Goal: Transaction & Acquisition: Purchase product/service

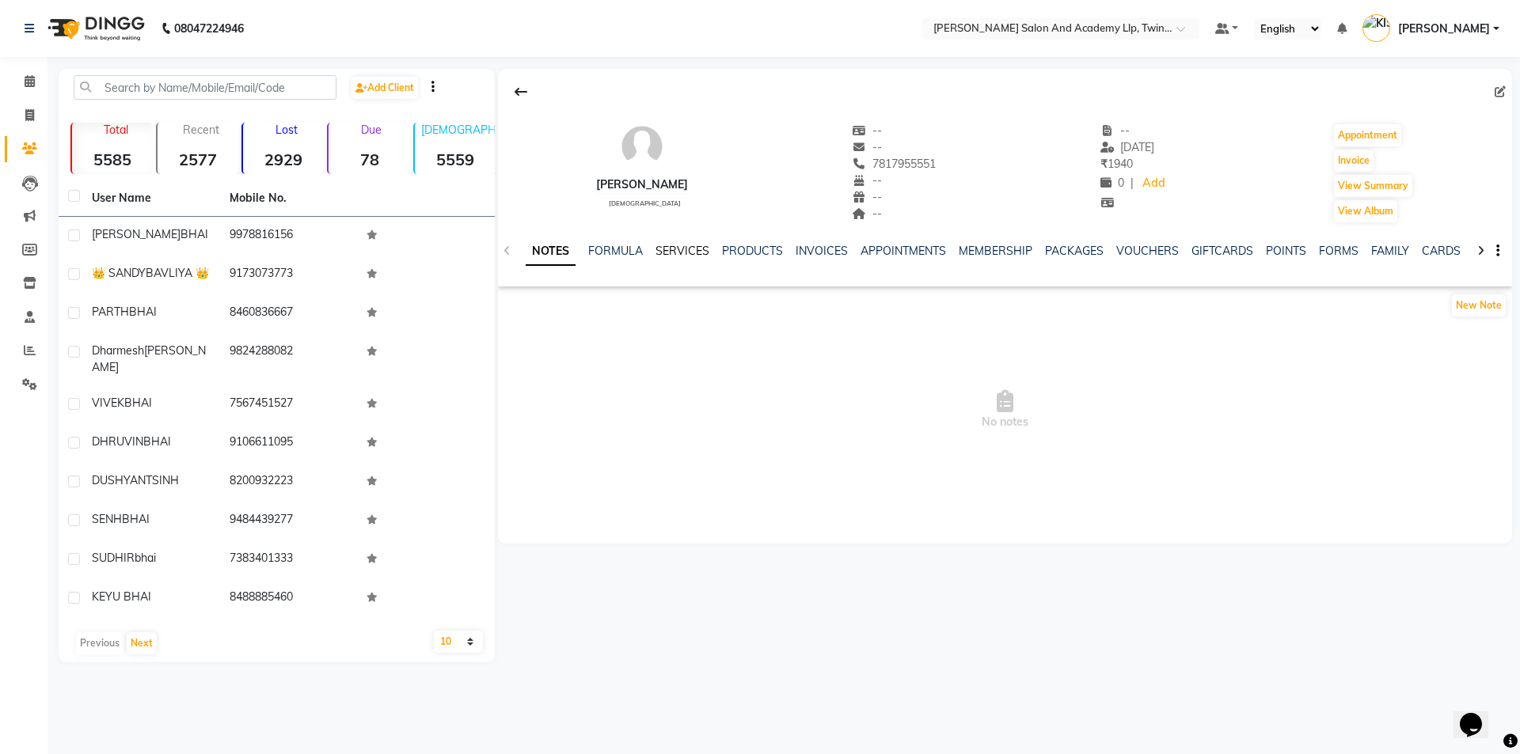
click at [693, 245] on link "SERVICES" at bounding box center [682, 251] width 54 height 14
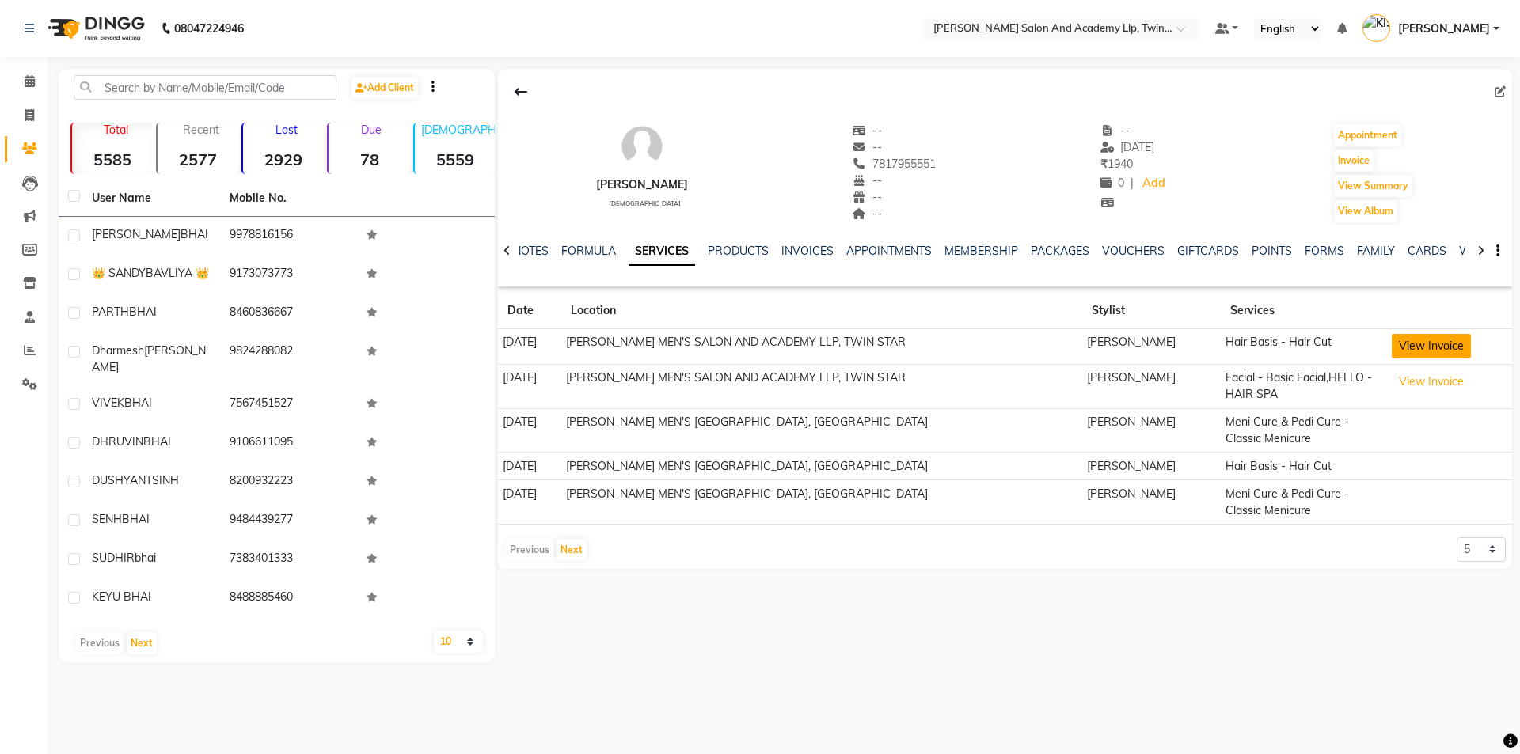
click at [1423, 339] on button "View Invoice" at bounding box center [1431, 346] width 79 height 25
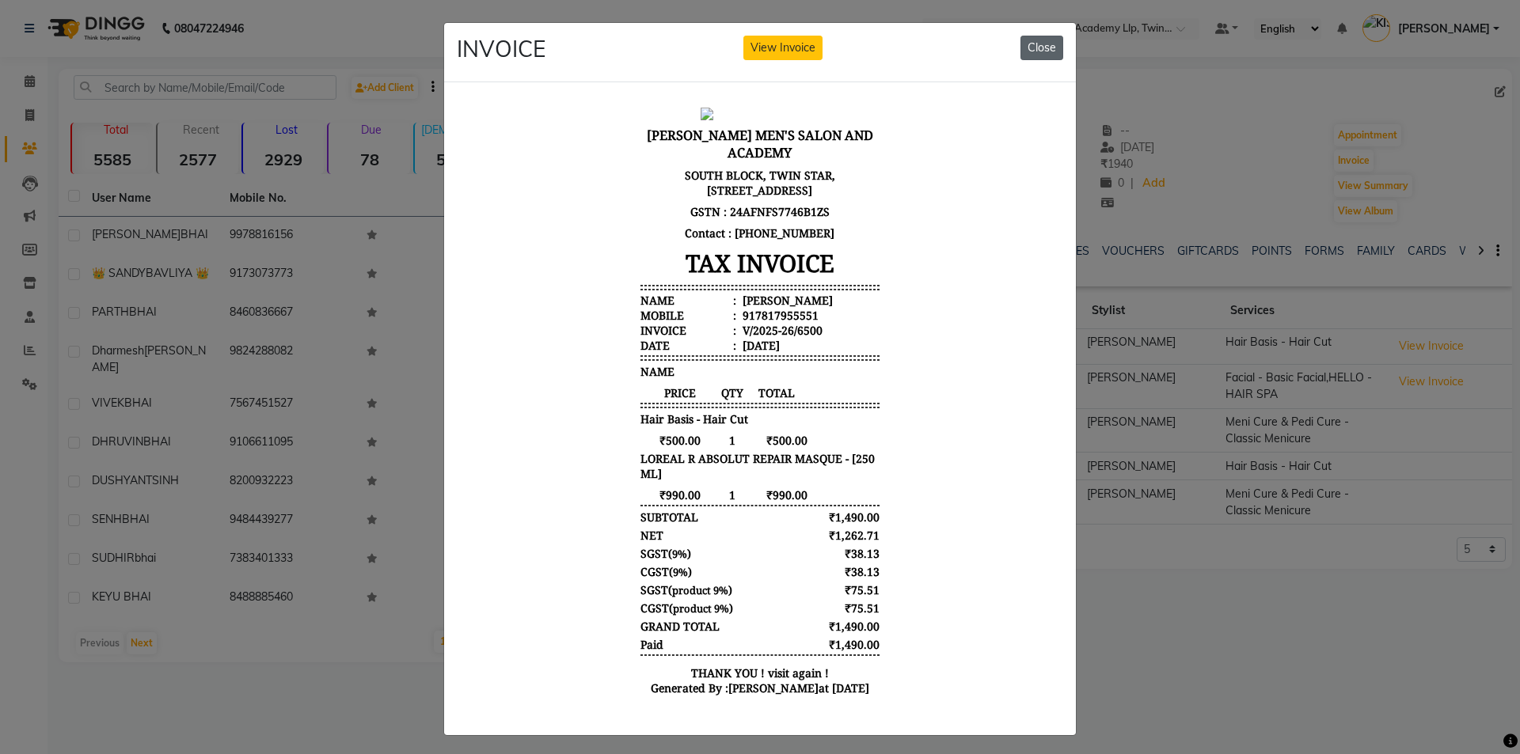
click at [1041, 48] on button "Close" at bounding box center [1041, 48] width 43 height 25
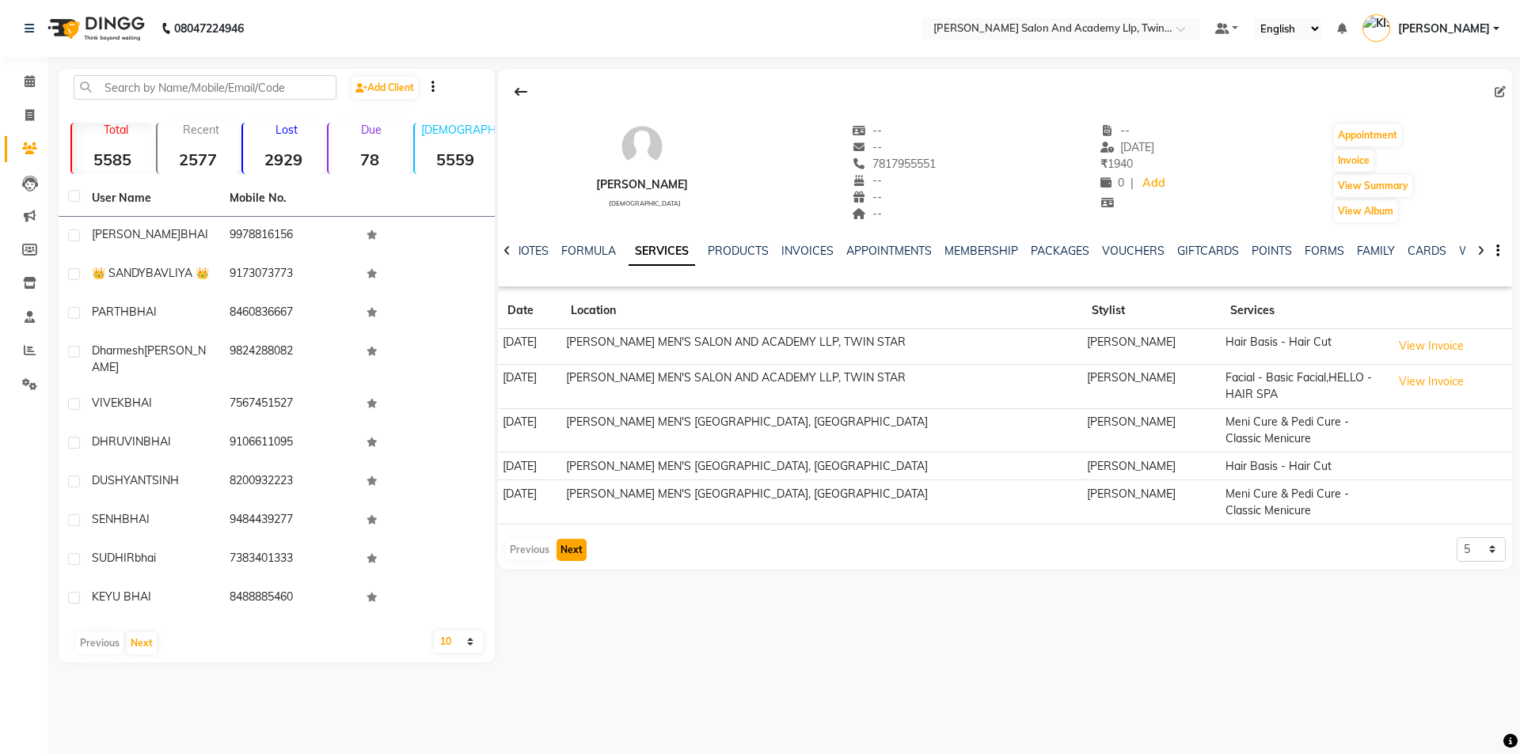
click at [569, 548] on button "Next" at bounding box center [571, 550] width 30 height 22
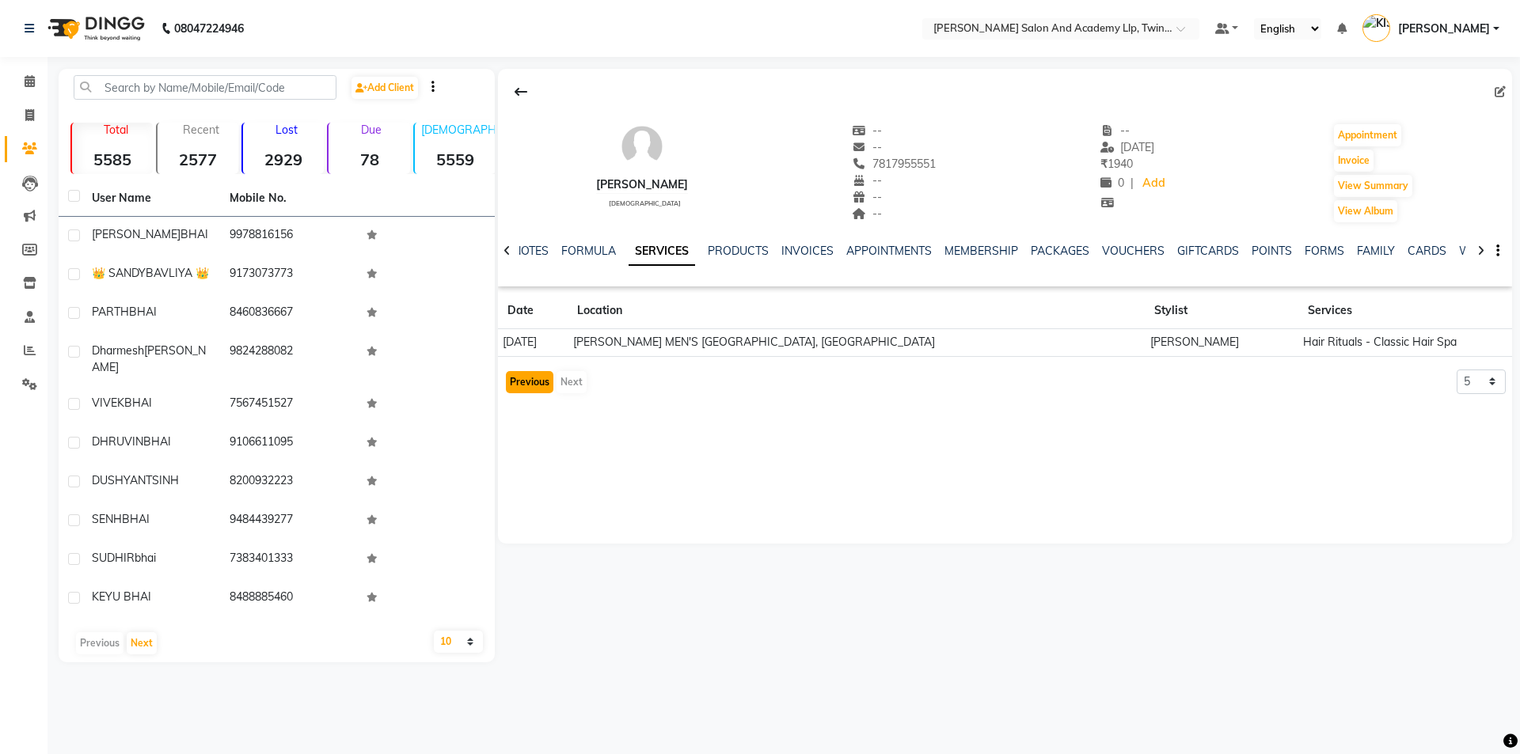
click at [514, 379] on button "Previous" at bounding box center [529, 382] width 47 height 22
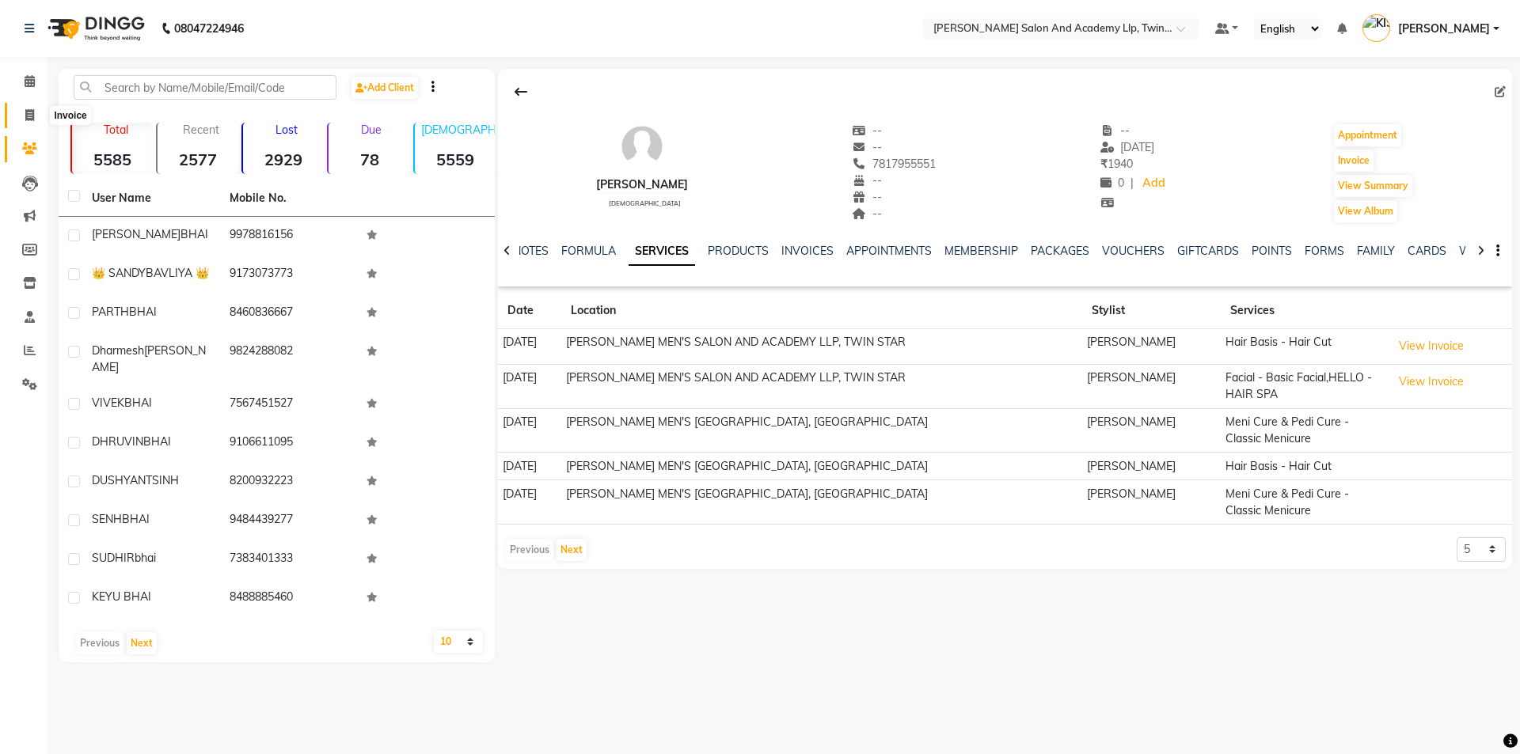
click at [34, 111] on icon at bounding box center [29, 115] width 9 height 12
select select "service"
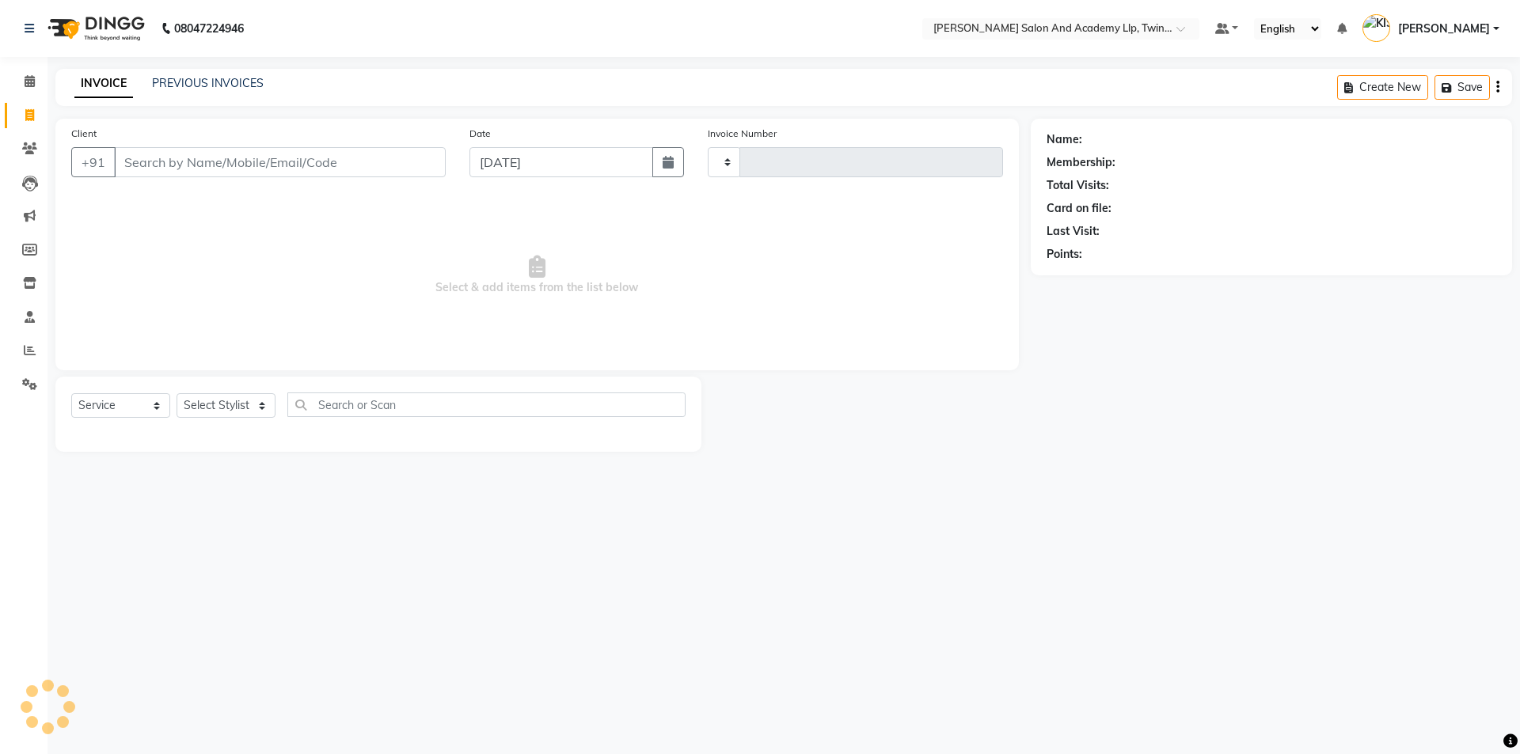
type input "11556"
select select "6985"
click at [320, 159] on input "Client" at bounding box center [280, 162] width 332 height 30
type input "7802870136"
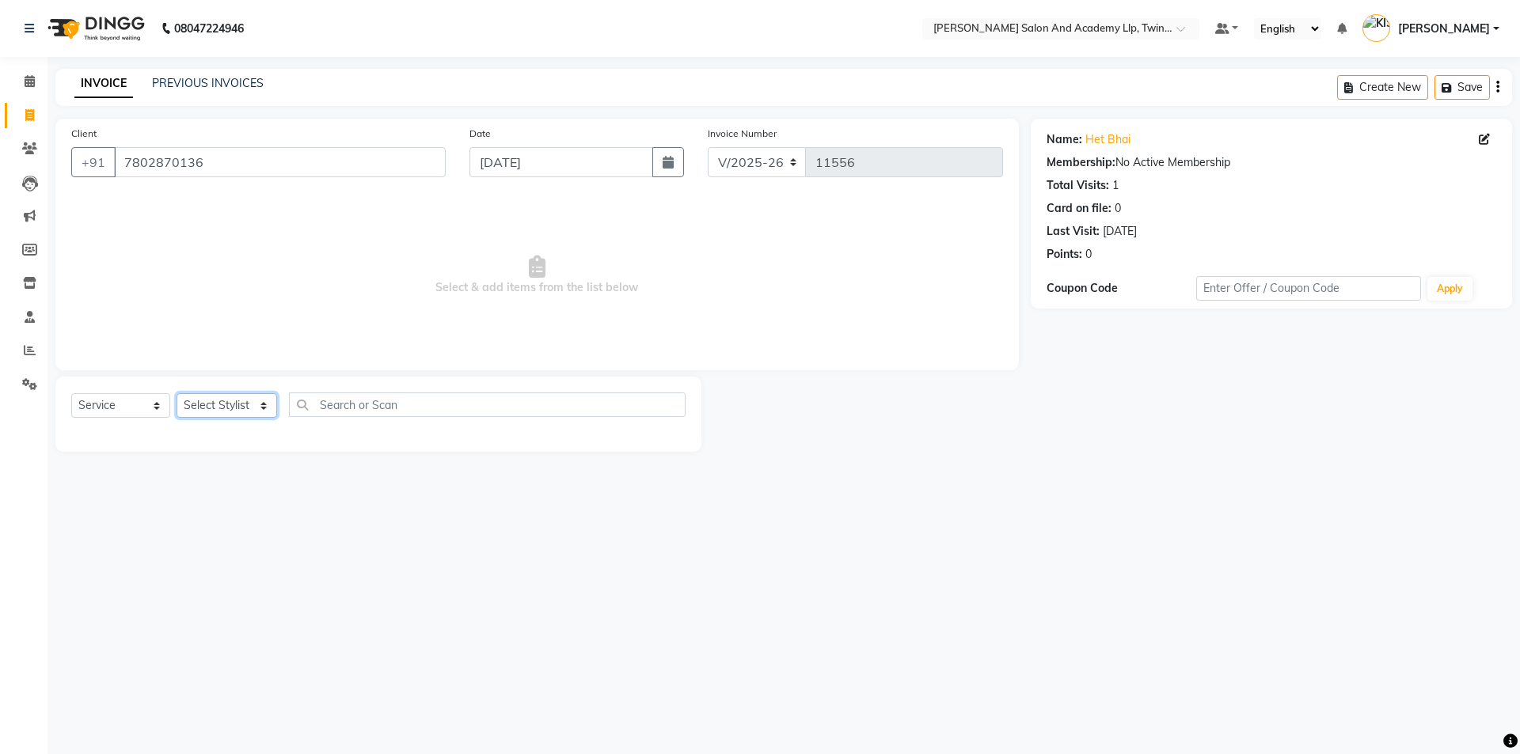
click at [213, 406] on select "Select Stylist [PERSON_NAME] [PERSON_NAME] [PERSON_NAME] [PERSON_NAME] [PERSON_…" at bounding box center [227, 405] width 101 height 25
select select "63268"
click at [177, 393] on select "Select Stylist [PERSON_NAME] [PERSON_NAME] [PERSON_NAME] [PERSON_NAME] [PERSON_…" at bounding box center [227, 405] width 101 height 25
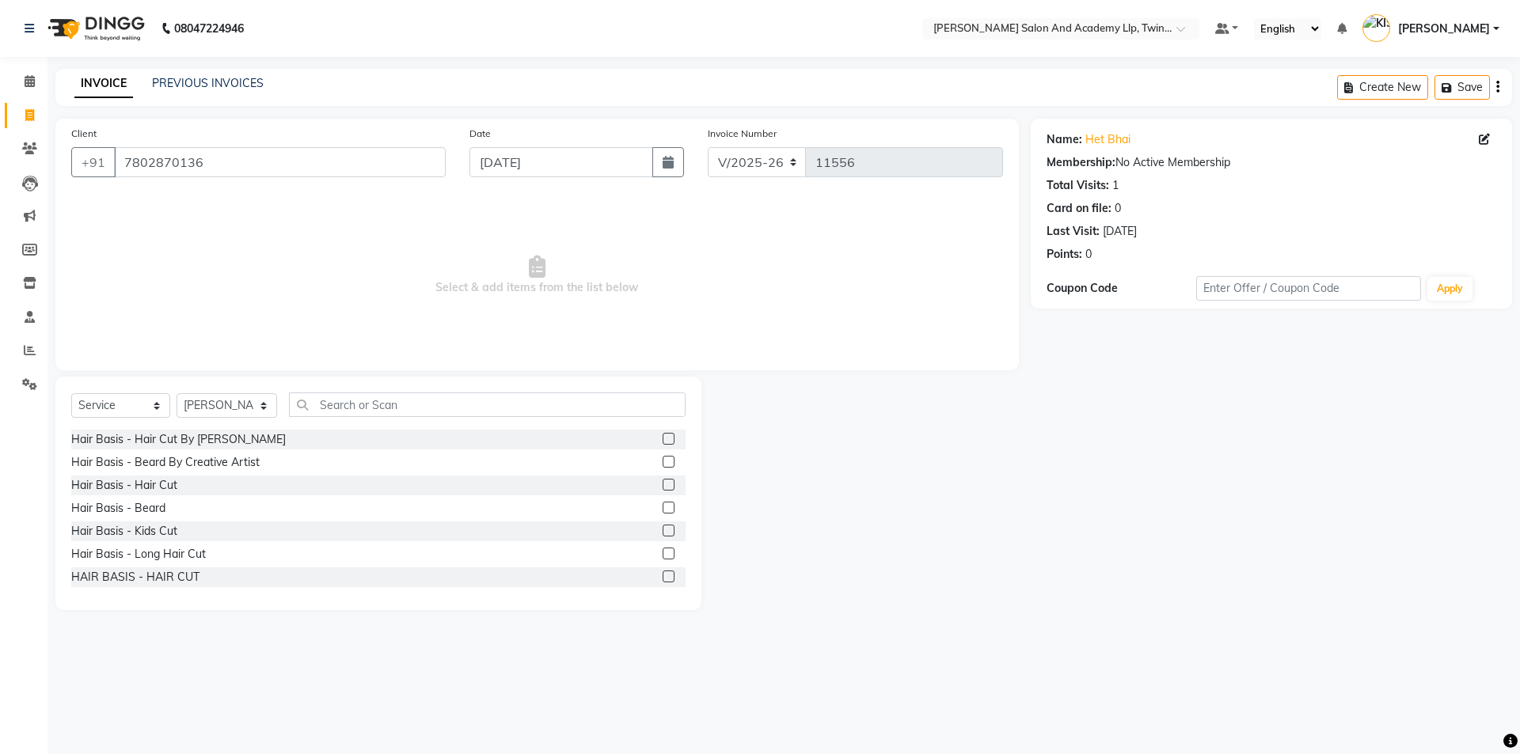
click at [663, 485] on label at bounding box center [669, 485] width 12 height 12
click at [663, 485] on input "checkbox" at bounding box center [668, 485] width 10 height 10
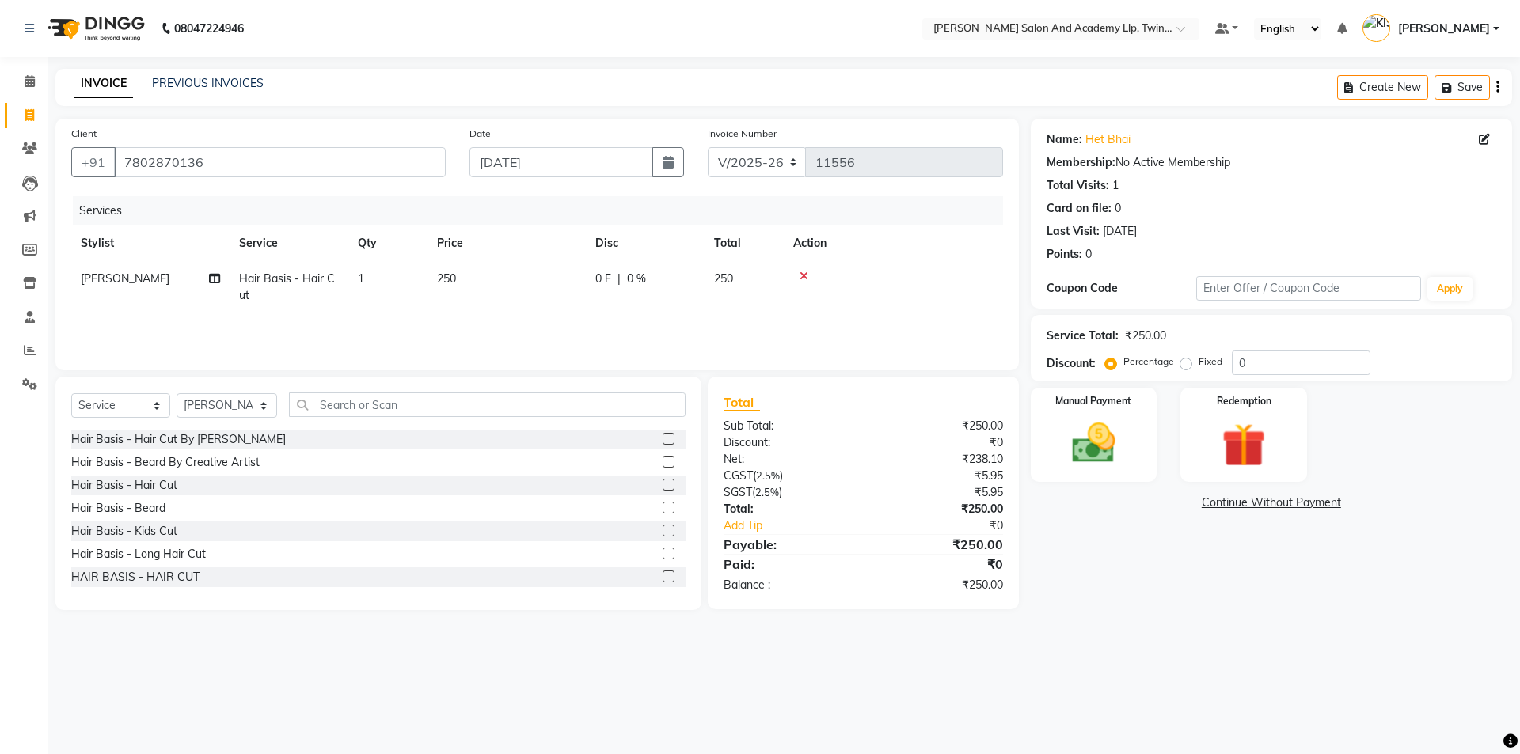
click at [663, 487] on label at bounding box center [669, 485] width 12 height 12
click at [663, 487] on input "checkbox" at bounding box center [668, 485] width 10 height 10
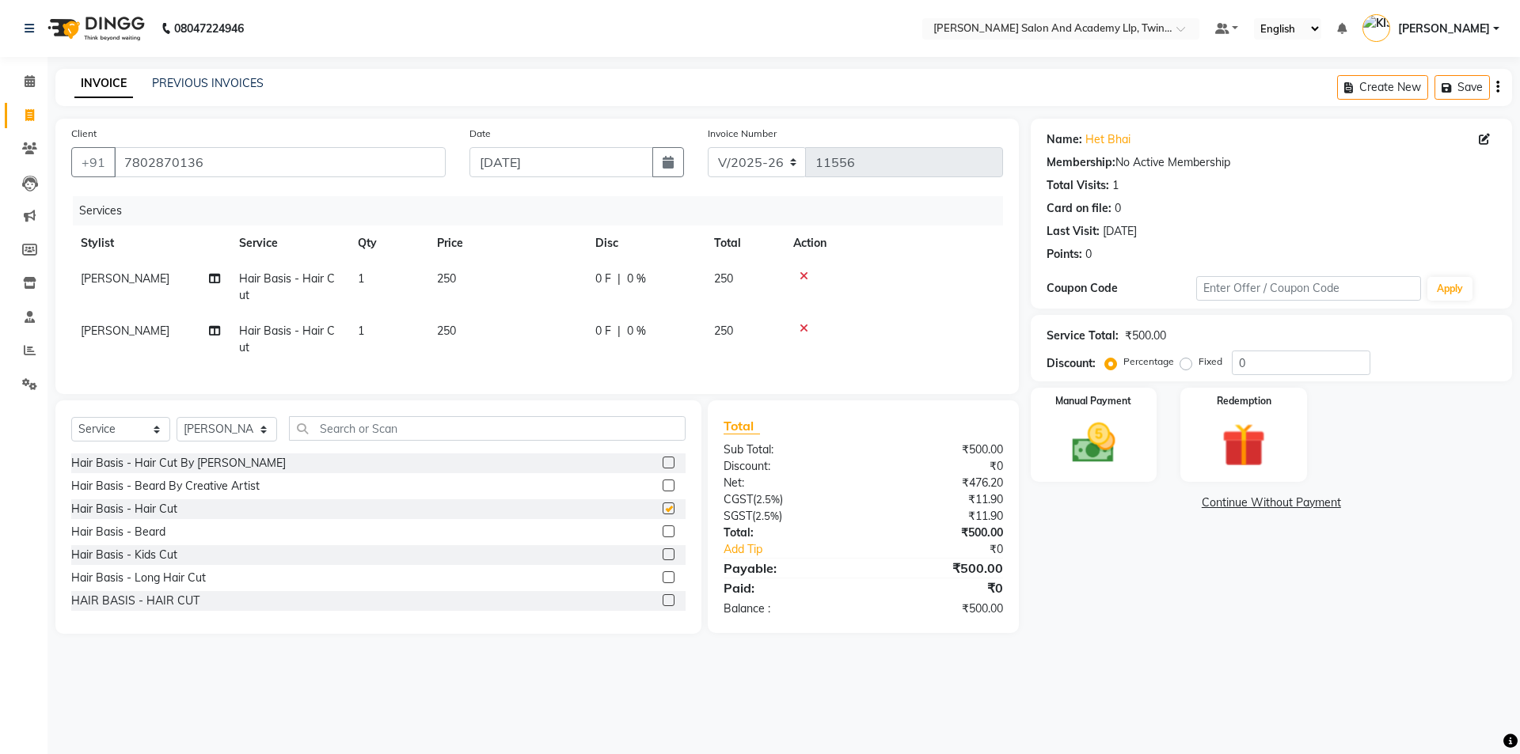
checkbox input "false"
click at [527, 275] on td "250" at bounding box center [506, 287] width 158 height 52
select select "63268"
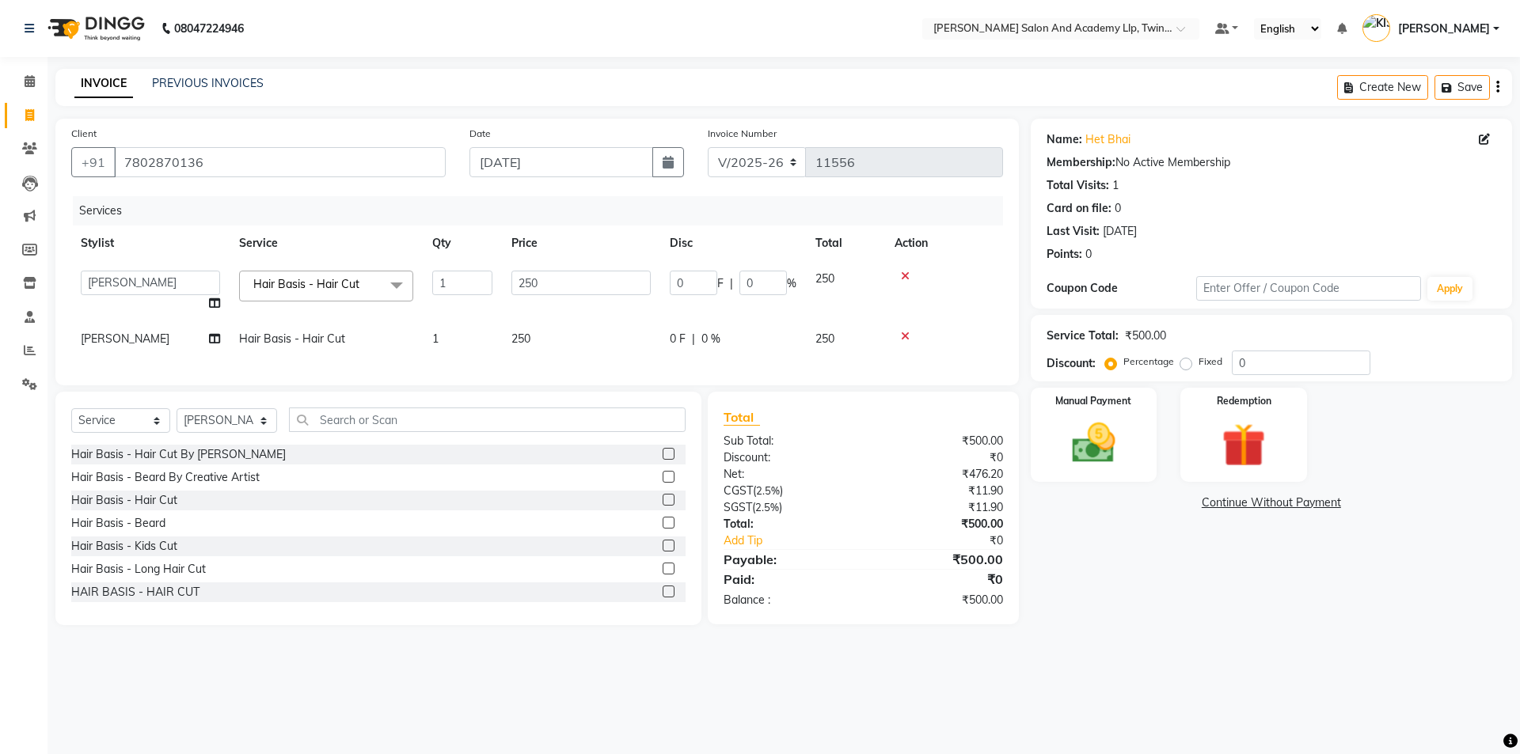
click at [583, 284] on input "250" at bounding box center [580, 283] width 139 height 25
type input "2"
type input "400"
click at [578, 330] on td "250" at bounding box center [581, 339] width 158 height 36
select select "63268"
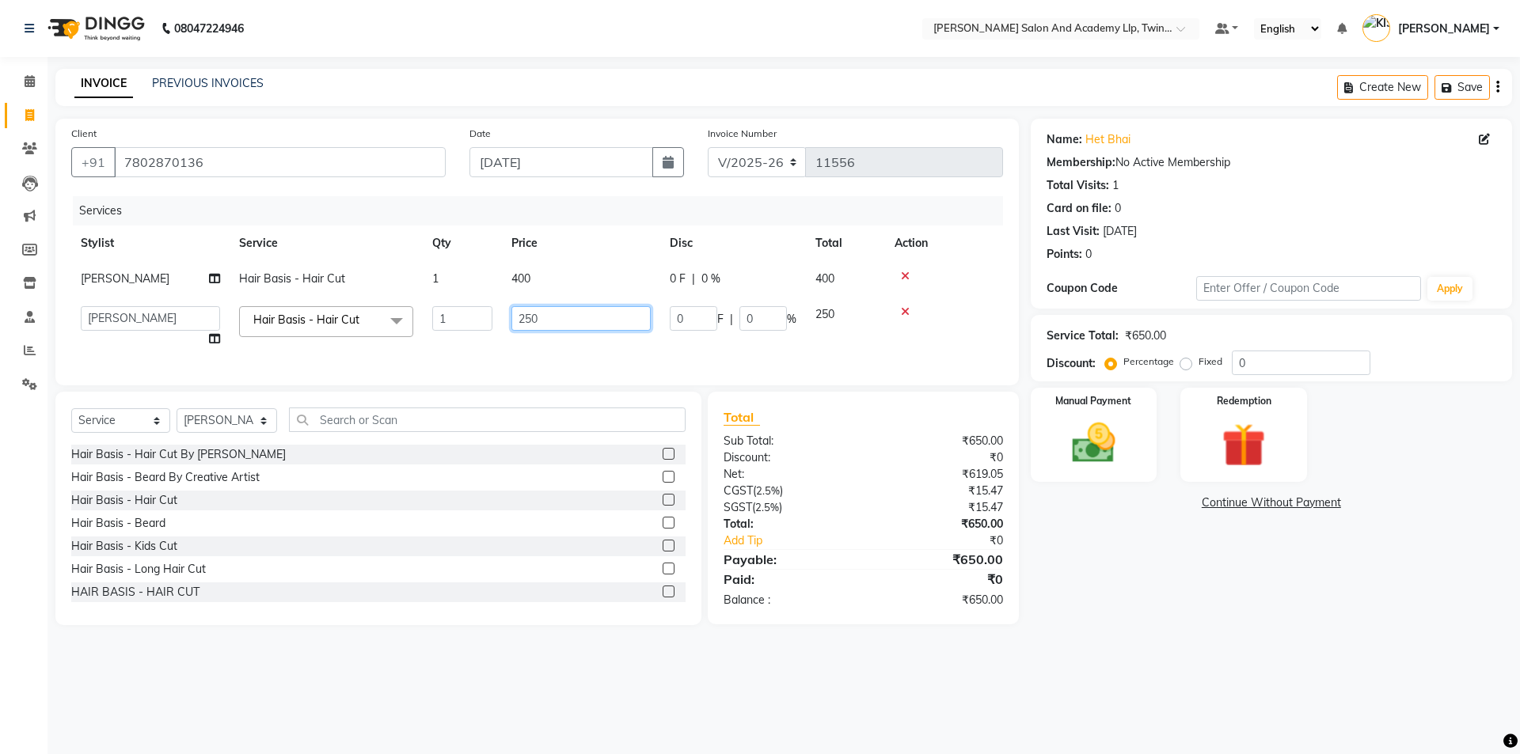
click at [575, 318] on input "250" at bounding box center [580, 318] width 139 height 25
type input "2"
type input "400"
click at [575, 342] on td "400" at bounding box center [581, 327] width 158 height 60
select select "63268"
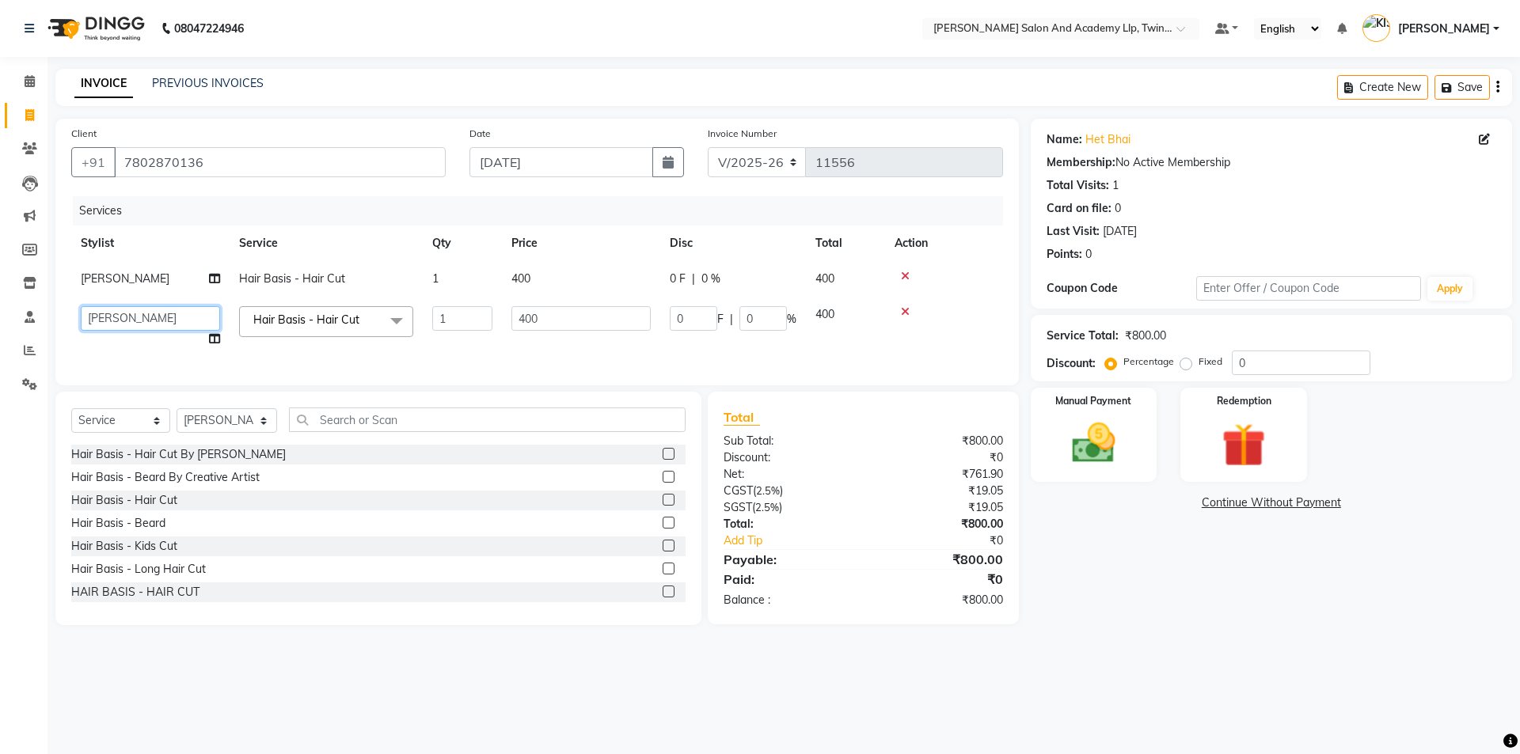
click at [153, 308] on select "AADARSH AAKASH SOLANKI ABHISHEK CHAUHAN AMIT BAGTHARIYA ANKUSH SEN BHUSHAN PADH…" at bounding box center [150, 318] width 139 height 25
click at [153, 318] on select "AADARSH AAKASH SOLANKI ABHISHEK CHAUHAN AMIT BAGTHARIYA ANKUSH SEN BHUSHAN PADH…" at bounding box center [150, 318] width 139 height 25
click at [81, 306] on select "AADARSH AAKASH SOLANKI ABHISHEK CHAUHAN AMIT BAGTHARIYA ANKUSH SEN BHUSHAN PADH…" at bounding box center [150, 318] width 139 height 25
click at [149, 325] on select "AADARSH AAKASH SOLANKI ABHISHEK CHAUHAN AMIT BAGTHARIYA ANKUSH SEN BHUSHAN PADH…" at bounding box center [150, 318] width 139 height 25
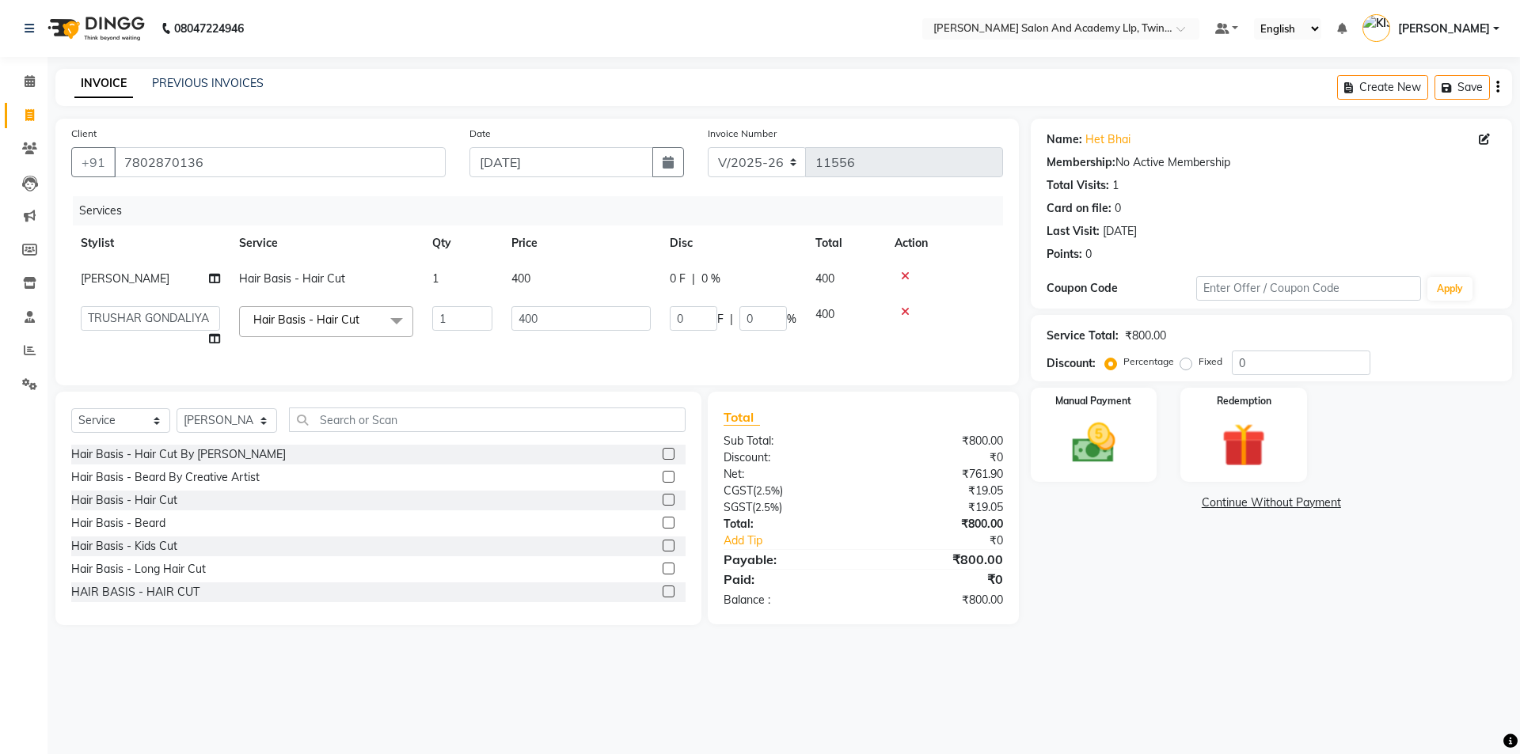
select select "52741"
click at [1103, 454] on img at bounding box center [1094, 443] width 74 height 52
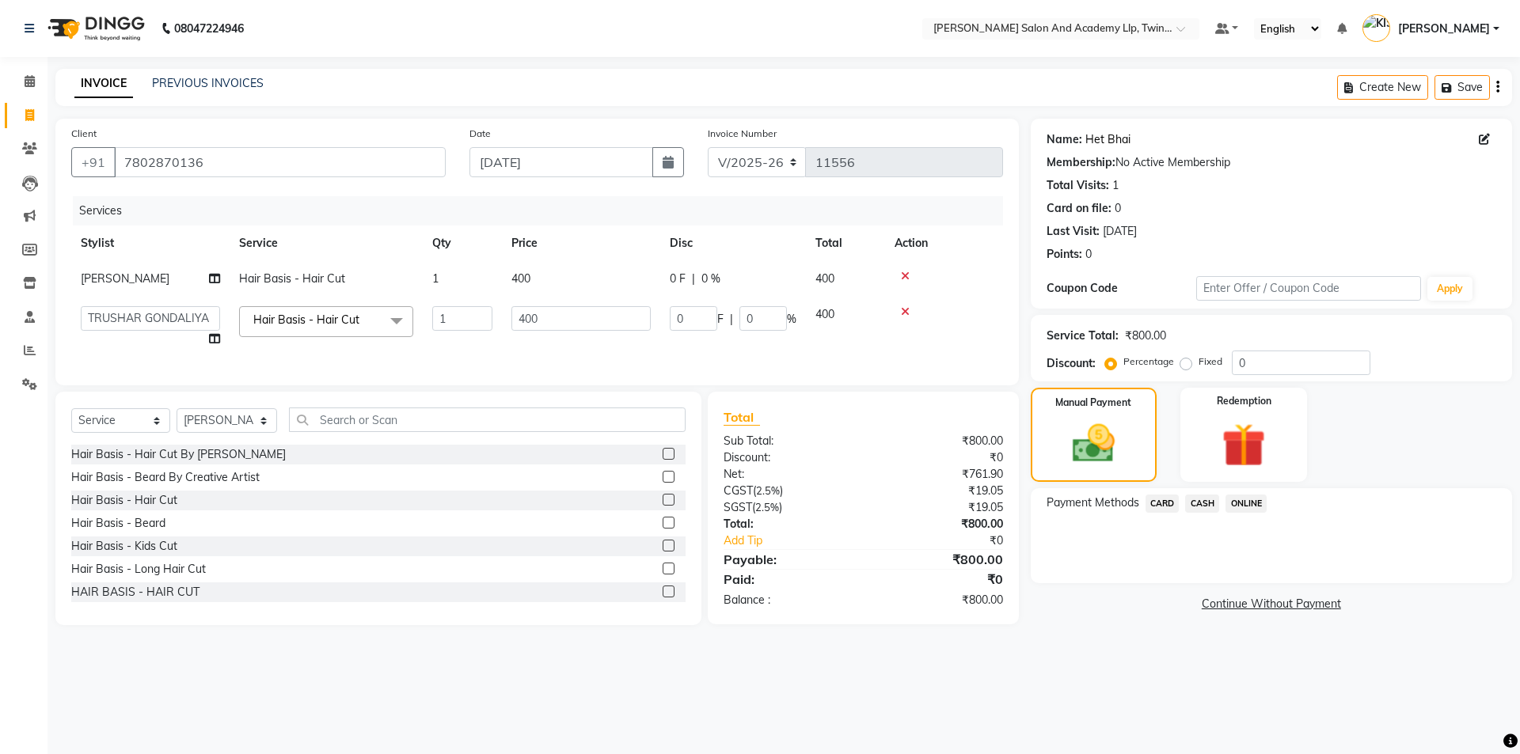
click at [1100, 139] on link "Het Bhai" at bounding box center [1107, 139] width 45 height 17
click at [1209, 503] on span "CASH" at bounding box center [1202, 504] width 34 height 18
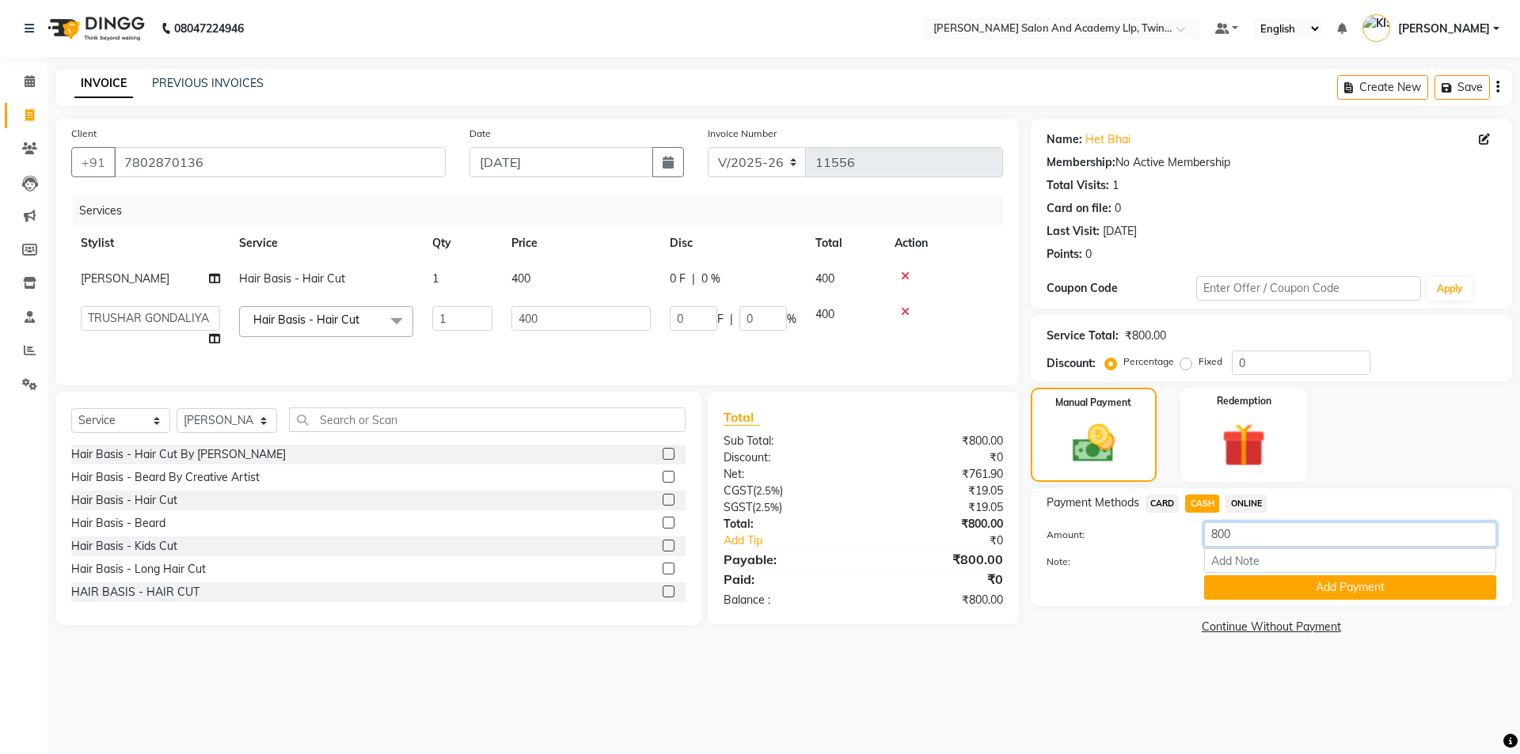
click at [1234, 545] on input "800" at bounding box center [1350, 534] width 292 height 25
type input "8"
type input "600"
click at [1229, 587] on button "Add Payment" at bounding box center [1350, 587] width 292 height 25
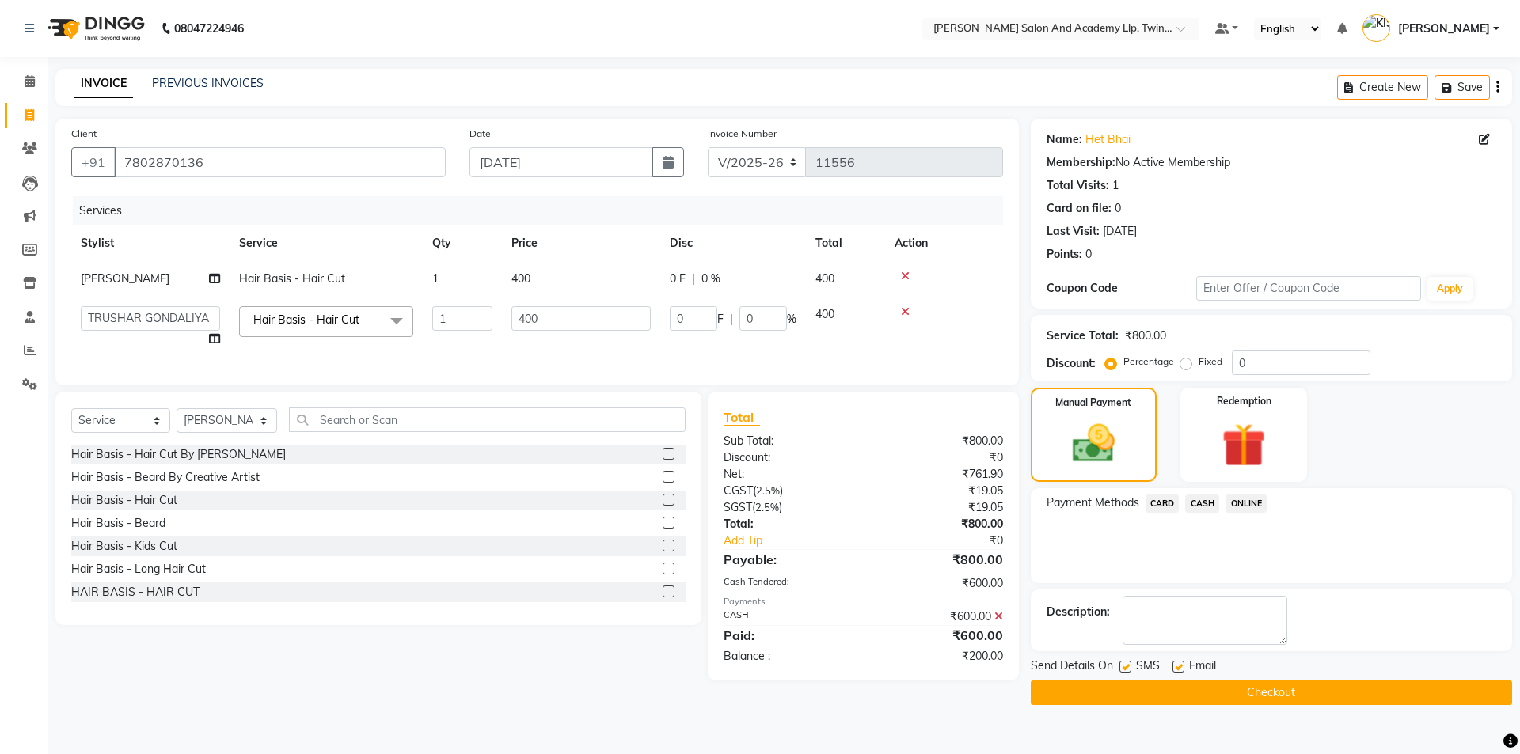
click at [1179, 666] on label at bounding box center [1178, 667] width 12 height 12
click at [1179, 666] on input "checkbox" at bounding box center [1177, 668] width 10 height 10
checkbox input "false"
drag, startPoint x: 1124, startPoint y: 665, endPoint x: 1142, endPoint y: 695, distance: 35.2
click at [1124, 666] on label at bounding box center [1125, 667] width 12 height 12
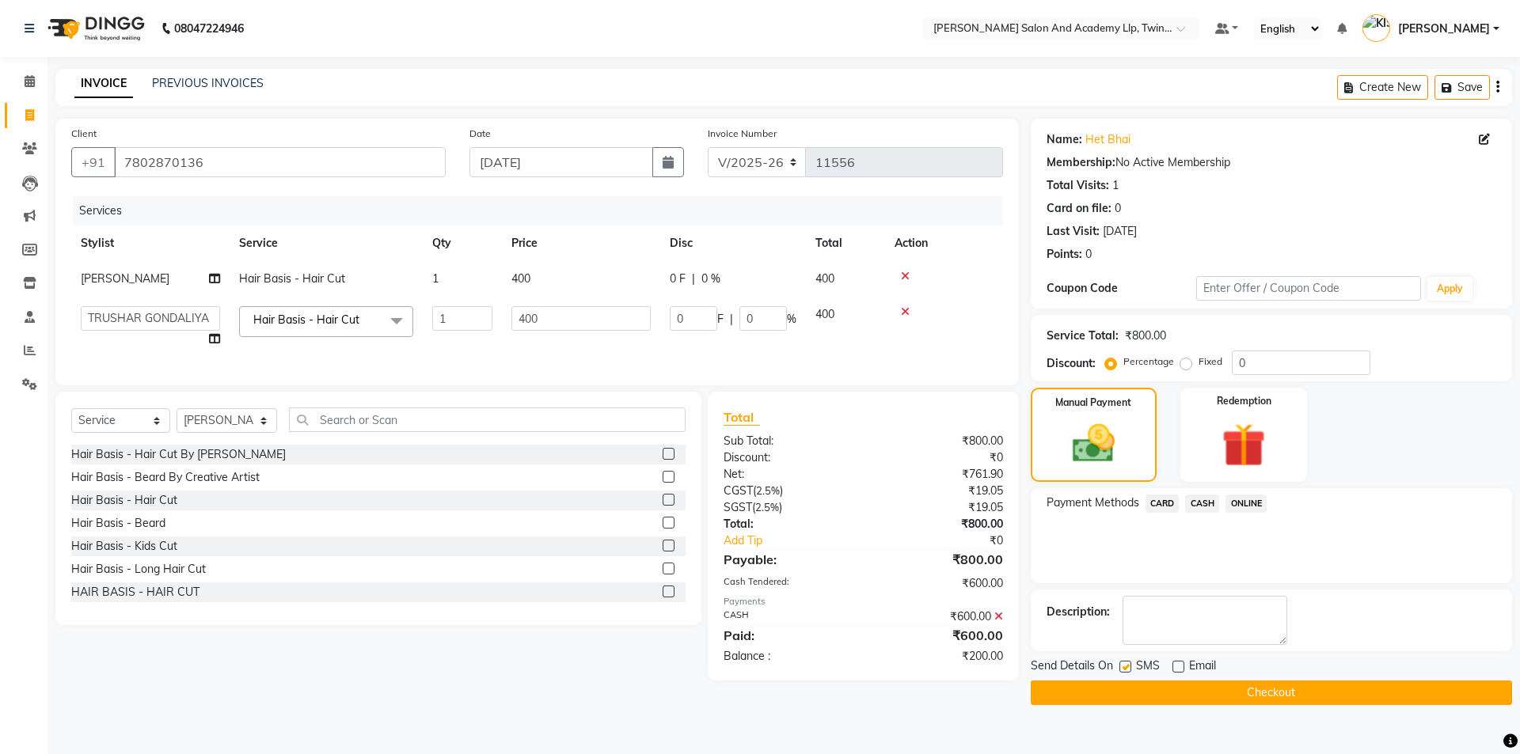
click at [1124, 666] on input "checkbox" at bounding box center [1124, 668] width 10 height 10
checkbox input "false"
click at [1143, 695] on button "Checkout" at bounding box center [1271, 693] width 481 height 25
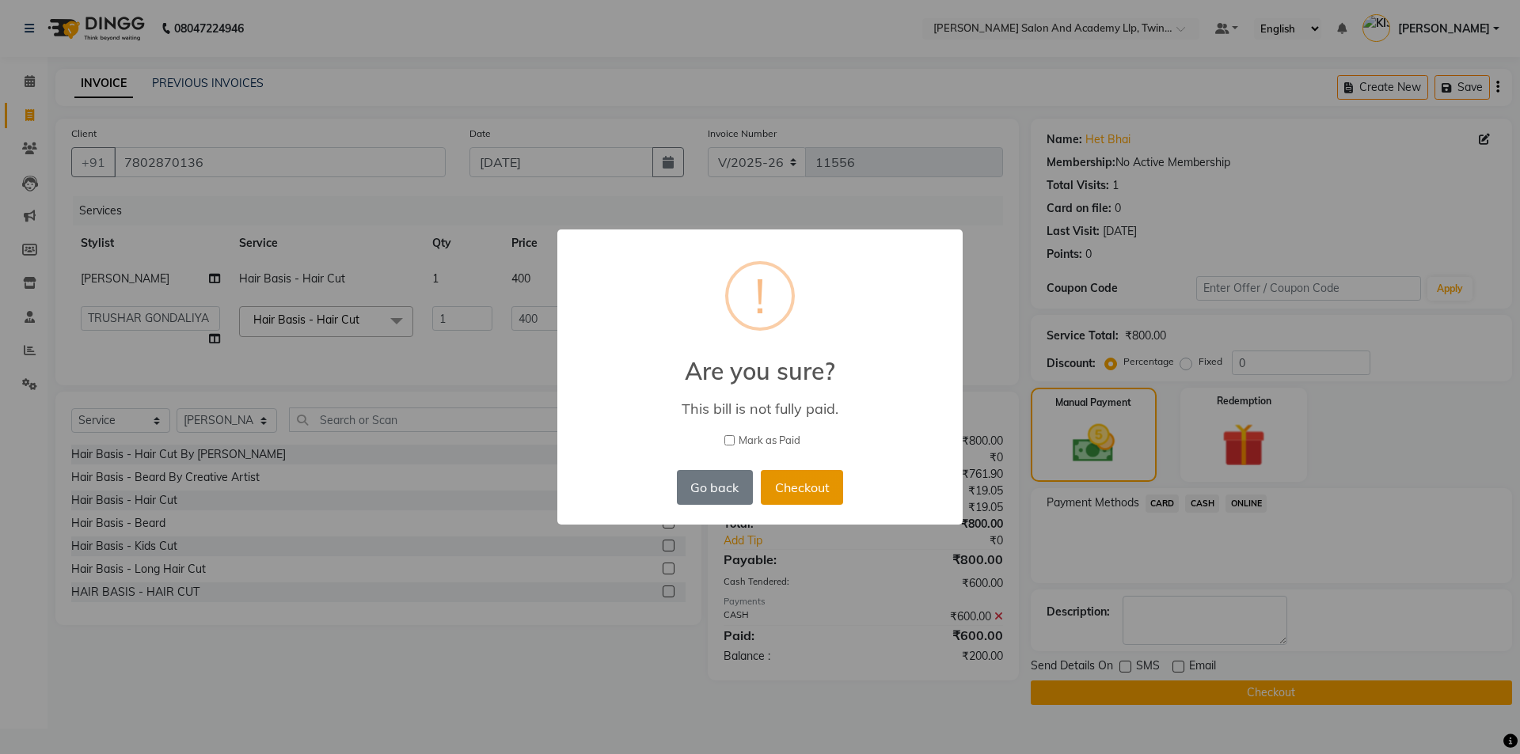
click at [802, 480] on button "Checkout" at bounding box center [802, 487] width 82 height 35
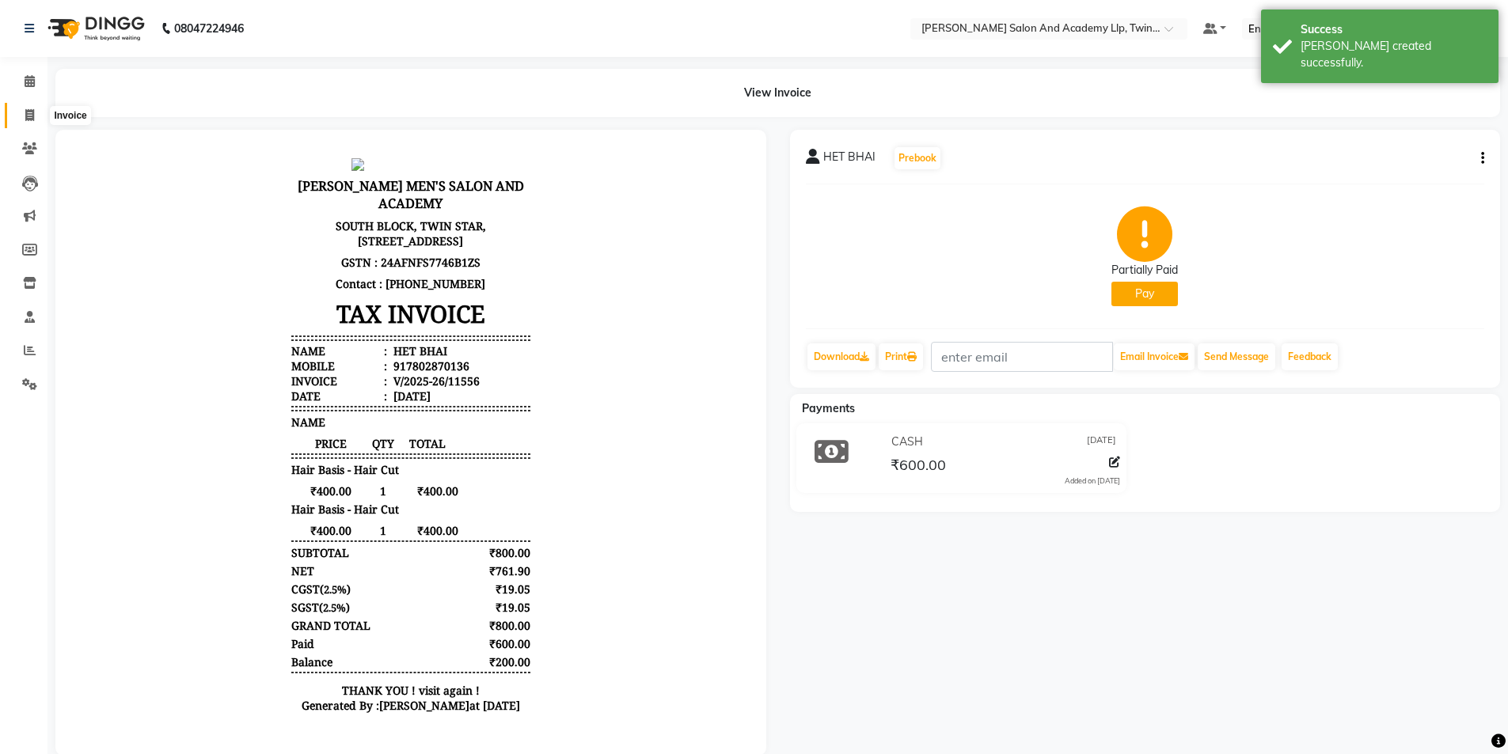
click at [21, 116] on span at bounding box center [30, 116] width 28 height 18
select select "service"
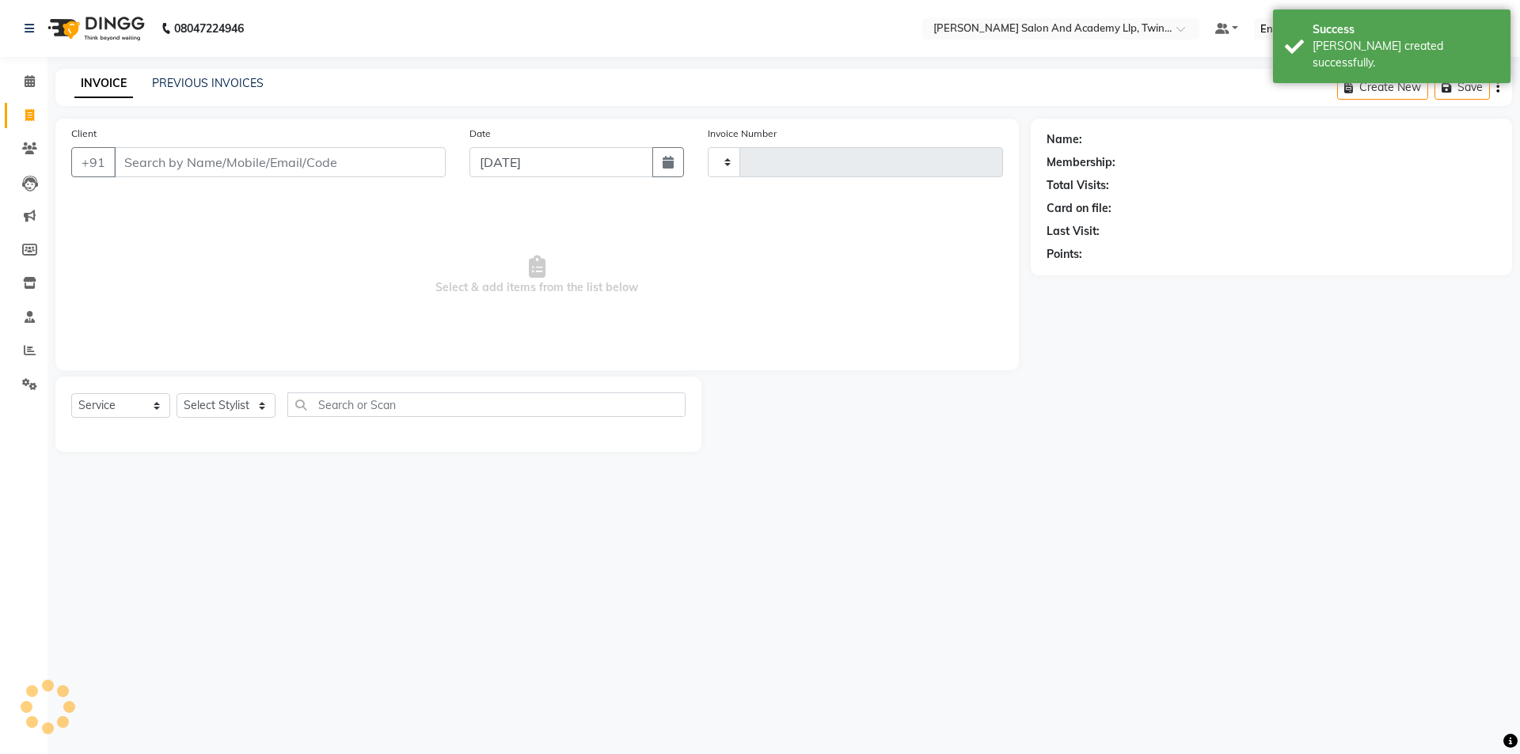
type input "11557"
select select "6985"
click at [1293, 492] on div "08047224946 Select Location × Sandy Men's Salon And Academy Llp, Twin Star Defa…" at bounding box center [760, 377] width 1520 height 754
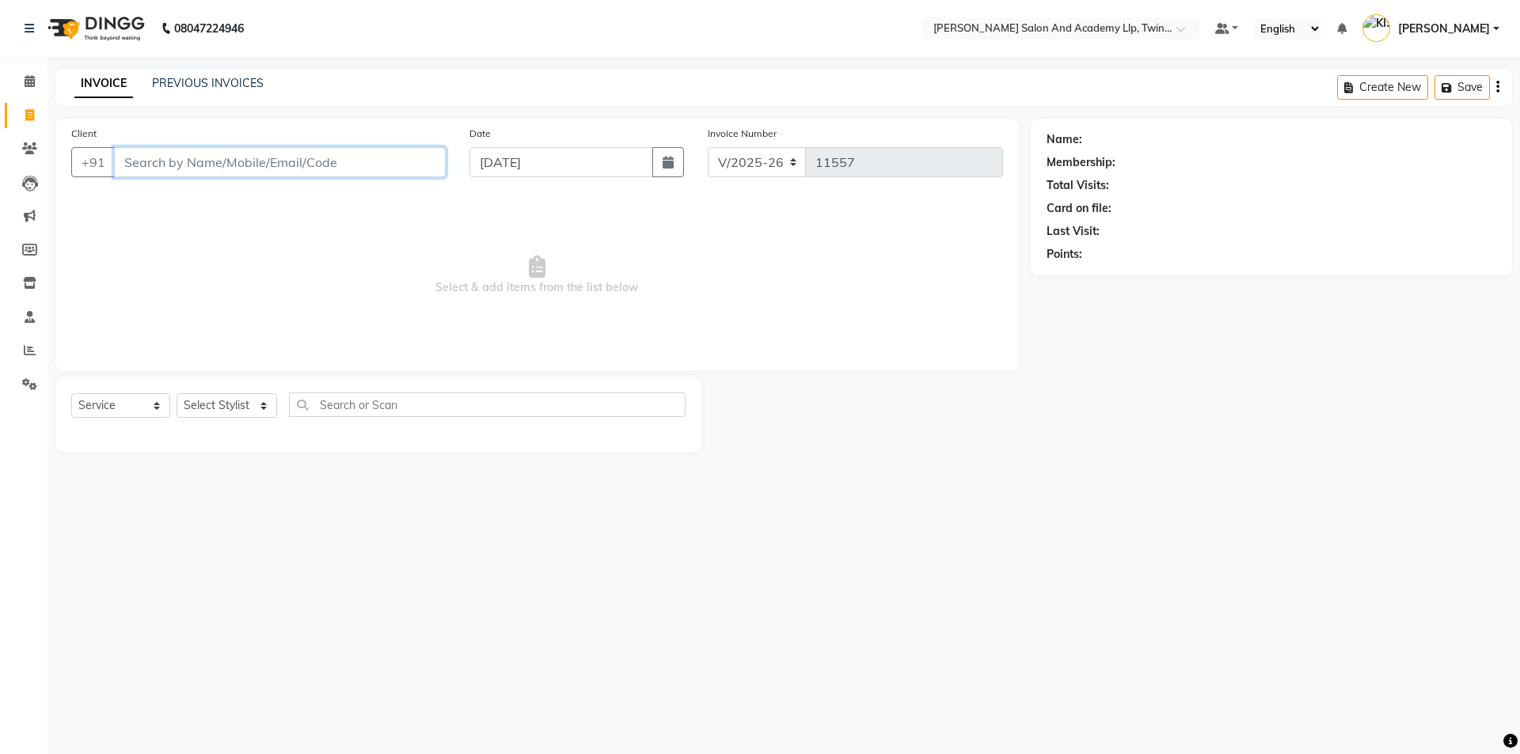
drag, startPoint x: 271, startPoint y: 154, endPoint x: 274, endPoint y: 163, distance: 9.3
click at [271, 154] on input "Client" at bounding box center [280, 162] width 332 height 30
type input "7228963312"
click at [393, 154] on span "Add Client" at bounding box center [405, 162] width 63 height 16
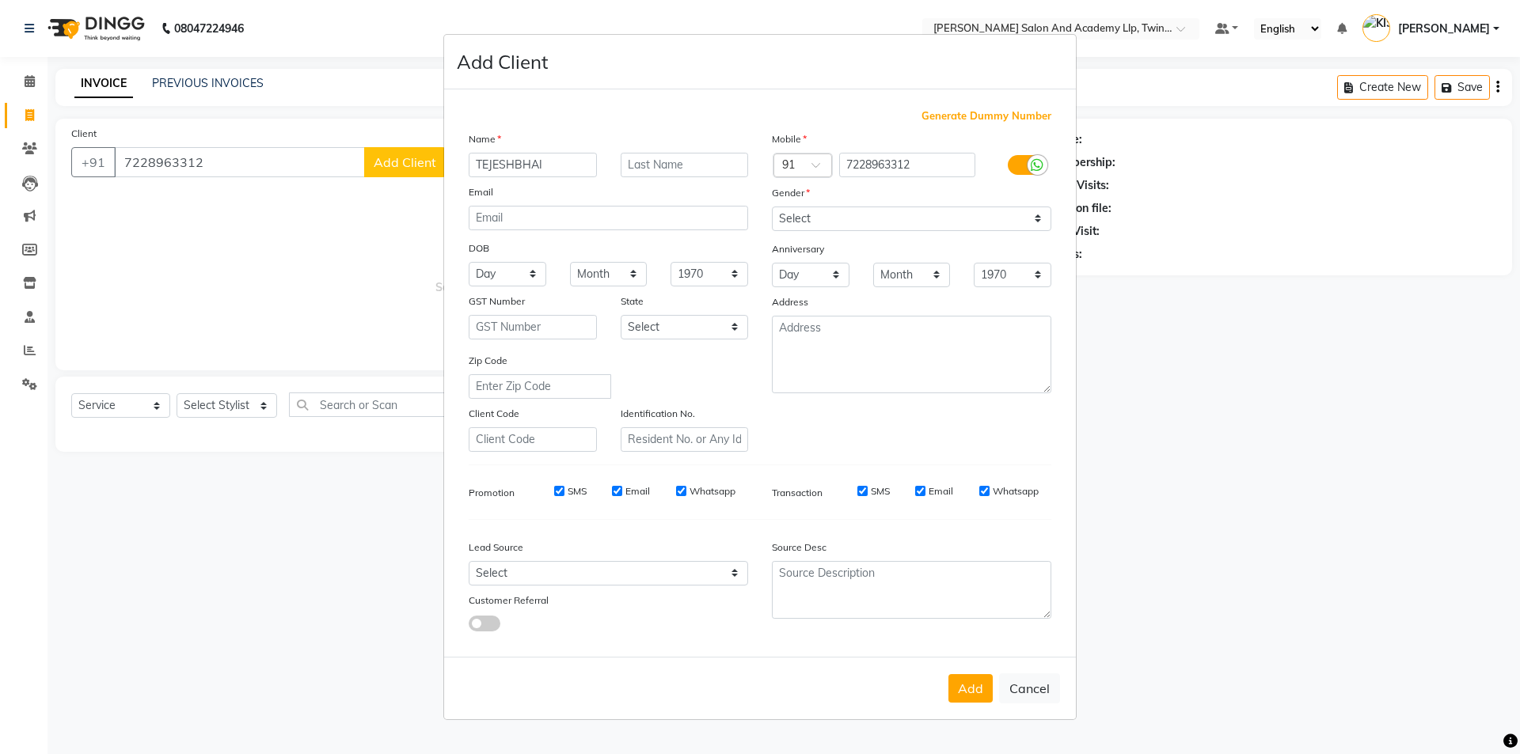
type input "TEJESHBHAI"
drag, startPoint x: 800, startPoint y: 215, endPoint x: 808, endPoint y: 230, distance: 17.0
click at [800, 215] on select "Select Male Female Other Prefer Not To Say" at bounding box center [911, 219] width 279 height 25
select select "male"
click at [772, 207] on select "Select Male Female Other Prefer Not To Say" at bounding box center [911, 219] width 279 height 25
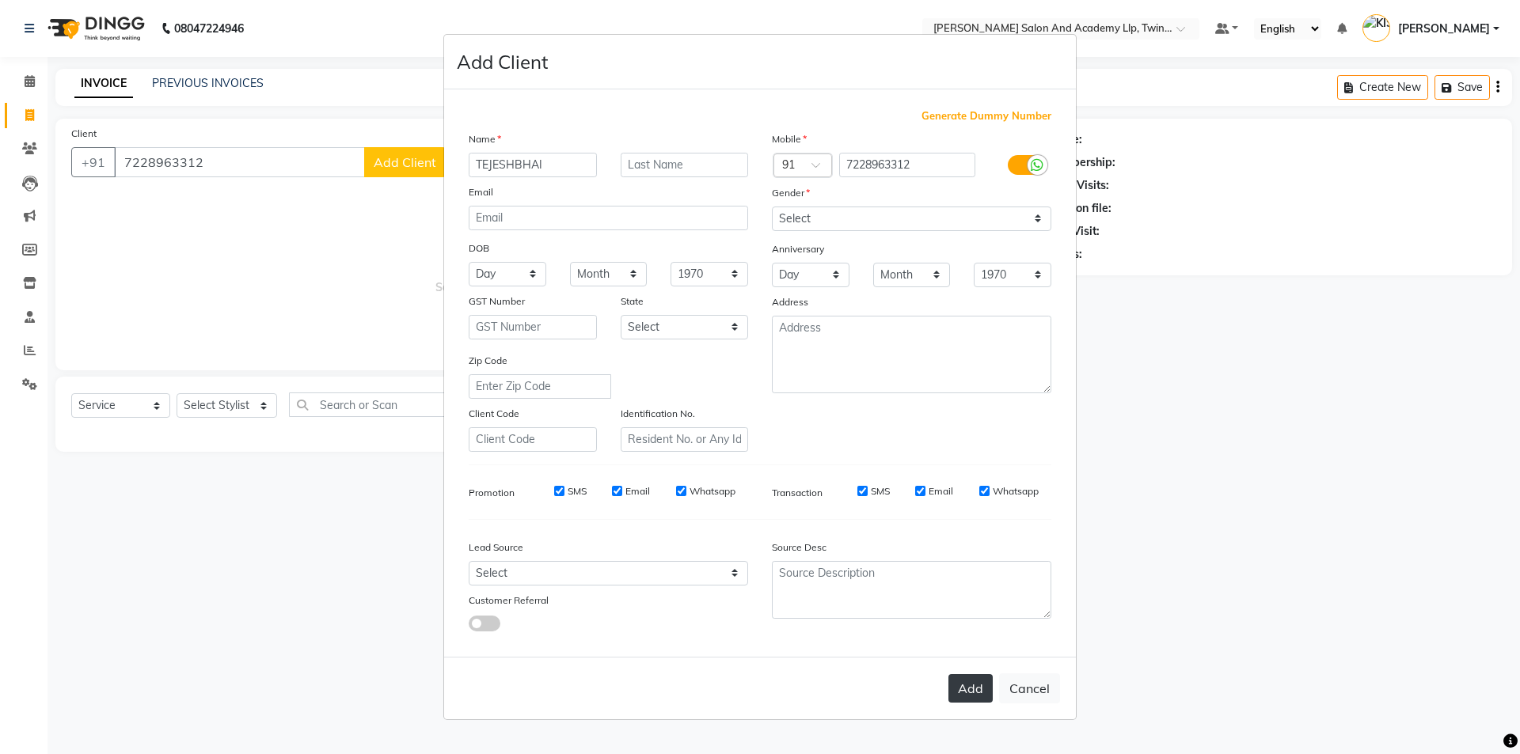
click at [960, 683] on button "Add" at bounding box center [970, 688] width 44 height 28
select select
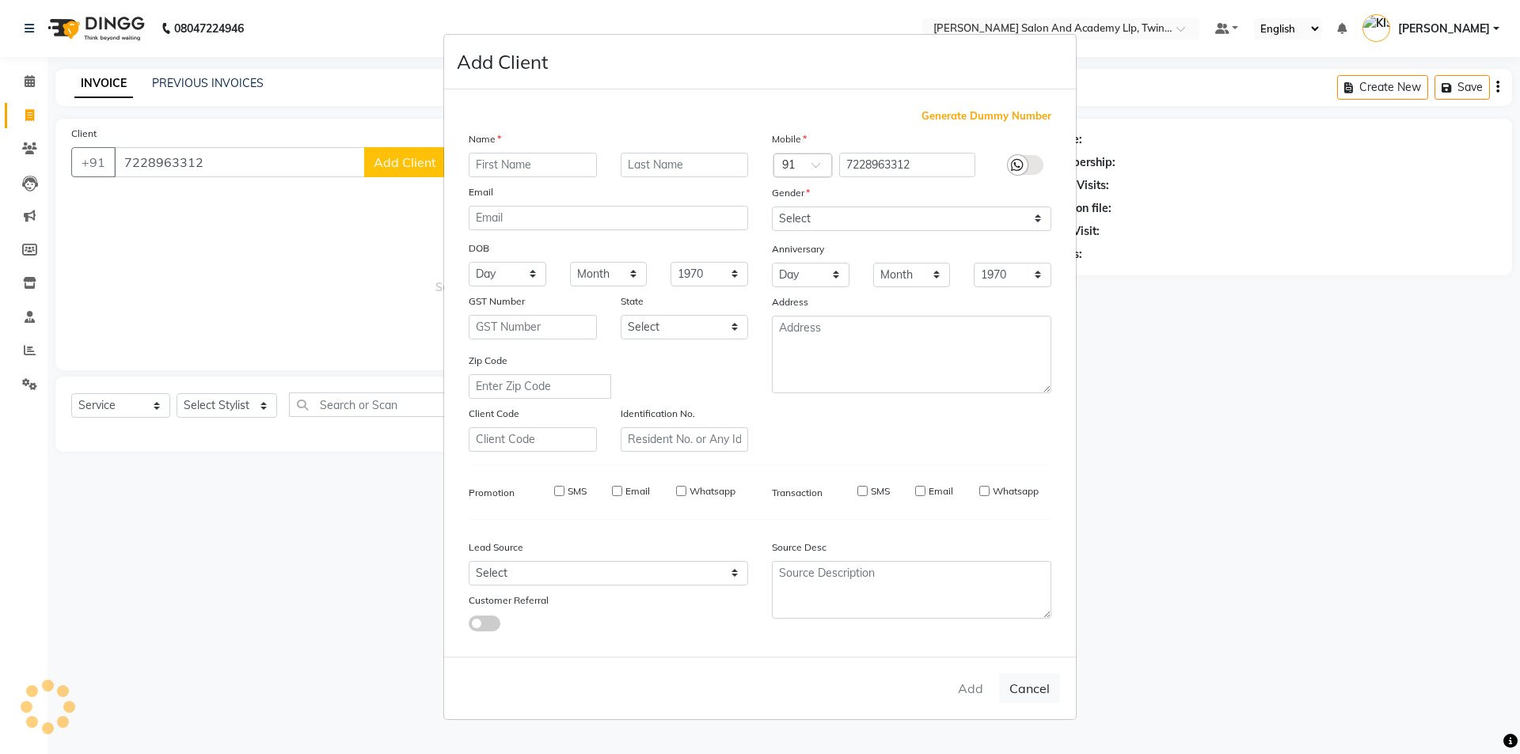
select select
checkbox input "false"
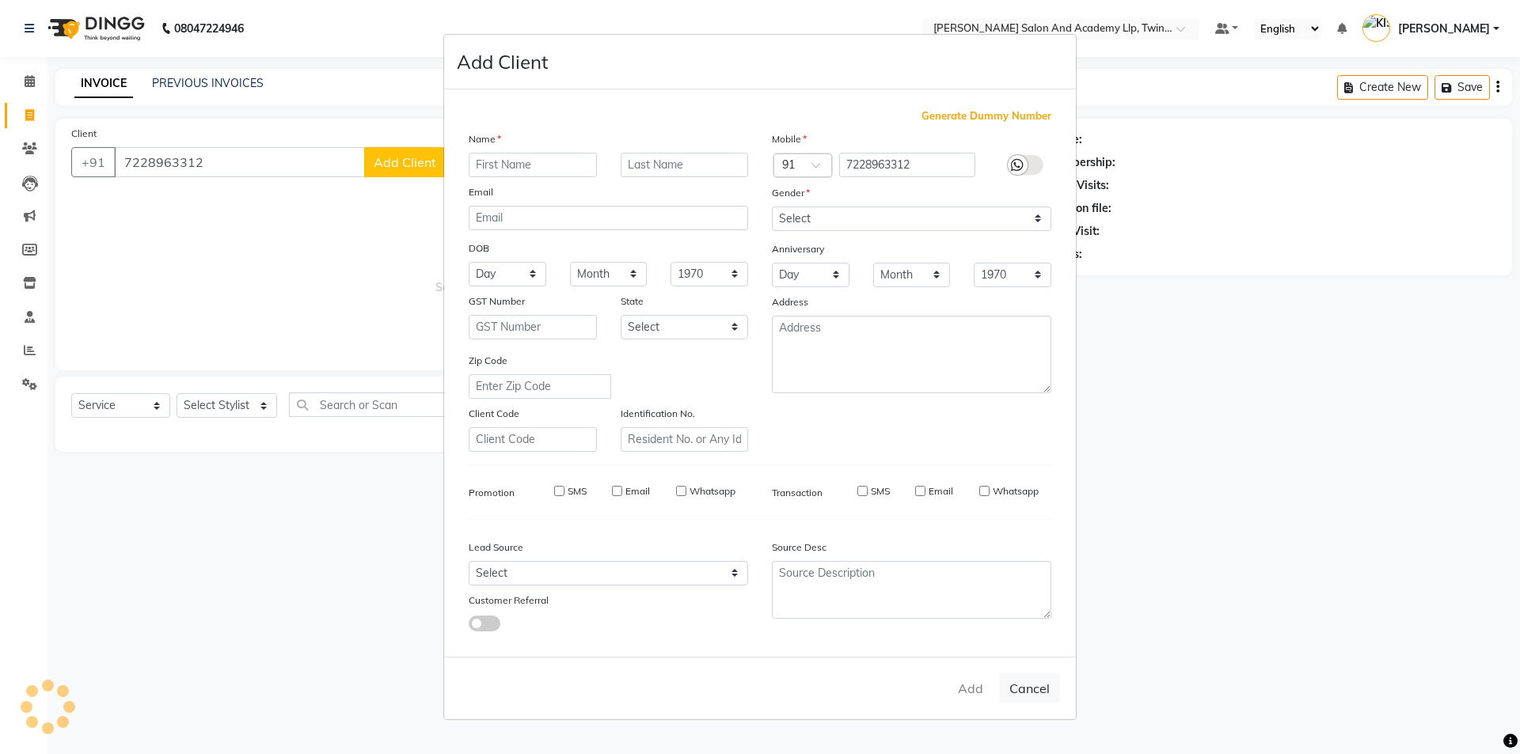
checkbox input "false"
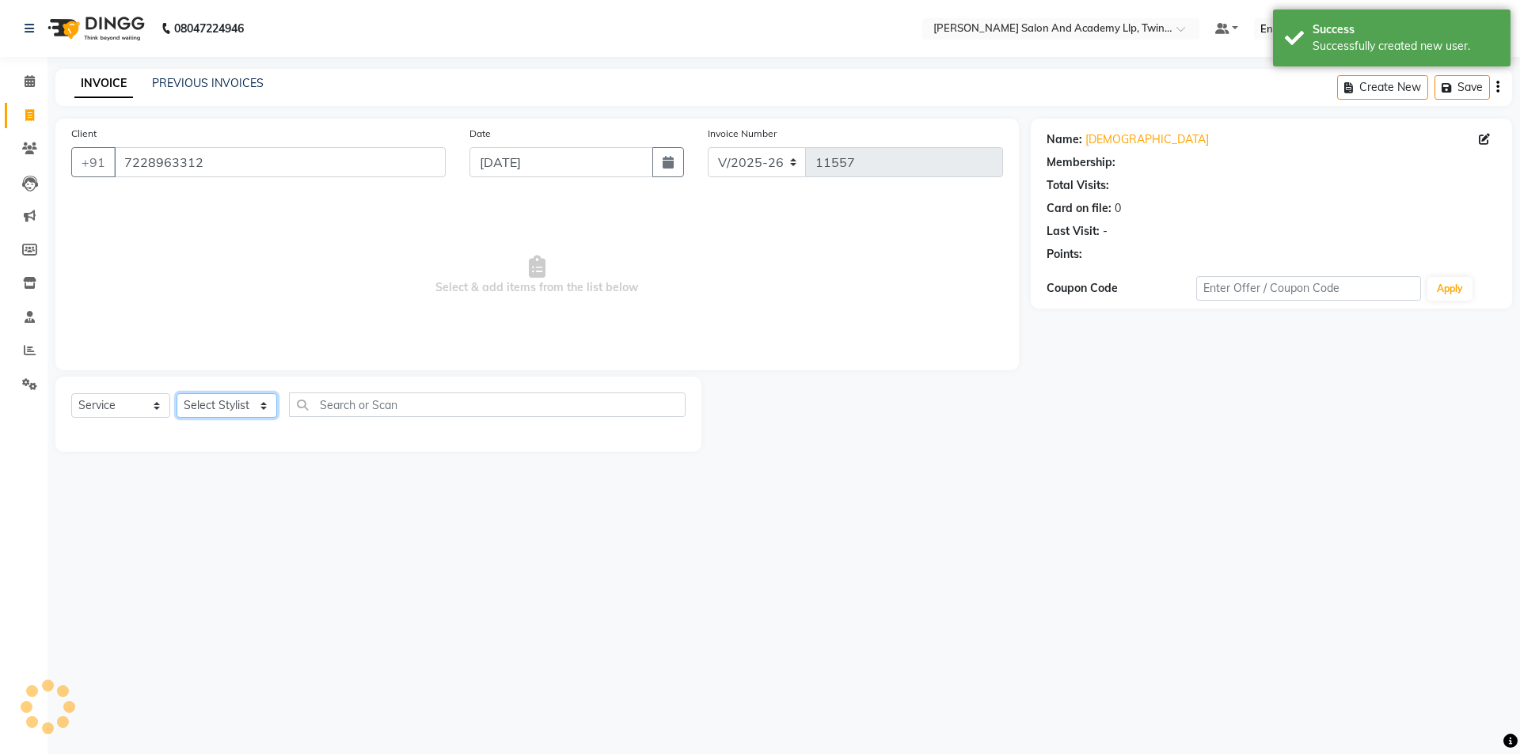
click at [217, 406] on select "Select Stylist [PERSON_NAME] [PERSON_NAME] [PERSON_NAME] [PERSON_NAME] [PERSON_…" at bounding box center [227, 405] width 101 height 25
select select "91325"
click at [177, 393] on select "Select Stylist [PERSON_NAME] [PERSON_NAME] [PERSON_NAME] [PERSON_NAME] [PERSON_…" at bounding box center [227, 405] width 101 height 25
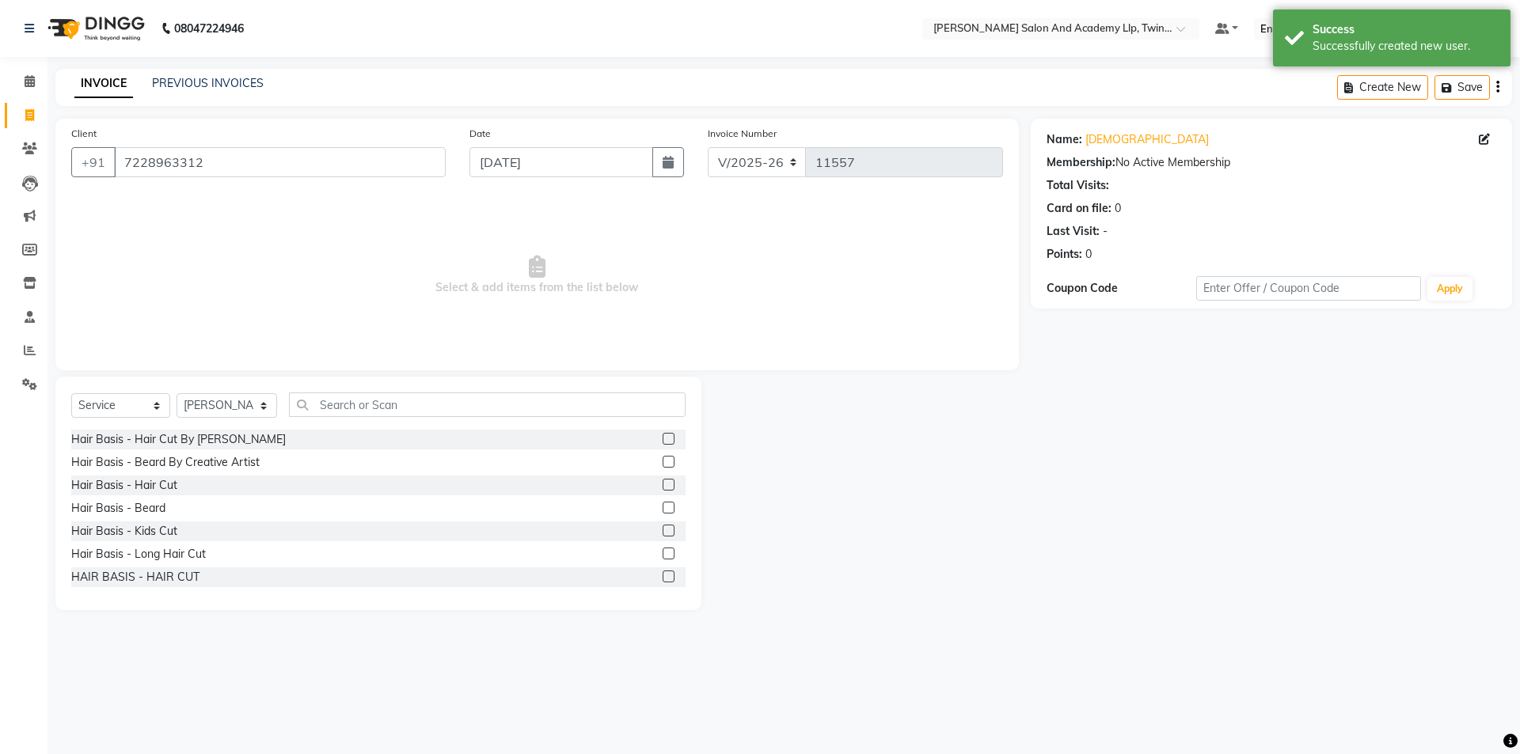
drag, startPoint x: 656, startPoint y: 484, endPoint x: 665, endPoint y: 506, distance: 23.1
click at [663, 484] on label at bounding box center [669, 485] width 12 height 12
click at [663, 484] on input "checkbox" at bounding box center [668, 485] width 10 height 10
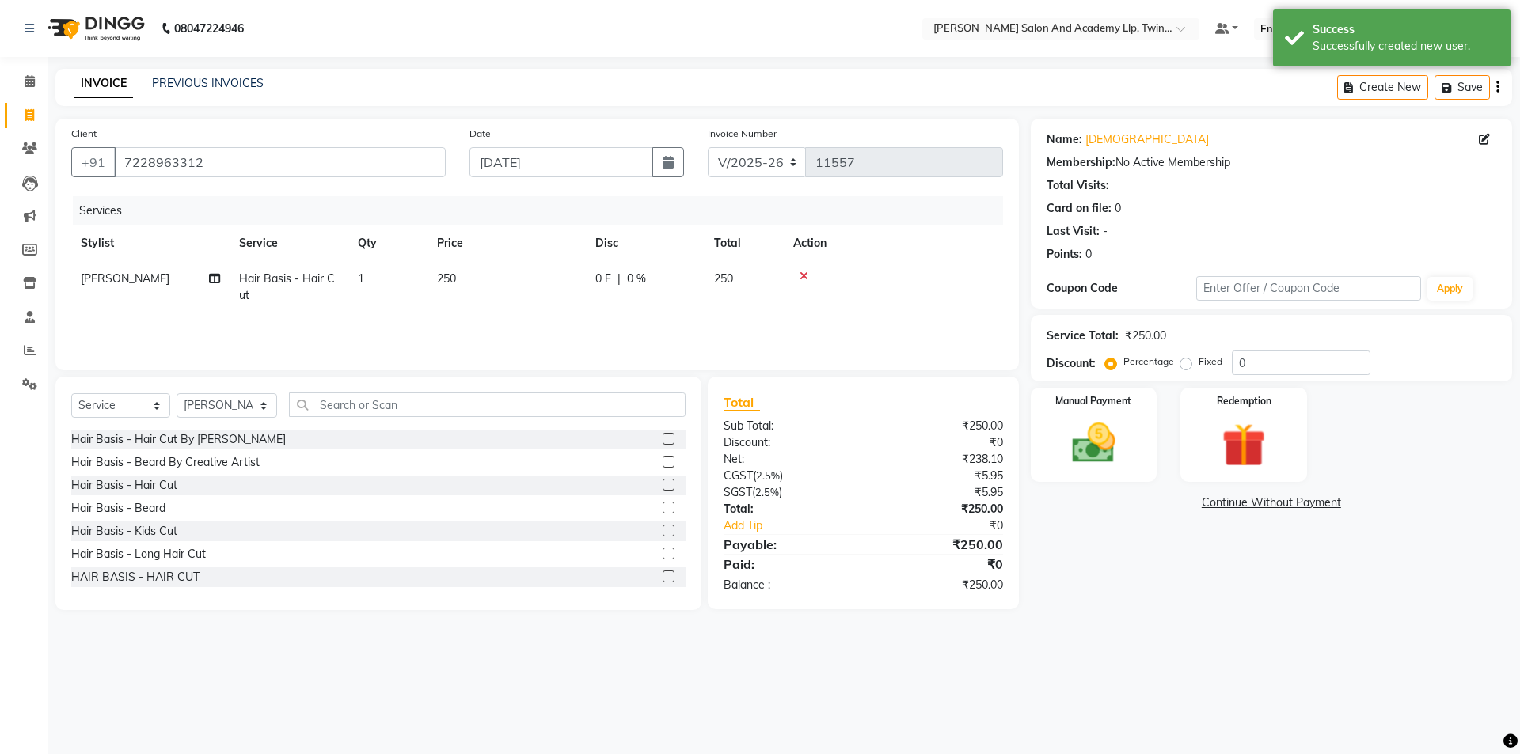
checkbox input "false"
click at [663, 507] on label at bounding box center [669, 508] width 12 height 12
click at [663, 507] on input "checkbox" at bounding box center [668, 508] width 10 height 10
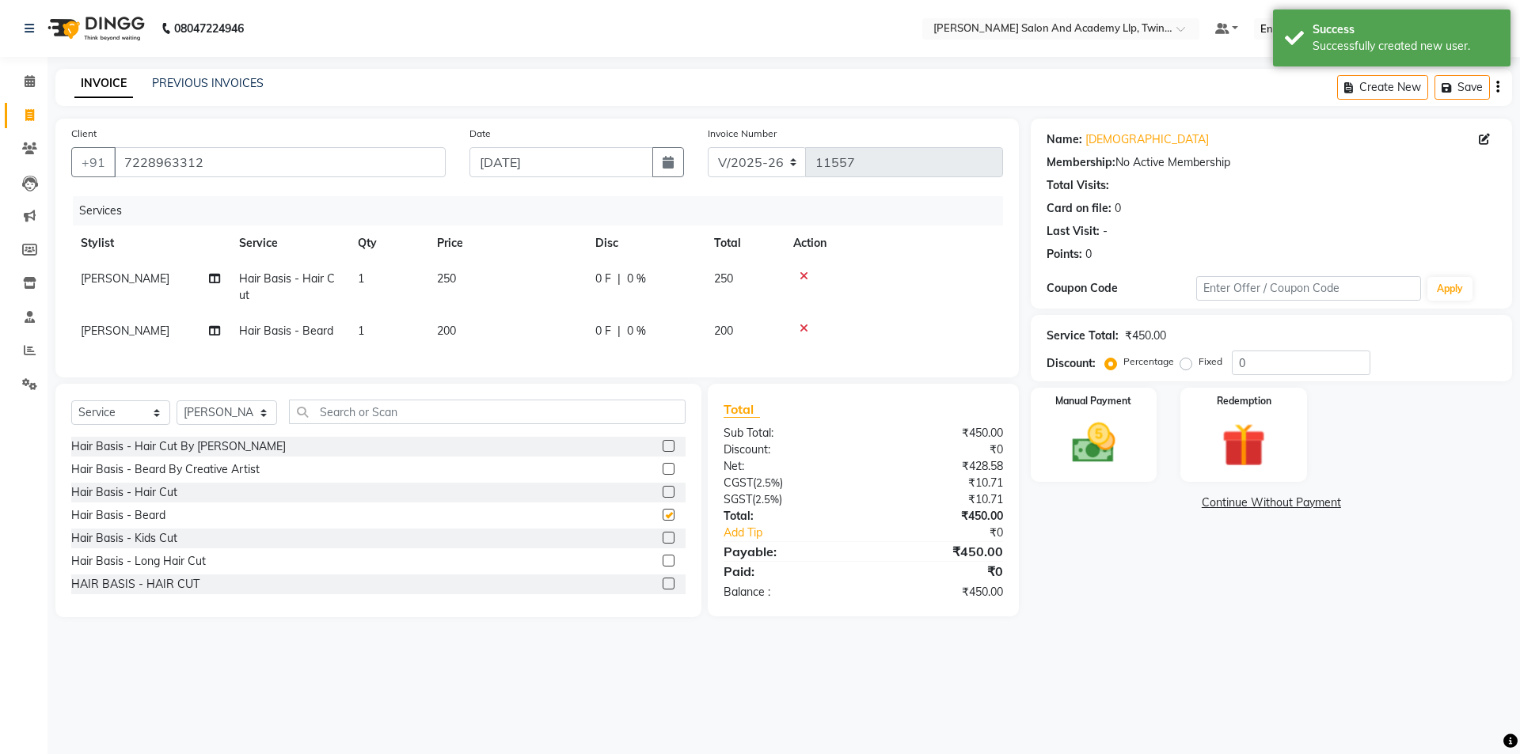
checkbox input "false"
click at [576, 271] on td "250" at bounding box center [506, 287] width 158 height 52
select select "91325"
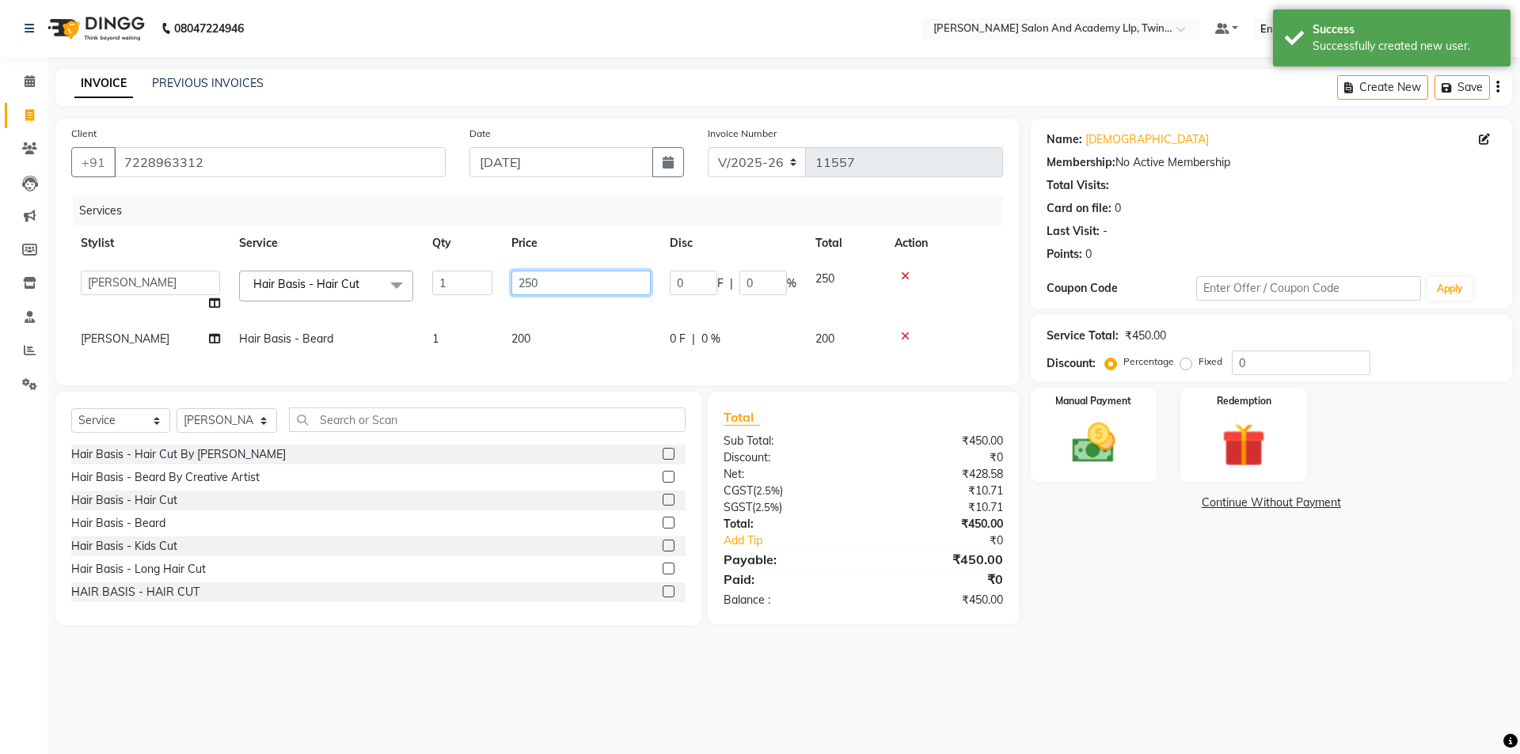
click at [576, 273] on input "250" at bounding box center [580, 283] width 139 height 25
type input "2"
type input "400"
click at [571, 312] on td "400" at bounding box center [581, 291] width 158 height 60
select select "91325"
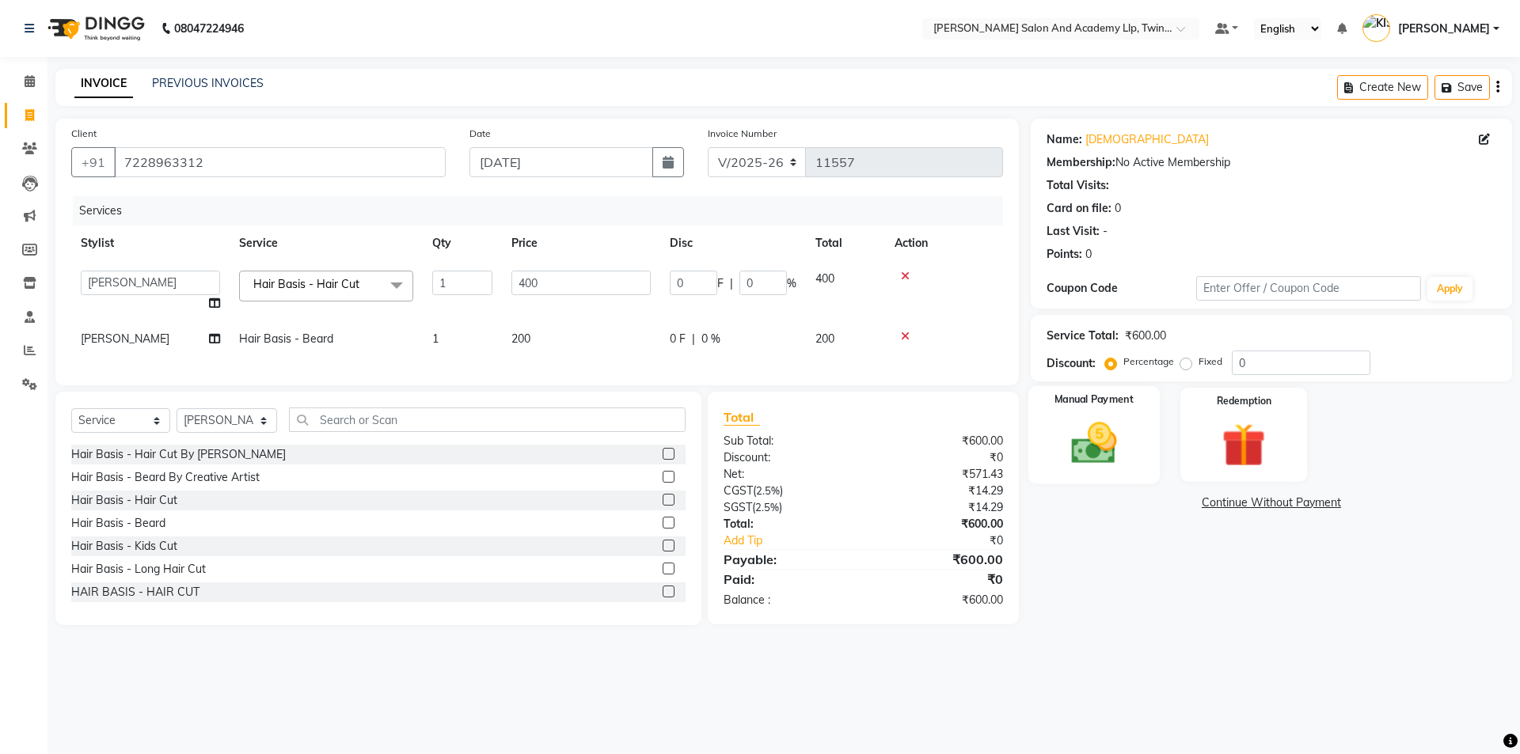
click at [1095, 461] on img at bounding box center [1094, 443] width 74 height 52
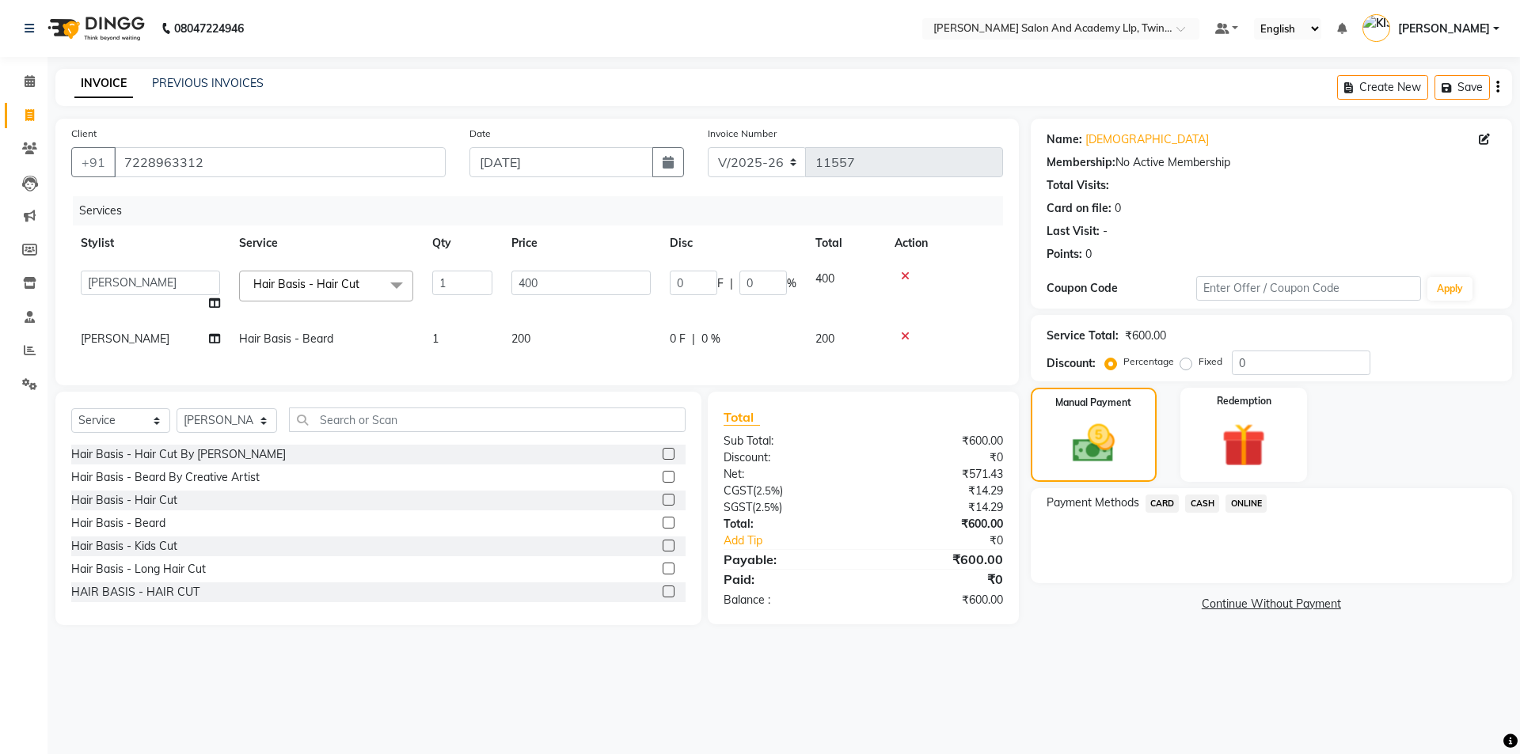
click at [1162, 502] on span "CARD" at bounding box center [1162, 504] width 34 height 18
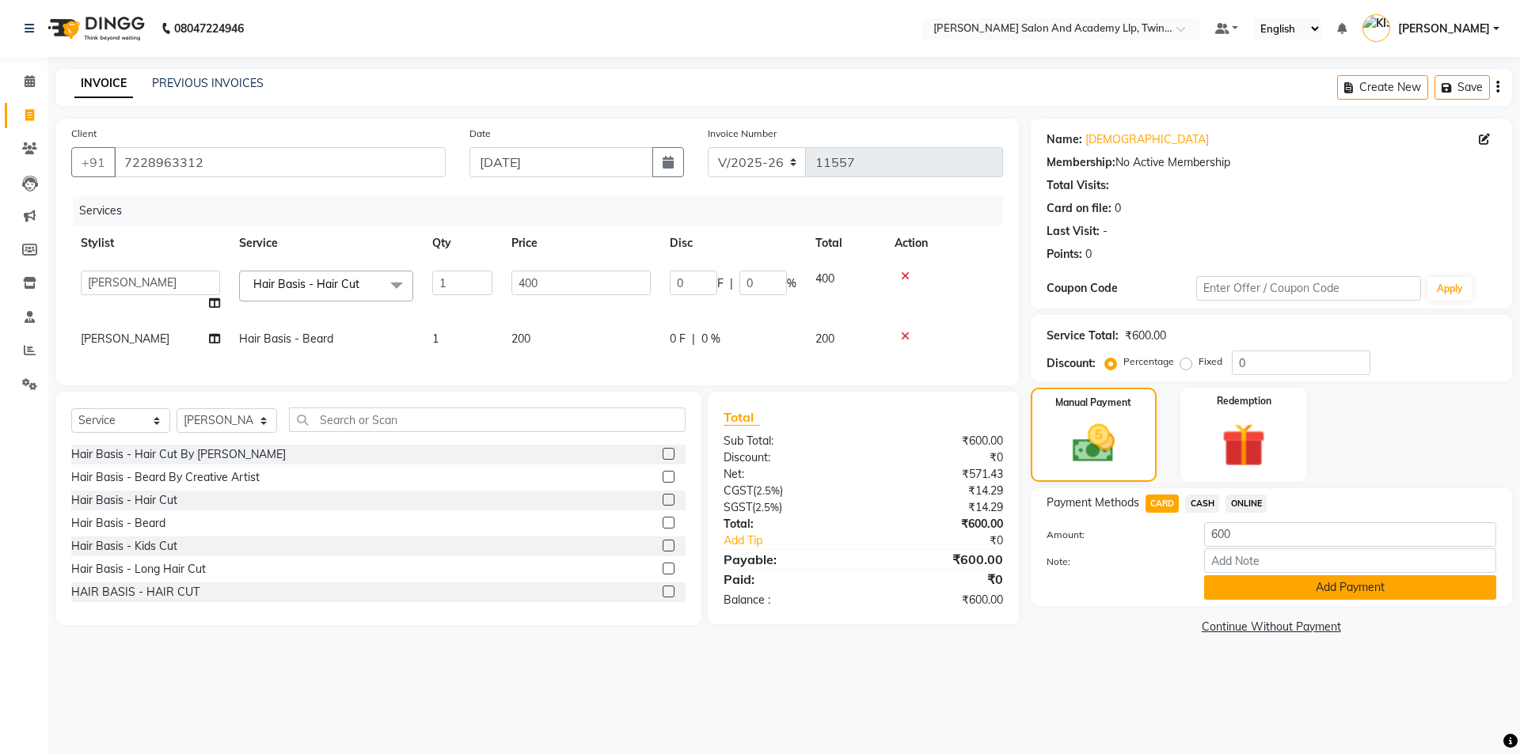
click at [1234, 595] on button "Add Payment" at bounding box center [1350, 587] width 292 height 25
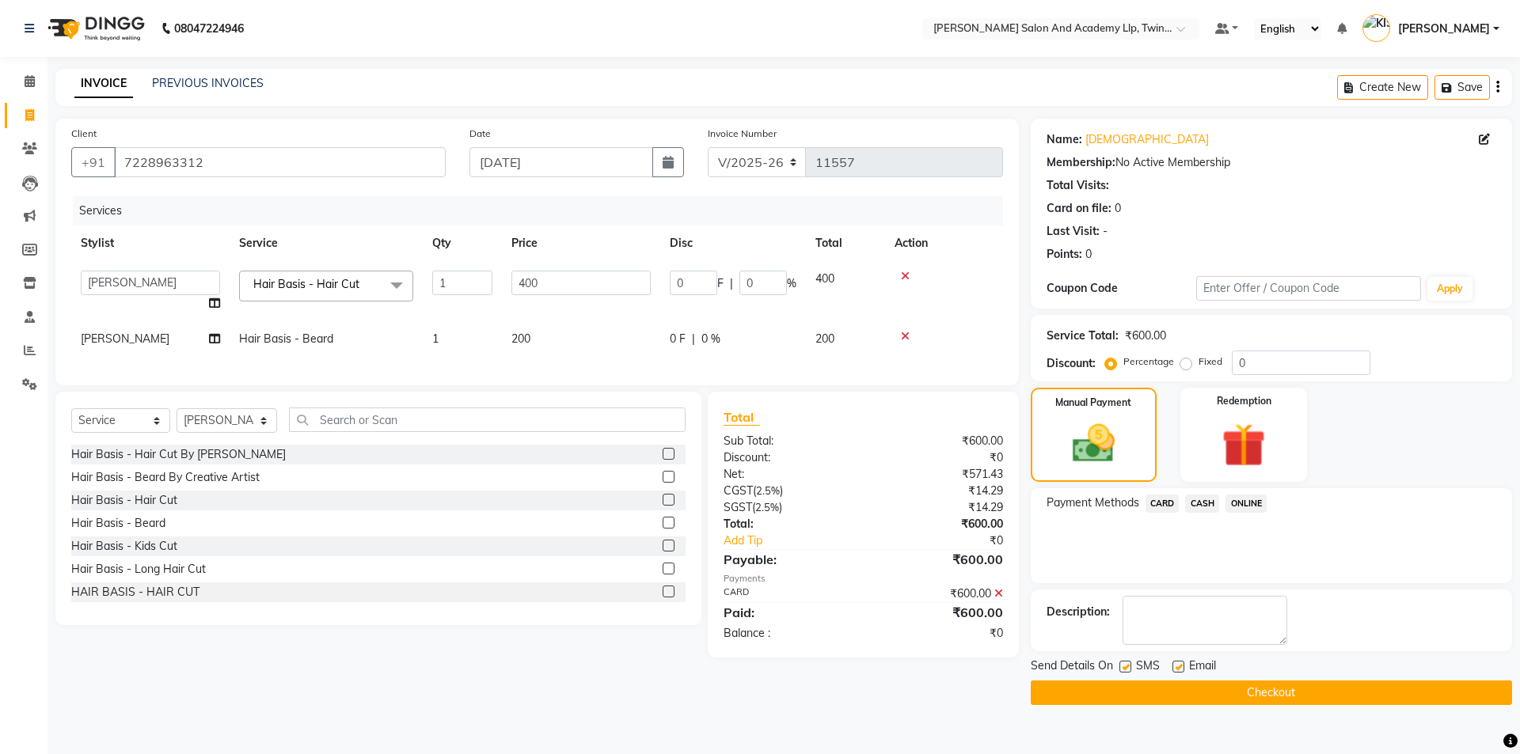
click at [1172, 665] on label at bounding box center [1178, 667] width 12 height 12
click at [1172, 665] on input "checkbox" at bounding box center [1177, 668] width 10 height 10
checkbox input "false"
drag, startPoint x: 1122, startPoint y: 667, endPoint x: 1133, endPoint y: 693, distance: 28.1
click at [1122, 670] on label at bounding box center [1125, 667] width 12 height 12
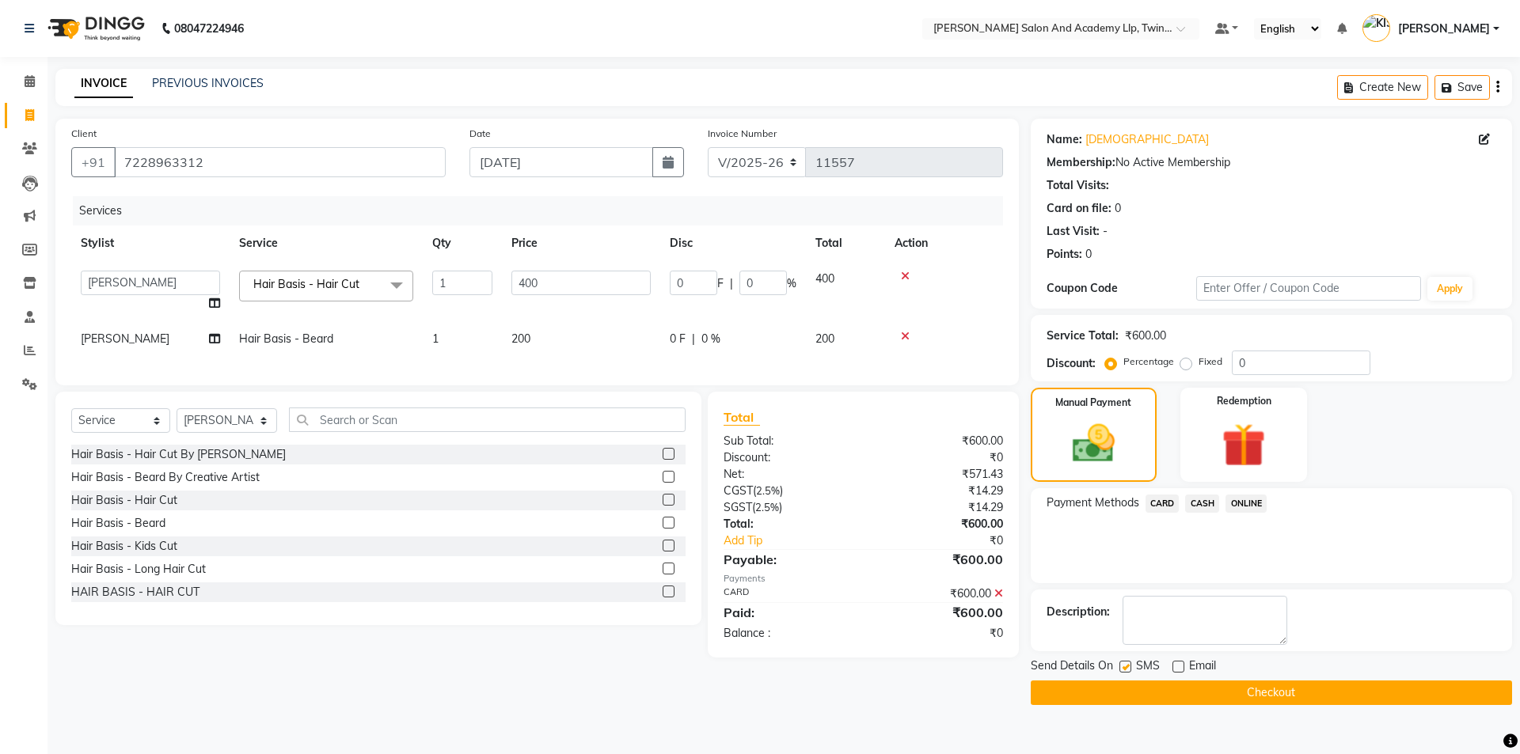
click at [1122, 670] on input "checkbox" at bounding box center [1124, 668] width 10 height 10
checkbox input "false"
click at [1132, 693] on button "Checkout" at bounding box center [1271, 693] width 481 height 25
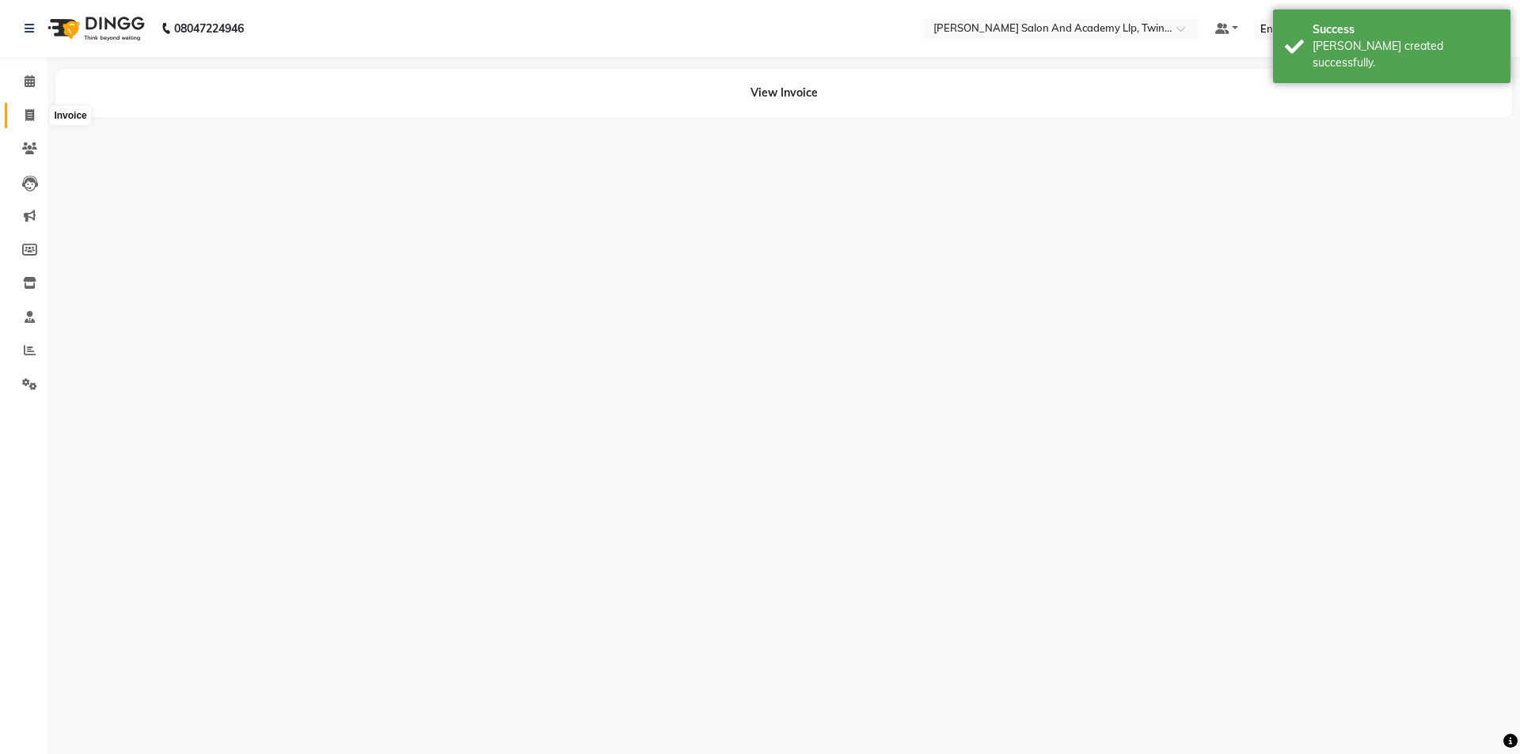
click at [32, 116] on icon at bounding box center [29, 115] width 9 height 12
select select "service"
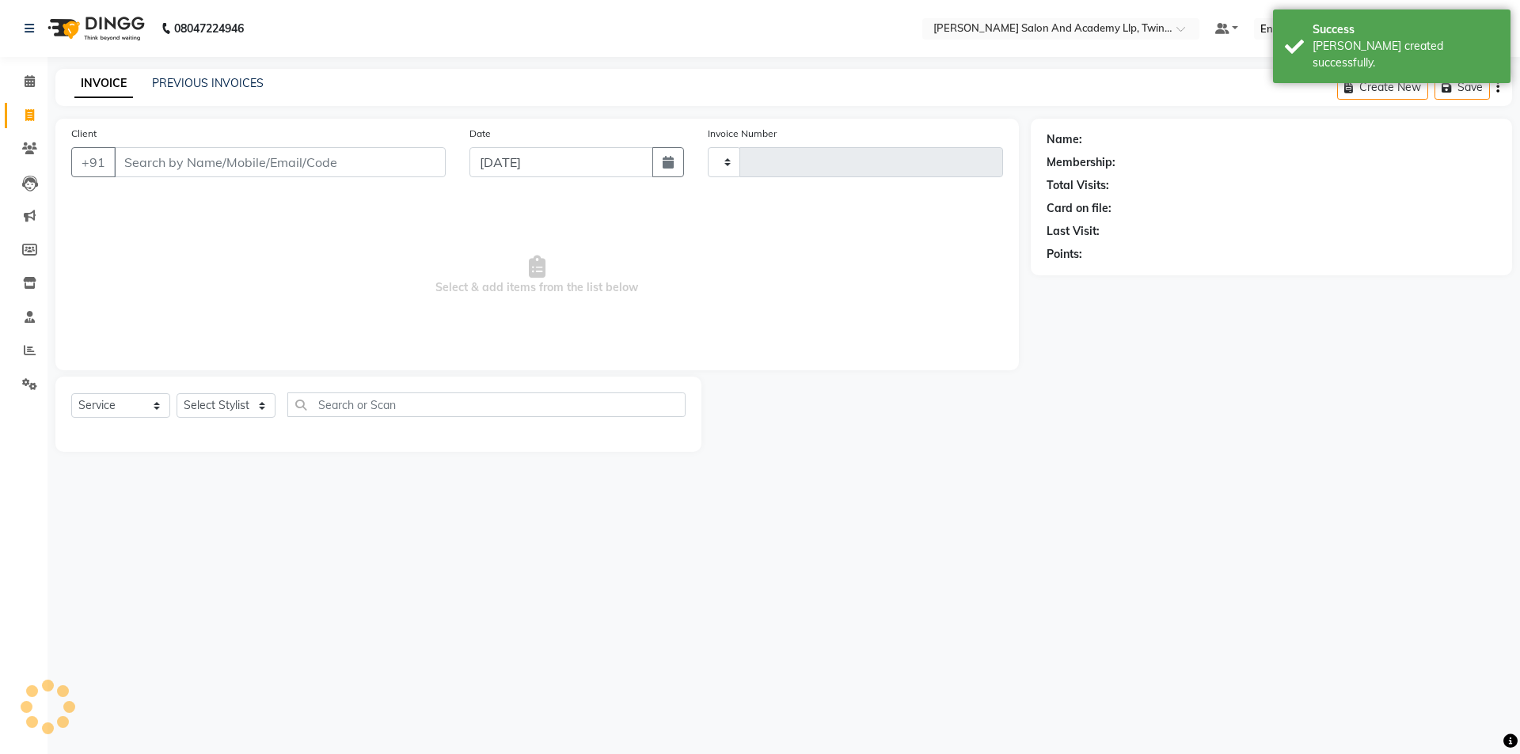
type input "11558"
select select "6985"
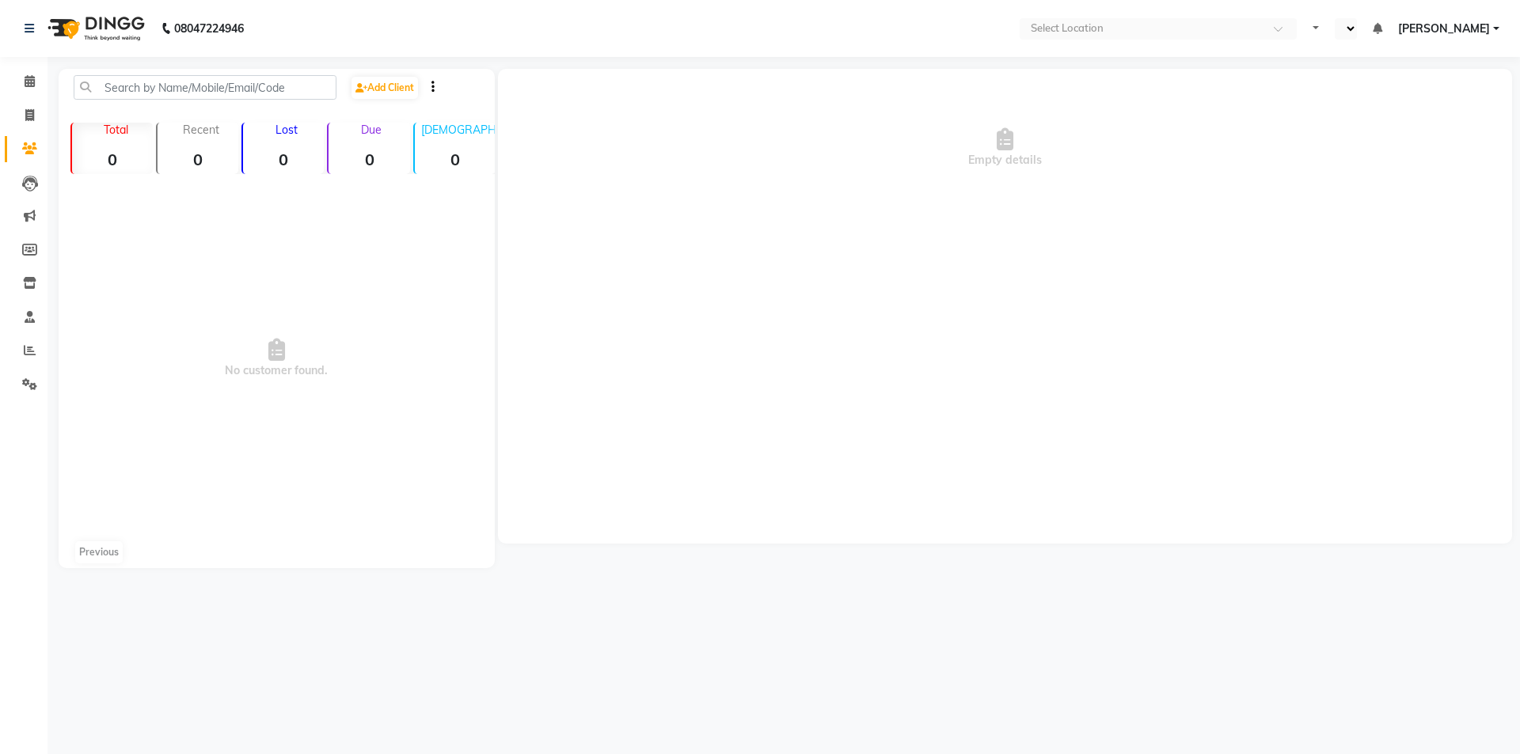
select select "en"
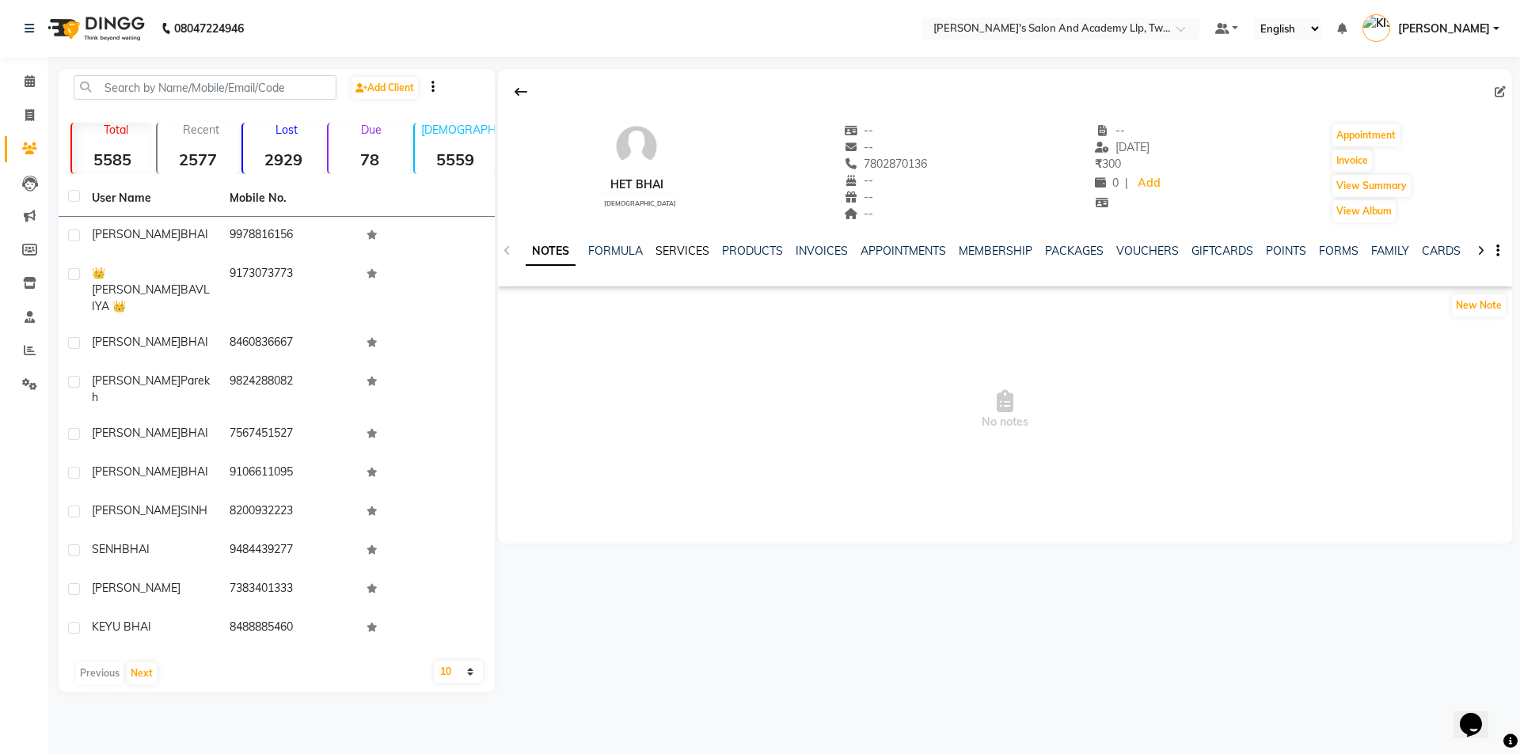
click at [682, 247] on link "SERVICES" at bounding box center [682, 251] width 54 height 14
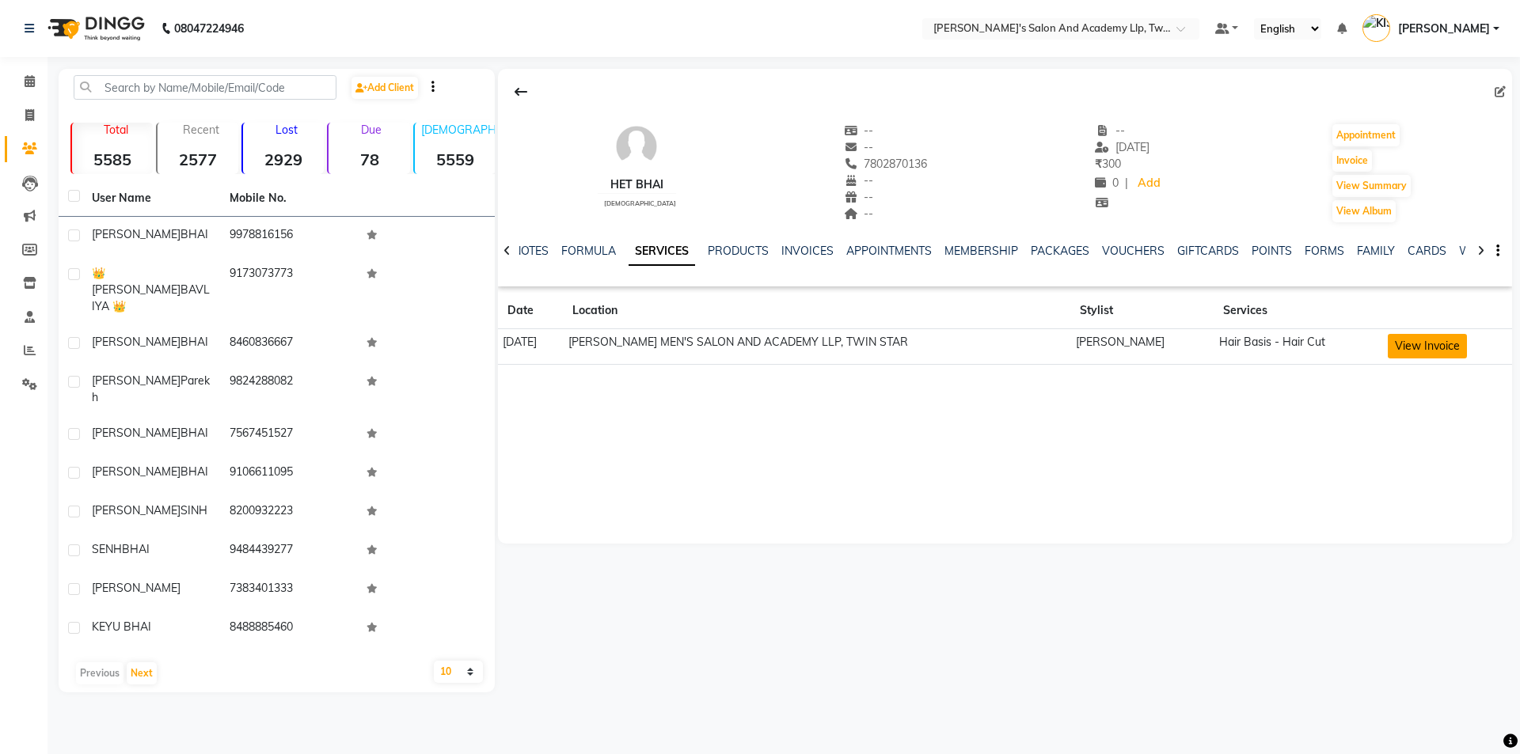
click at [1421, 348] on button "View Invoice" at bounding box center [1427, 346] width 79 height 25
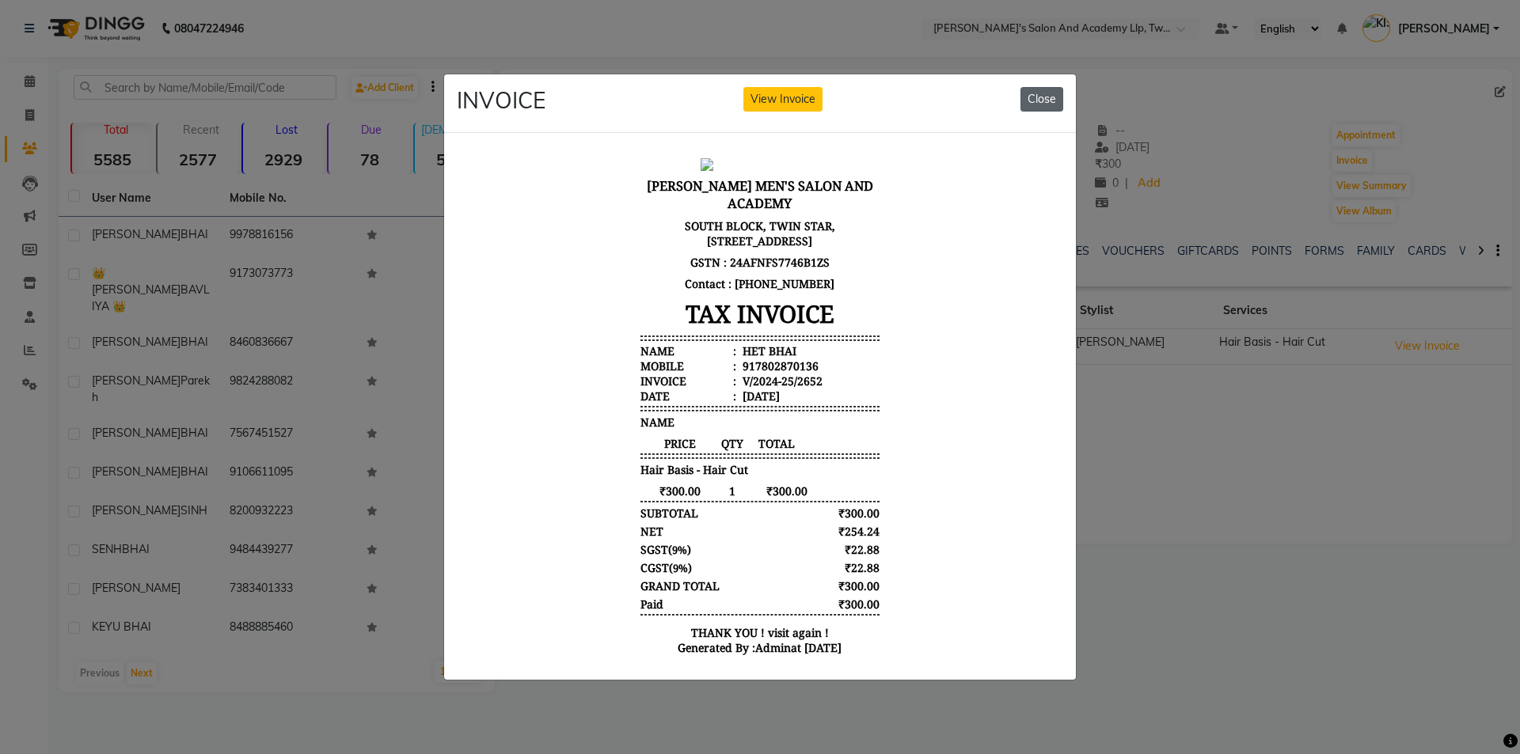
click at [1031, 95] on button "Close" at bounding box center [1041, 99] width 43 height 25
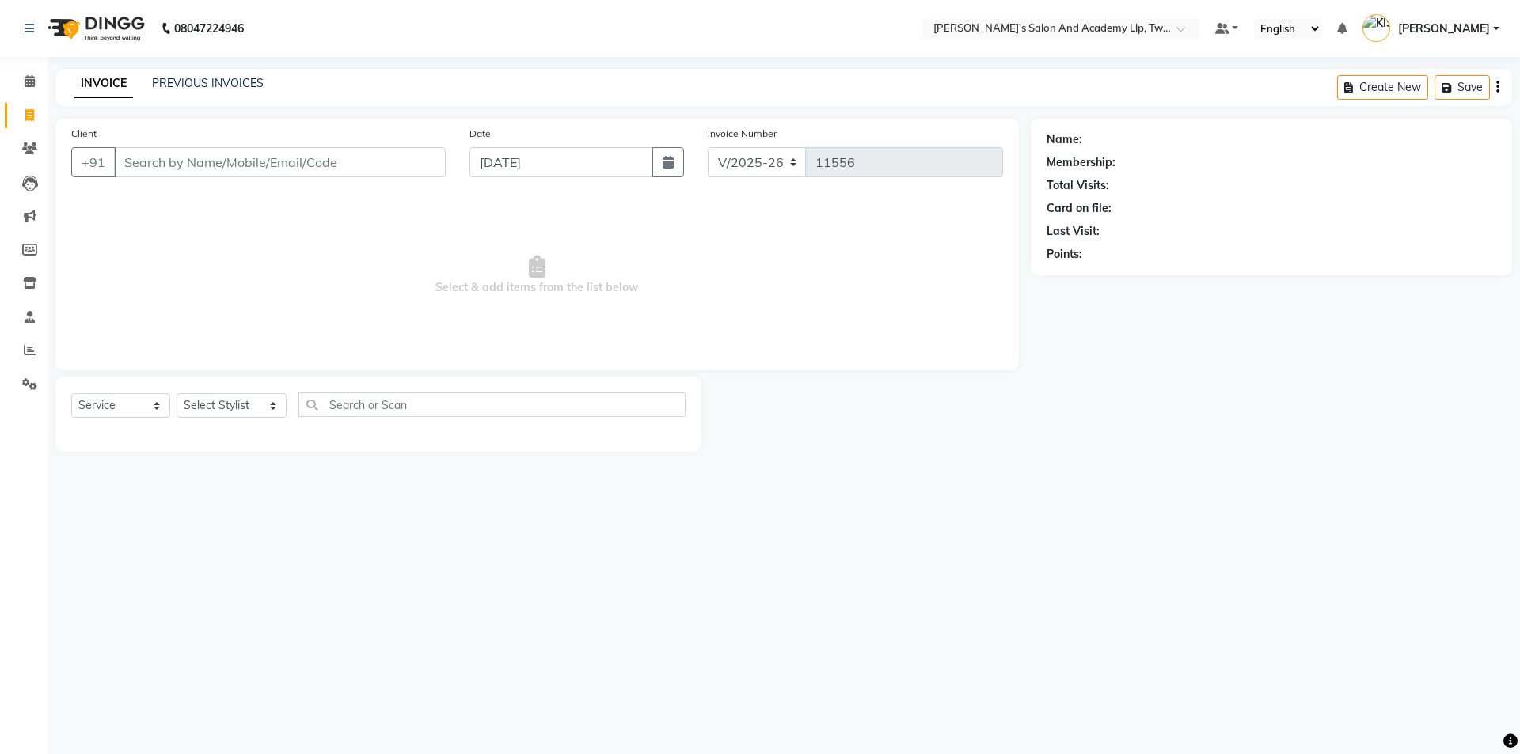
select select "6985"
select select "service"
click at [335, 158] on input "Client" at bounding box center [280, 162] width 332 height 30
type input "P"
click at [283, 165] on input "93" at bounding box center [280, 162] width 332 height 30
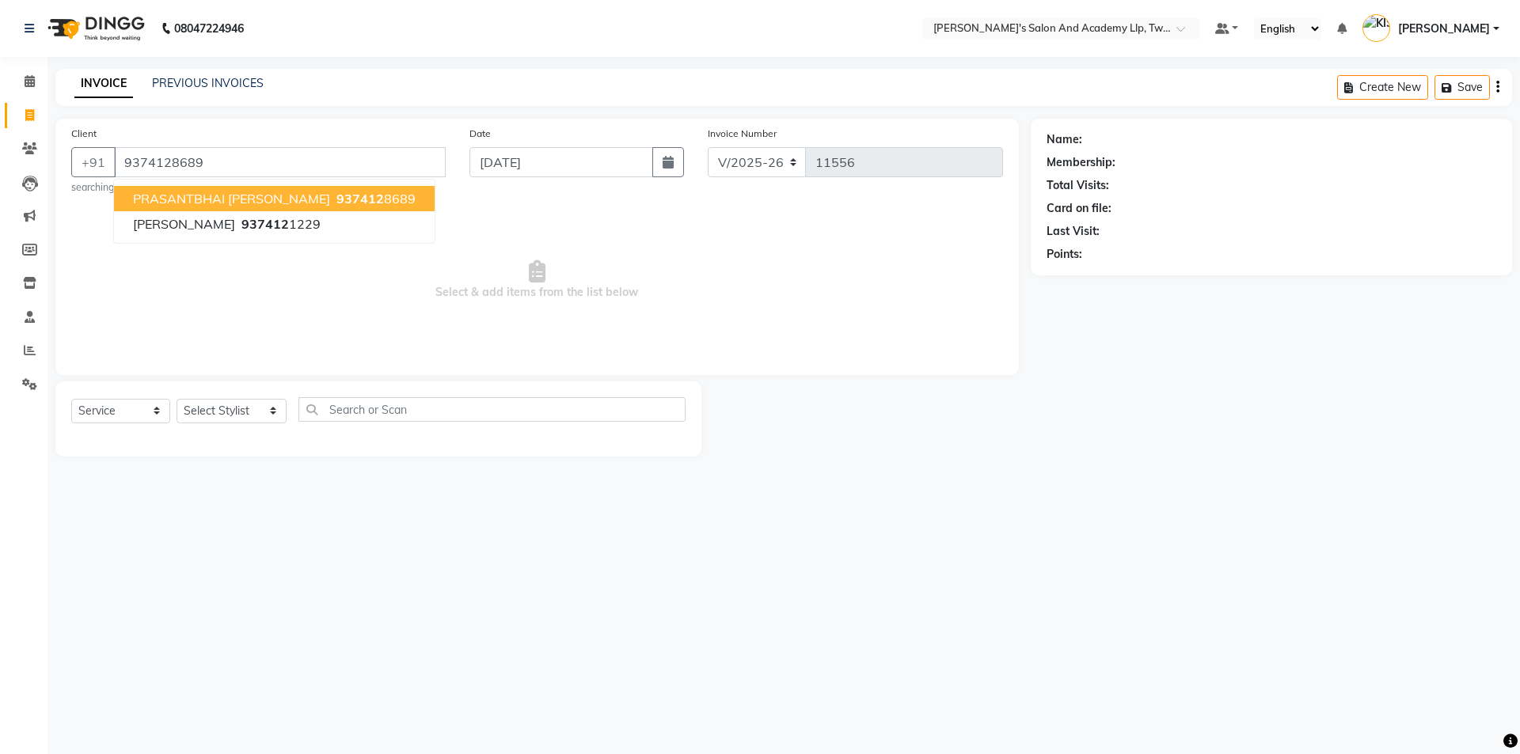
type input "9374128689"
click at [273, 192] on span "PRASANTBHAI KAKKAD" at bounding box center [231, 199] width 197 height 16
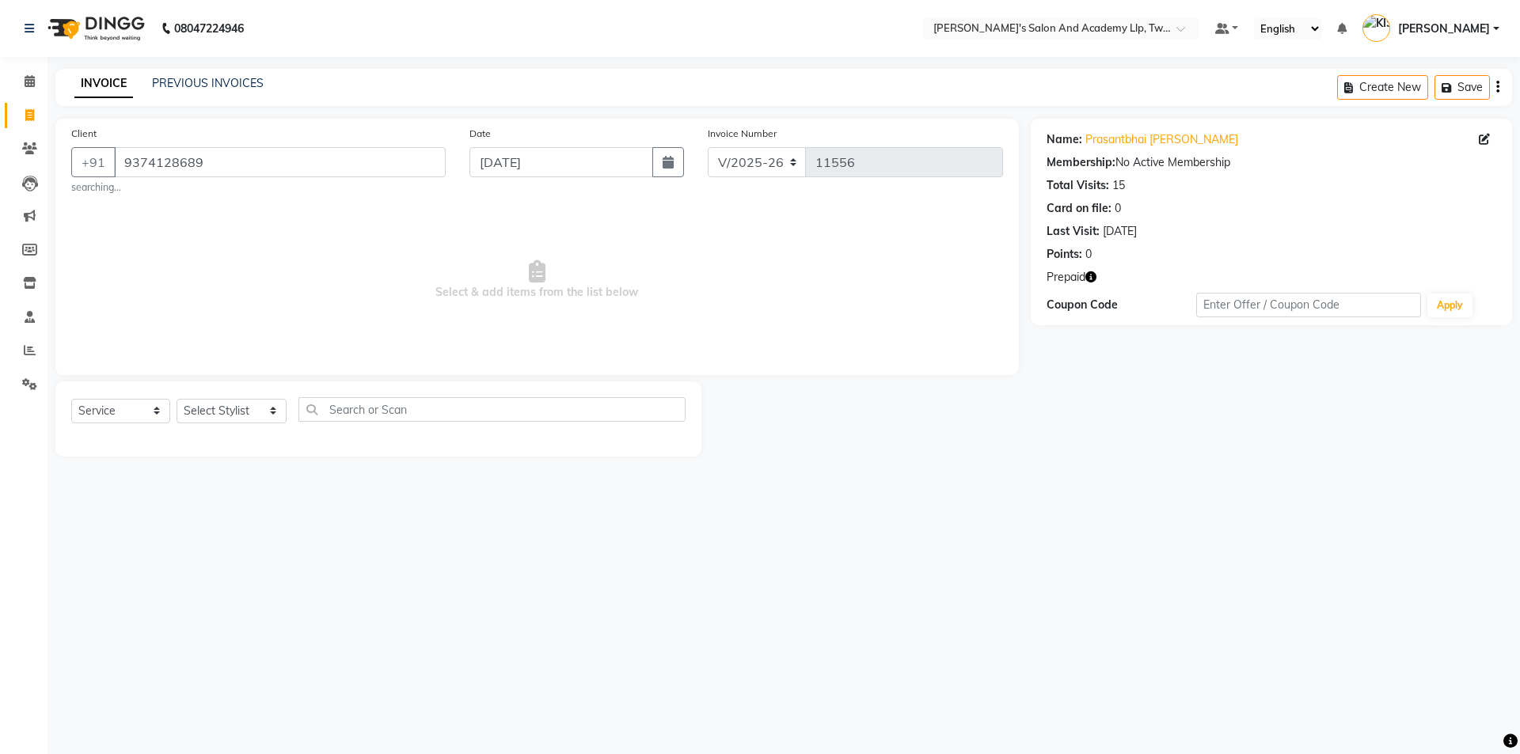
click at [1090, 280] on icon "button" at bounding box center [1090, 276] width 11 height 11
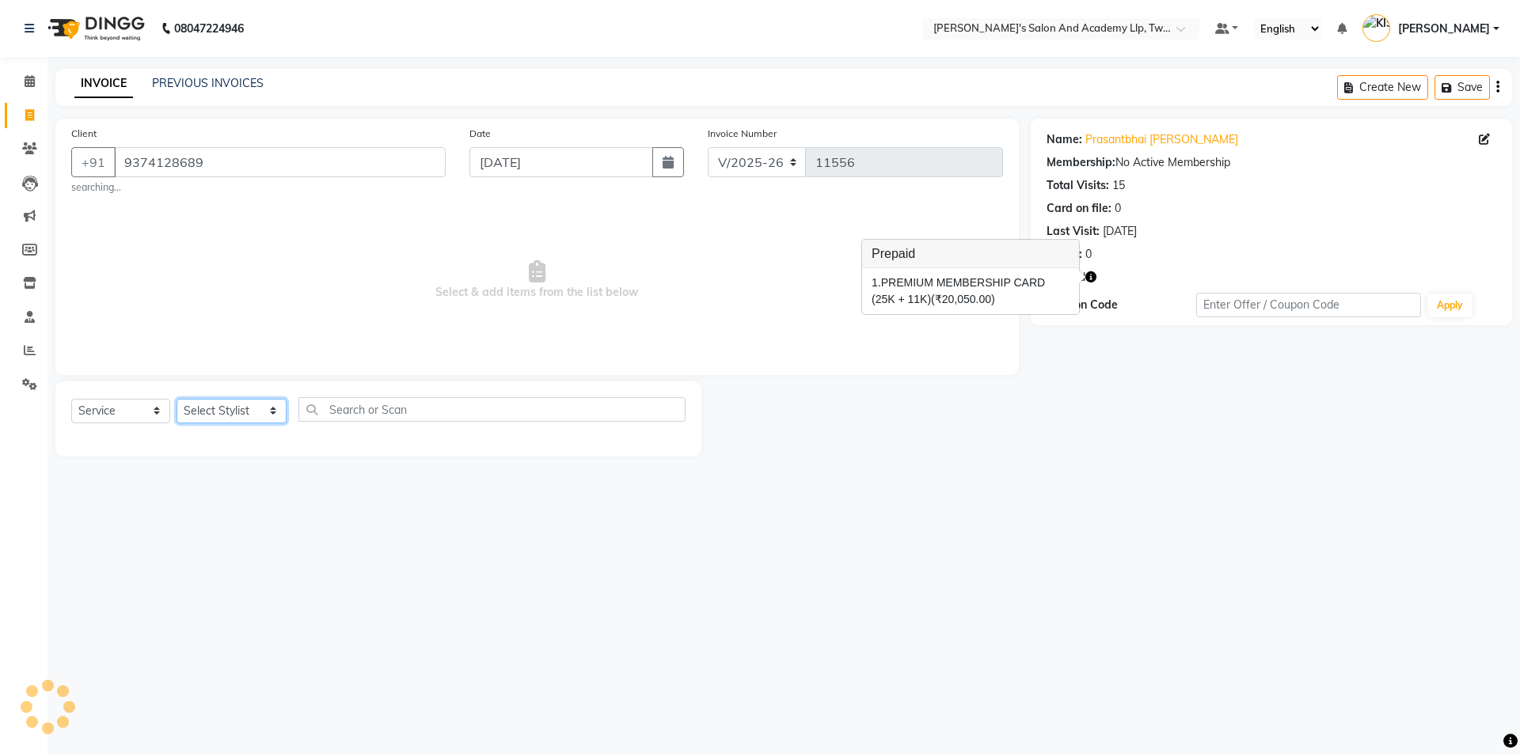
click at [251, 411] on select "Select Stylist [PERSON_NAME] [PERSON_NAME] [PERSON_NAME] [PERSON_NAME] [PERSON_…" at bounding box center [232, 411] width 110 height 25
select select "65231"
click at [177, 399] on select "Select Stylist [PERSON_NAME] [PERSON_NAME] [PERSON_NAME] [PERSON_NAME] [PERSON_…" at bounding box center [232, 411] width 110 height 25
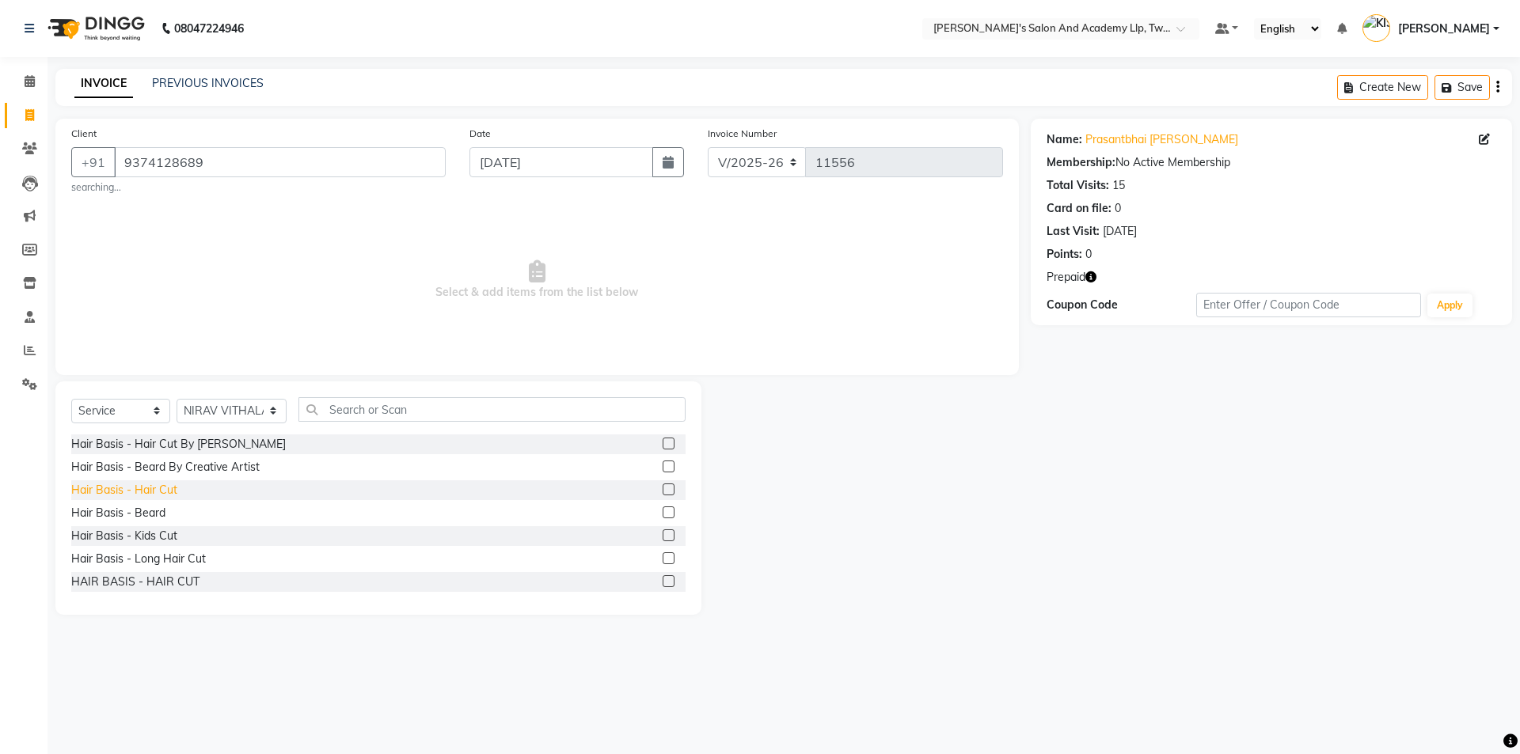
click at [127, 495] on div "Hair Basis - Hair Cut" at bounding box center [124, 490] width 106 height 17
checkbox input "false"
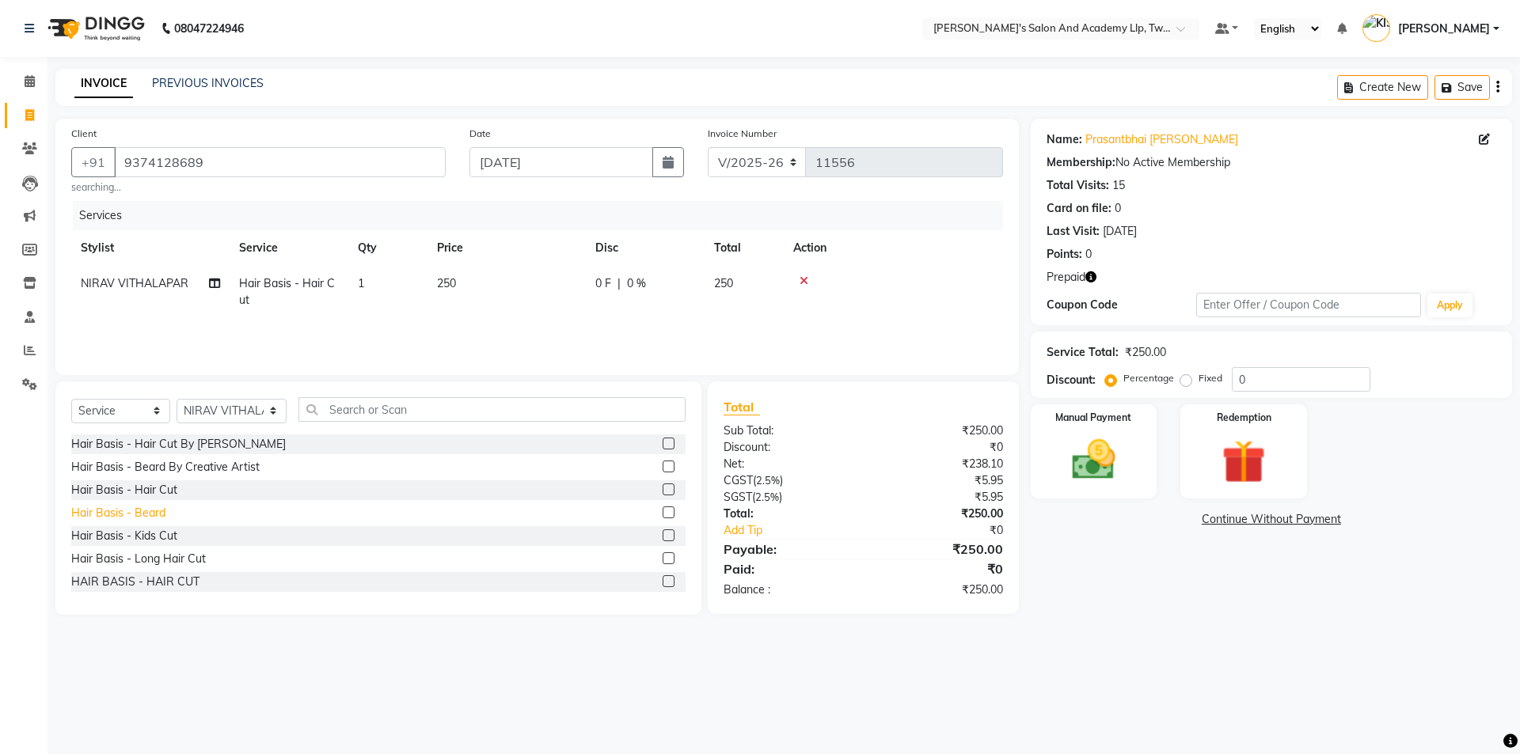
click at [131, 514] on div "Hair Basis - Beard" at bounding box center [118, 513] width 94 height 17
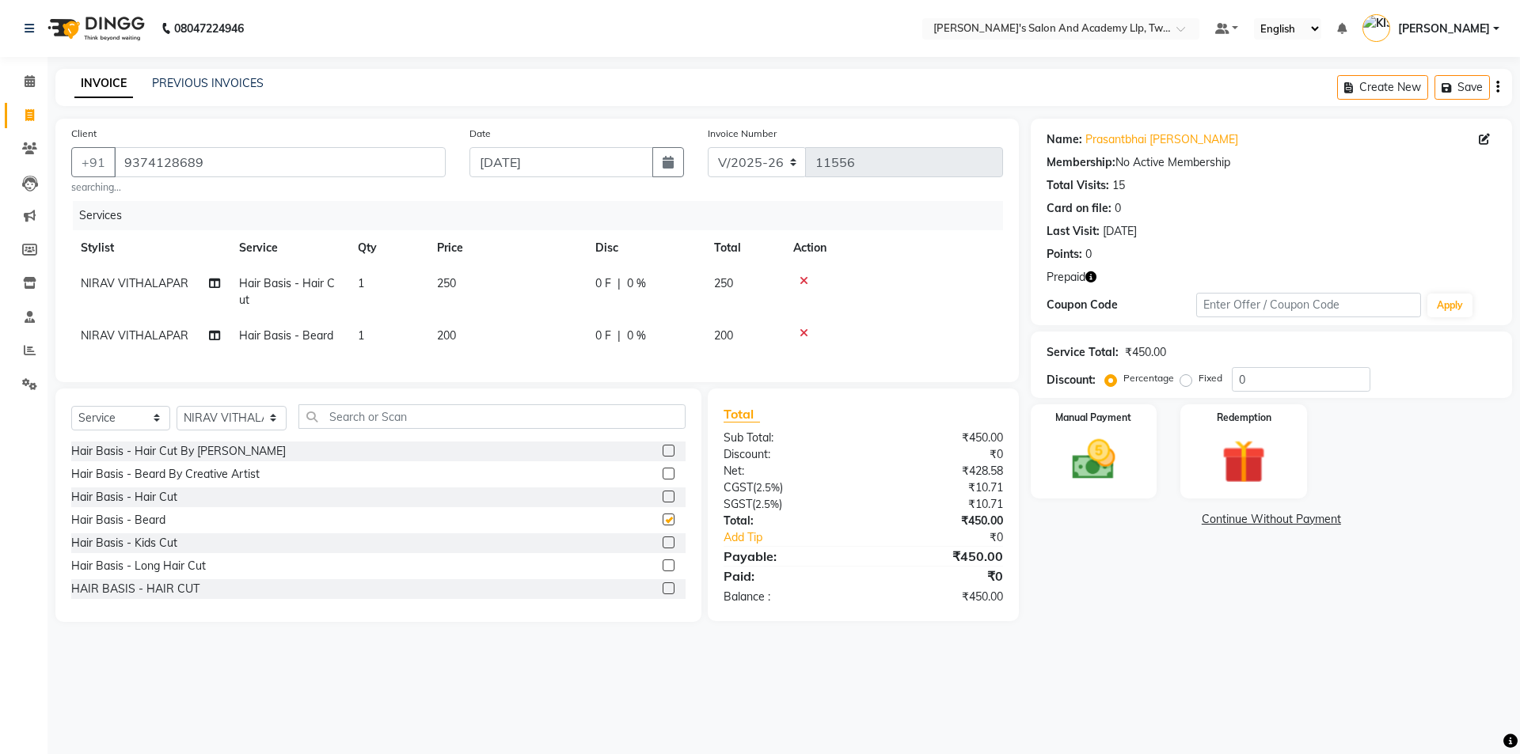
checkbox input "false"
click at [506, 283] on td "250" at bounding box center [506, 292] width 158 height 52
select select "65231"
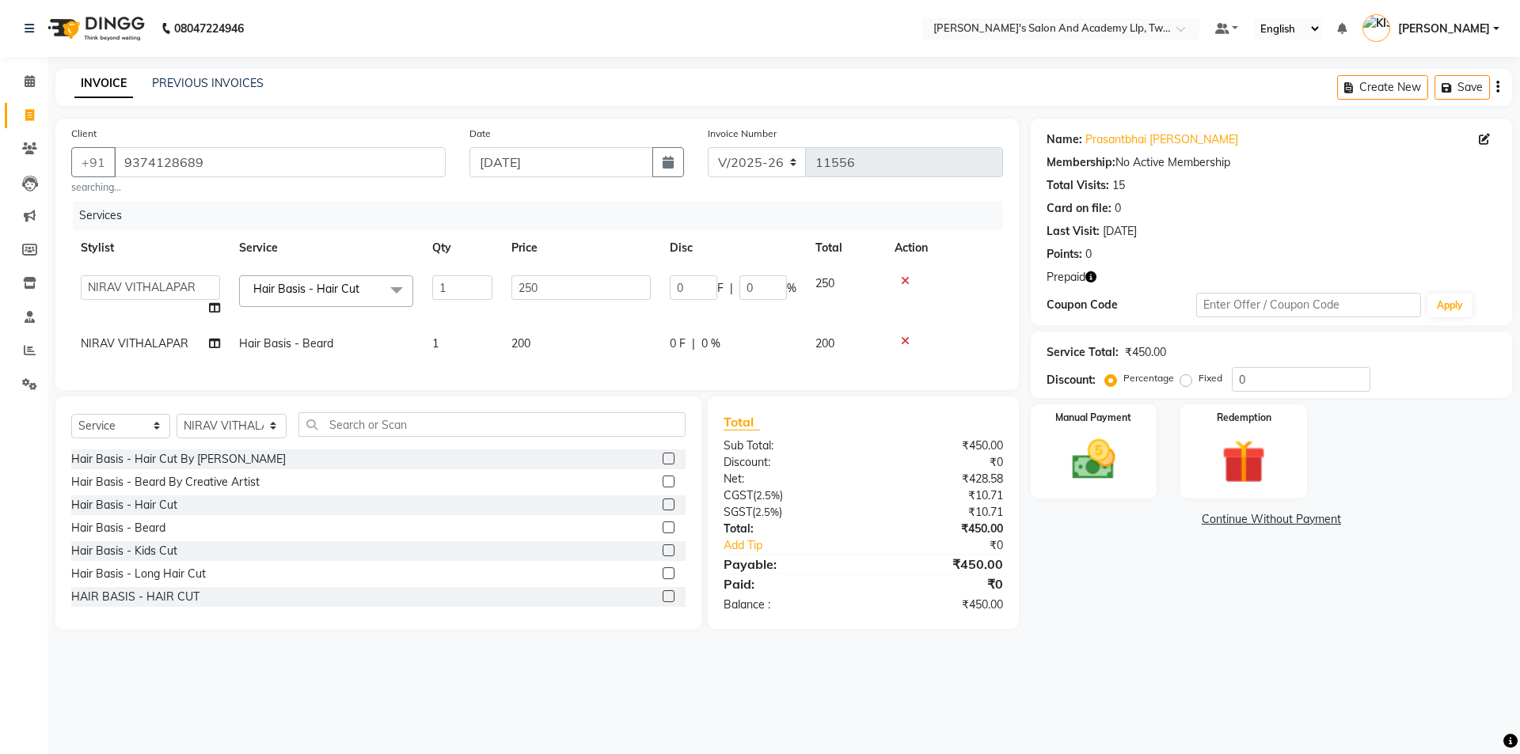
click at [506, 283] on td "250" at bounding box center [581, 296] width 158 height 60
click at [540, 281] on input "250" at bounding box center [580, 287] width 139 height 25
click at [541, 281] on input "250" at bounding box center [580, 287] width 139 height 25
type input "600"
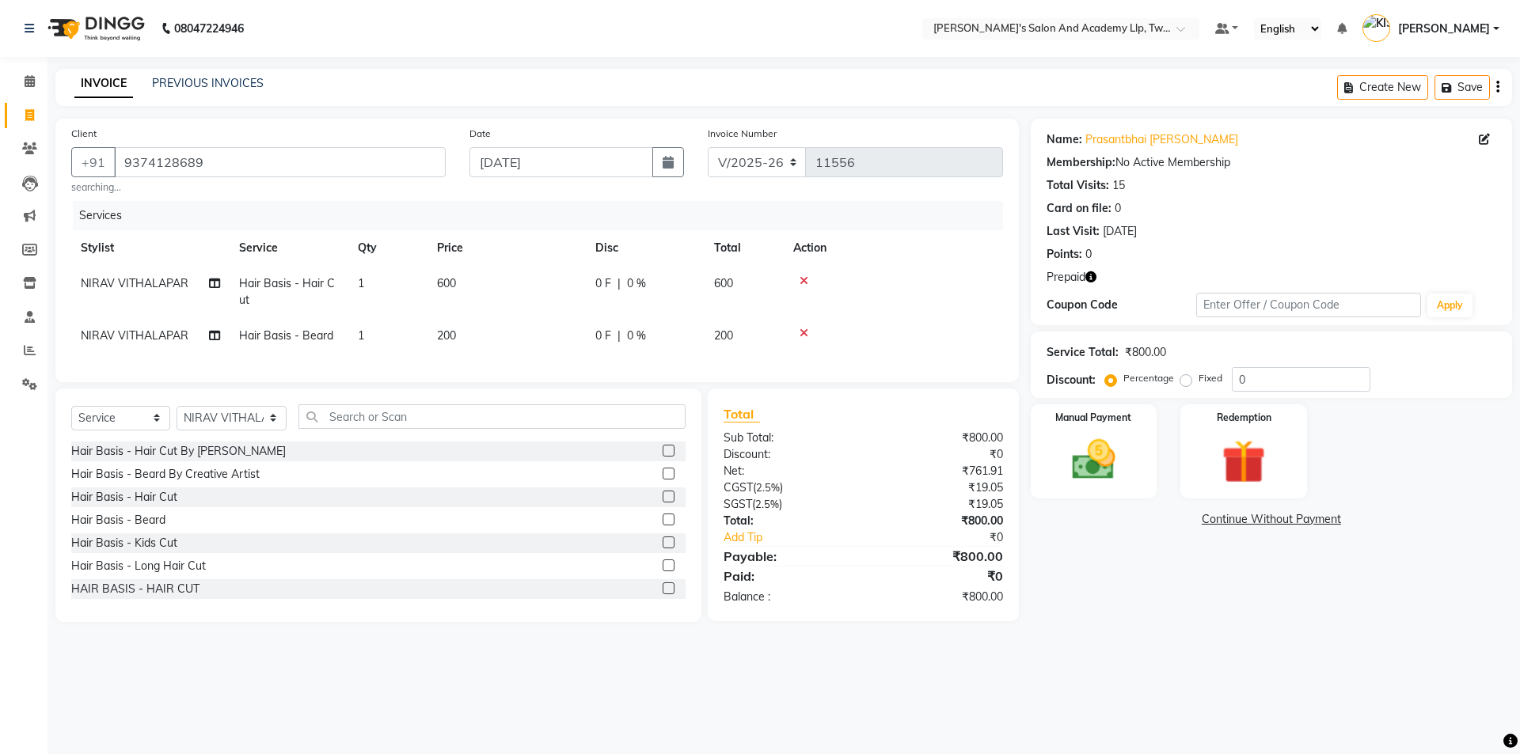
click at [557, 342] on td "200" at bounding box center [506, 336] width 158 height 36
select select "65231"
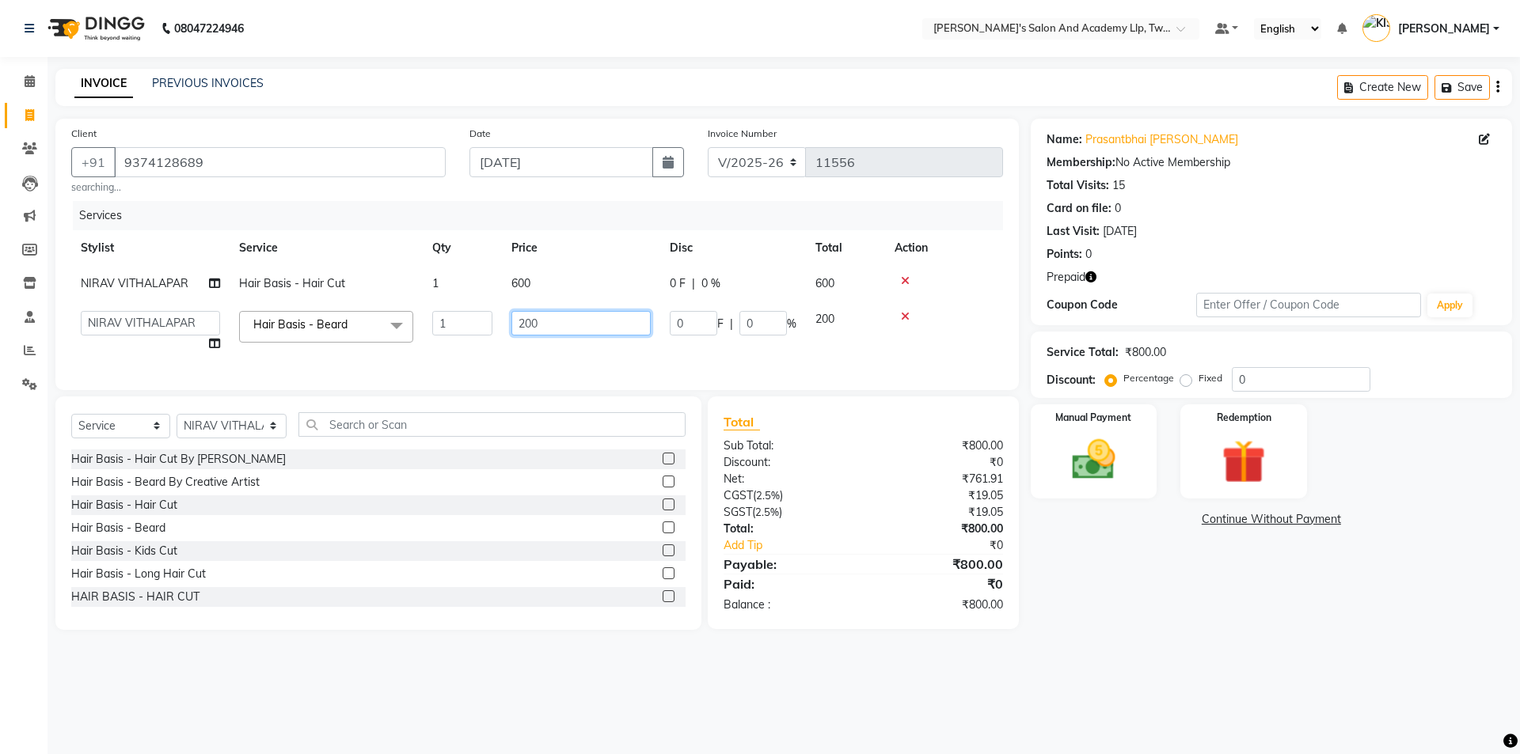
click at [570, 321] on input "200" at bounding box center [580, 323] width 139 height 25
drag, startPoint x: 570, startPoint y: 321, endPoint x: 575, endPoint y: 313, distance: 9.7
click at [572, 321] on input "200" at bounding box center [580, 323] width 139 height 25
type input "300"
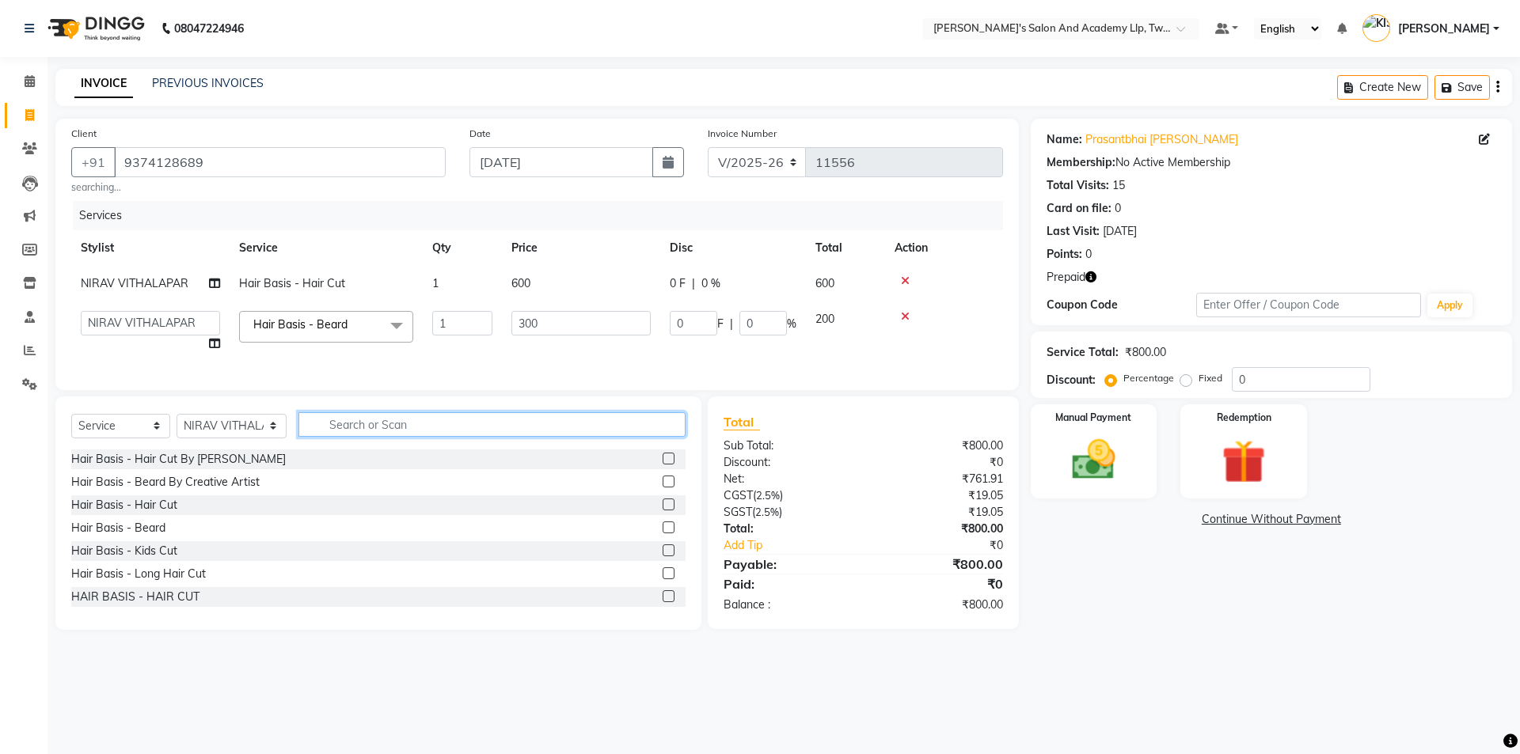
click at [418, 436] on input "text" at bounding box center [491, 424] width 387 height 25
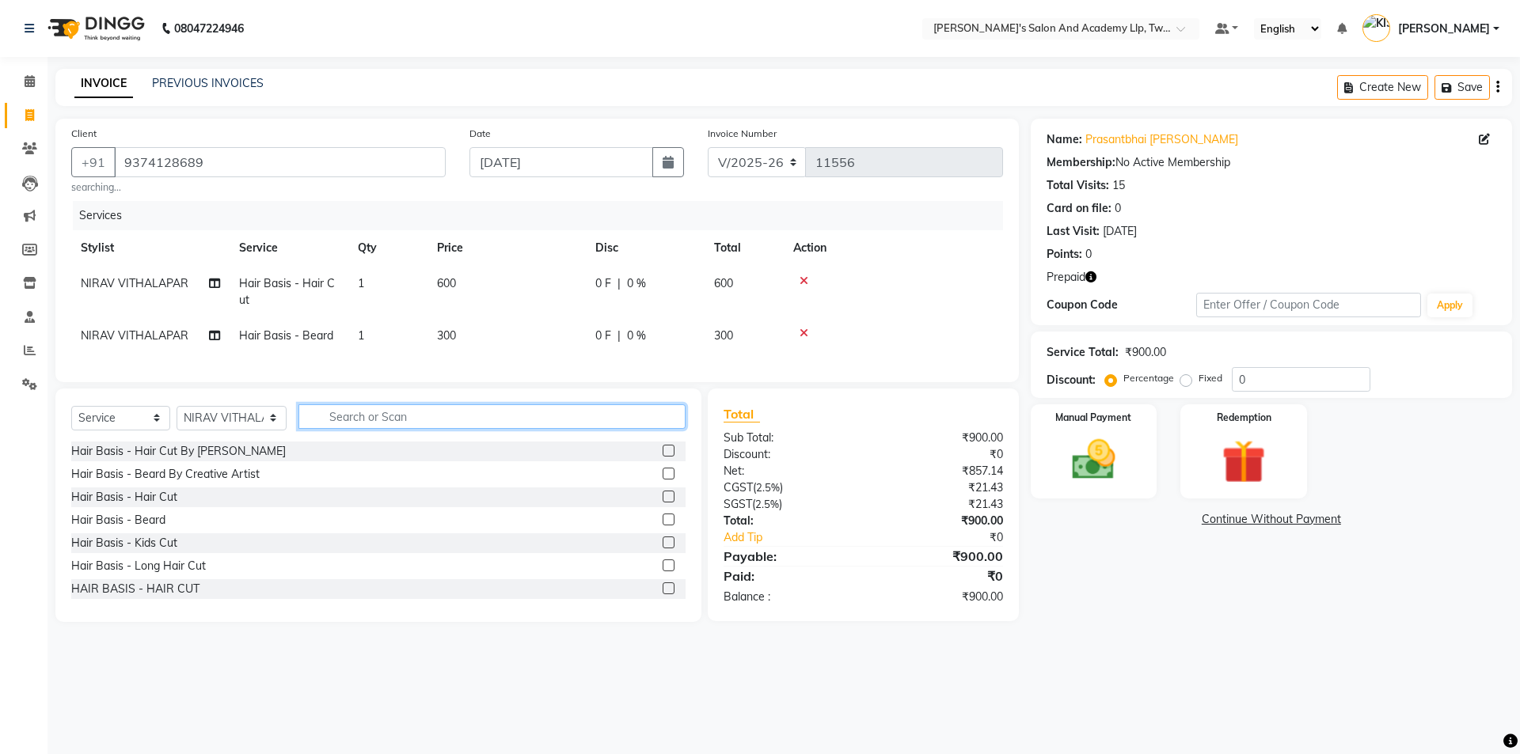
click at [418, 429] on input "text" at bounding box center [491, 416] width 387 height 25
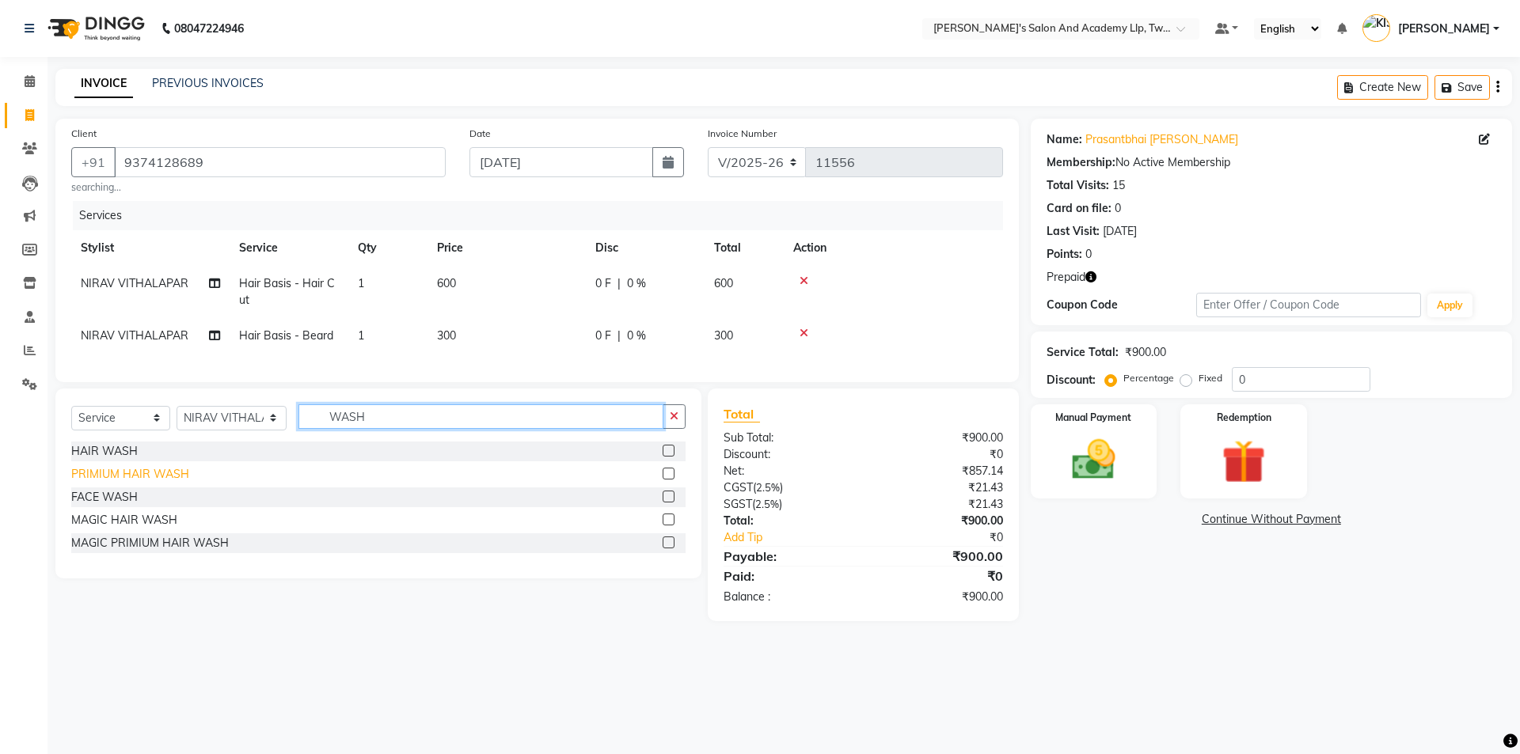
type input "WASH"
click at [170, 483] on div "PRIMIUM HAIR WASH" at bounding box center [130, 474] width 118 height 17
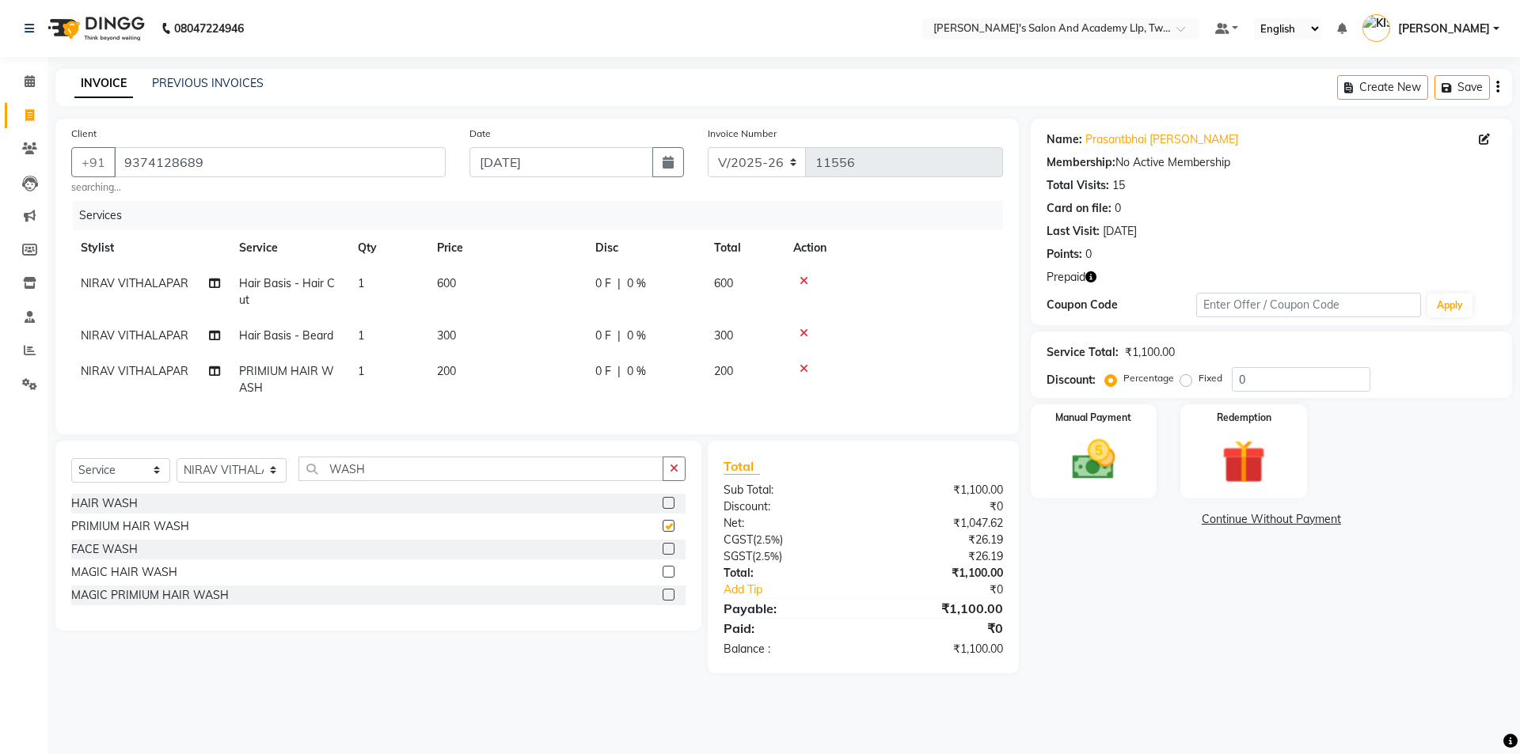
checkbox input "false"
click at [169, 366] on span "NIRAV VITHALAPAR" at bounding box center [135, 371] width 108 height 14
select select "65231"
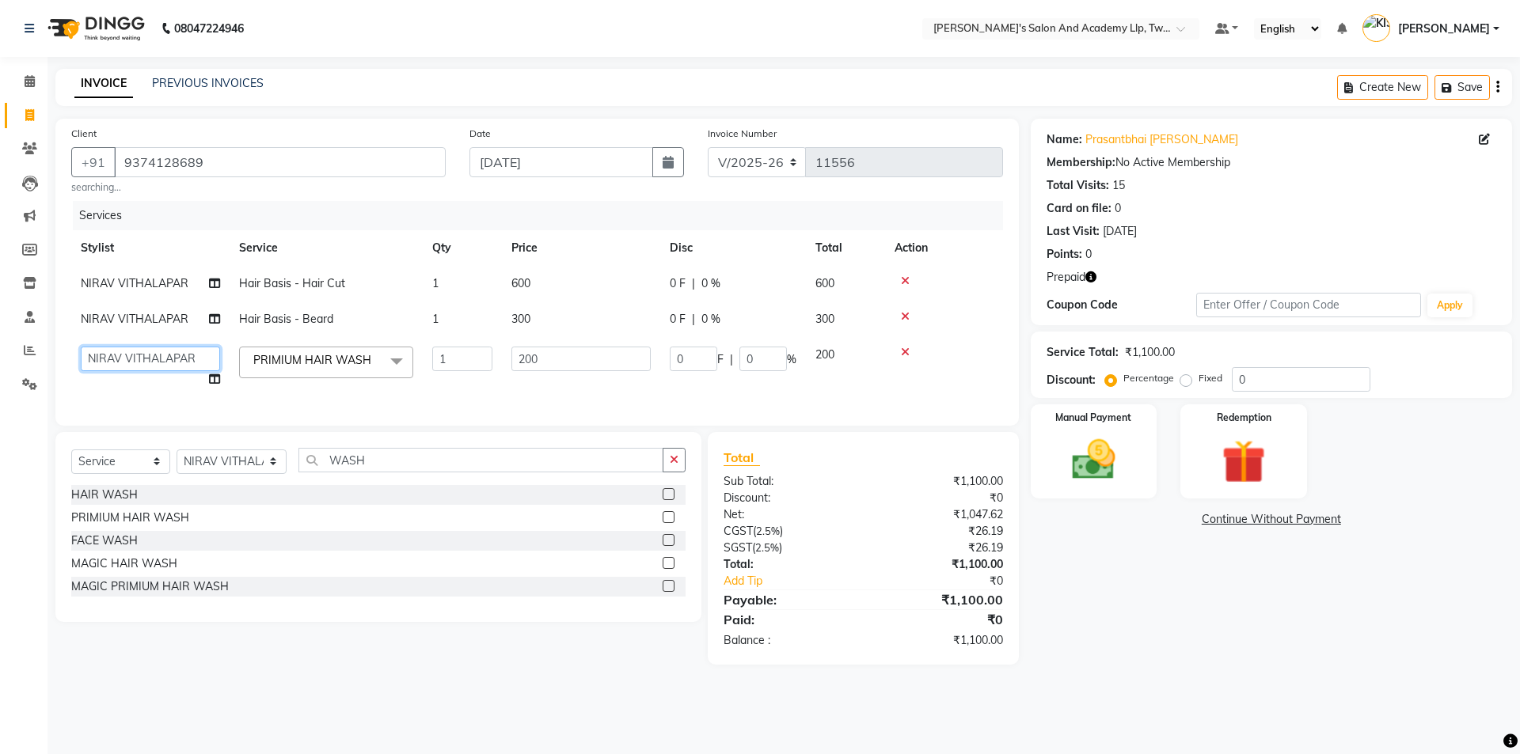
click at [169, 366] on select "AADARSH AAKASH SOLANKI ABHISHEK CHAUHAN AMIT BAGTHARIYA ANKUSH SEN BHUSHAN PADH…" at bounding box center [150, 359] width 139 height 25
select select "52996"
click at [1256, 409] on label "Redemption" at bounding box center [1243, 416] width 57 height 15
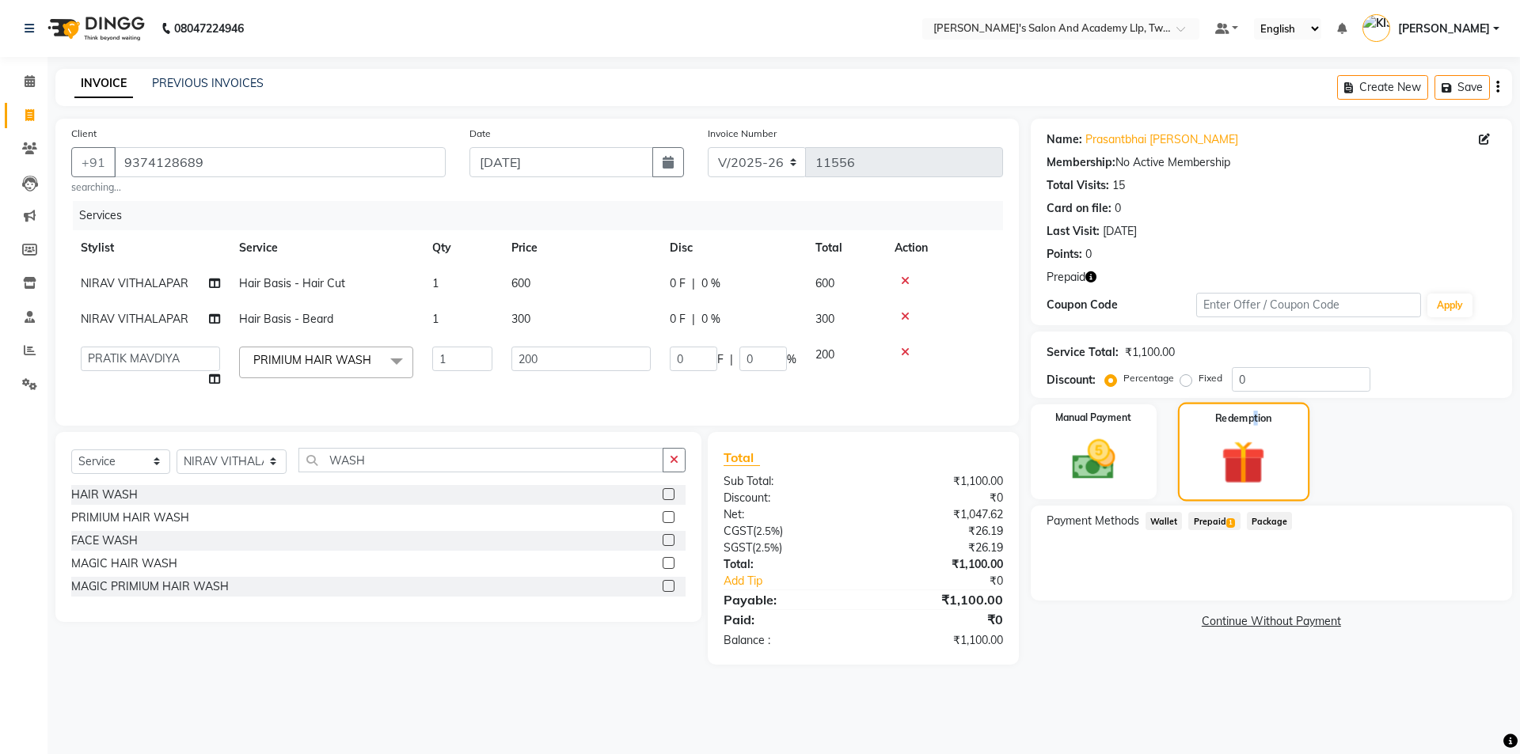
click at [1236, 449] on img at bounding box center [1243, 462] width 71 height 55
click at [1269, 428] on div "Redemption" at bounding box center [1243, 452] width 131 height 99
click at [1249, 449] on img at bounding box center [1243, 462] width 71 height 55
click at [1215, 526] on span "Prepaid 1" at bounding box center [1213, 521] width 51 height 18
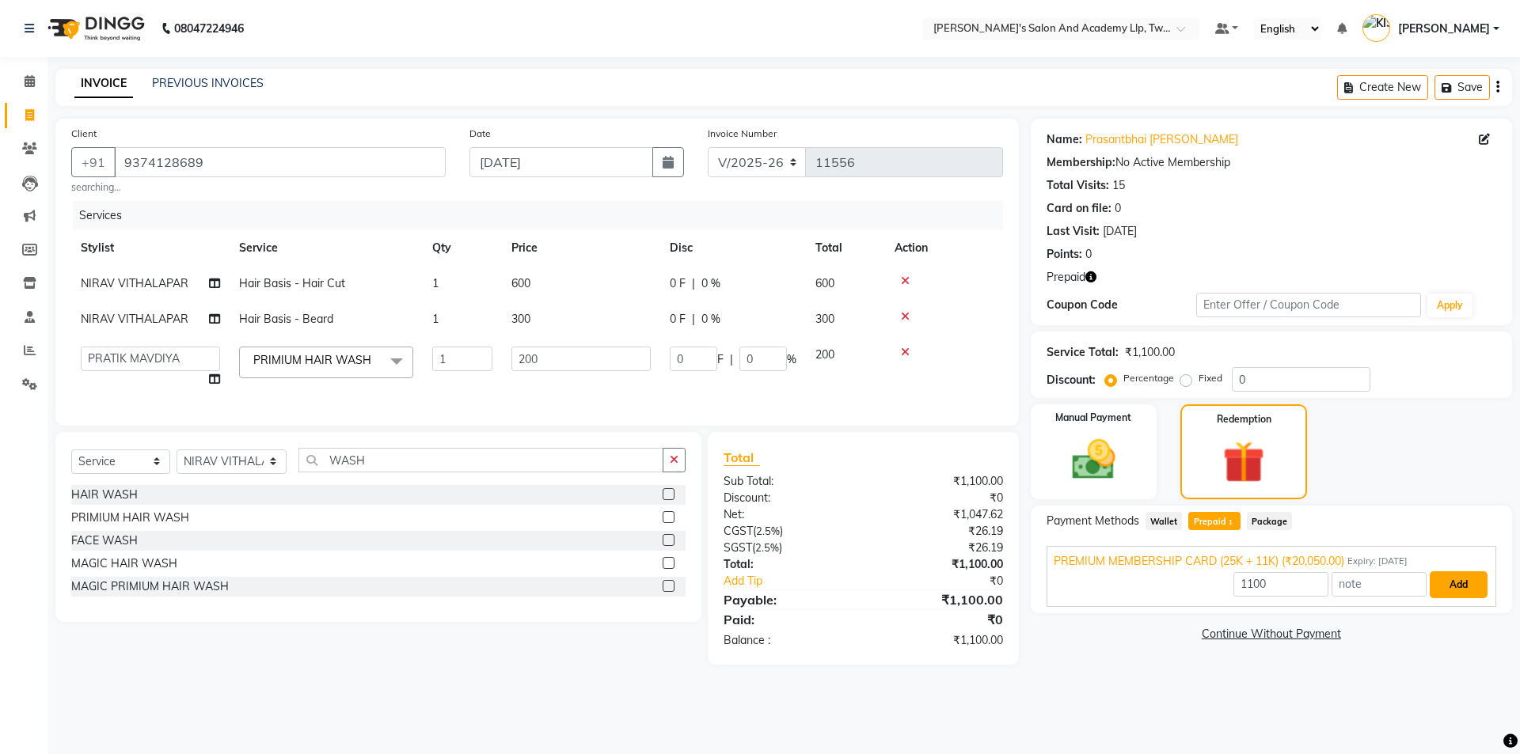
click at [1471, 587] on button "Add" at bounding box center [1458, 584] width 58 height 27
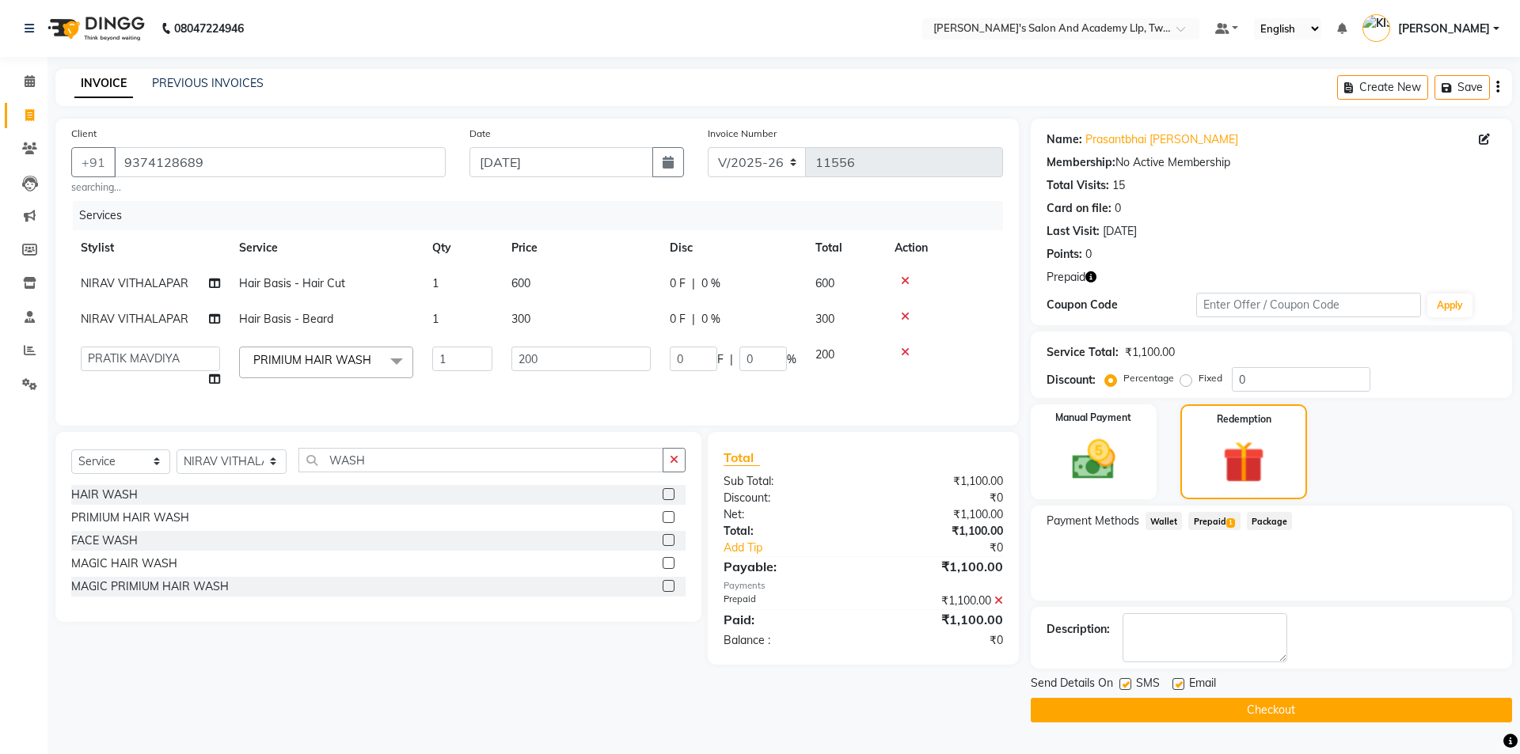
click at [1180, 684] on label at bounding box center [1178, 684] width 12 height 12
click at [1180, 684] on input "checkbox" at bounding box center [1177, 685] width 10 height 10
checkbox input "false"
click at [1126, 680] on label at bounding box center [1125, 684] width 12 height 12
click at [1126, 680] on input "checkbox" at bounding box center [1124, 685] width 10 height 10
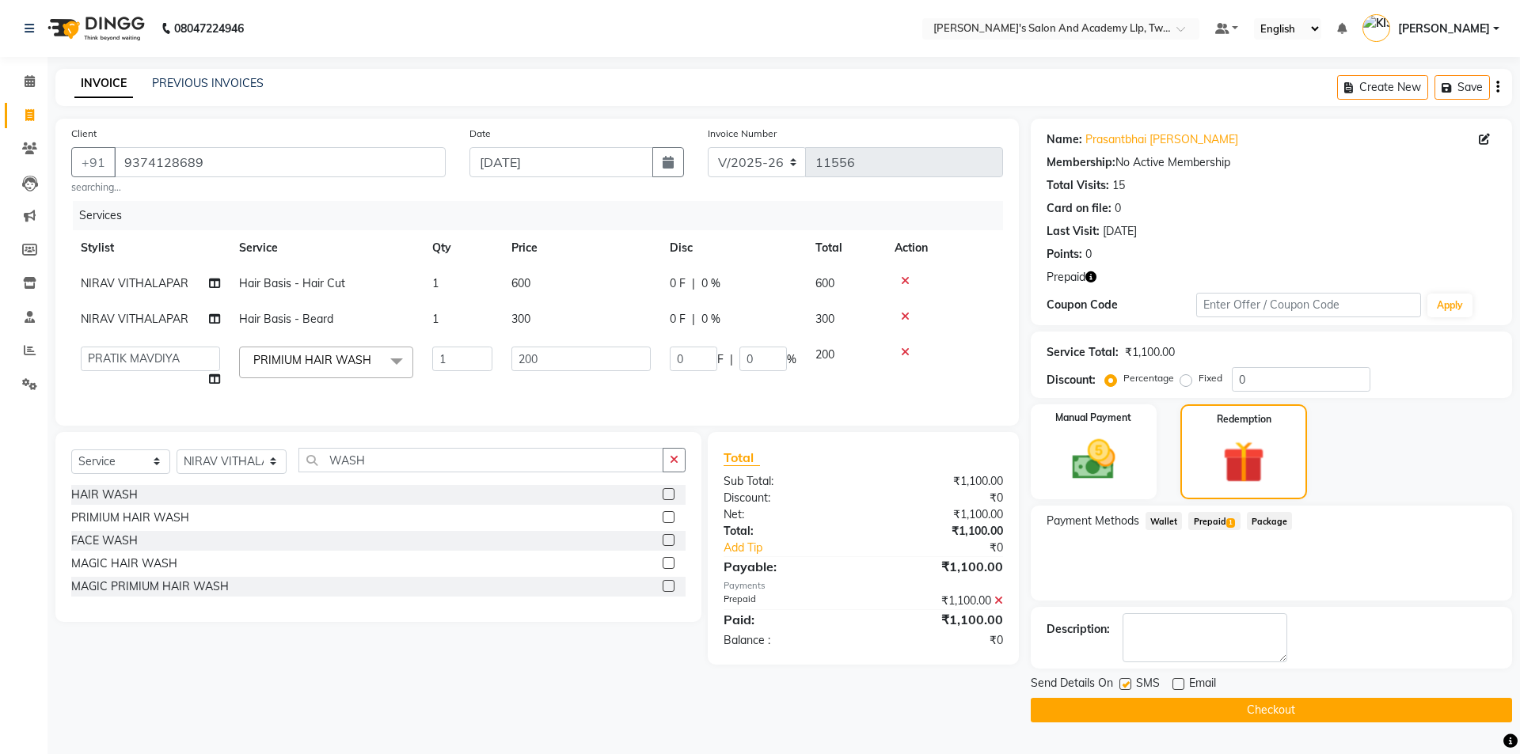
checkbox input "false"
click at [1154, 715] on button "Checkout" at bounding box center [1271, 710] width 481 height 25
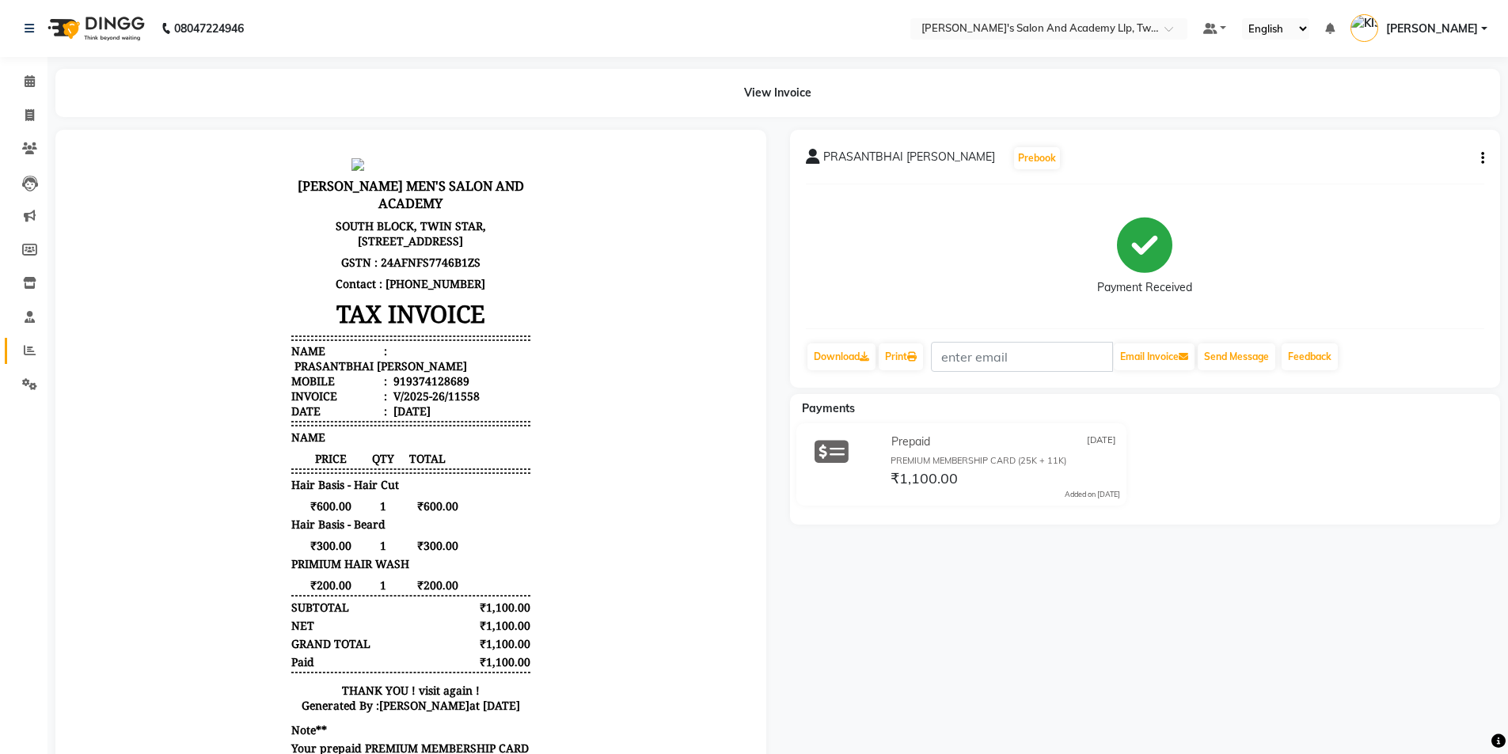
click at [21, 362] on link "Reports" at bounding box center [24, 351] width 38 height 26
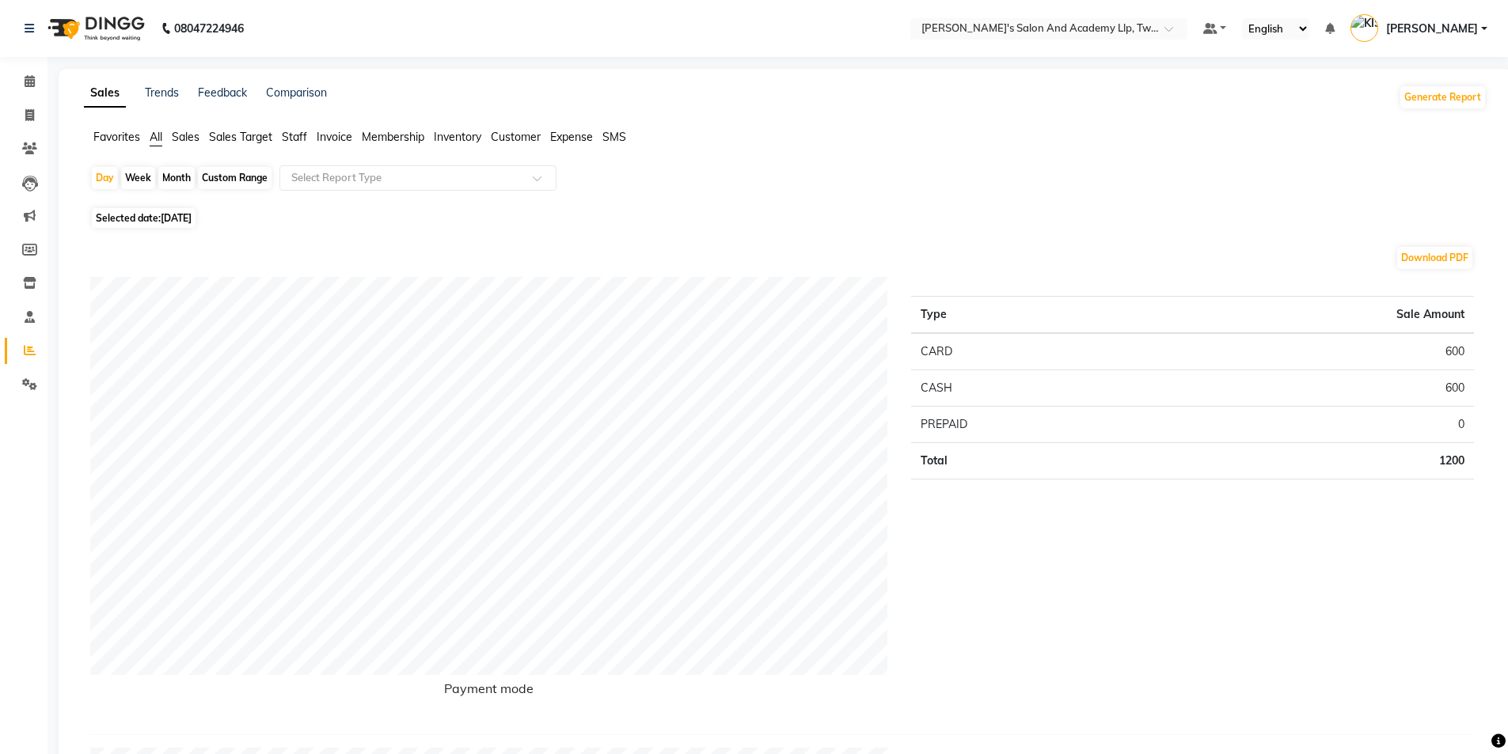
click at [173, 220] on span "02-10-2025" at bounding box center [176, 218] width 31 height 12
select select "10"
select select "2025"
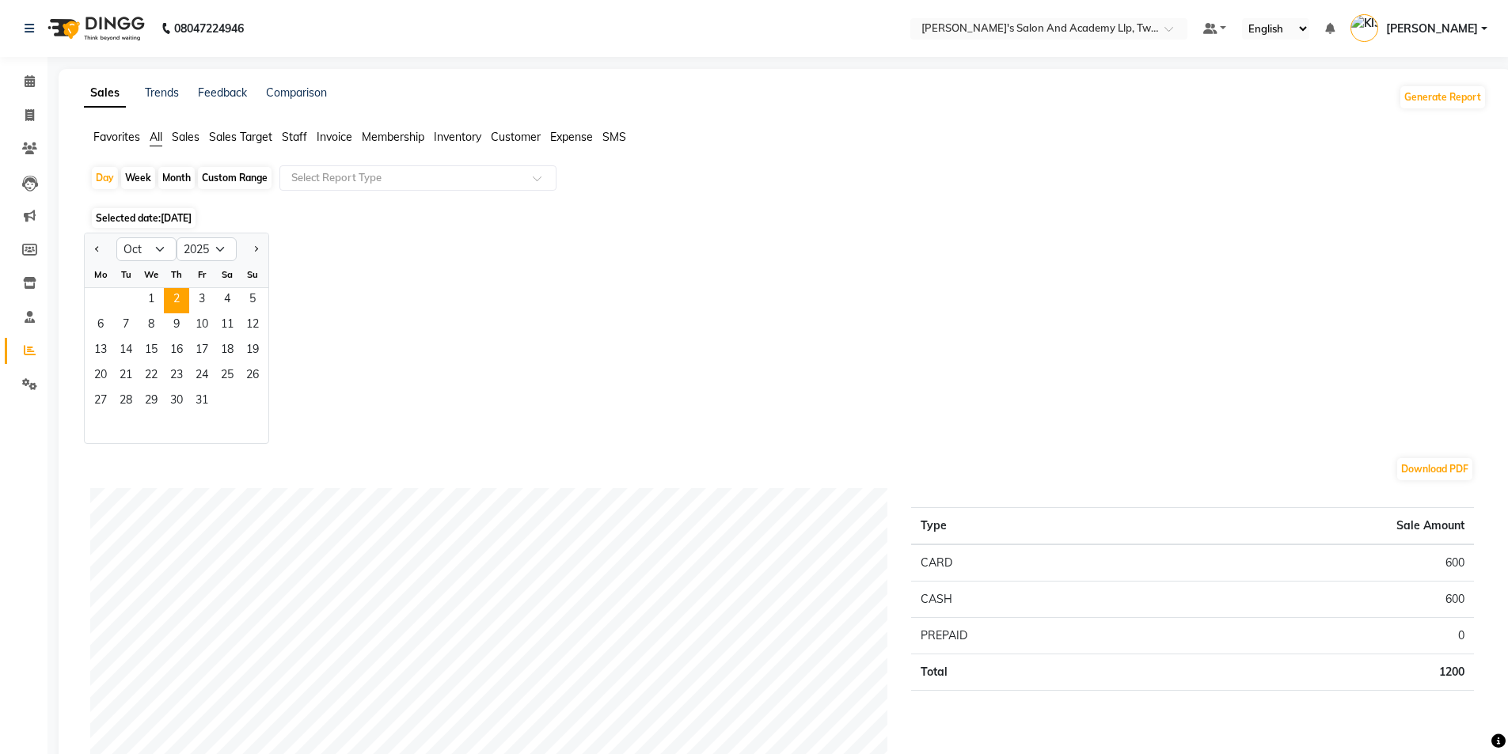
click at [173, 177] on div "Month" at bounding box center [176, 178] width 36 height 22
select select "10"
select select "2025"
click at [89, 249] on div at bounding box center [101, 249] width 32 height 25
click at [102, 252] on button "Previous month" at bounding box center [97, 249] width 13 height 25
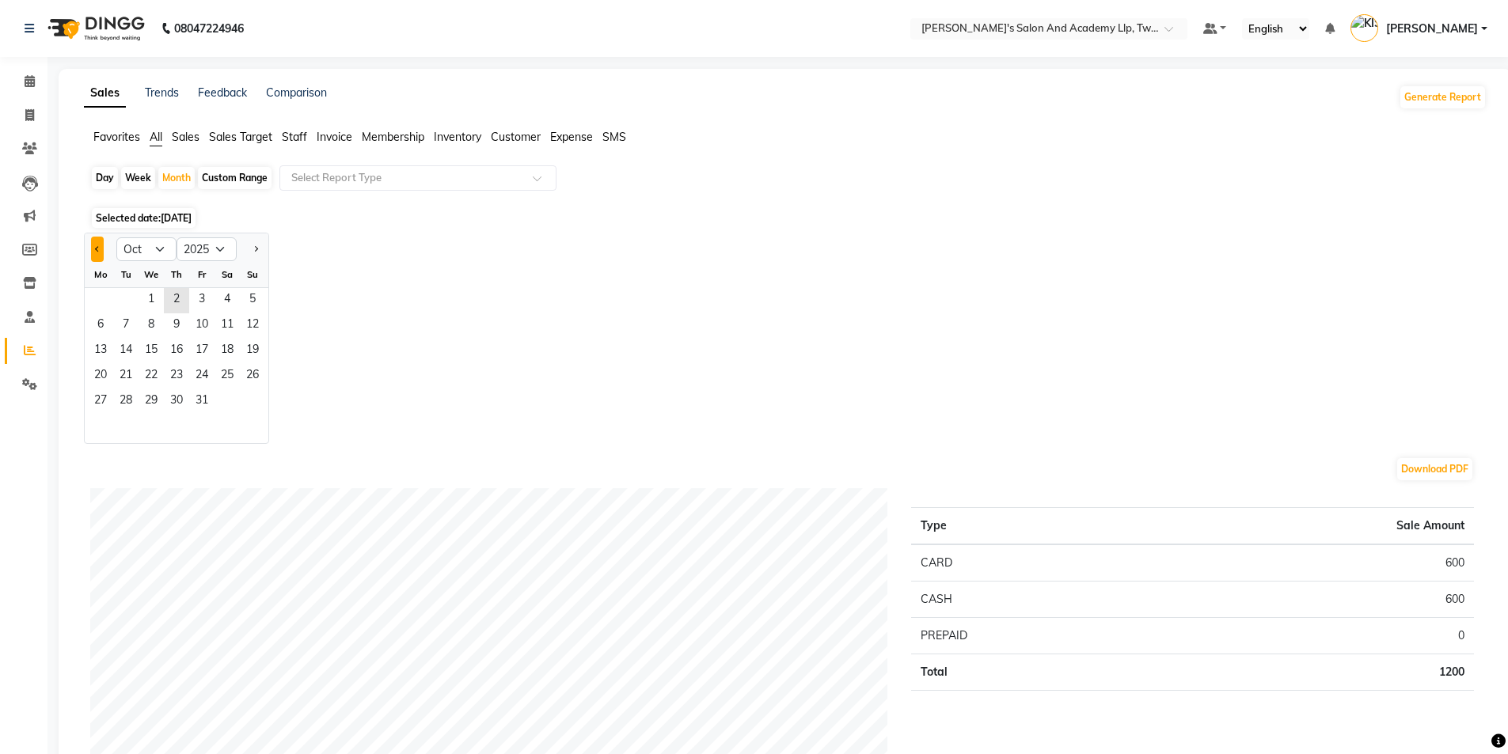
select select "9"
click at [97, 294] on span "1" at bounding box center [100, 300] width 25 height 25
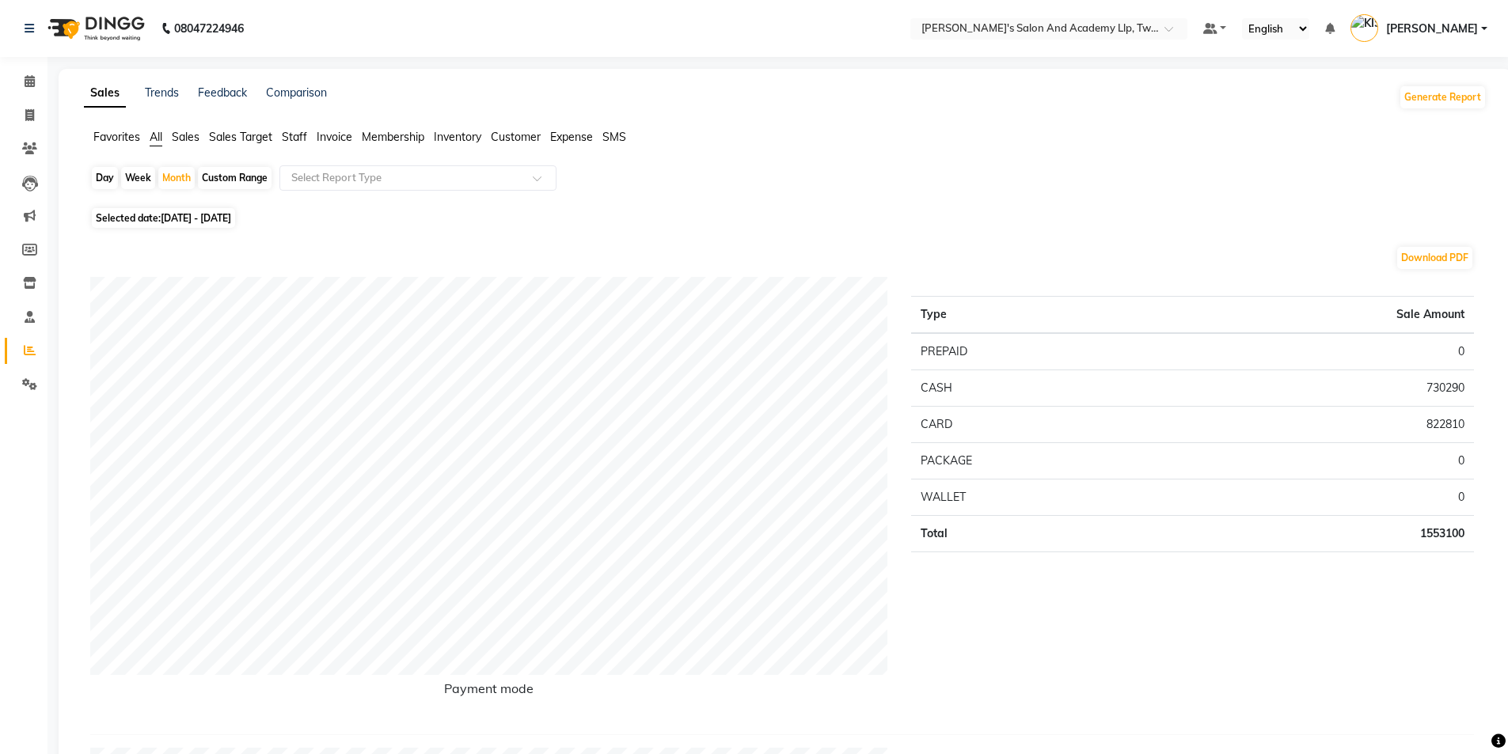
click at [583, 135] on span "Expense" at bounding box center [571, 137] width 43 height 14
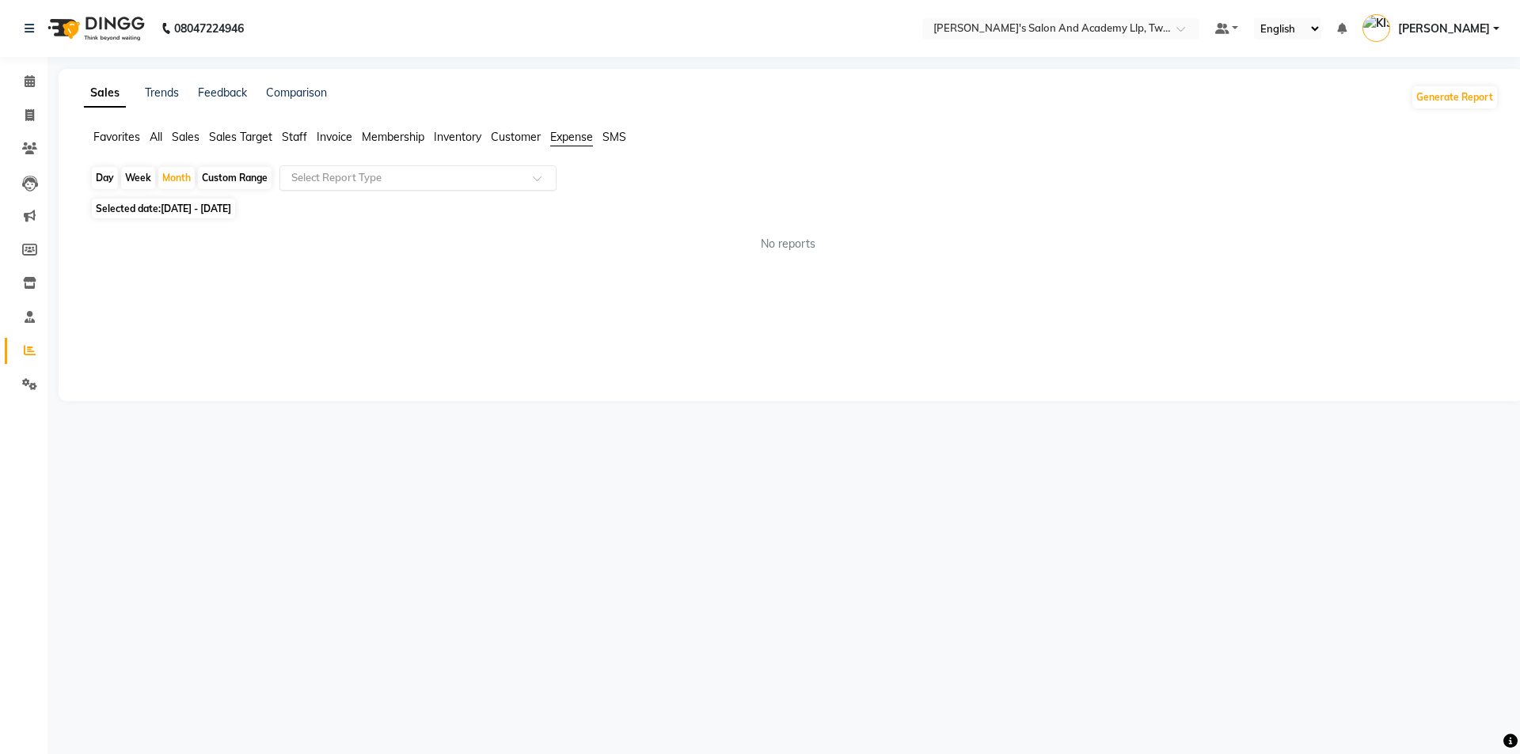
click at [401, 178] on input "text" at bounding box center [402, 178] width 228 height 16
click at [406, 234] on div "Expense" at bounding box center [417, 238] width 275 height 32
select select "full_report"
select select "csv"
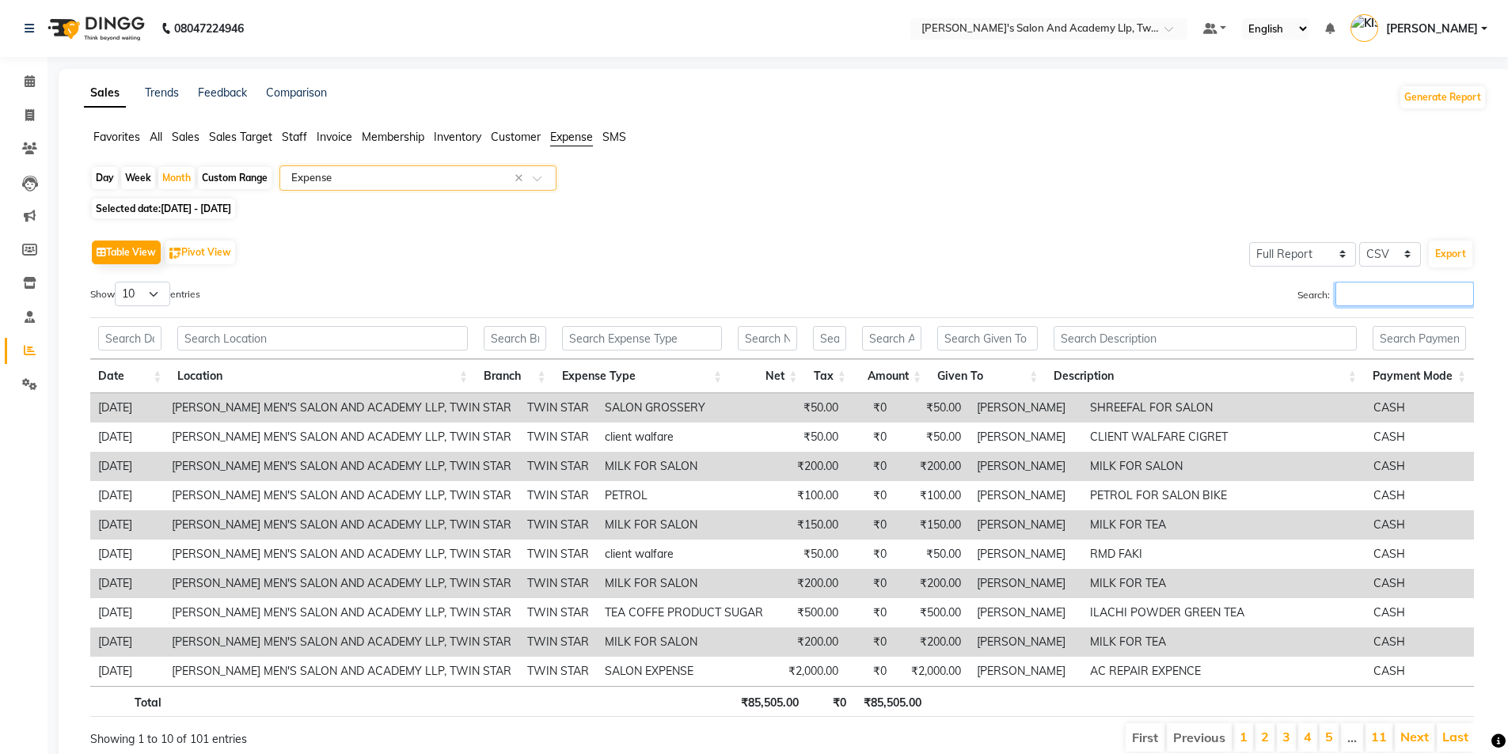
click at [1367, 288] on input "Search:" at bounding box center [1404, 294] width 139 height 25
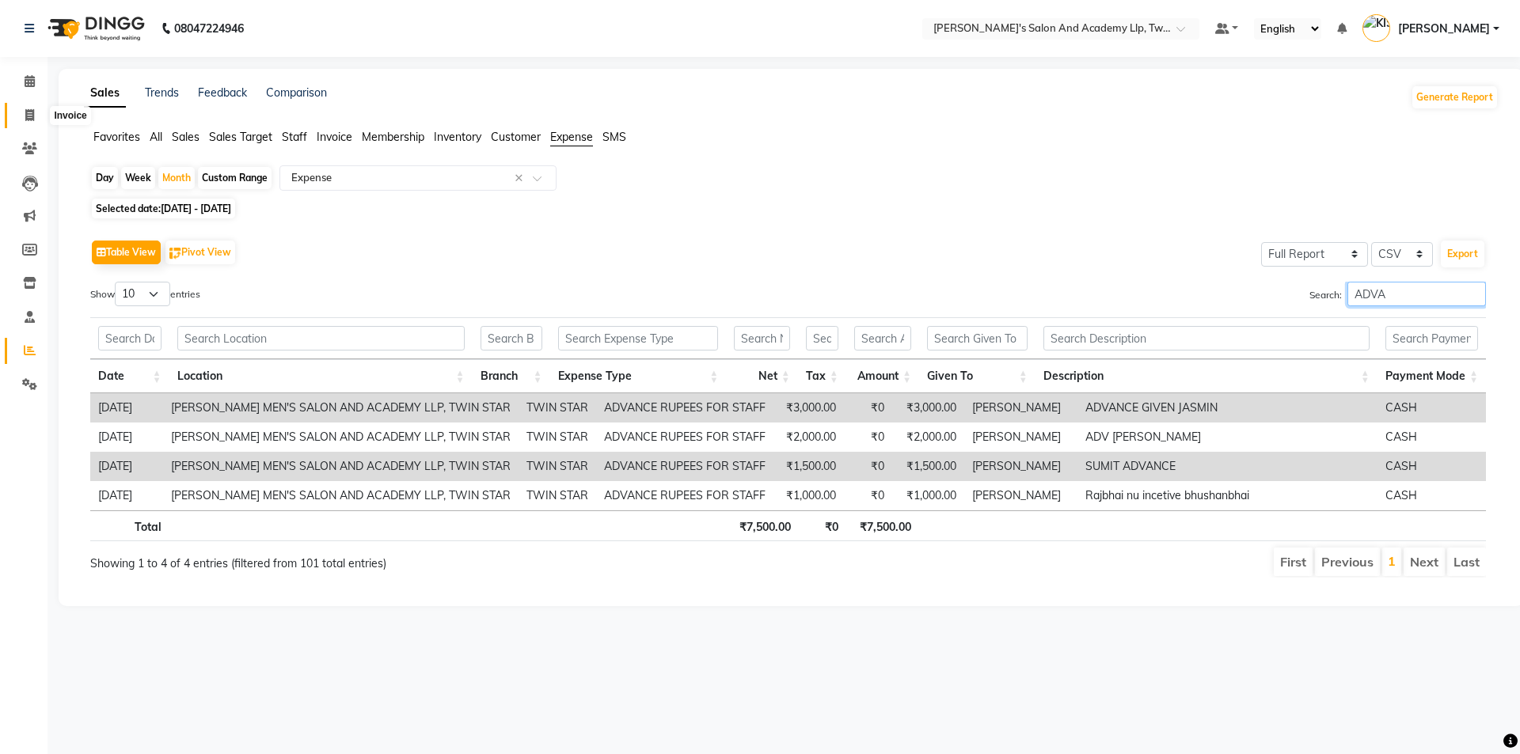
type input "ADVA"
click at [23, 117] on span at bounding box center [30, 116] width 28 height 18
select select "service"
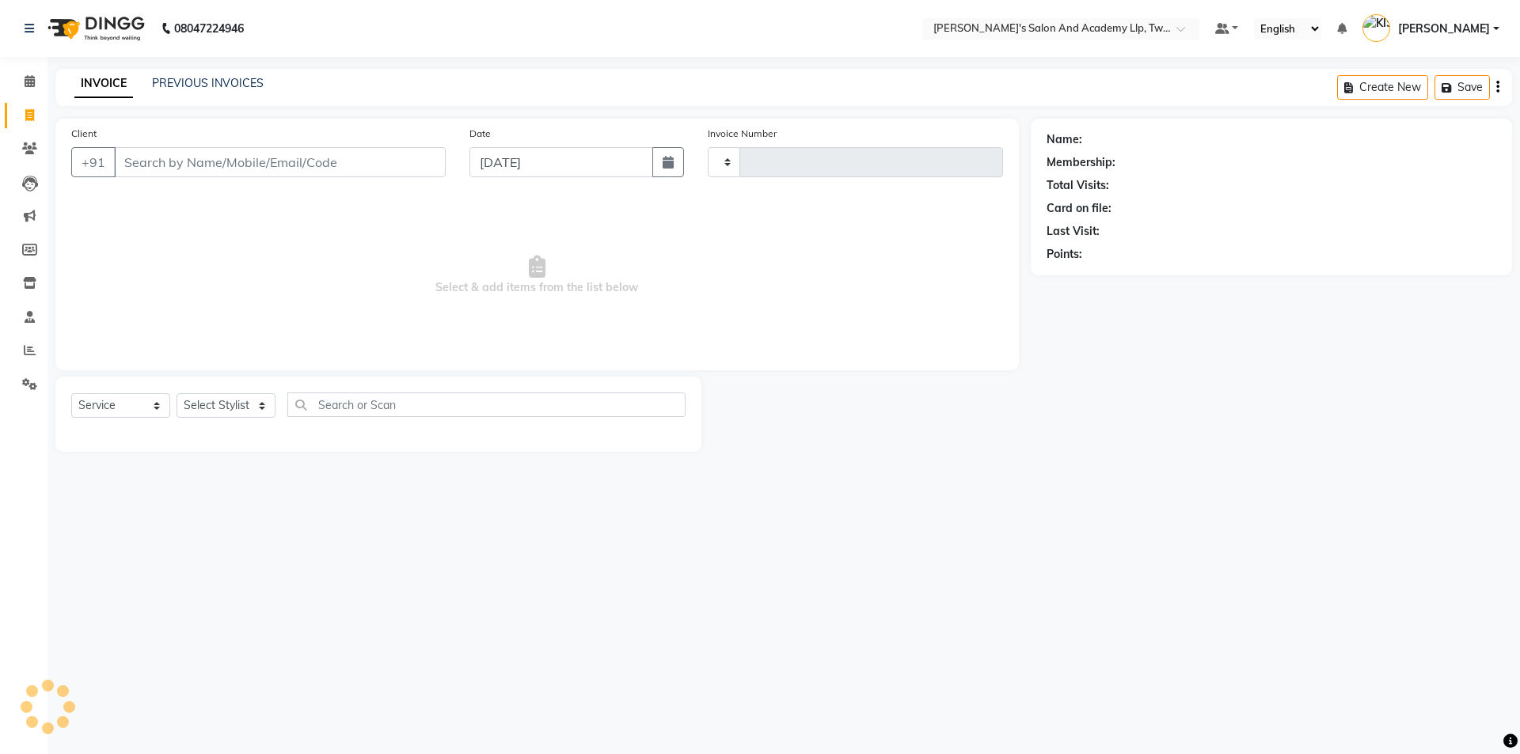
type input "11559"
select select "6985"
click at [263, 163] on input "Client" at bounding box center [280, 162] width 332 height 30
type input "8128295479"
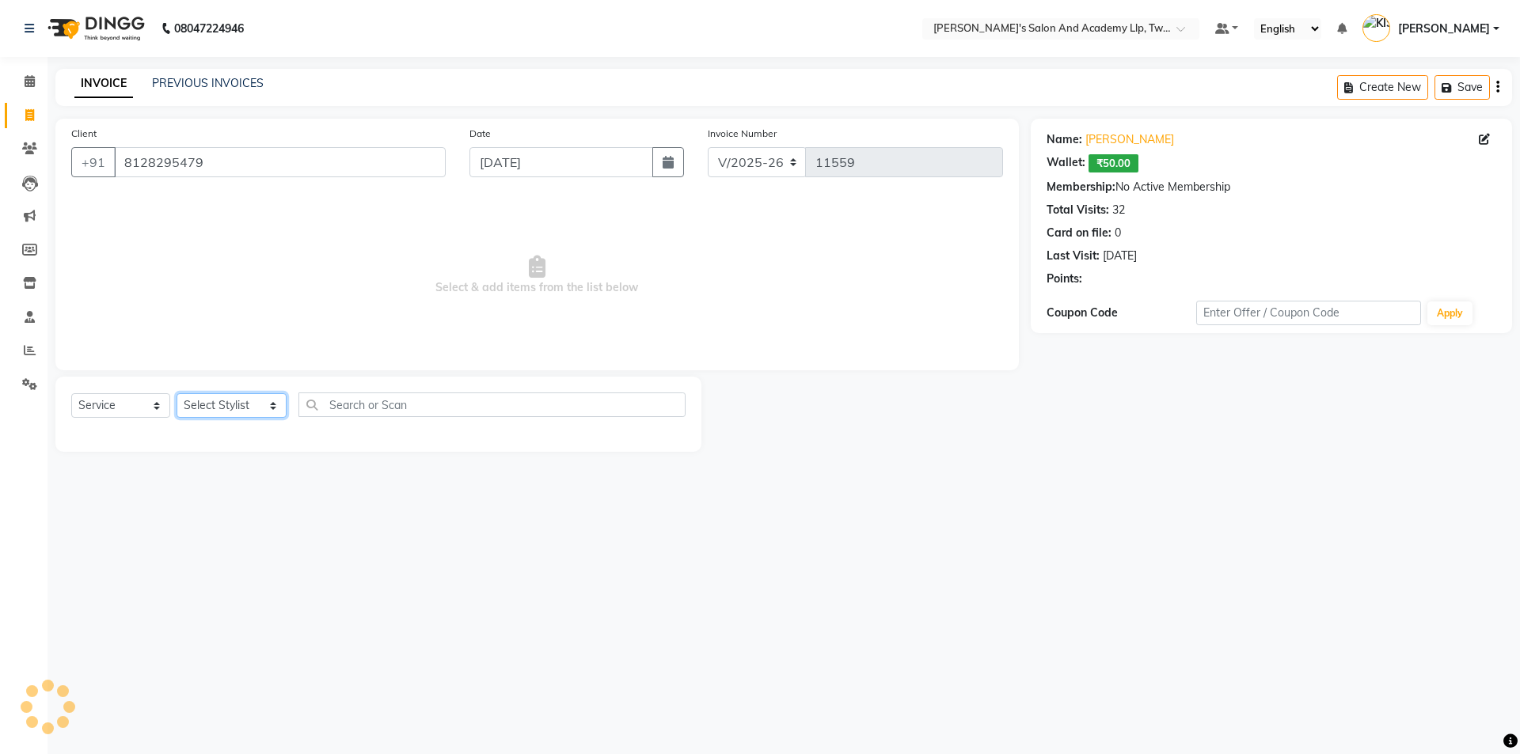
click at [212, 401] on select "Select Stylist [PERSON_NAME] [PERSON_NAME] [PERSON_NAME] [PERSON_NAME] [PERSON_…" at bounding box center [232, 405] width 110 height 25
select select "52741"
click at [177, 393] on select "Select Stylist [PERSON_NAME] [PERSON_NAME] [PERSON_NAME] [PERSON_NAME] [PERSON_…" at bounding box center [232, 405] width 110 height 25
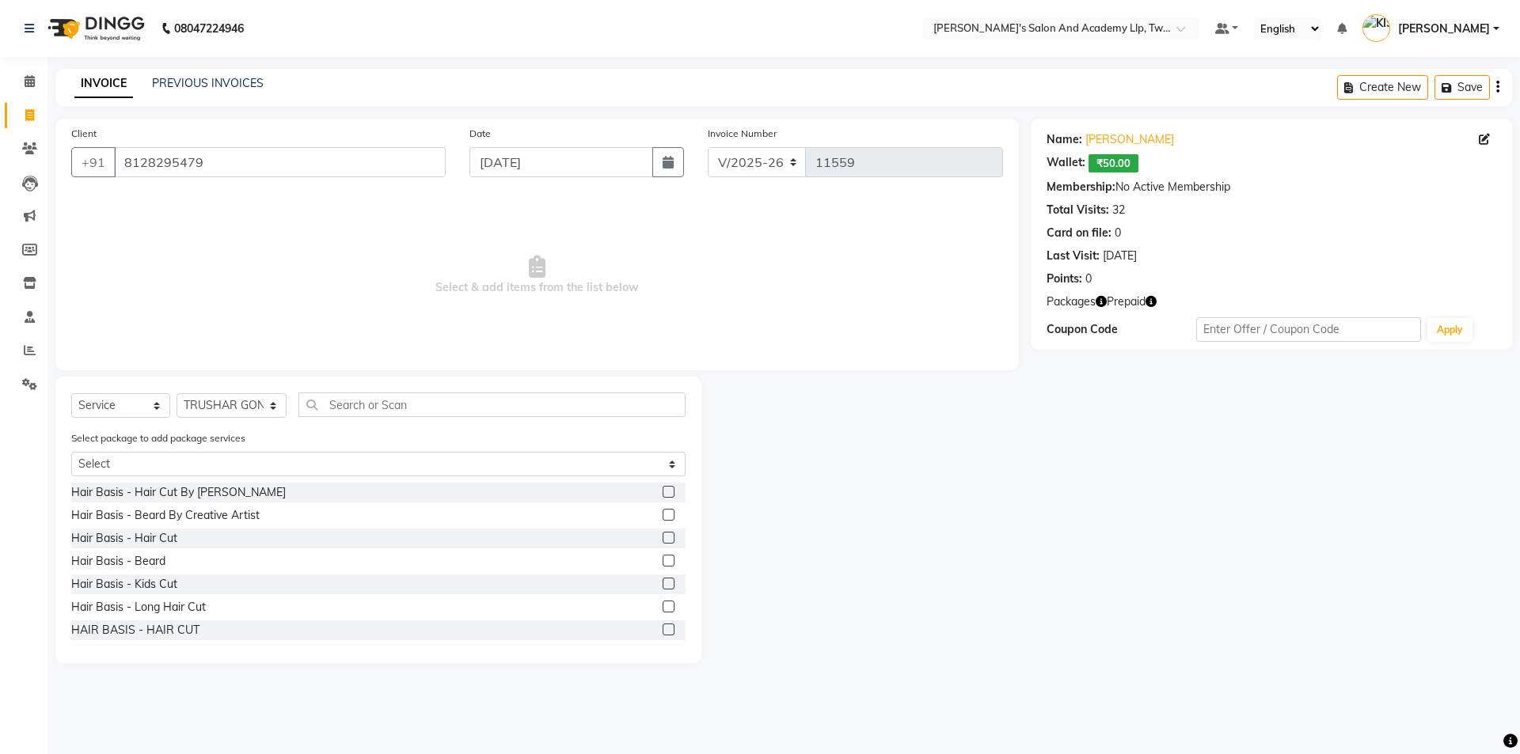
click at [240, 476] on div "Select package to add package services Select BEARD BY SB PAY 5 & GET 1 FREE HA…" at bounding box center [378, 456] width 638 height 53
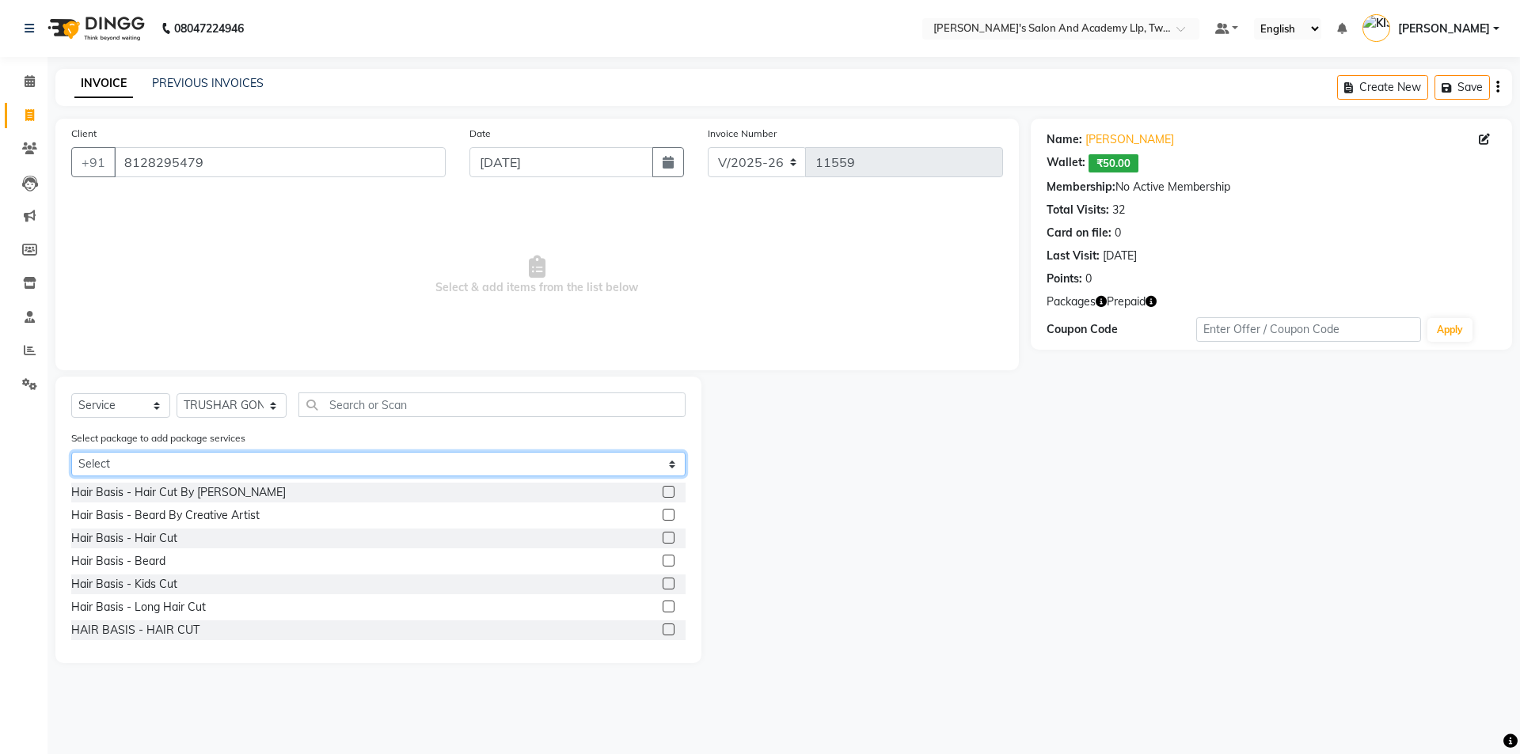
click at [241, 461] on select "Select BEARD BY SB PAY 5 & GET 1 FREE HAIR CUT BY SB PAY 5 & GET 1 FREE SPEED W…" at bounding box center [378, 464] width 614 height 25
click at [71, 452] on select "Select BEARD BY SB PAY 5 & GET 1 FREE HAIR CUT BY SB PAY 5 & GET 1 FREE SPEED W…" at bounding box center [378, 464] width 614 height 25
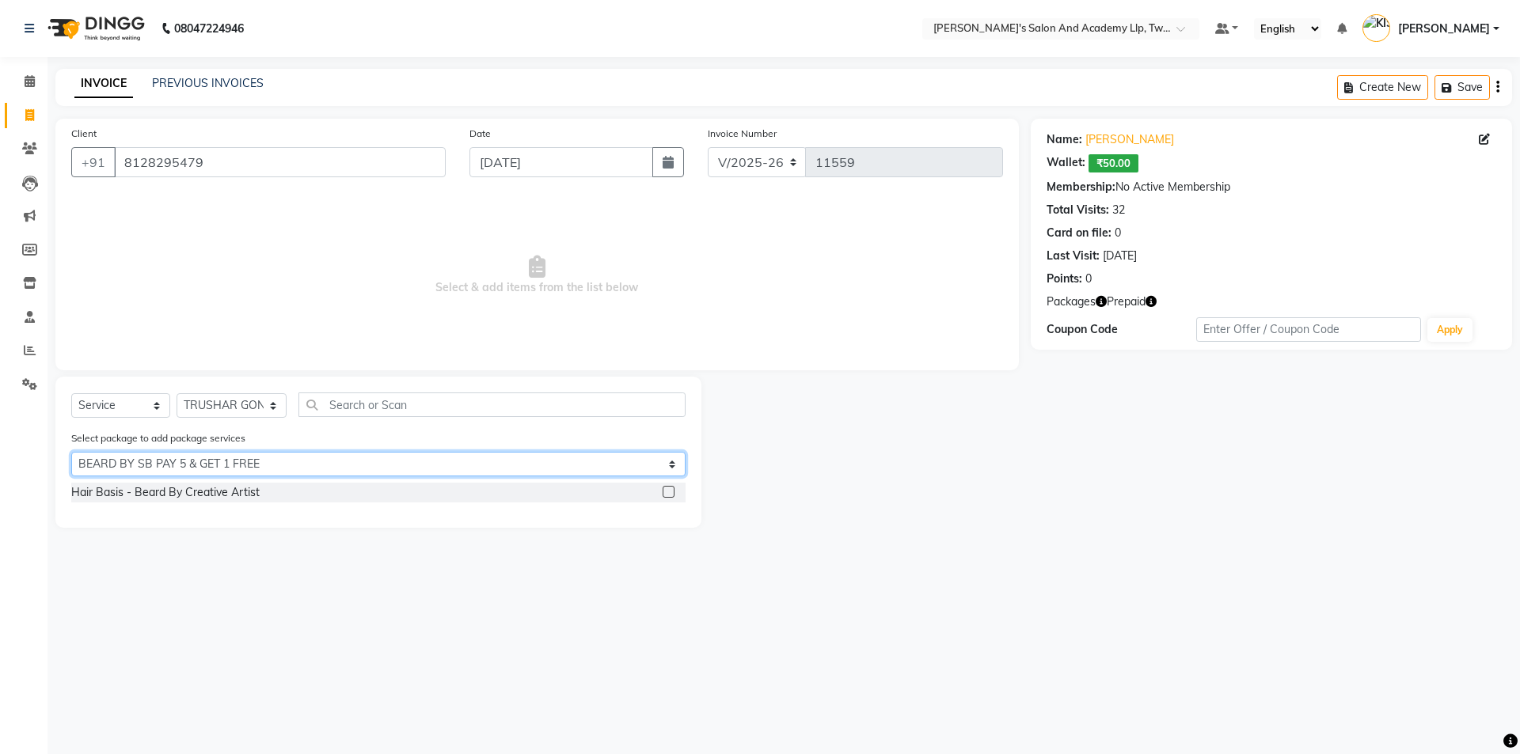
click at [256, 465] on select "Select BEARD BY SB PAY 5 & GET 1 FREE HAIR CUT BY SB PAY 5 & GET 1 FREE SPEED W…" at bounding box center [378, 464] width 614 height 25
click at [71, 452] on select "Select BEARD BY SB PAY 5 & GET 1 FREE HAIR CUT BY SB PAY 5 & GET 1 FREE SPEED W…" at bounding box center [378, 464] width 614 height 25
click at [263, 465] on select "Select BEARD BY SB PAY 5 & GET 1 FREE HAIR CUT BY SB PAY 5 & GET 1 FREE SPEED W…" at bounding box center [378, 464] width 614 height 25
click at [71, 452] on select "Select BEARD BY SB PAY 5 & GET 1 FREE HAIR CUT BY SB PAY 5 & GET 1 FREE SPEED W…" at bounding box center [378, 464] width 614 height 25
click at [263, 466] on select "Select BEARD BY SB PAY 5 & GET 1 FREE HAIR CUT BY SB PAY 5 & GET 1 FREE SPEED W…" at bounding box center [378, 464] width 614 height 25
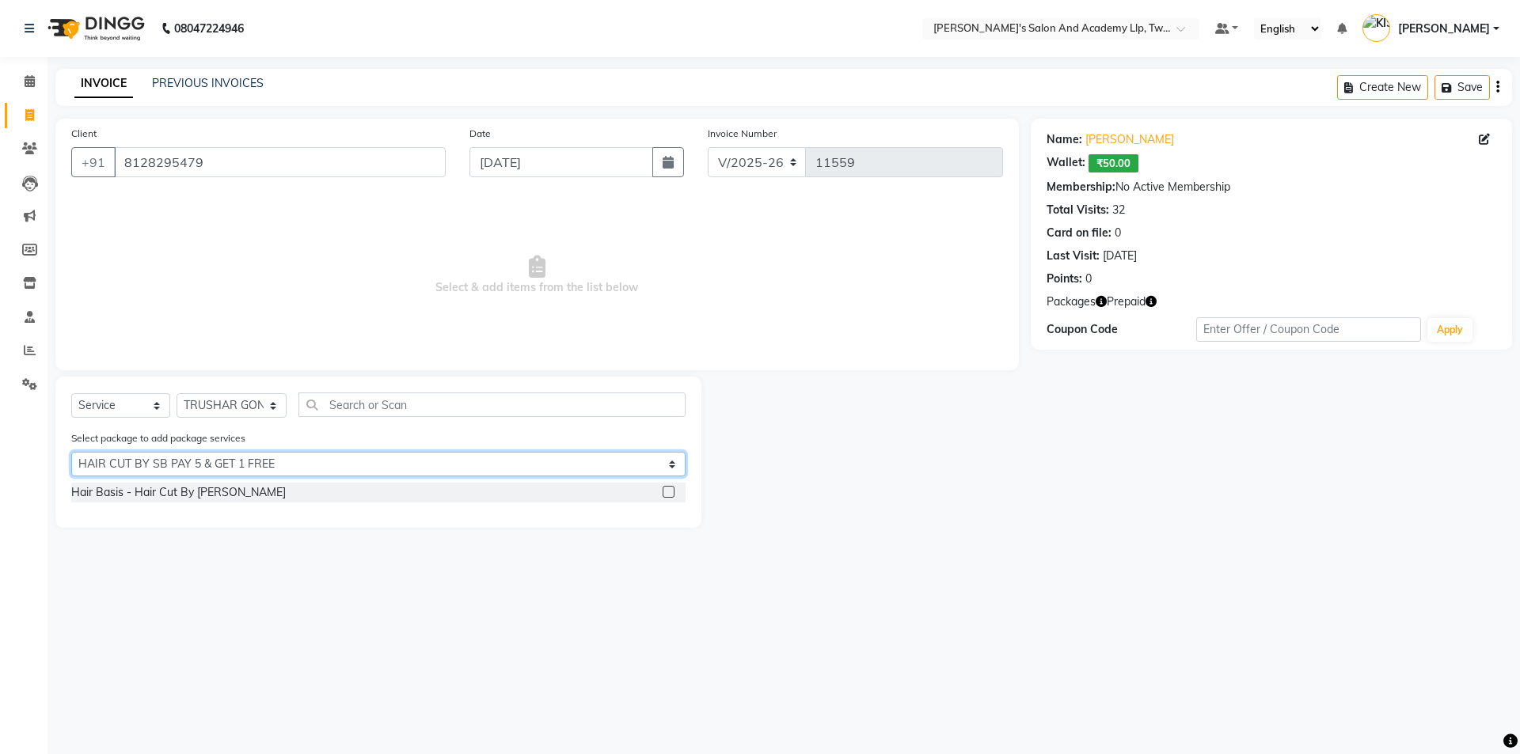
select select "0: undefined"
click at [71, 452] on select "Select BEARD BY SB PAY 5 & GET 1 FREE HAIR CUT BY SB PAY 5 & GET 1 FREE SPEED W…" at bounding box center [378, 464] width 614 height 25
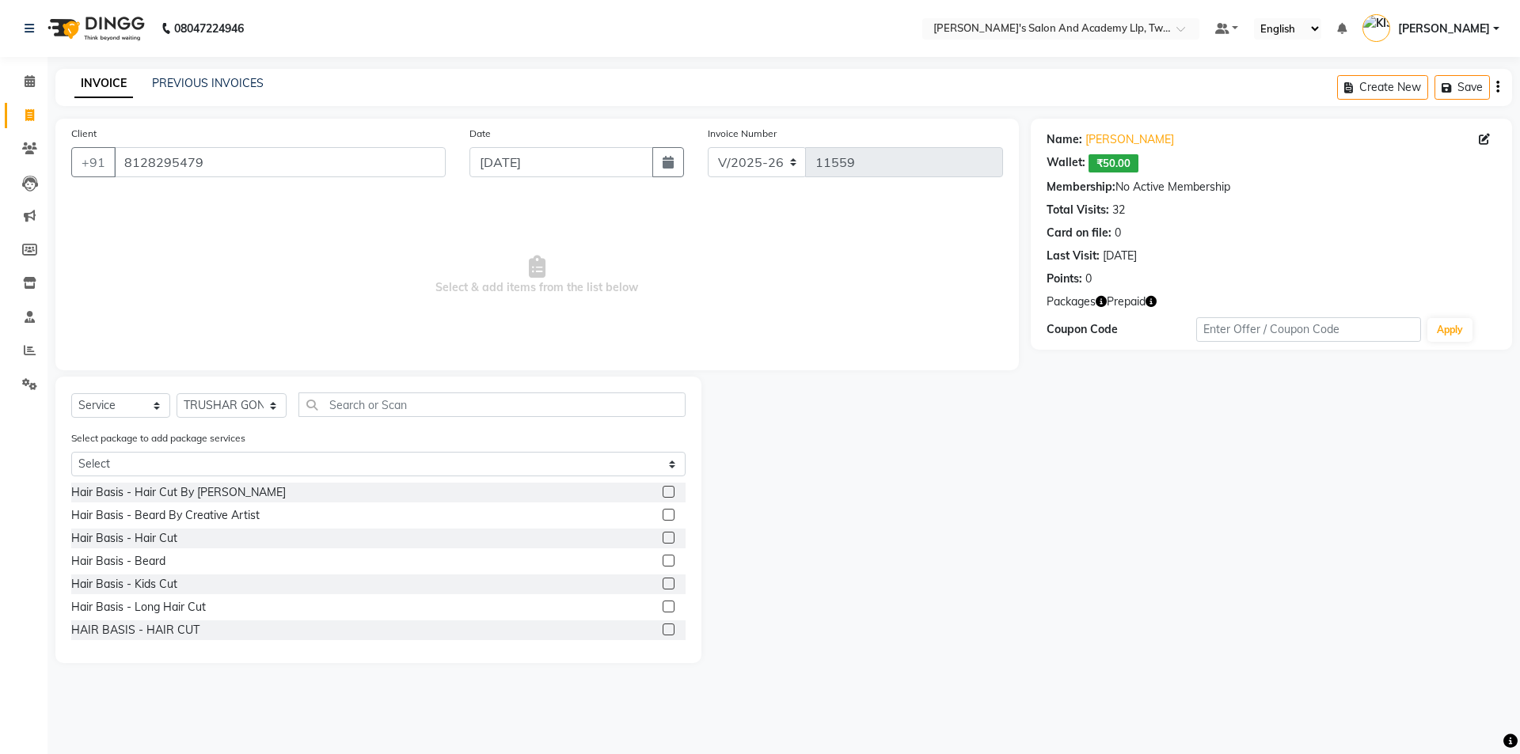
click at [1153, 302] on icon "button" at bounding box center [1150, 301] width 11 height 11
click at [663, 537] on label at bounding box center [669, 538] width 12 height 12
click at [663, 537] on input "checkbox" at bounding box center [668, 538] width 10 height 10
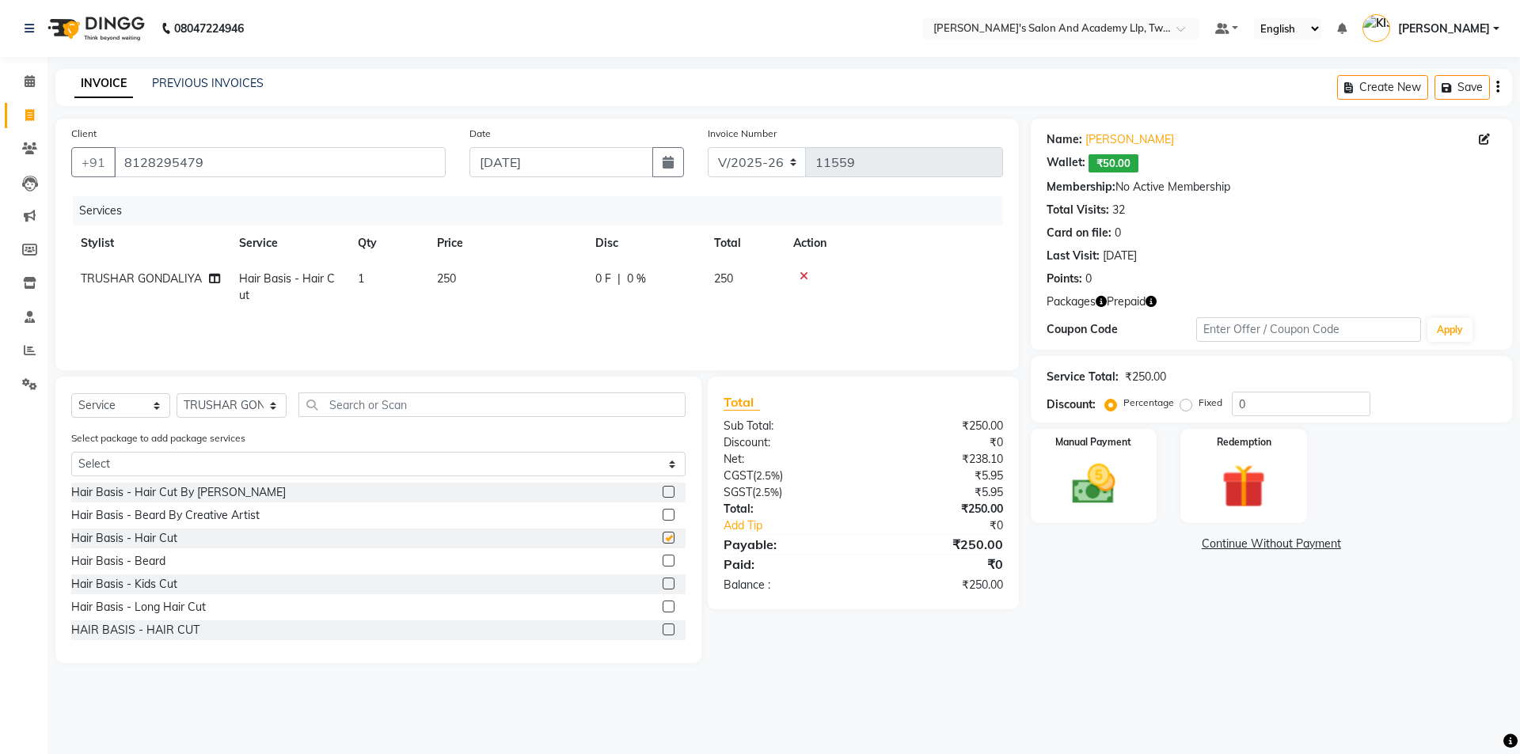
checkbox input "false"
click at [547, 290] on td "250" at bounding box center [506, 287] width 158 height 52
select select "52741"
click at [547, 290] on input "250" at bounding box center [580, 283] width 139 height 25
type input "2"
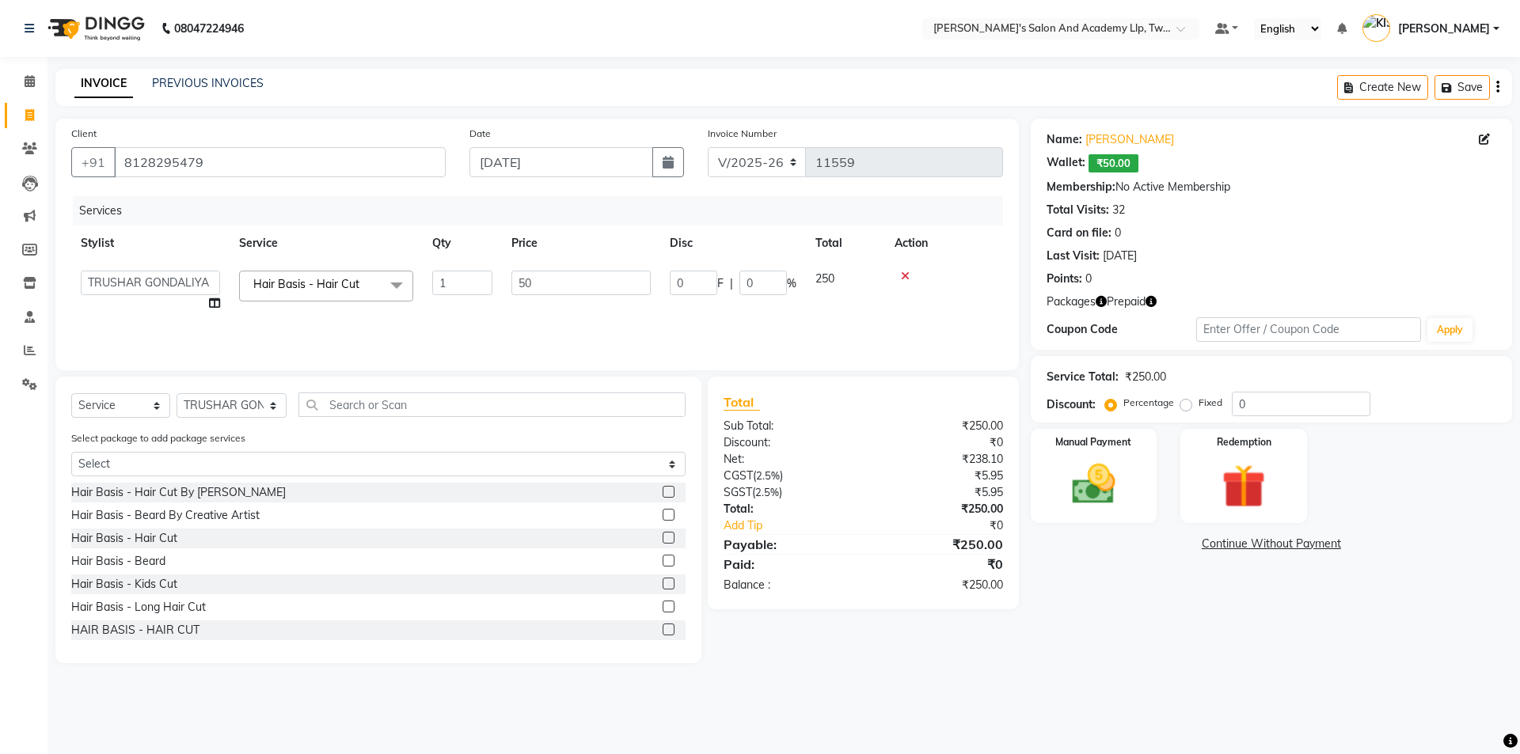
type input "500"
click at [1156, 299] on icon "button" at bounding box center [1150, 301] width 11 height 11
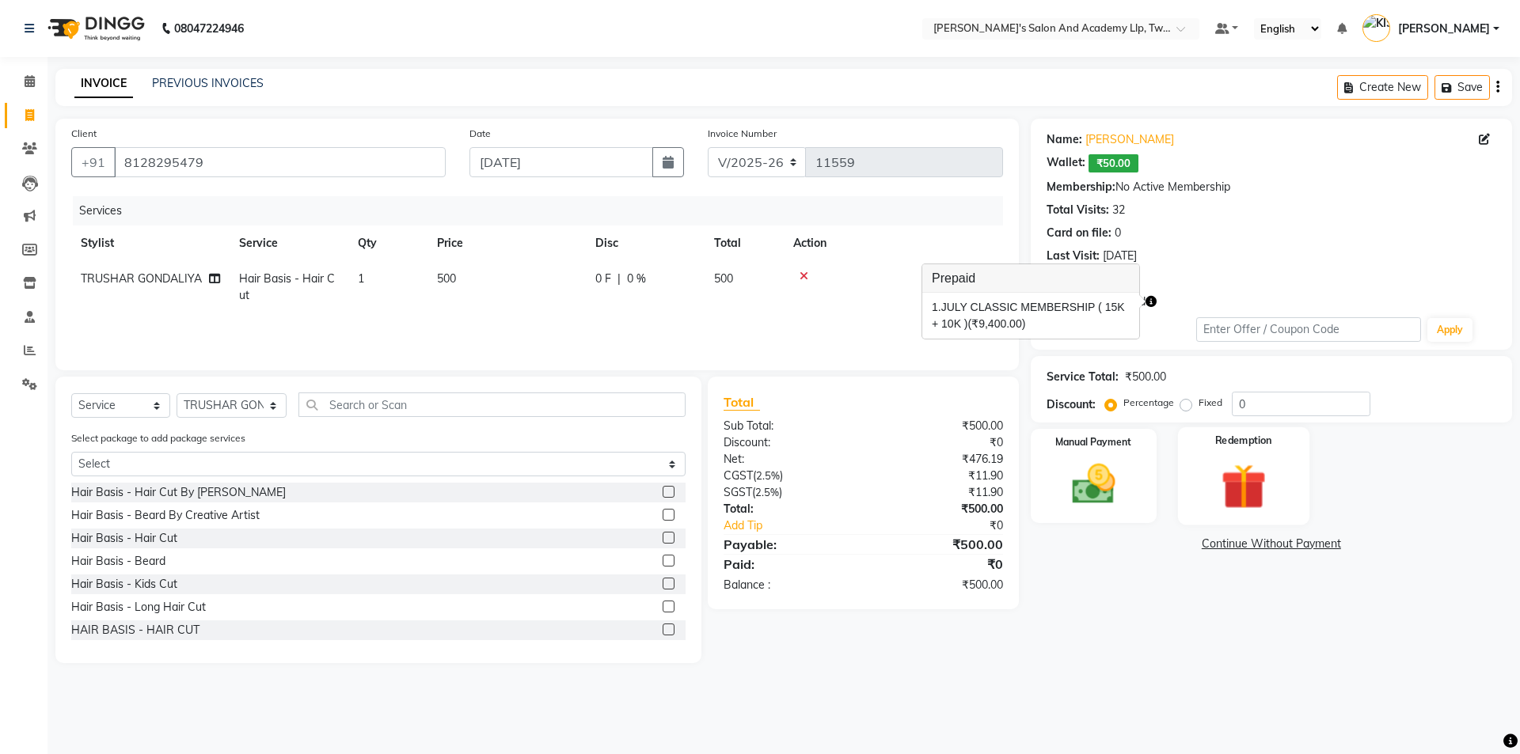
click at [1259, 480] on img at bounding box center [1243, 486] width 74 height 56
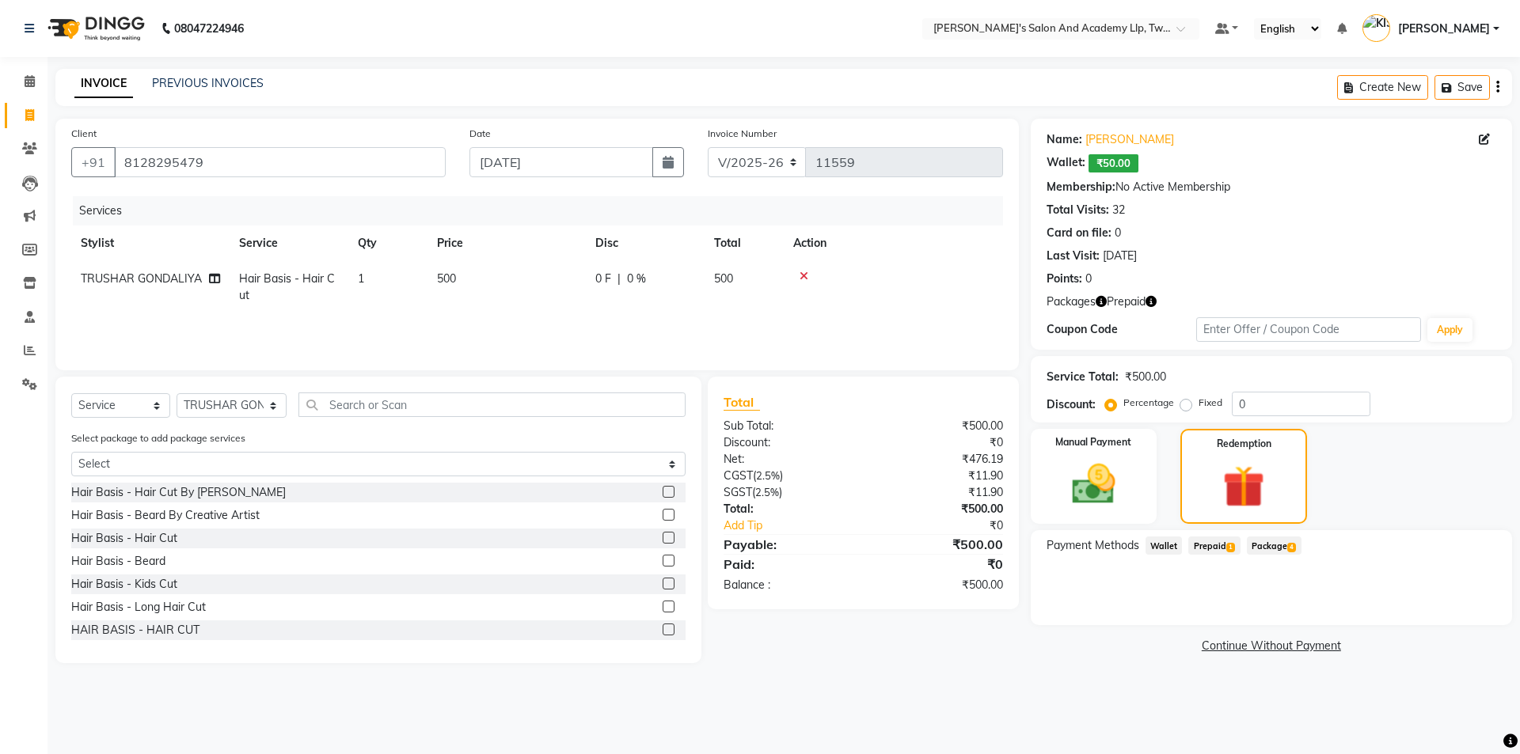
click at [663, 511] on label at bounding box center [669, 515] width 12 height 12
click at [663, 511] on input "checkbox" at bounding box center [668, 516] width 10 height 10
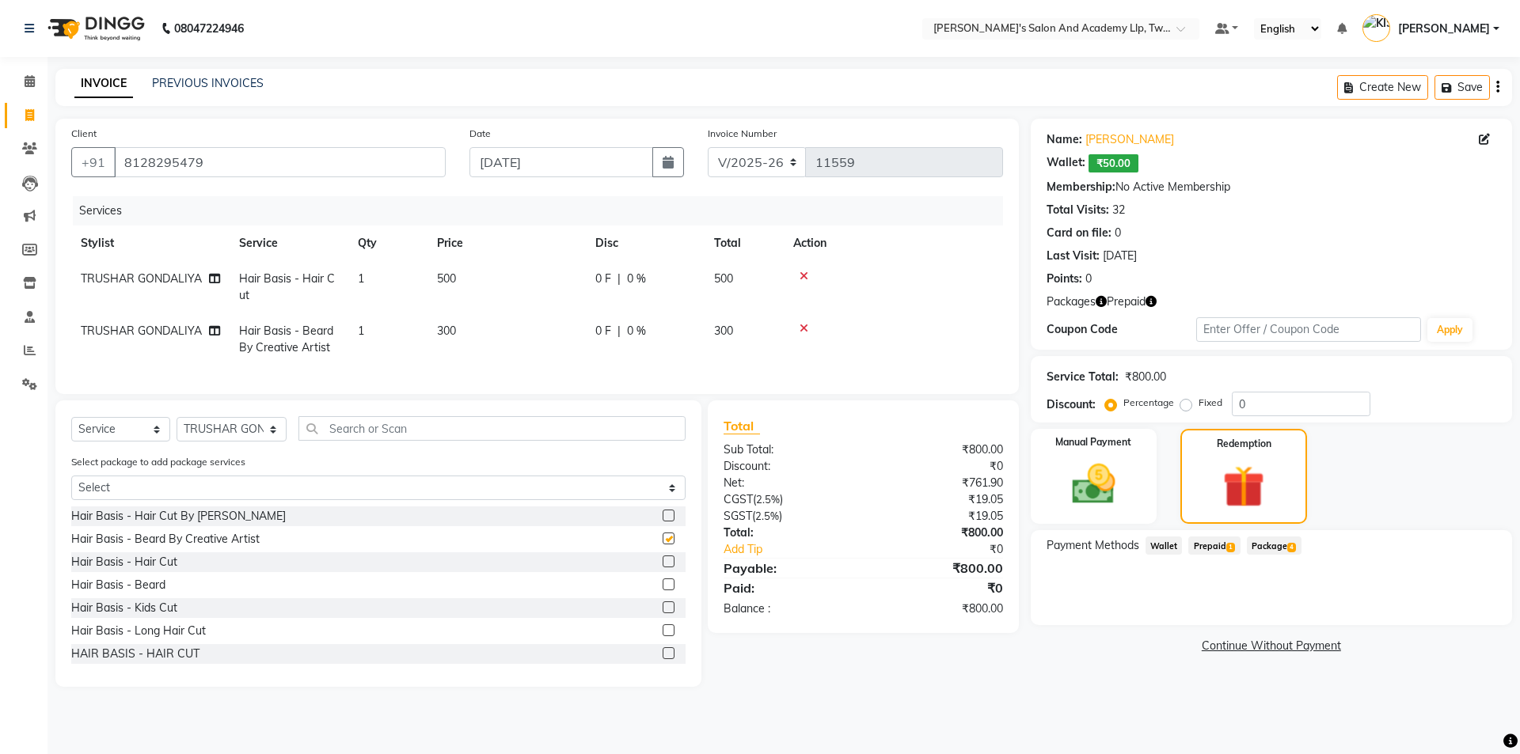
checkbox input "false"
click at [1226, 489] on img at bounding box center [1243, 487] width 71 height 55
click at [1213, 547] on span "Prepaid 1" at bounding box center [1213, 546] width 51 height 18
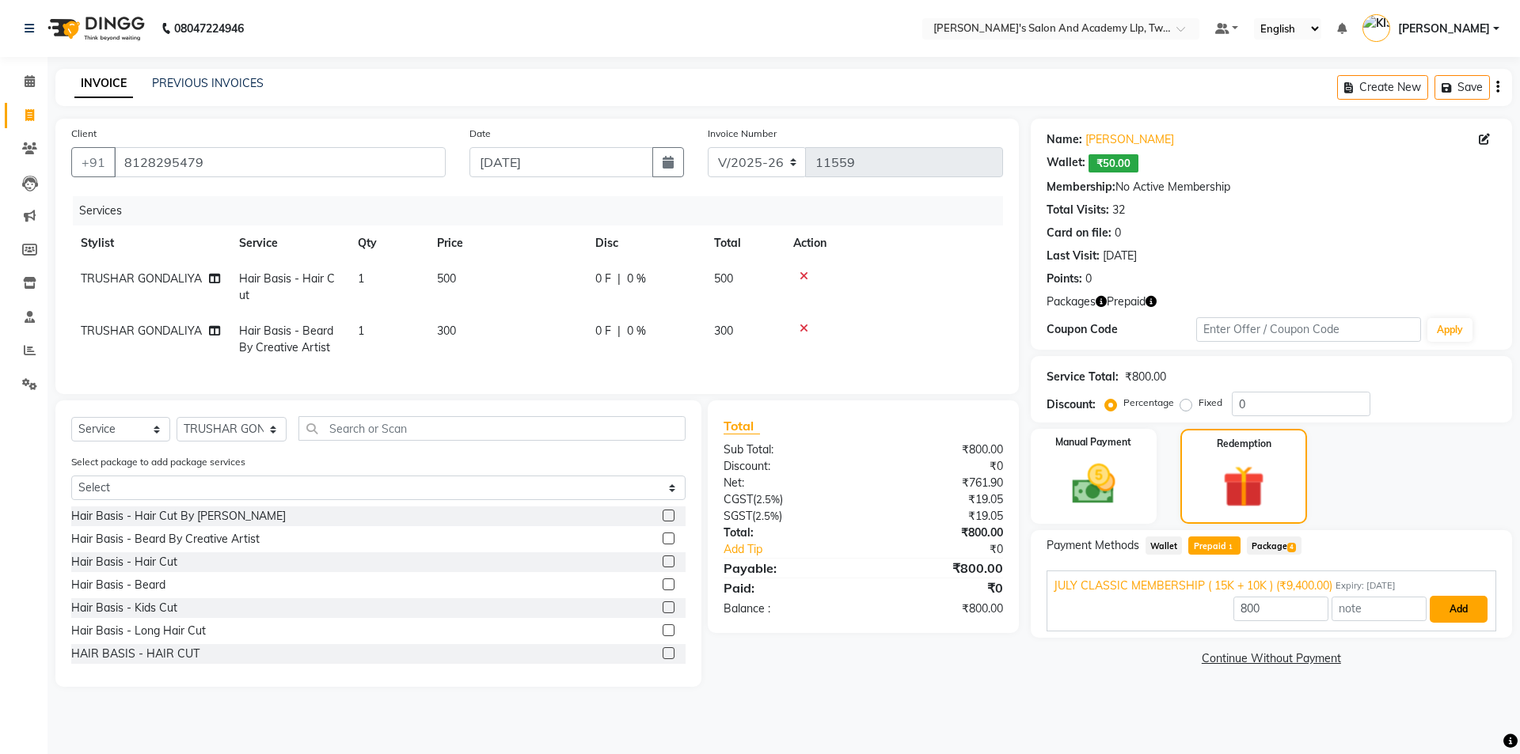
click at [1455, 606] on button "Add" at bounding box center [1458, 609] width 58 height 27
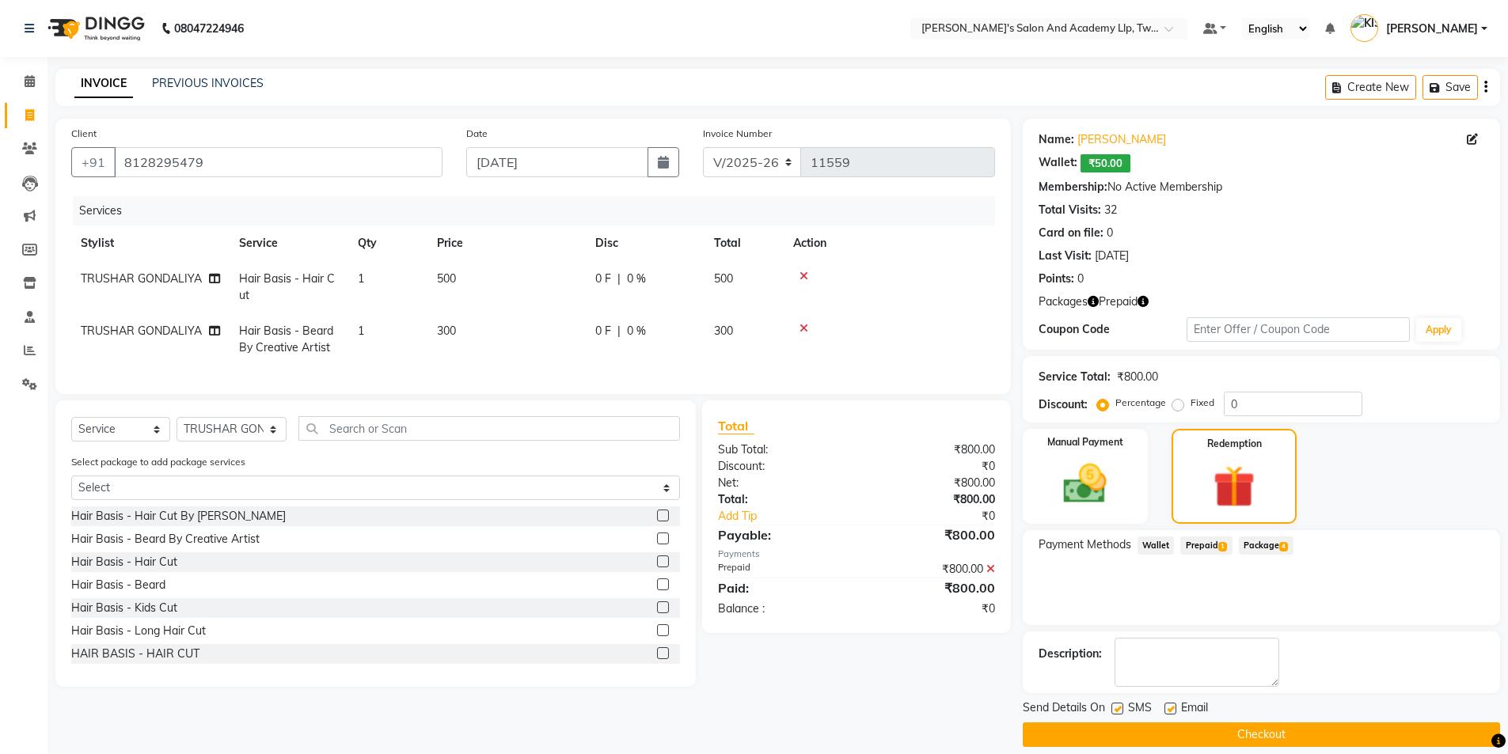
click at [1168, 708] on label at bounding box center [1170, 709] width 12 height 12
click at [1168, 708] on input "checkbox" at bounding box center [1169, 709] width 10 height 10
checkbox input "false"
click at [1141, 731] on button "Checkout" at bounding box center [1261, 735] width 477 height 25
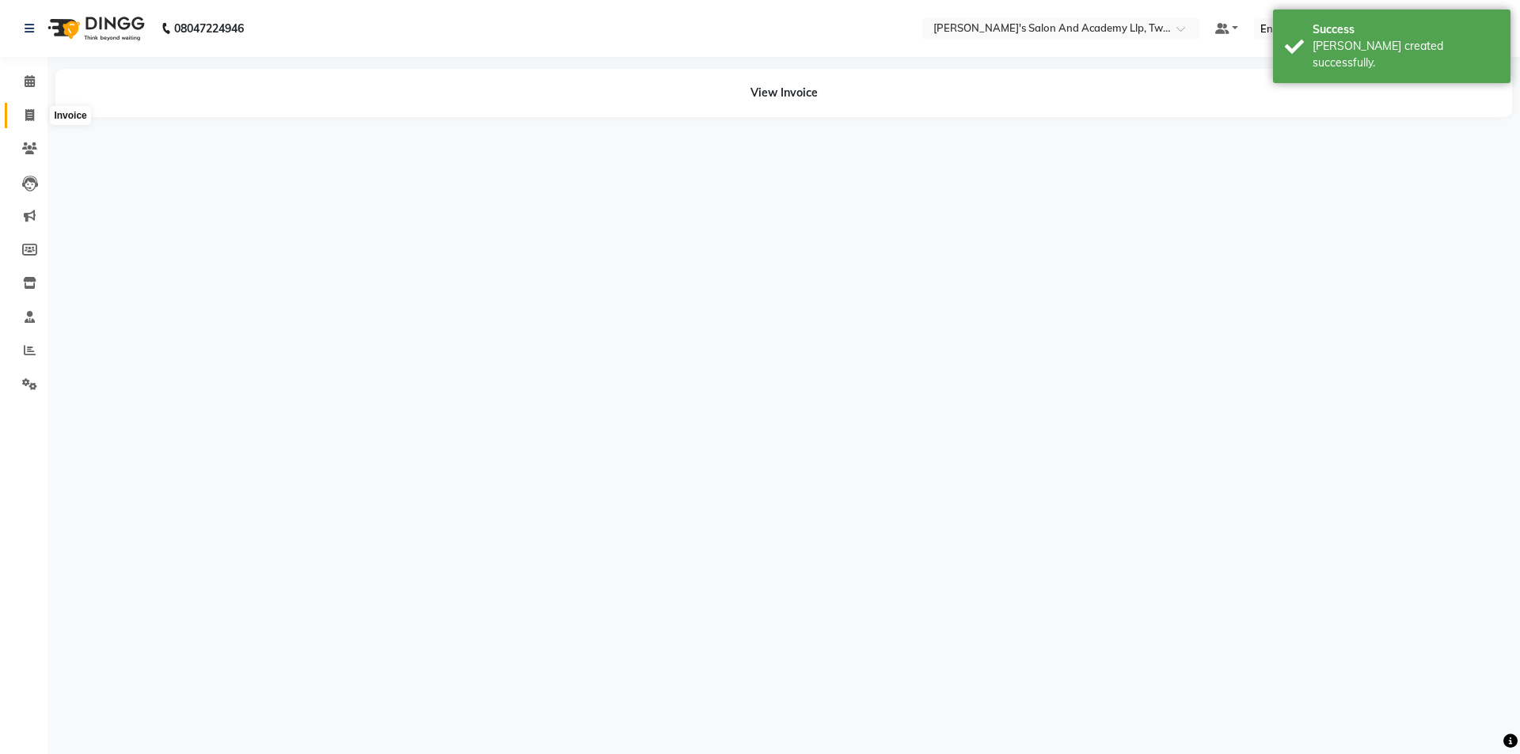
click at [22, 111] on span at bounding box center [30, 116] width 28 height 18
select select "service"
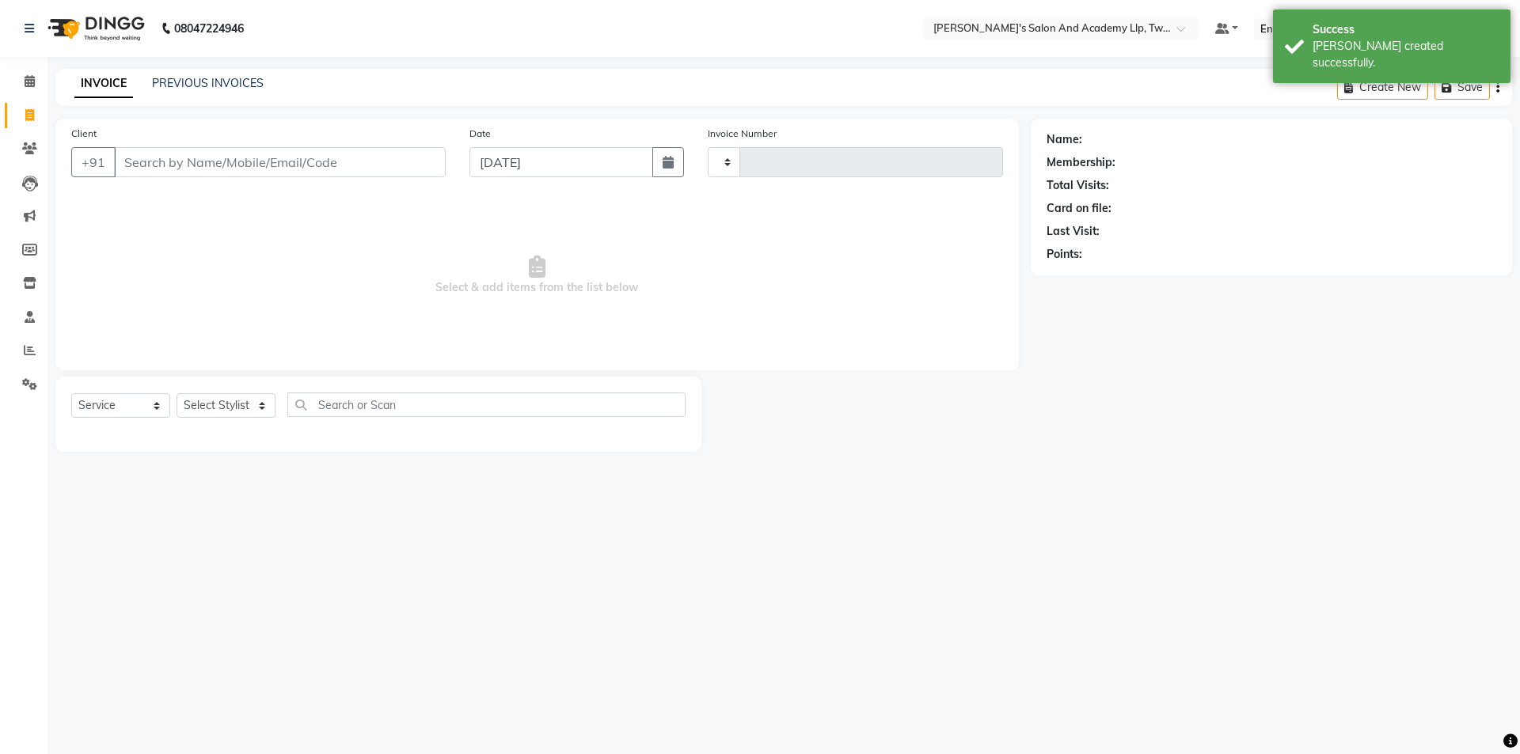
type input "11560"
select select "6985"
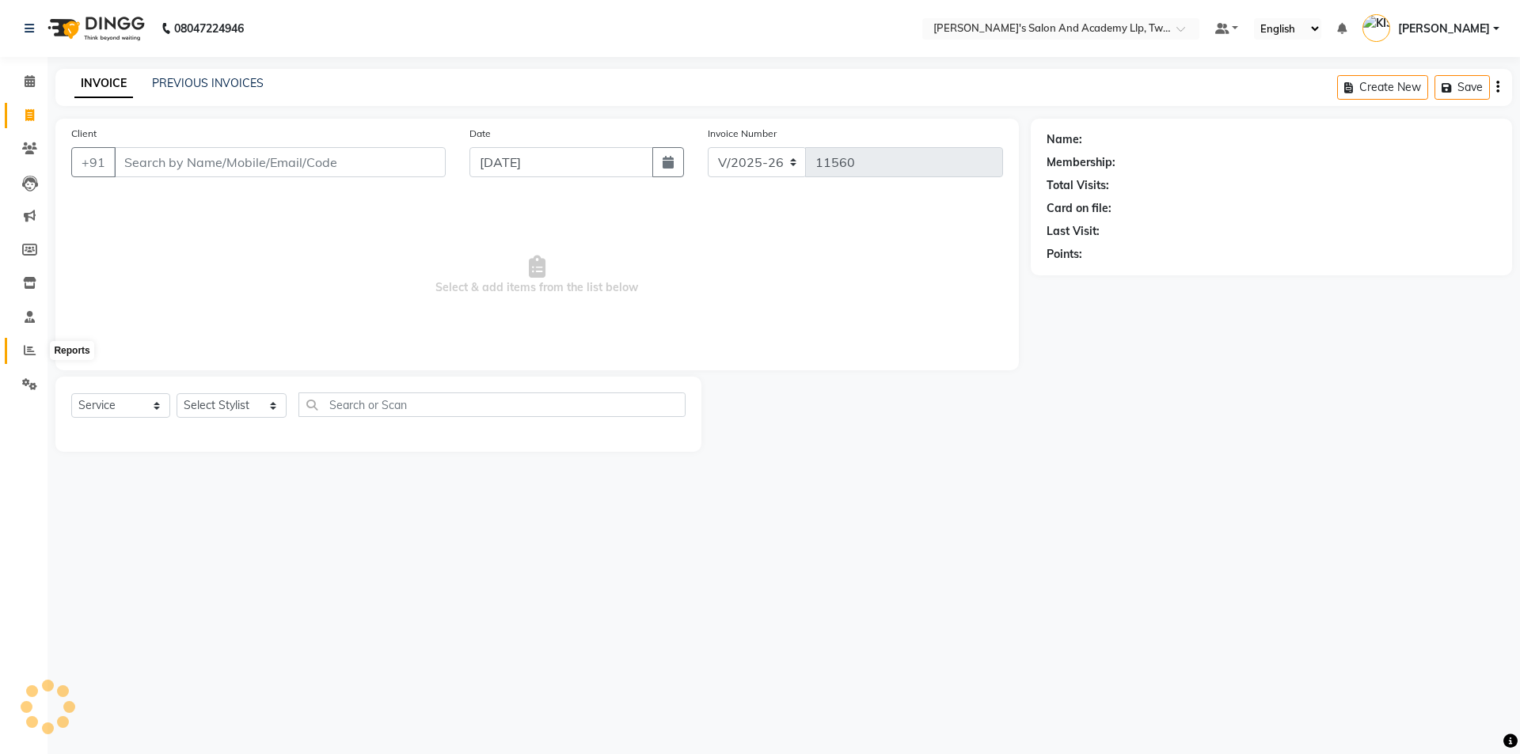
click at [28, 350] on icon at bounding box center [30, 350] width 12 height 12
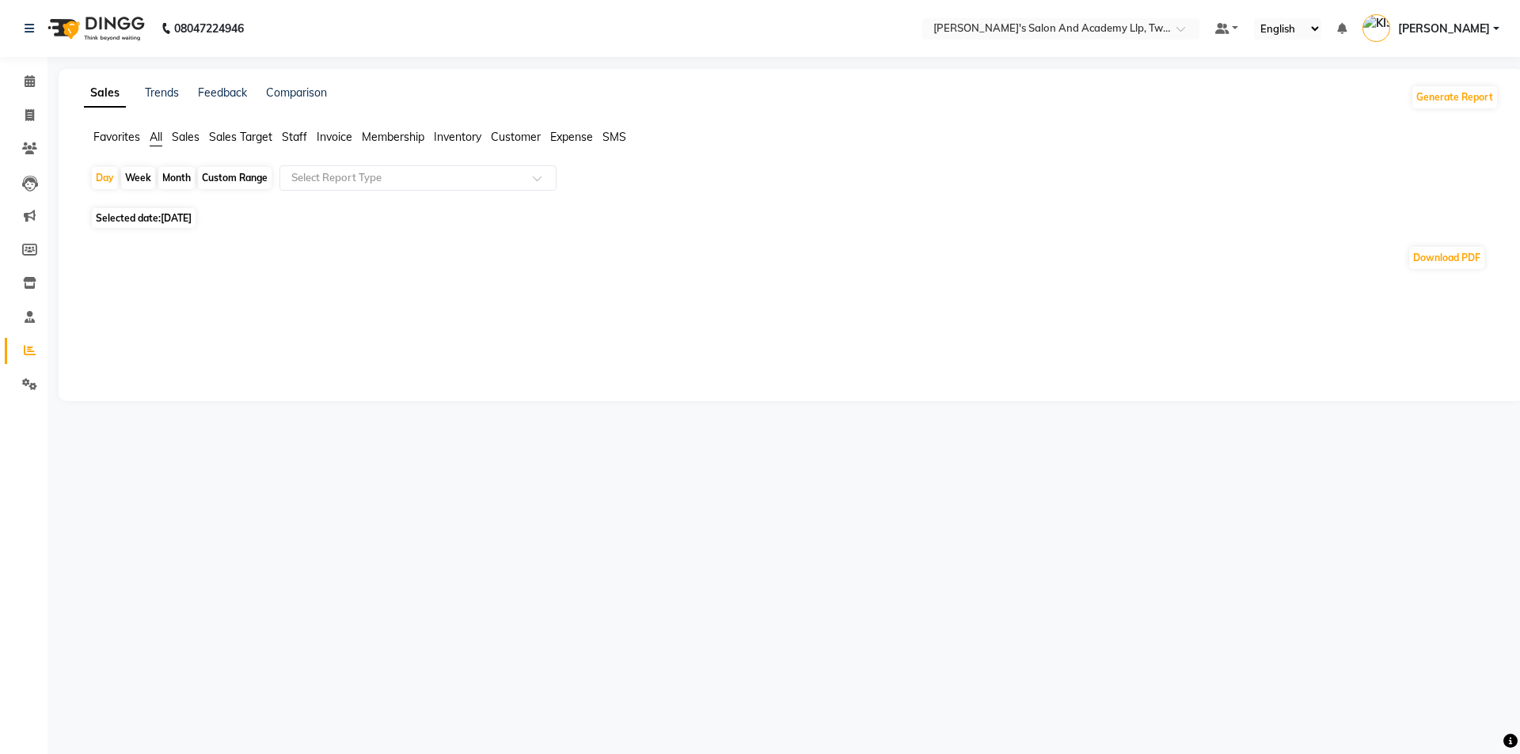
click at [168, 184] on div "Month" at bounding box center [176, 178] width 36 height 22
click at [169, 217] on span "02-10-2025" at bounding box center [176, 218] width 31 height 12
select select "10"
select select "2025"
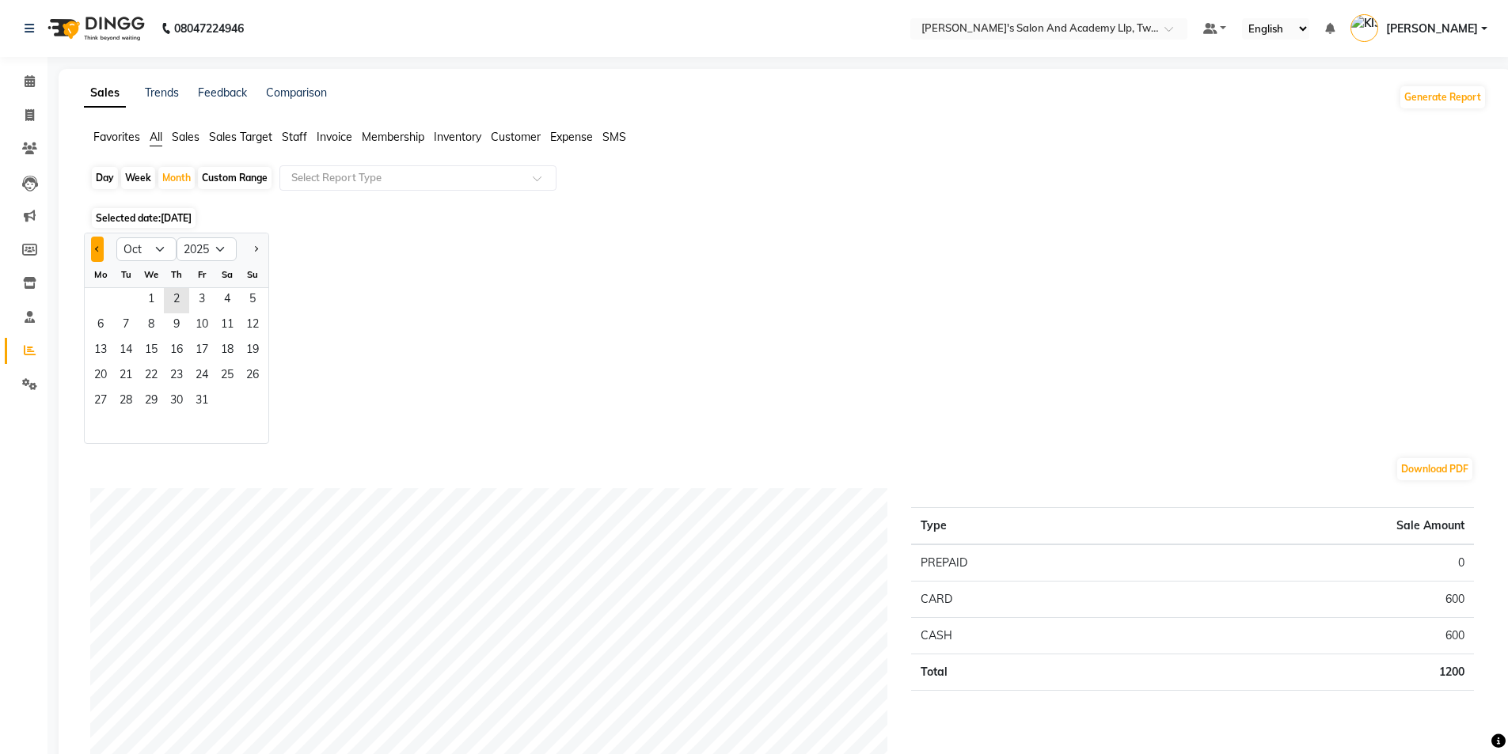
click at [101, 243] on button "Previous month" at bounding box center [97, 249] width 13 height 25
select select "9"
click at [109, 298] on span "1" at bounding box center [100, 300] width 25 height 25
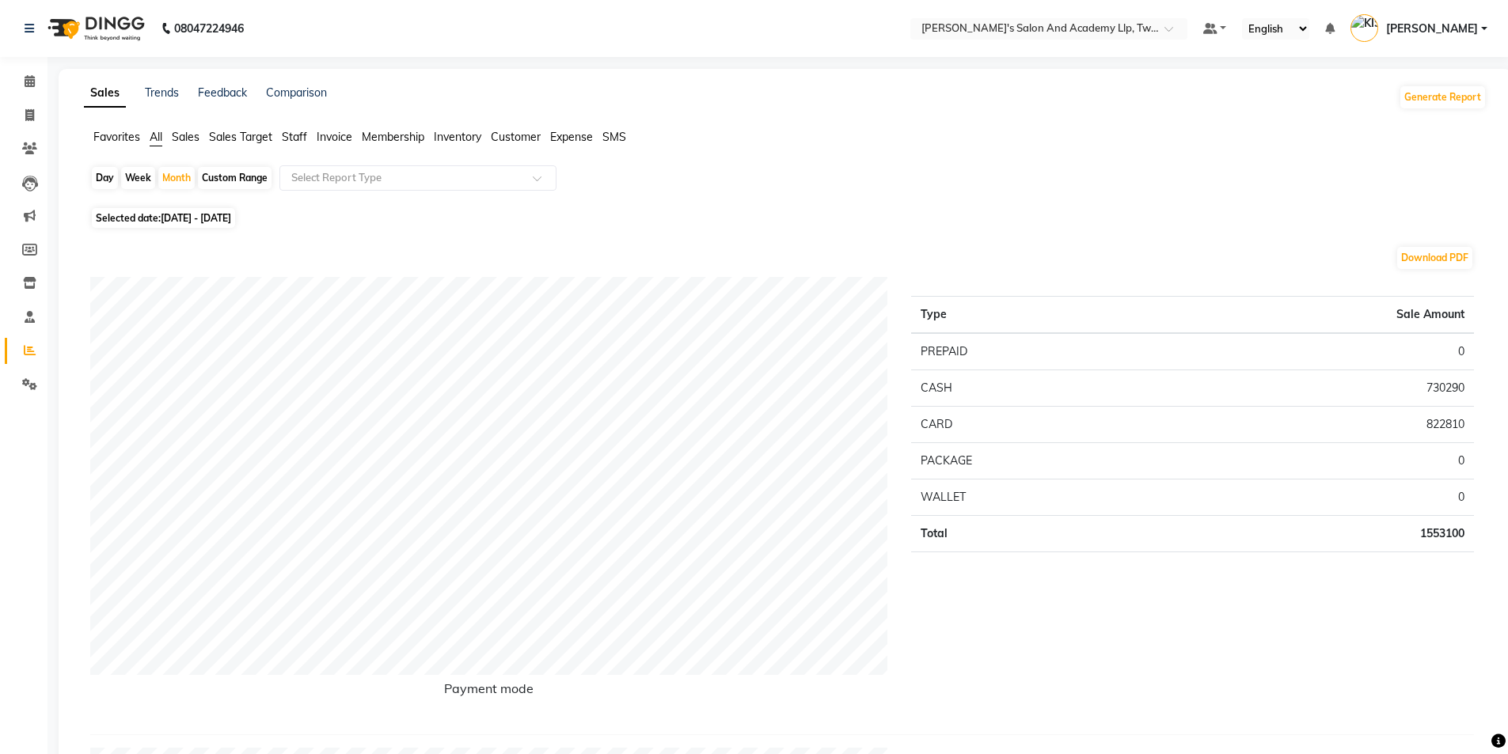
click at [290, 135] on span "Staff" at bounding box center [294, 137] width 25 height 14
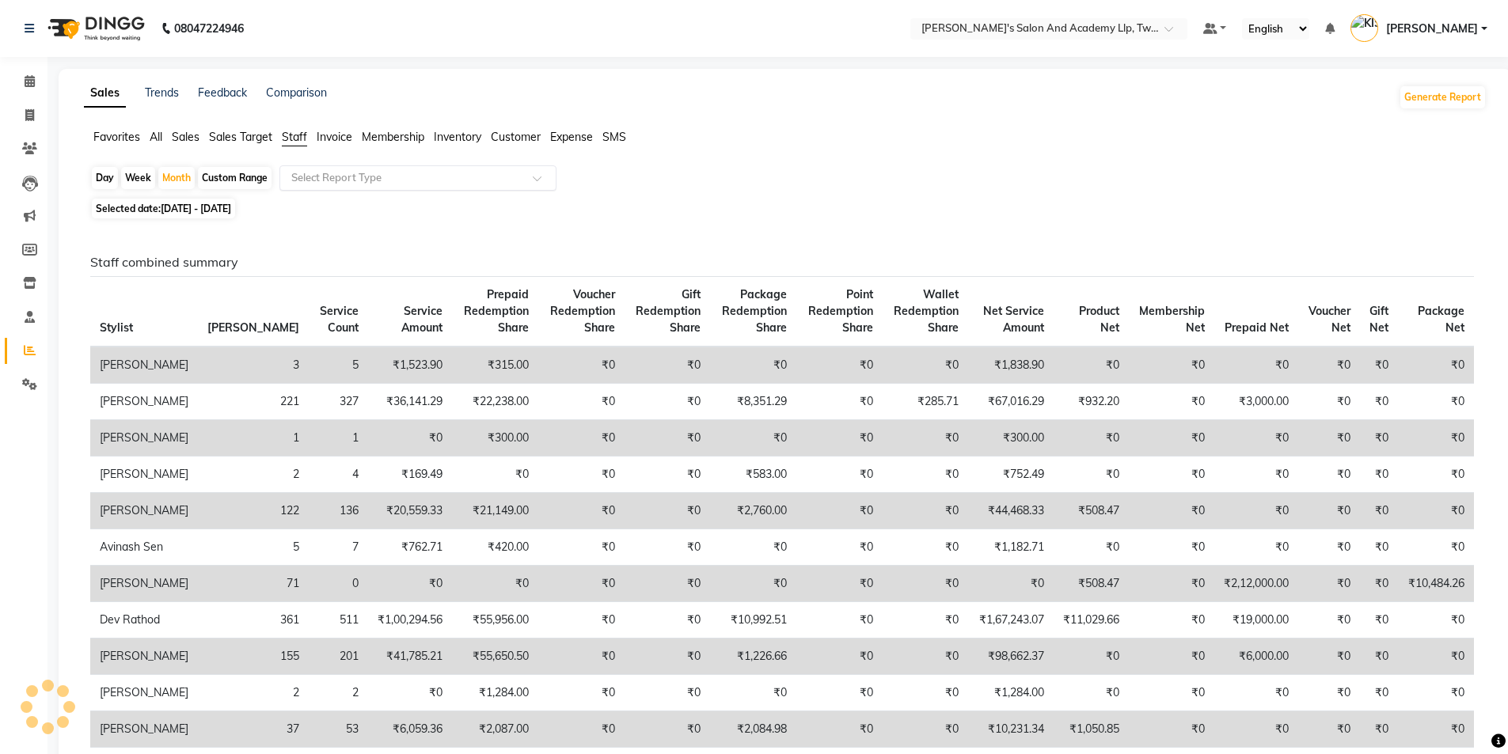
click at [330, 184] on input "text" at bounding box center [402, 178] width 228 height 16
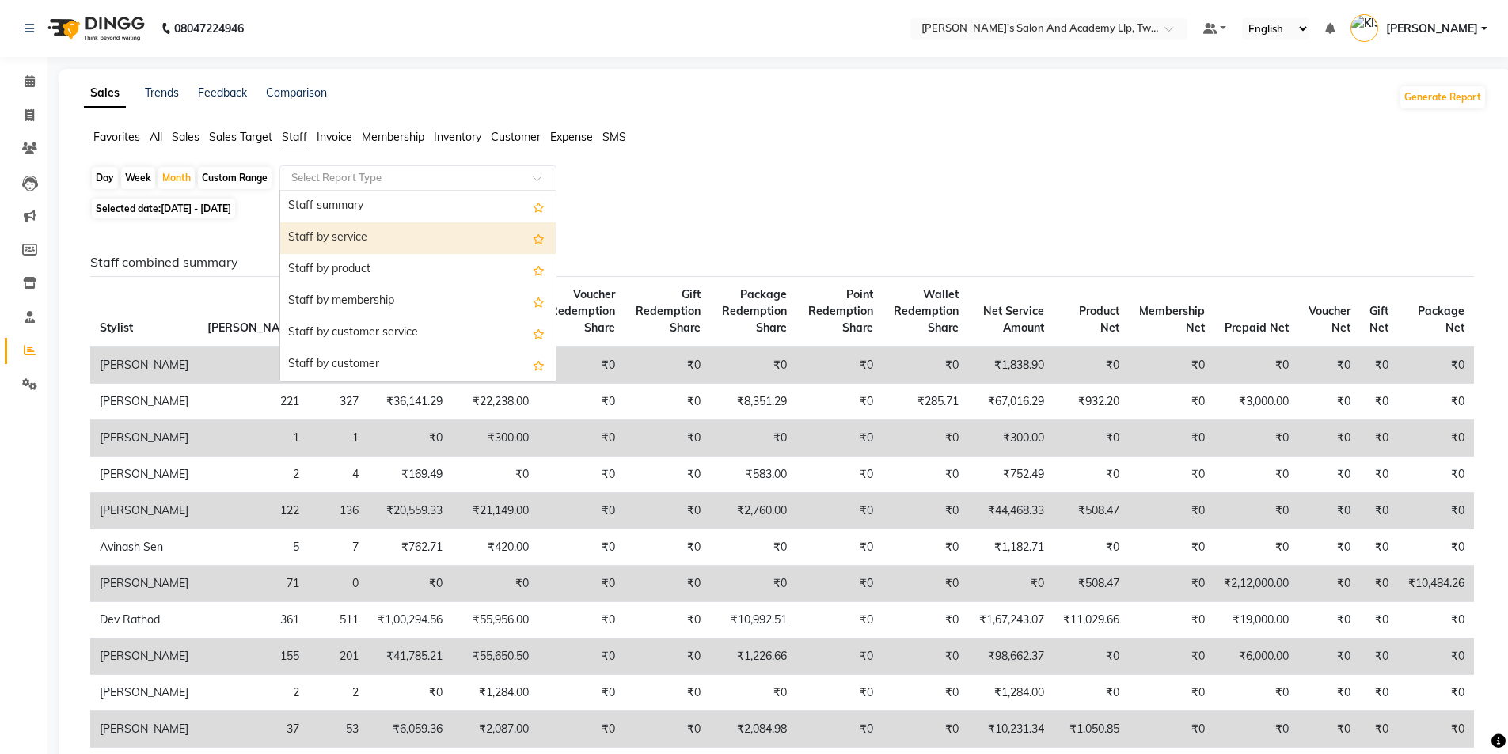
click at [368, 226] on div "Staff by service" at bounding box center [417, 238] width 275 height 32
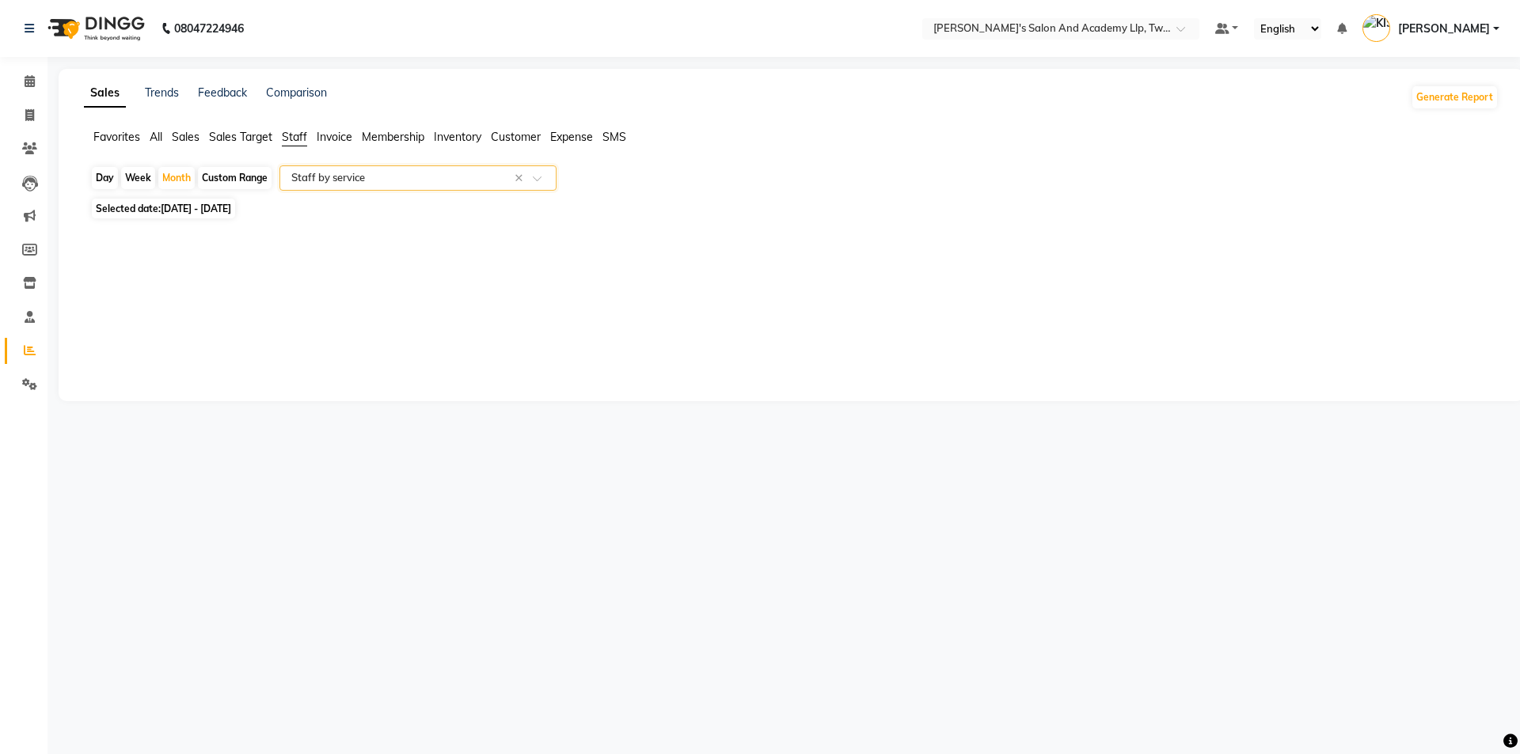
select select "full_report"
select select "csv"
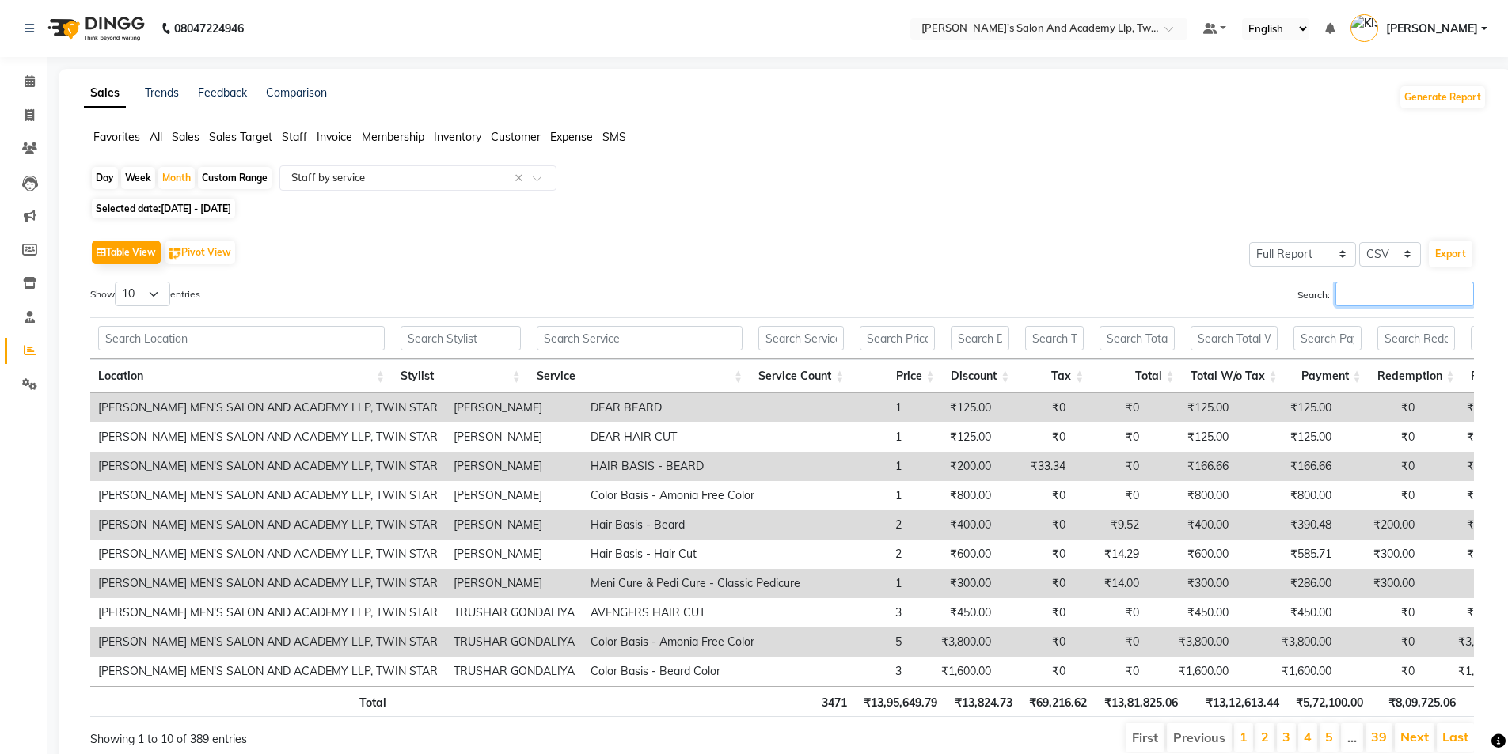
click at [1373, 294] on input "Search:" at bounding box center [1404, 294] width 139 height 25
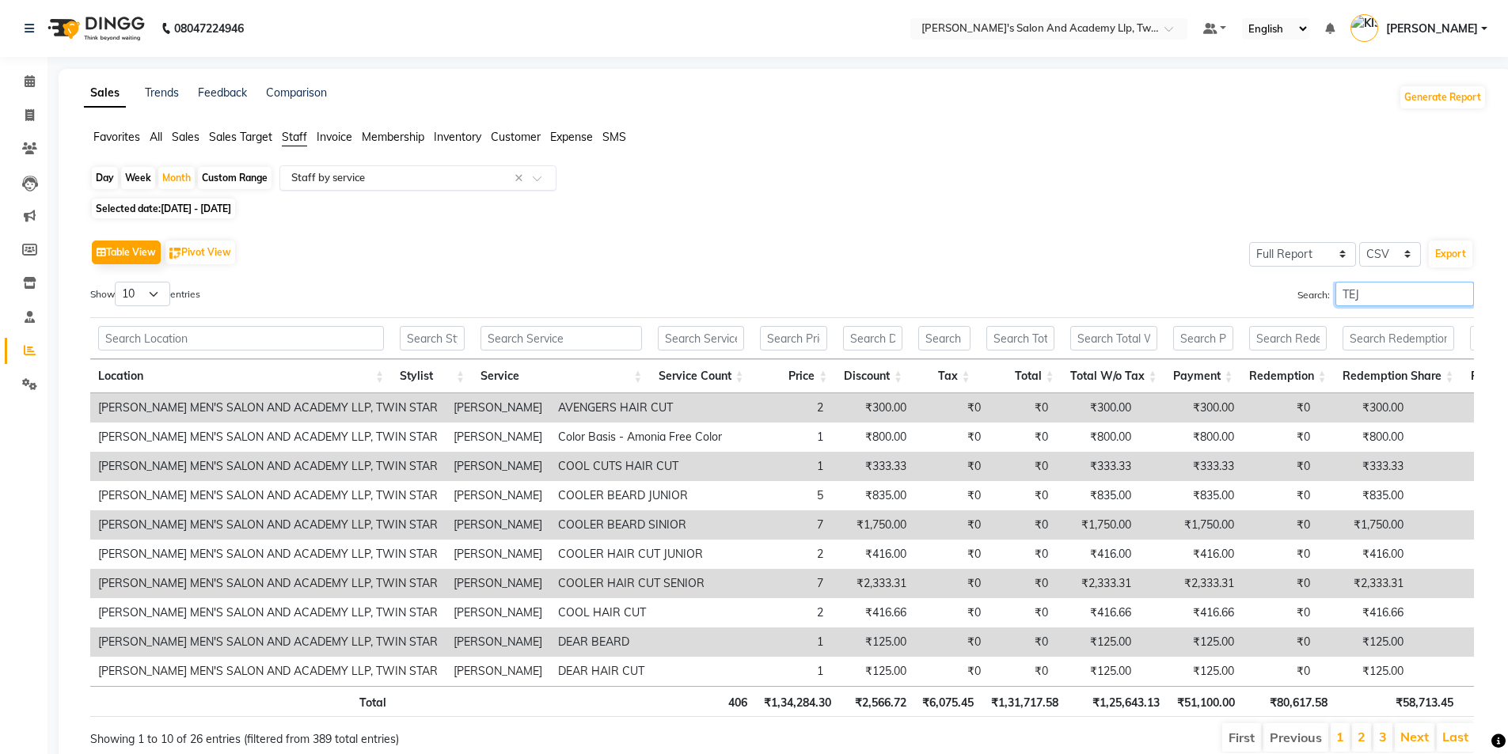
type input "TEJ"
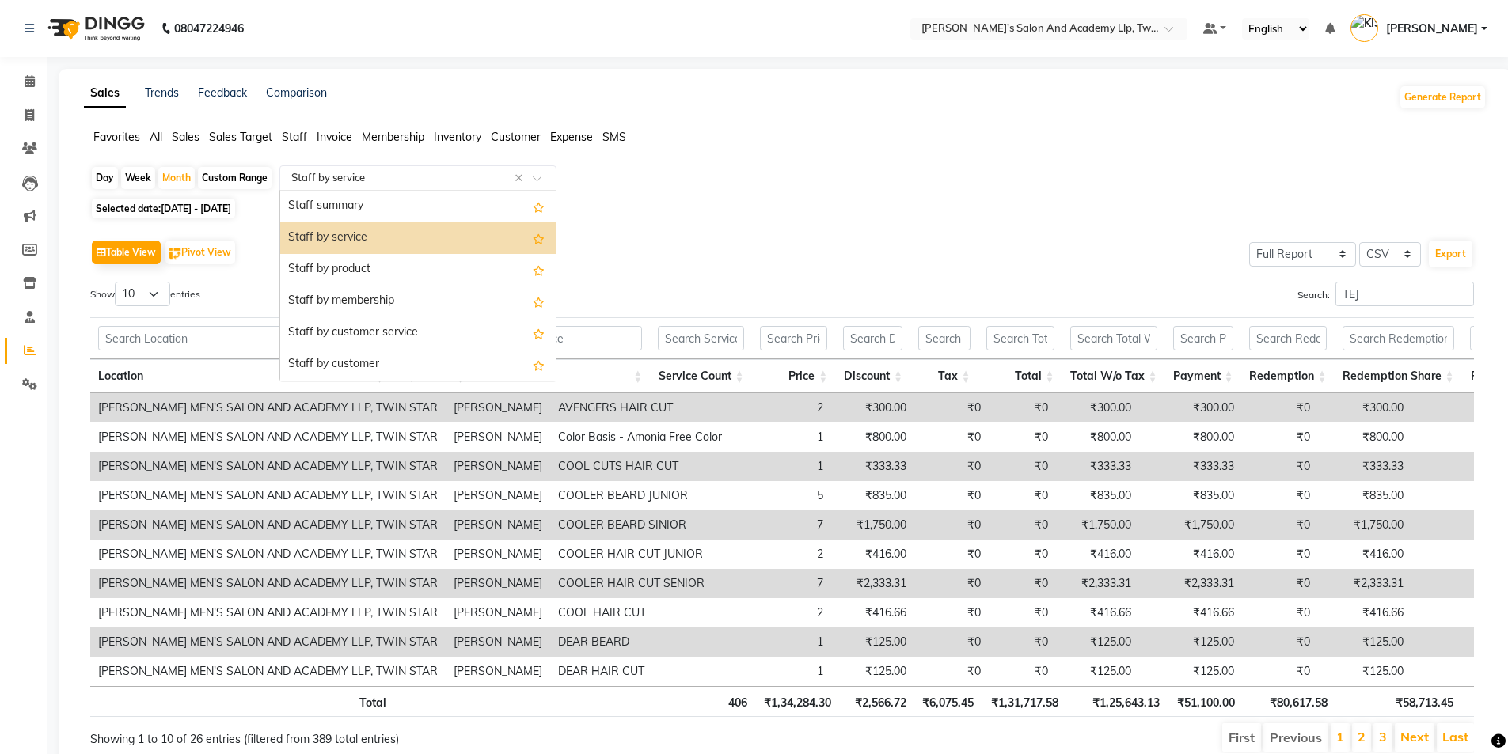
click at [324, 181] on input "text" at bounding box center [402, 178] width 228 height 16
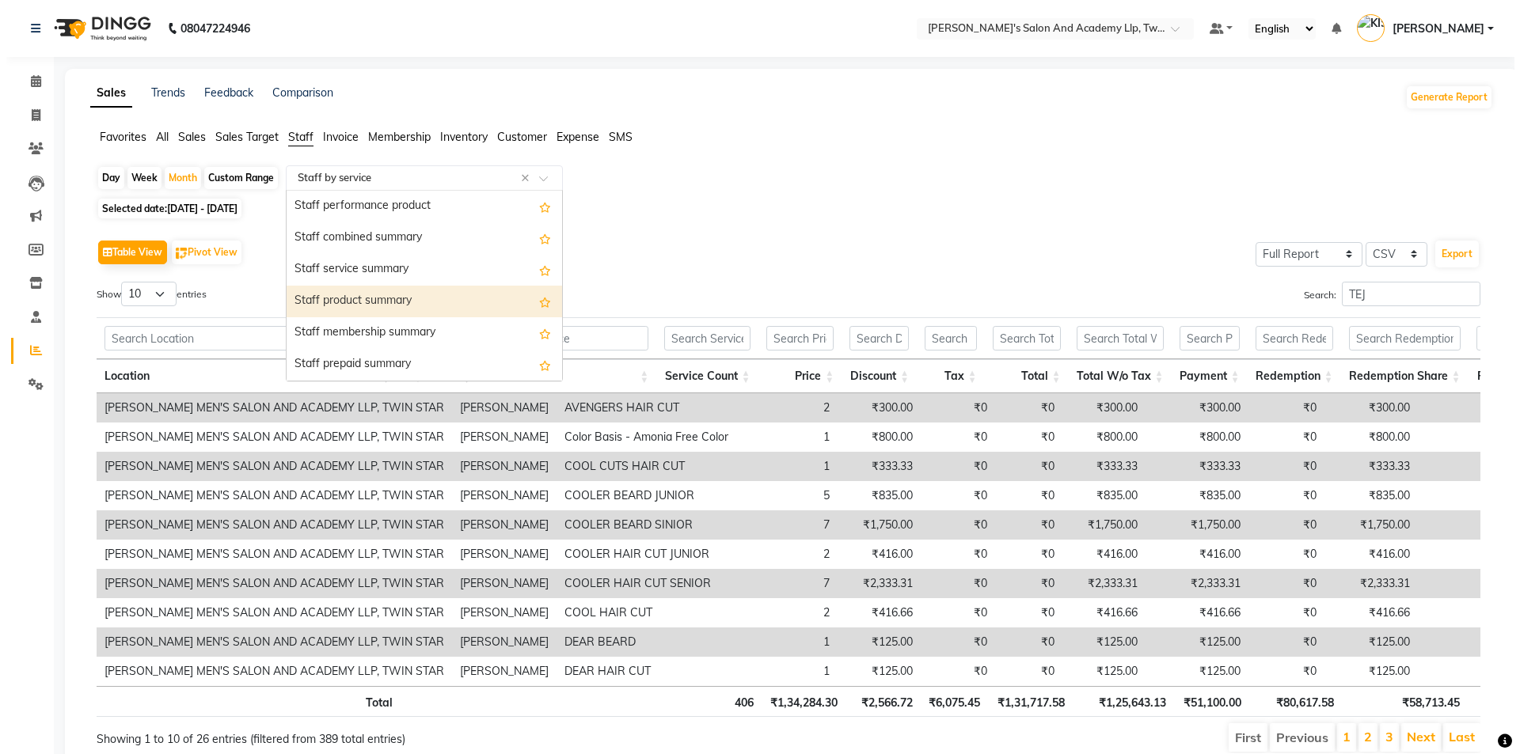
scroll to position [396, 0]
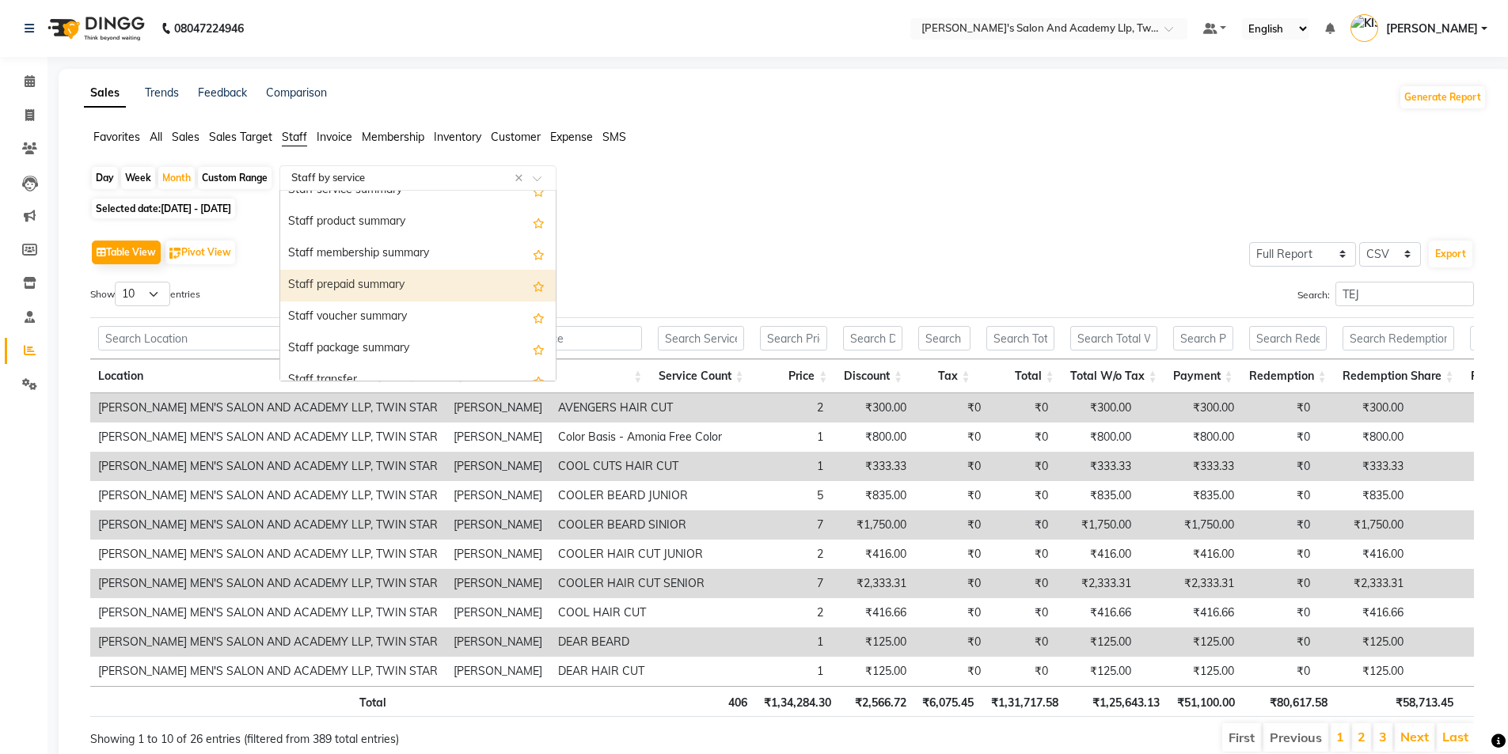
click at [379, 295] on div "Staff prepaid summary" at bounding box center [417, 286] width 275 height 32
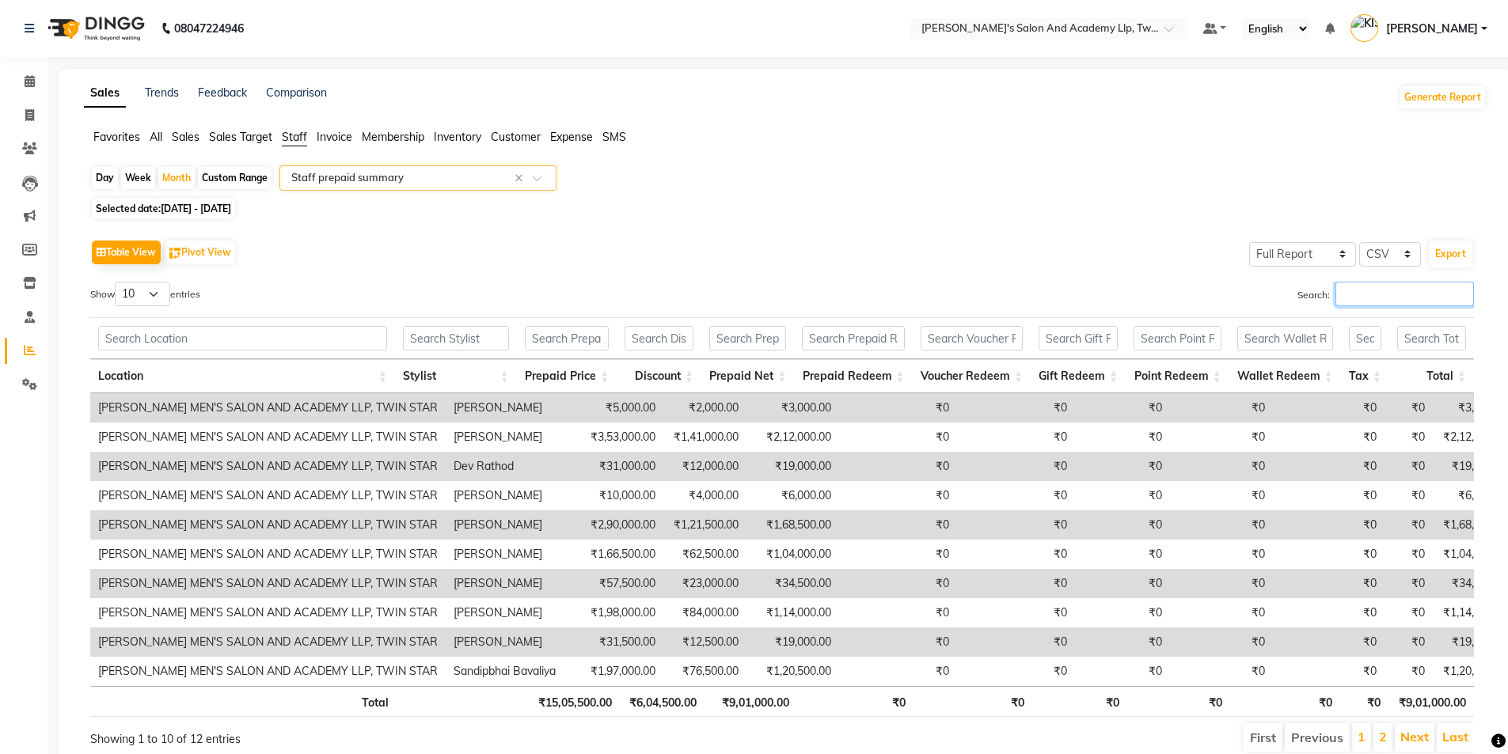
click at [1354, 290] on input "Search:" at bounding box center [1404, 294] width 139 height 25
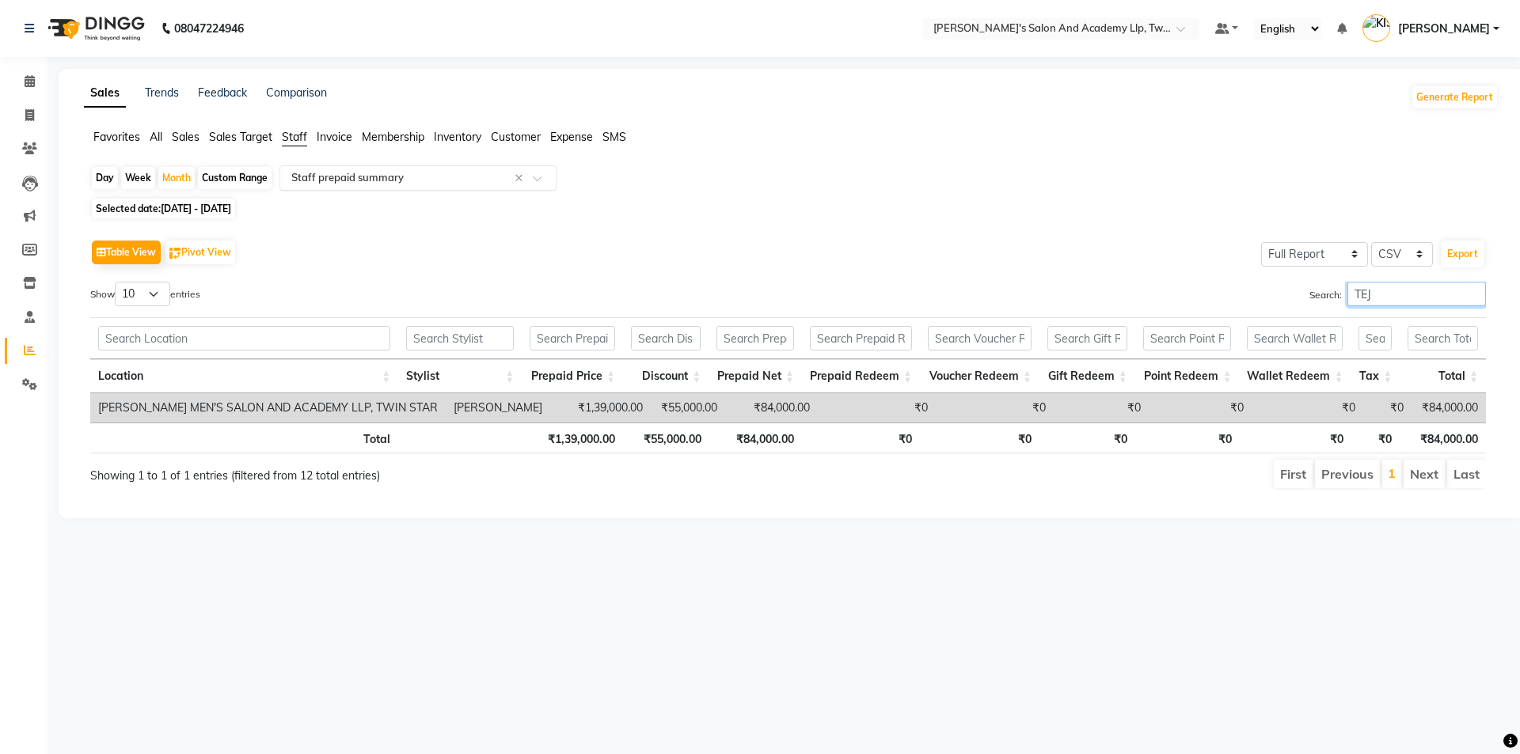
type input "TEJ"
click at [370, 184] on input "text" at bounding box center [402, 178] width 228 height 16
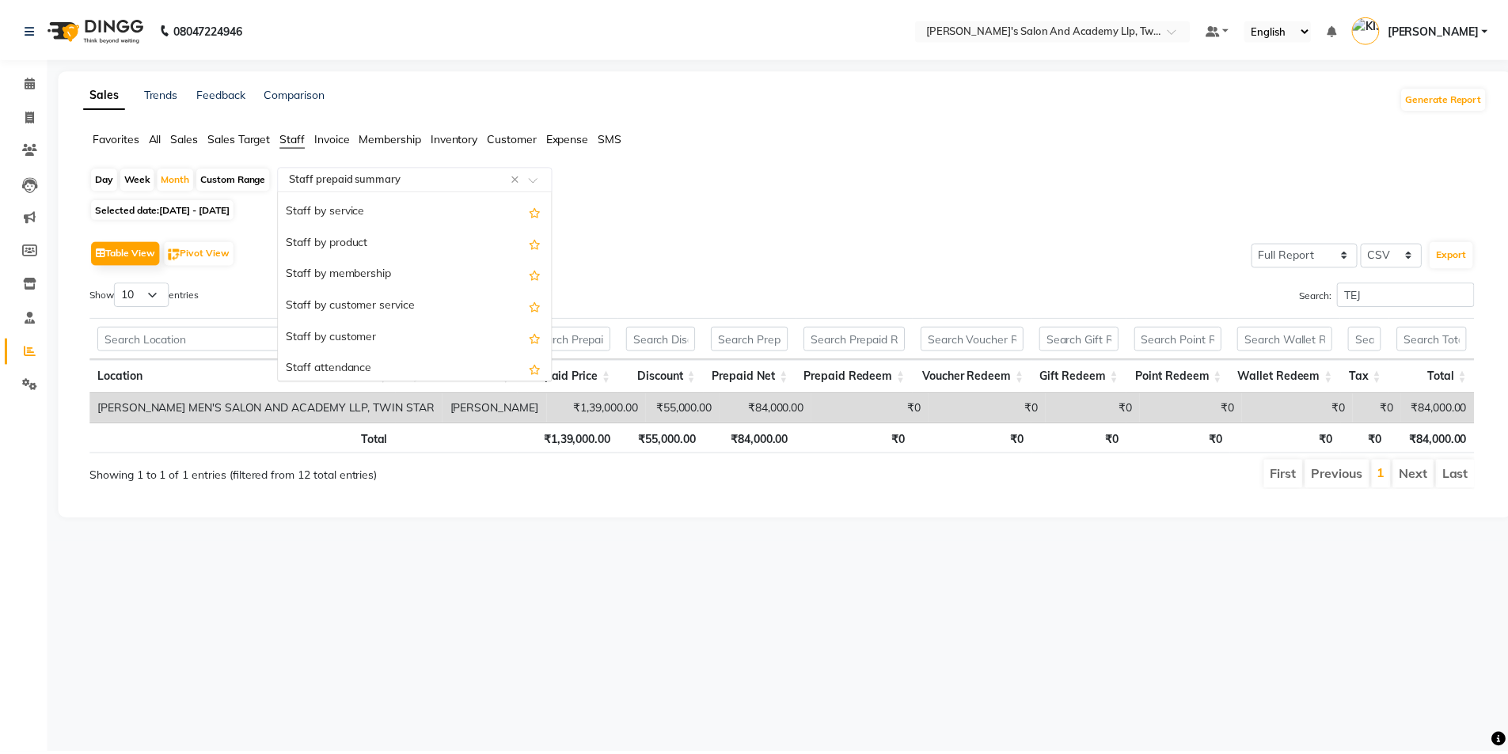
scroll to position [0, 0]
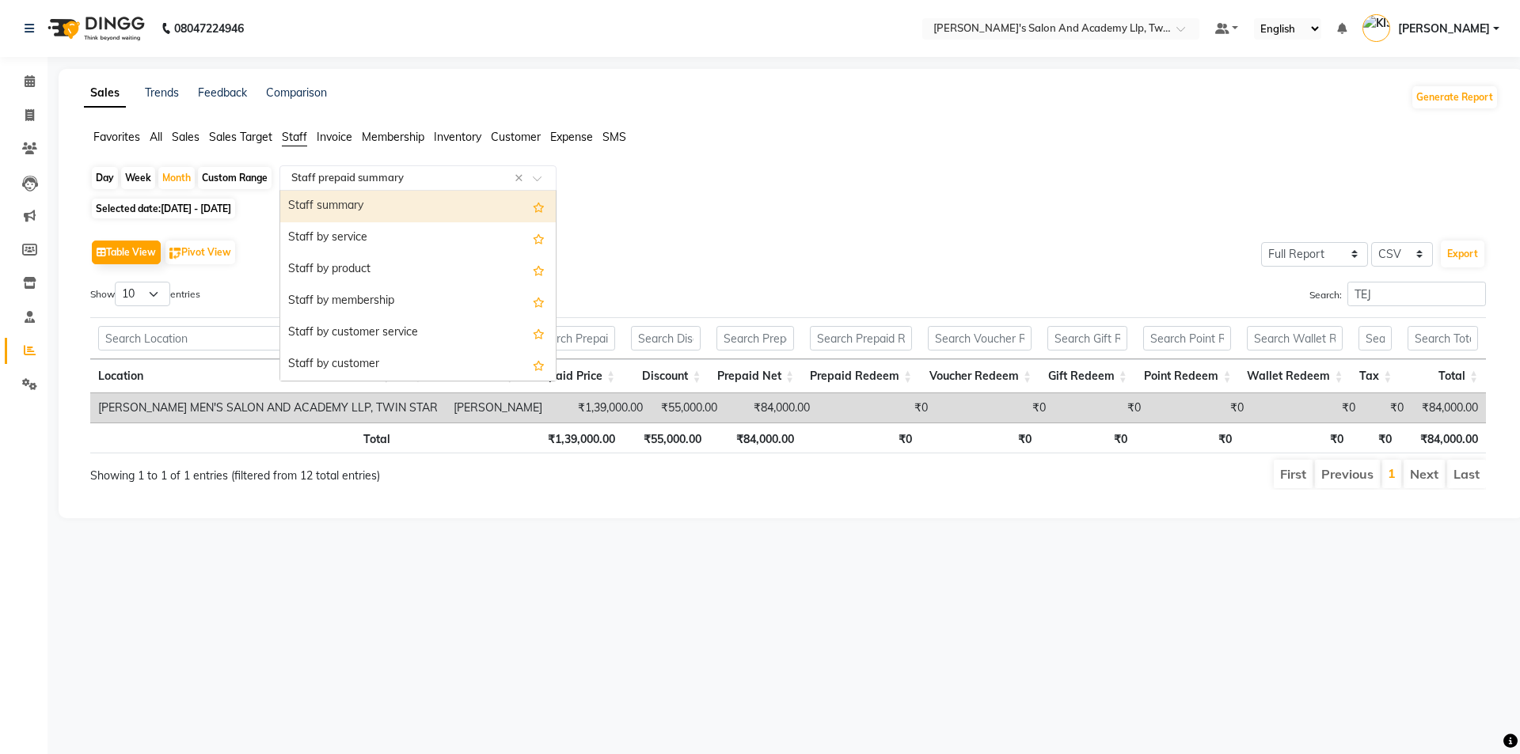
click at [379, 197] on div "Staff summary" at bounding box center [417, 207] width 275 height 32
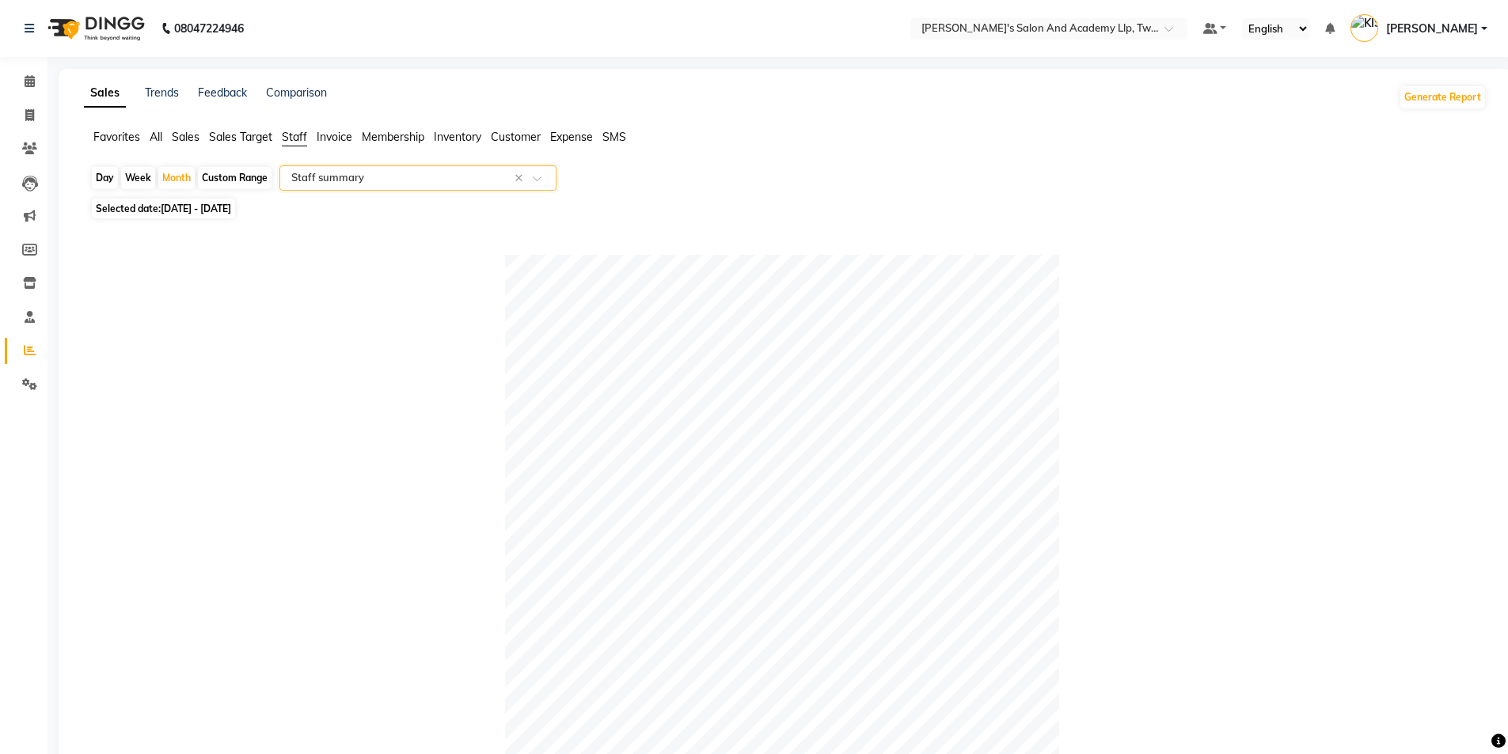
scroll to position [475, 0]
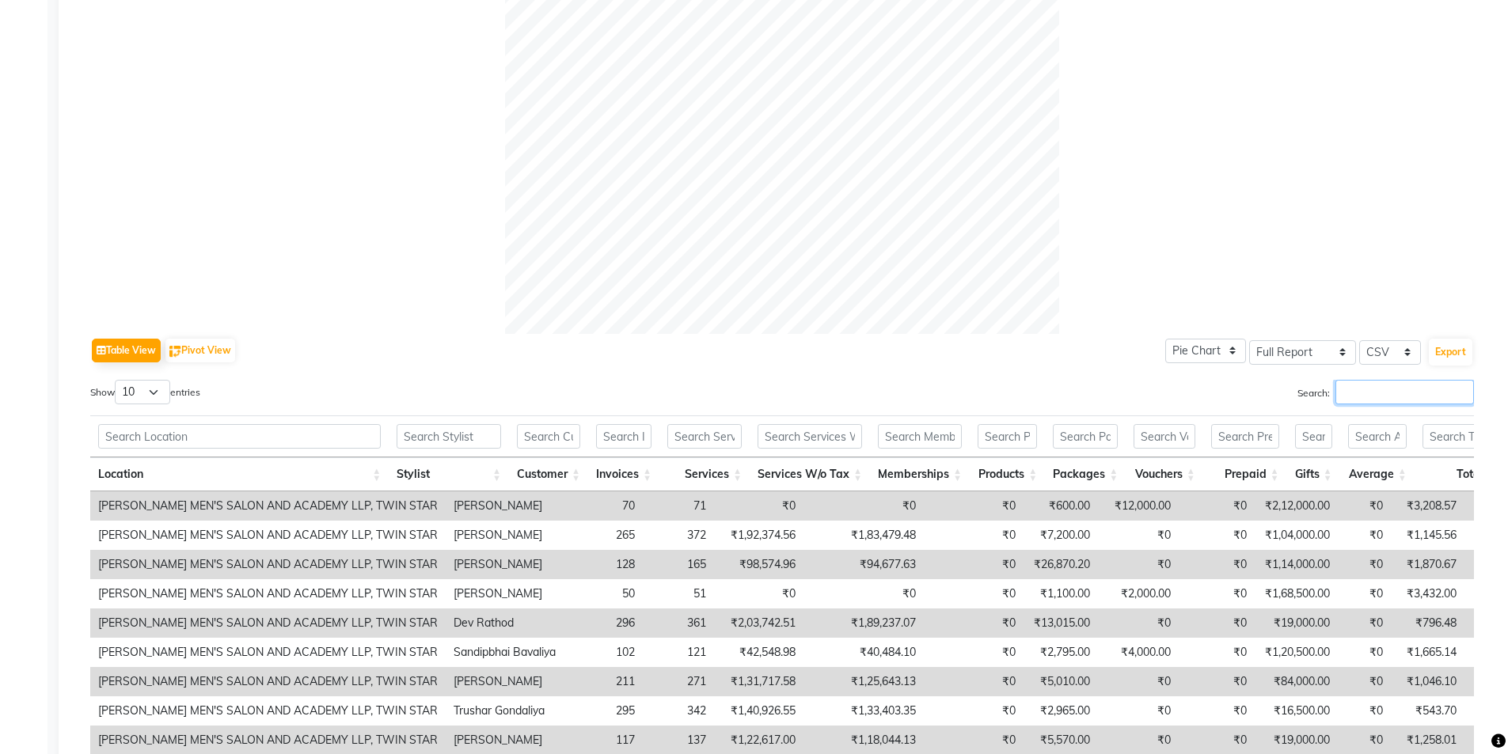
click at [1364, 387] on input "Search:" at bounding box center [1404, 392] width 139 height 25
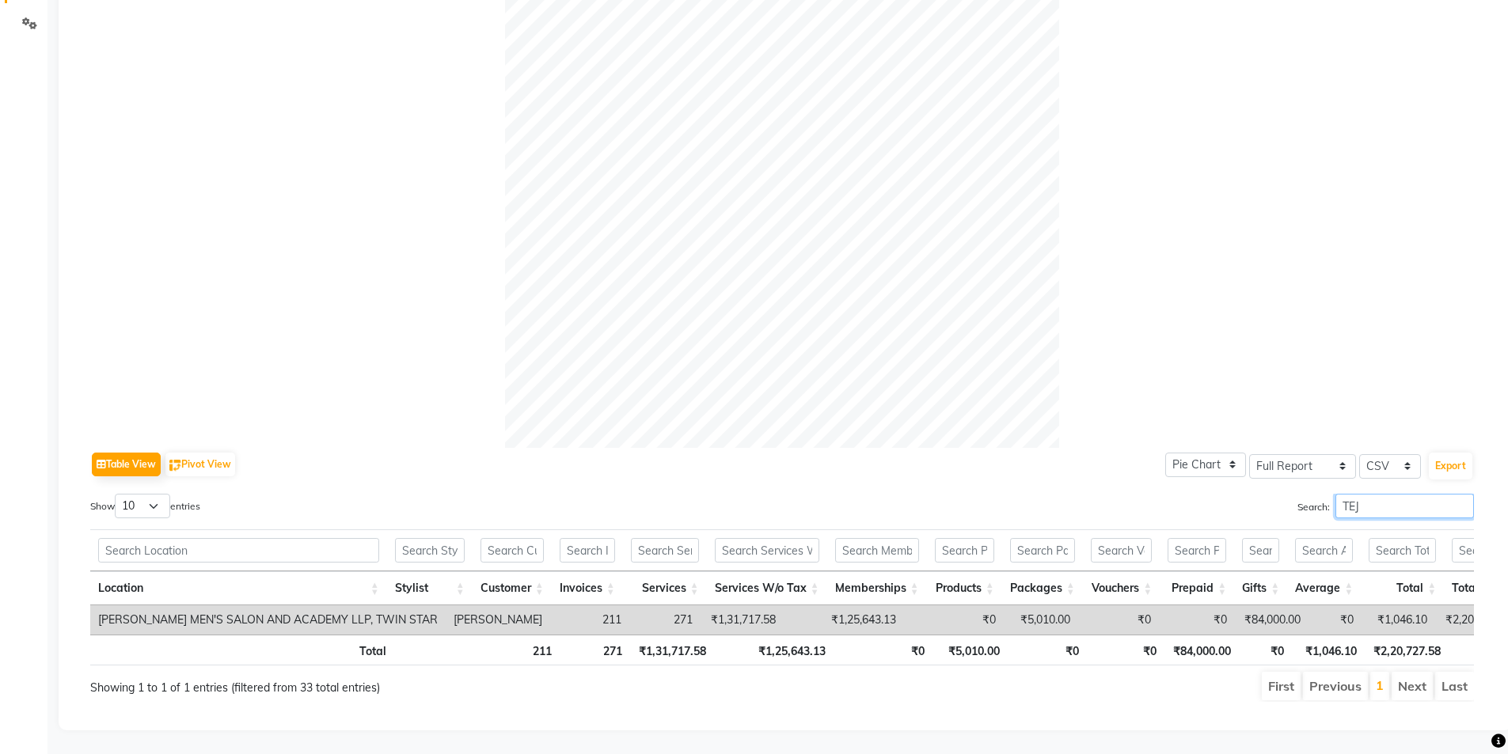
scroll to position [385, 0]
type input "T"
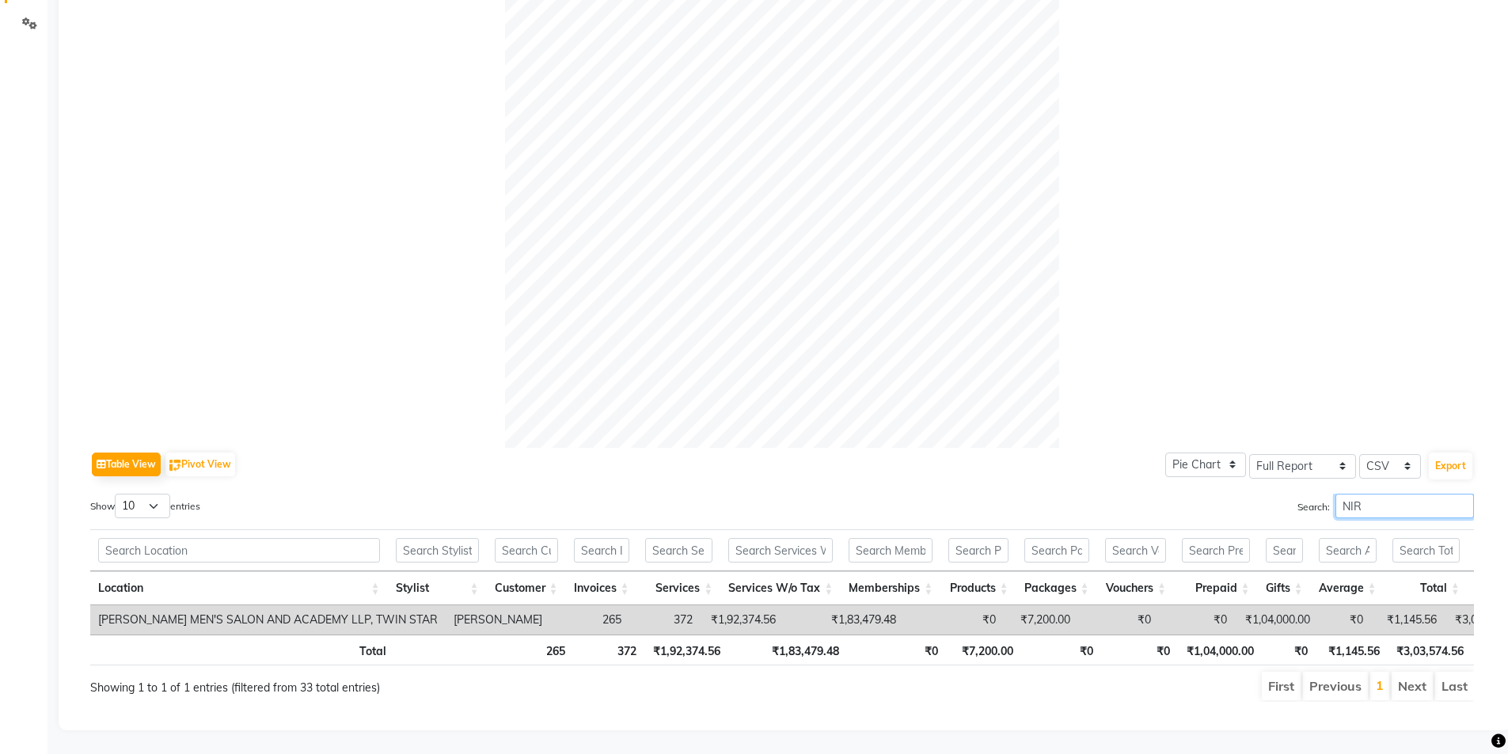
scroll to position [0, 0]
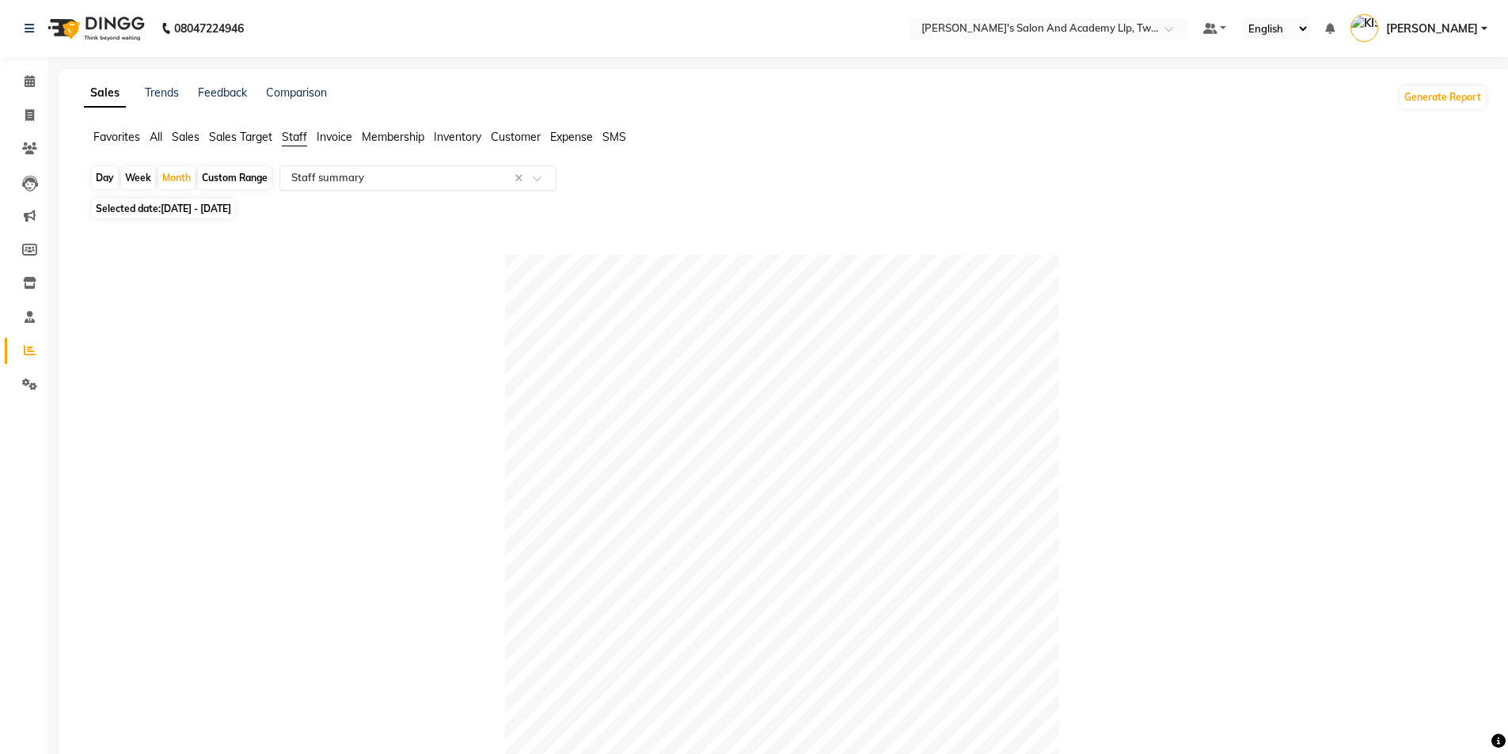
type input "NIR"
click at [421, 184] on input "text" at bounding box center [402, 178] width 228 height 16
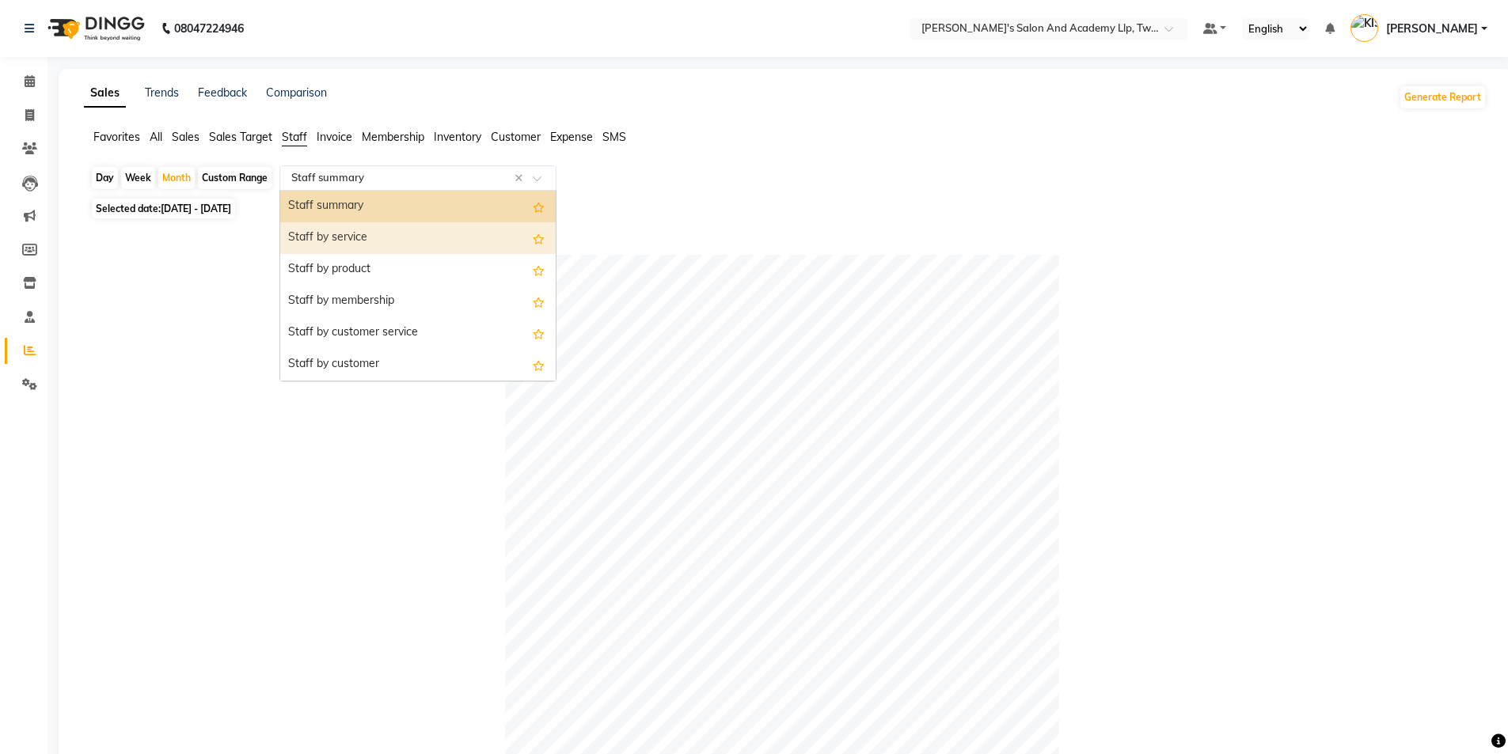
click at [433, 235] on div "Staff by service" at bounding box center [417, 238] width 275 height 32
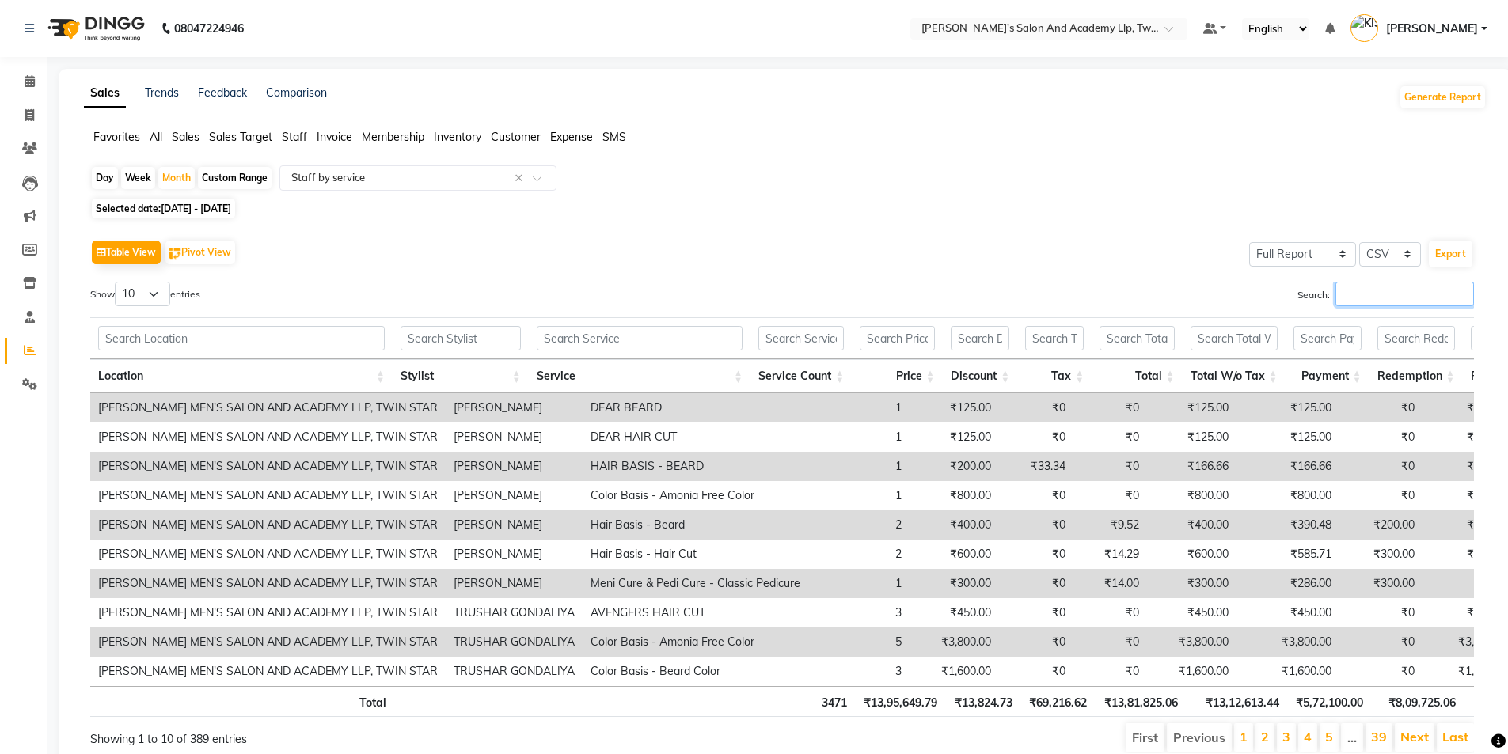
click at [1358, 299] on input "Search:" at bounding box center [1404, 294] width 139 height 25
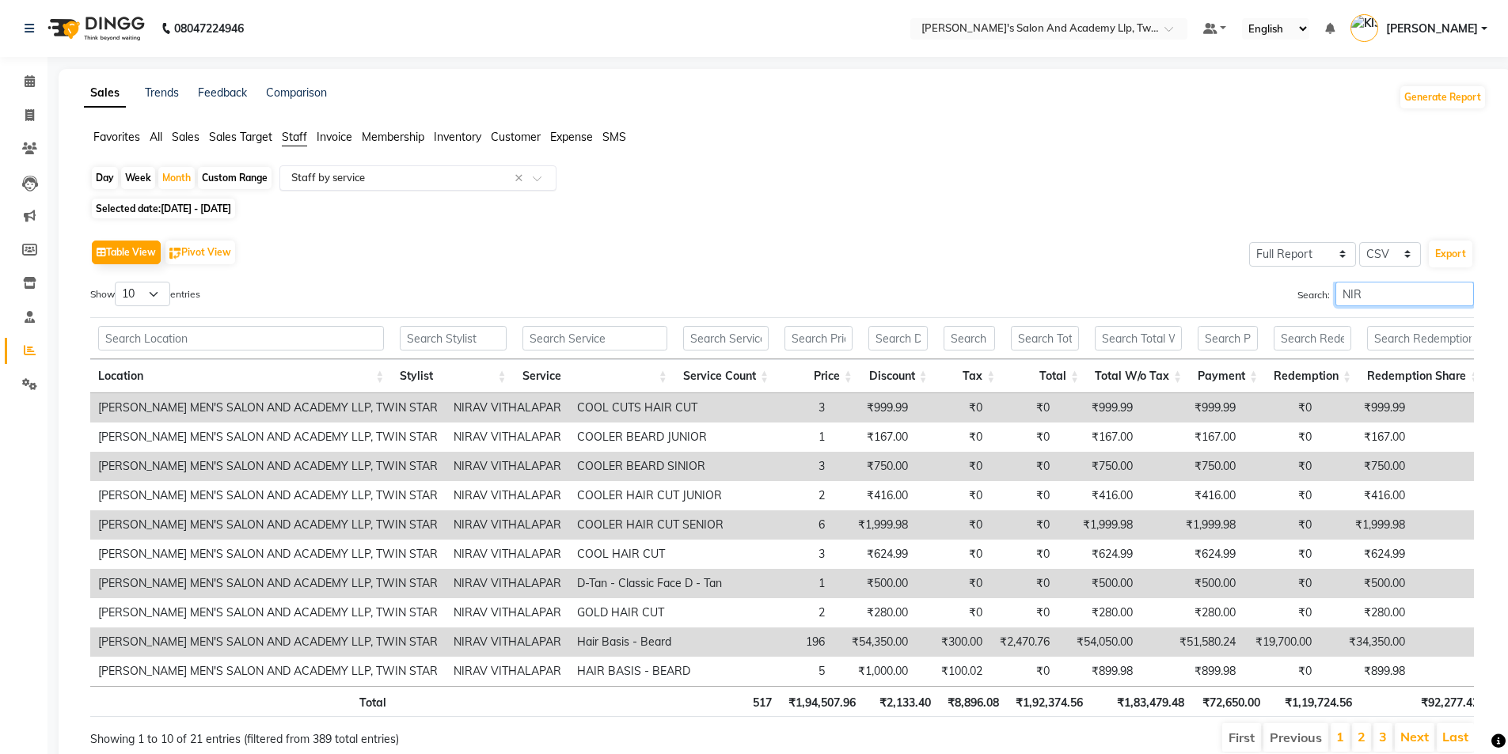
type input "NIR"
click at [404, 172] on input "text" at bounding box center [402, 178] width 228 height 16
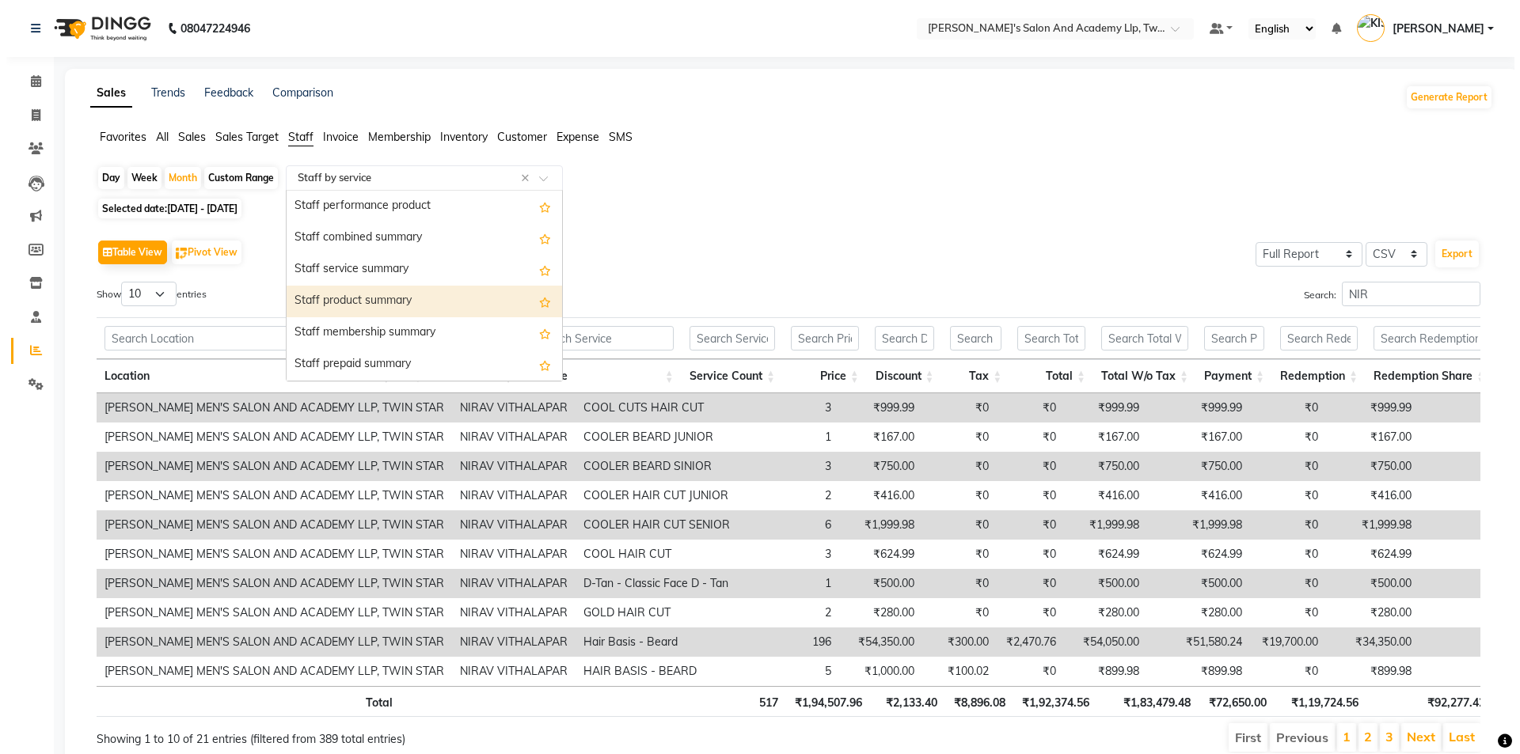
scroll to position [396, 0]
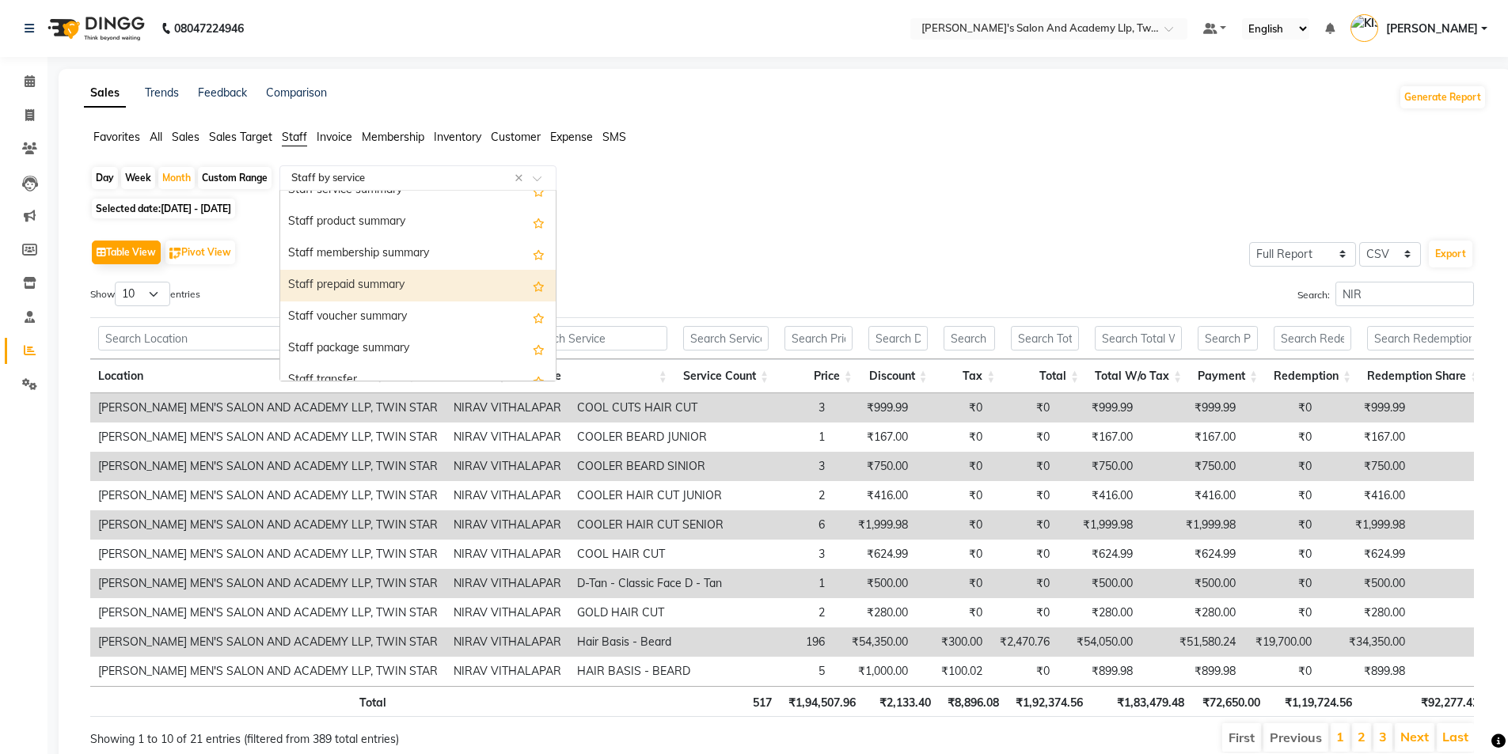
click at [394, 280] on div "Staff prepaid summary" at bounding box center [417, 286] width 275 height 32
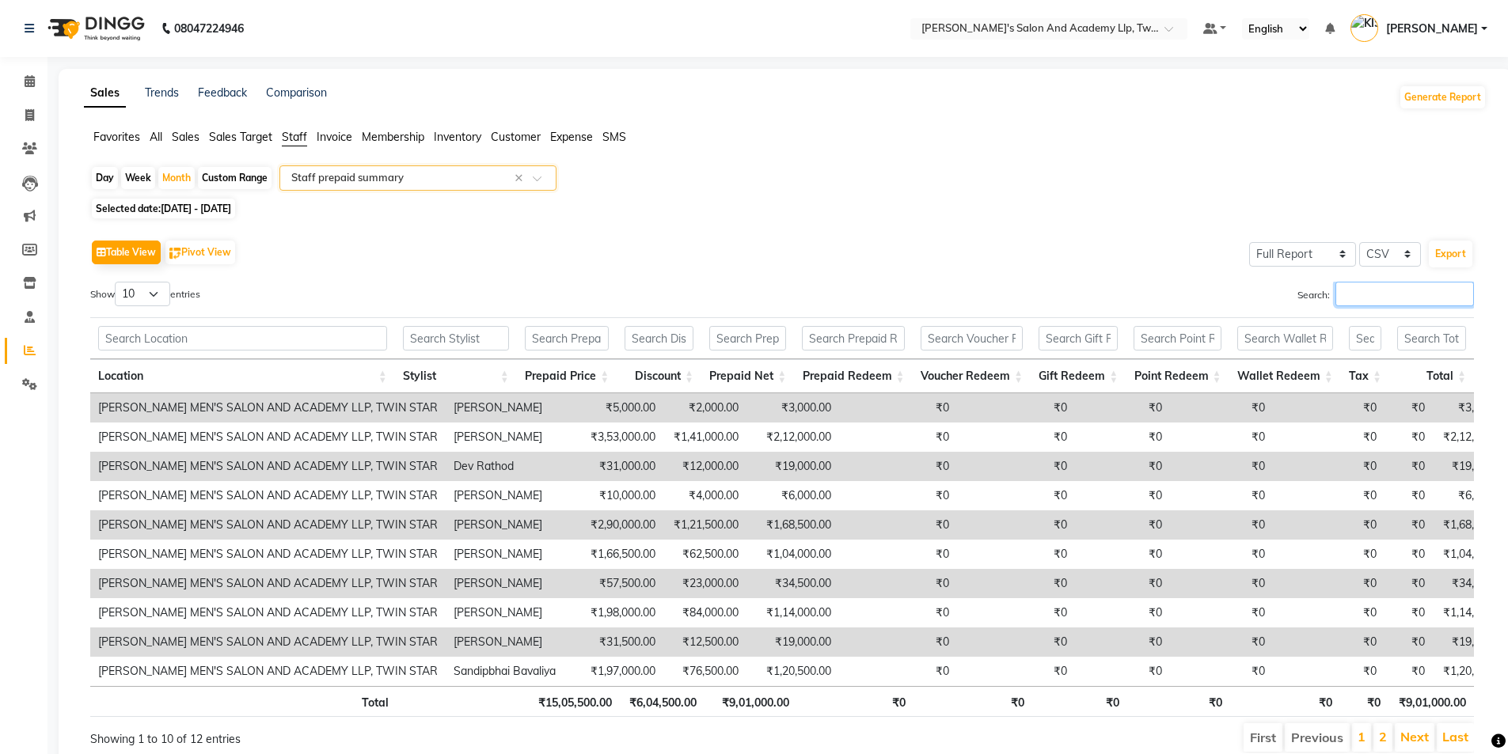
click at [1369, 298] on input "Search:" at bounding box center [1404, 294] width 139 height 25
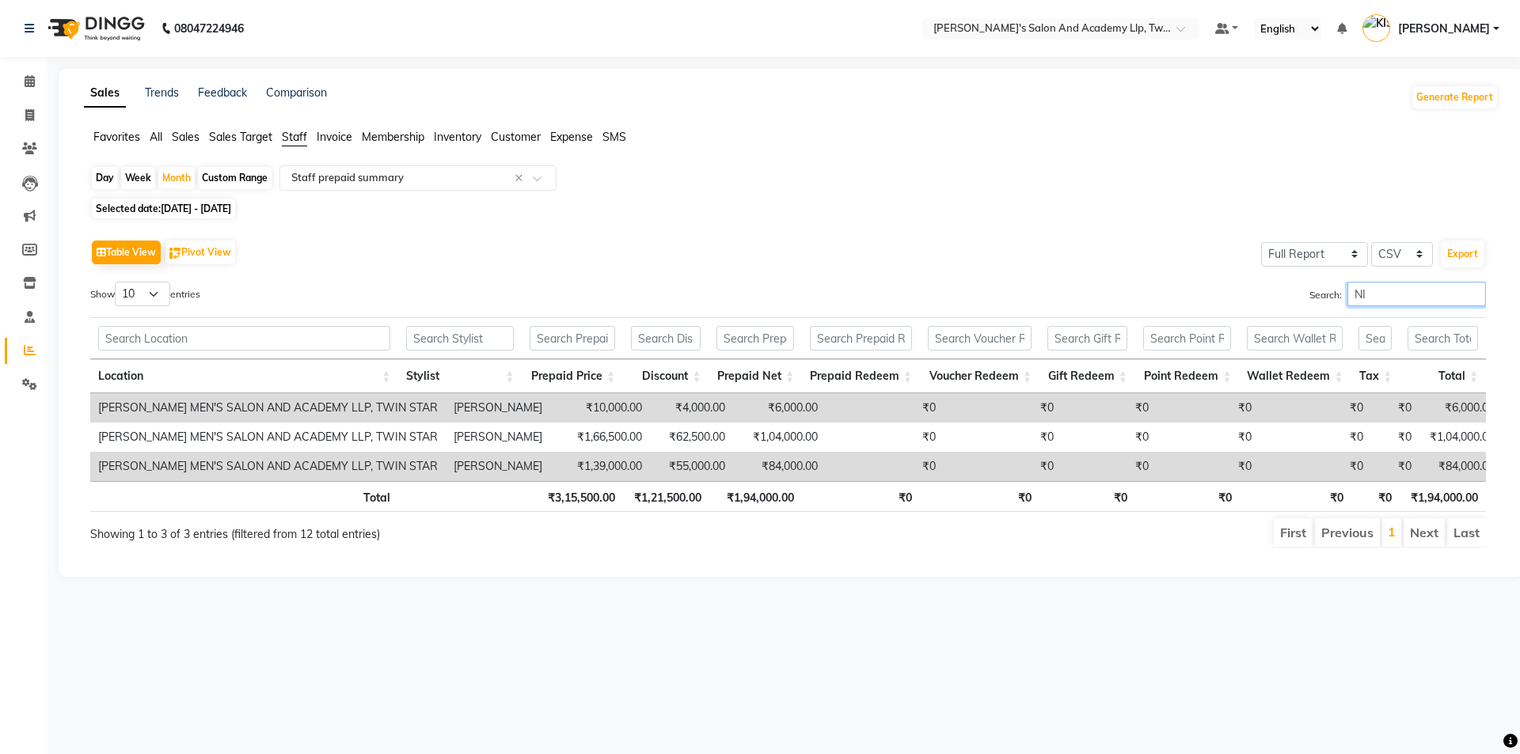
type input "N"
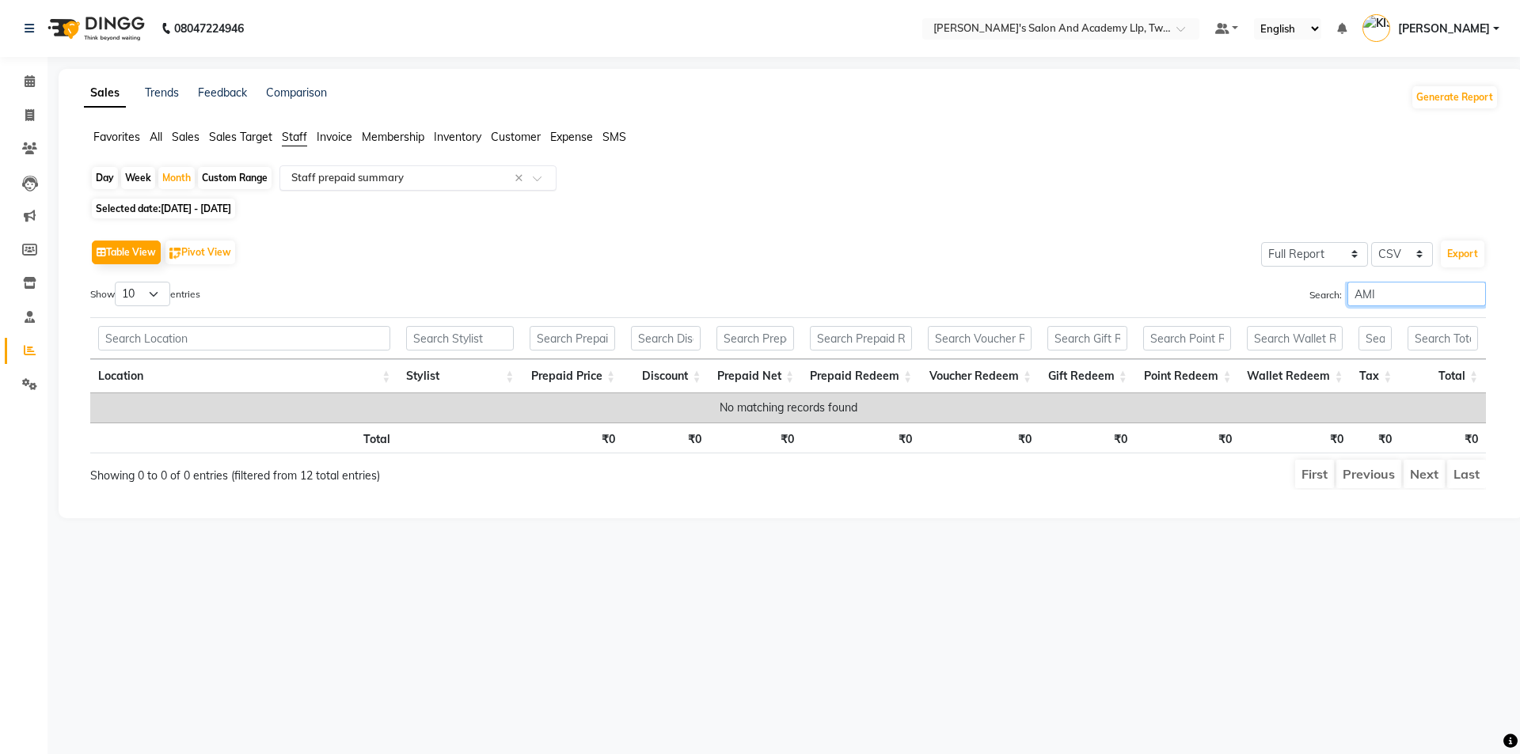
type input "AMI"
click at [327, 168] on div "Select Report Type × Staff prepaid summary ×" at bounding box center [417, 177] width 277 height 25
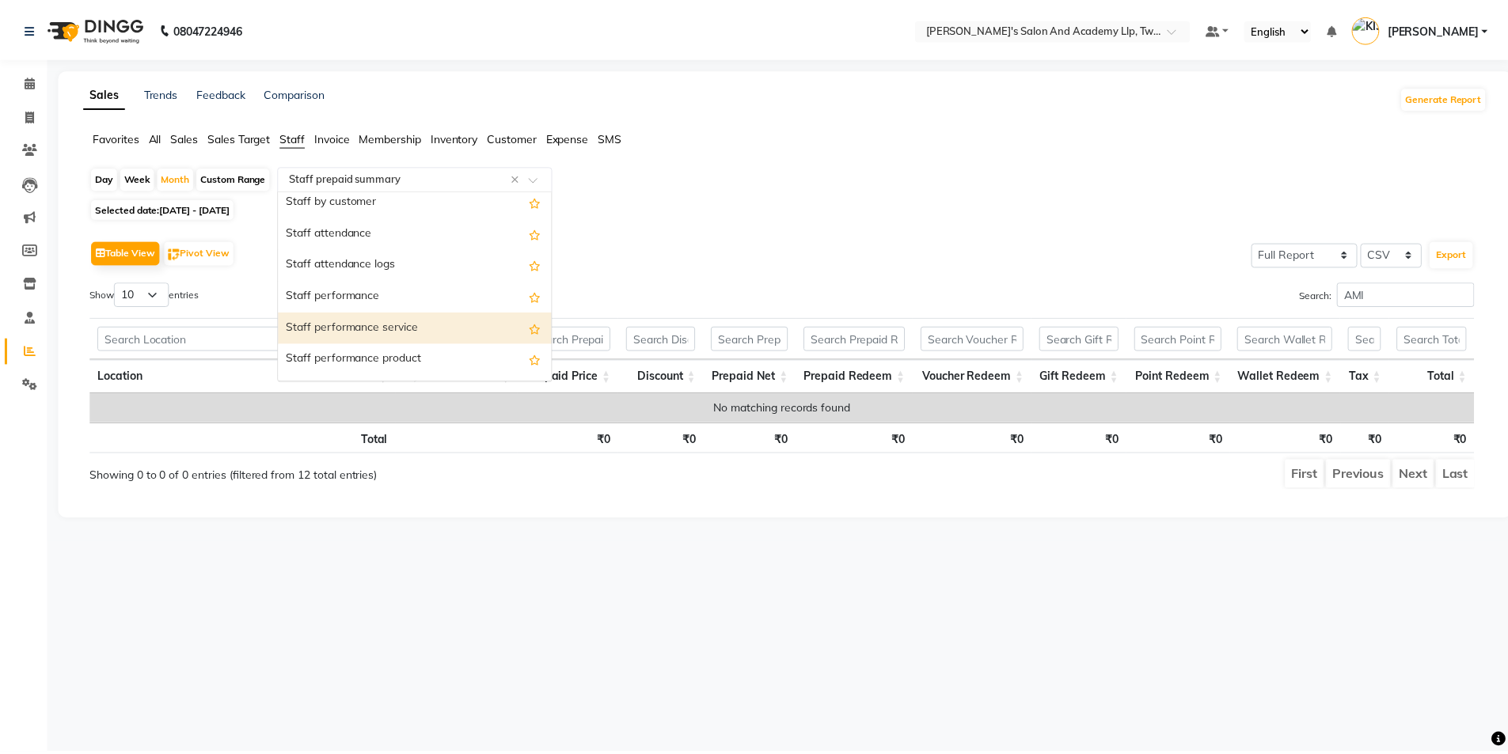
scroll to position [0, 0]
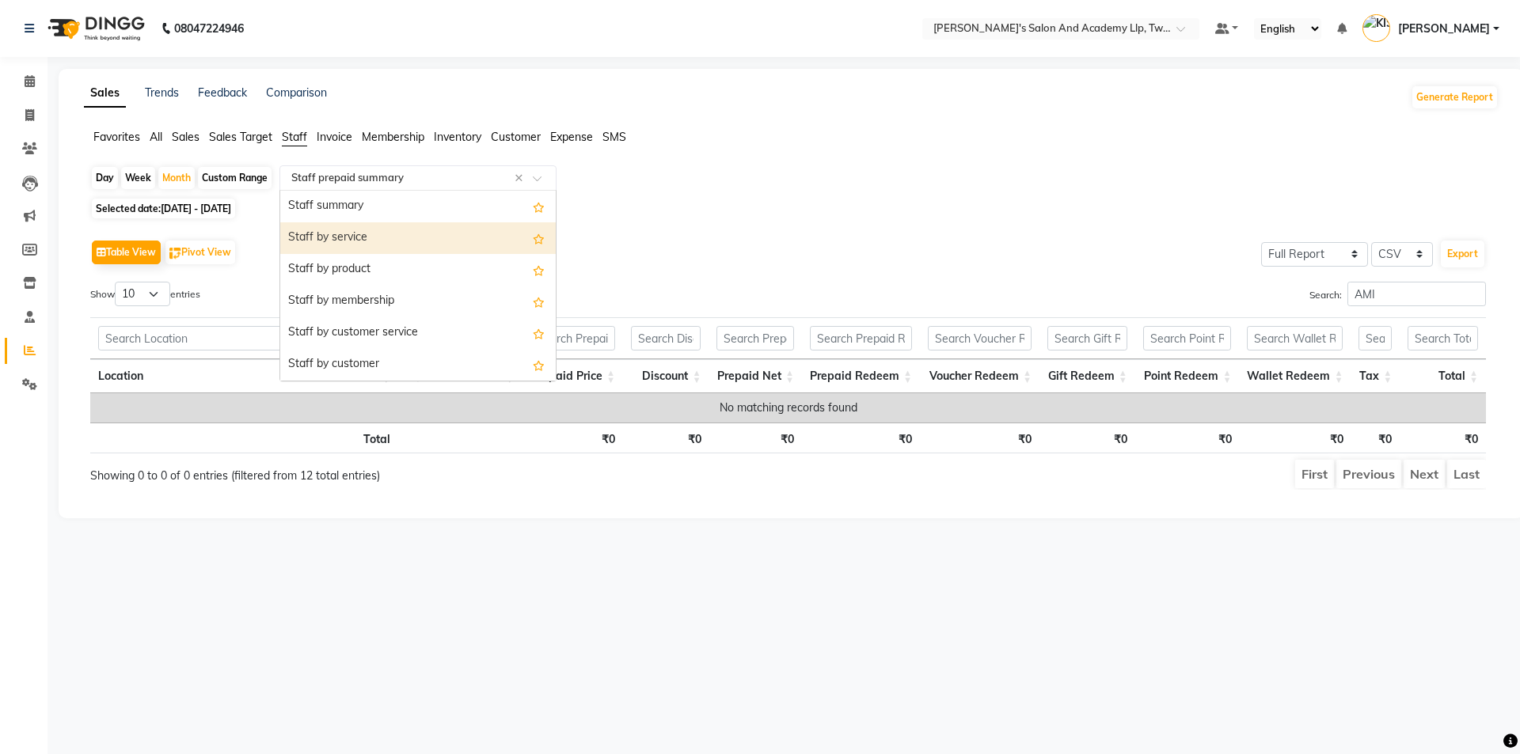
click at [362, 246] on div "Staff by service" at bounding box center [417, 238] width 275 height 32
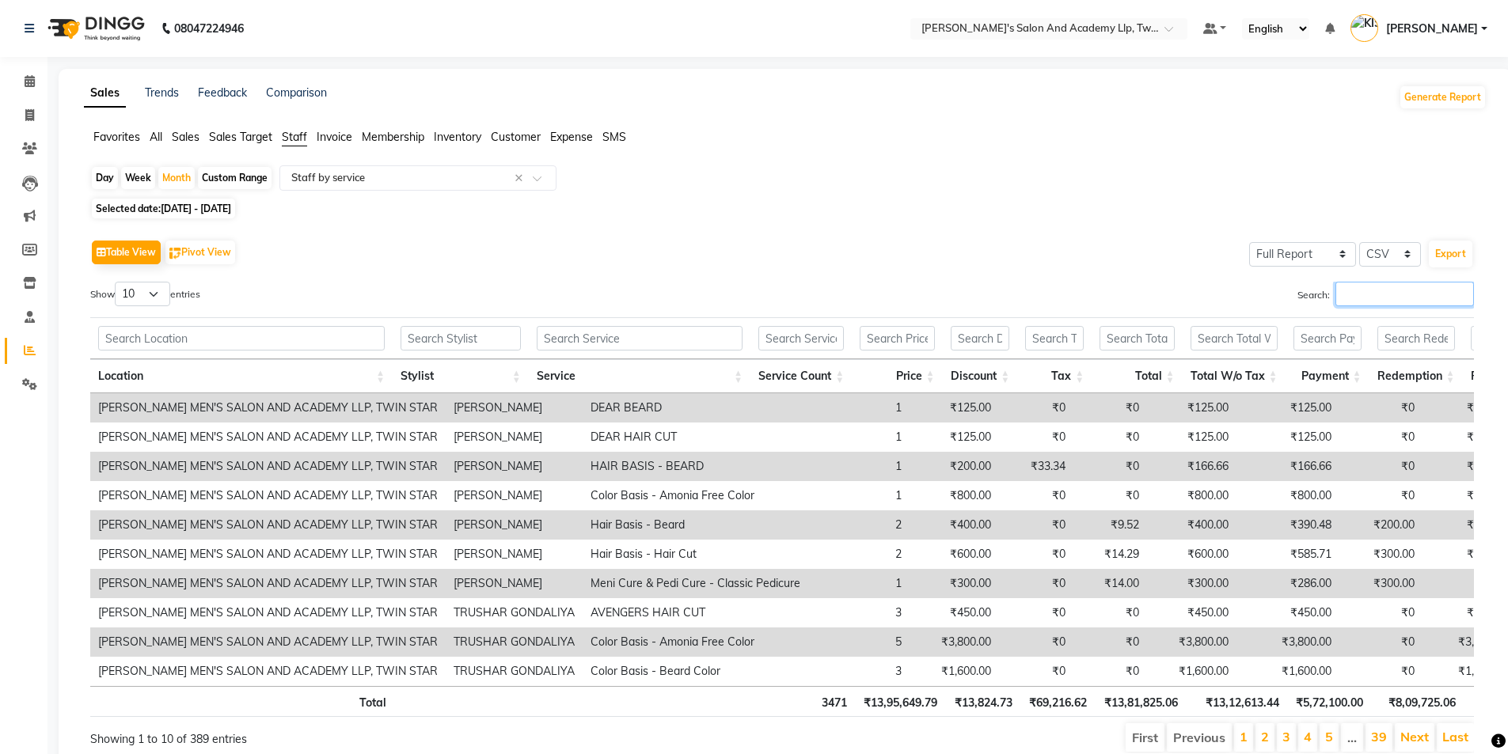
click at [1362, 292] on input "Search:" at bounding box center [1404, 294] width 139 height 25
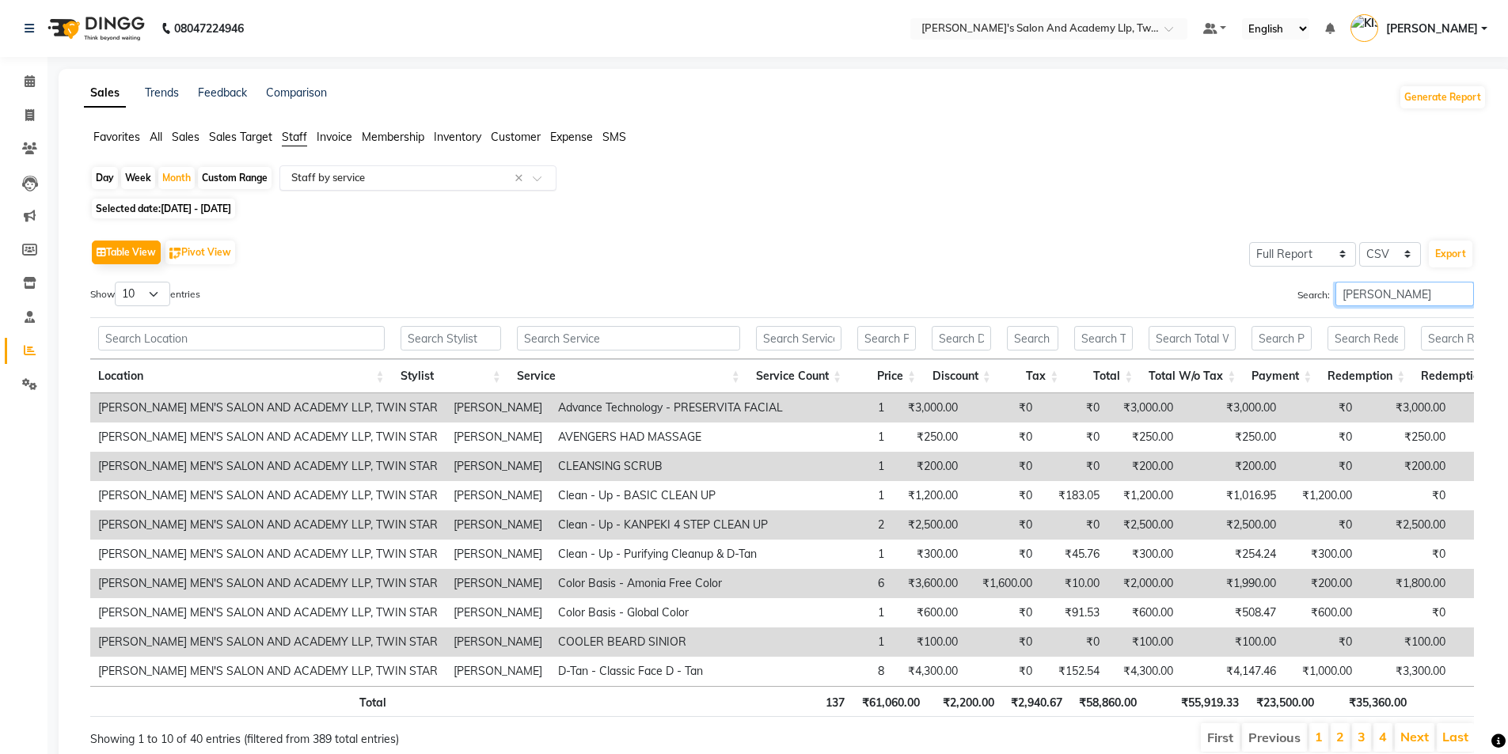
type input "AMIT"
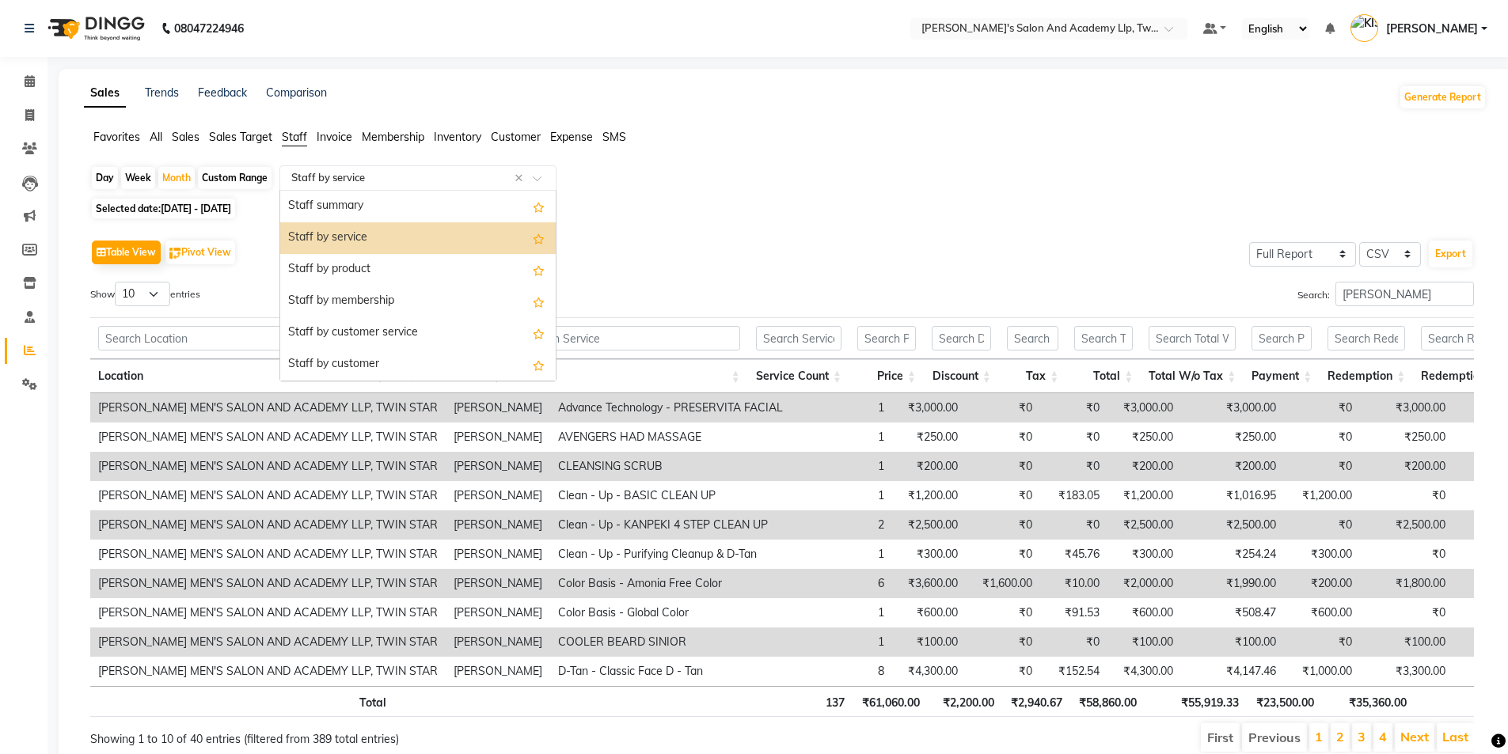
click at [318, 165] on div "Select Report Type × Staff by service ×" at bounding box center [417, 177] width 277 height 25
click at [359, 213] on div "Staff summary" at bounding box center [417, 207] width 275 height 32
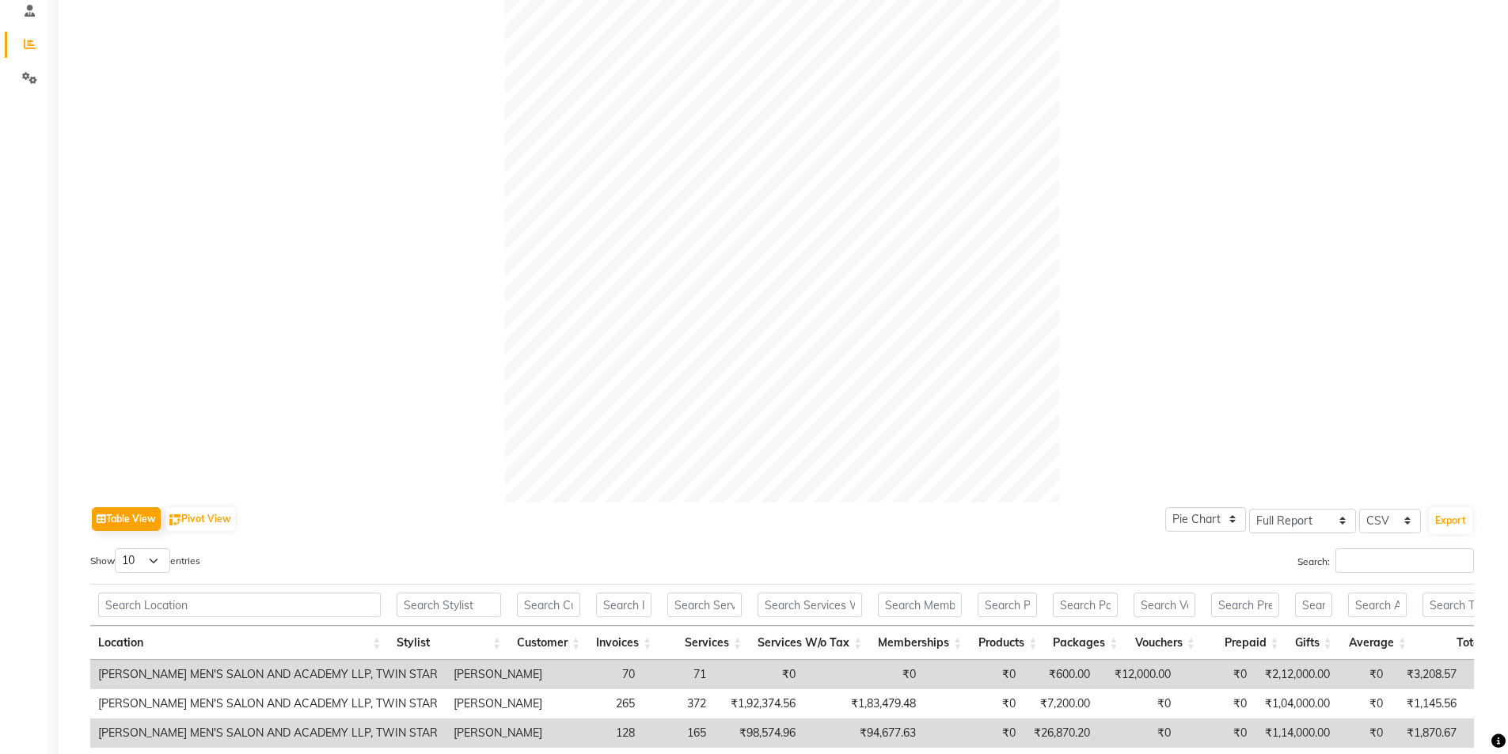
scroll to position [475, 0]
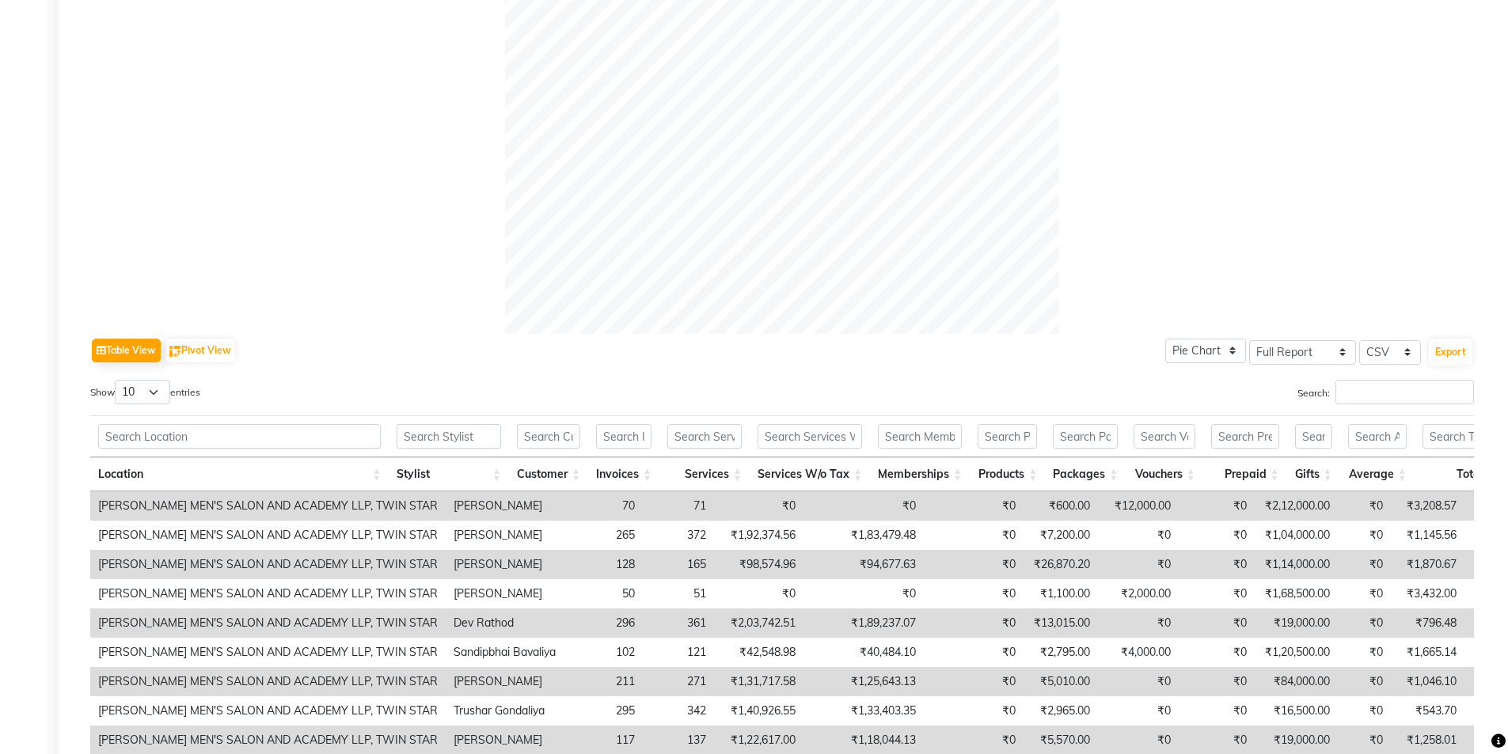
click at [1342, 370] on div "Table View Pivot View Pie Chart Bar Chart Select Full Report Filtered Report Se…" at bounding box center [782, 593] width 1384 height 518
click at [1347, 393] on input "Search:" at bounding box center [1404, 392] width 139 height 25
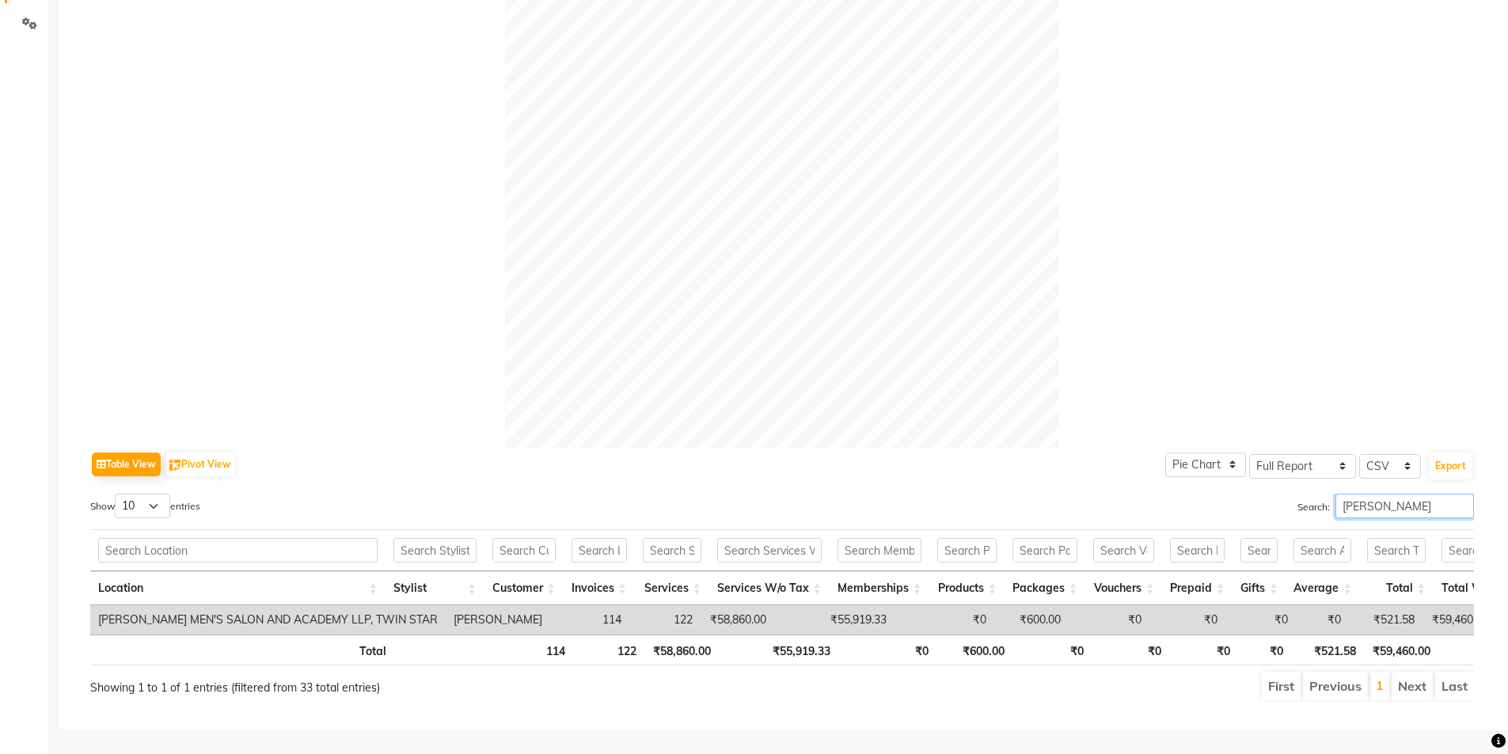
scroll to position [0, 0]
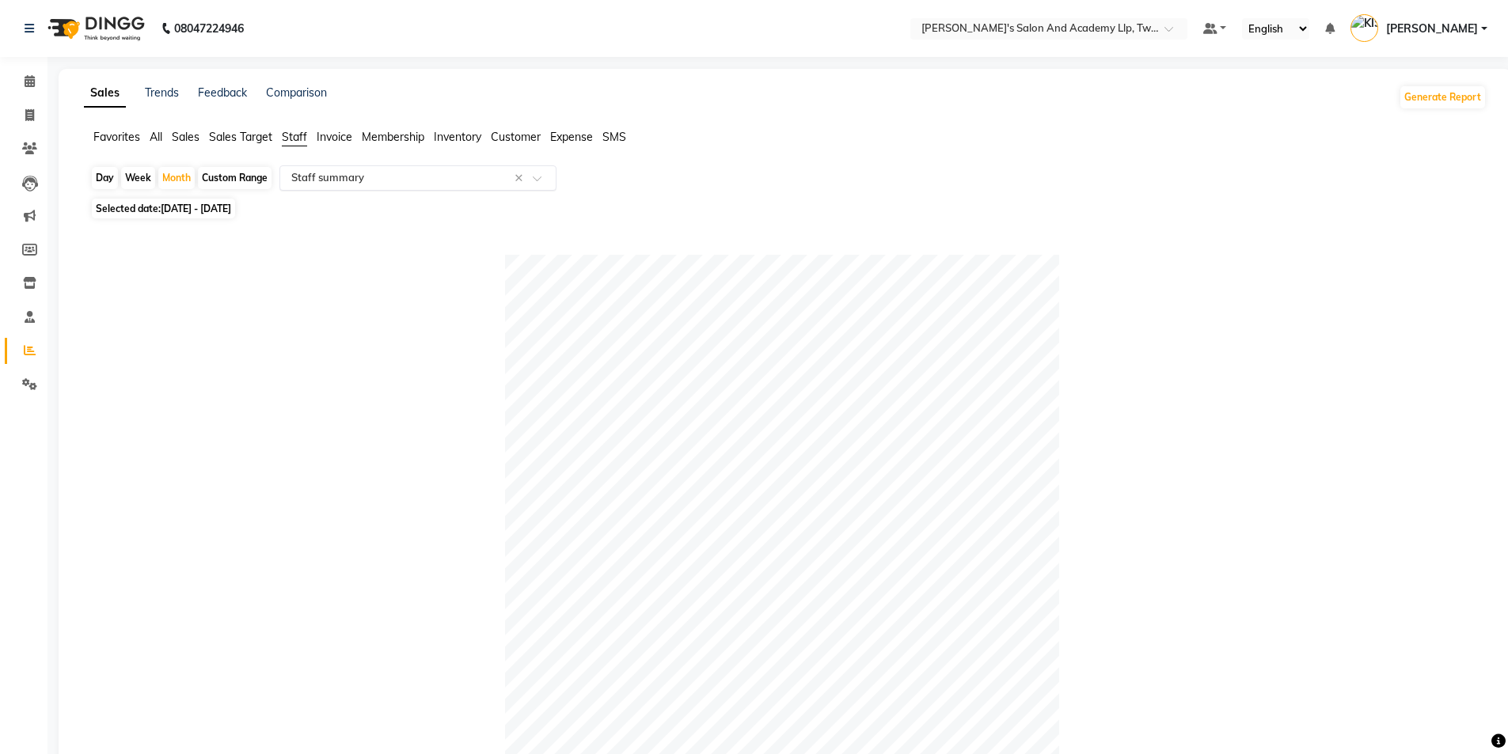
type input "AMIT"
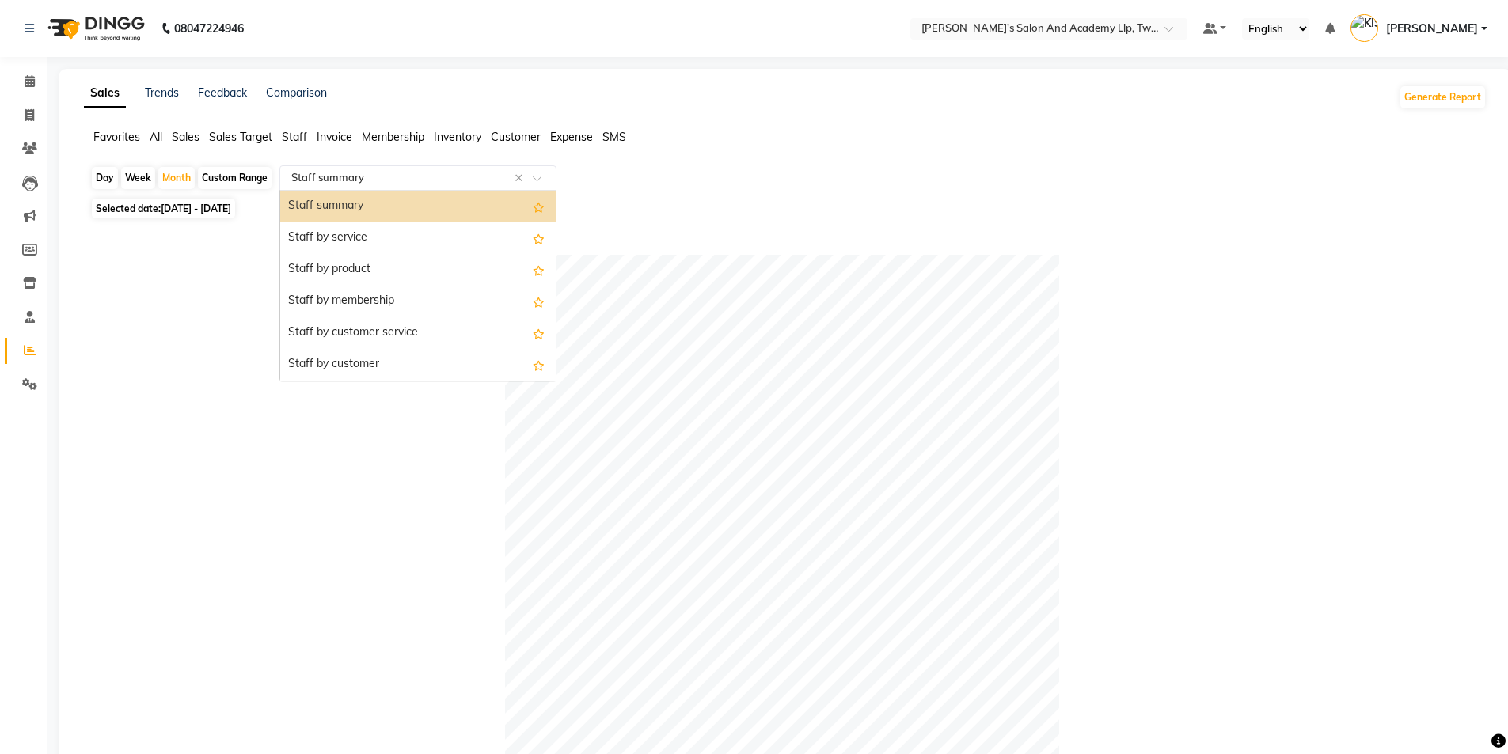
click at [363, 177] on input "text" at bounding box center [402, 178] width 228 height 16
click at [372, 241] on div "Staff by service" at bounding box center [417, 238] width 275 height 32
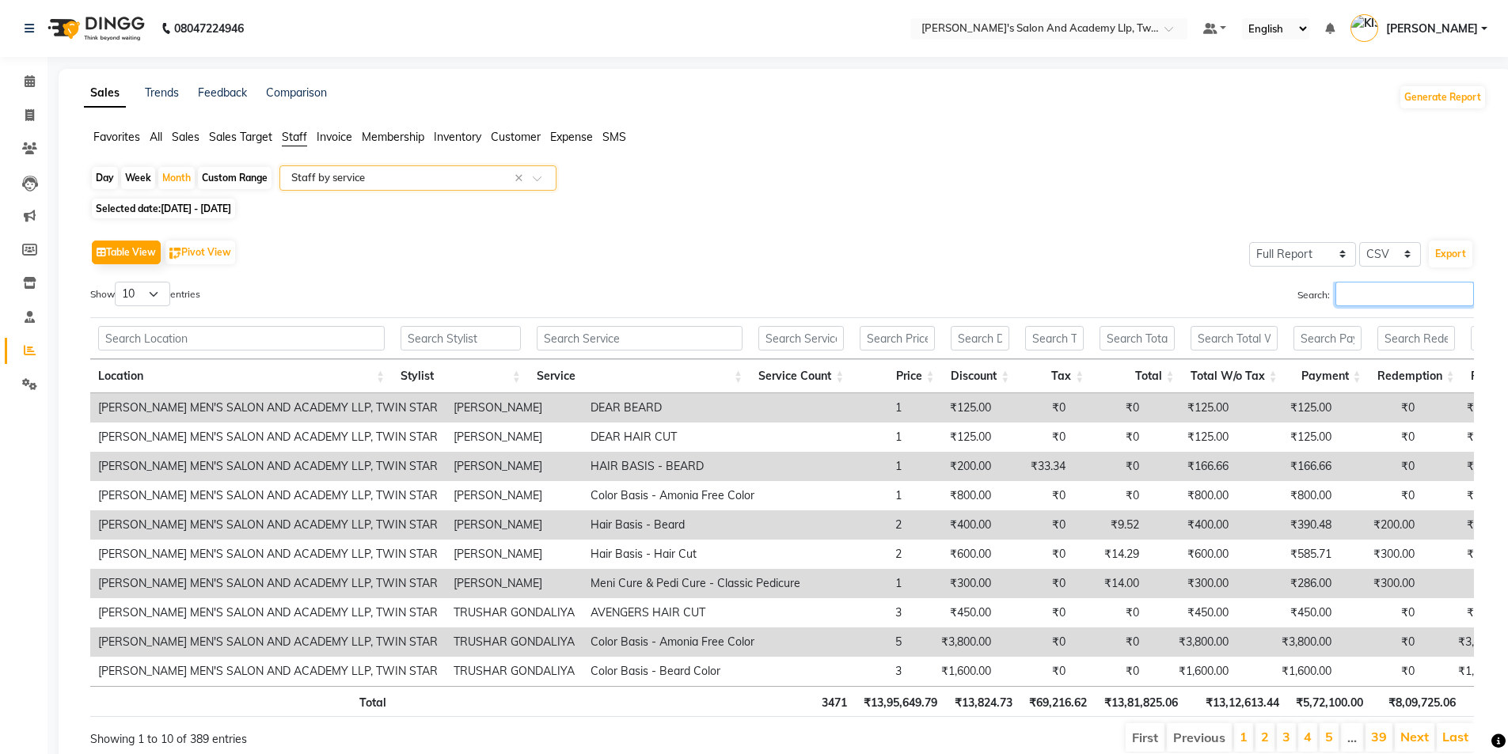
click at [1373, 288] on input "Search:" at bounding box center [1404, 294] width 139 height 25
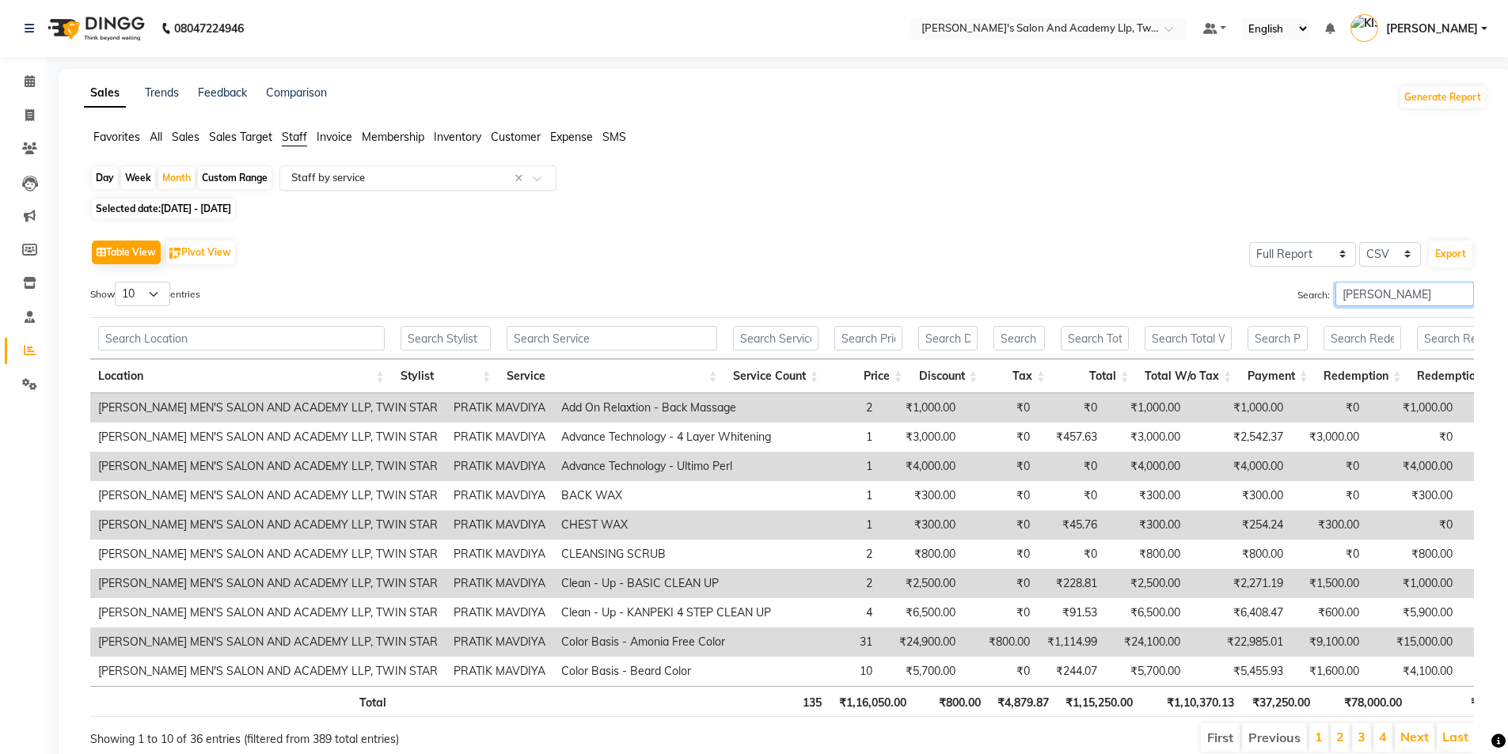
type input "PRATIK"
click at [343, 180] on input "text" at bounding box center [402, 178] width 228 height 16
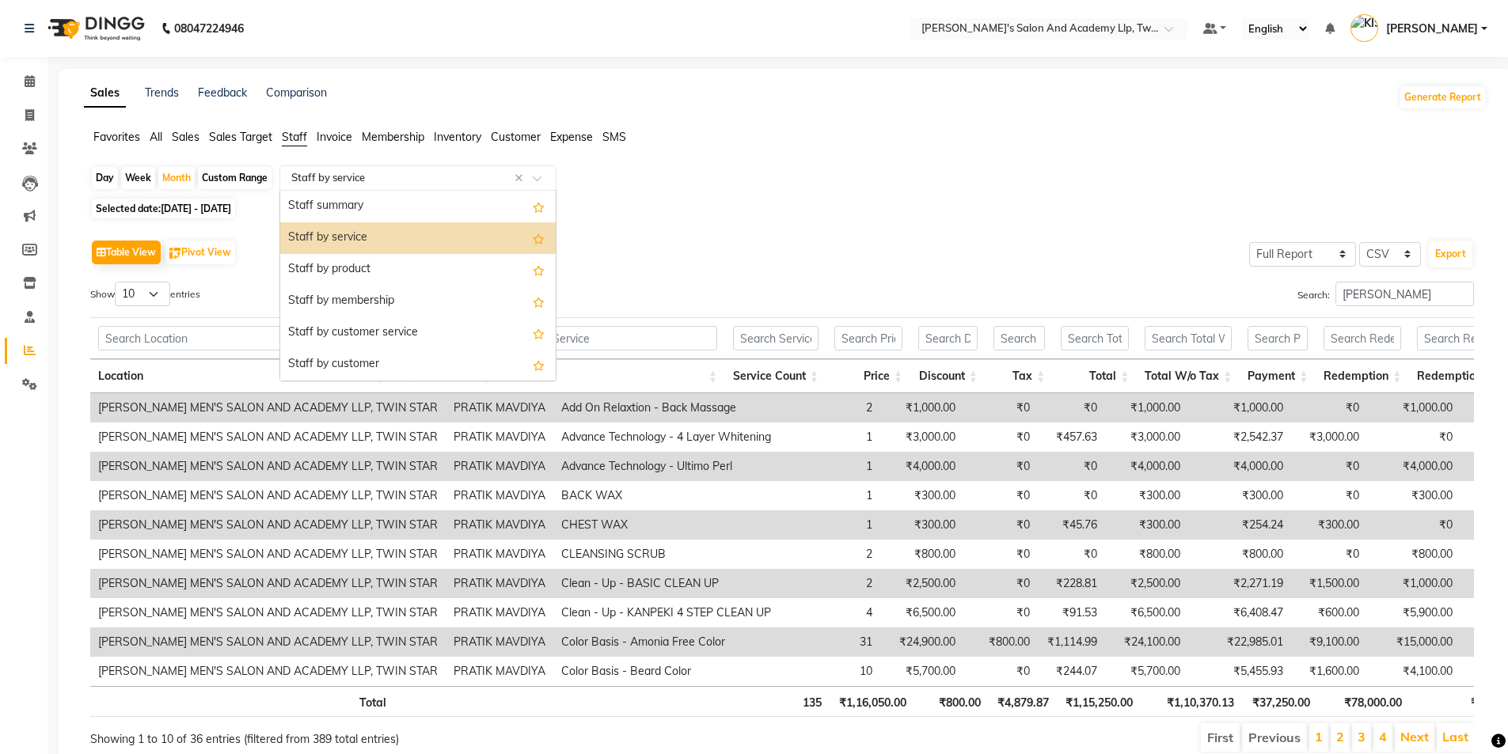
click at [755, 217] on div "Selected date: 01-09-2025 - 30-09-2025" at bounding box center [788, 208] width 1396 height 17
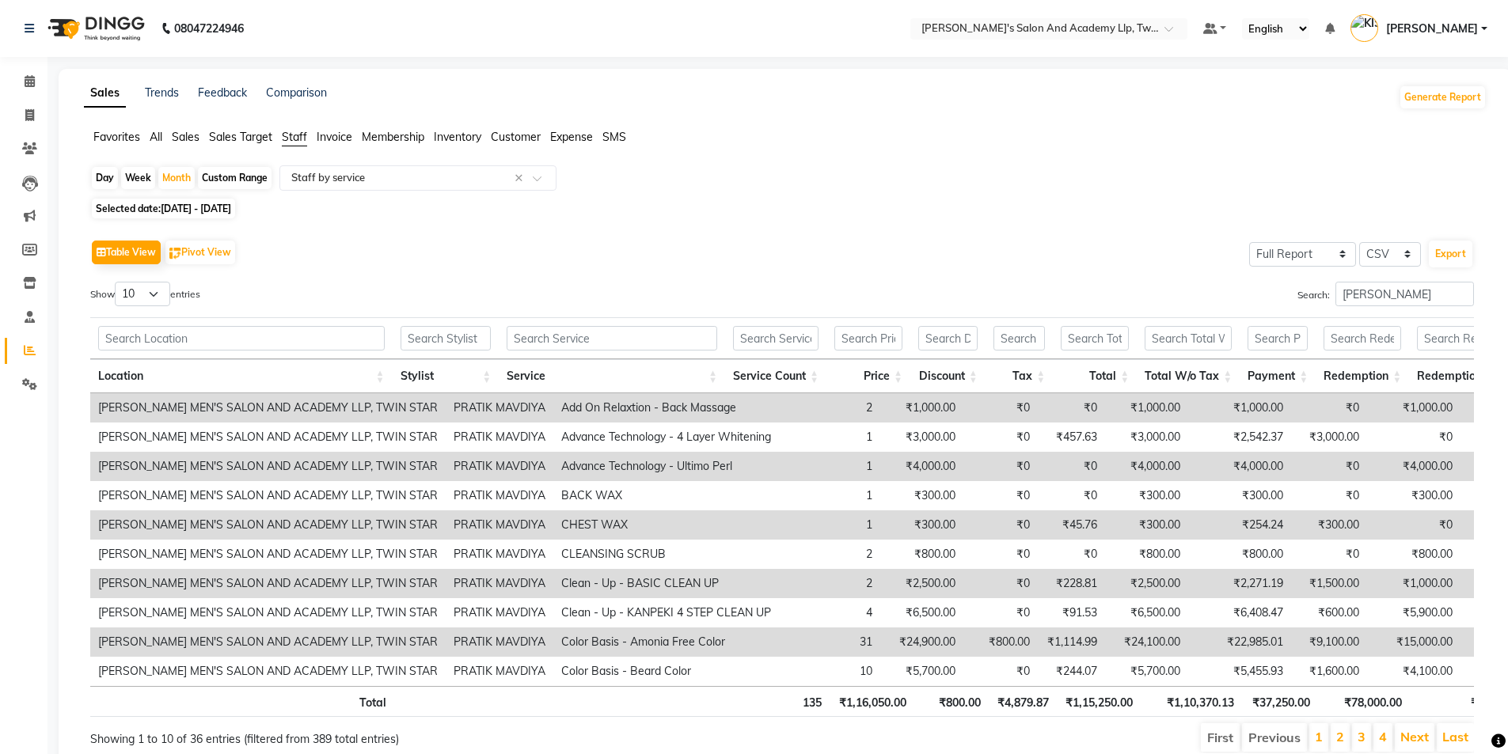
click at [162, 139] on span "All" at bounding box center [156, 137] width 13 height 14
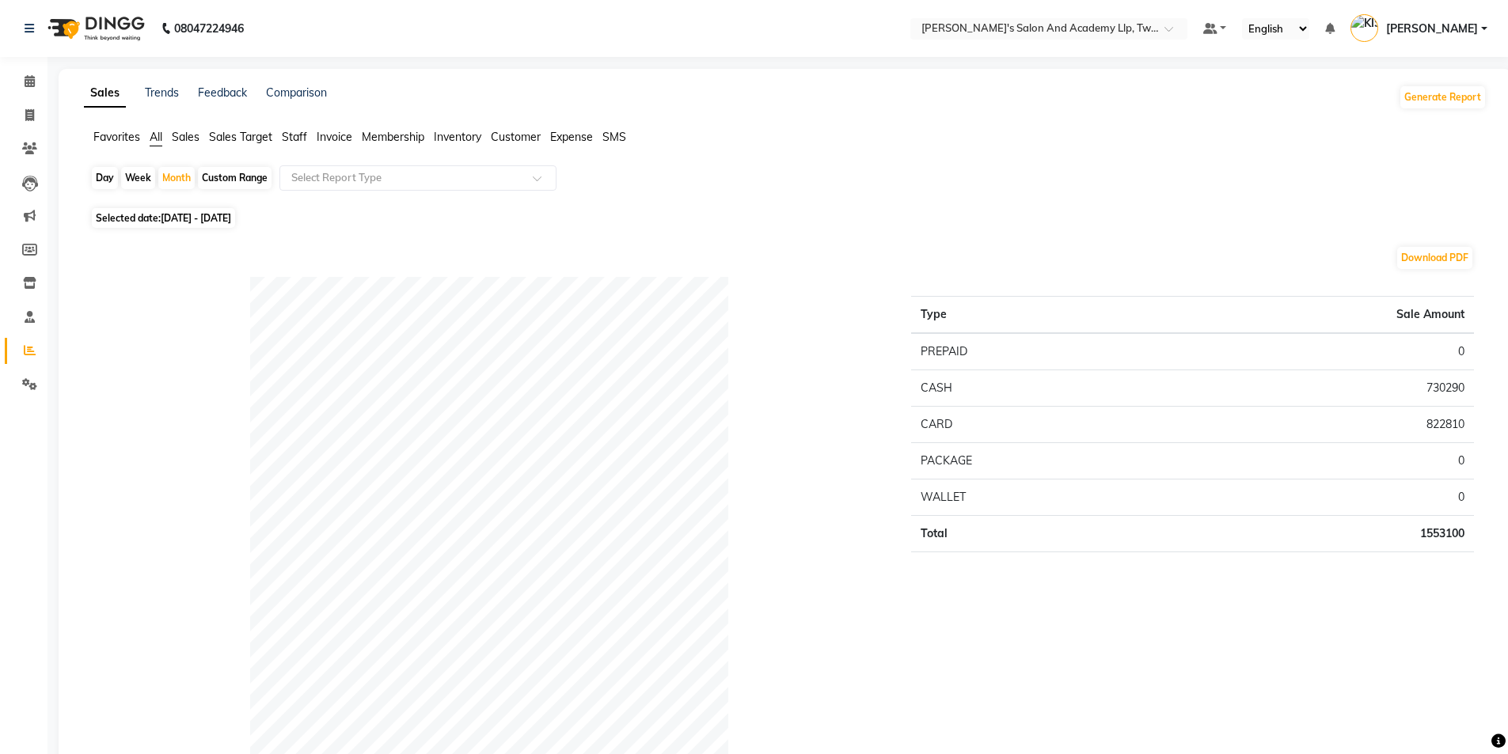
click at [301, 132] on span "Staff" at bounding box center [294, 137] width 25 height 14
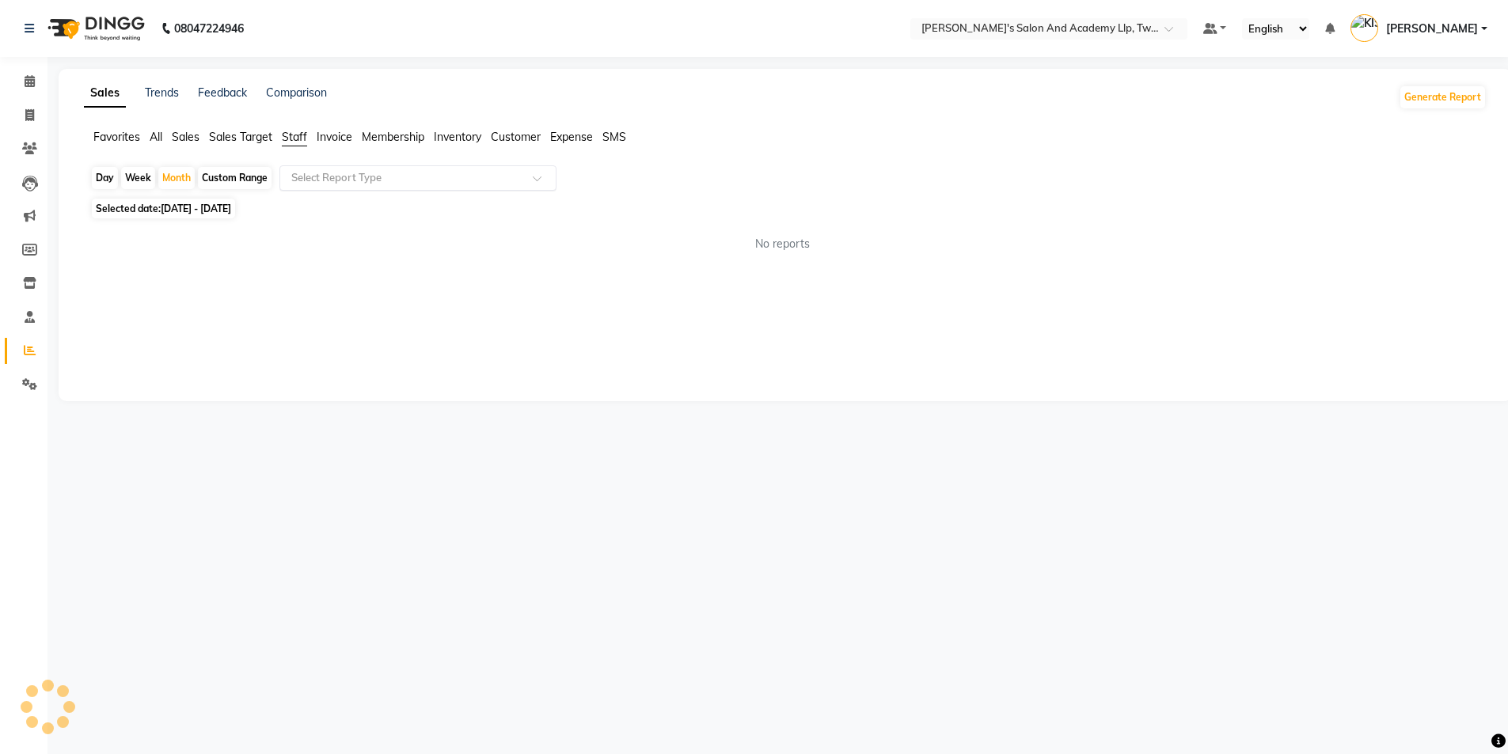
click at [338, 180] on input "text" at bounding box center [402, 178] width 228 height 16
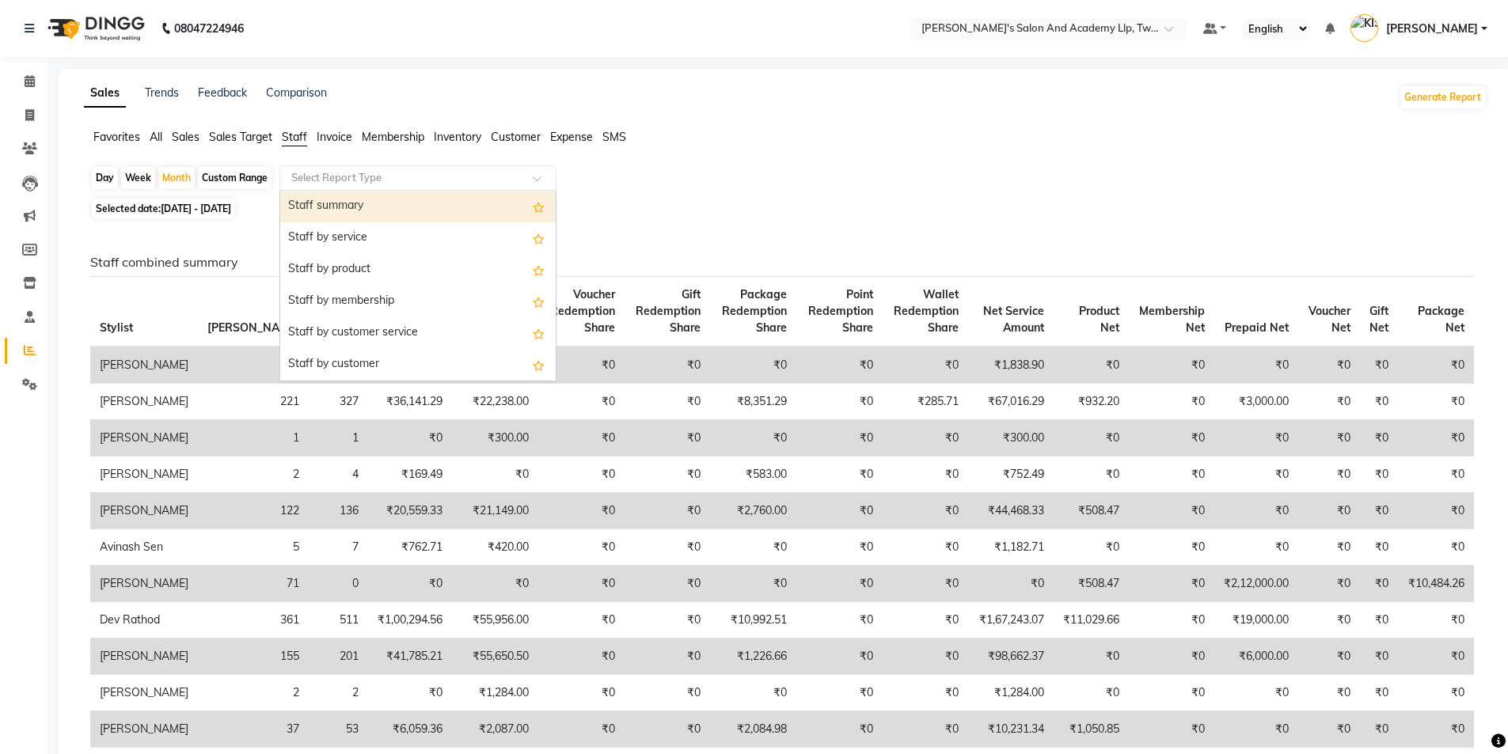
click at [370, 210] on div "Staff summary" at bounding box center [417, 207] width 275 height 32
select select "full_report"
select select "csv"
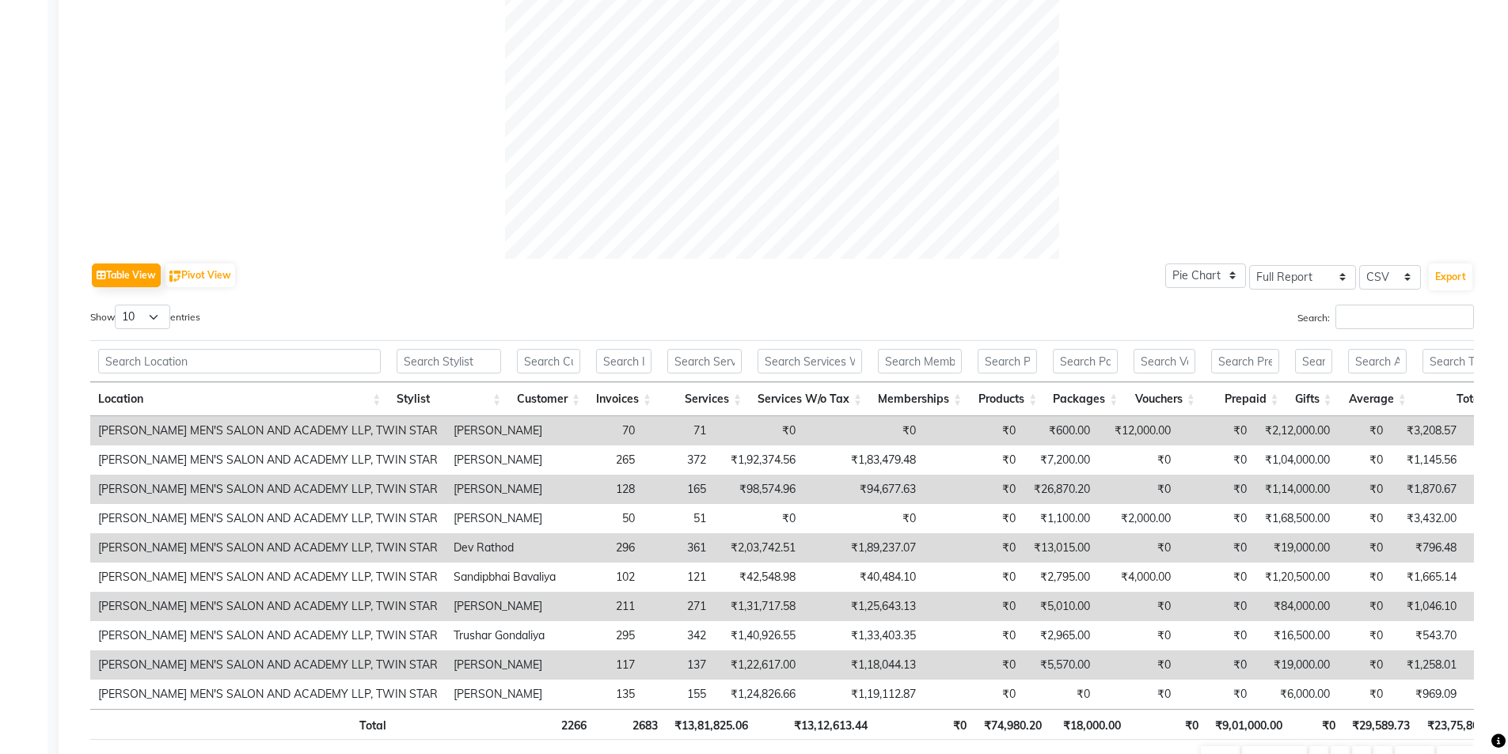
scroll to position [554, 0]
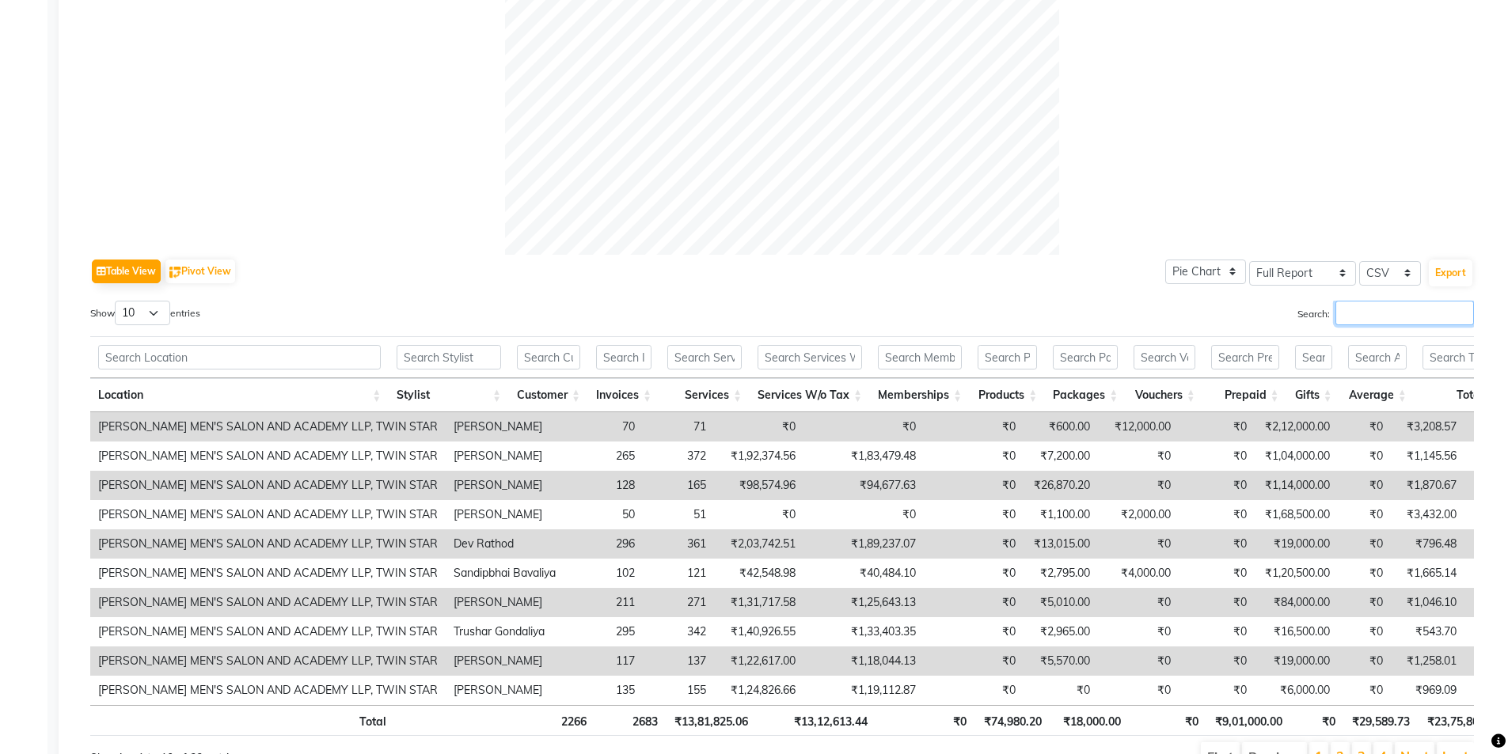
click at [1383, 311] on input "Search:" at bounding box center [1404, 313] width 139 height 25
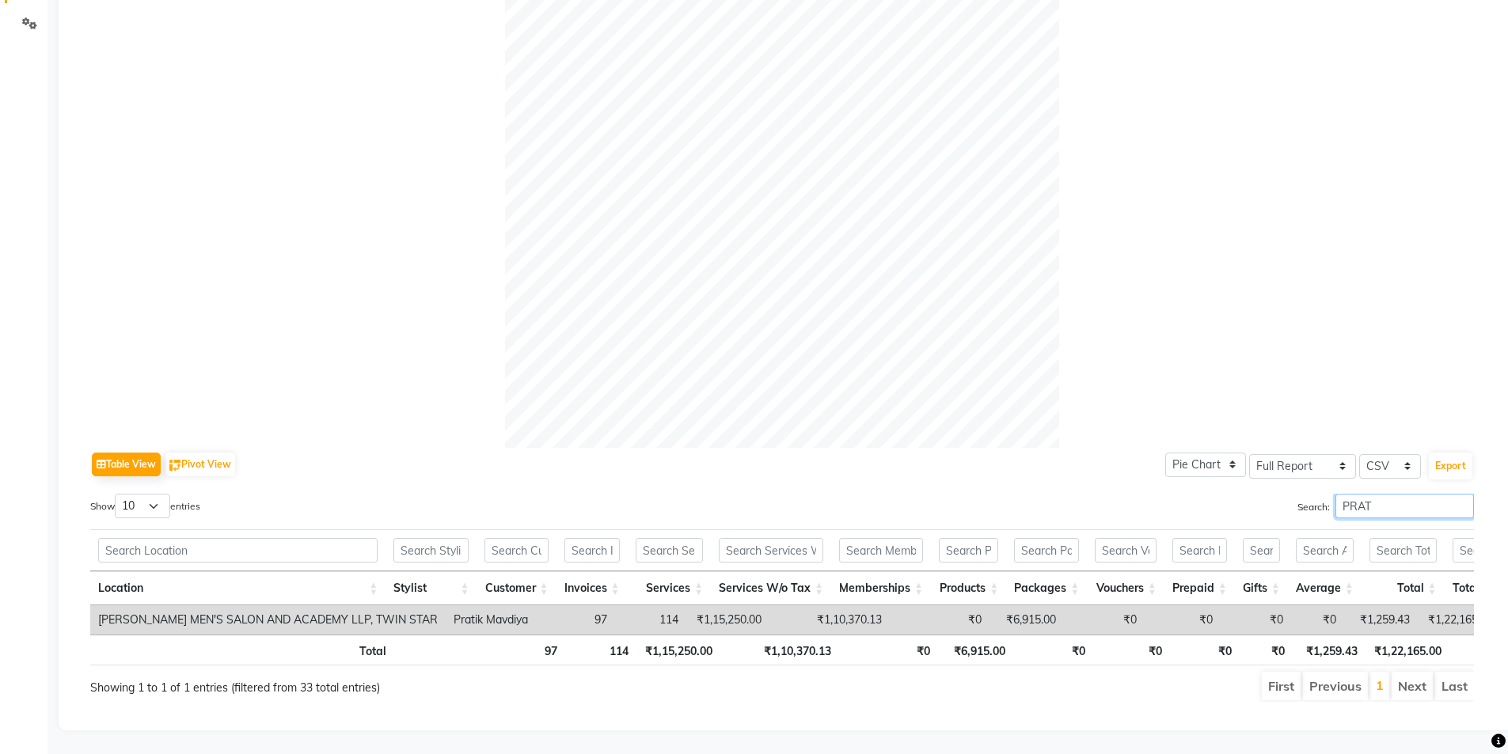
scroll to position [0, 0]
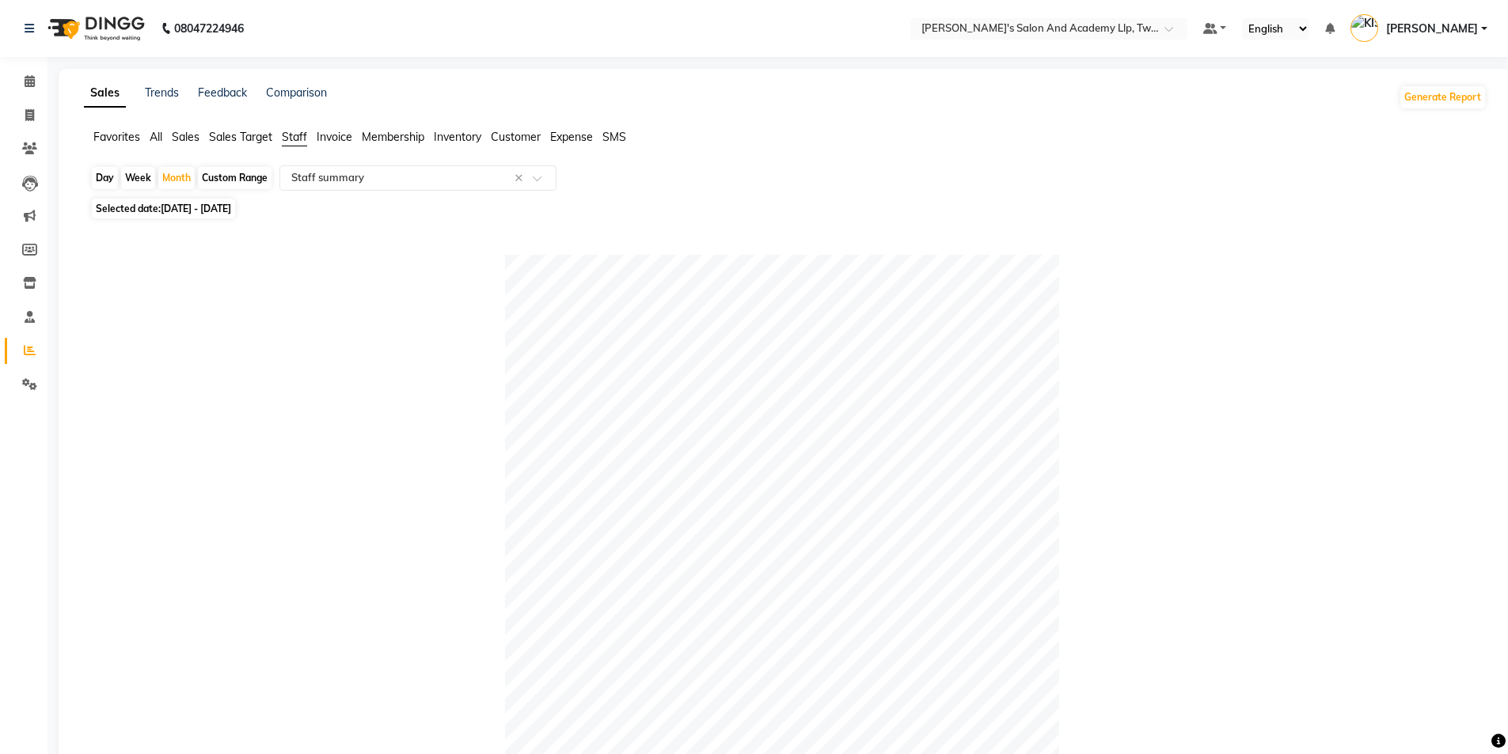
type input "PRAT"
drag, startPoint x: 101, startPoint y: 171, endPoint x: 129, endPoint y: 209, distance: 47.0
click at [103, 171] on div "Day" at bounding box center [105, 178] width 26 height 22
select select "9"
select select "2025"
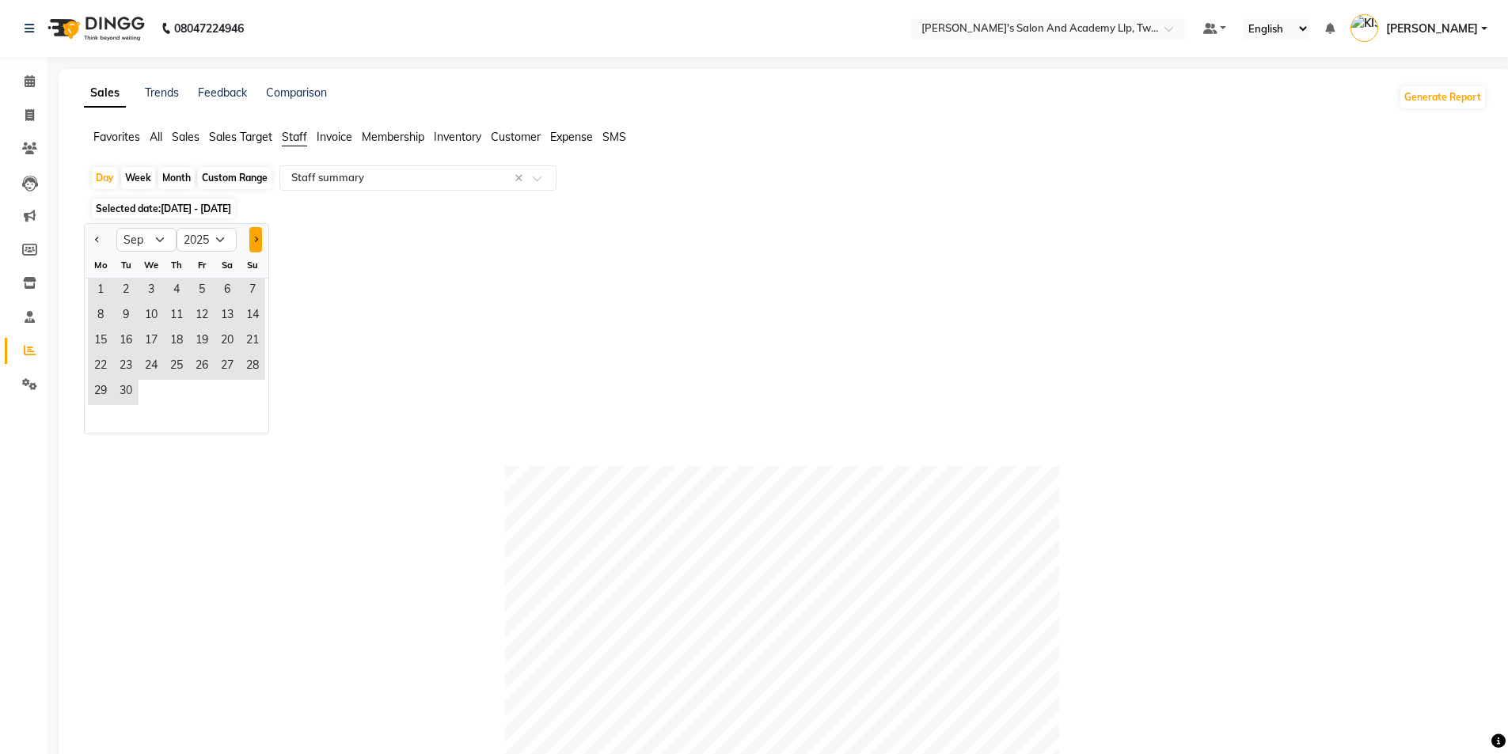
click at [257, 236] on button "Next month" at bounding box center [255, 239] width 13 height 25
select select "10"
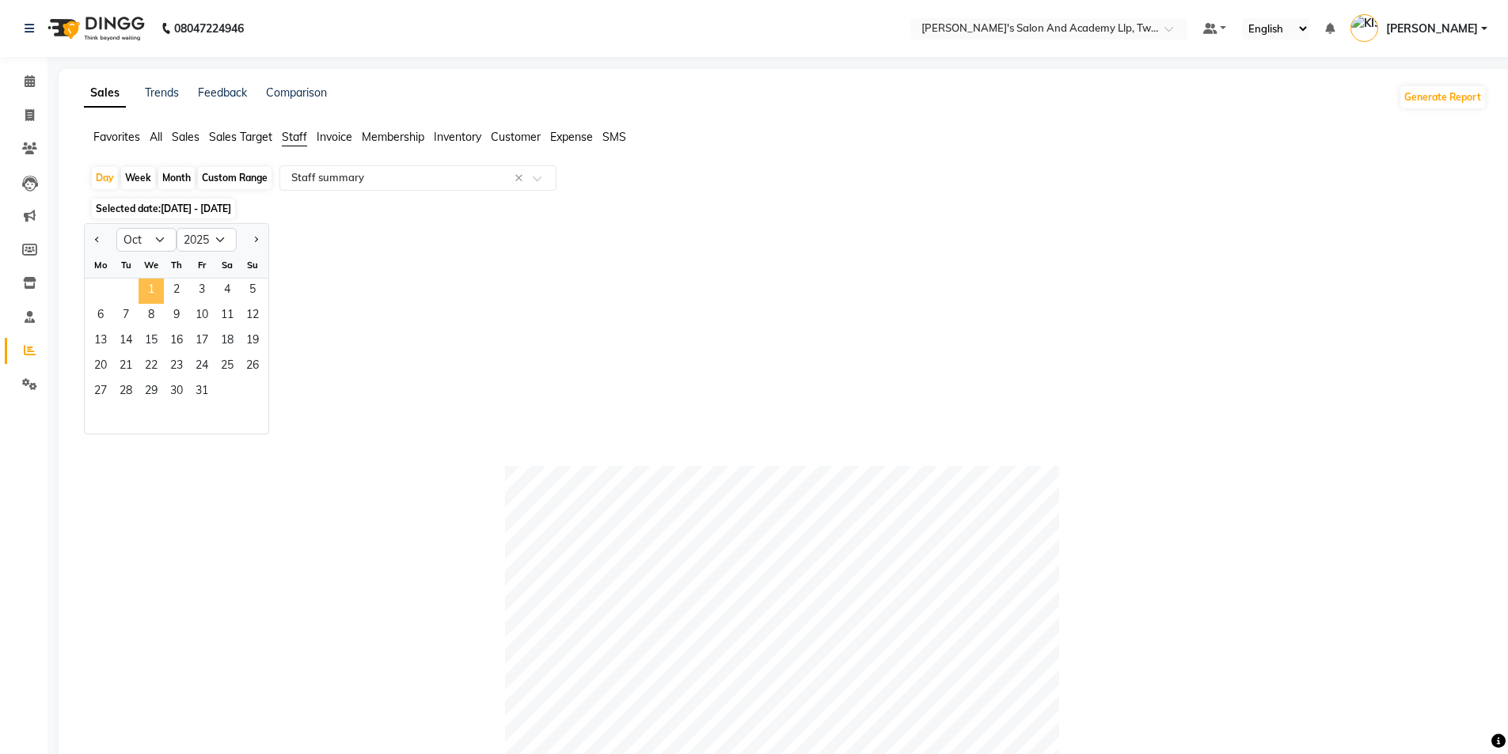
click at [159, 287] on span "1" at bounding box center [151, 291] width 25 height 25
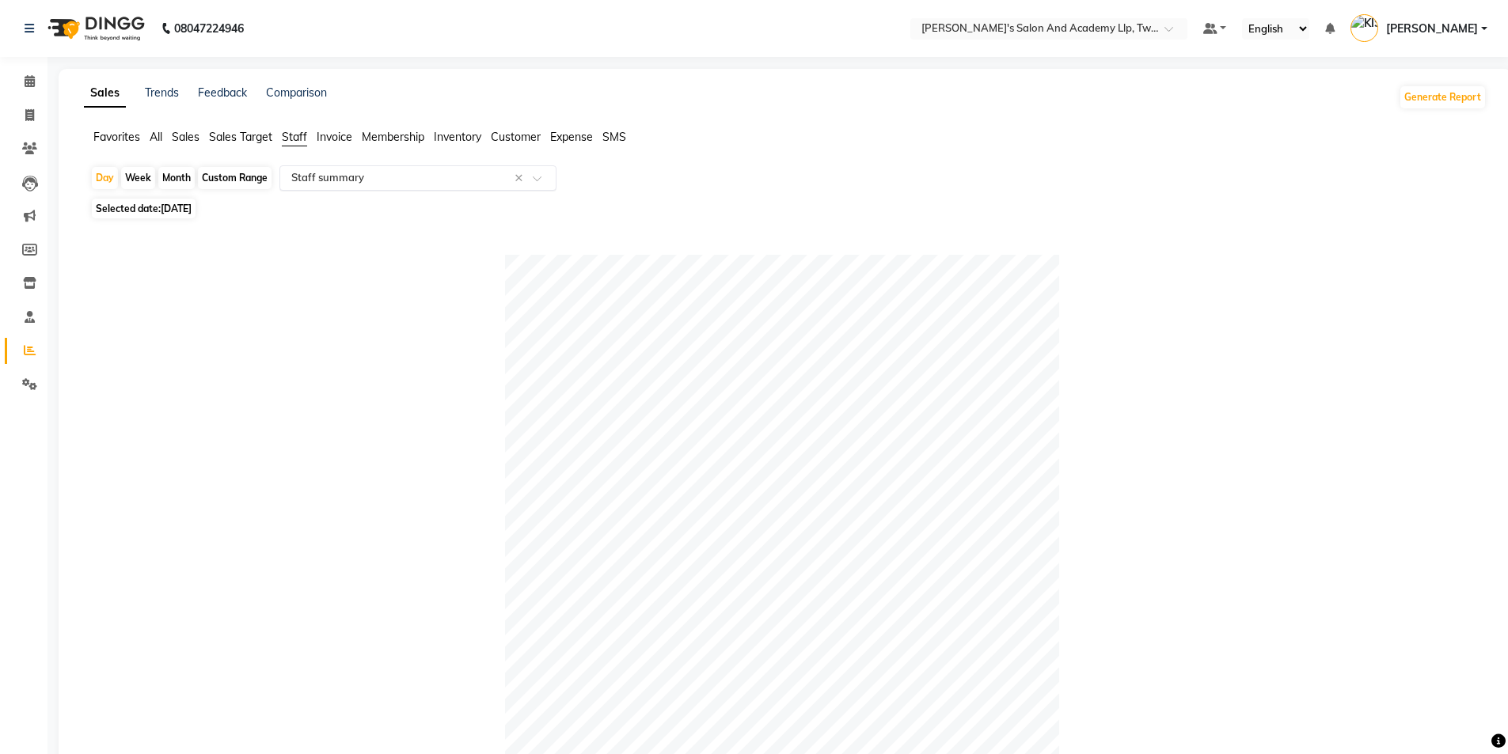
click at [333, 182] on input "text" at bounding box center [402, 178] width 228 height 16
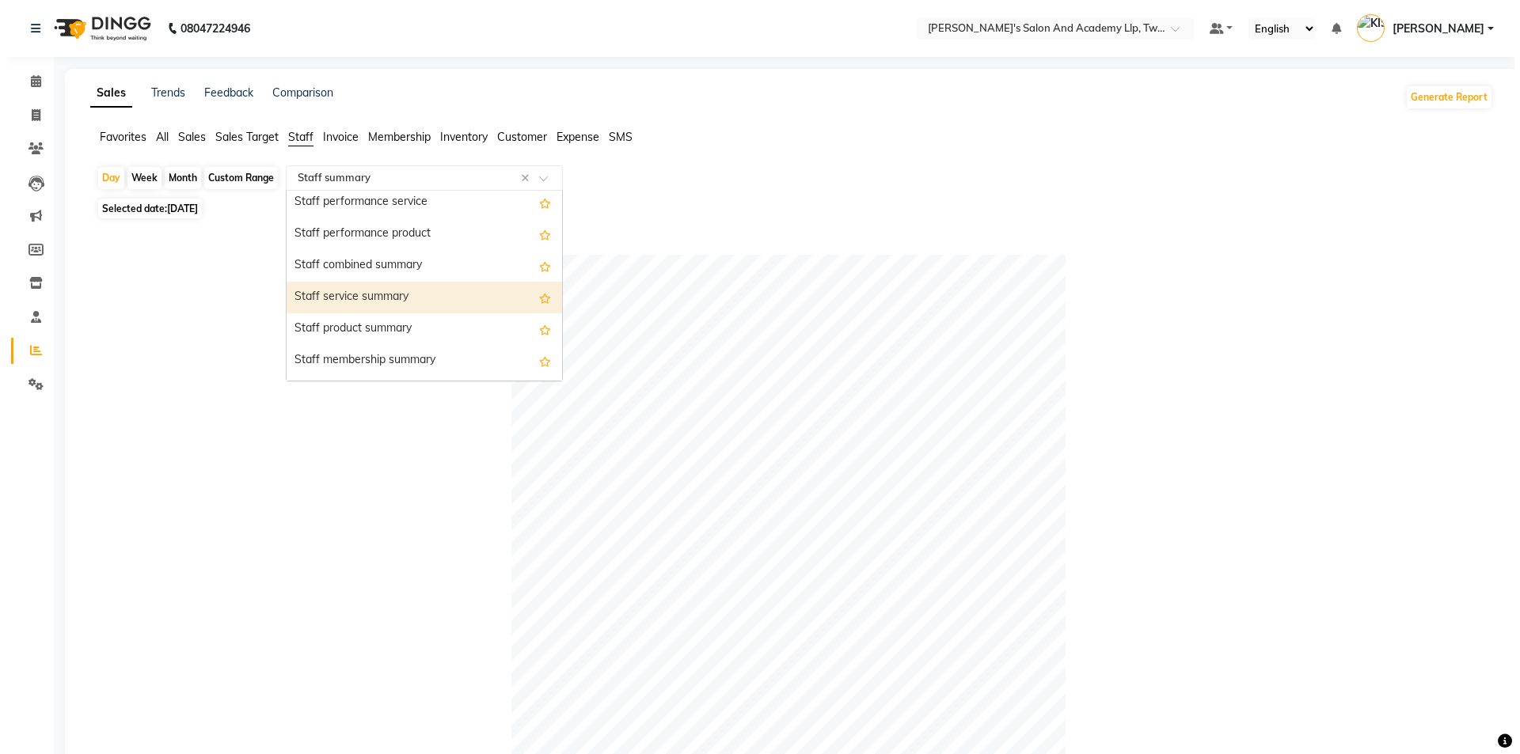
scroll to position [317, 0]
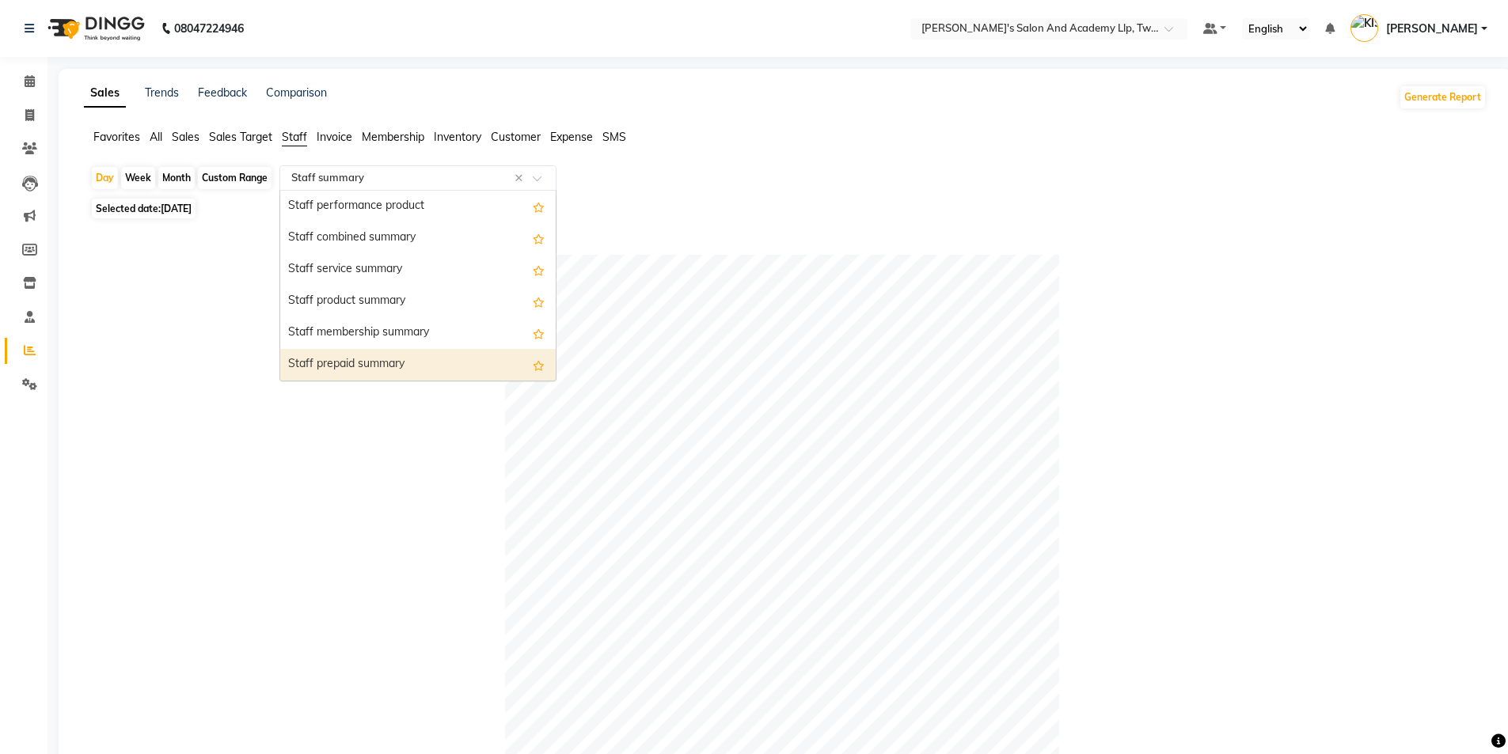
click at [380, 363] on div "Staff prepaid summary" at bounding box center [417, 365] width 275 height 32
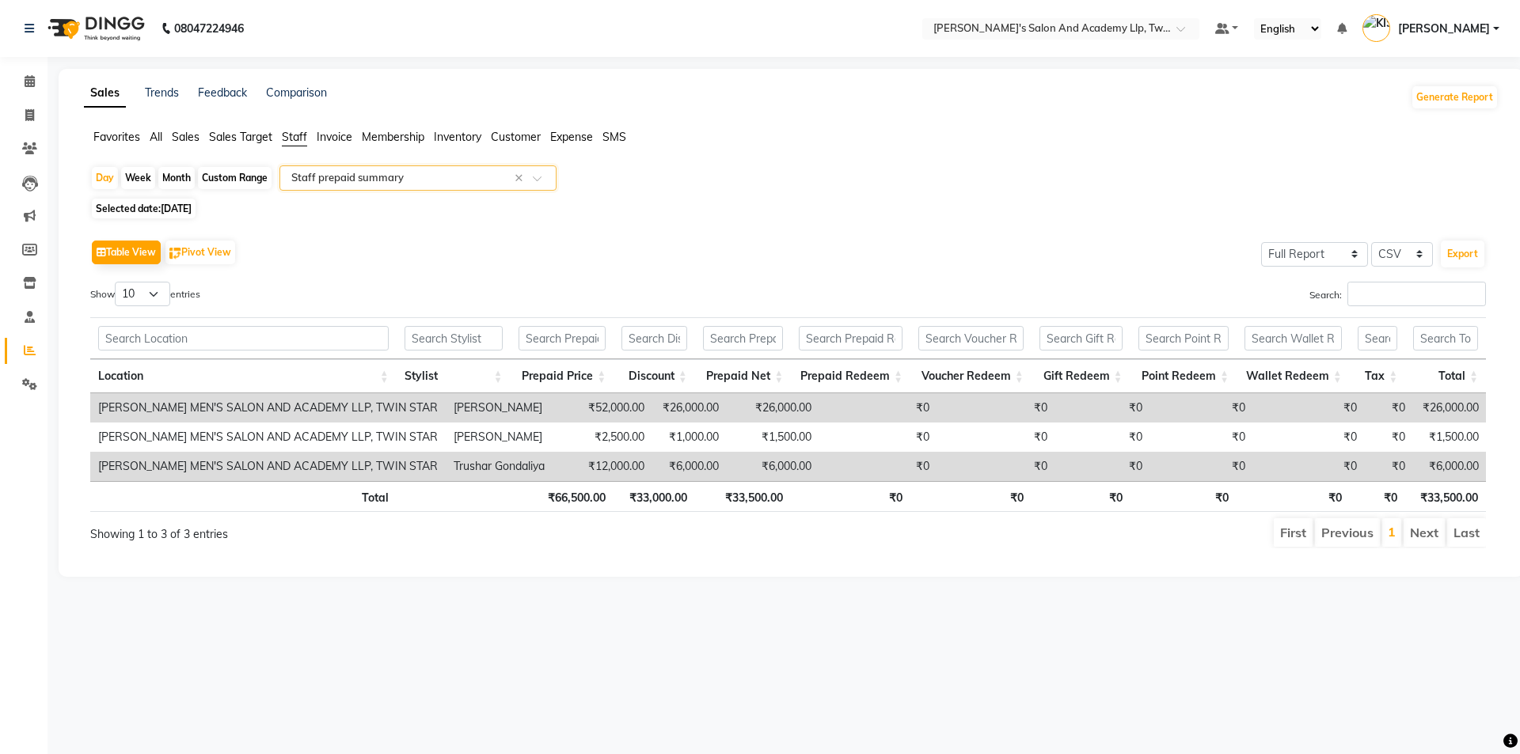
click at [366, 189] on div "Select Report Type × Staff prepaid summary ×" at bounding box center [417, 177] width 277 height 25
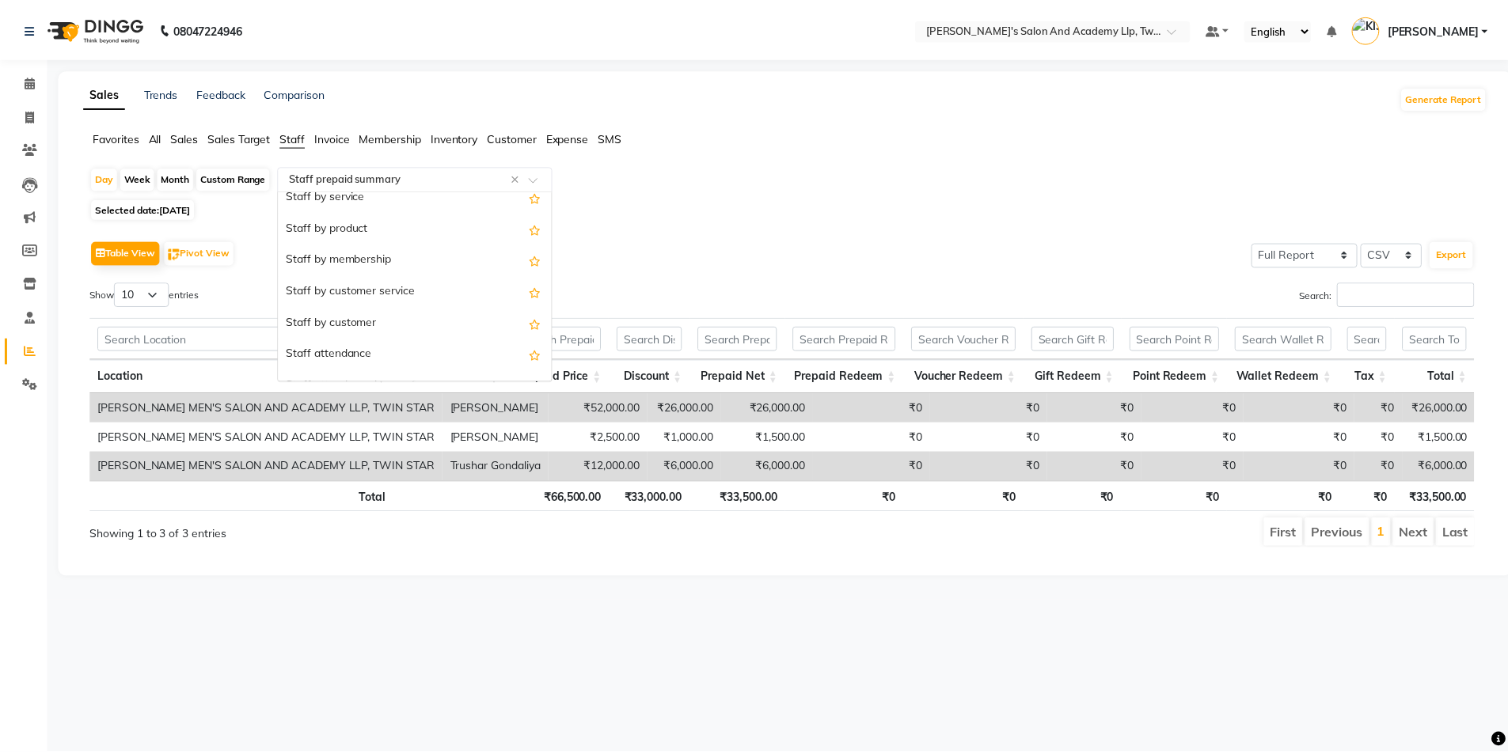
scroll to position [0, 0]
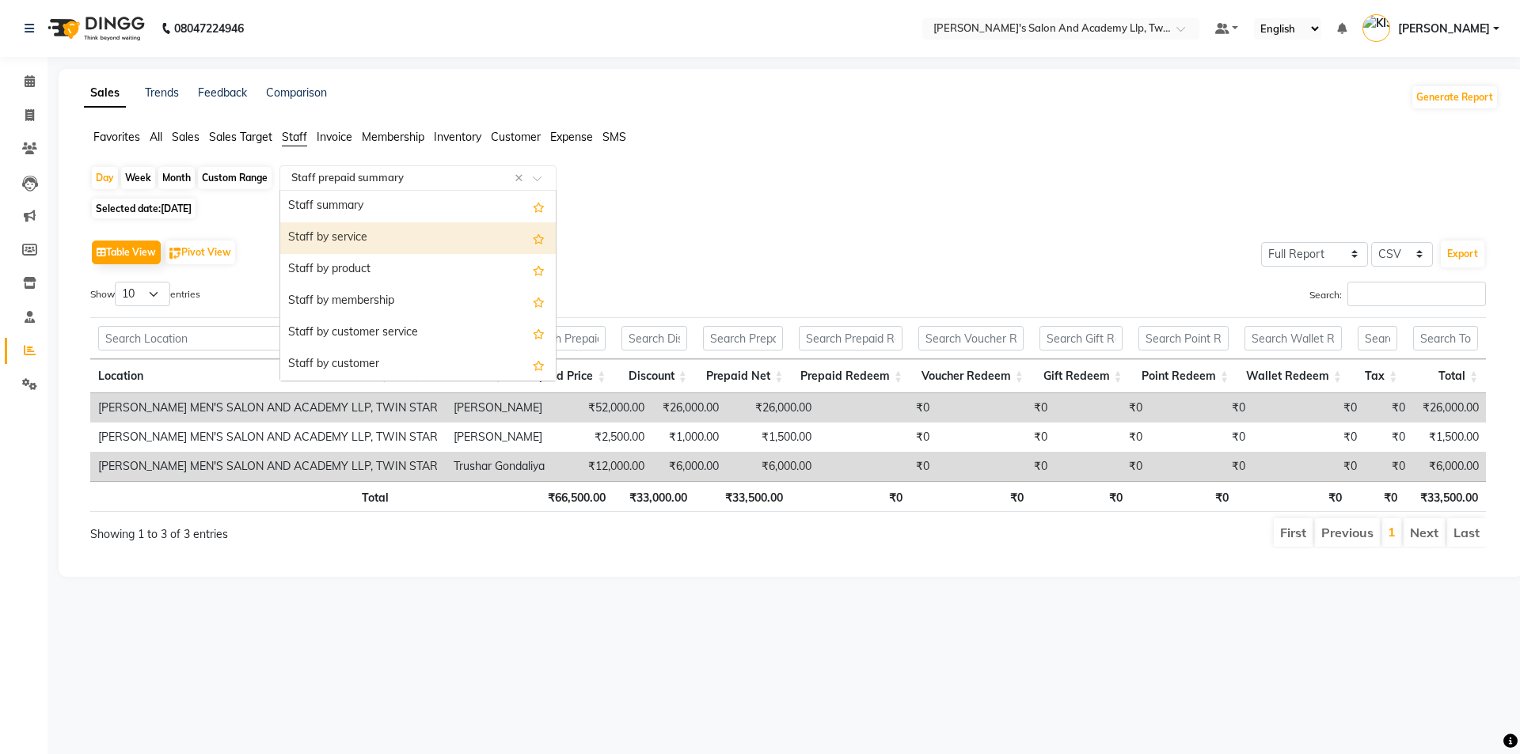
click at [402, 244] on div "Staff by service" at bounding box center [417, 238] width 275 height 32
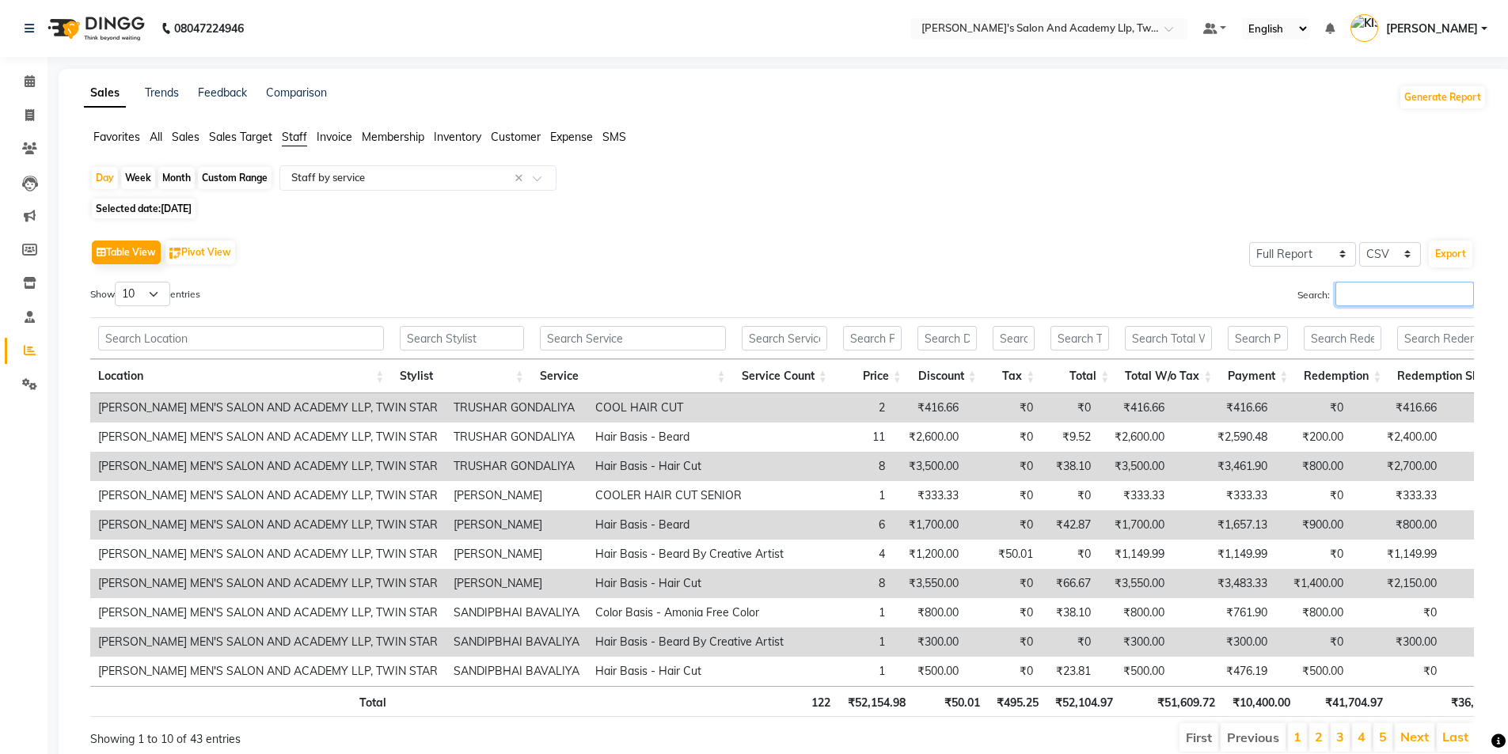
click at [1371, 294] on input "Search:" at bounding box center [1404, 294] width 139 height 25
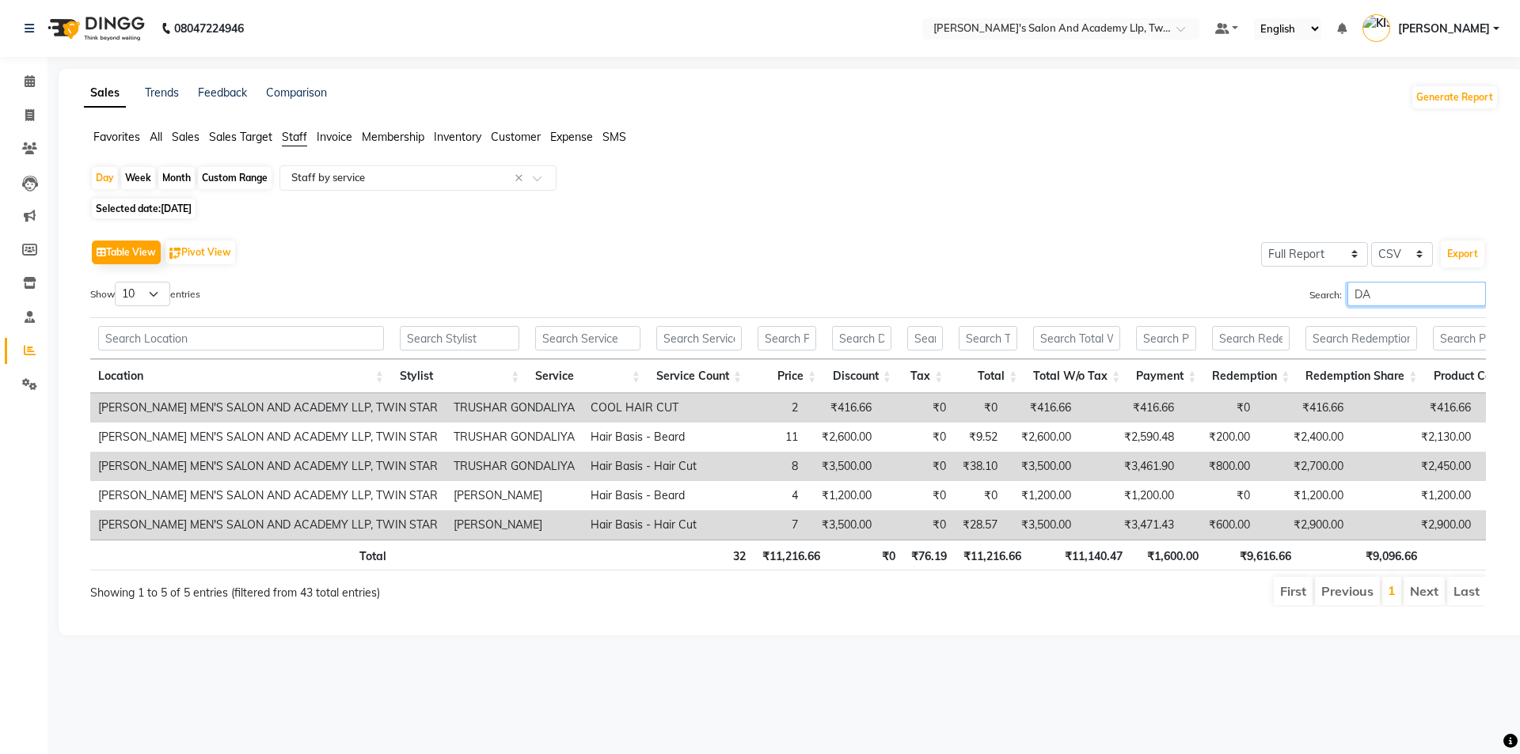
type input "D"
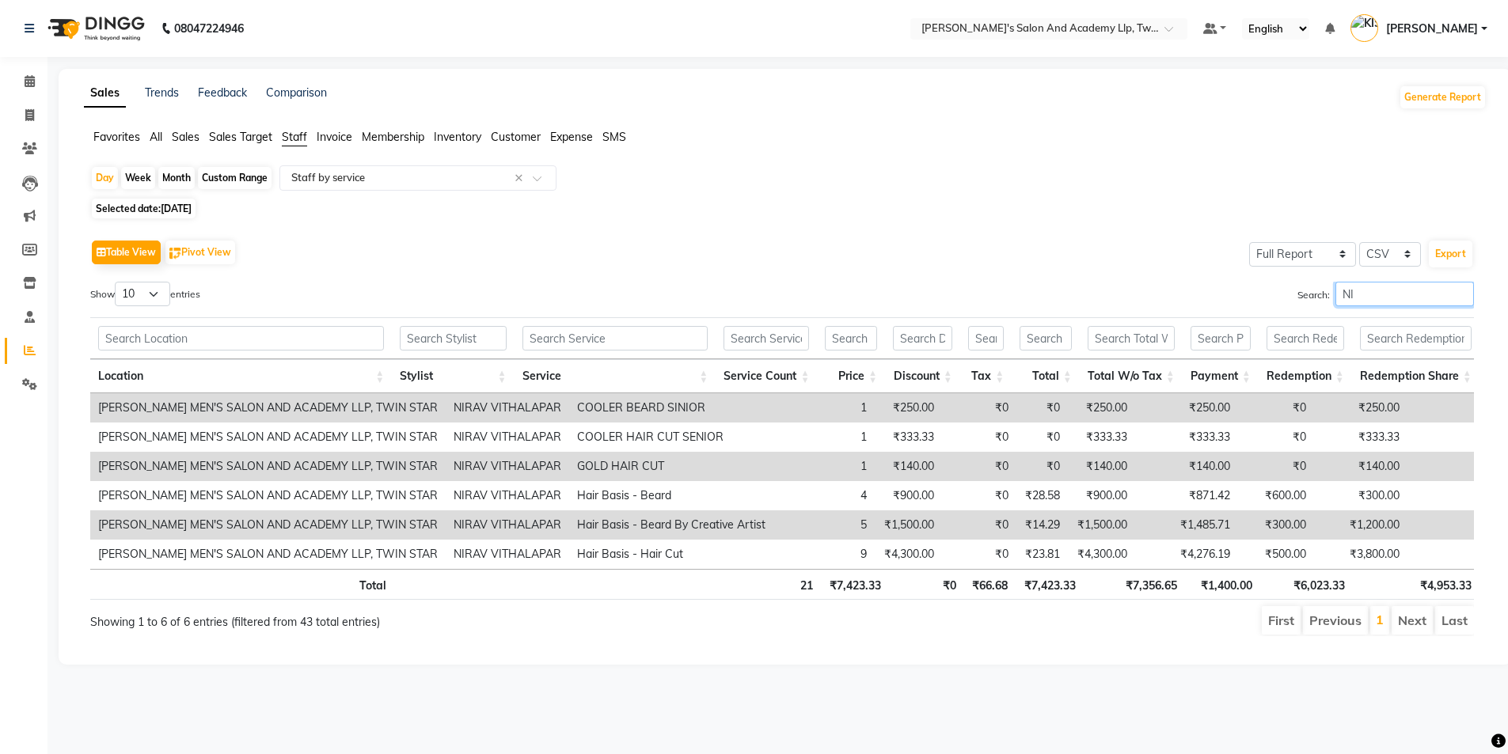
type input "N"
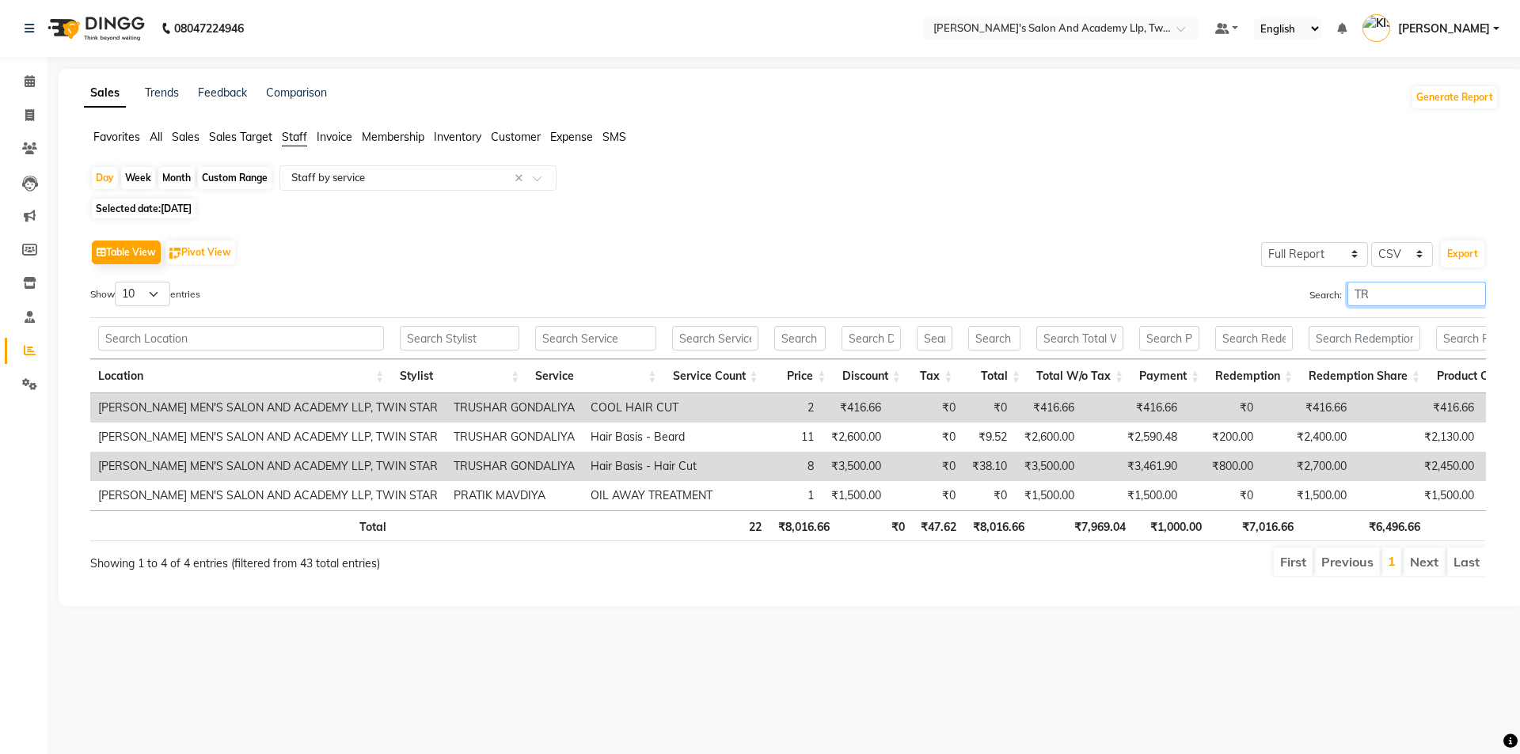
type input "T"
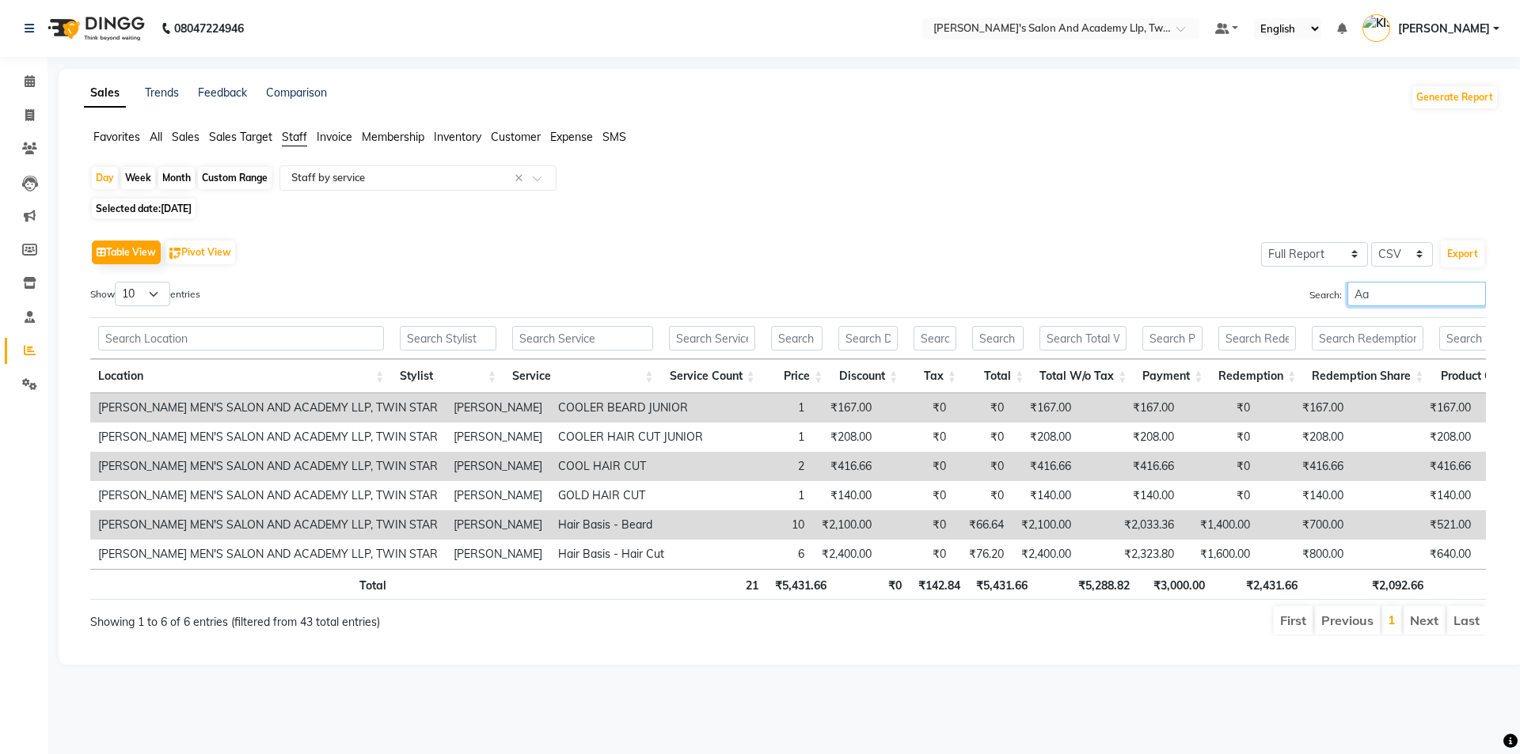
type input "A"
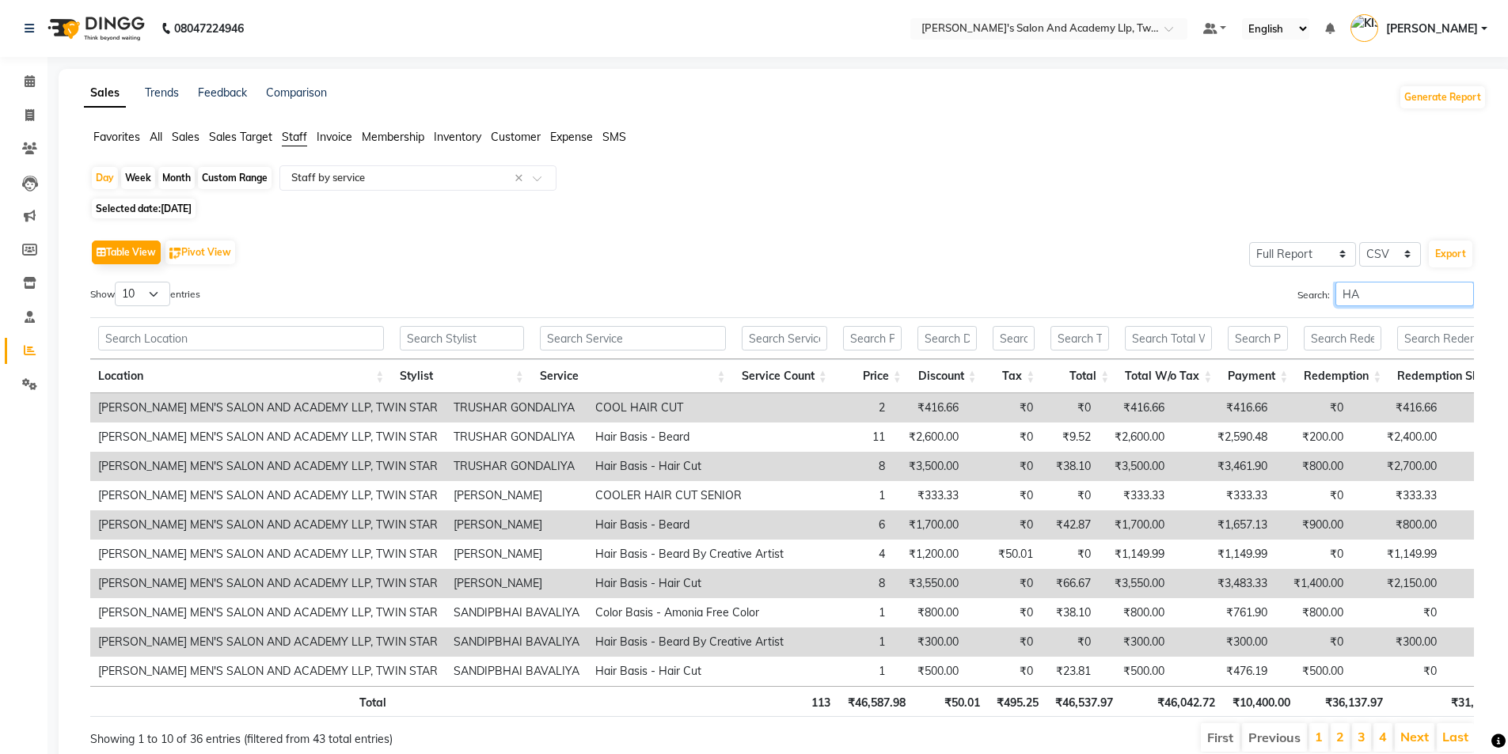
type input "H"
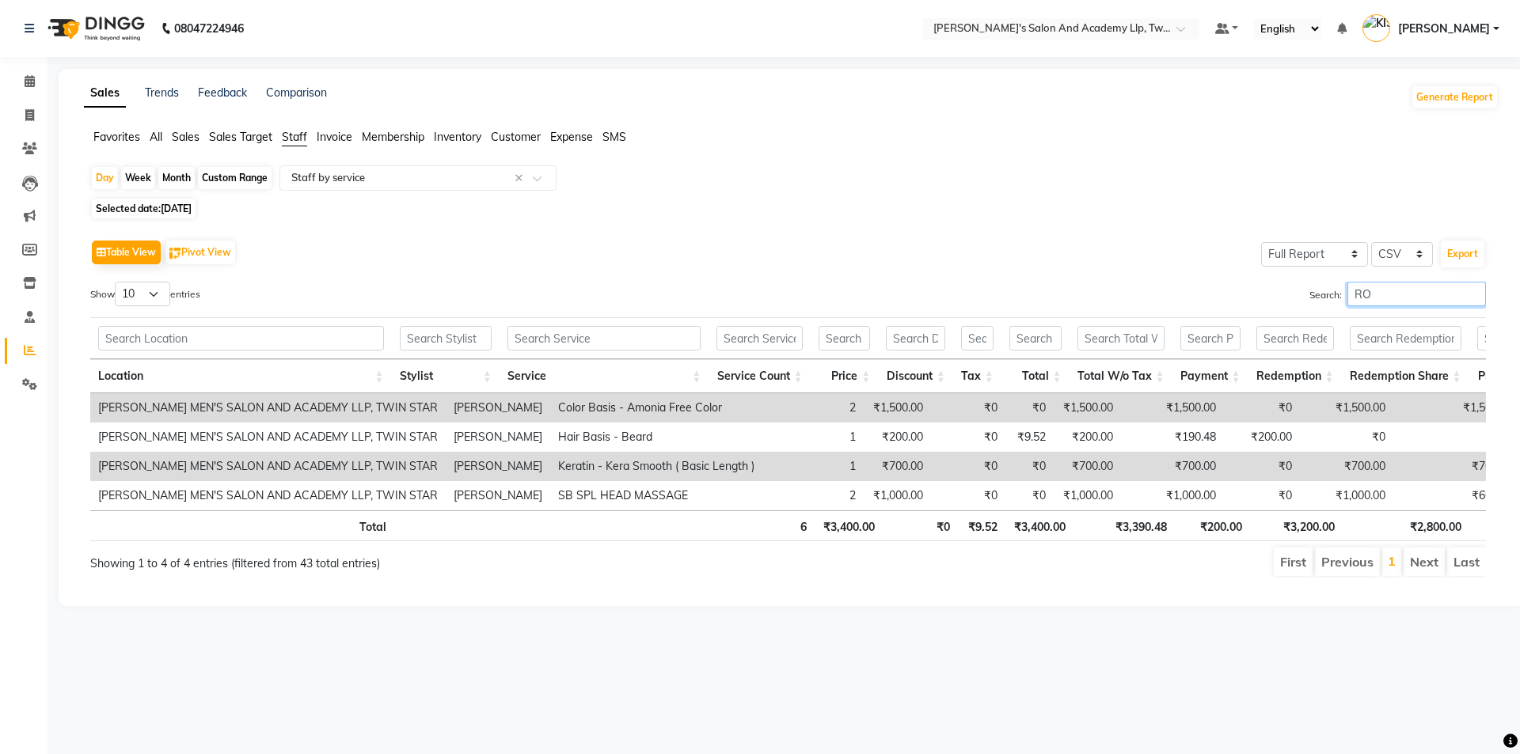
type input "R"
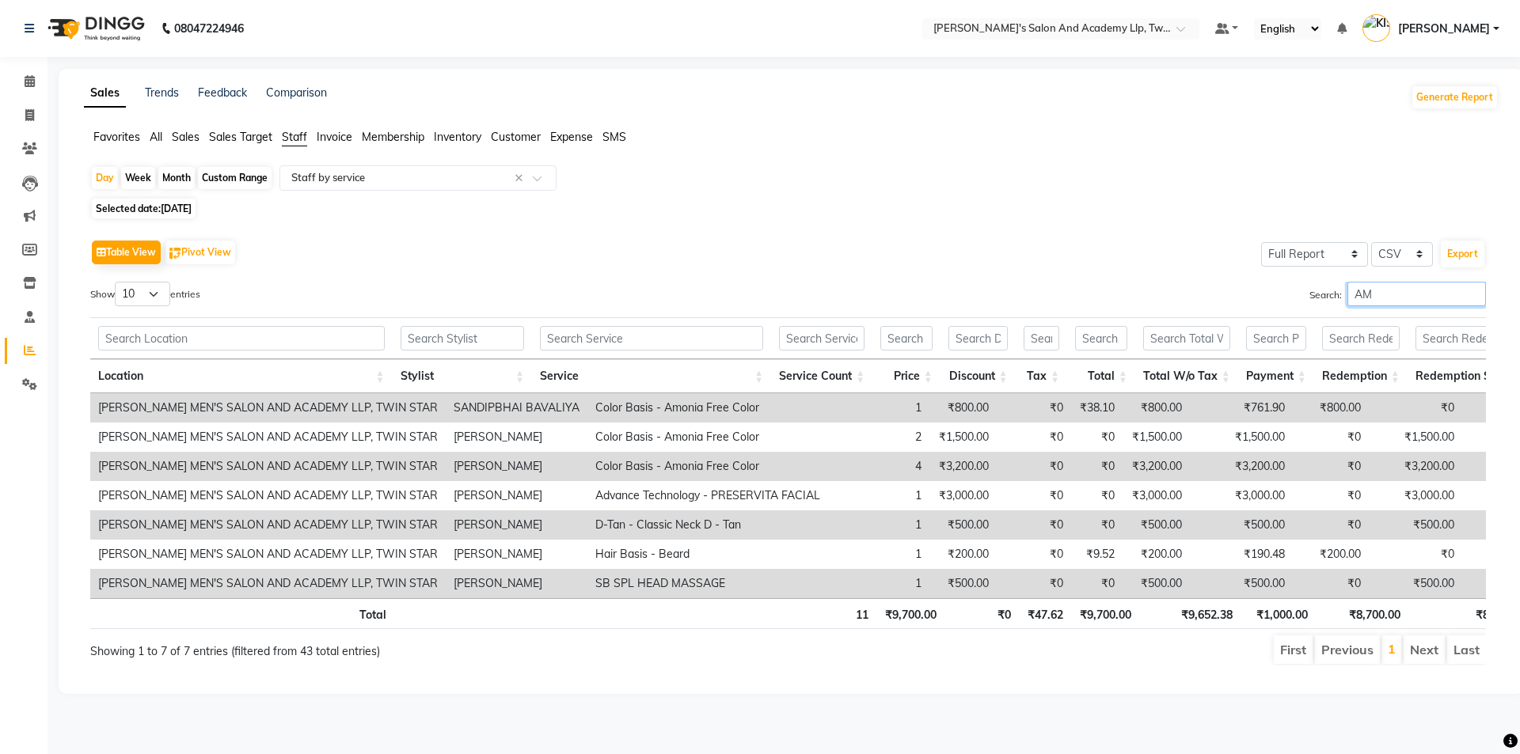
type input "A"
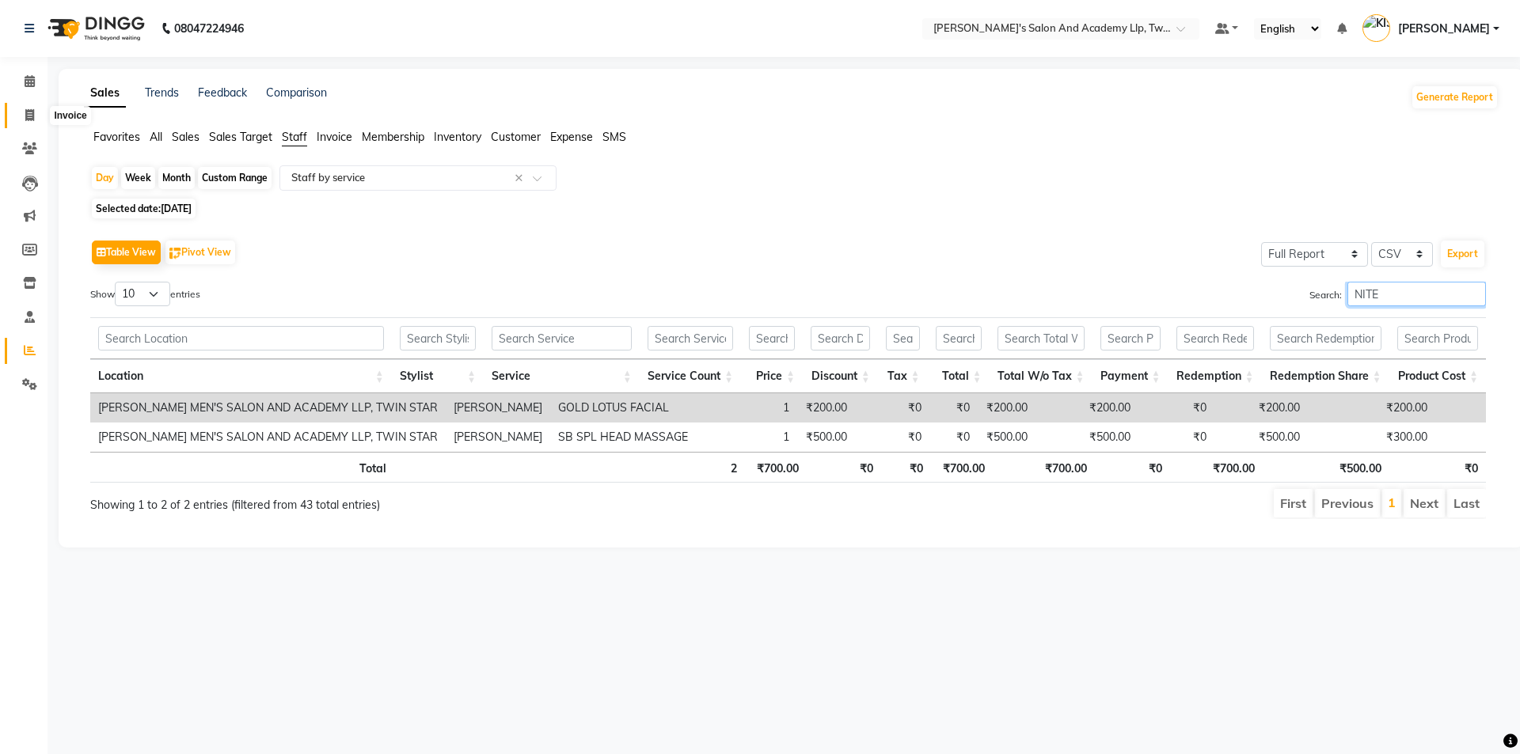
type input "NITE"
click at [24, 113] on span at bounding box center [30, 116] width 28 height 18
select select "service"
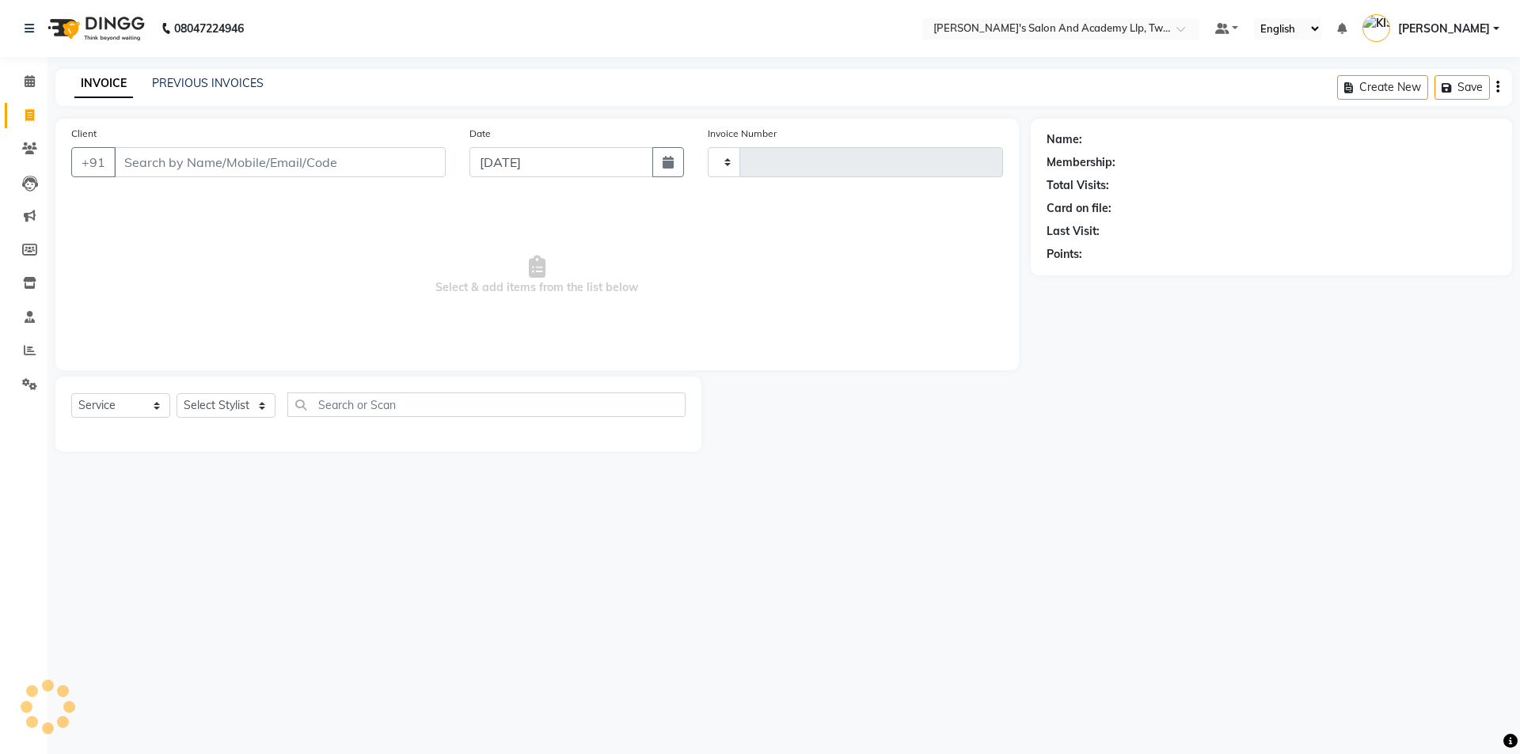
click at [212, 170] on input "Client" at bounding box center [280, 162] width 332 height 30
type input "11560"
select select "6985"
type input "9979693796"
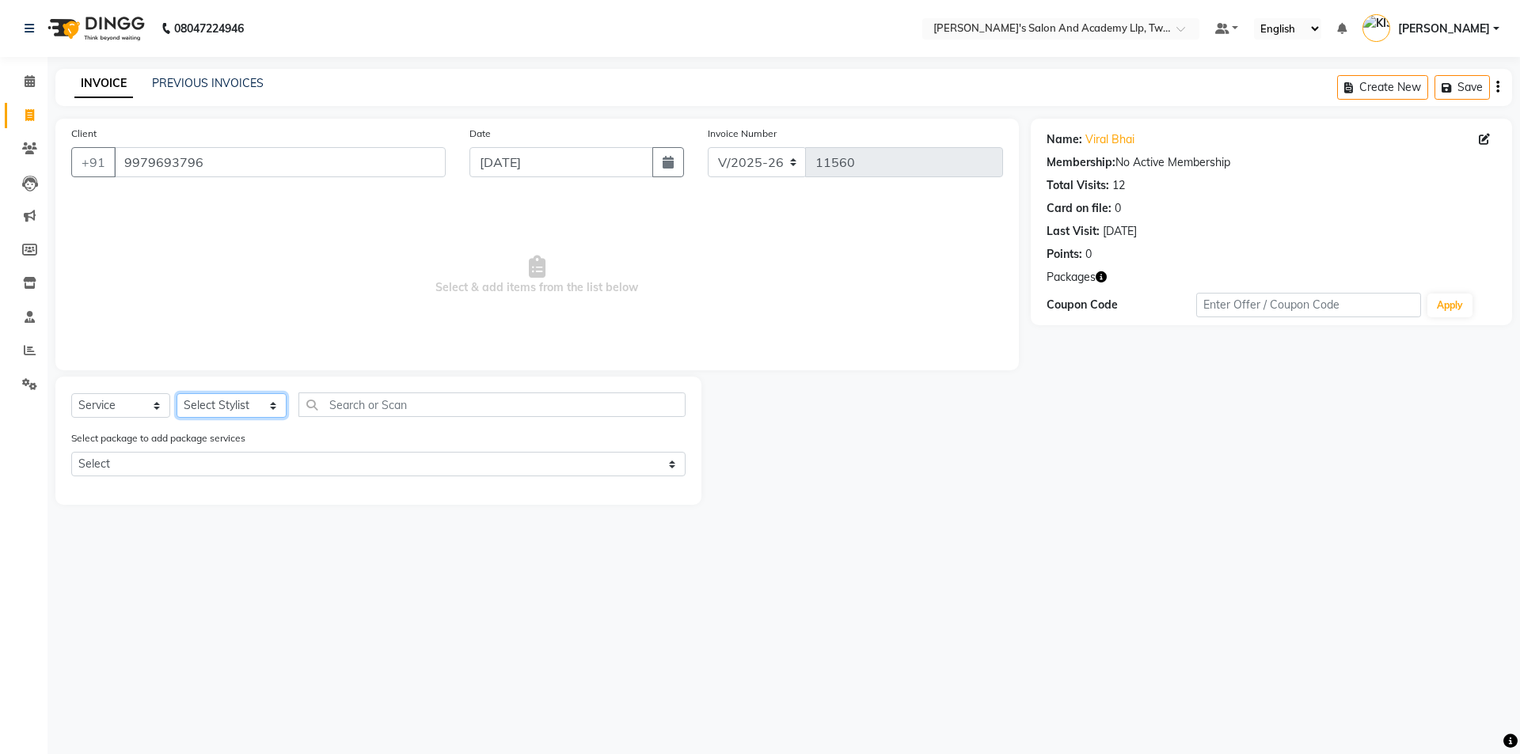
click at [234, 396] on select "Select Stylist [PERSON_NAME] [PERSON_NAME] [PERSON_NAME] [PERSON_NAME] [PERSON_…" at bounding box center [232, 405] width 110 height 25
select select "91325"
click at [177, 393] on select "Select Stylist [PERSON_NAME] [PERSON_NAME] [PERSON_NAME] [PERSON_NAME] [PERSON_…" at bounding box center [232, 405] width 110 height 25
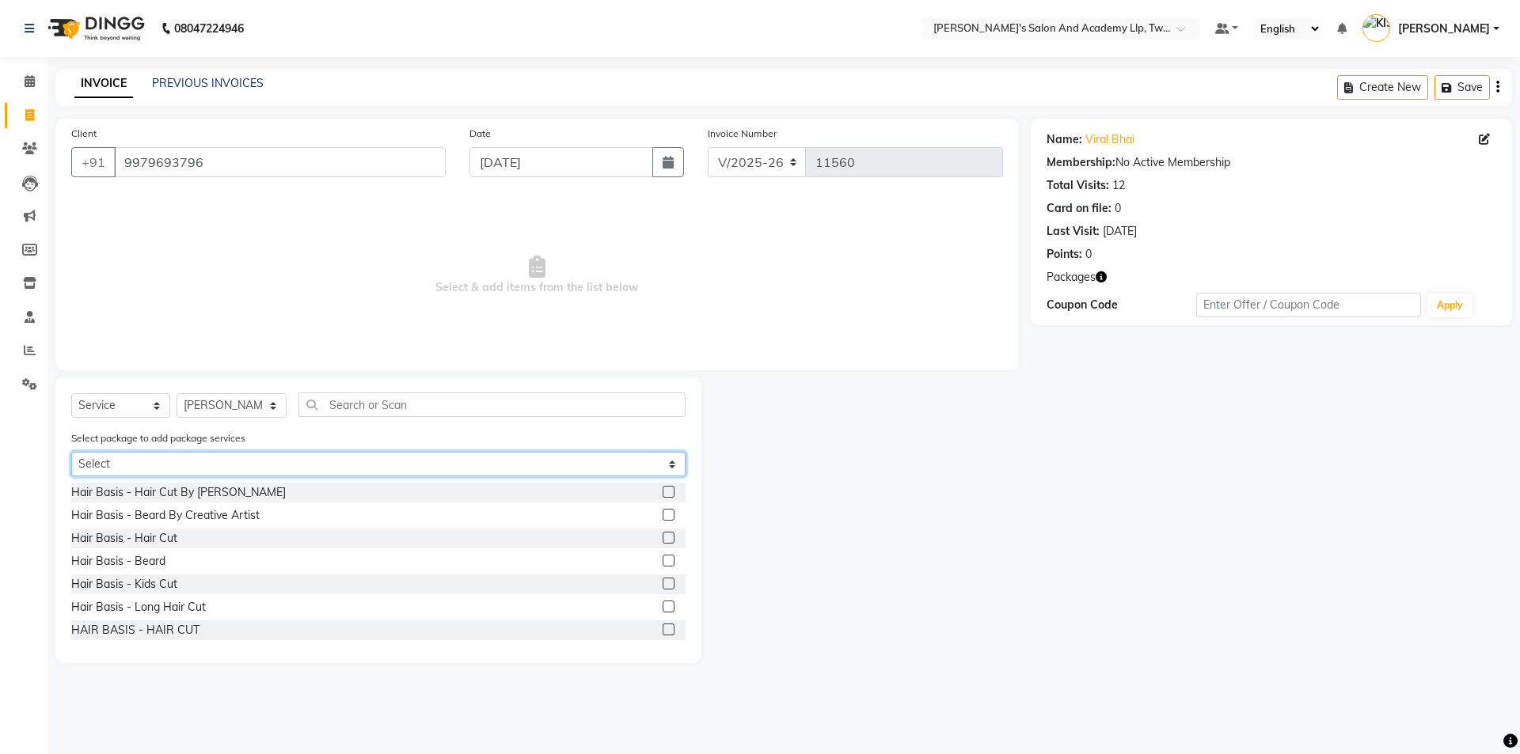
click at [477, 460] on select "Select BEARD PAY 5 & GET 1 FREE GENTLEMEN GOLD PACKAGE" at bounding box center [378, 464] width 614 height 25
click at [71, 452] on select "Select BEARD PAY 5 & GET 1 FREE GENTLEMEN GOLD PACKAGE" at bounding box center [378, 464] width 614 height 25
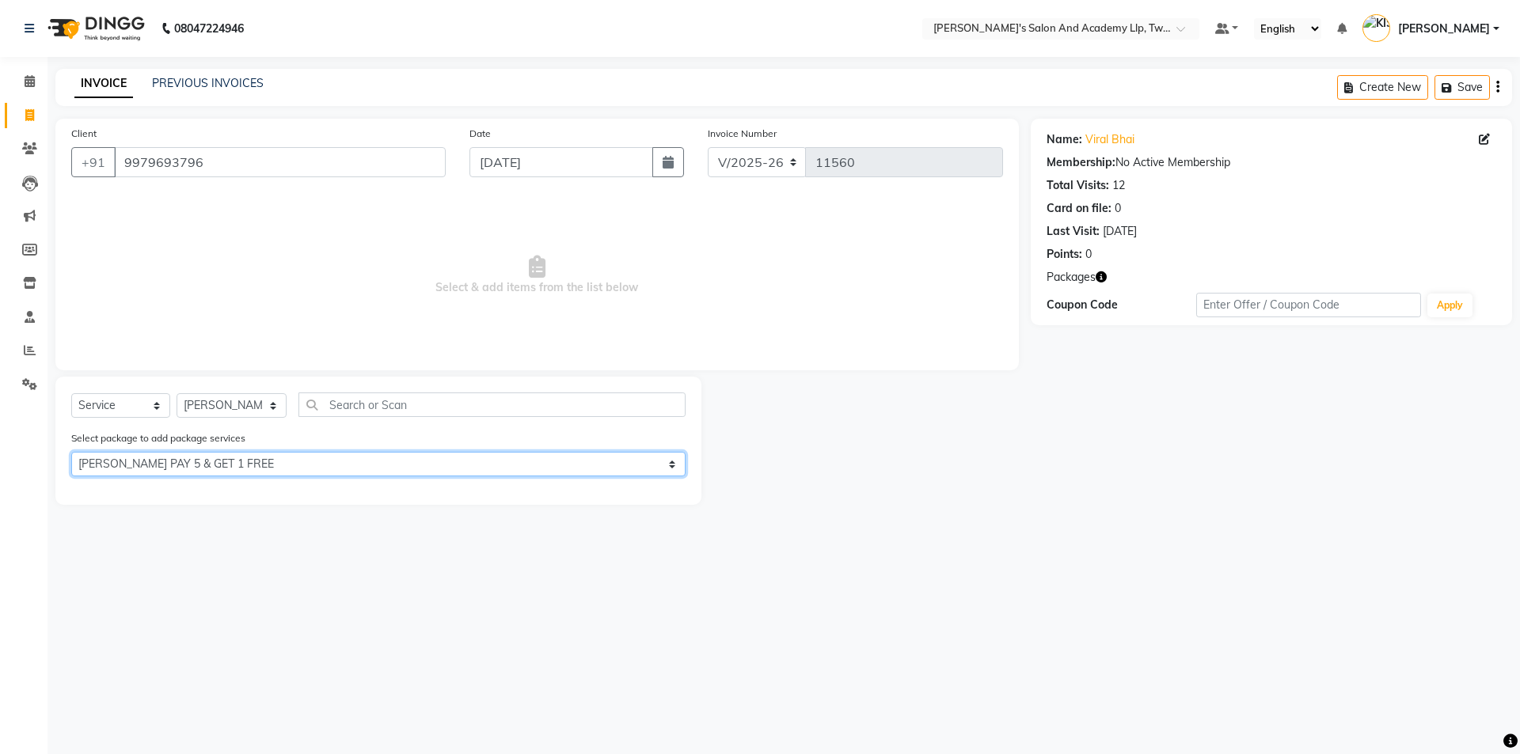
click at [462, 460] on select "Select BEARD PAY 5 & GET 1 FREE GENTLEMEN GOLD PACKAGE" at bounding box center [378, 464] width 614 height 25
click at [71, 452] on select "Select BEARD PAY 5 & GET 1 FREE GENTLEMEN GOLD PACKAGE" at bounding box center [378, 464] width 614 height 25
click at [439, 469] on select "Select BEARD PAY 5 & GET 1 FREE GENTLEMEN GOLD PACKAGE" at bounding box center [378, 464] width 614 height 25
click at [418, 472] on select "Select BEARD PAY 5 & GET 1 FREE GENTLEMEN GOLD PACKAGE" at bounding box center [378, 464] width 614 height 25
drag, startPoint x: 234, startPoint y: 463, endPoint x: 221, endPoint y: 473, distance: 16.5
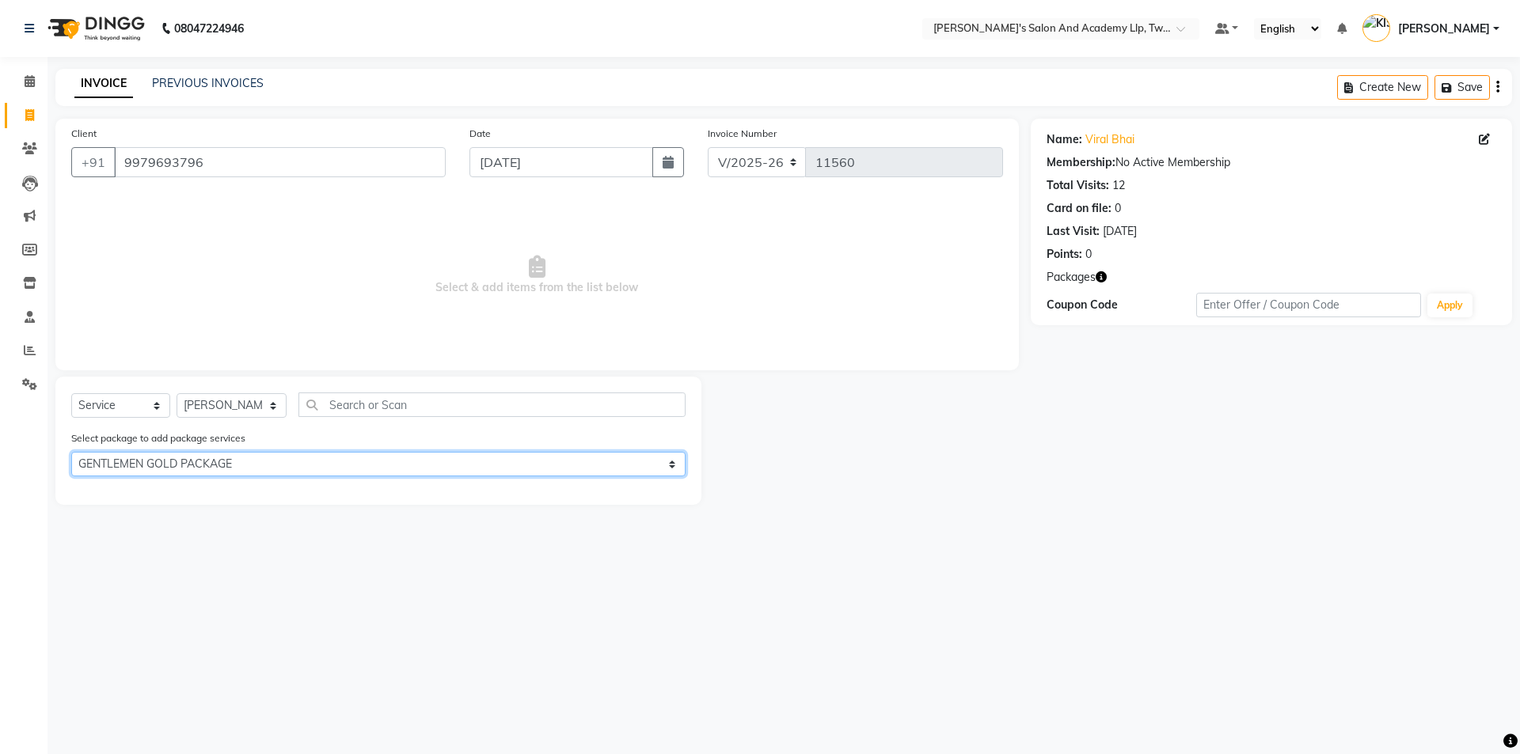
click at [233, 463] on select "Select BEARD PAY 5 & GET 1 FREE GENTLEMEN GOLD PACKAGE" at bounding box center [378, 464] width 614 height 25
select select "0: undefined"
click at [71, 452] on select "Select BEARD PAY 5 & GET 1 FREE GENTLEMEN GOLD PACKAGE" at bounding box center [378, 464] width 614 height 25
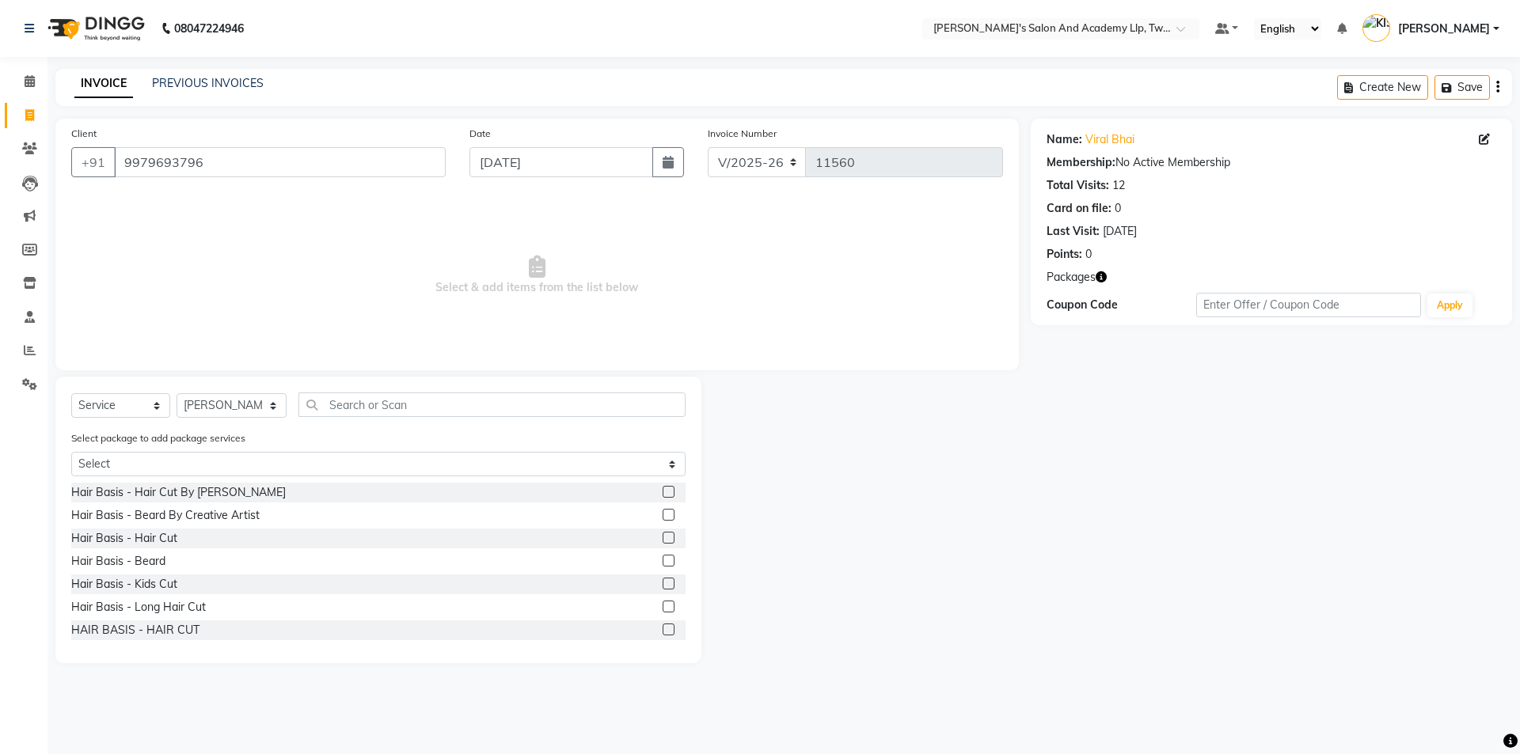
click at [663, 533] on label at bounding box center [669, 538] width 12 height 12
click at [663, 533] on input "checkbox" at bounding box center [668, 538] width 10 height 10
checkbox input "true"
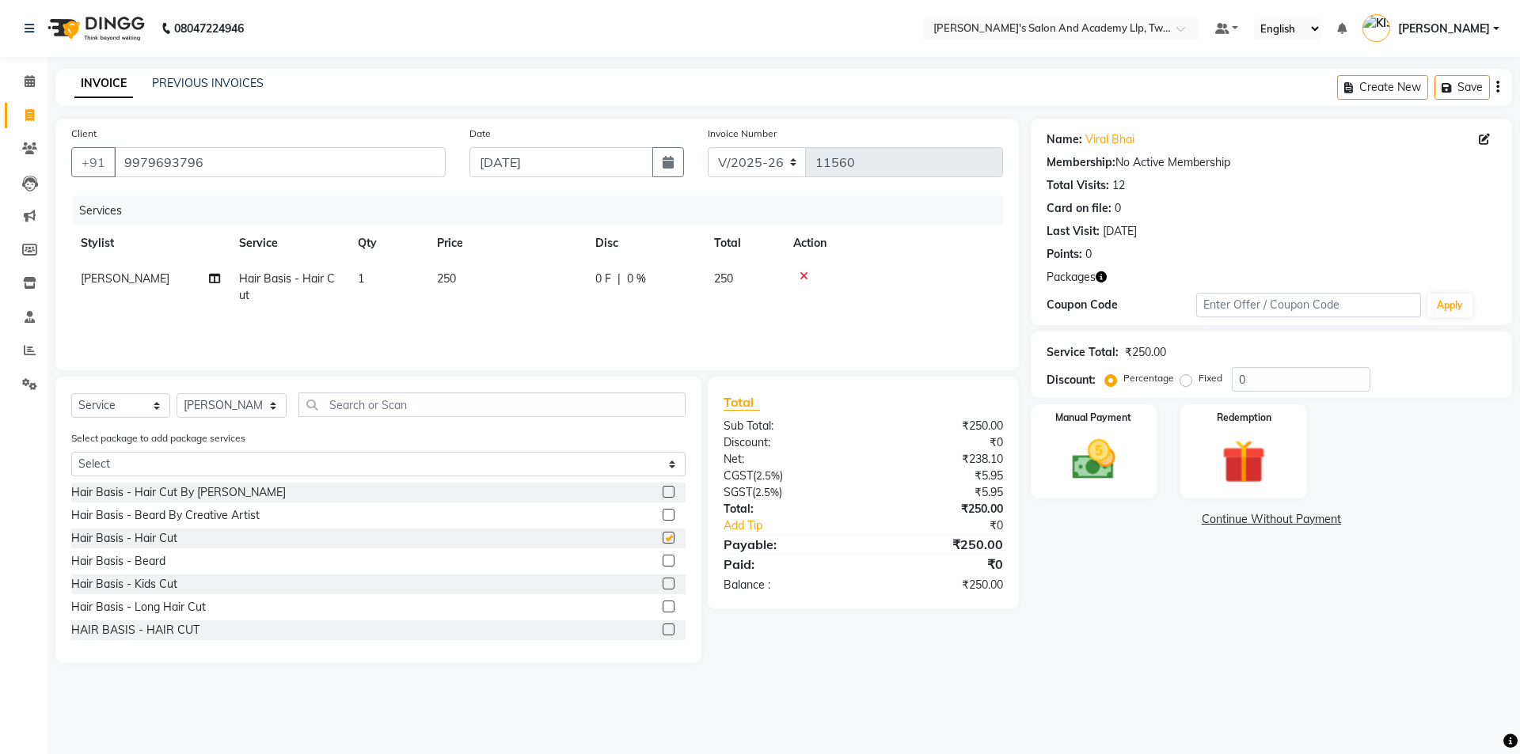
click at [663, 558] on label at bounding box center [669, 561] width 12 height 12
click at [663, 558] on input "checkbox" at bounding box center [668, 561] width 10 height 10
checkbox input "true"
checkbox input "false"
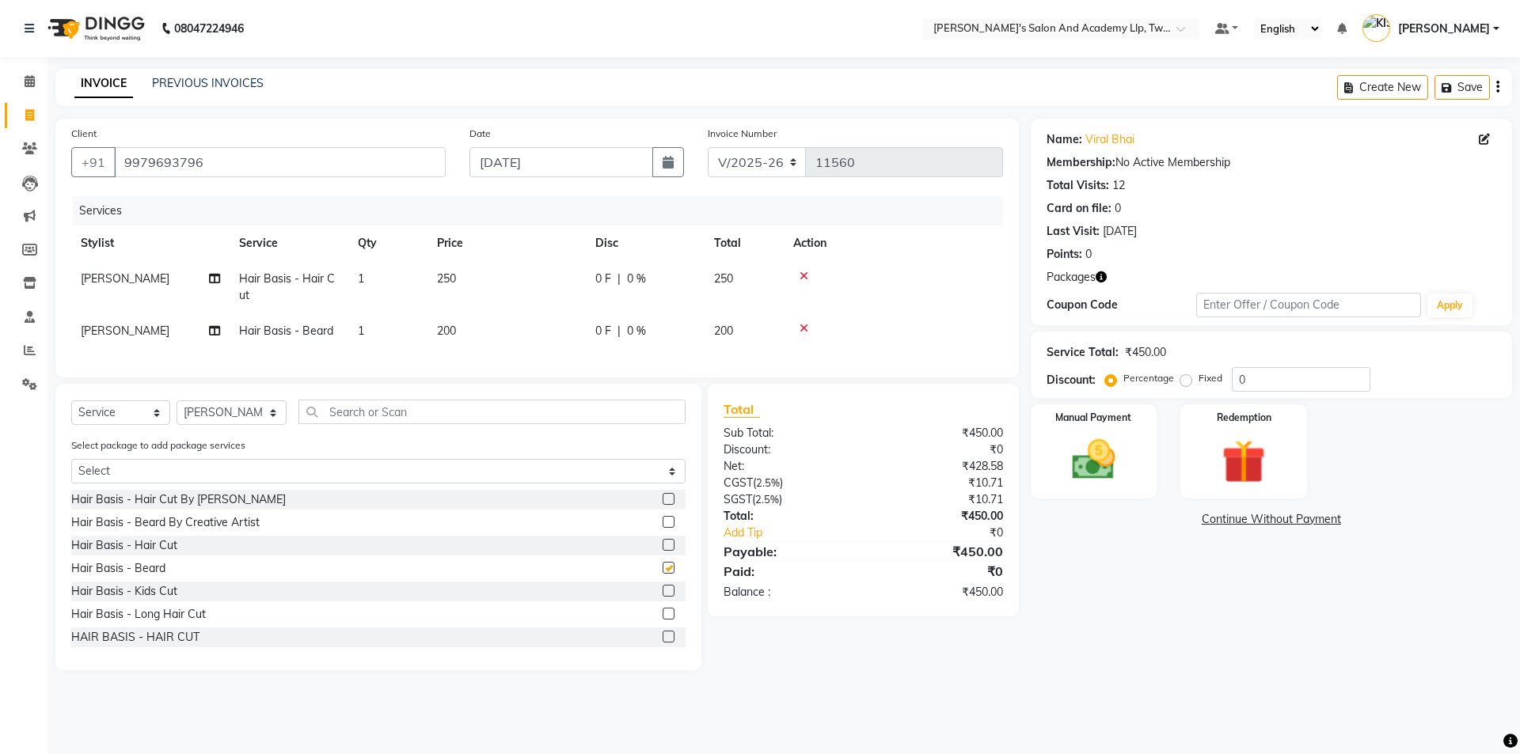
click at [552, 279] on td "250" at bounding box center [506, 287] width 158 height 52
select select "91325"
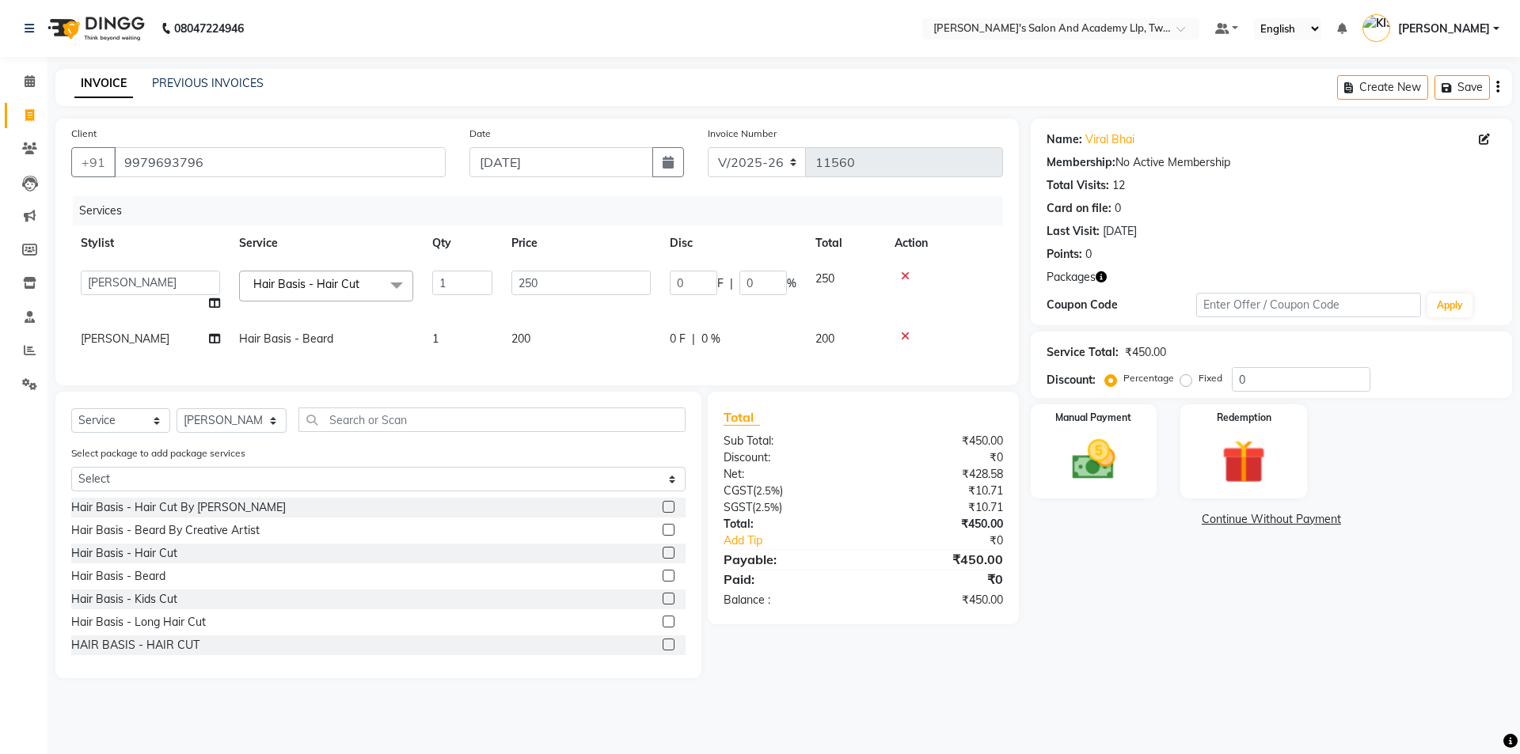
checkbox input "false"
click at [554, 279] on input "250" at bounding box center [580, 283] width 139 height 25
type input "2"
type input "400"
click at [1243, 465] on img at bounding box center [1243, 462] width 74 height 56
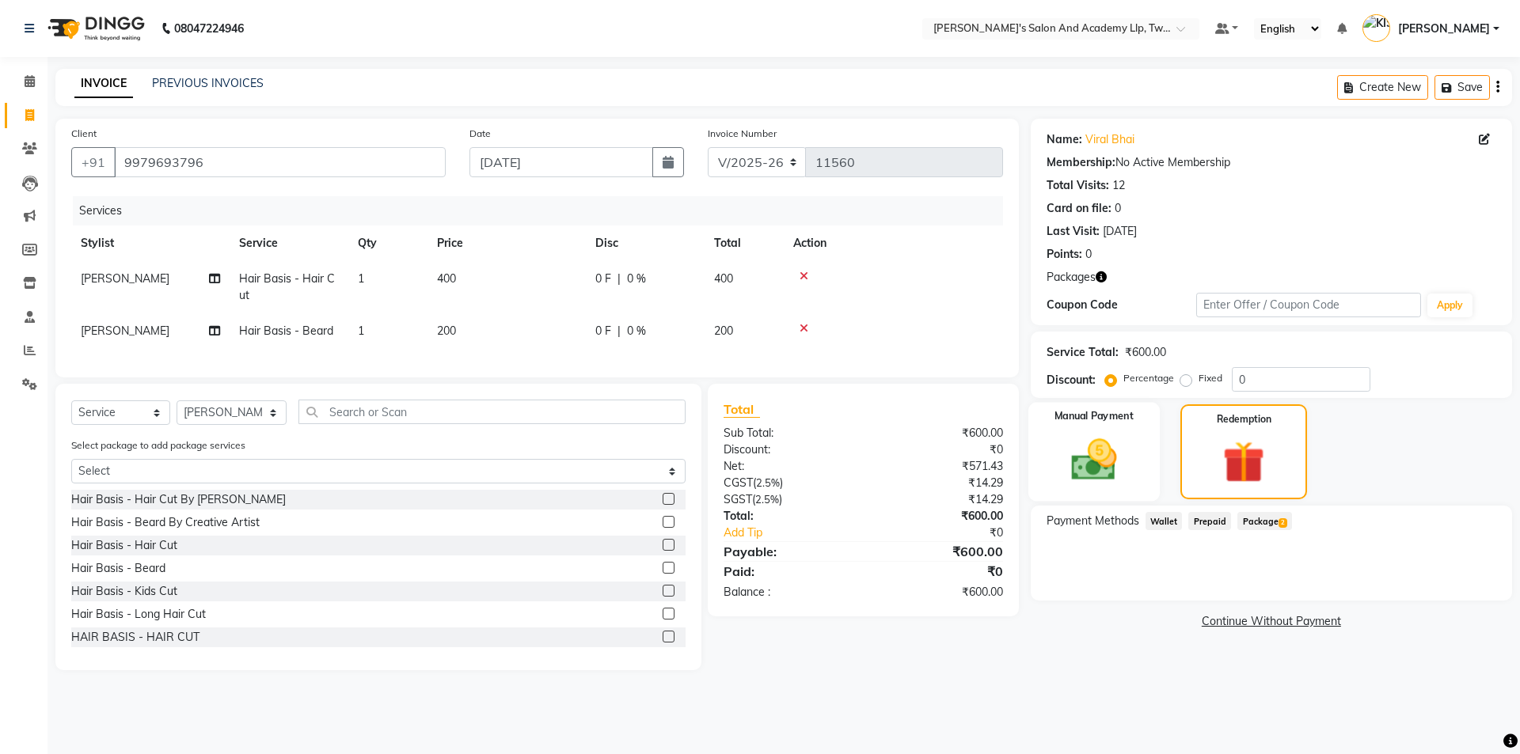
click at [1082, 462] on img at bounding box center [1094, 460] width 74 height 52
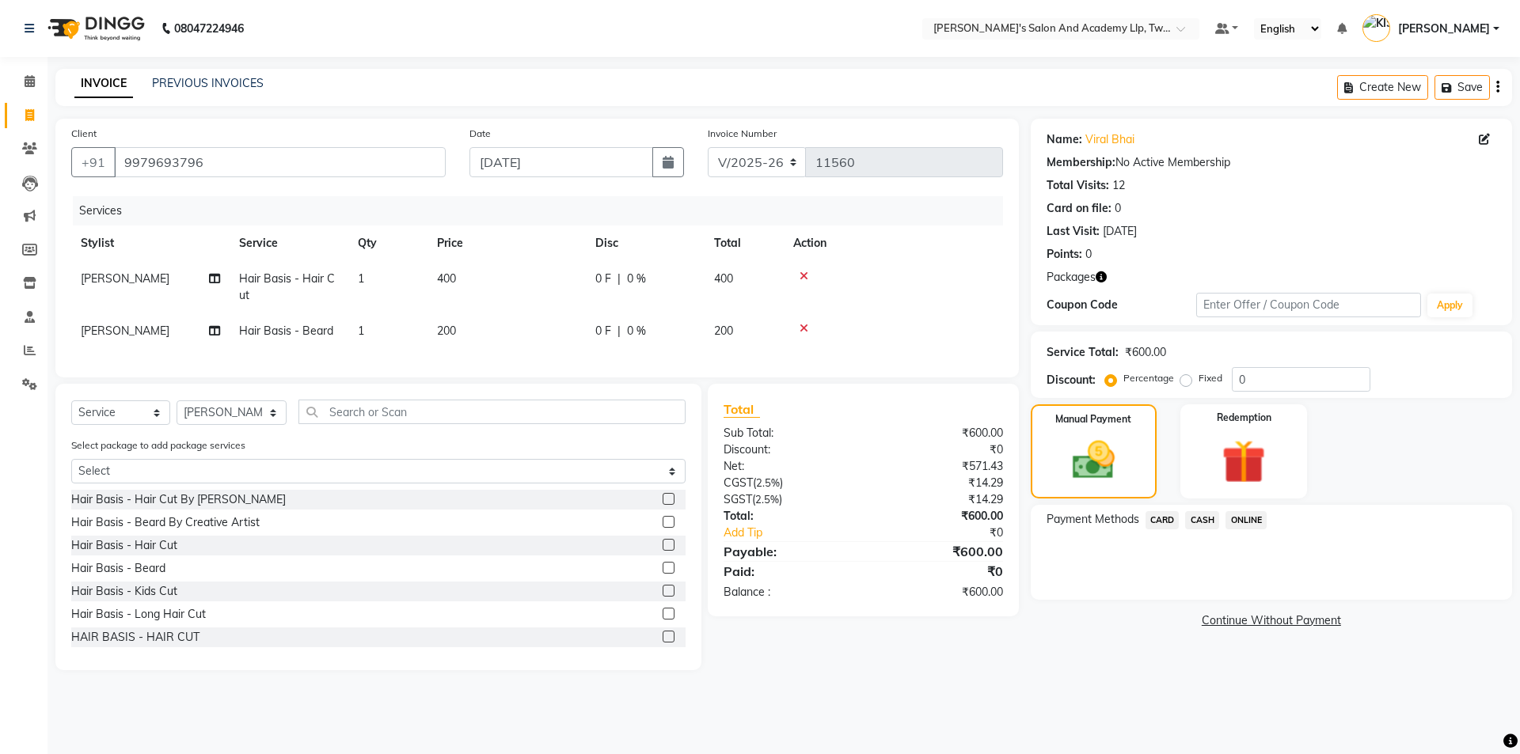
click at [1198, 520] on span "CASH" at bounding box center [1202, 520] width 34 height 18
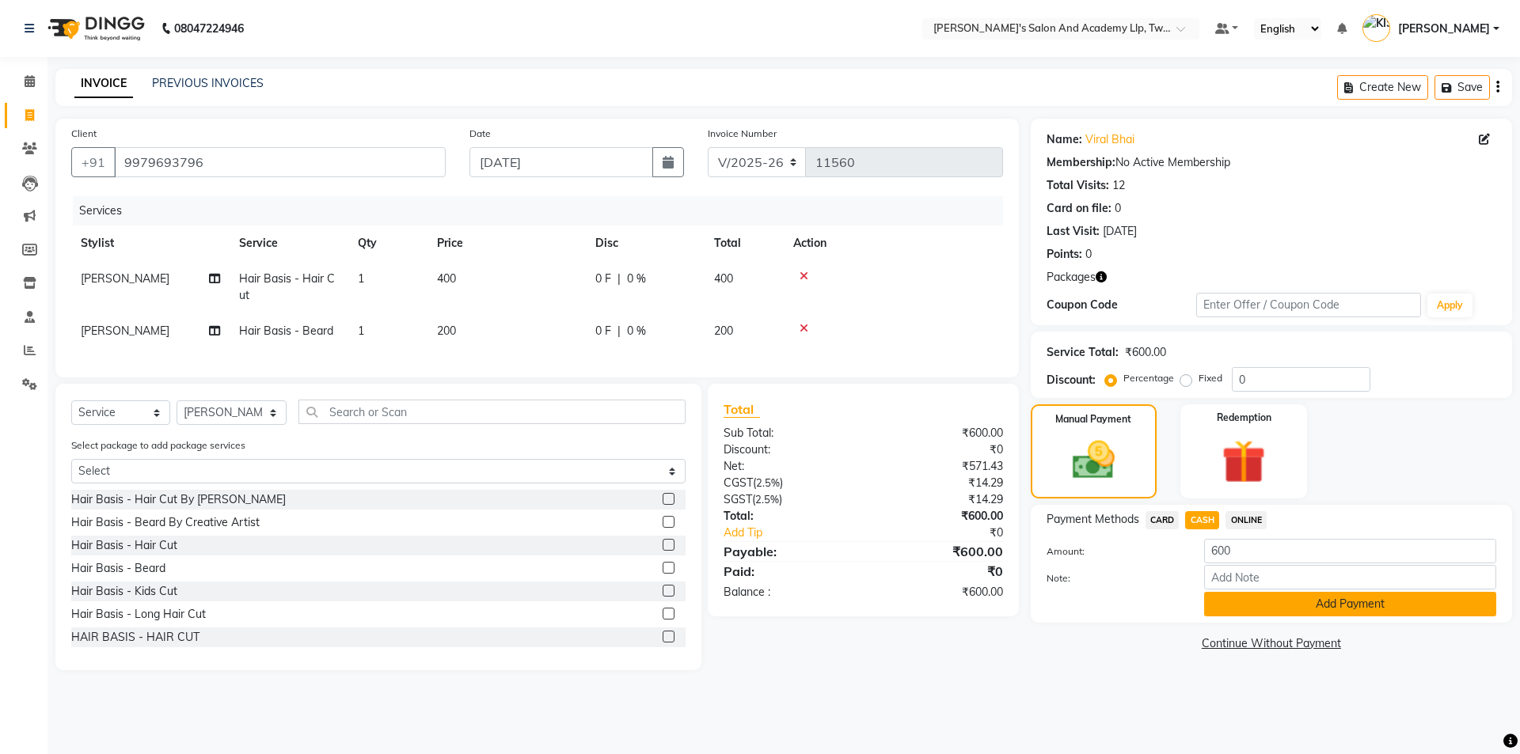
click at [1250, 602] on button "Add Payment" at bounding box center [1350, 604] width 292 height 25
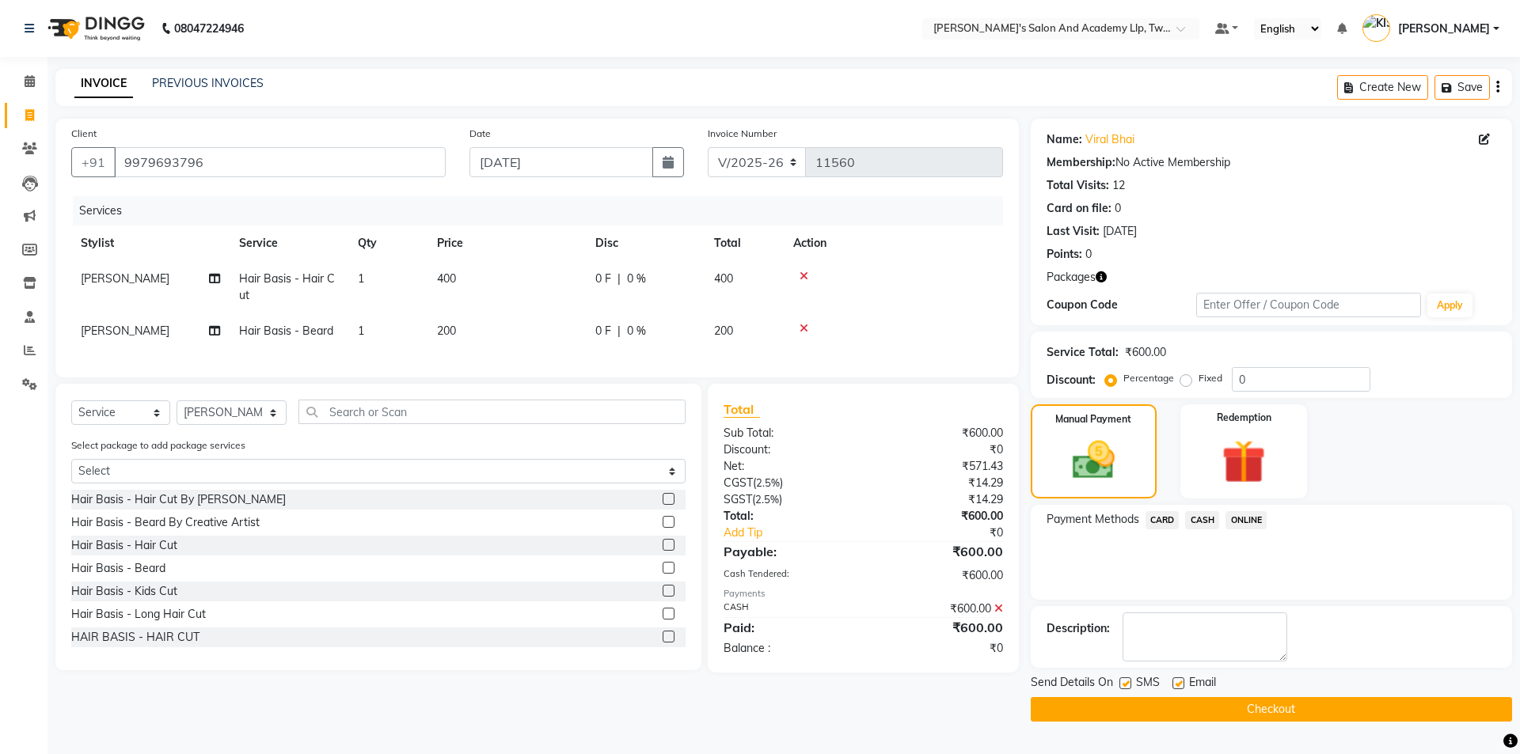
drag, startPoint x: 1183, startPoint y: 684, endPoint x: 1144, endPoint y: 685, distance: 39.6
click at [1183, 684] on label at bounding box center [1178, 684] width 12 height 12
click at [1183, 684] on input "checkbox" at bounding box center [1177, 684] width 10 height 10
checkbox input "false"
click at [1125, 685] on label at bounding box center [1125, 684] width 12 height 12
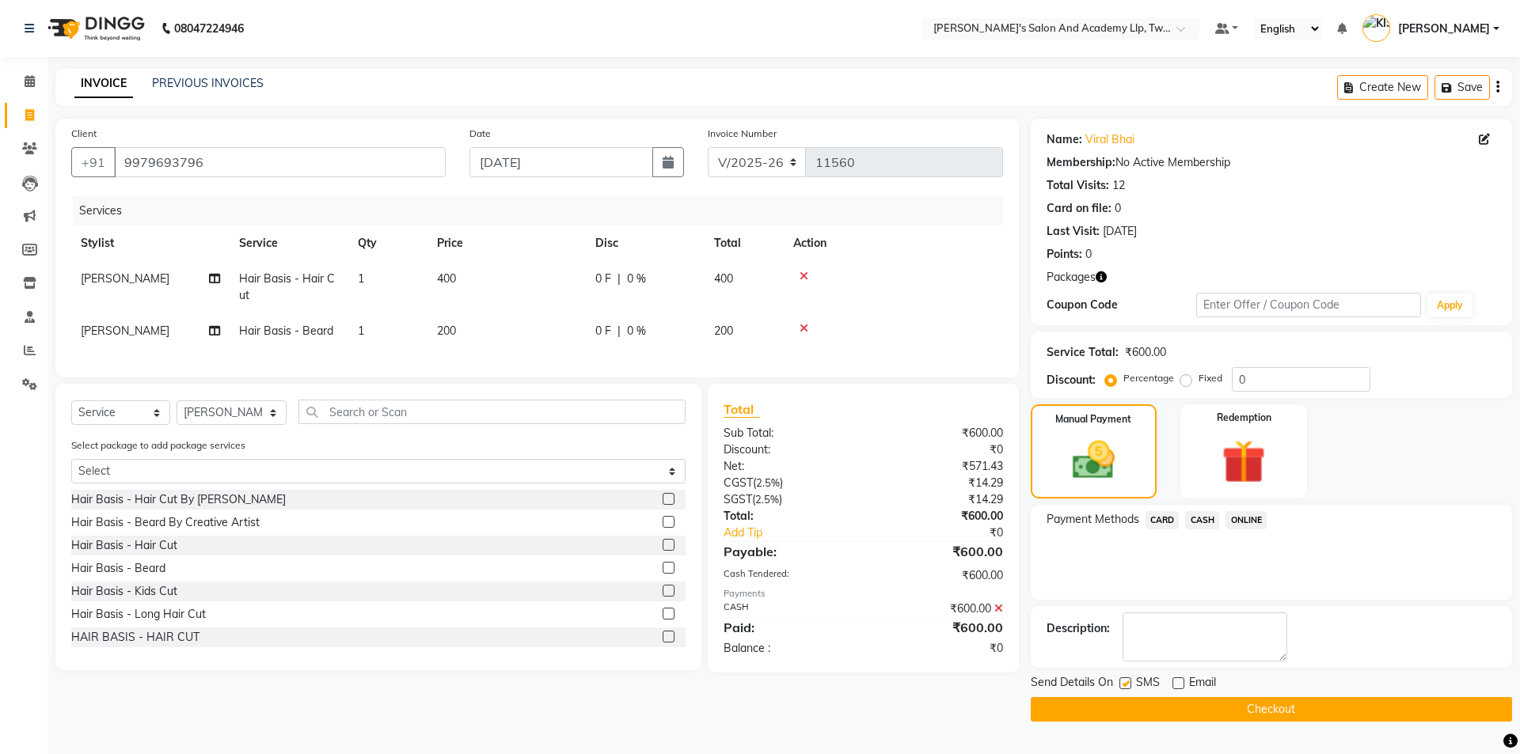
click at [1125, 685] on input "checkbox" at bounding box center [1124, 684] width 10 height 10
checkbox input "false"
click at [1137, 707] on button "Checkout" at bounding box center [1271, 709] width 481 height 25
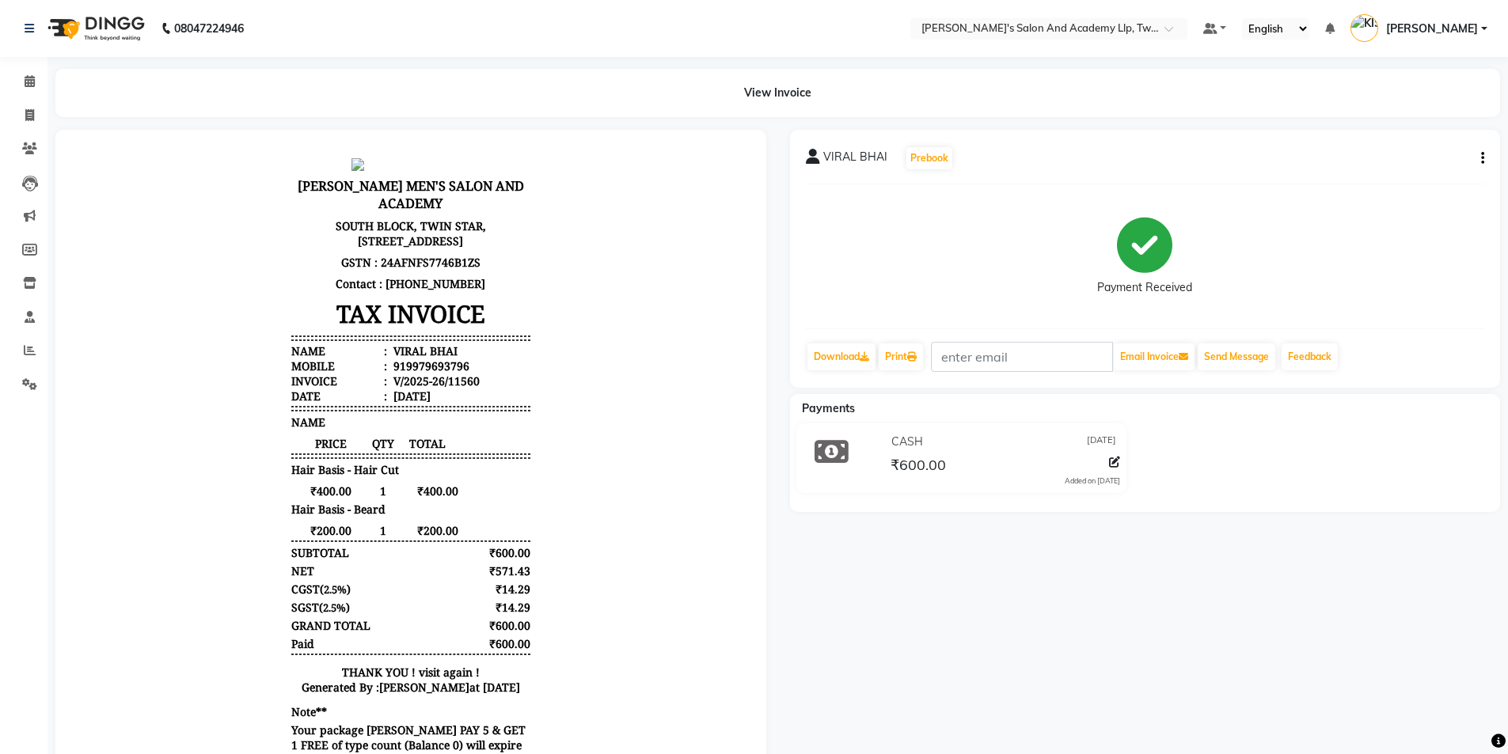
scroll to position [137, 0]
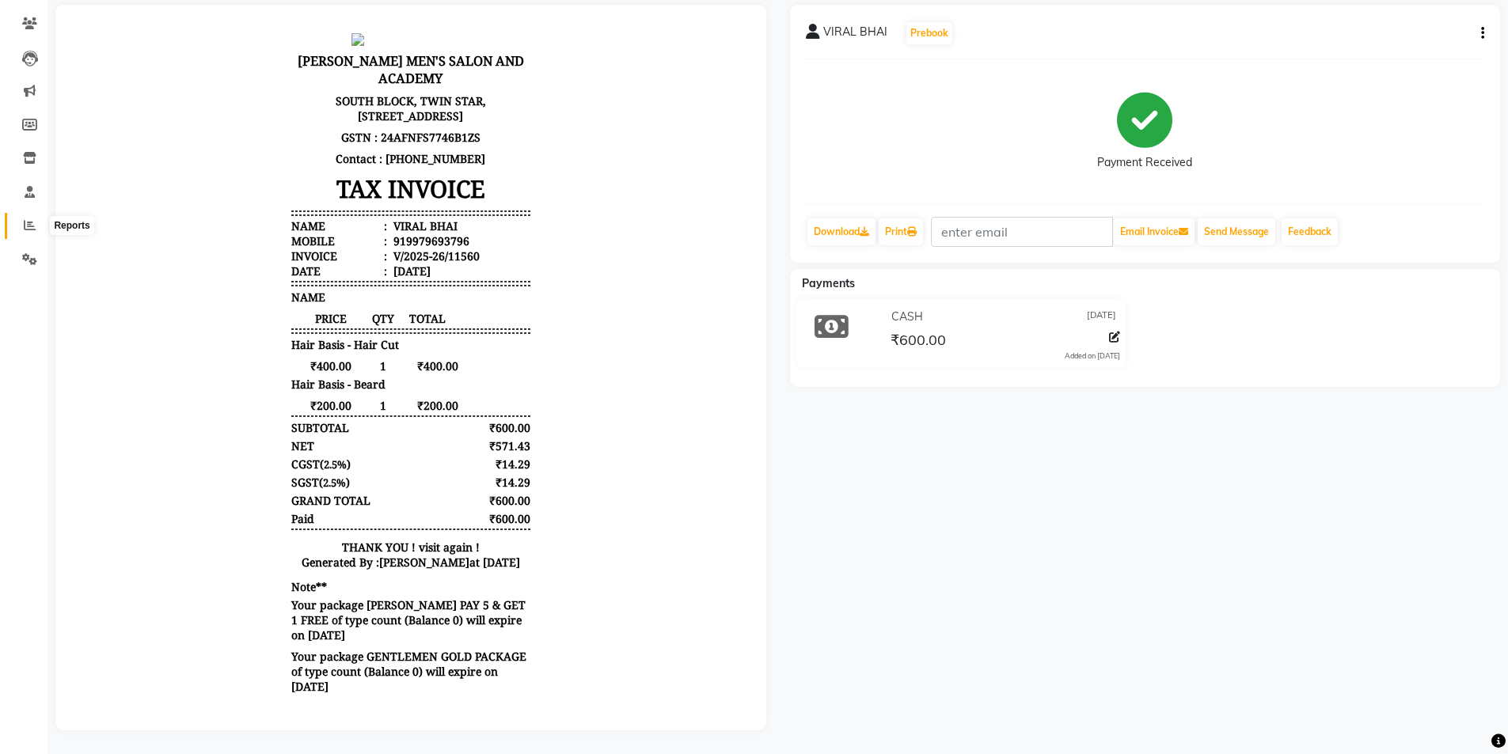
click at [21, 217] on span at bounding box center [30, 226] width 28 height 18
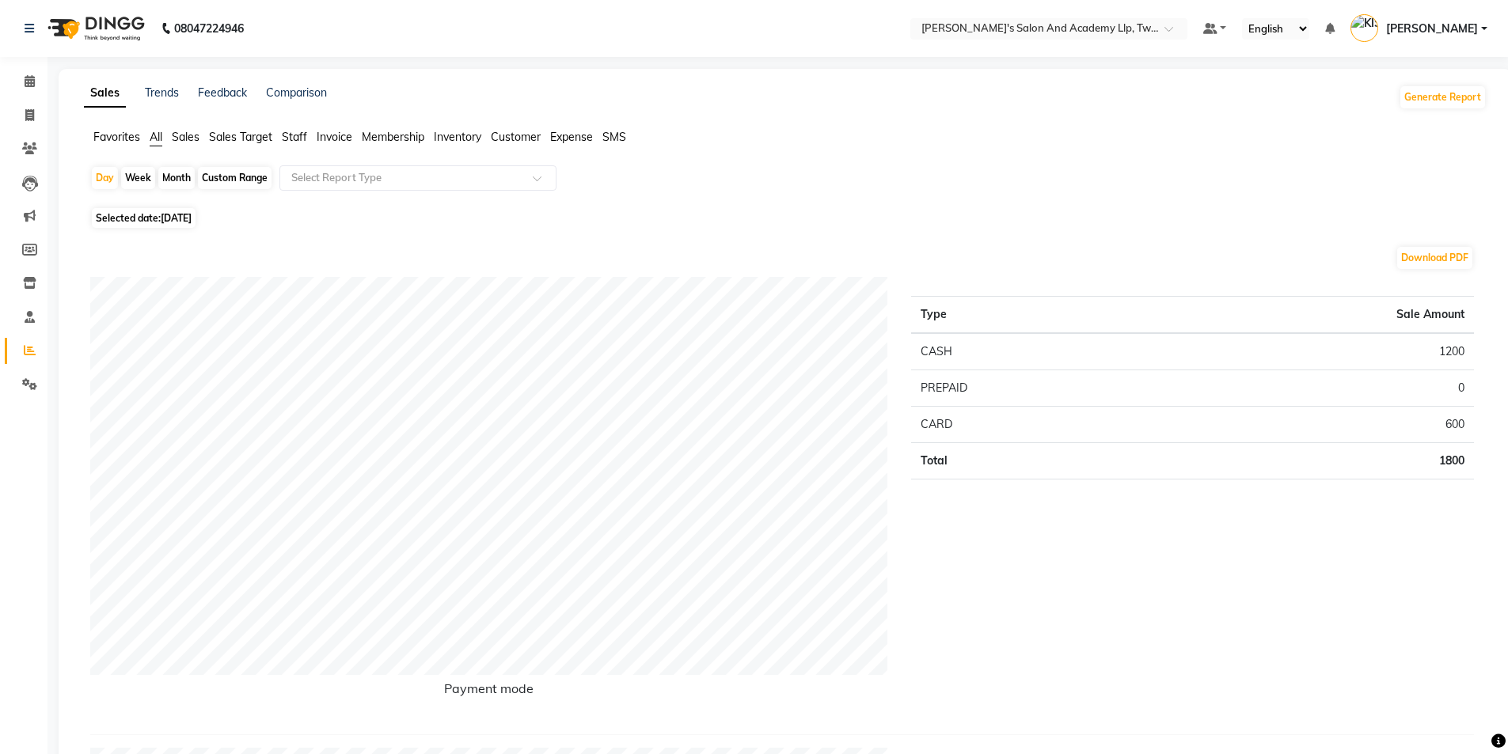
click at [294, 131] on span "Staff" at bounding box center [294, 137] width 25 height 14
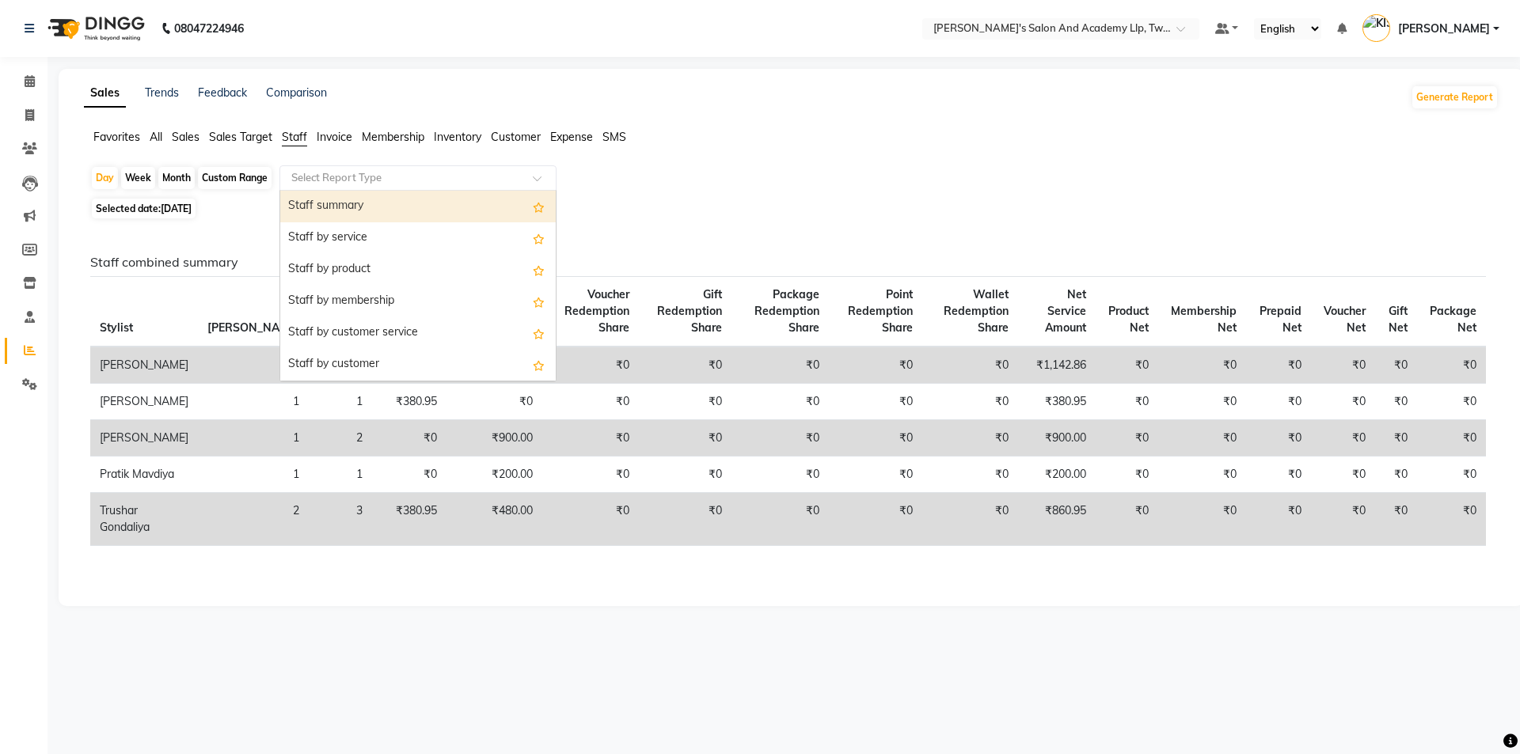
click at [329, 184] on input "text" at bounding box center [402, 178] width 228 height 16
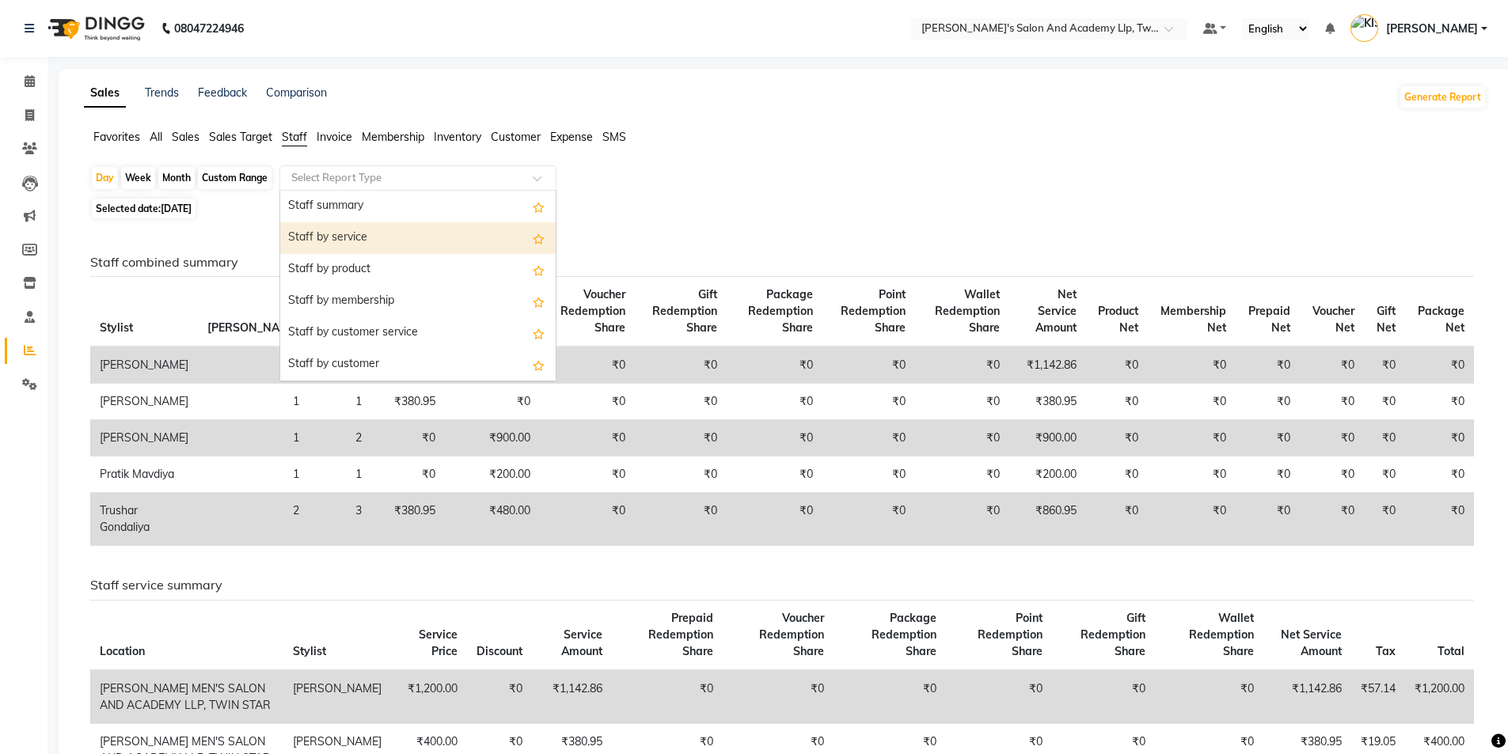
click at [358, 235] on div "Staff by service" at bounding box center [417, 238] width 275 height 32
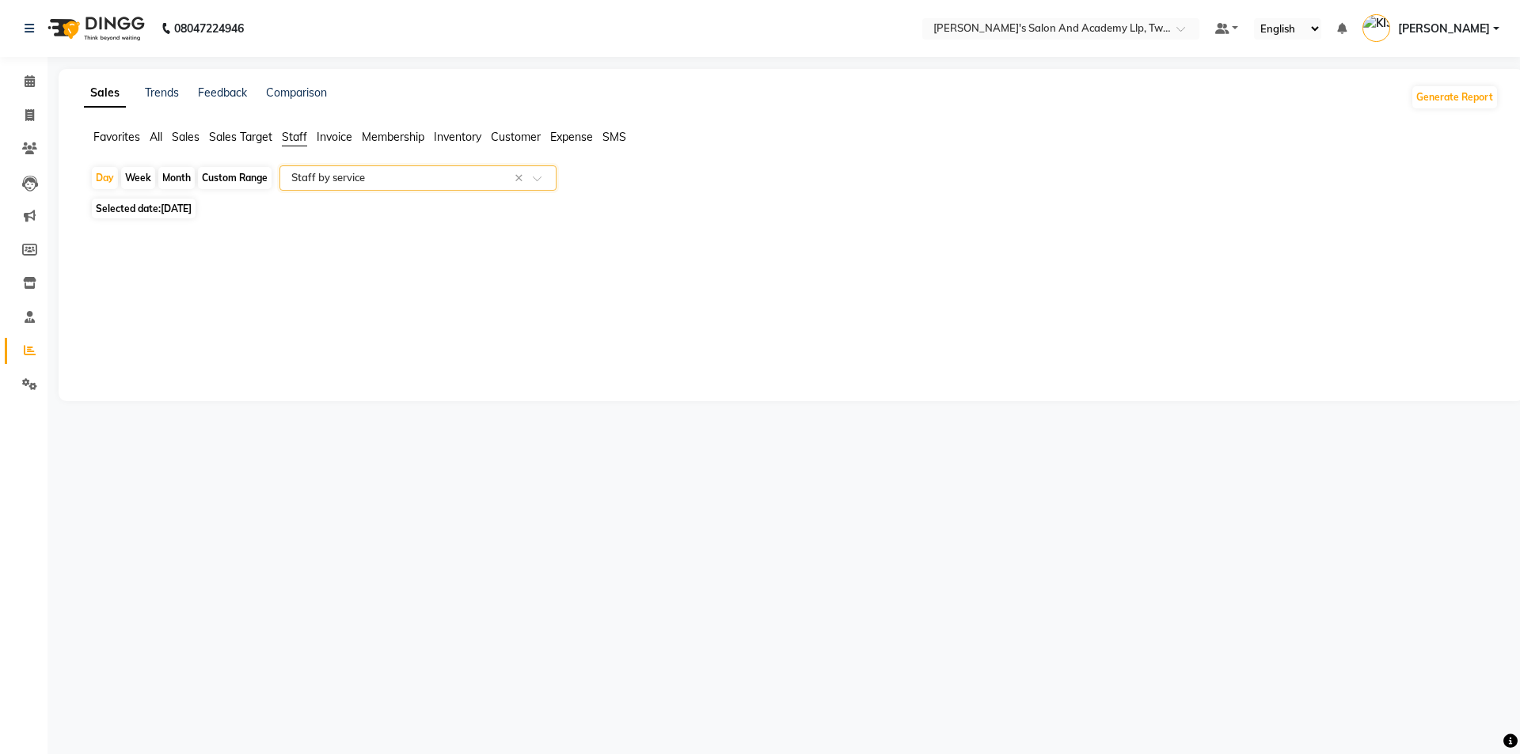
select select "full_report"
select select "csv"
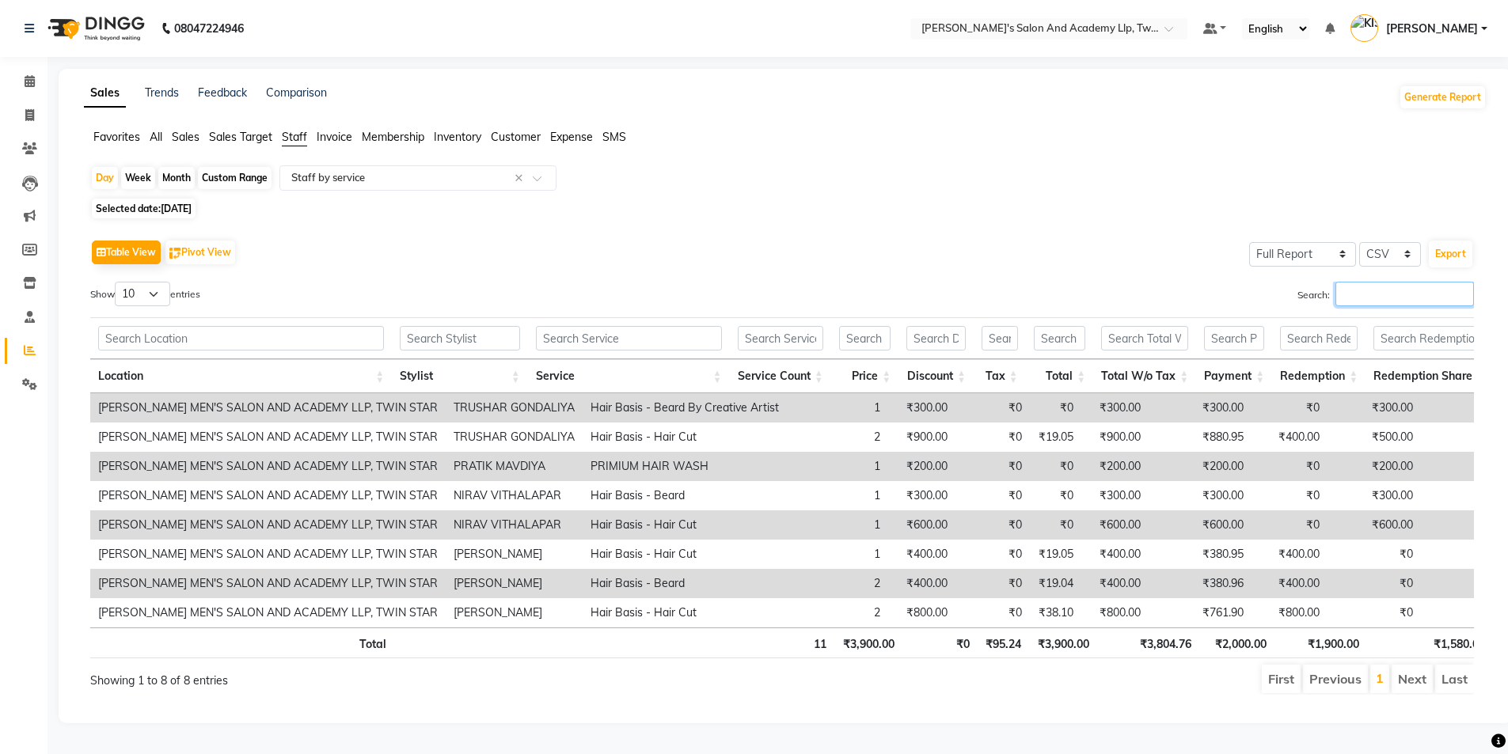
click at [1361, 295] on input "Search:" at bounding box center [1404, 294] width 139 height 25
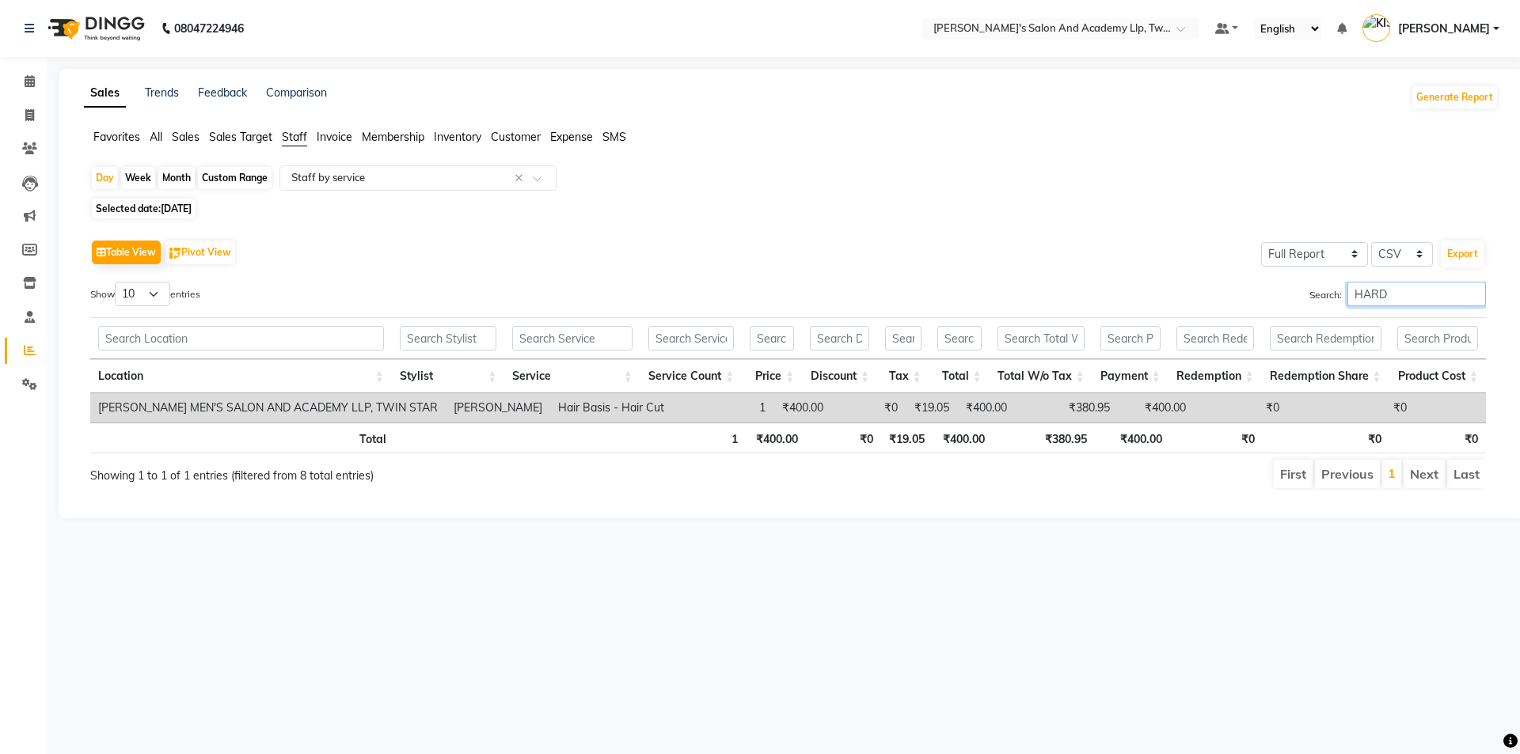
type input "HARD"
click at [166, 206] on span "02-10-2025" at bounding box center [176, 209] width 31 height 12
select select "10"
select select "2025"
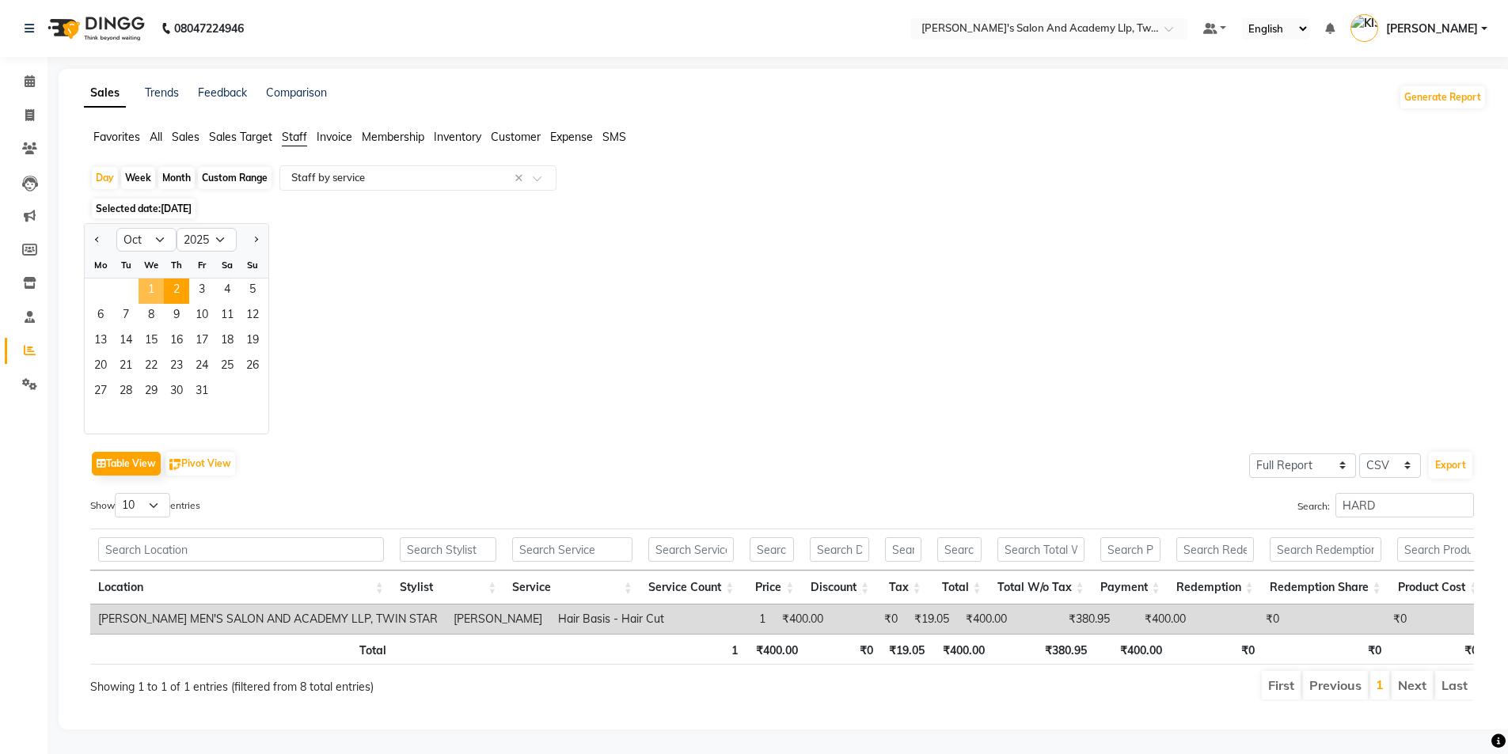
click at [146, 284] on span "1" at bounding box center [151, 291] width 25 height 25
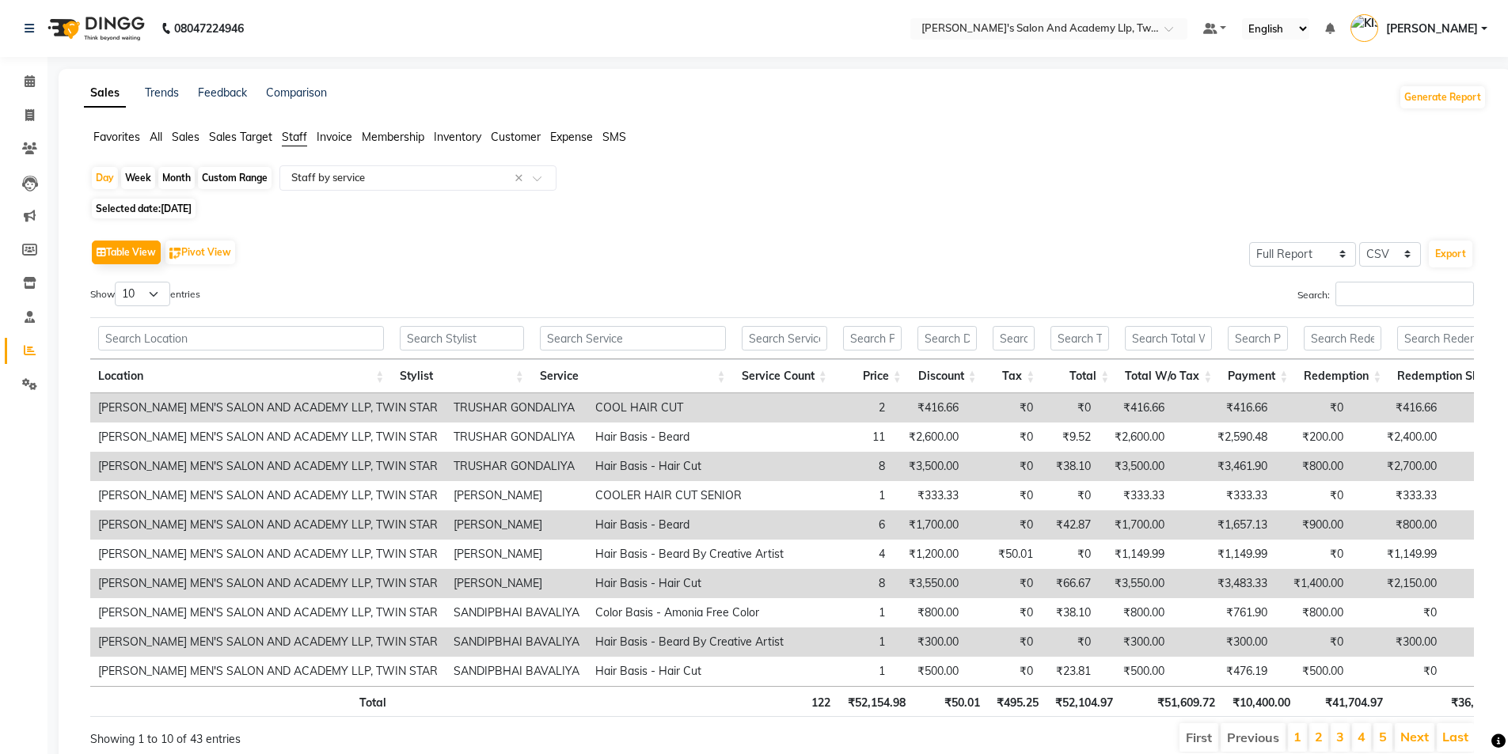
scroll to position [75, 0]
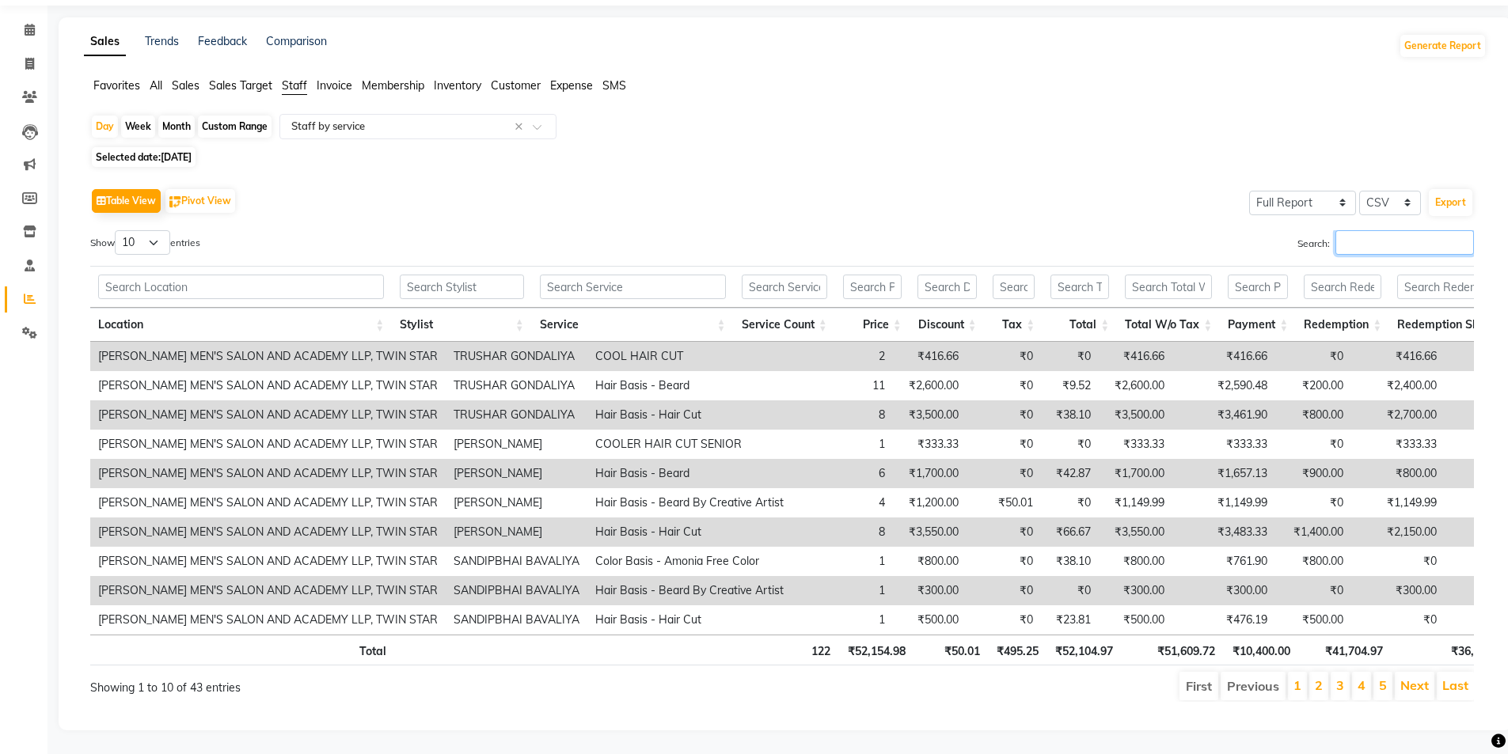
click at [1365, 230] on input "Search:" at bounding box center [1404, 242] width 139 height 25
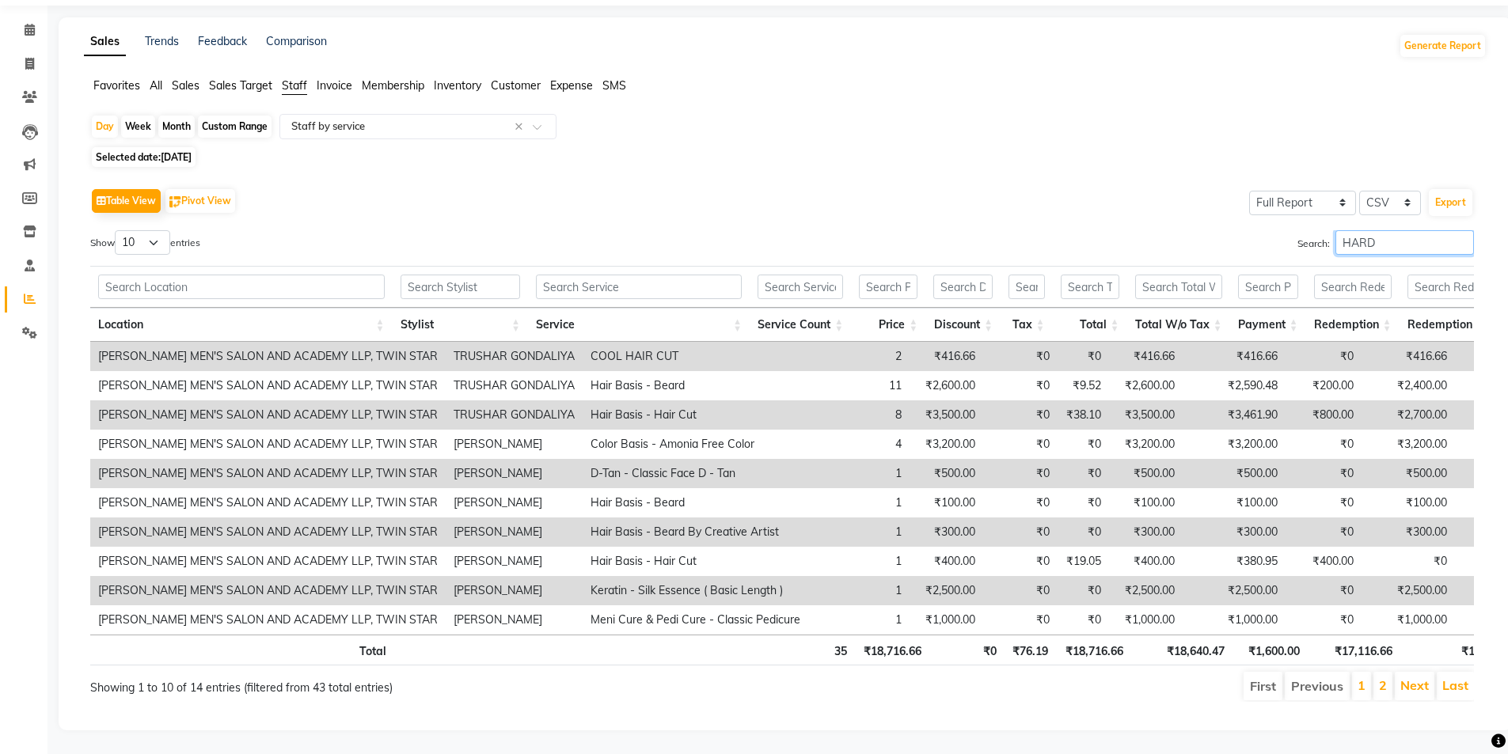
scroll to position [0, 0]
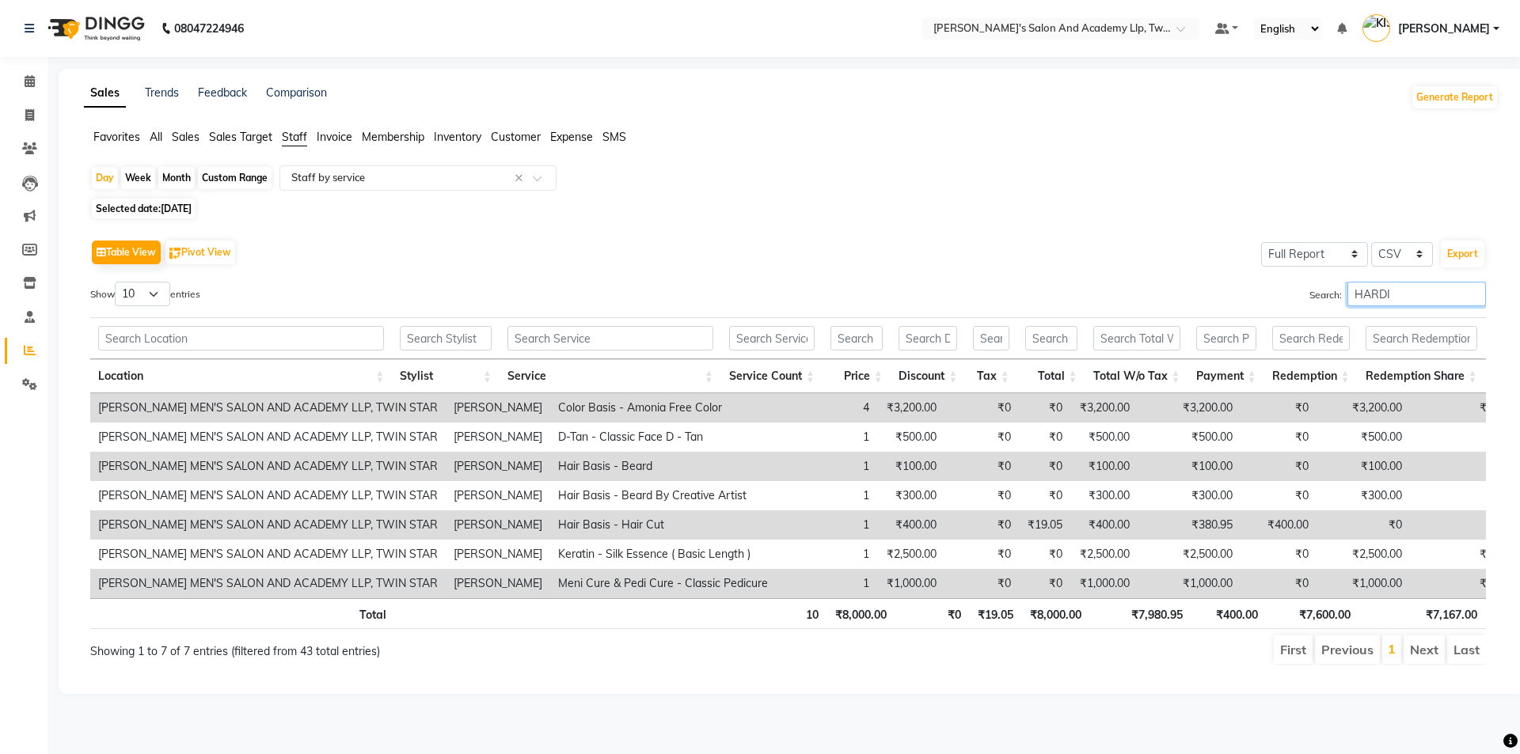
type input "[PERSON_NAME]"
click at [1474, 300] on input "[PERSON_NAME]" at bounding box center [1416, 294] width 139 height 25
click at [1472, 300] on input "[PERSON_NAME]" at bounding box center [1416, 294] width 139 height 25
click at [1468, 297] on input "[PERSON_NAME]" at bounding box center [1416, 294] width 139 height 25
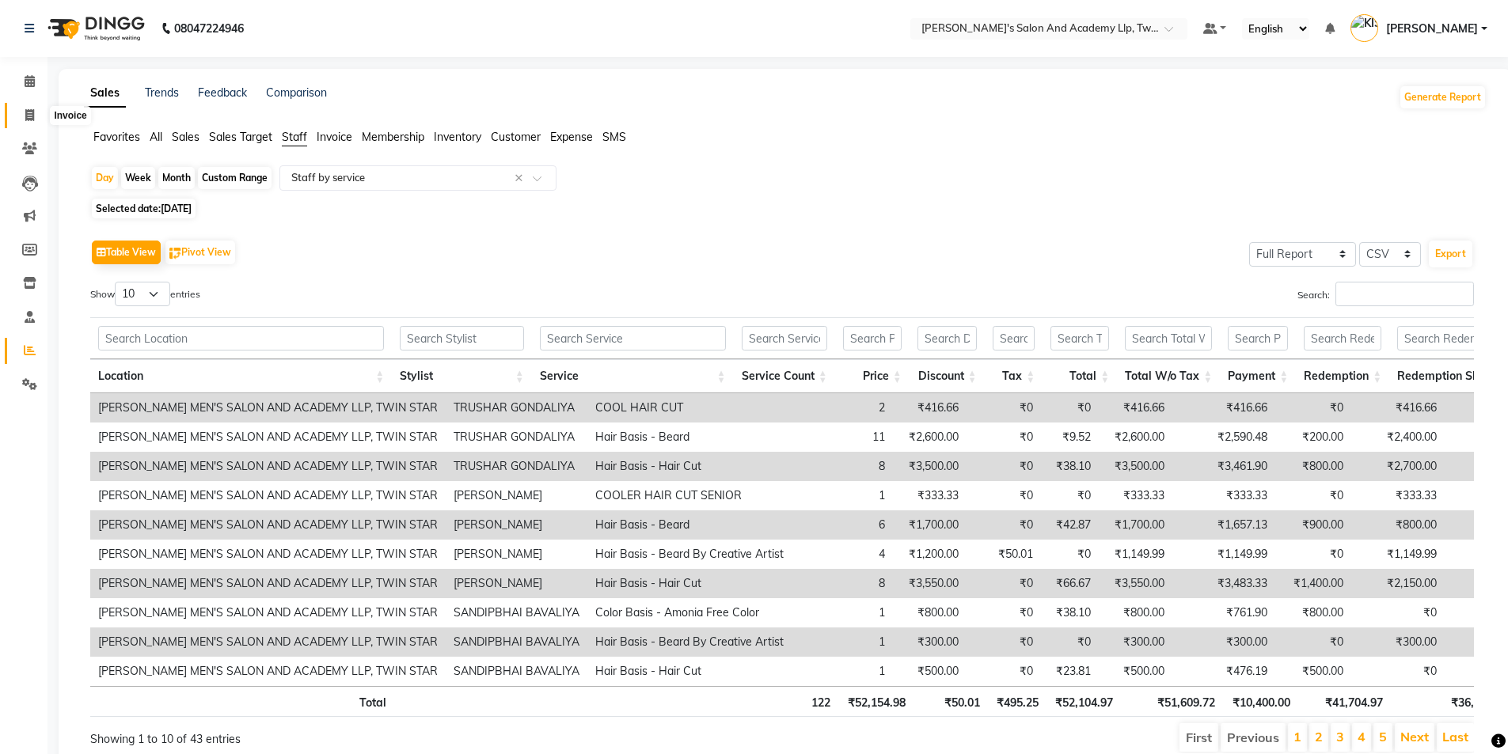
click at [38, 111] on span at bounding box center [30, 116] width 28 height 18
select select "service"
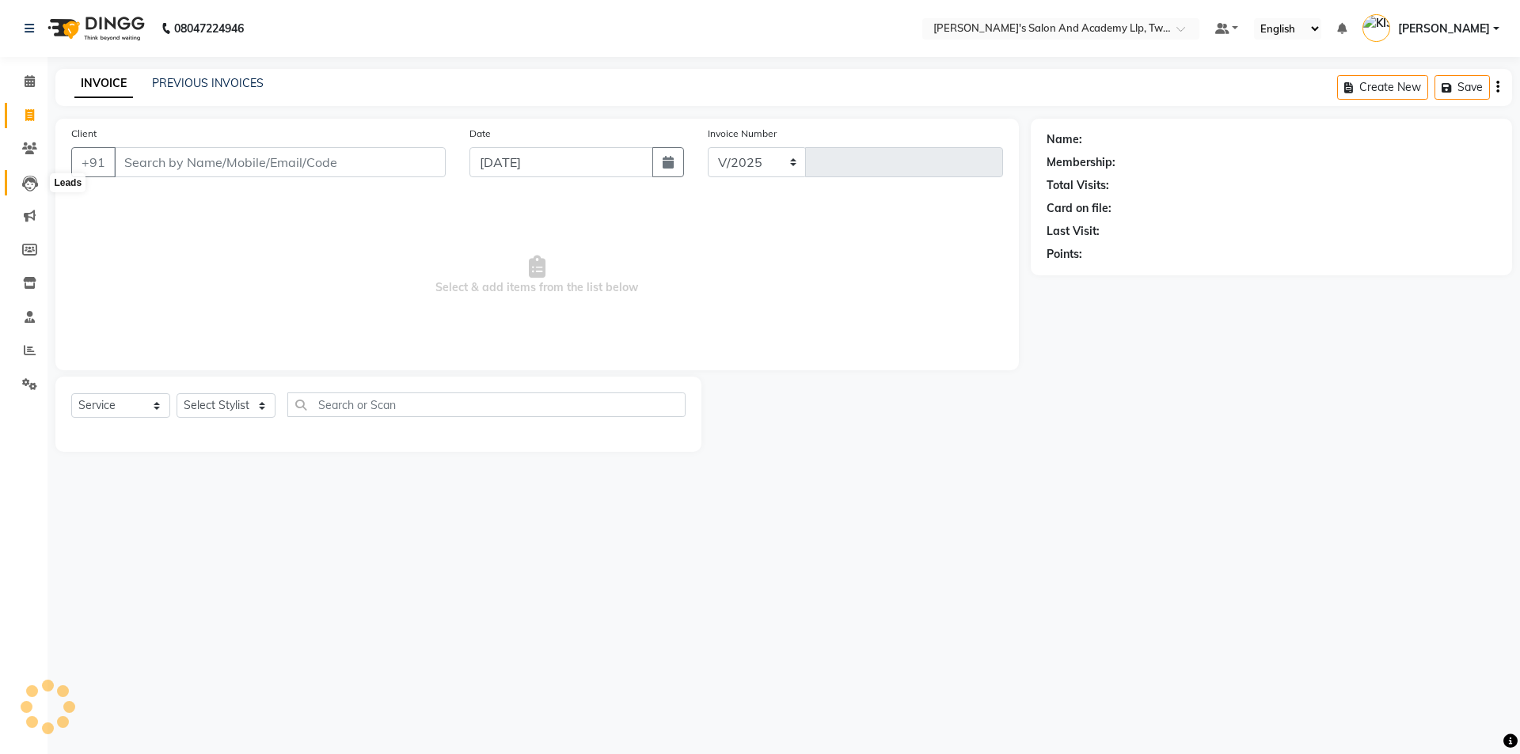
select select "6985"
type input "11561"
click at [36, 344] on span at bounding box center [30, 351] width 28 height 18
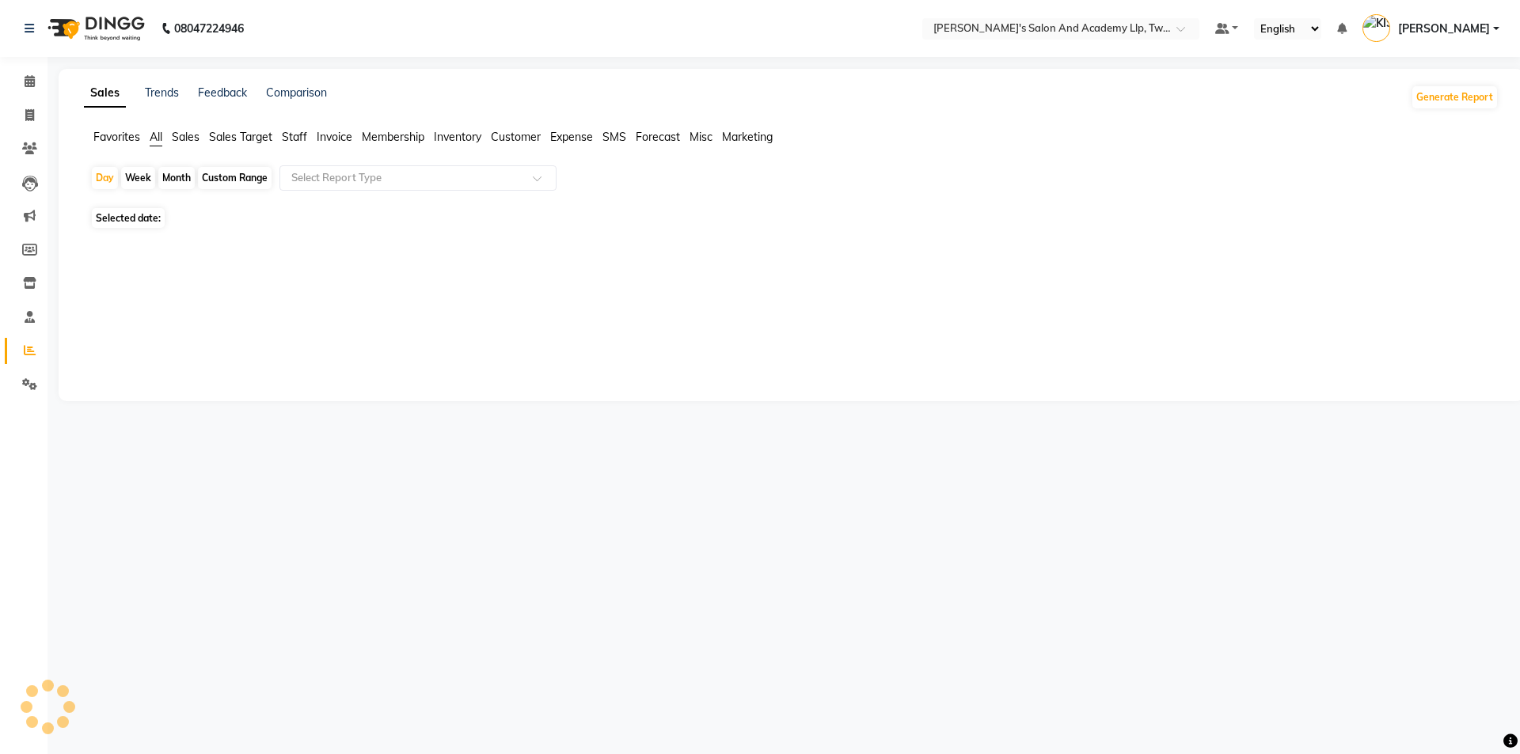
click at [294, 132] on span "Staff" at bounding box center [294, 137] width 25 height 14
click at [317, 177] on input "text" at bounding box center [402, 178] width 228 height 16
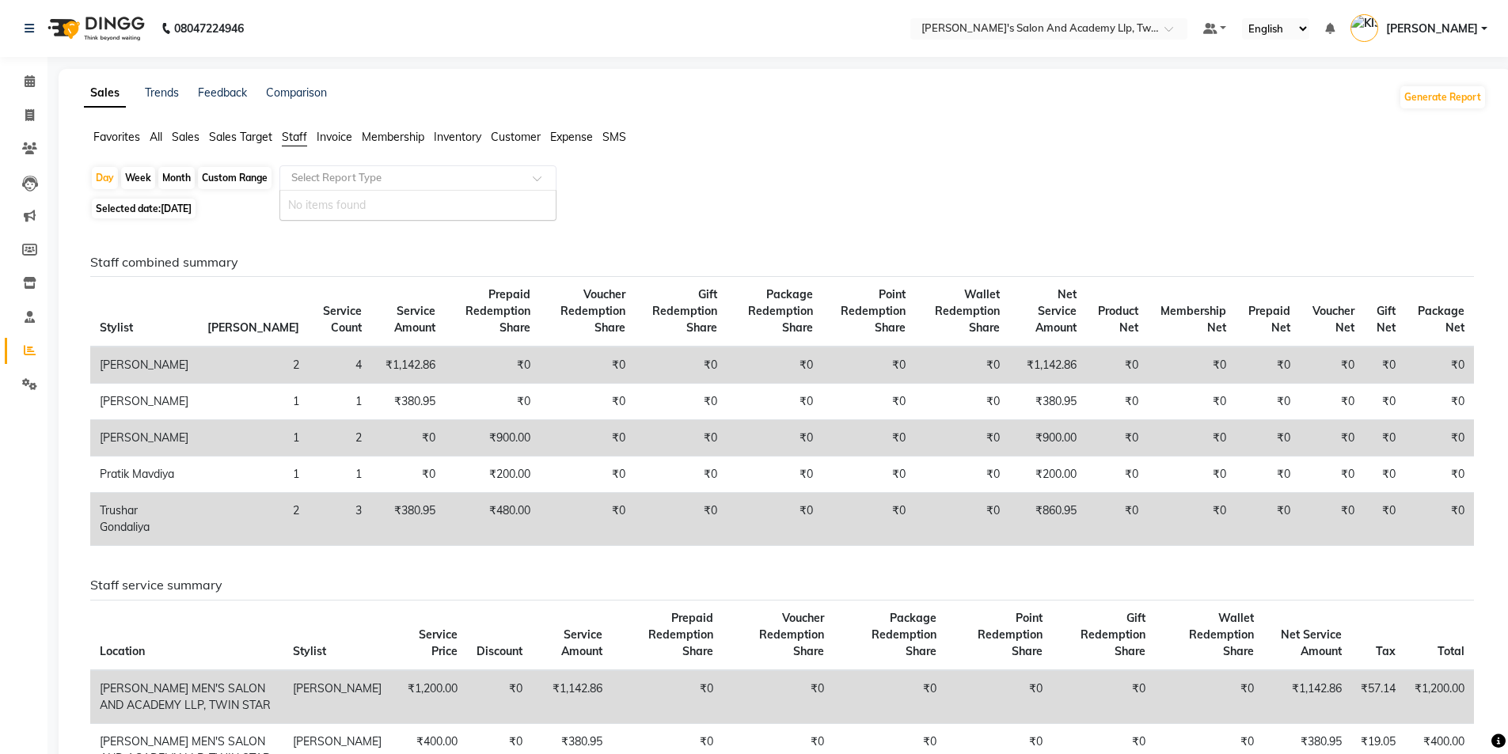
click at [322, 177] on input "text" at bounding box center [402, 178] width 228 height 16
click at [22, 349] on span at bounding box center [30, 351] width 28 height 18
click at [28, 113] on icon at bounding box center [29, 115] width 9 height 12
select select "service"
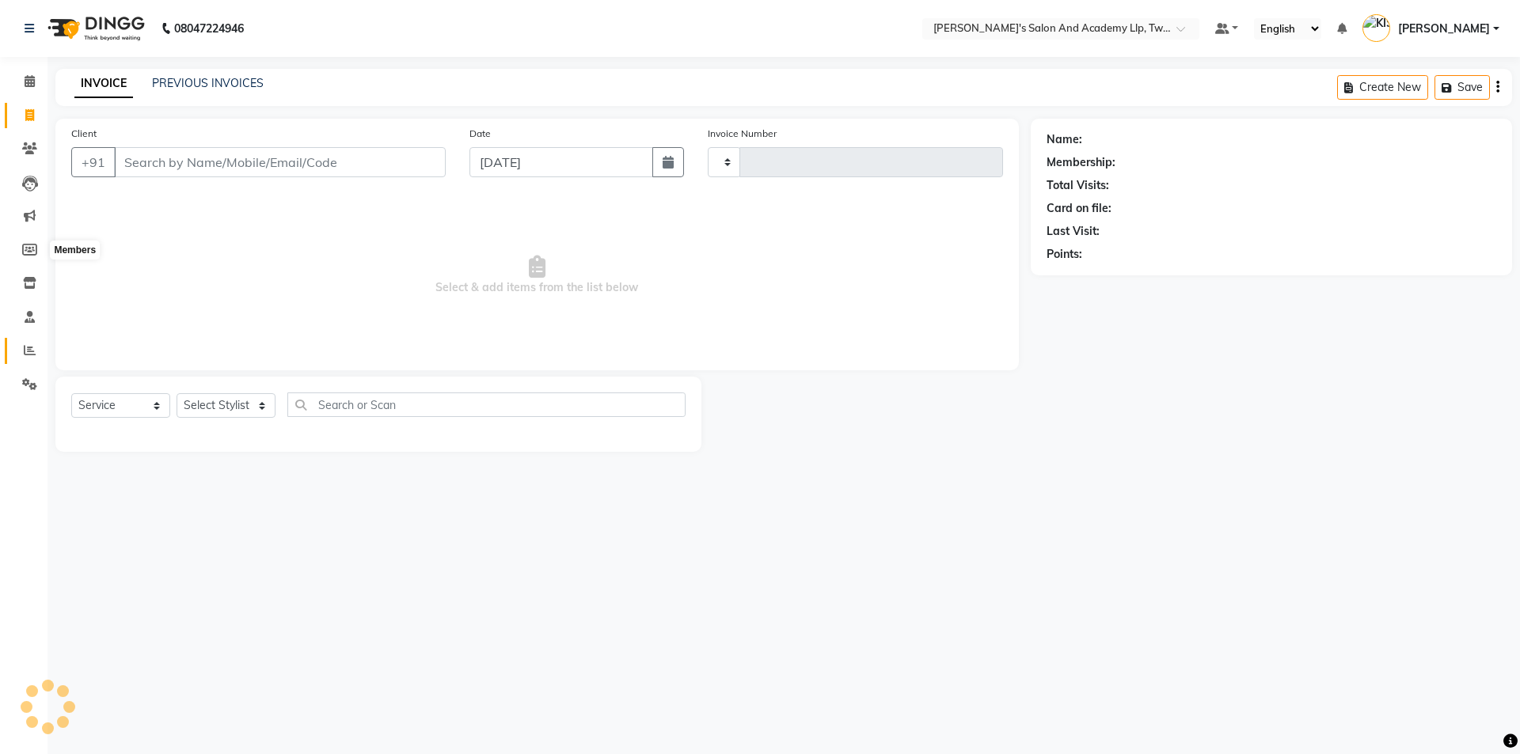
type input "11561"
select select "6985"
click at [32, 347] on icon at bounding box center [30, 350] width 12 height 12
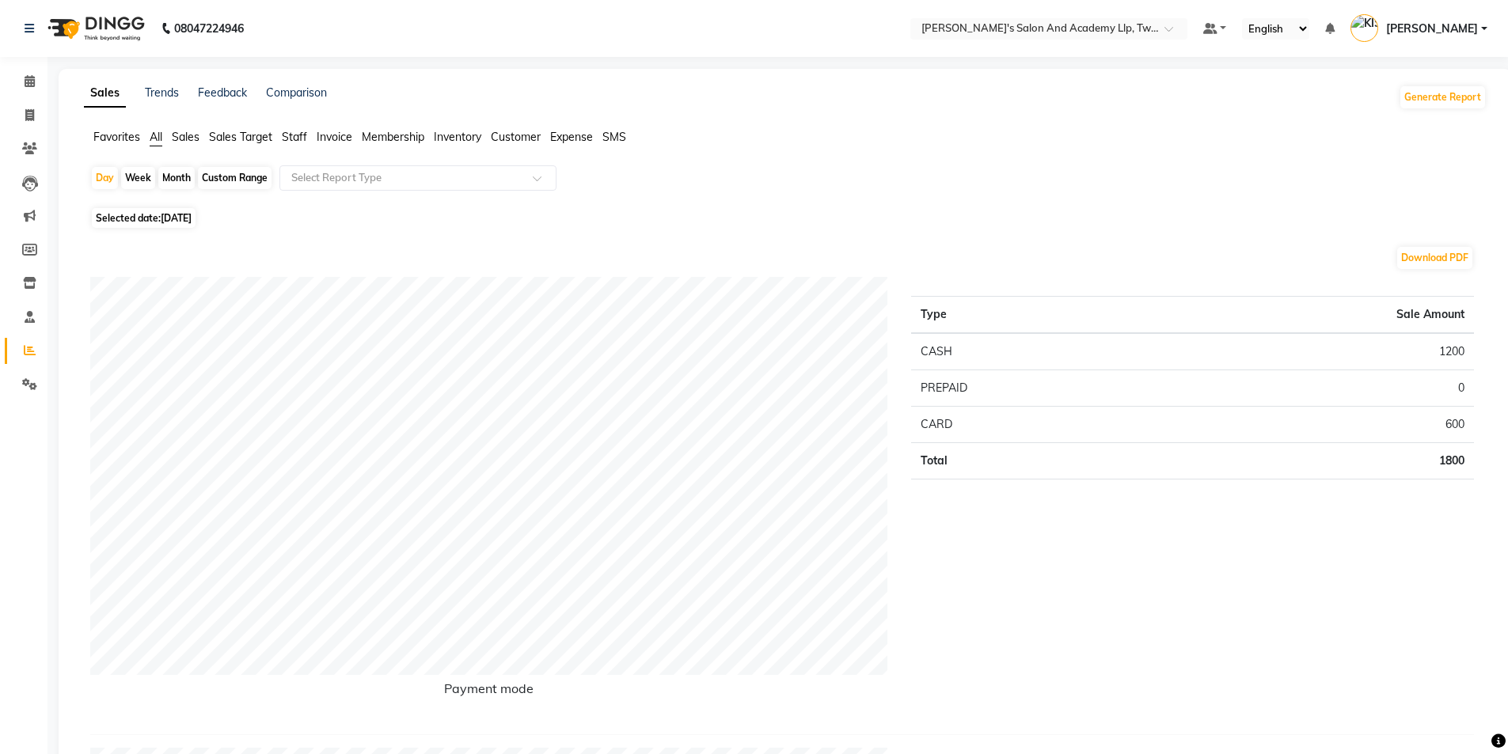
click at [170, 217] on span "02-10-2025" at bounding box center [176, 218] width 31 height 12
select select "10"
select select "2025"
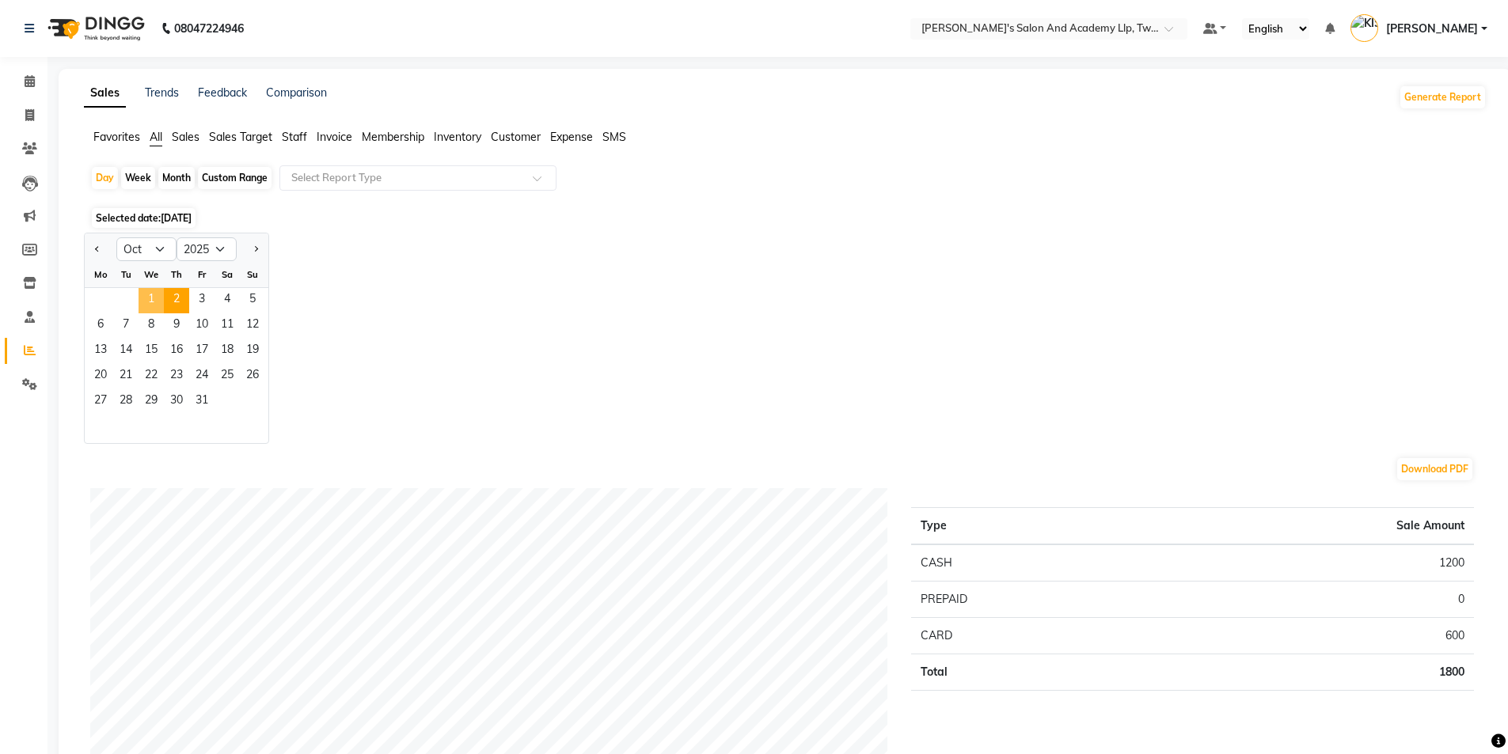
click at [151, 297] on span "1" at bounding box center [151, 300] width 25 height 25
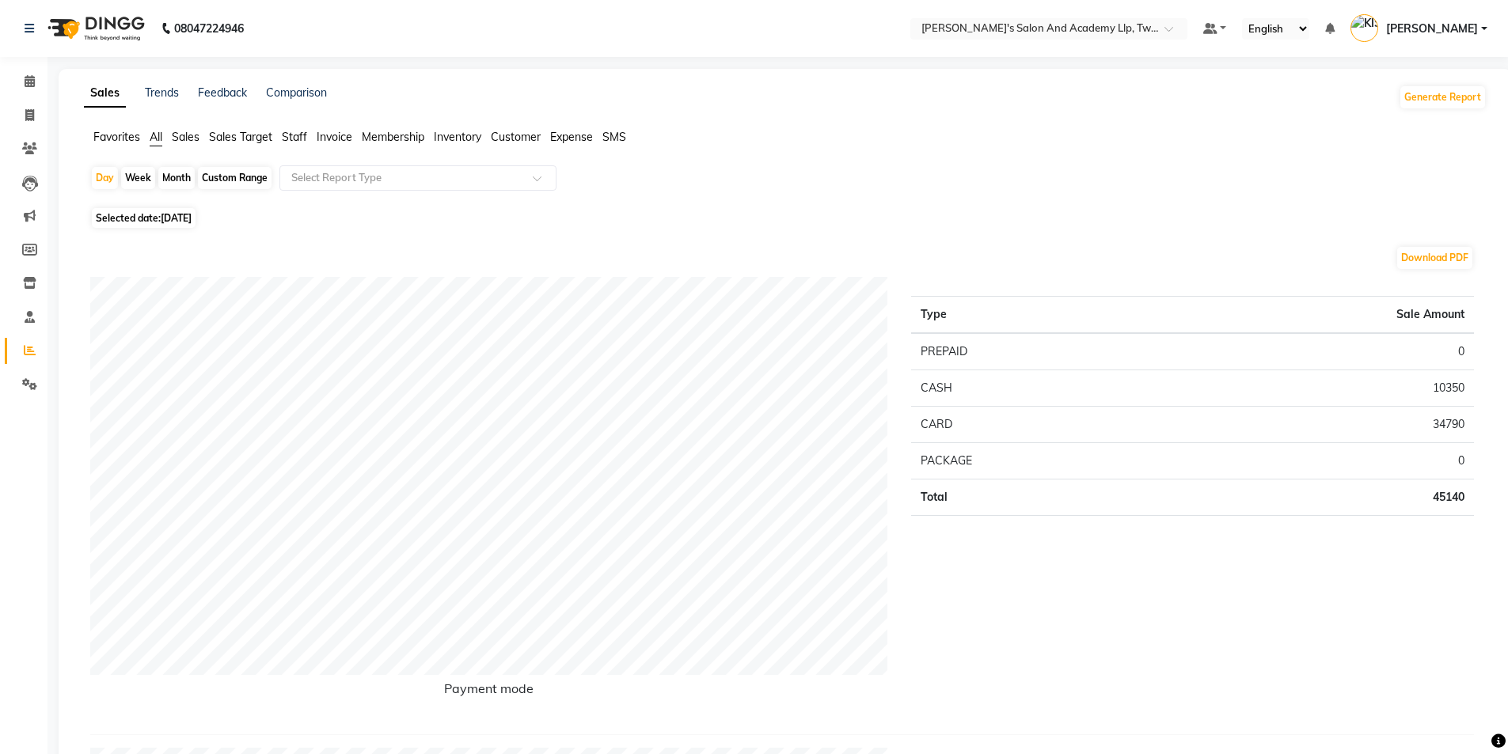
click at [293, 135] on span "Staff" at bounding box center [294, 137] width 25 height 14
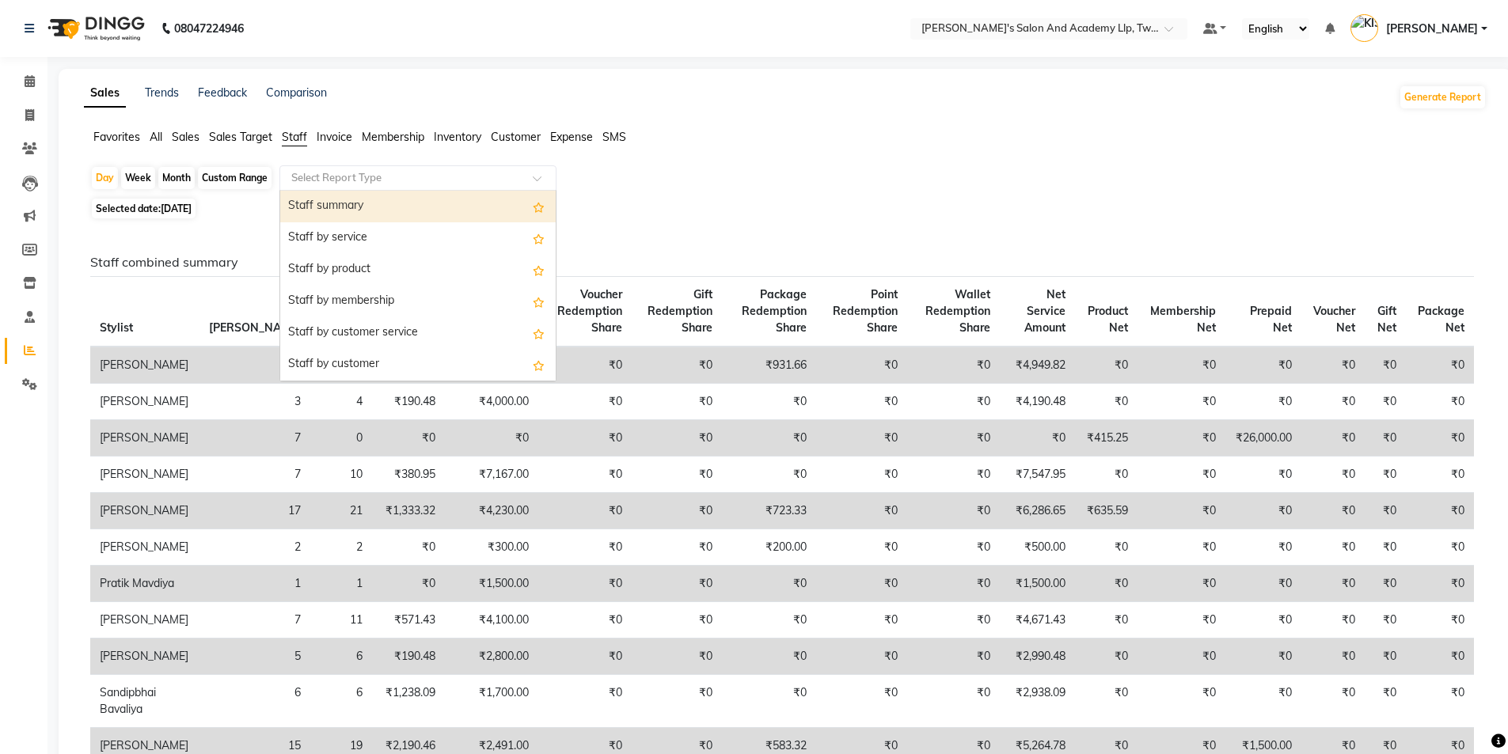
click at [328, 178] on input "text" at bounding box center [402, 178] width 228 height 16
click at [341, 222] on div "Staff summary" at bounding box center [417, 207] width 275 height 32
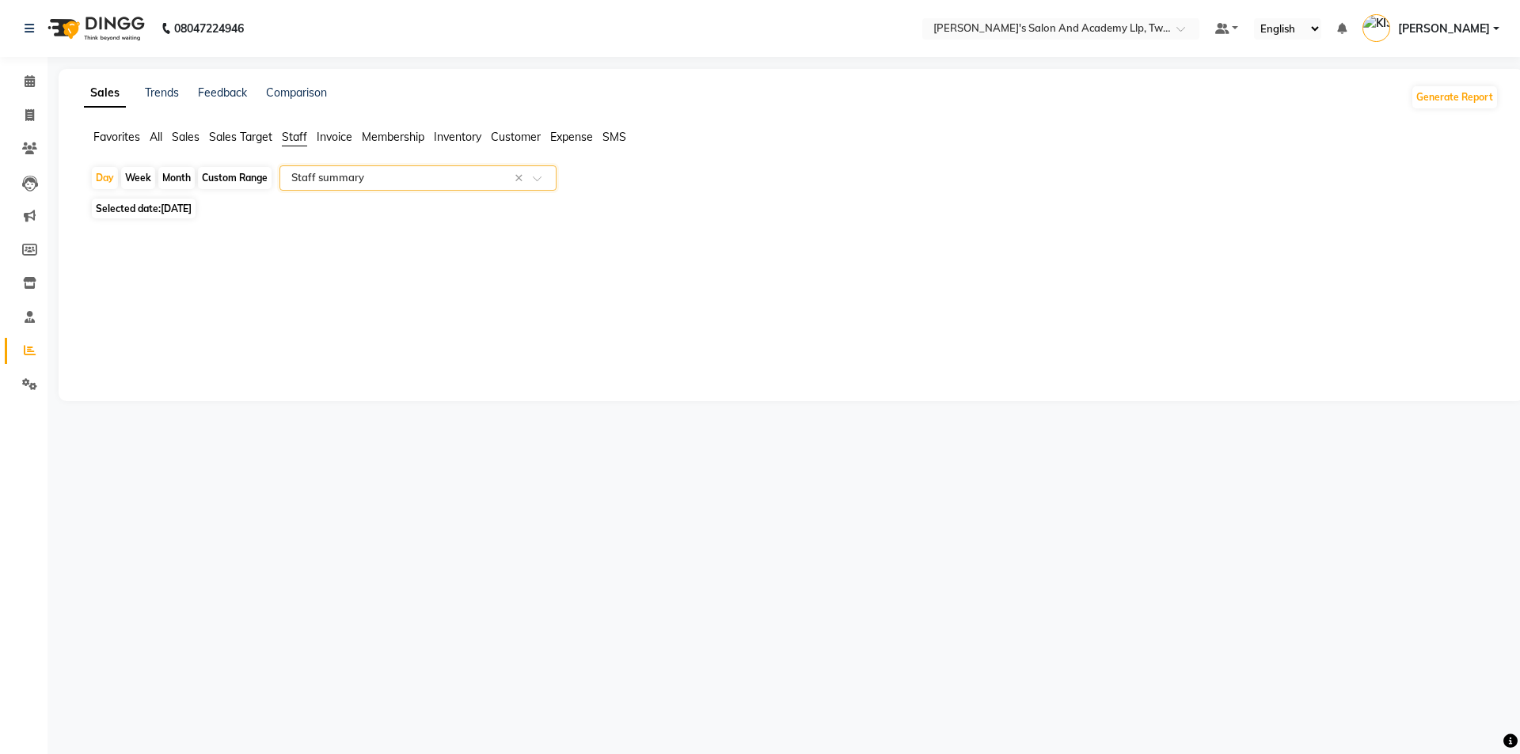
select select "full_report"
select select "csv"
click at [427, 177] on input "text" at bounding box center [402, 178] width 228 height 16
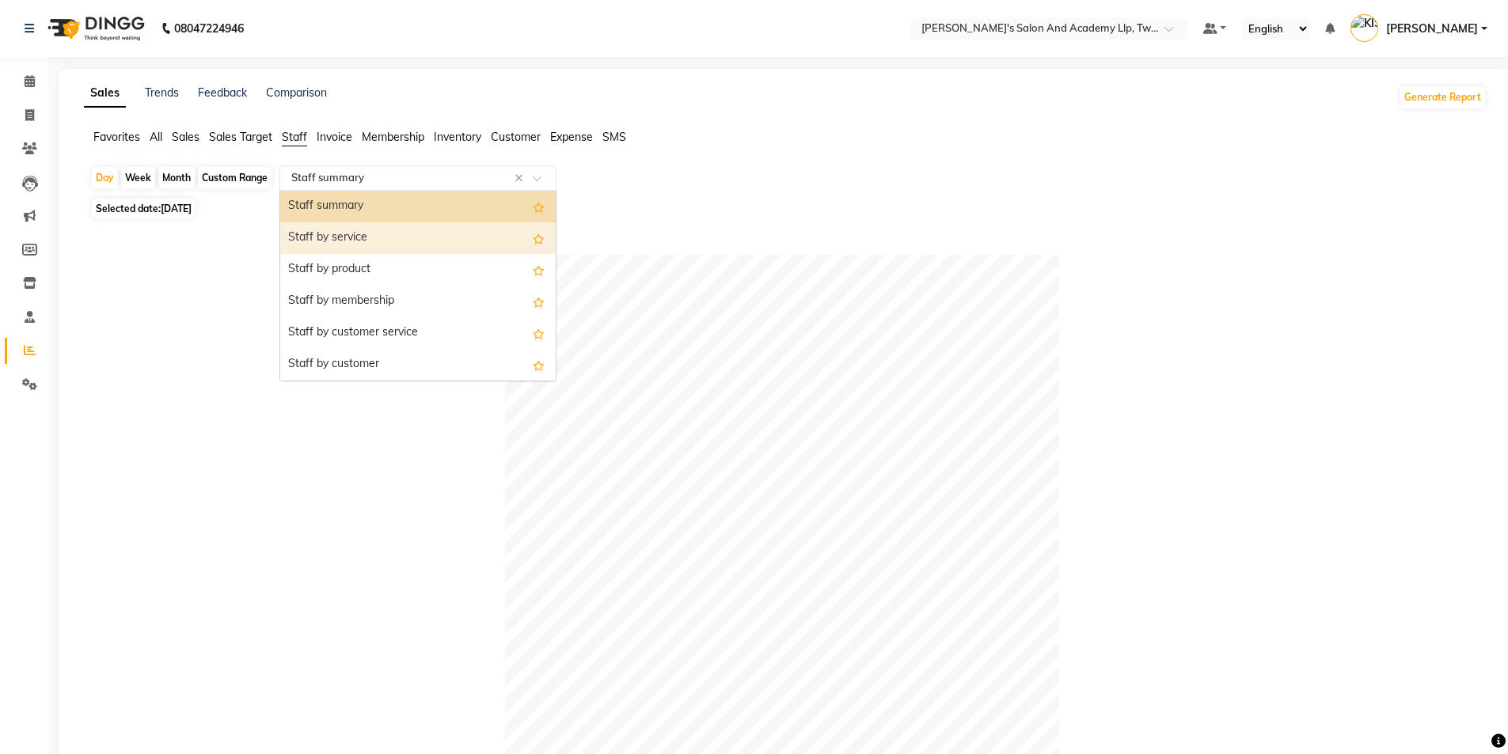
click at [417, 241] on div "Staff by service" at bounding box center [417, 238] width 275 height 32
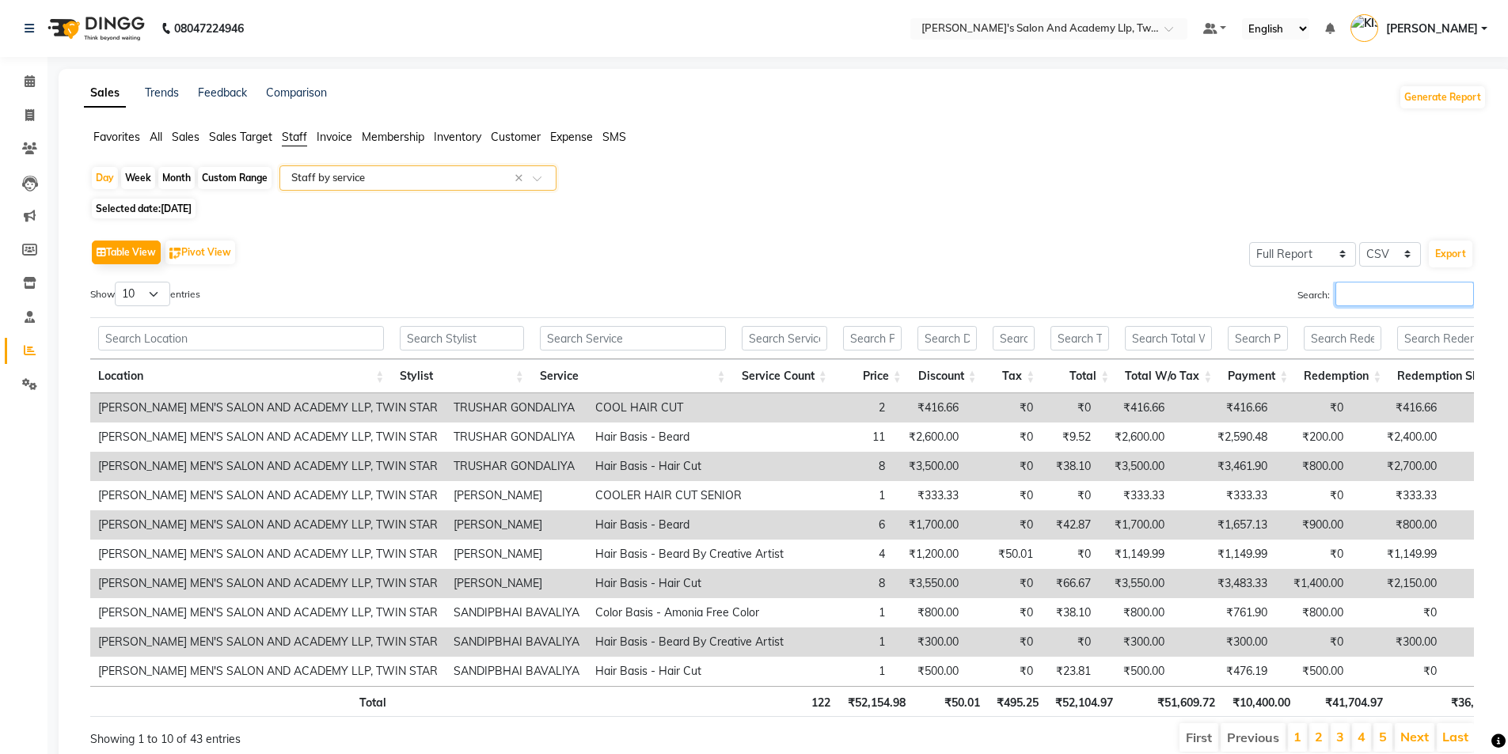
click at [1385, 294] on input "Search:" at bounding box center [1404, 294] width 139 height 25
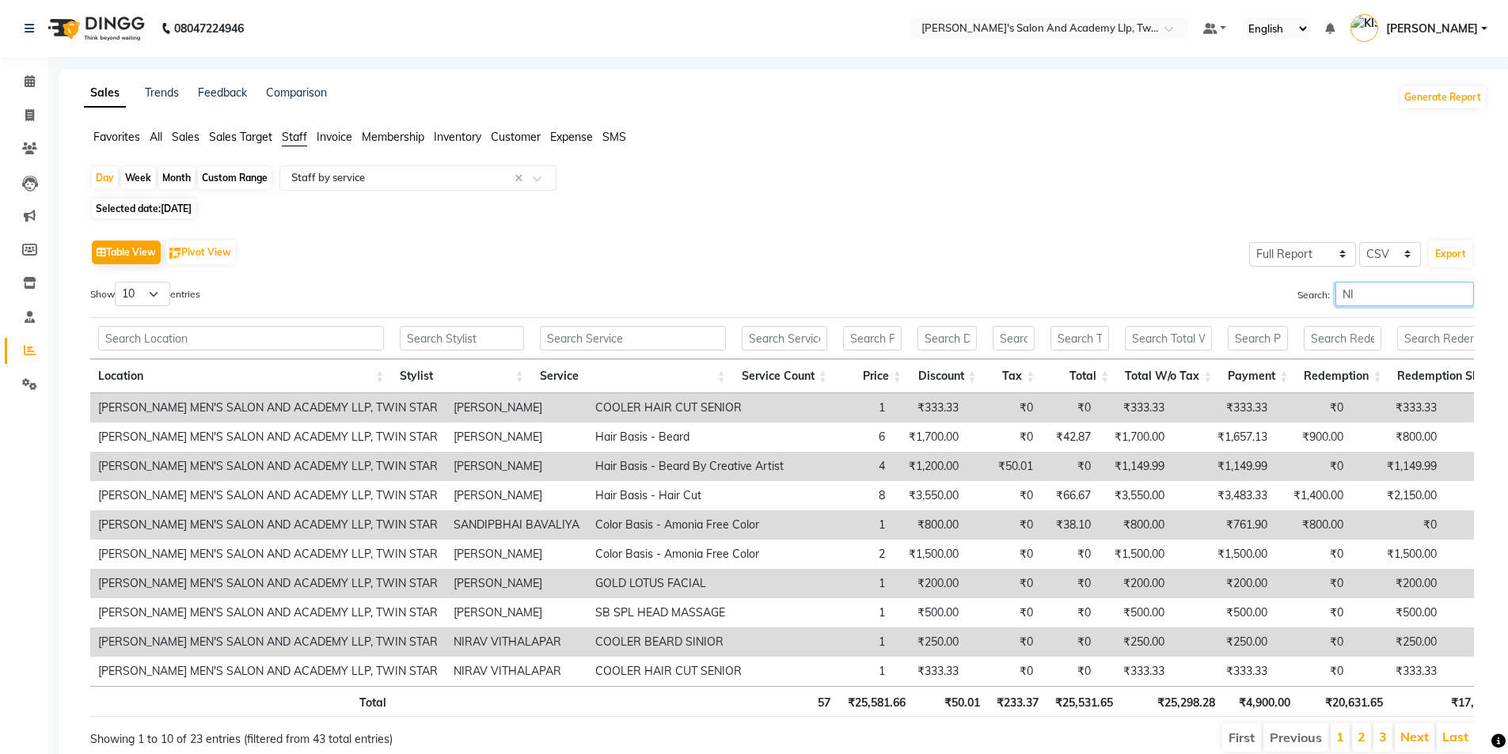
type input "N"
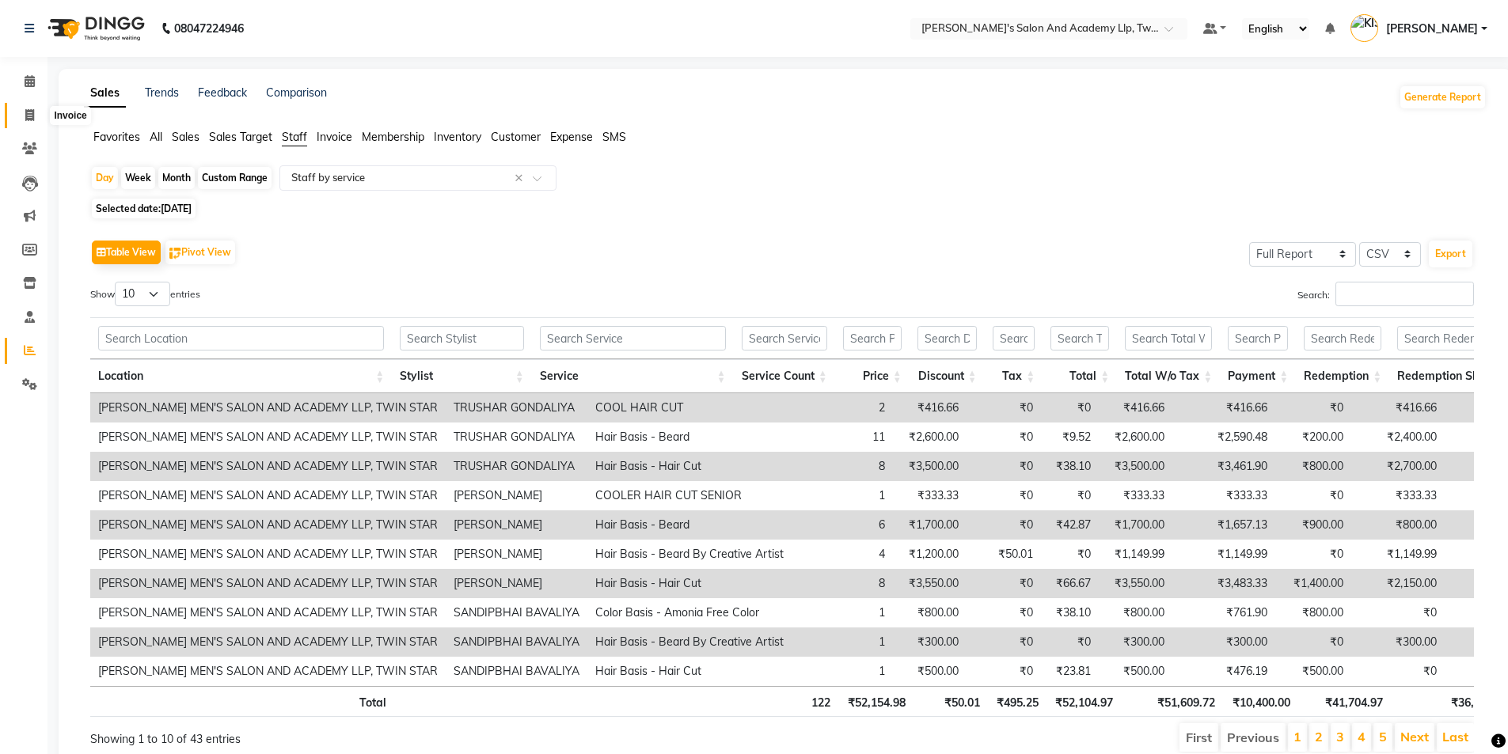
click at [28, 114] on icon at bounding box center [29, 115] width 9 height 12
select select "service"
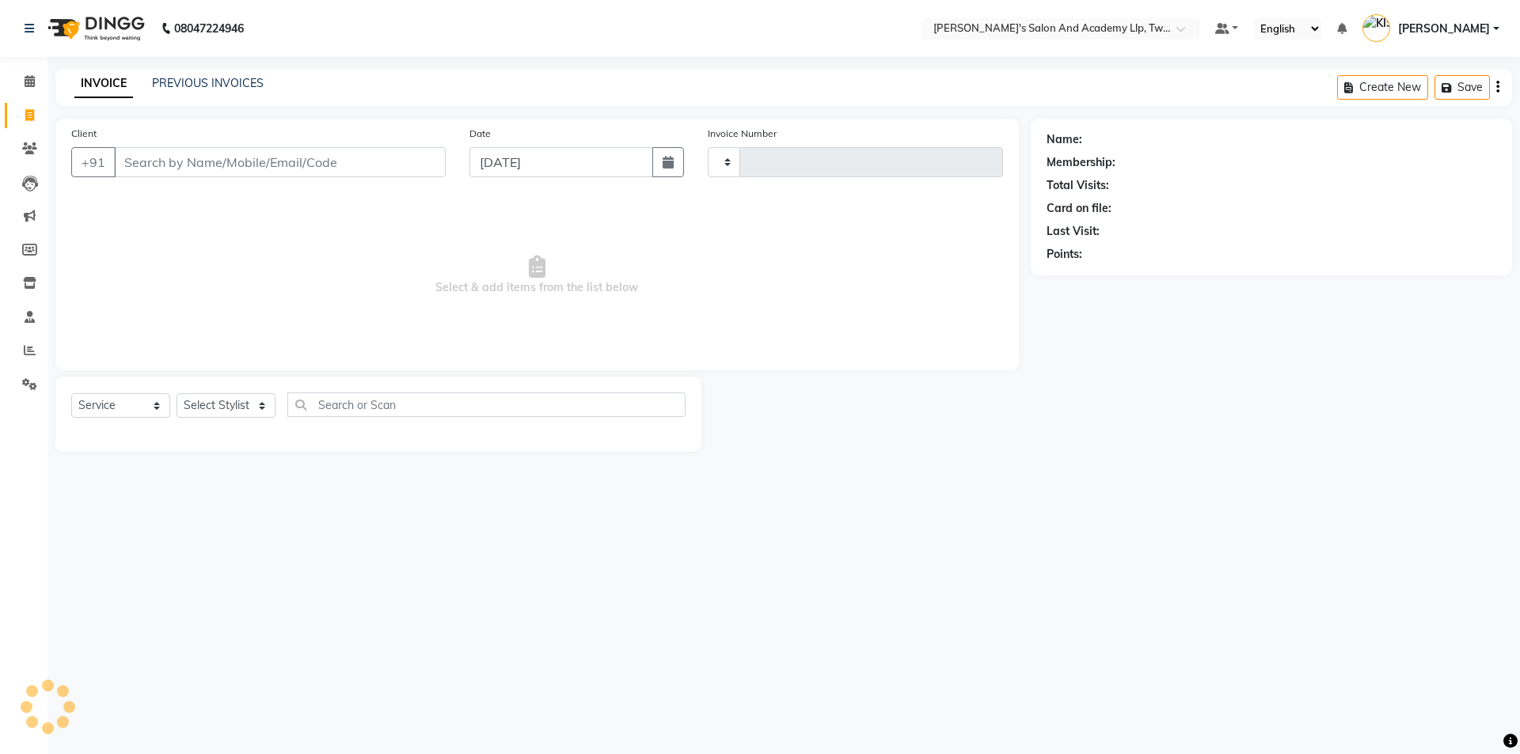
type input "11561"
select select "6985"
click at [268, 156] on input "Client" at bounding box center [280, 162] width 332 height 30
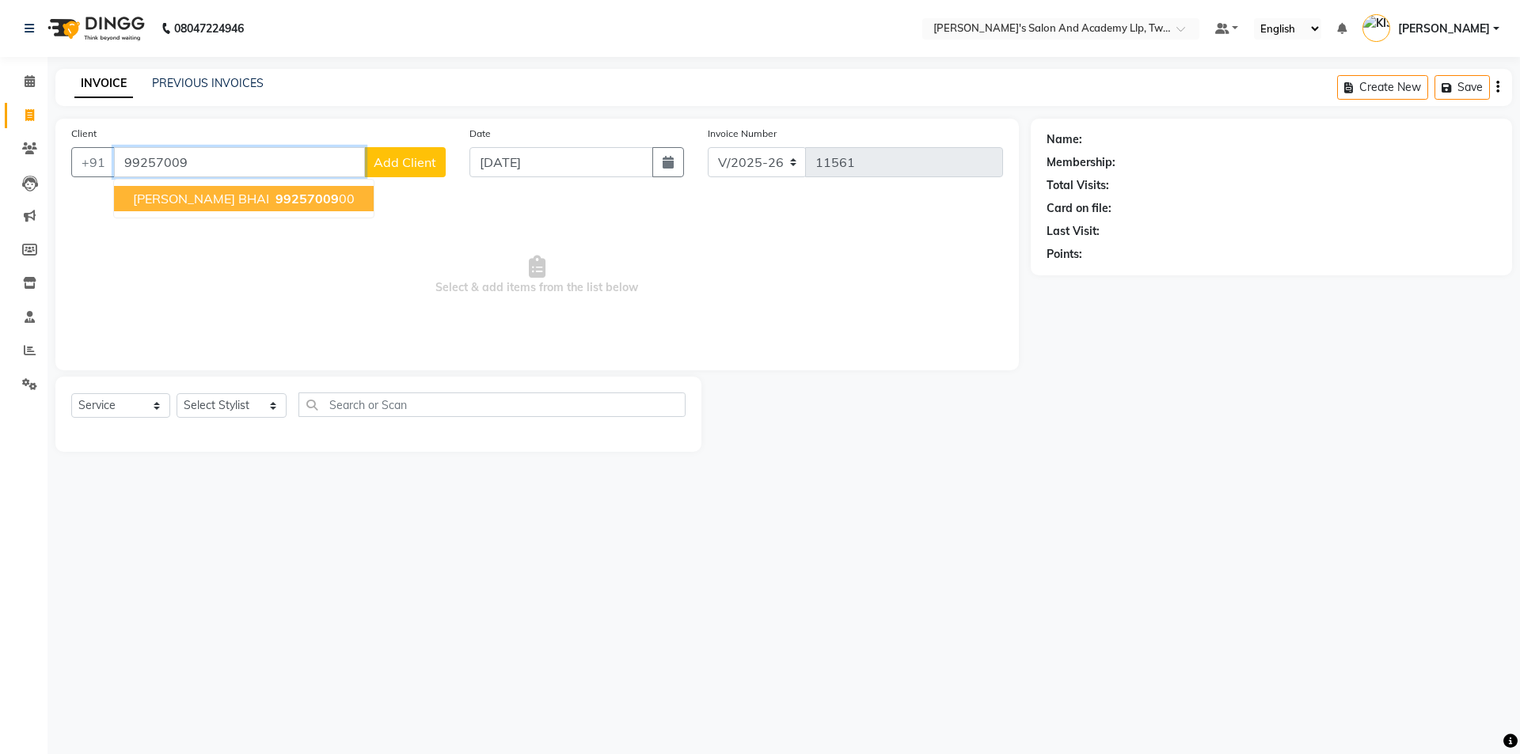
click at [219, 200] on span "DHARMESH BHAI" at bounding box center [201, 199] width 136 height 16
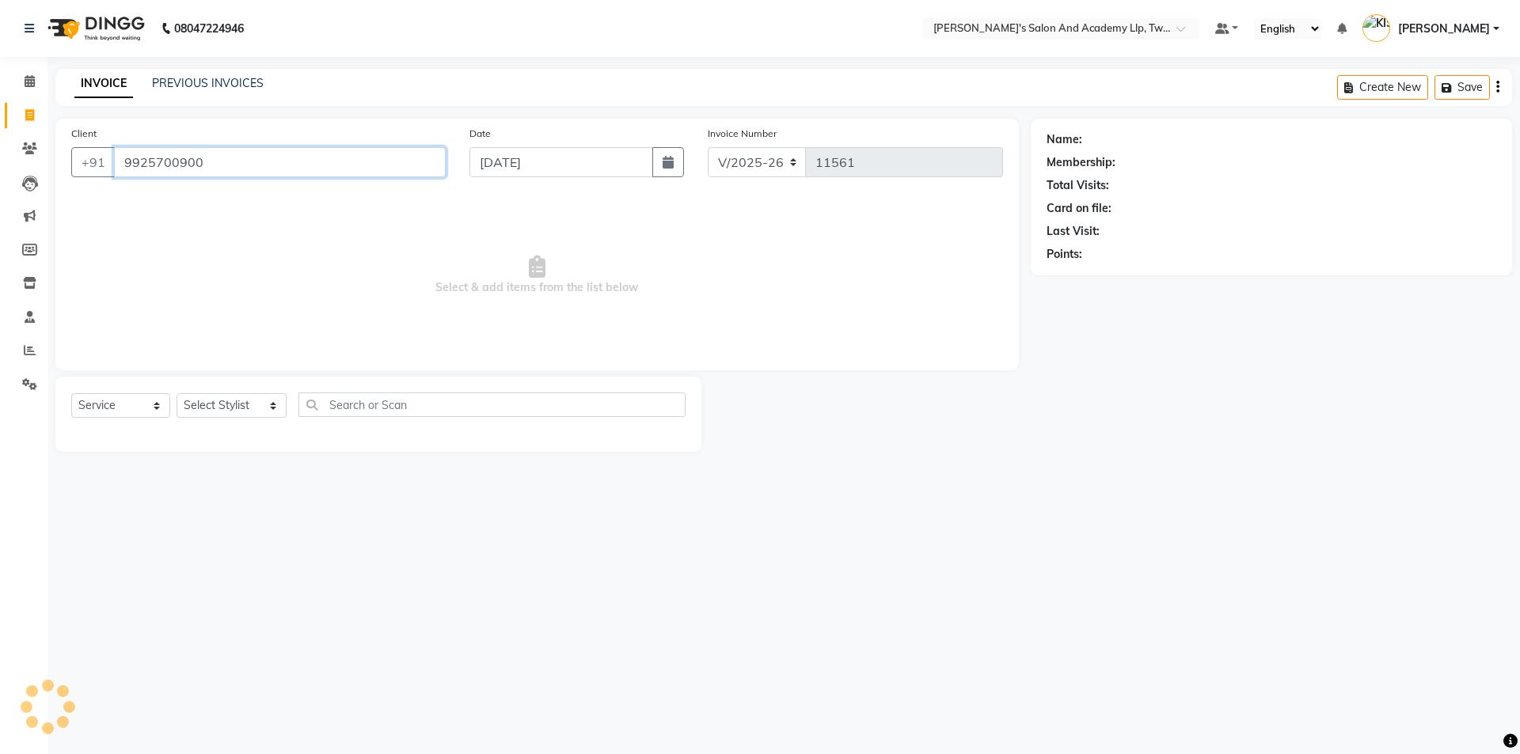
type input "9925700900"
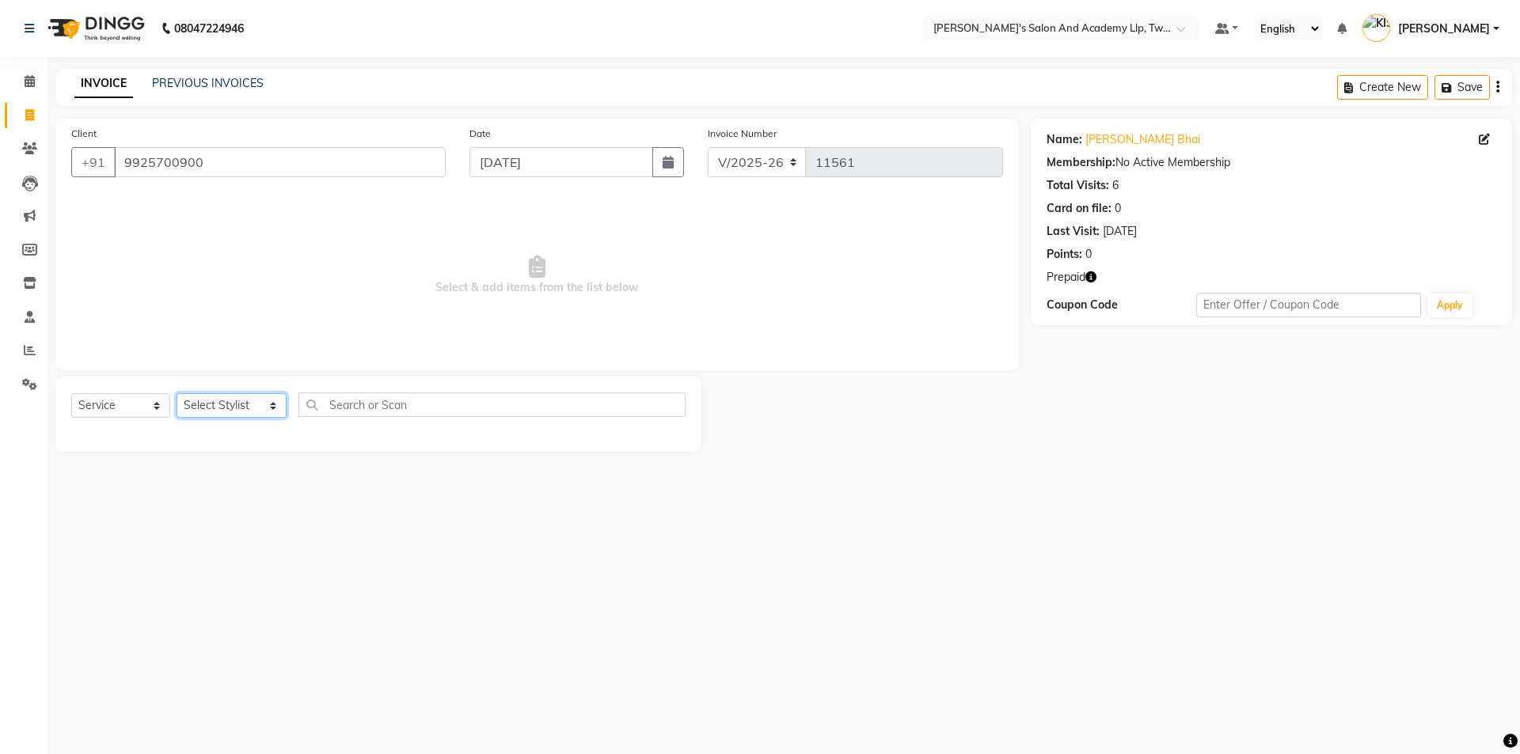
click at [224, 401] on select "Select Stylist [PERSON_NAME] [PERSON_NAME] [PERSON_NAME] [PERSON_NAME] [PERSON_…" at bounding box center [232, 405] width 110 height 25
click at [1092, 278] on icon "button" at bounding box center [1090, 276] width 11 height 11
click at [203, 408] on select "Select Stylist [PERSON_NAME] [PERSON_NAME] [PERSON_NAME] [PERSON_NAME] [PERSON_…" at bounding box center [232, 405] width 110 height 25
select select "52741"
click at [177, 393] on select "Select Stylist [PERSON_NAME] [PERSON_NAME] [PERSON_NAME] [PERSON_NAME] [PERSON_…" at bounding box center [232, 405] width 110 height 25
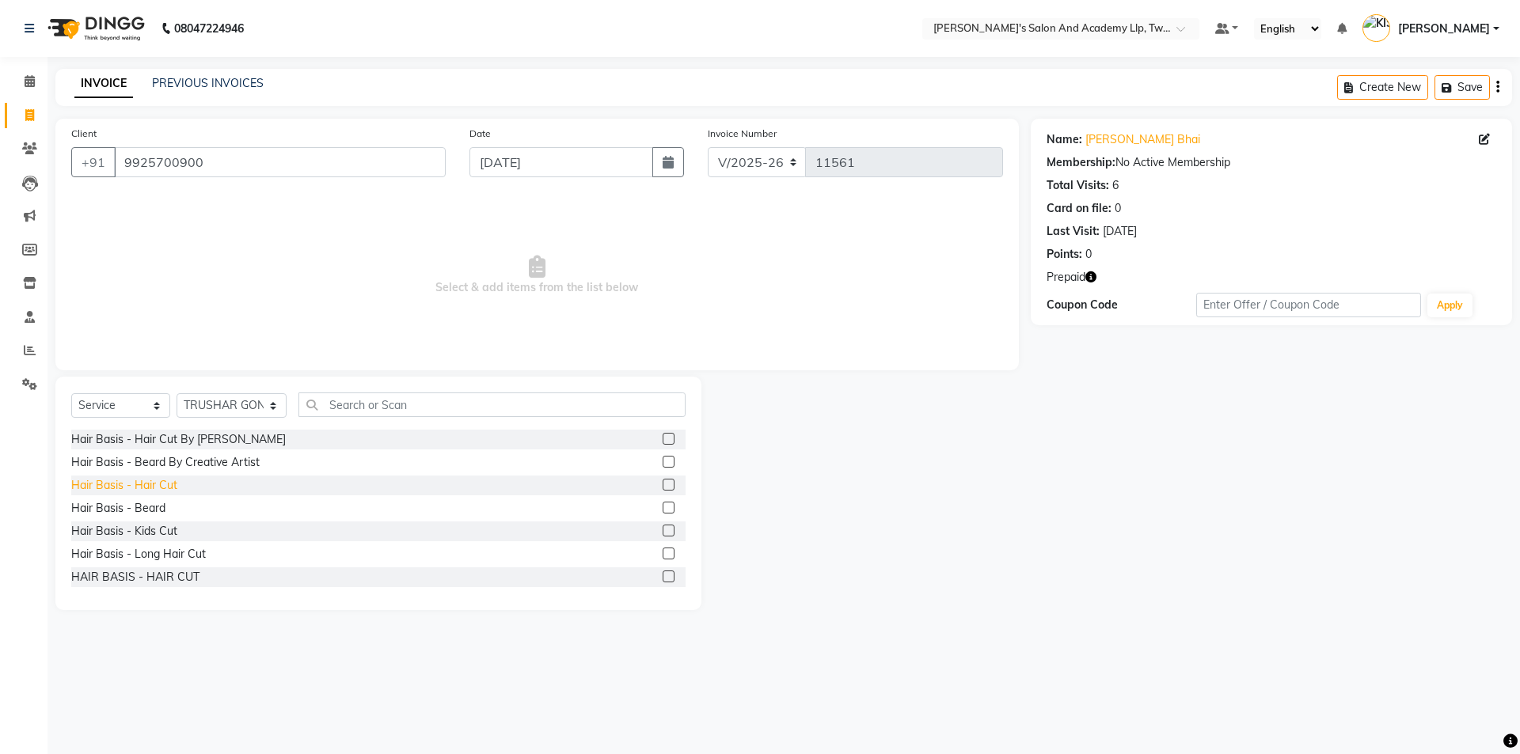
click at [154, 482] on div "Hair Basis - Hair Cut" at bounding box center [124, 485] width 106 height 17
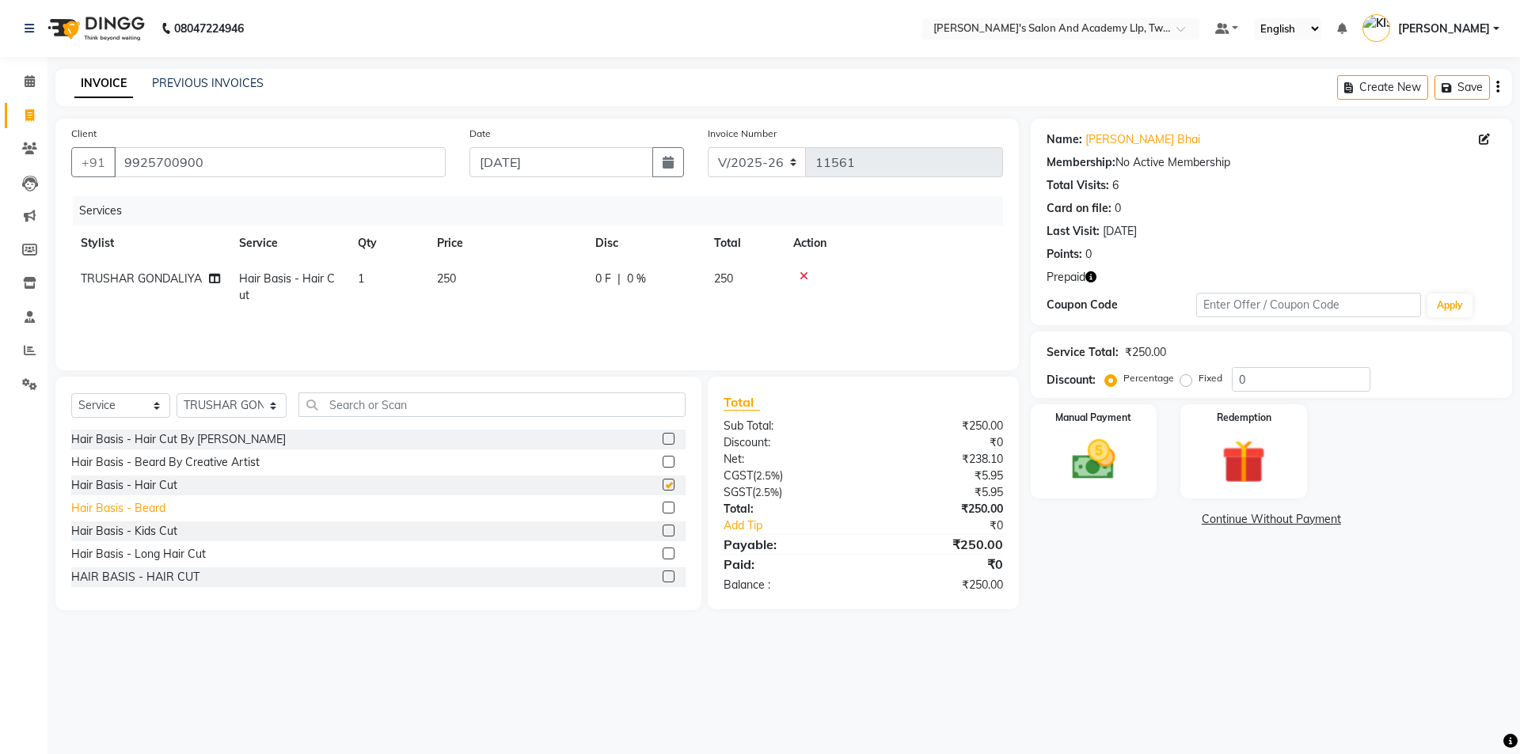
checkbox input "false"
click at [158, 508] on div "Hair Basis - Beard" at bounding box center [118, 508] width 94 height 17
checkbox input "false"
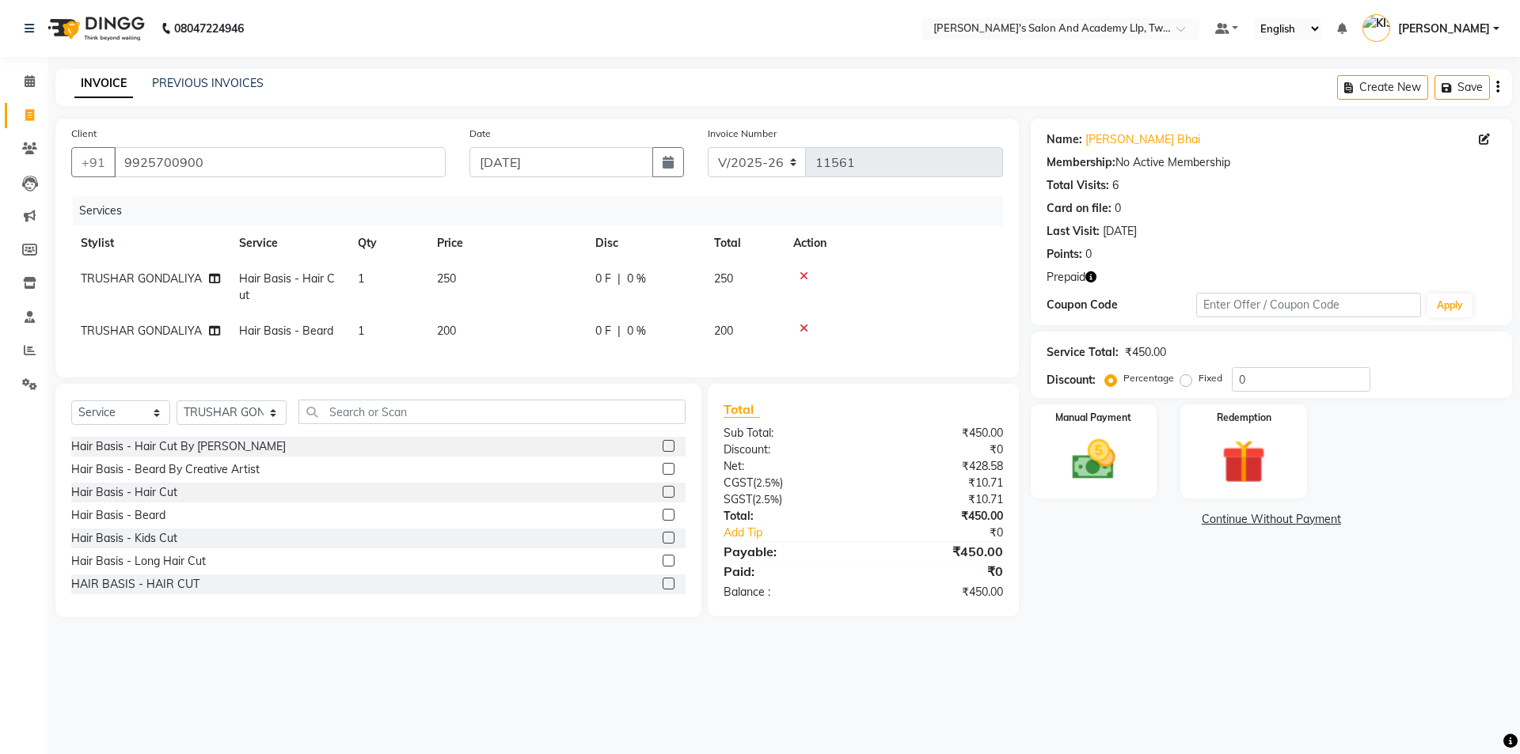
click at [494, 280] on td "250" at bounding box center [506, 287] width 158 height 52
select select "52741"
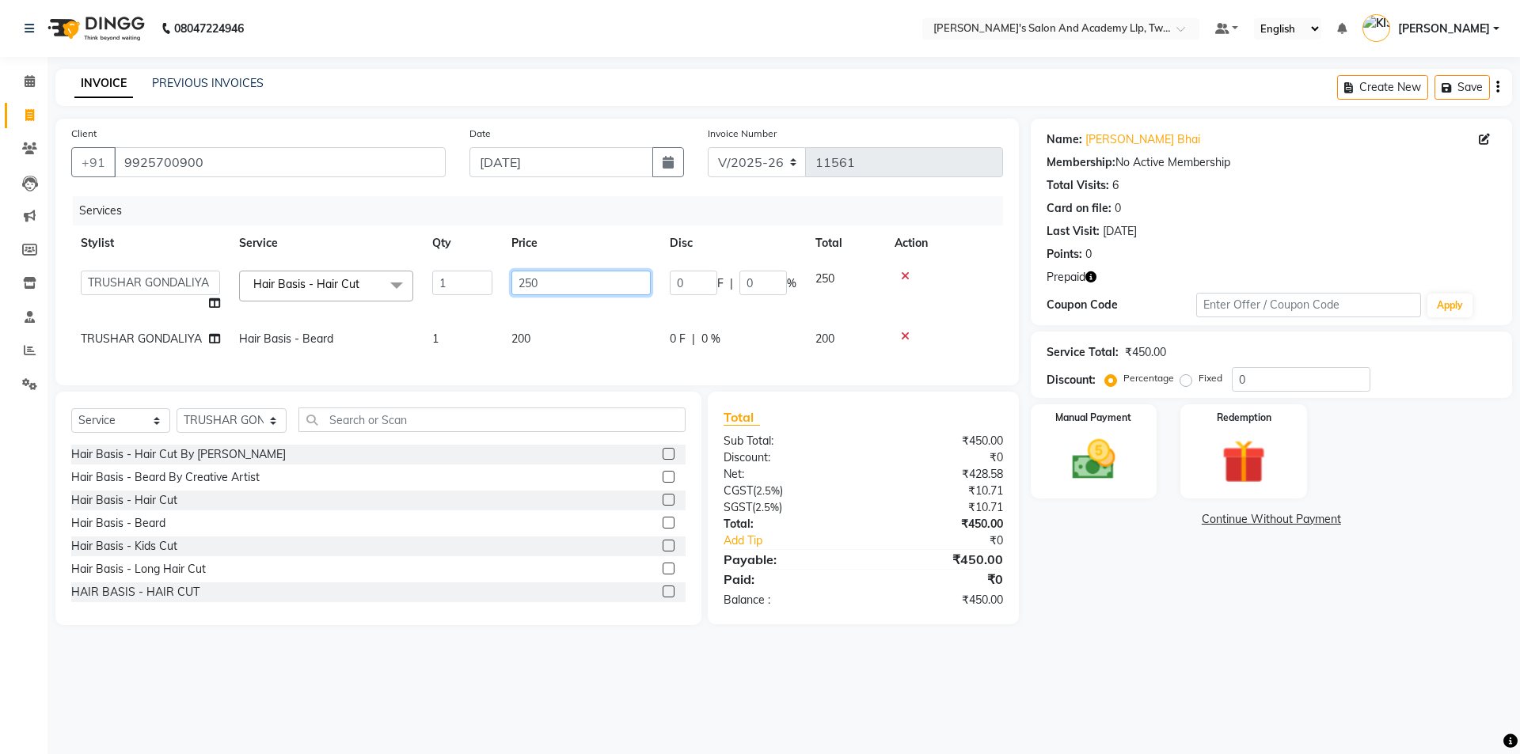
click at [552, 287] on input "250" at bounding box center [580, 283] width 139 height 25
type input "2"
type input "400"
click at [1217, 437] on img at bounding box center [1243, 462] width 74 height 56
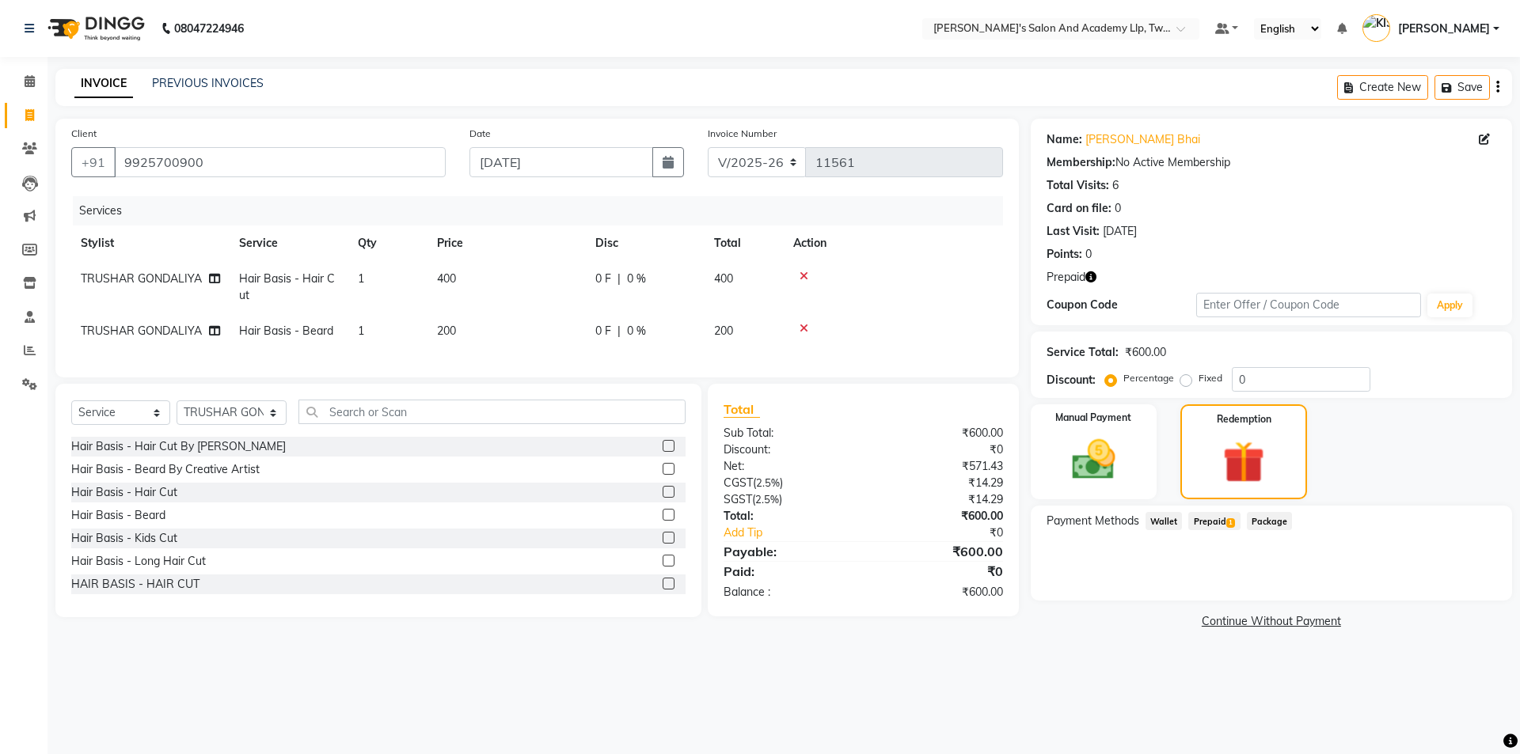
click at [1200, 523] on span "Prepaid 1" at bounding box center [1213, 521] width 51 height 18
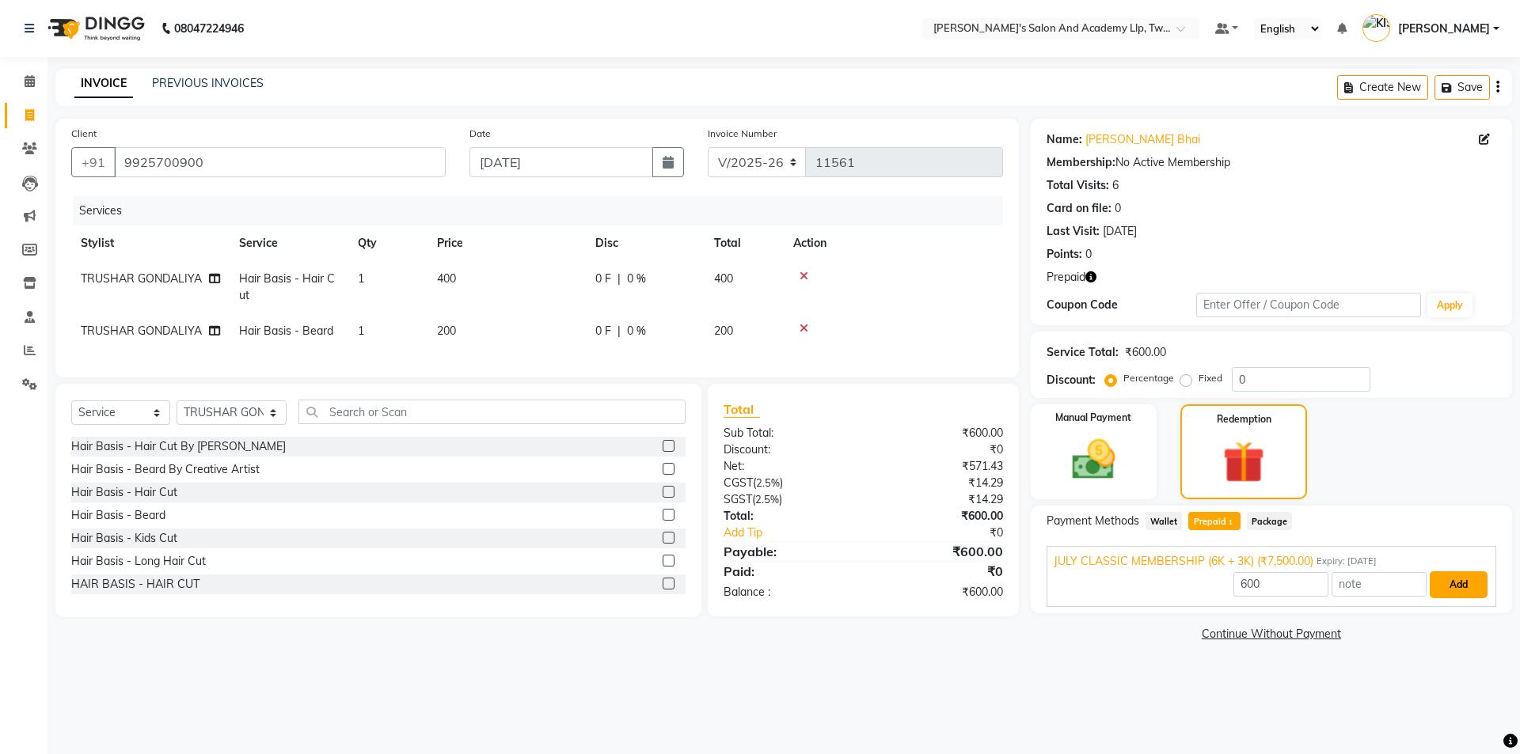
click at [1460, 587] on button "Add" at bounding box center [1458, 584] width 58 height 27
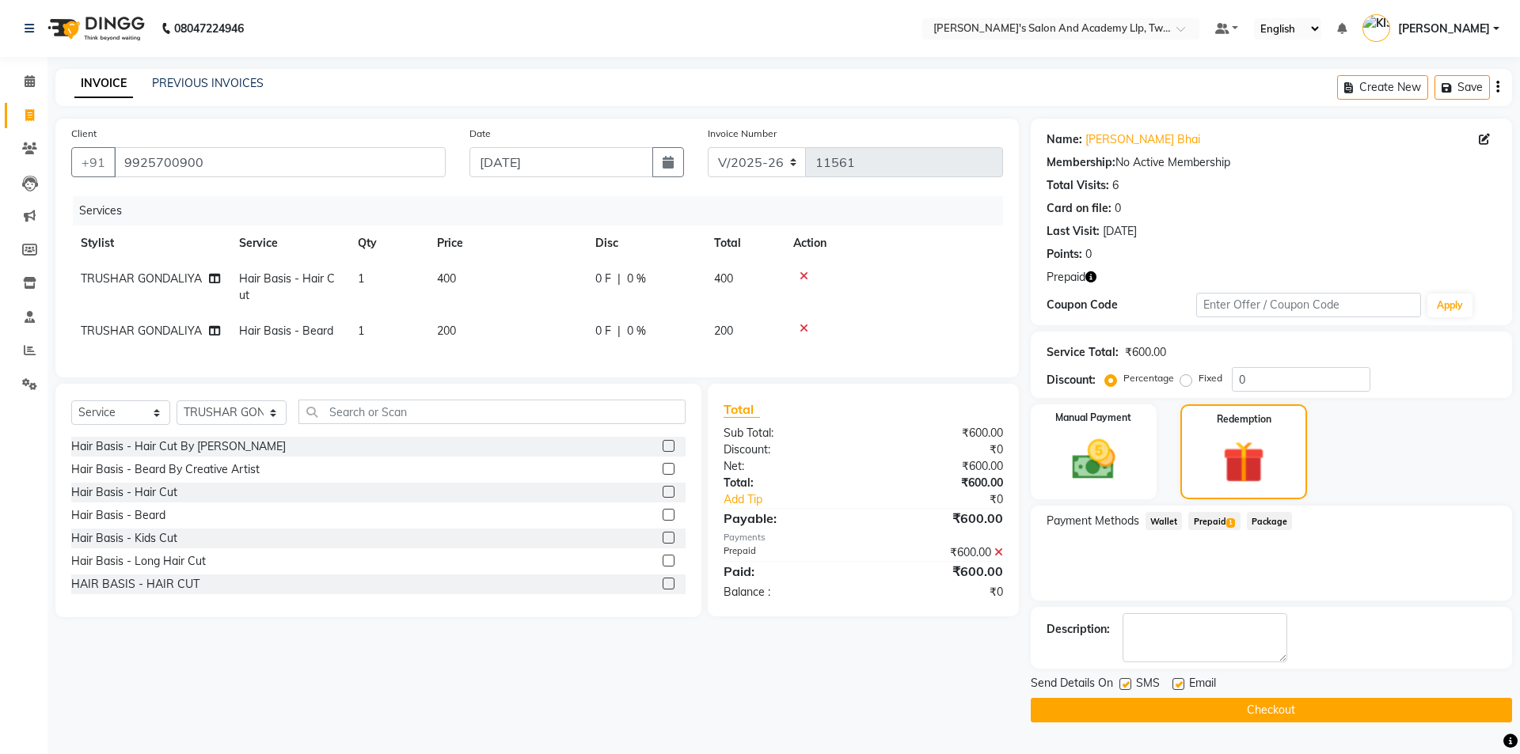
click at [1183, 681] on label at bounding box center [1178, 684] width 12 height 12
click at [1183, 681] on input "checkbox" at bounding box center [1177, 685] width 10 height 10
checkbox input "false"
click at [1130, 706] on button "Checkout" at bounding box center [1271, 710] width 481 height 25
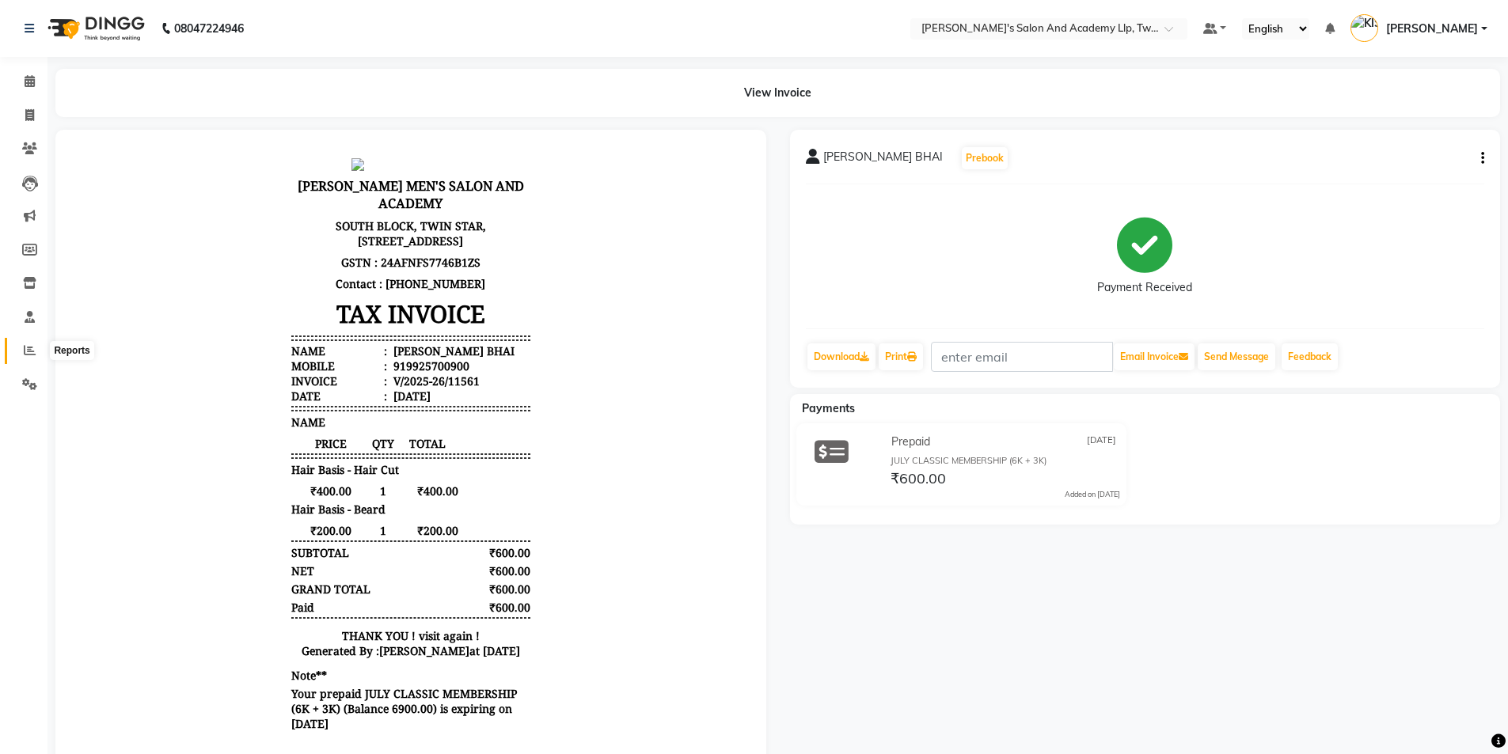
click at [23, 347] on span at bounding box center [30, 351] width 28 height 18
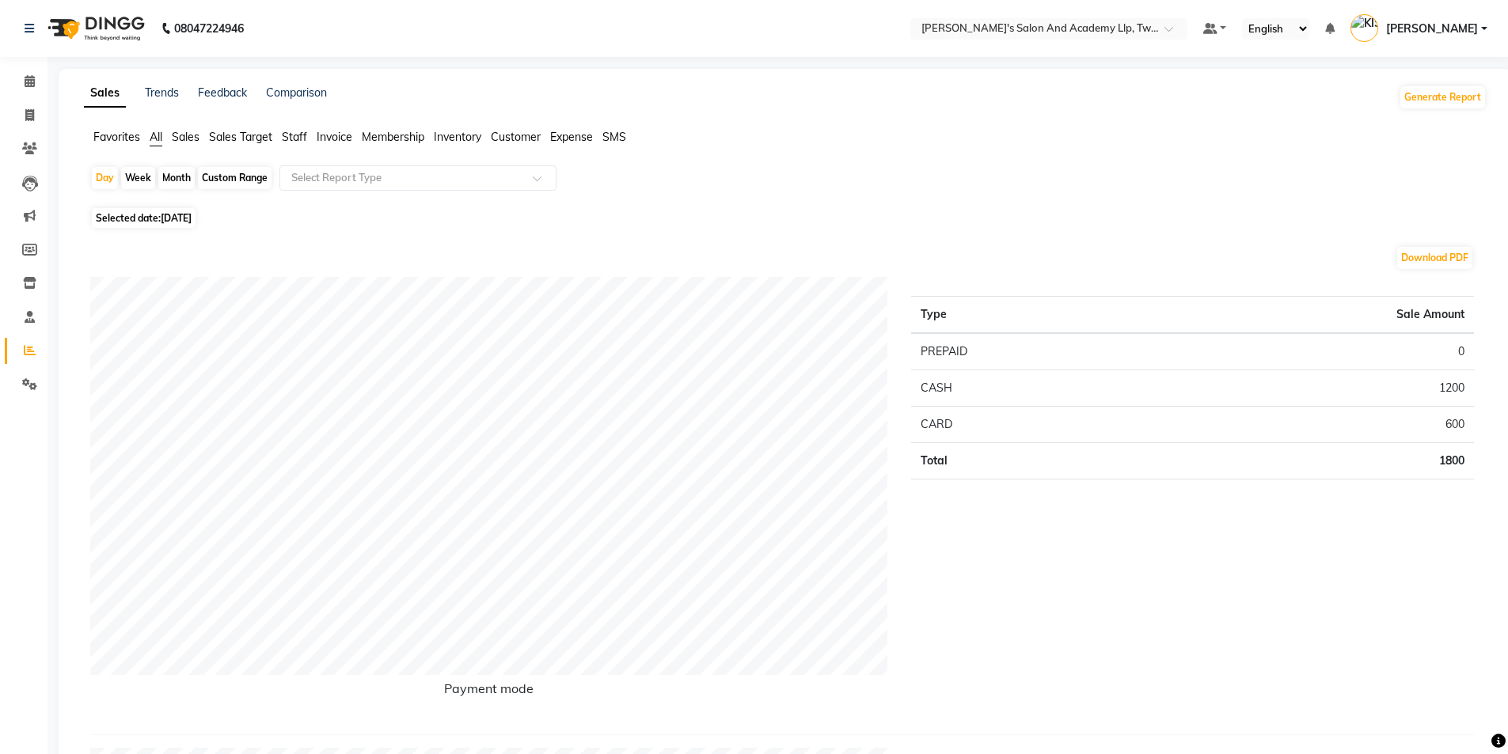
click at [294, 135] on span "Staff" at bounding box center [294, 137] width 25 height 14
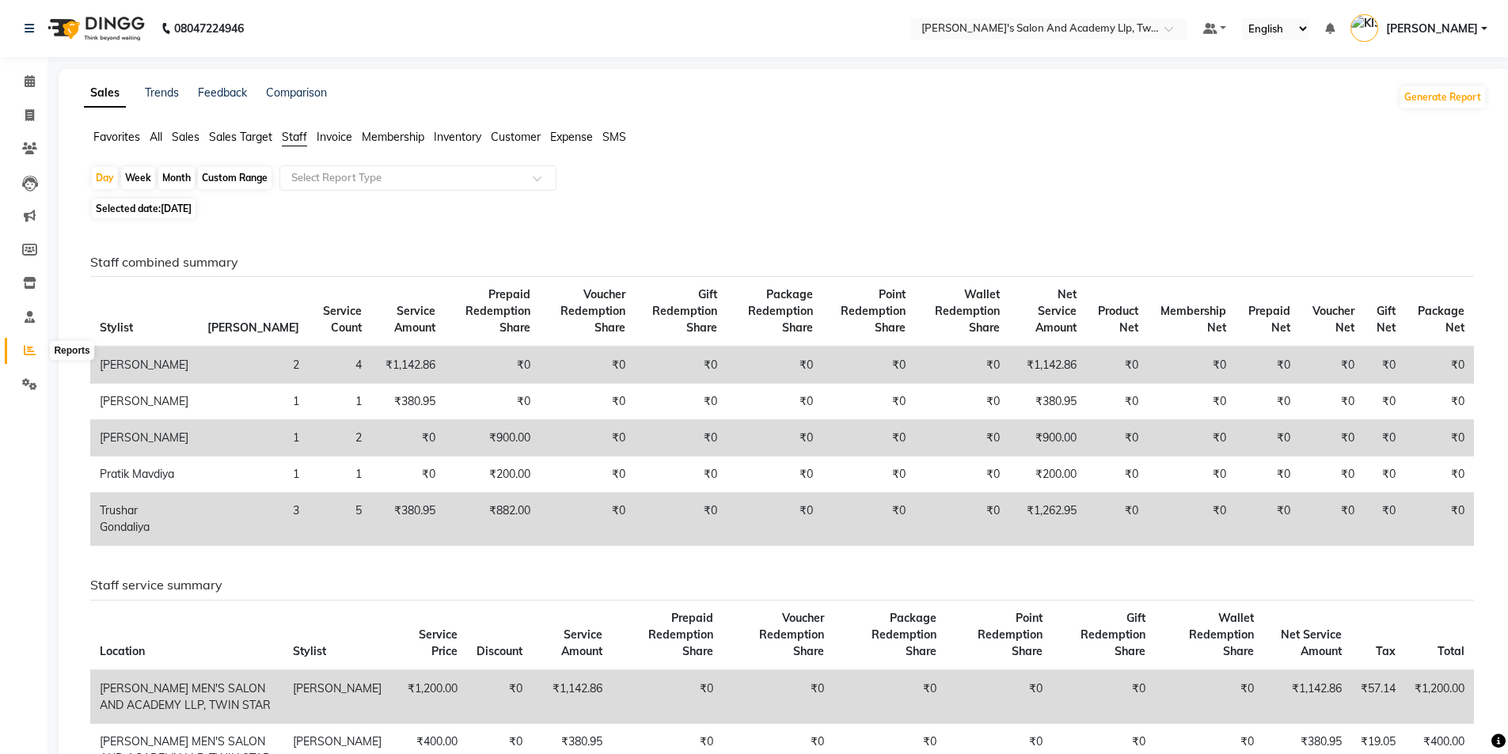
click at [25, 351] on icon at bounding box center [30, 350] width 12 height 12
click at [158, 135] on span "All" at bounding box center [156, 137] width 13 height 14
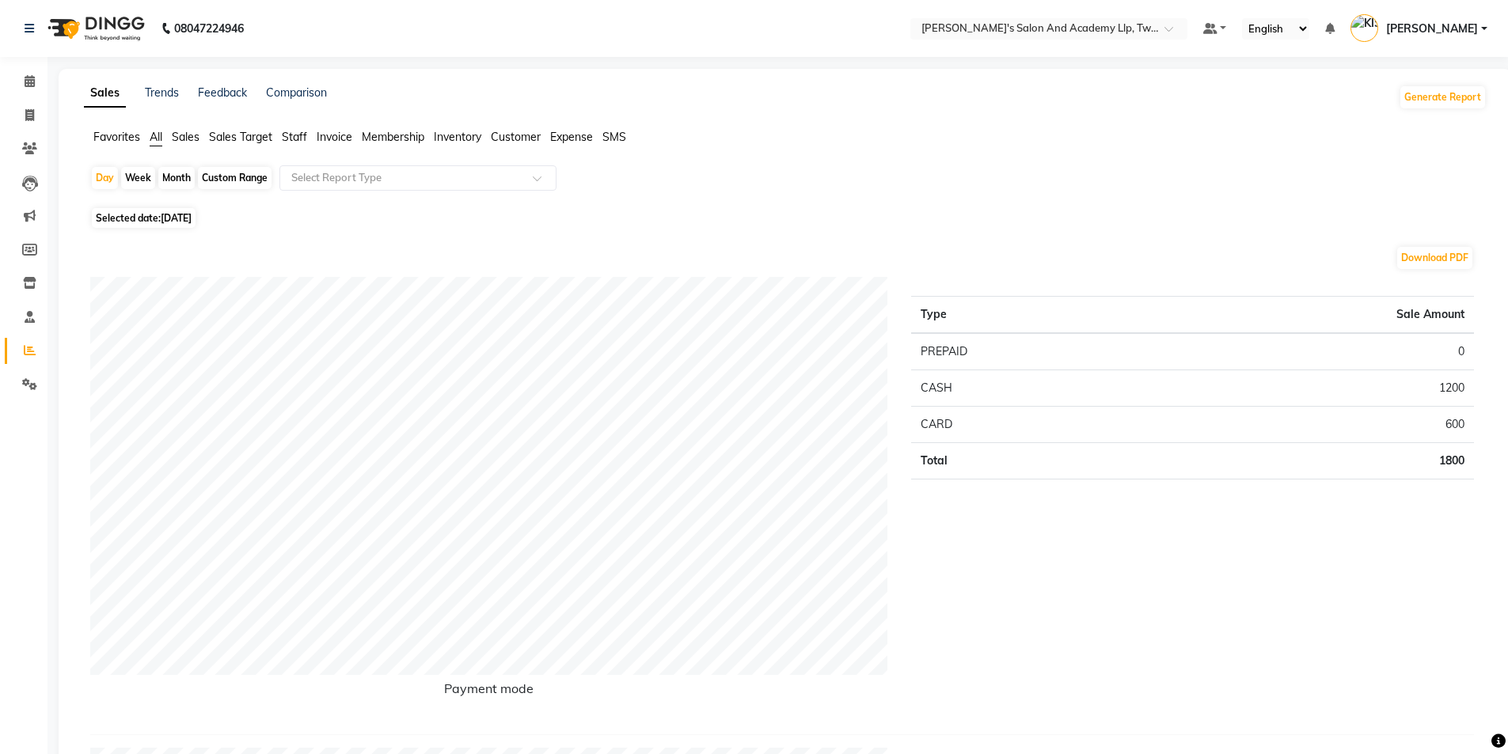
click at [169, 219] on span "02-10-2025" at bounding box center [176, 218] width 31 height 12
select select "10"
select select "2025"
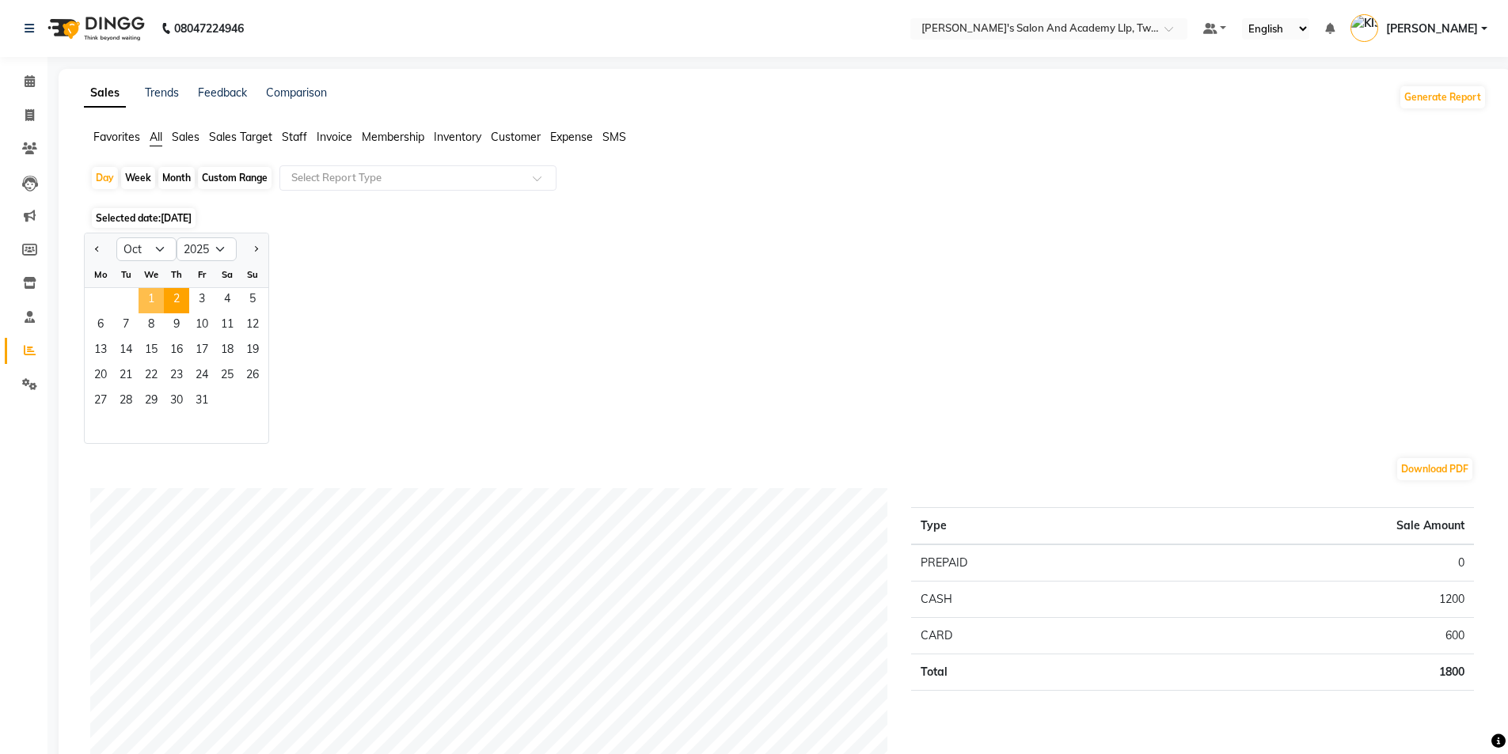
click at [148, 290] on span "1" at bounding box center [151, 300] width 25 height 25
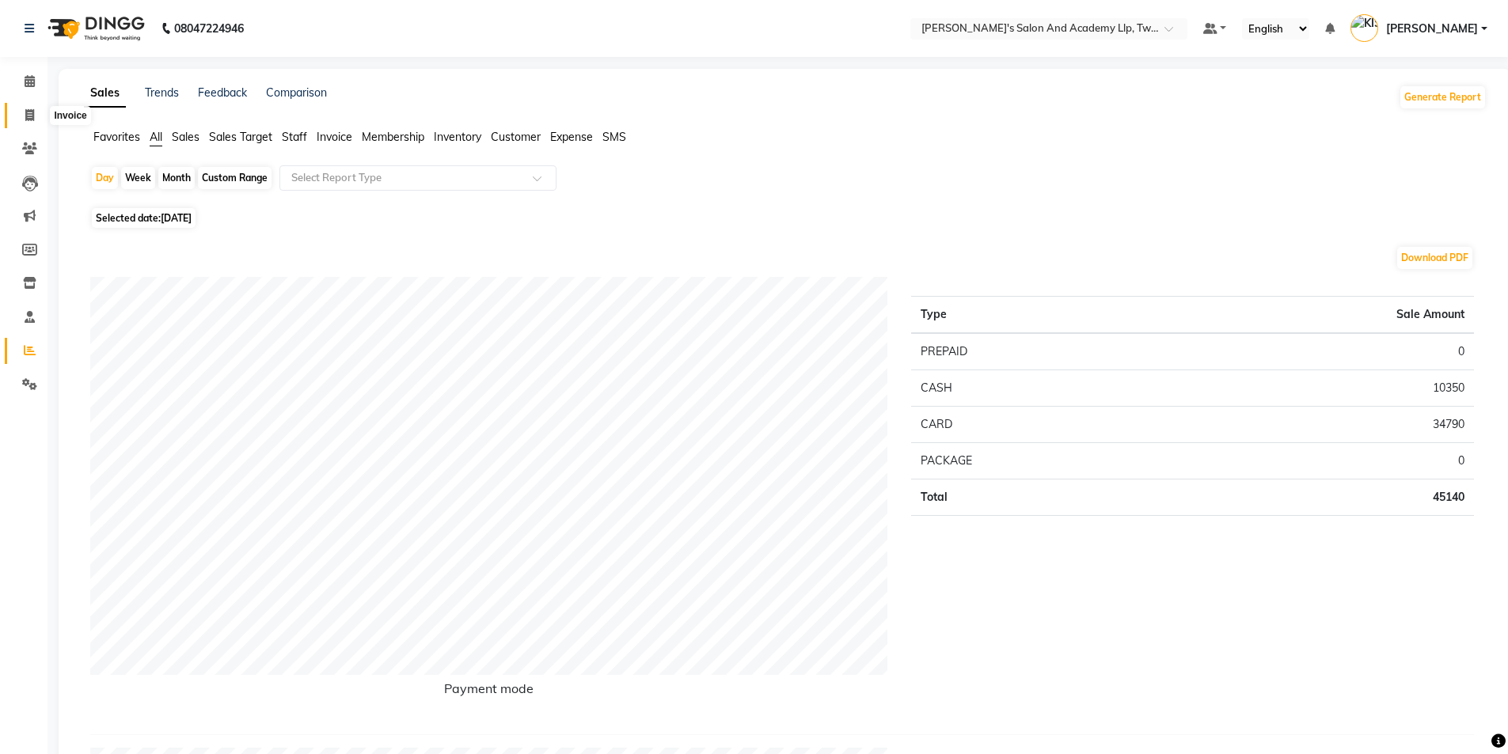
click at [24, 116] on span at bounding box center [30, 116] width 28 height 18
select select "service"
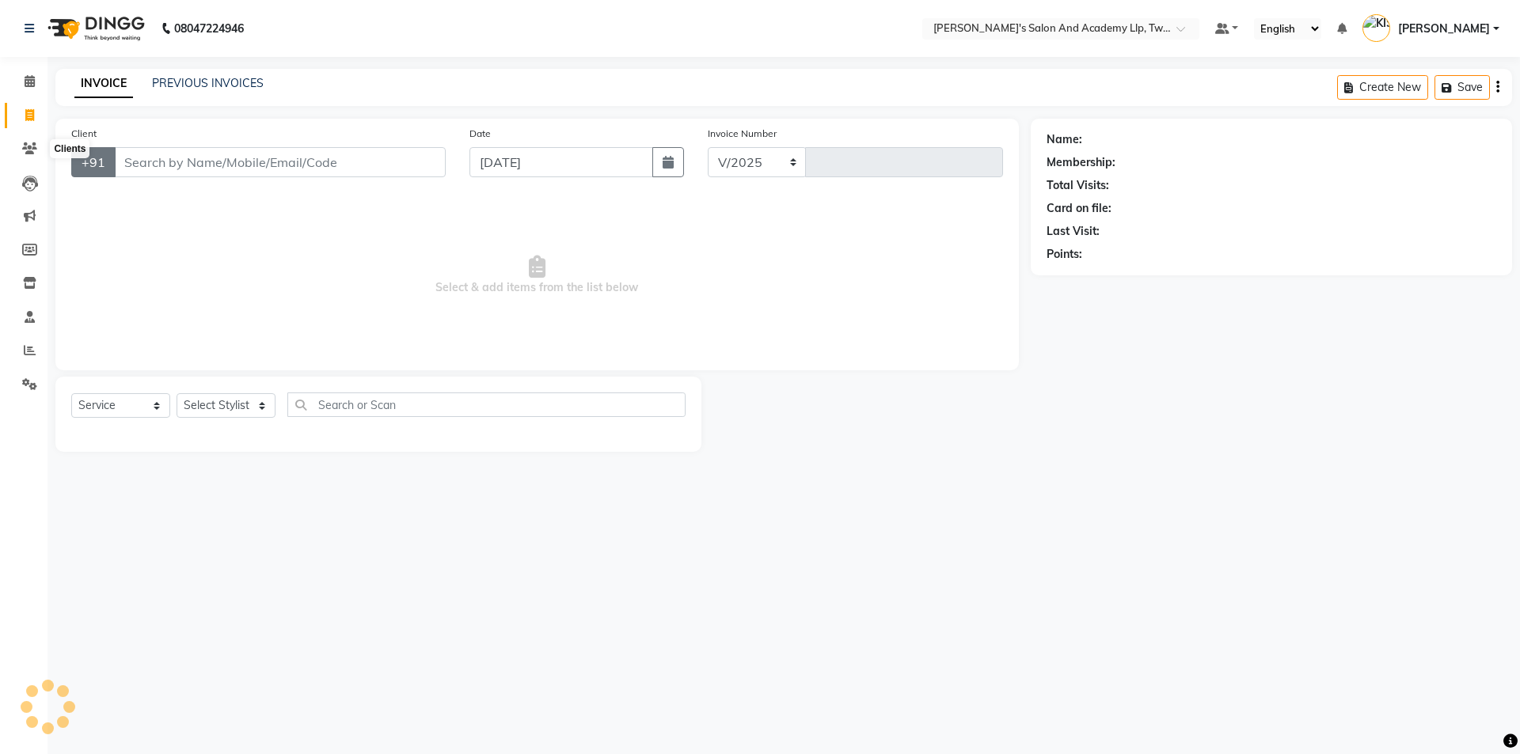
select select "6985"
type input "11562"
click at [164, 158] on input "Client" at bounding box center [280, 162] width 332 height 30
click at [239, 167] on input "Client" at bounding box center [280, 162] width 332 height 30
type input "9875066048"
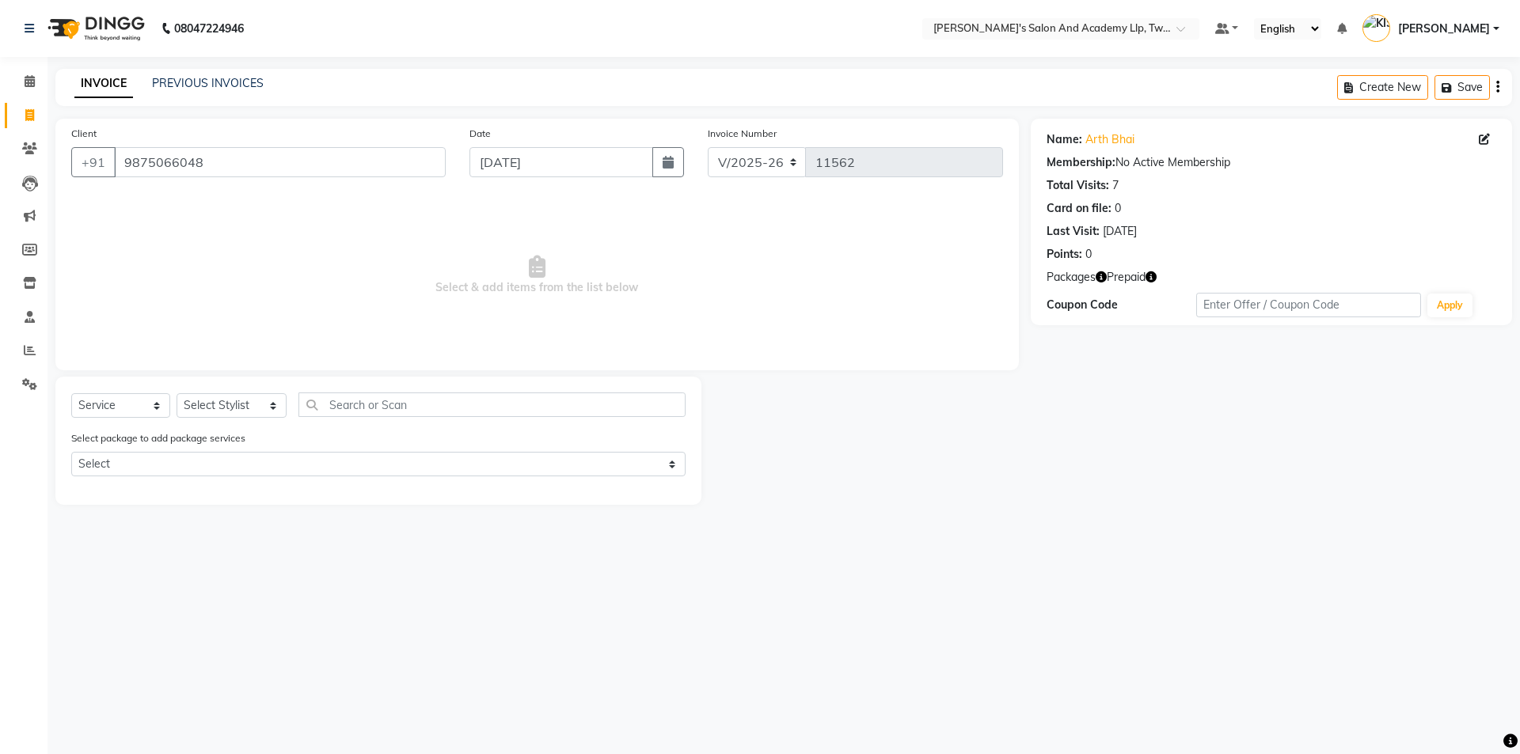
click at [1101, 279] on icon "button" at bounding box center [1100, 276] width 11 height 11
click at [1152, 275] on icon "button" at bounding box center [1150, 276] width 11 height 11
drag, startPoint x: 220, startPoint y: 406, endPoint x: 218, endPoint y: 396, distance: 10.6
click at [220, 406] on select "Select Stylist [PERSON_NAME] [PERSON_NAME] [PERSON_NAME] [PERSON_NAME] [PERSON_…" at bounding box center [232, 405] width 110 height 25
select select "91882"
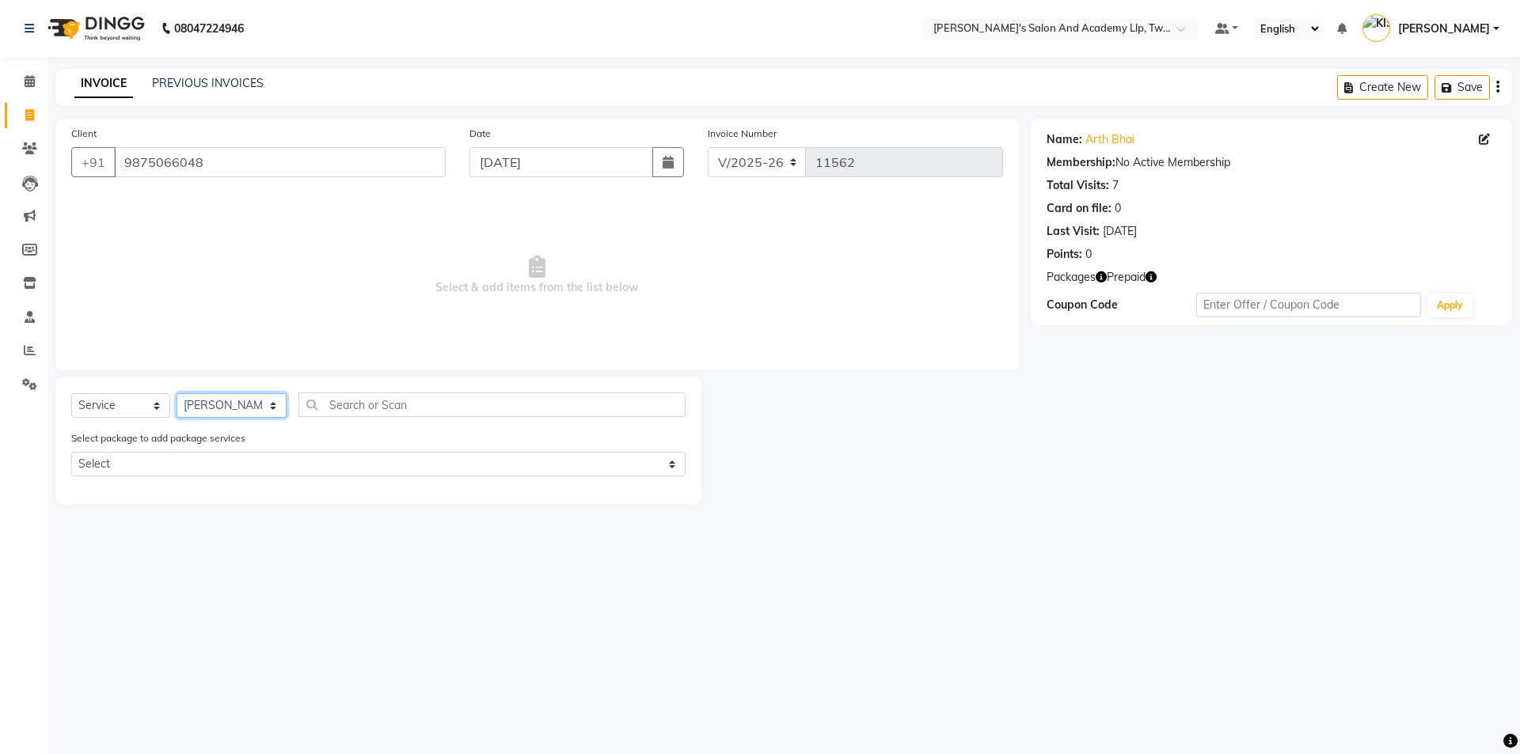
click at [177, 393] on select "Select Stylist [PERSON_NAME] [PERSON_NAME] [PERSON_NAME] [PERSON_NAME] [PERSON_…" at bounding box center [232, 405] width 110 height 25
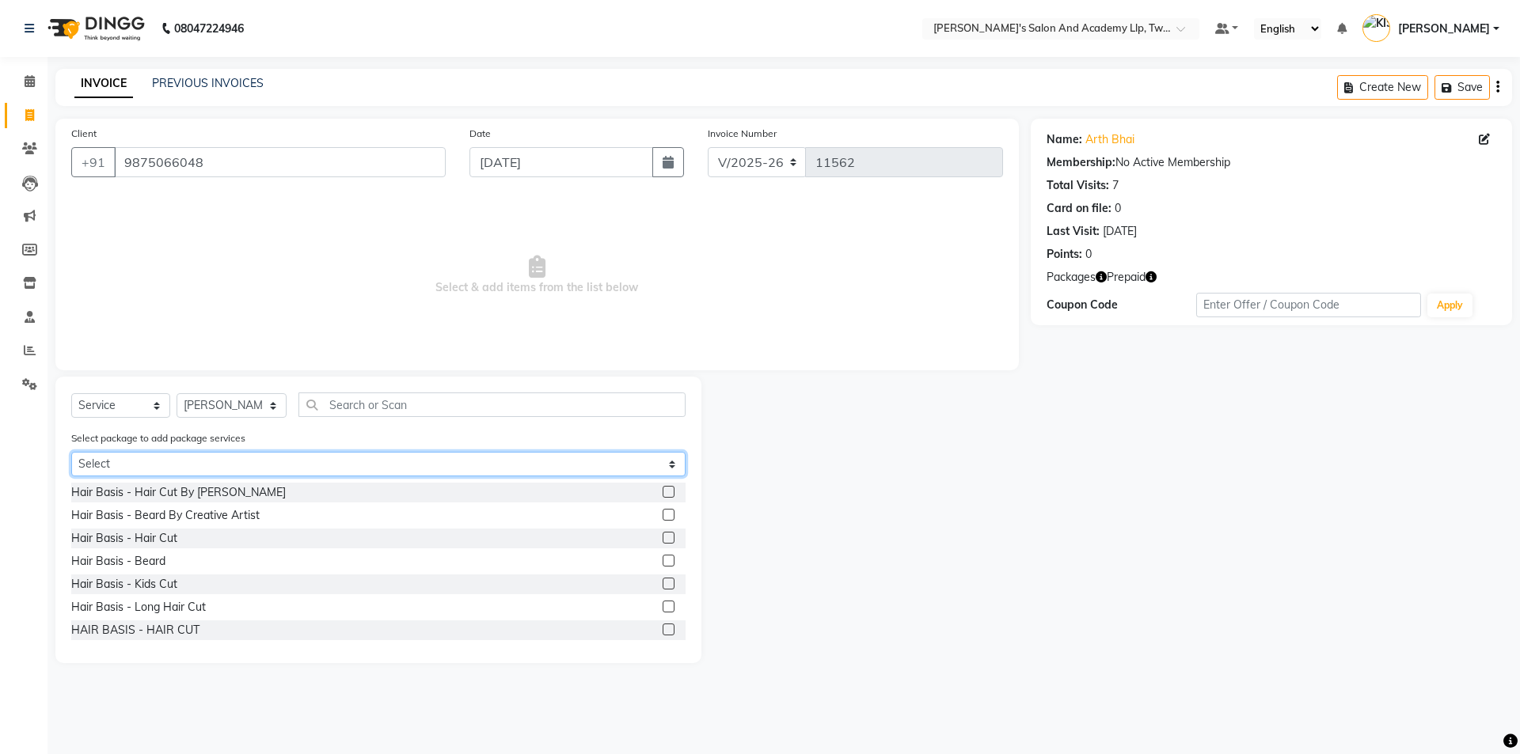
click at [212, 465] on select "Select COOL CUTS SENIOR PACKAGE" at bounding box center [378, 464] width 614 height 25
click at [71, 452] on select "Select COOL CUTS SENIOR PACKAGE" at bounding box center [378, 464] width 614 height 25
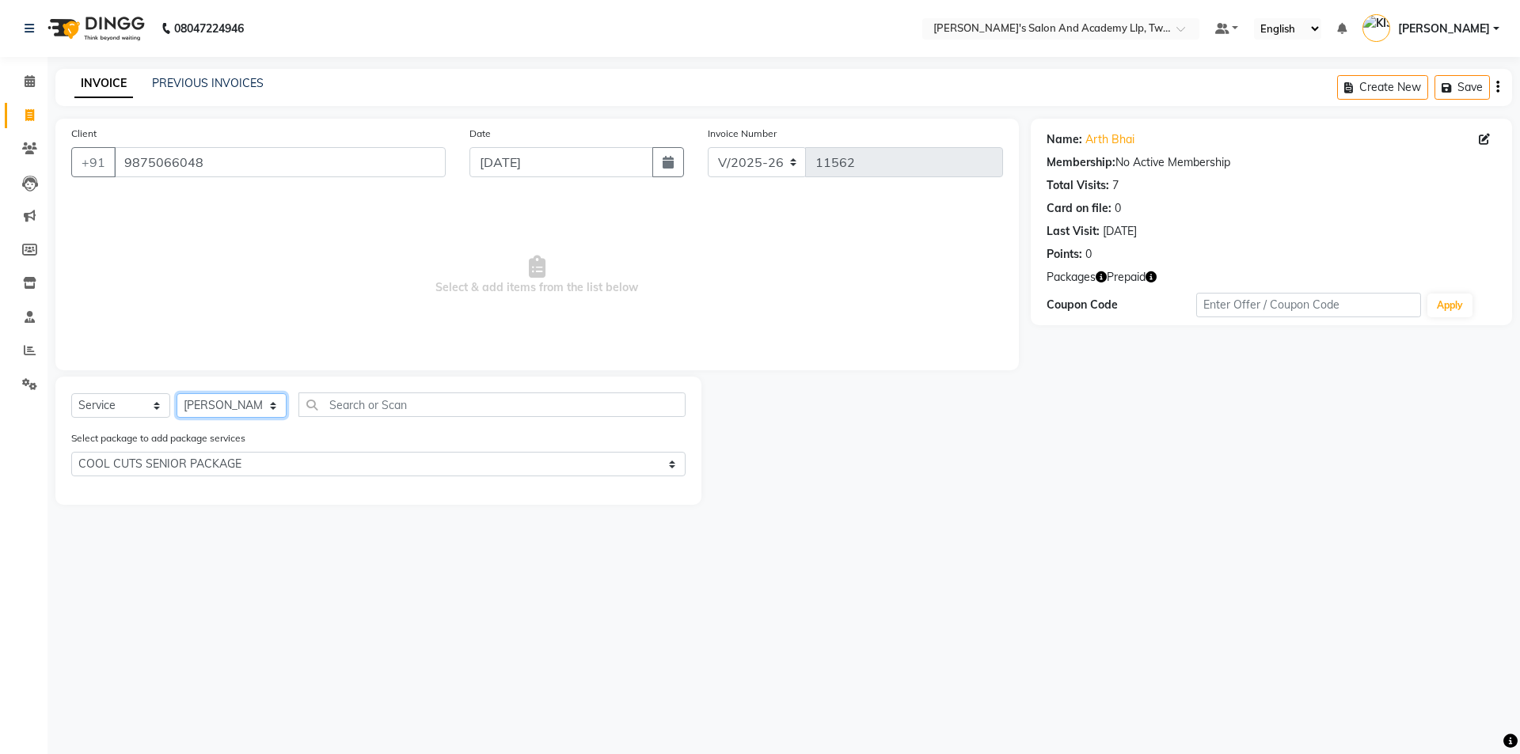
drag, startPoint x: 220, startPoint y: 408, endPoint x: 222, endPoint y: 395, distance: 13.7
click at [220, 408] on select "Select Stylist [PERSON_NAME] [PERSON_NAME] [PERSON_NAME] [PERSON_NAME] [PERSON_…" at bounding box center [232, 405] width 110 height 25
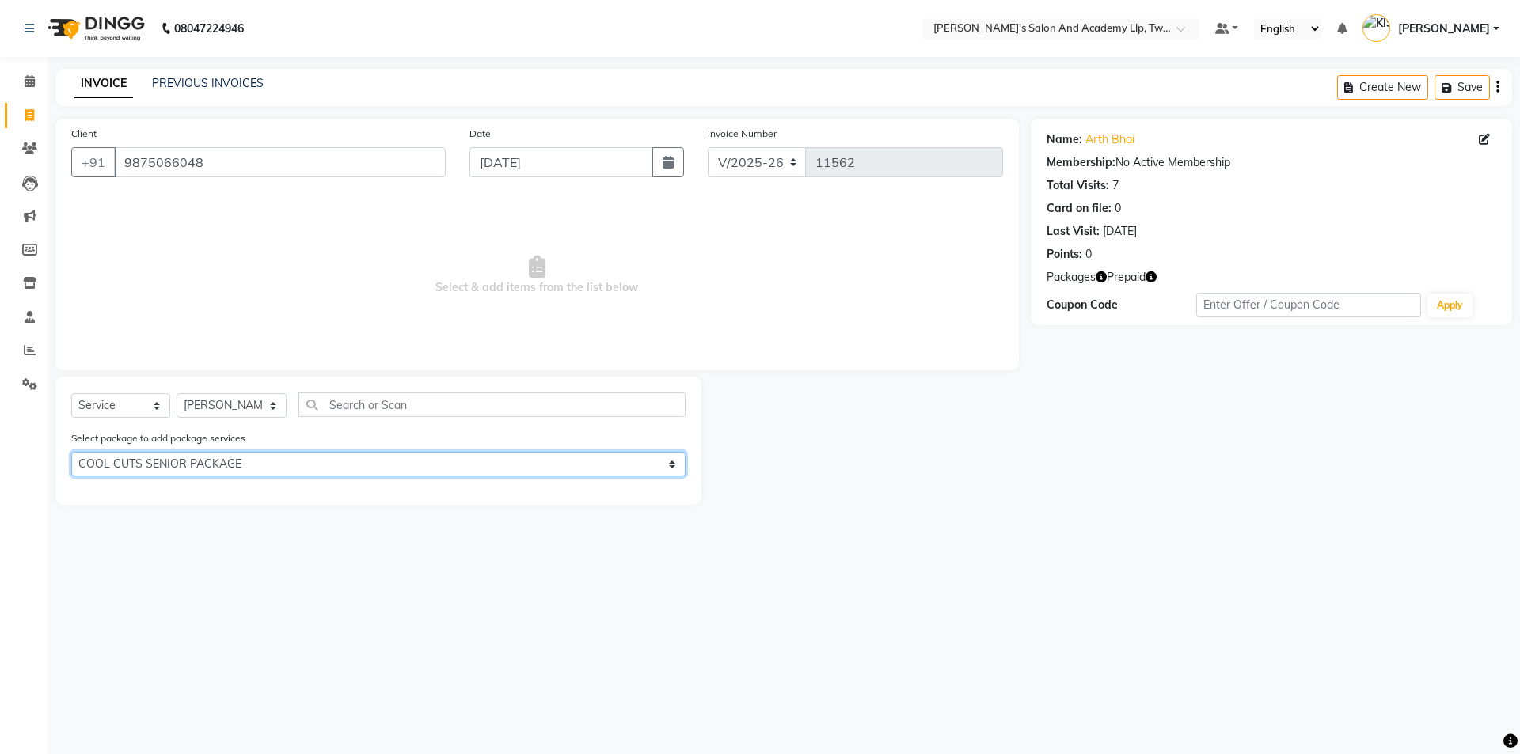
click at [226, 466] on select "Select COOL CUTS SENIOR PACKAGE" at bounding box center [378, 464] width 614 height 25
select select "0: undefined"
click at [71, 452] on select "Select COOL CUTS SENIOR PACKAGE" at bounding box center [378, 464] width 614 height 25
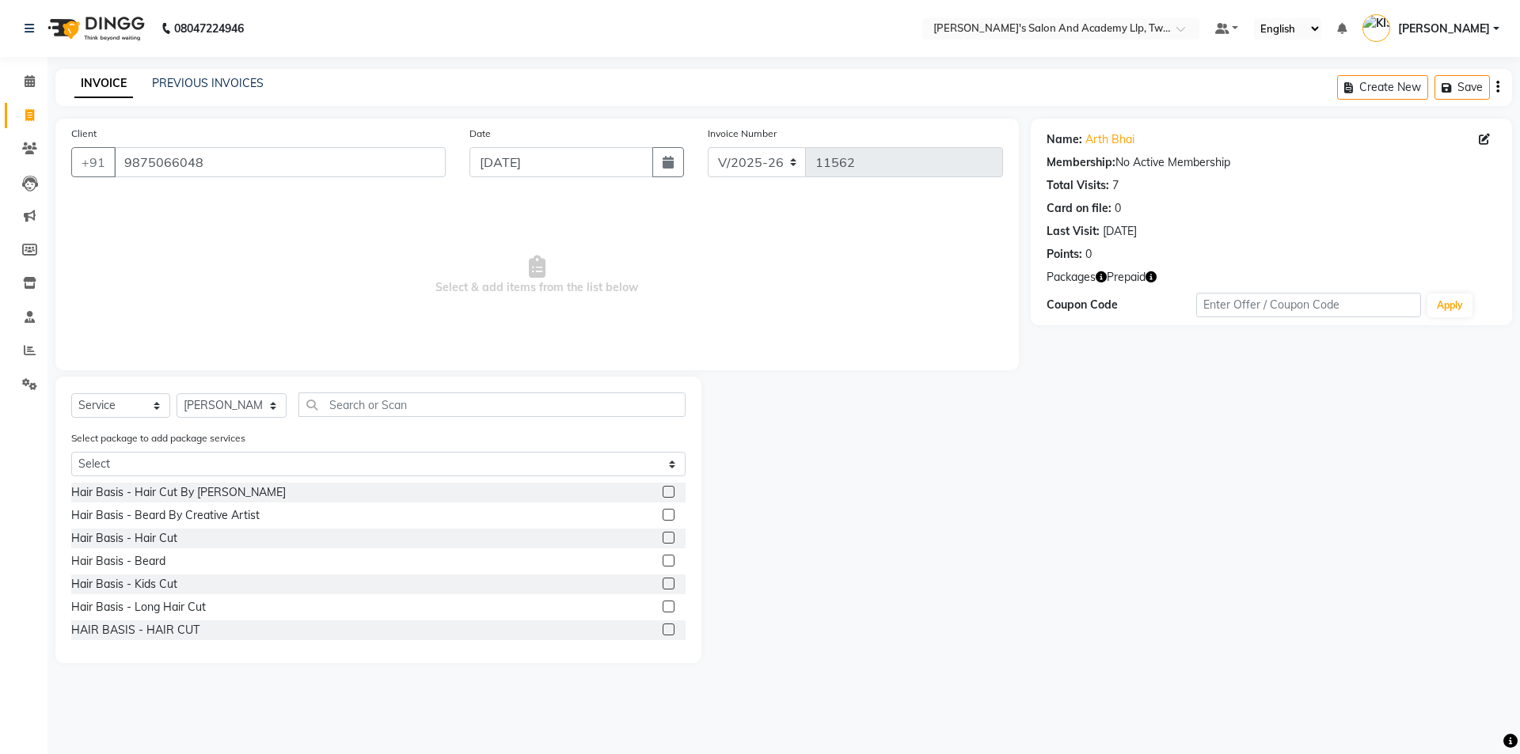
click at [1154, 274] on icon "button" at bounding box center [1150, 276] width 11 height 11
click at [663, 538] on label at bounding box center [669, 538] width 12 height 12
click at [663, 538] on input "checkbox" at bounding box center [668, 538] width 10 height 10
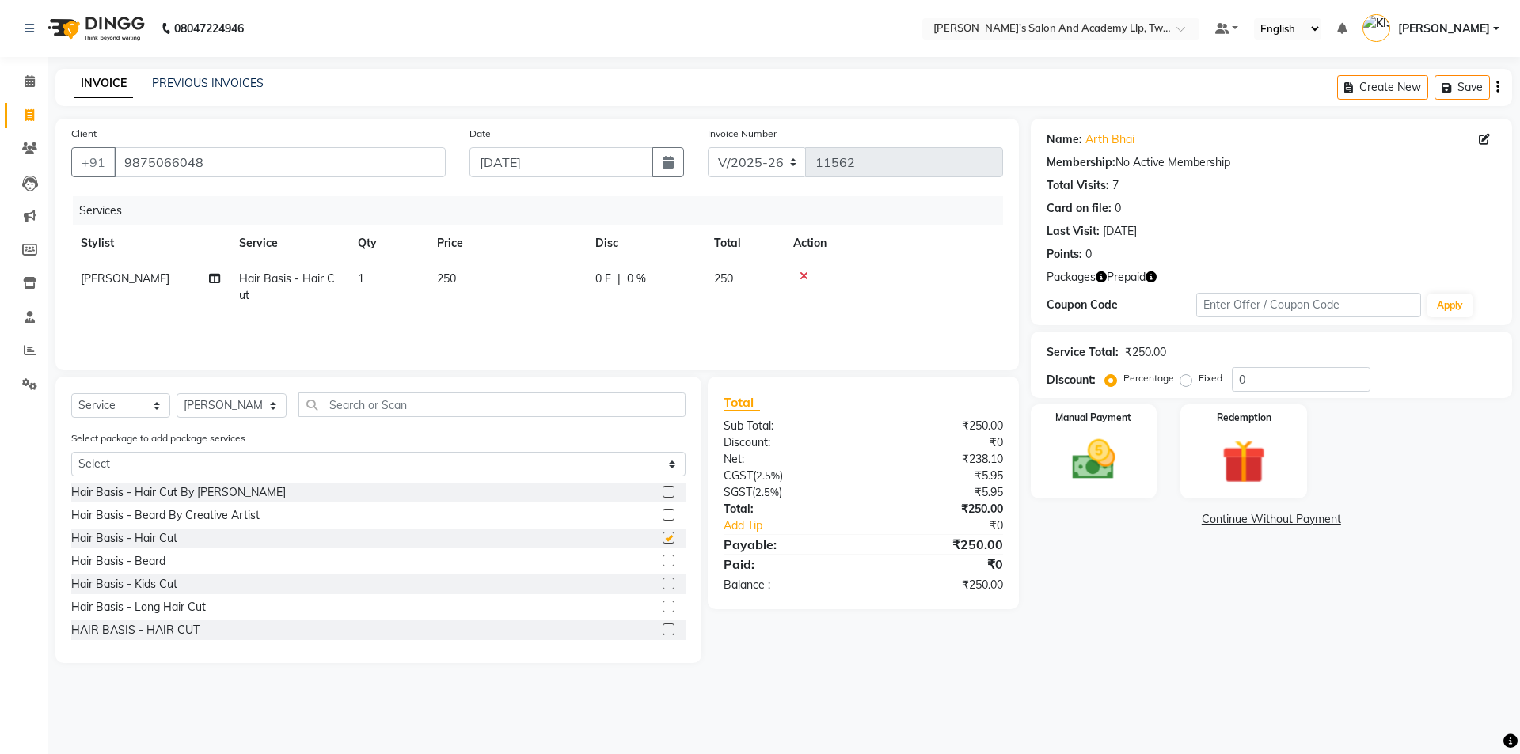
checkbox input "false"
click at [552, 296] on td "250" at bounding box center [506, 287] width 158 height 52
select select "91882"
click at [555, 294] on input "250" at bounding box center [580, 283] width 139 height 25
type input "2"
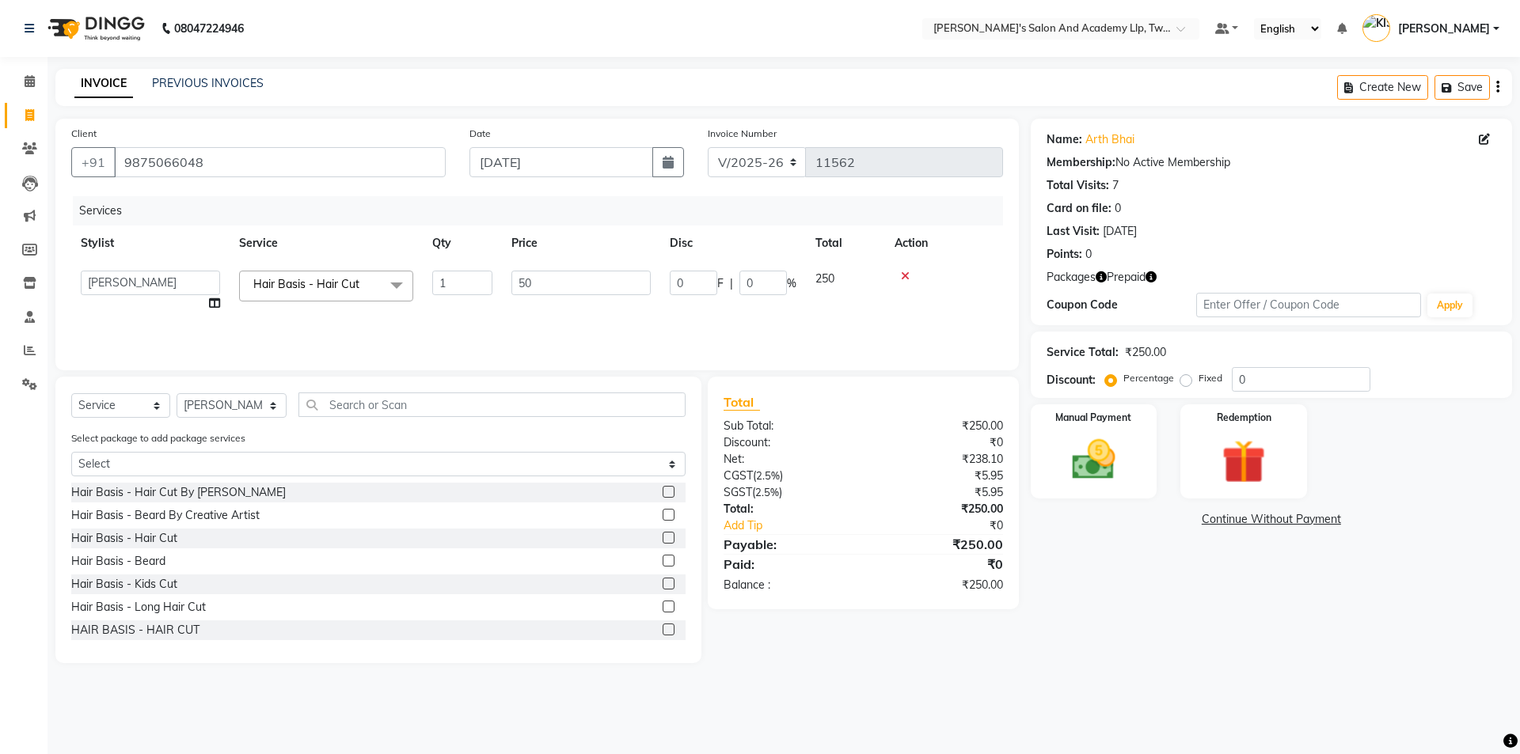
type input "500"
click at [636, 329] on div "Services Stylist Service Qty Price Disc Total Action NITESH SEN Hair Basis - Ha…" at bounding box center [537, 275] width 932 height 158
click at [1221, 409] on label "Redemption" at bounding box center [1243, 416] width 57 height 15
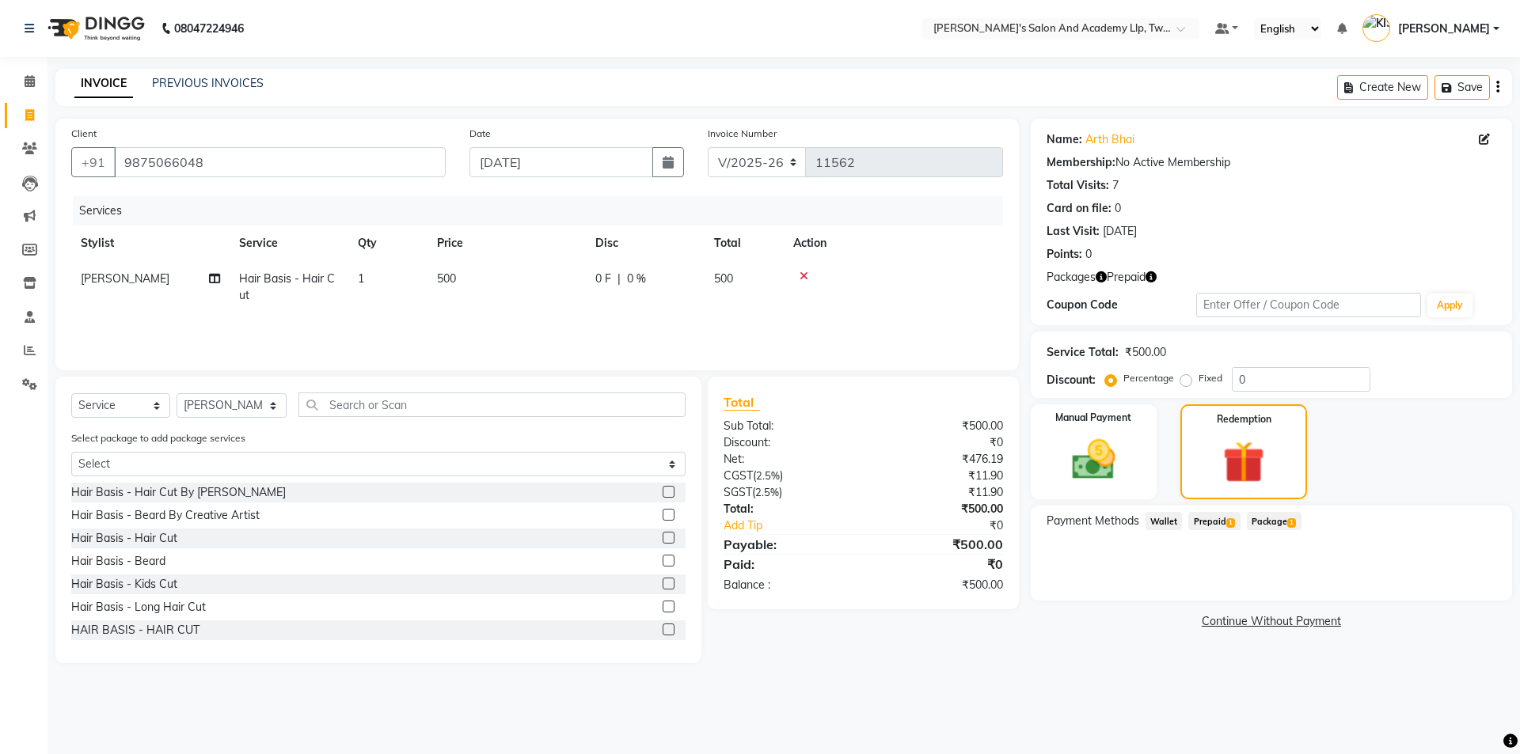
click at [1213, 521] on span "Prepaid 1" at bounding box center [1213, 521] width 51 height 18
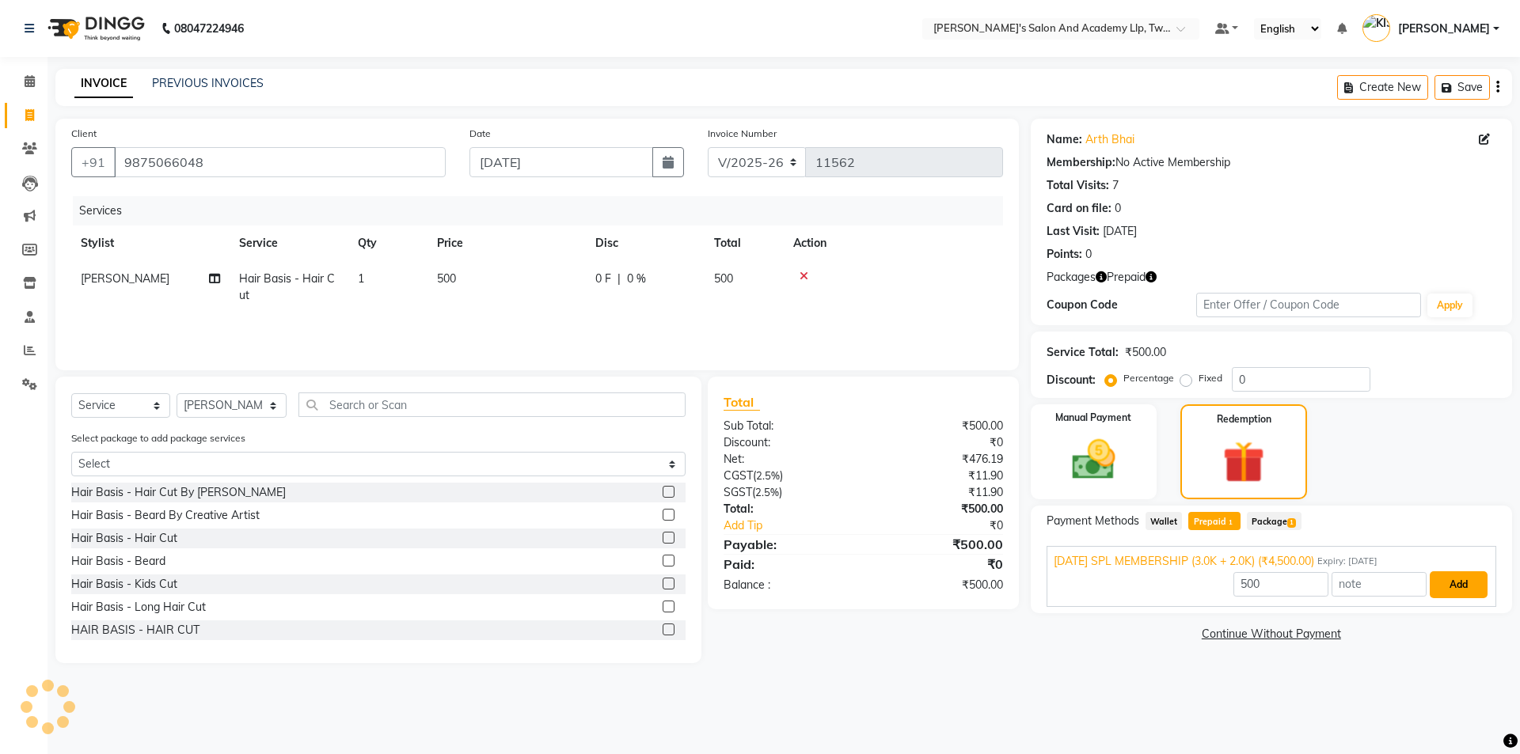
click at [1459, 583] on button "Add" at bounding box center [1458, 584] width 58 height 27
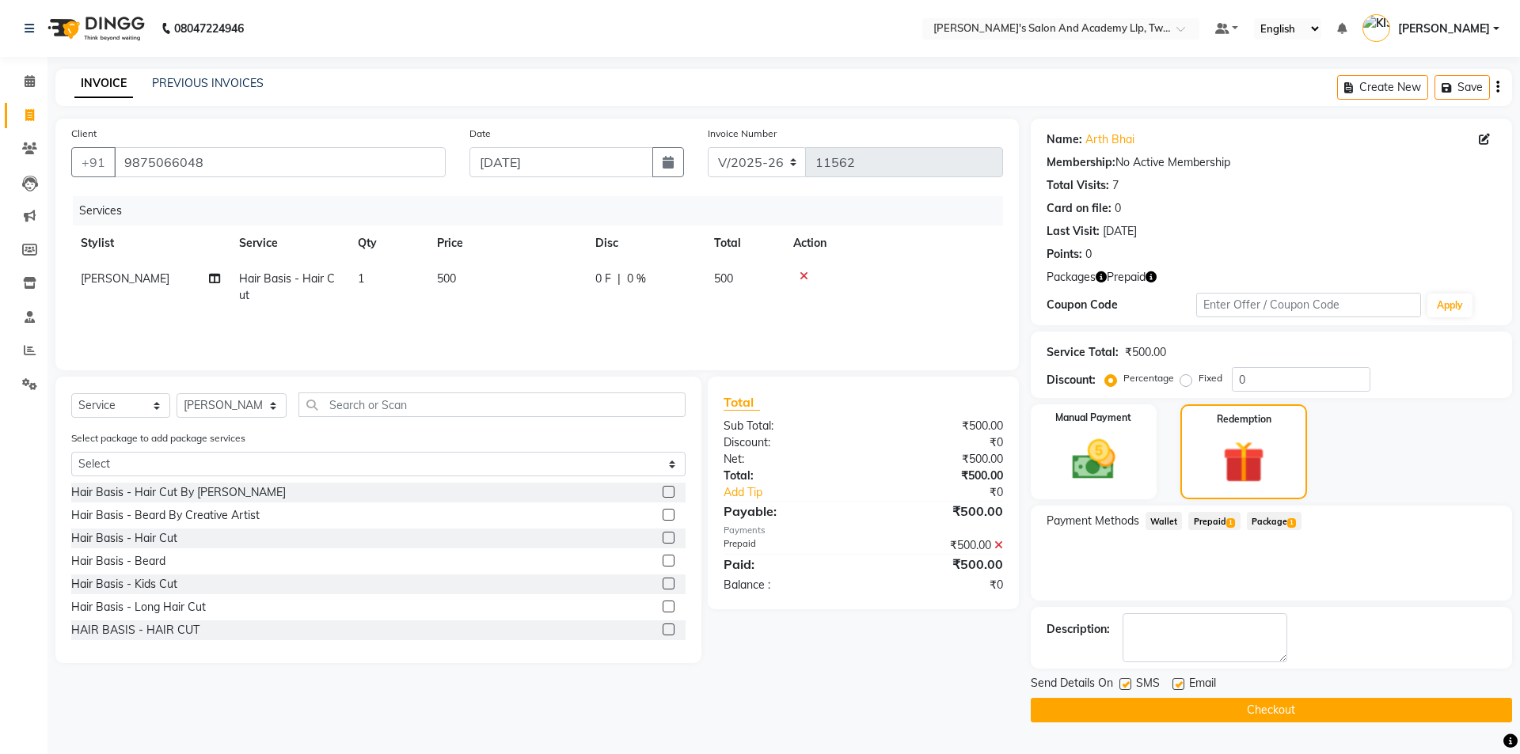
click at [1173, 684] on label at bounding box center [1178, 684] width 12 height 12
click at [1173, 684] on input "checkbox" at bounding box center [1177, 685] width 10 height 10
checkbox input "false"
click at [1181, 707] on button "Checkout" at bounding box center [1271, 710] width 481 height 25
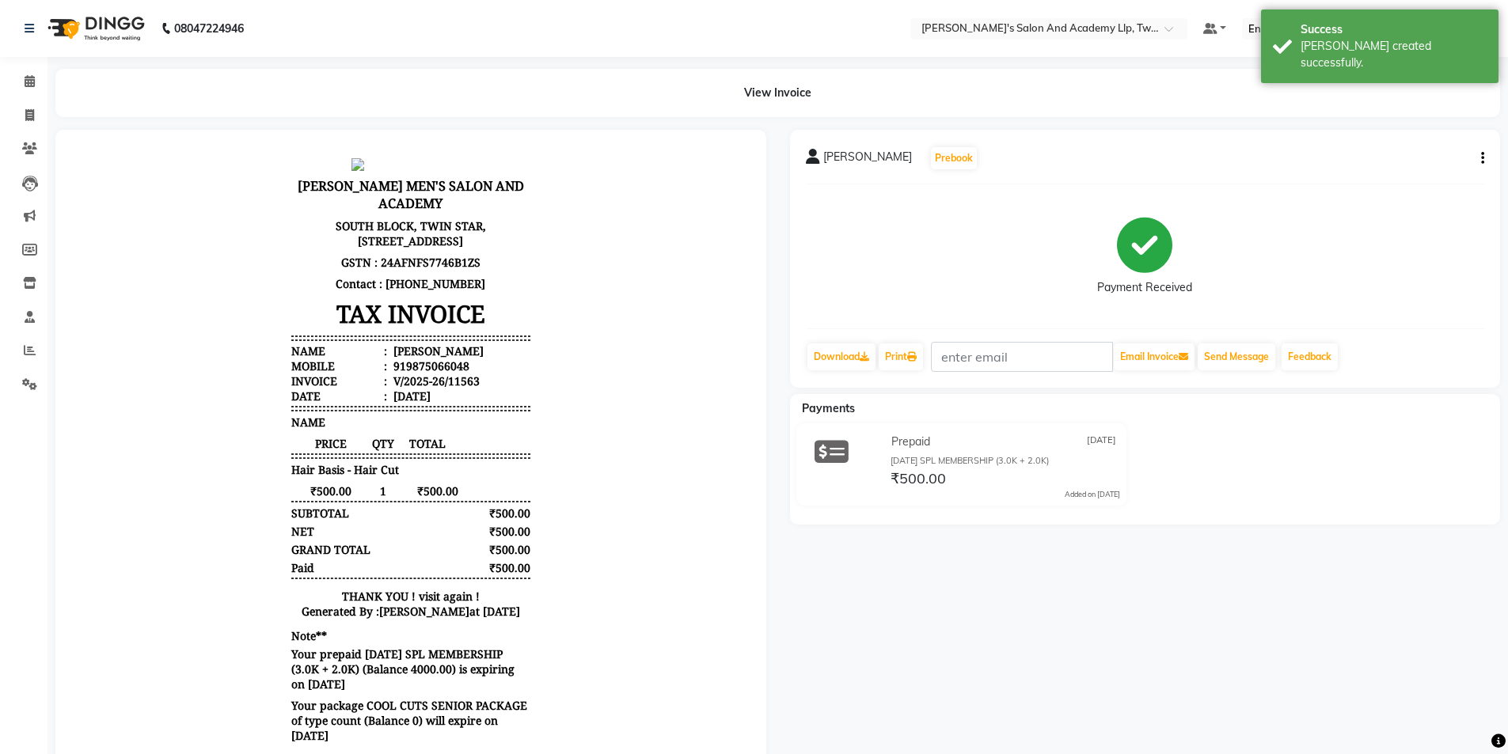
click at [1480, 154] on button "button" at bounding box center [1479, 158] width 9 height 17
click at [1420, 165] on div "Edit Item Staff" at bounding box center [1404, 168] width 108 height 20
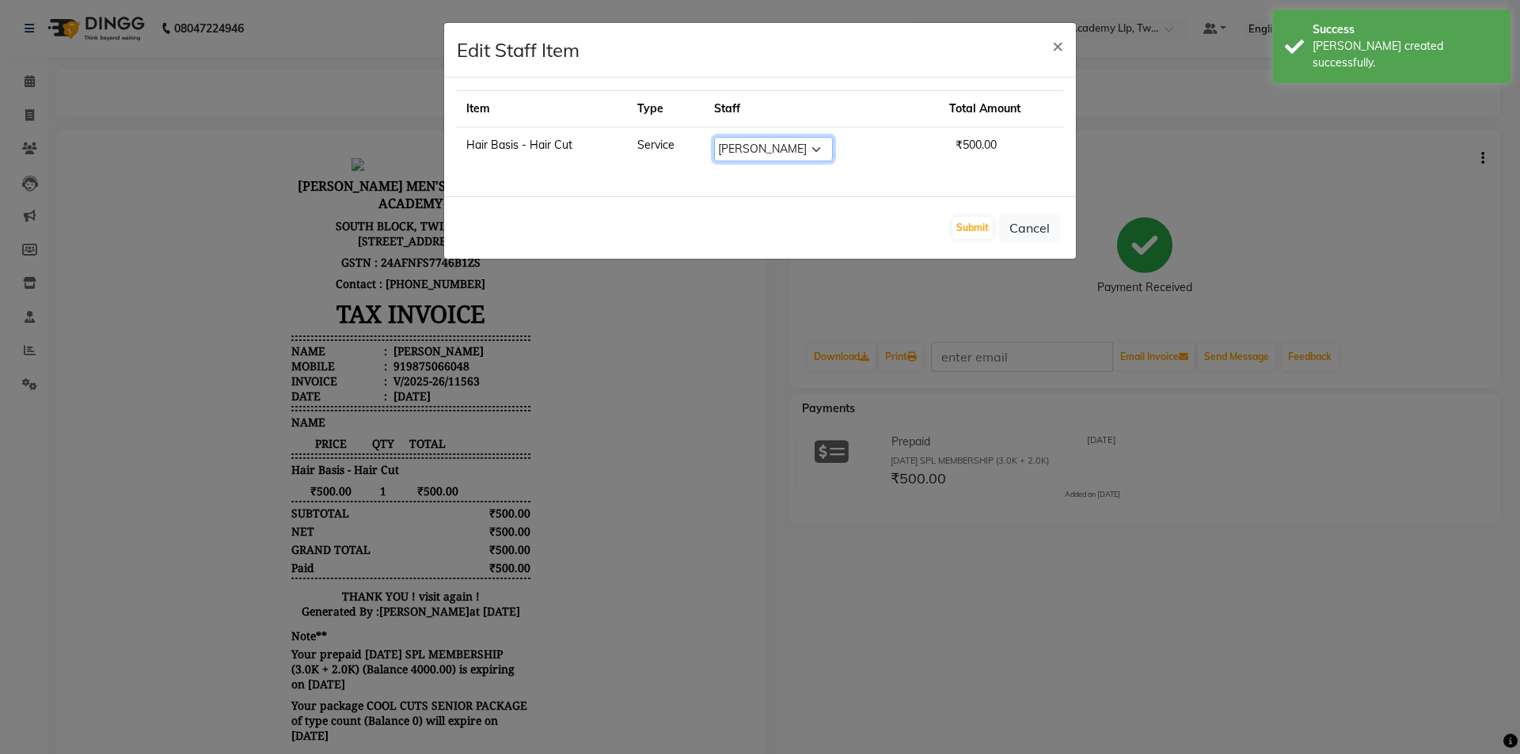
click at [803, 148] on select "Select AADARSH AAKASH SOLANKI ABHISHEK CHAUHAN AMIT BAGTHARIYA ANKUSH SEN BHUSH…" at bounding box center [773, 149] width 119 height 25
select select "52741"
click at [724, 137] on select "Select AADARSH AAKASH SOLANKI ABHISHEK CHAUHAN AMIT BAGTHARIYA ANKUSH SEN BHUSH…" at bounding box center [773, 149] width 119 height 25
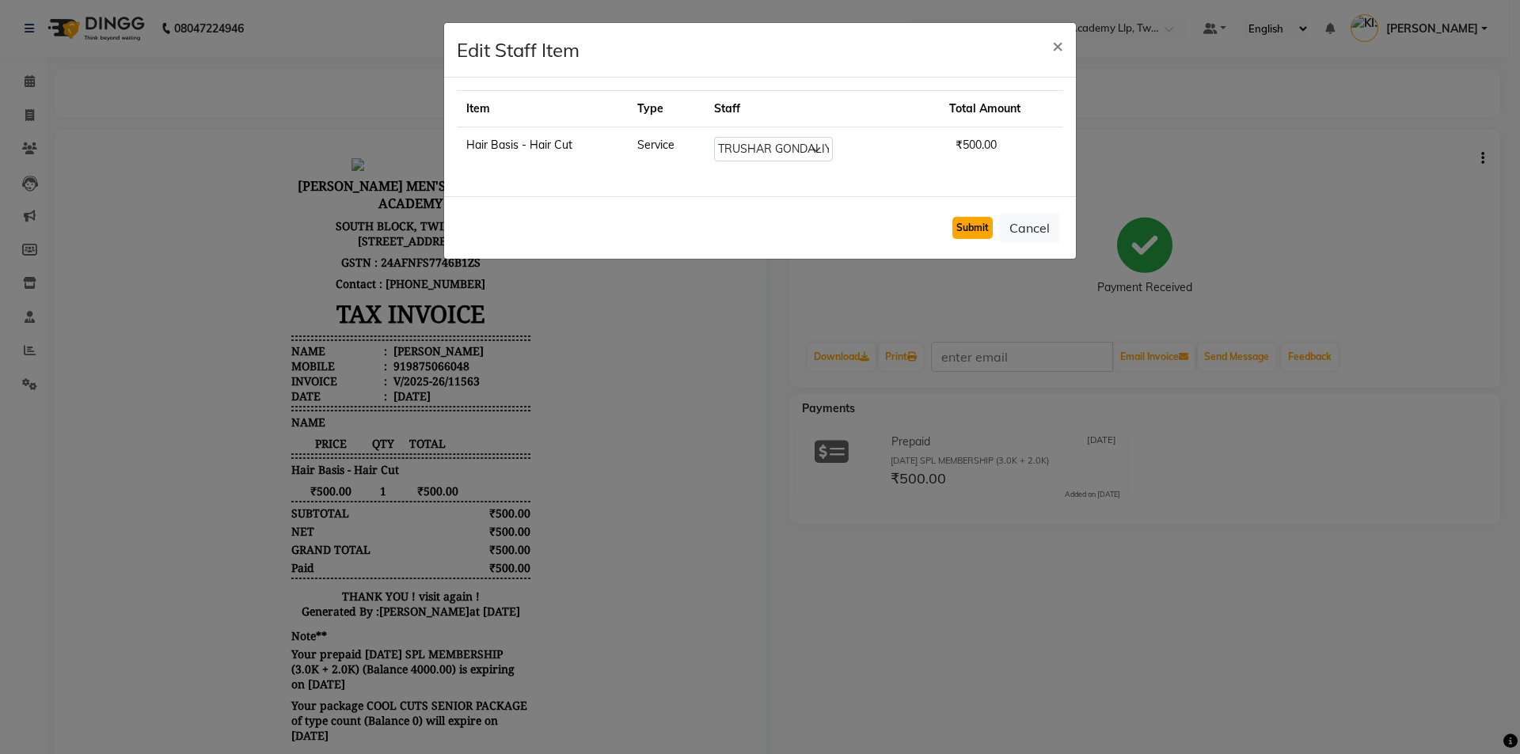
click at [971, 230] on button "Submit" at bounding box center [972, 228] width 40 height 22
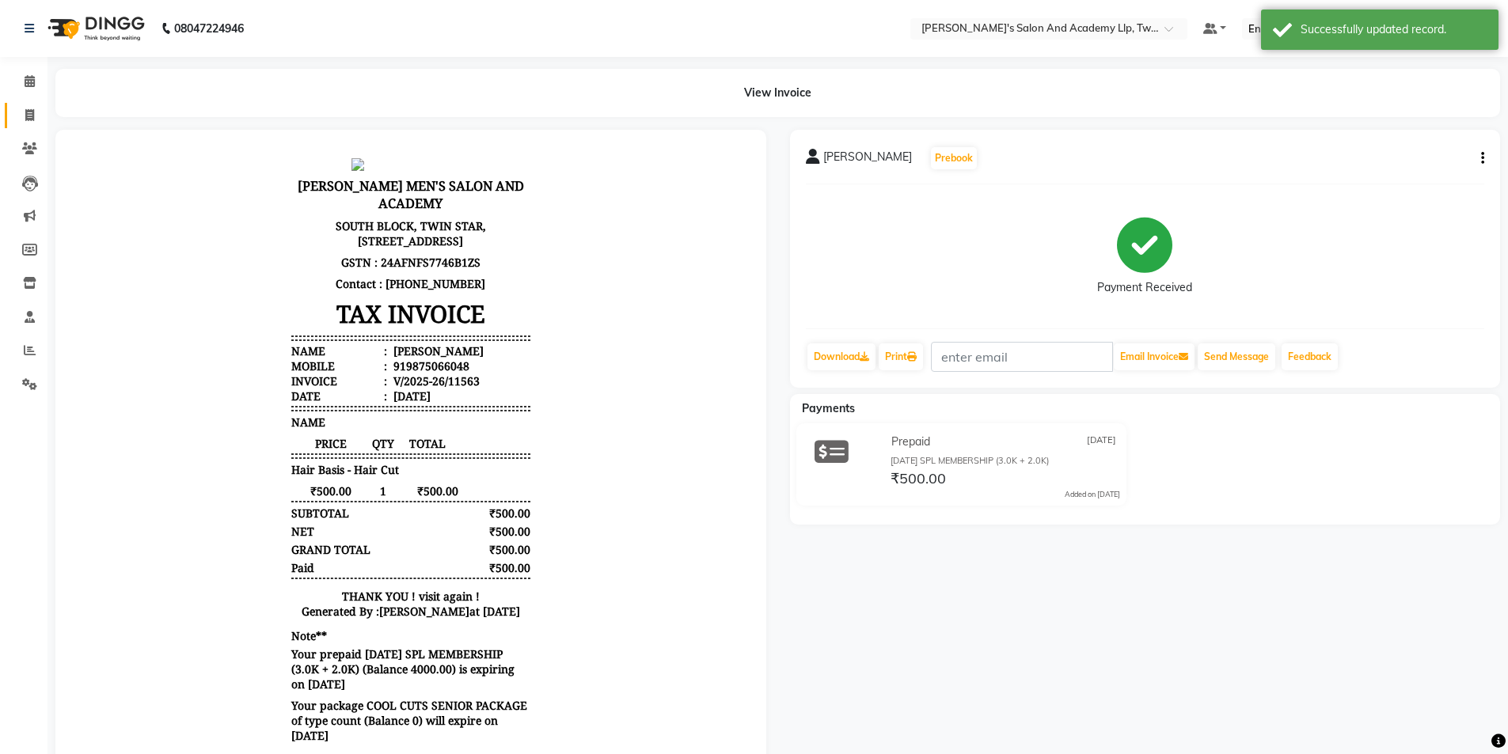
click at [25, 109] on icon at bounding box center [29, 115] width 9 height 12
select select "service"
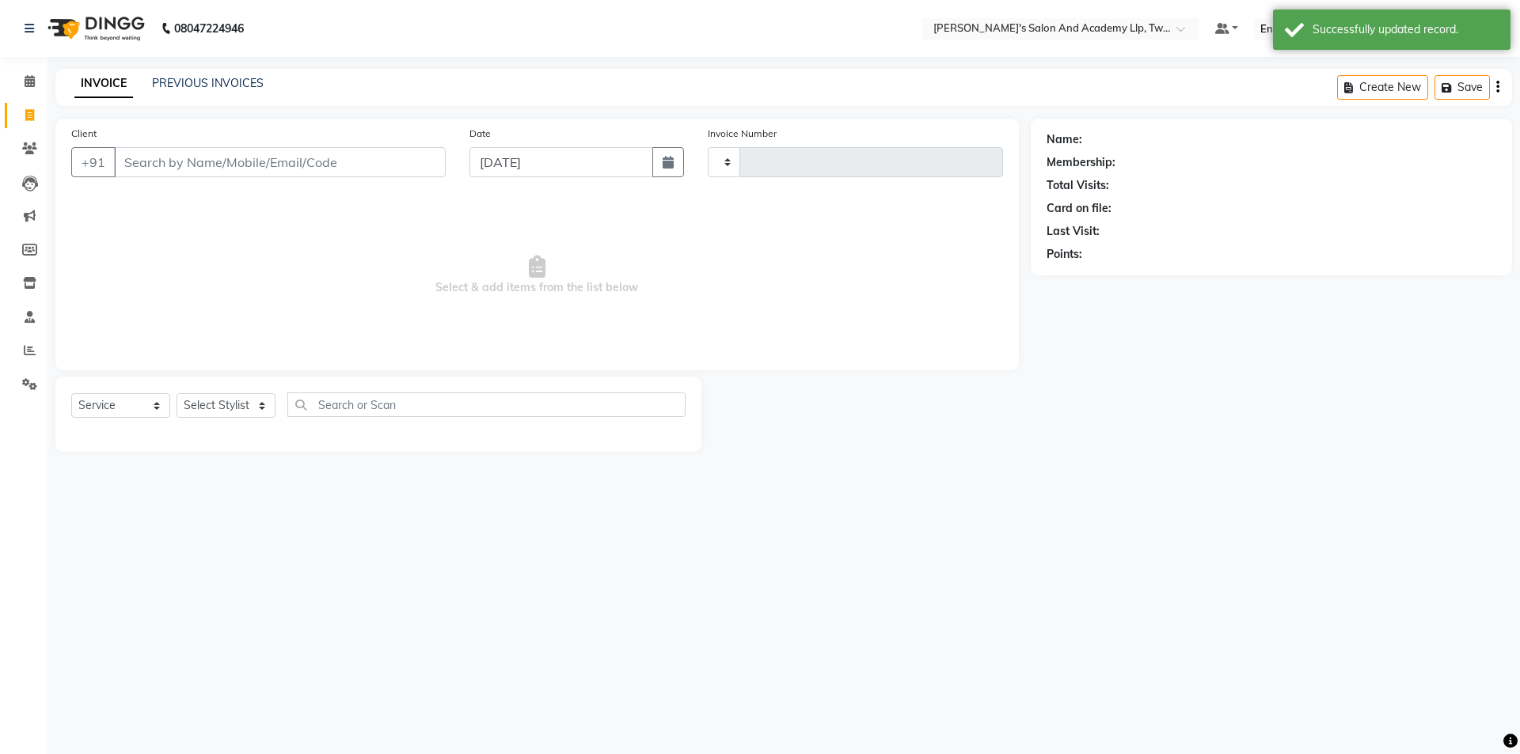
type input "11564"
select select "6985"
click at [193, 79] on link "PREVIOUS INVOICES" at bounding box center [208, 83] width 112 height 14
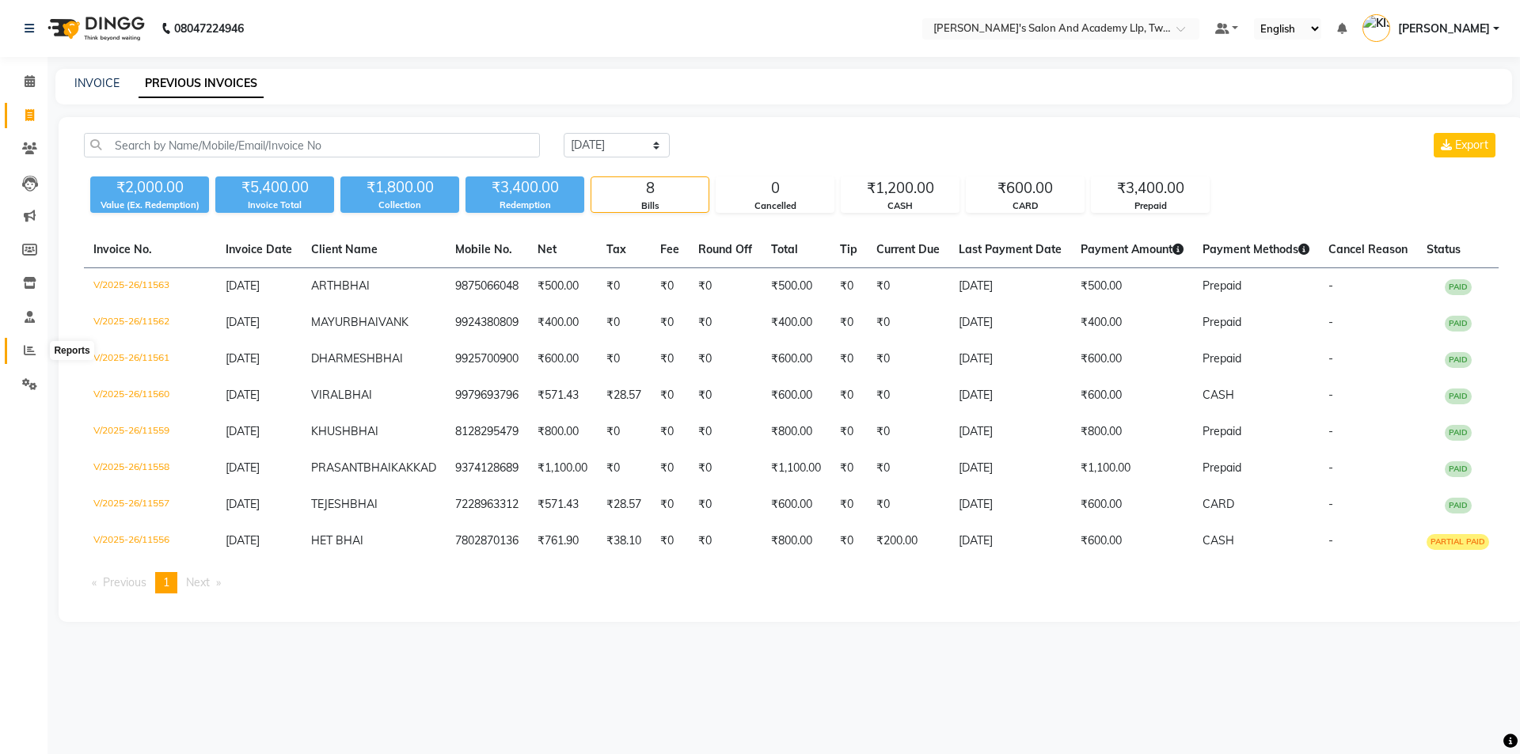
click at [28, 345] on icon at bounding box center [30, 350] width 12 height 12
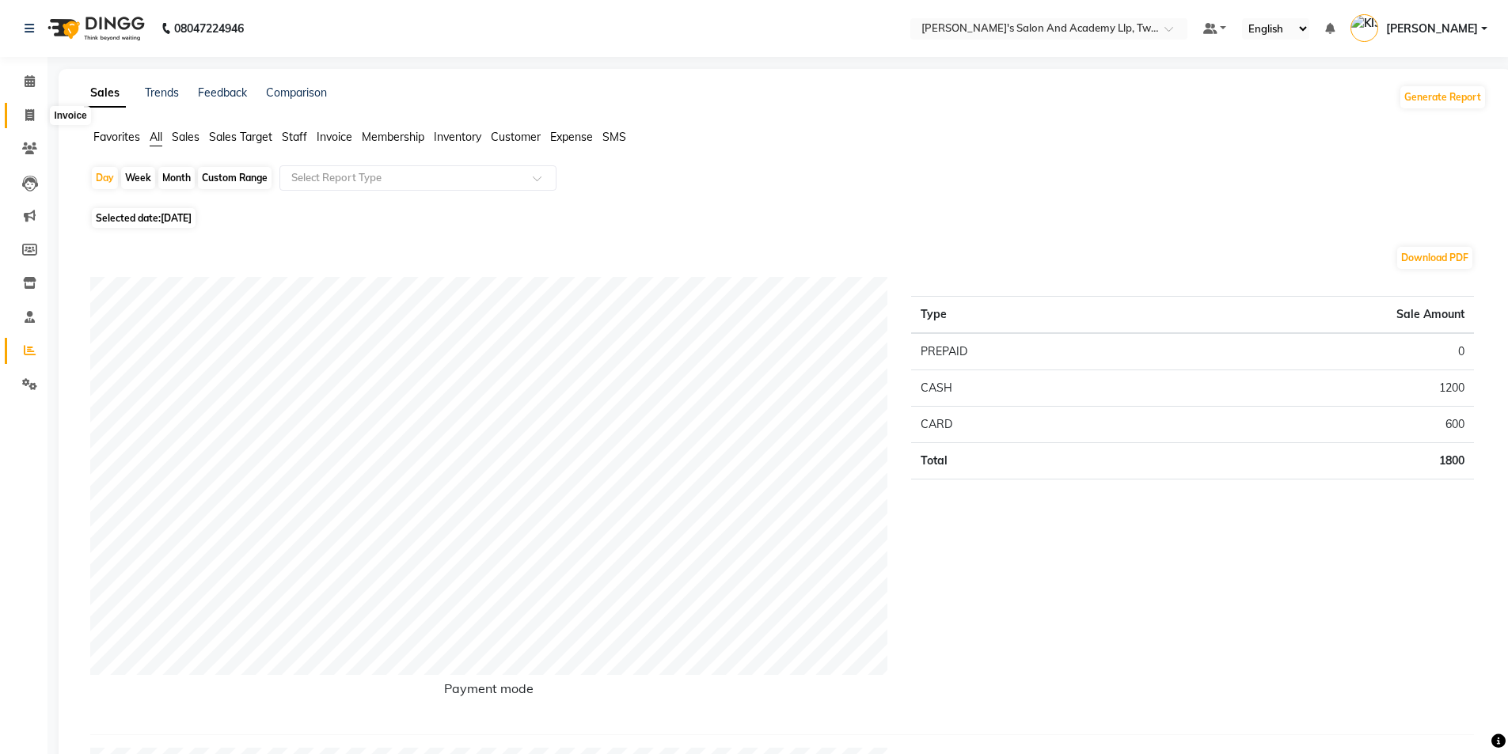
click at [30, 113] on icon at bounding box center [29, 115] width 9 height 12
select select "service"
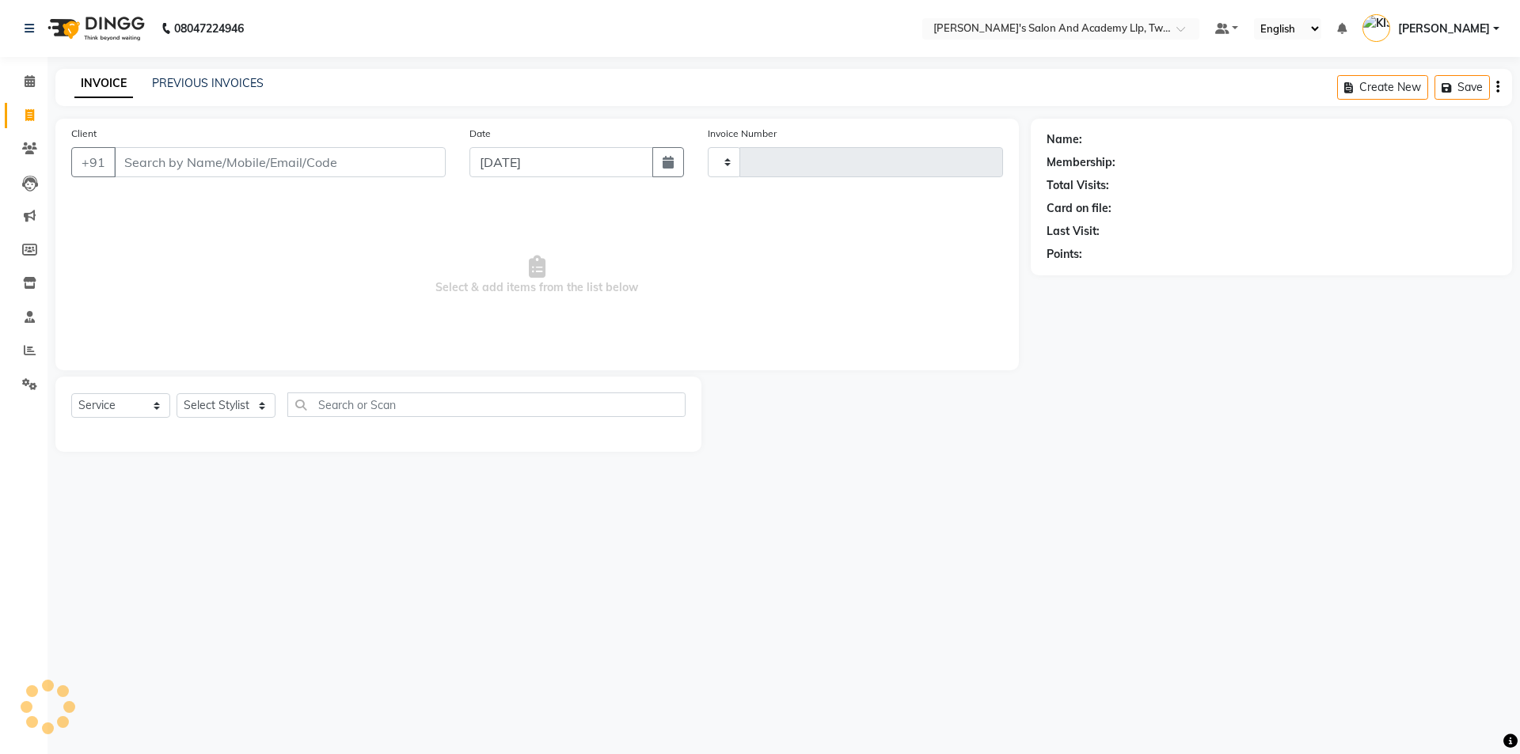
click at [179, 171] on input "Client" at bounding box center [280, 162] width 332 height 30
type input "11564"
select select "6985"
click at [20, 350] on span at bounding box center [30, 351] width 28 height 18
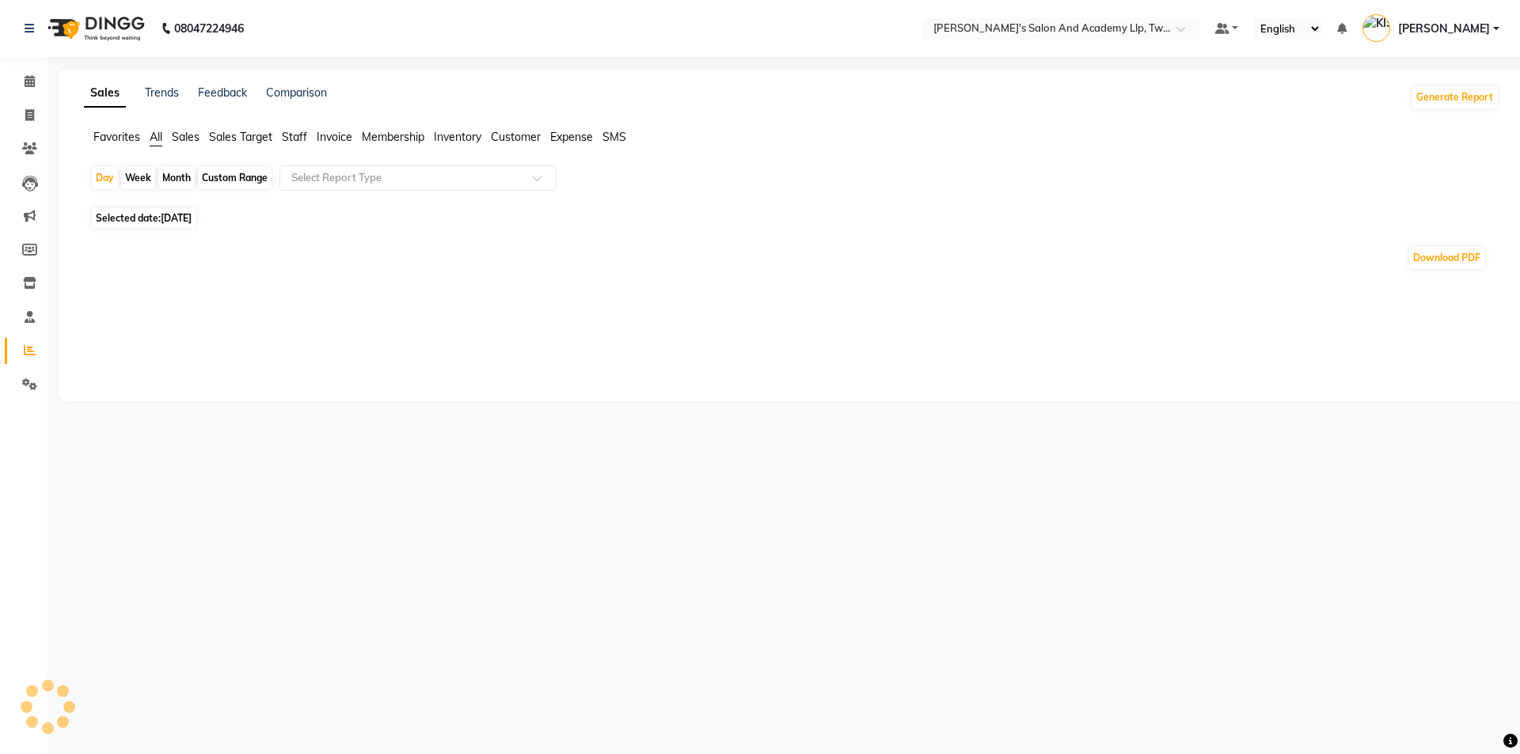
click at [297, 133] on span "Staff" at bounding box center [294, 137] width 25 height 14
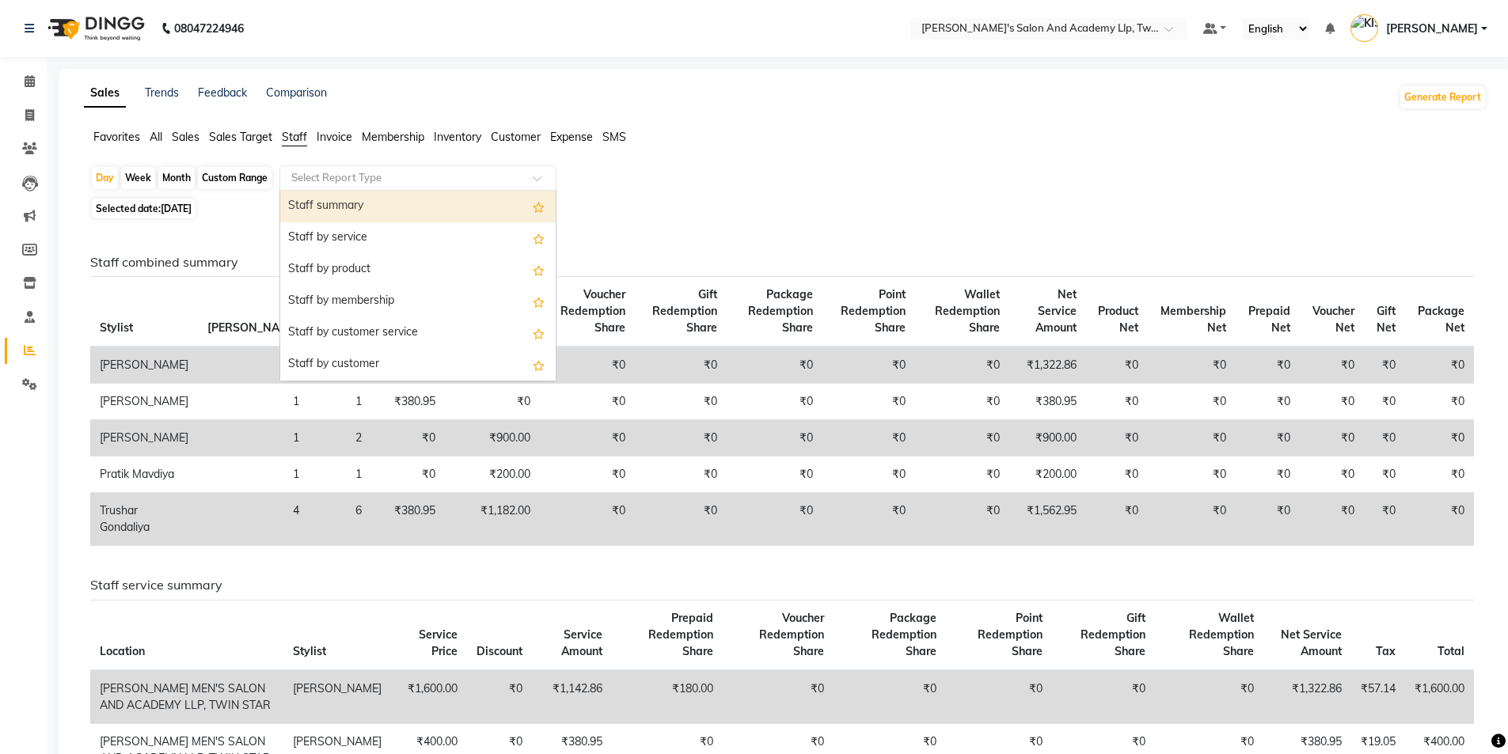
click at [308, 178] on input "text" at bounding box center [402, 178] width 228 height 16
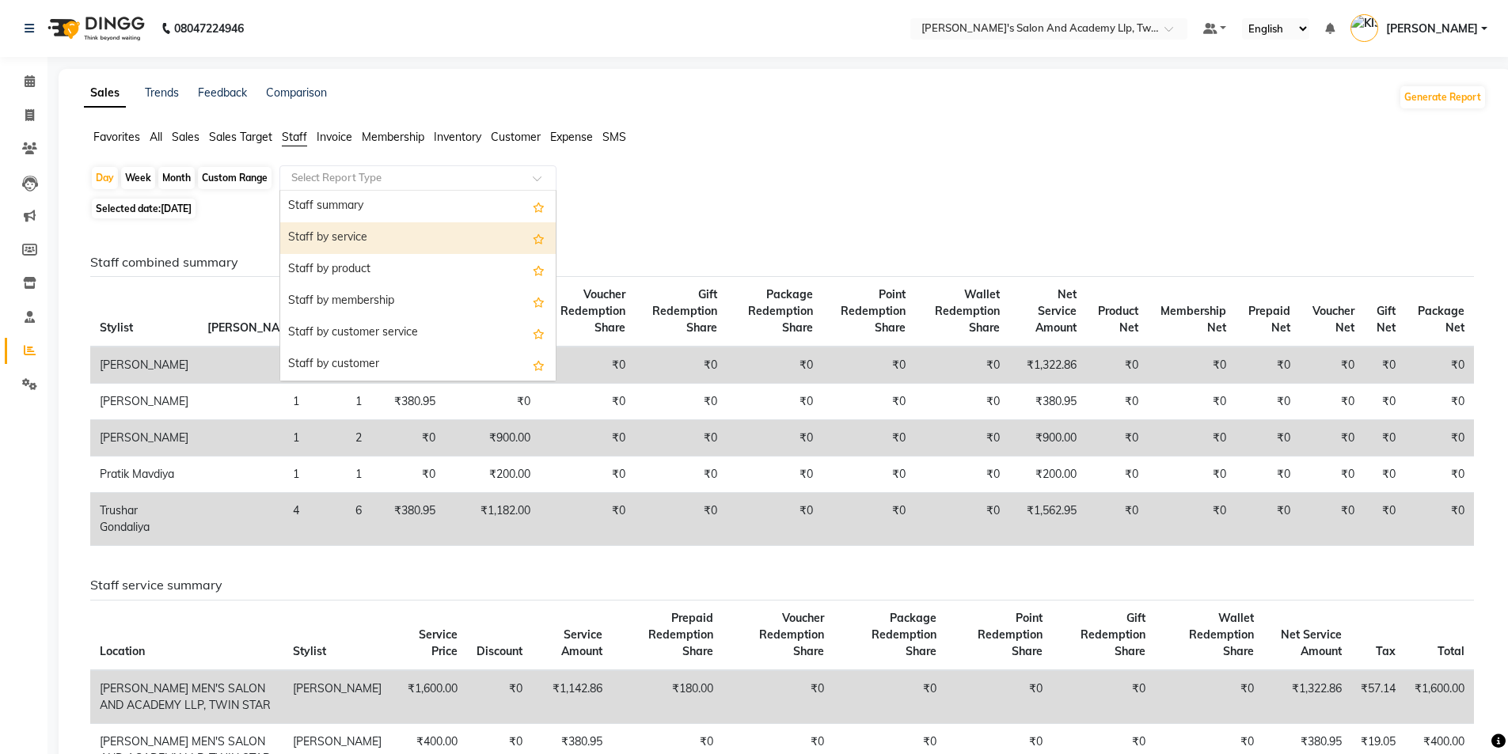
click at [323, 230] on div "Staff by service" at bounding box center [417, 238] width 275 height 32
select select "full_report"
select select "csv"
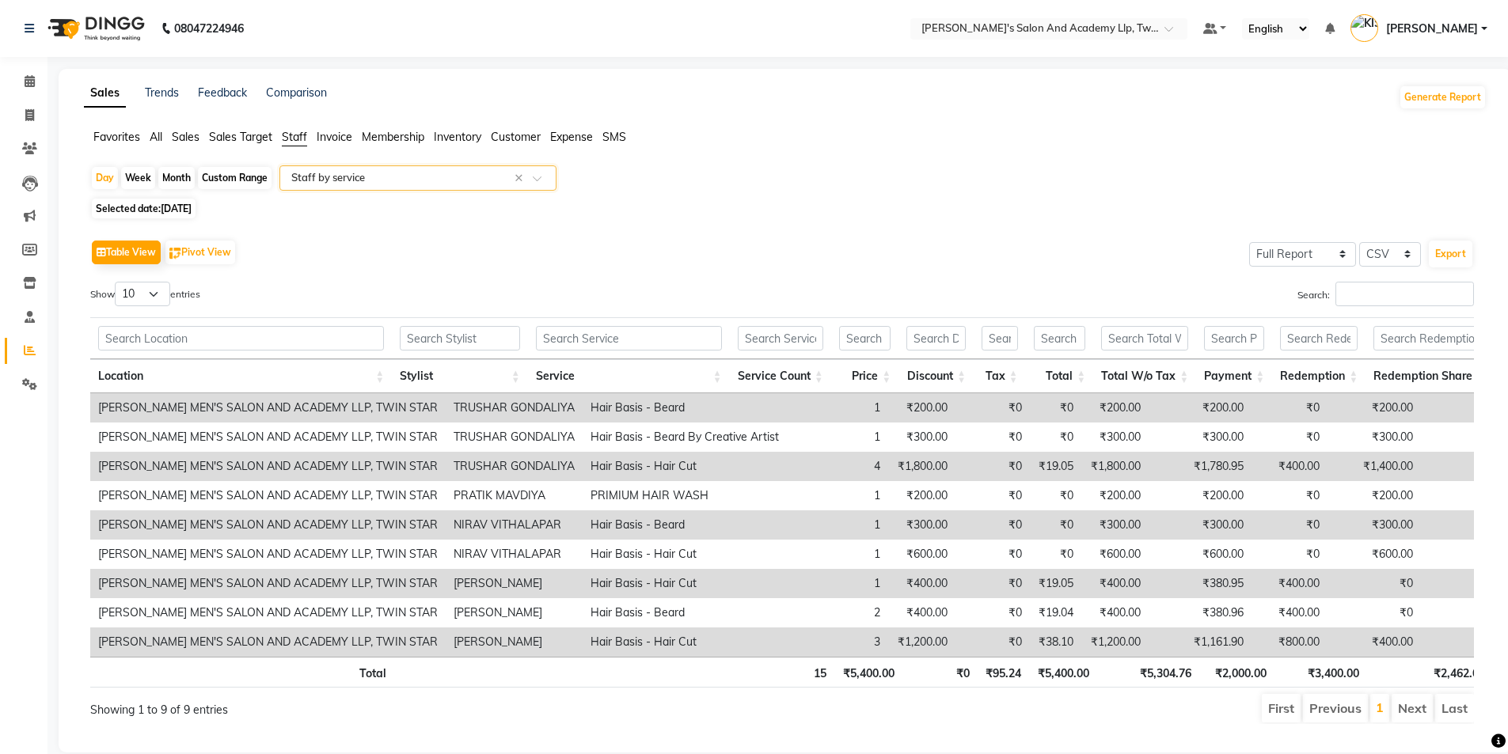
click at [173, 170] on div "Month" at bounding box center [176, 178] width 36 height 22
select select "10"
select select "2025"
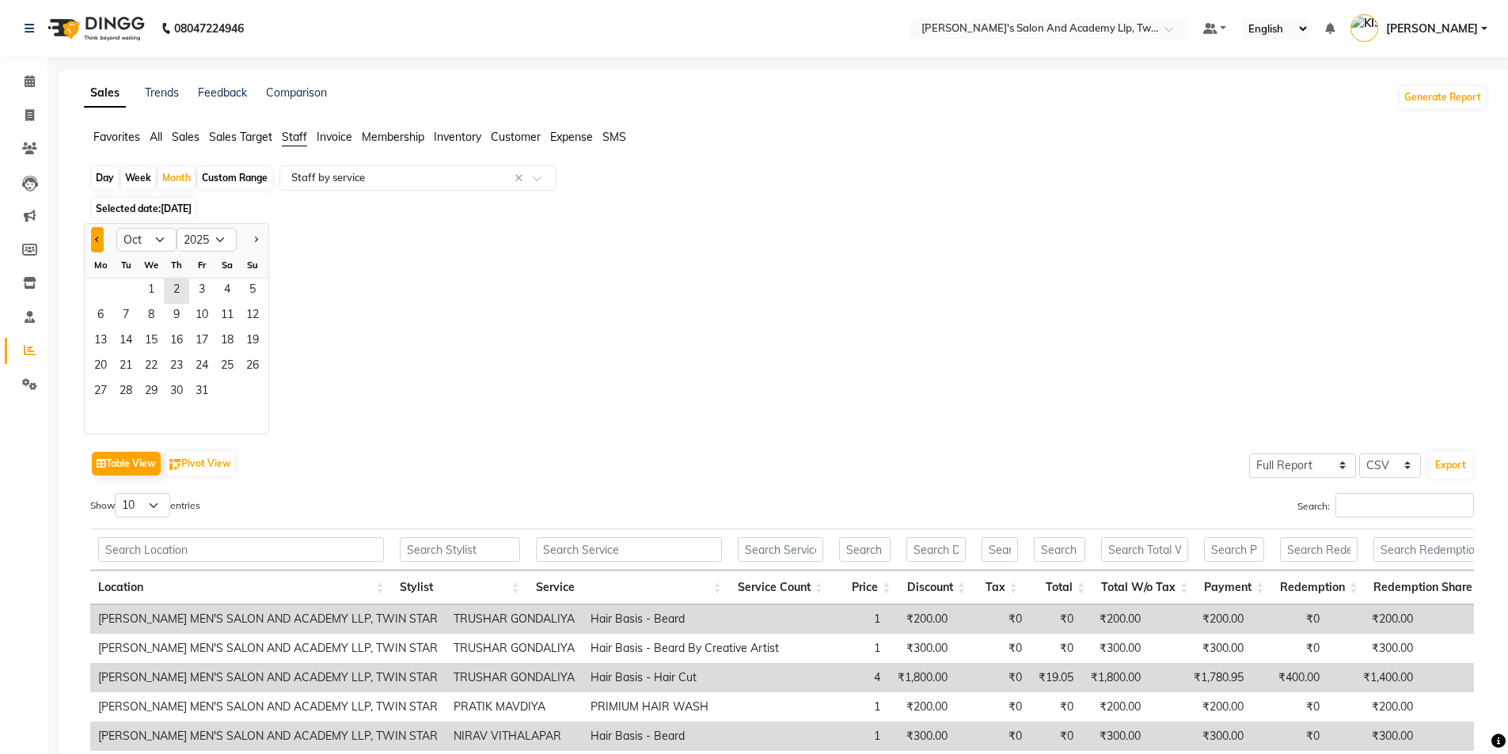
click at [94, 237] on button "Previous month" at bounding box center [97, 239] width 13 height 25
select select "9"
click at [102, 291] on span "1" at bounding box center [100, 291] width 25 height 25
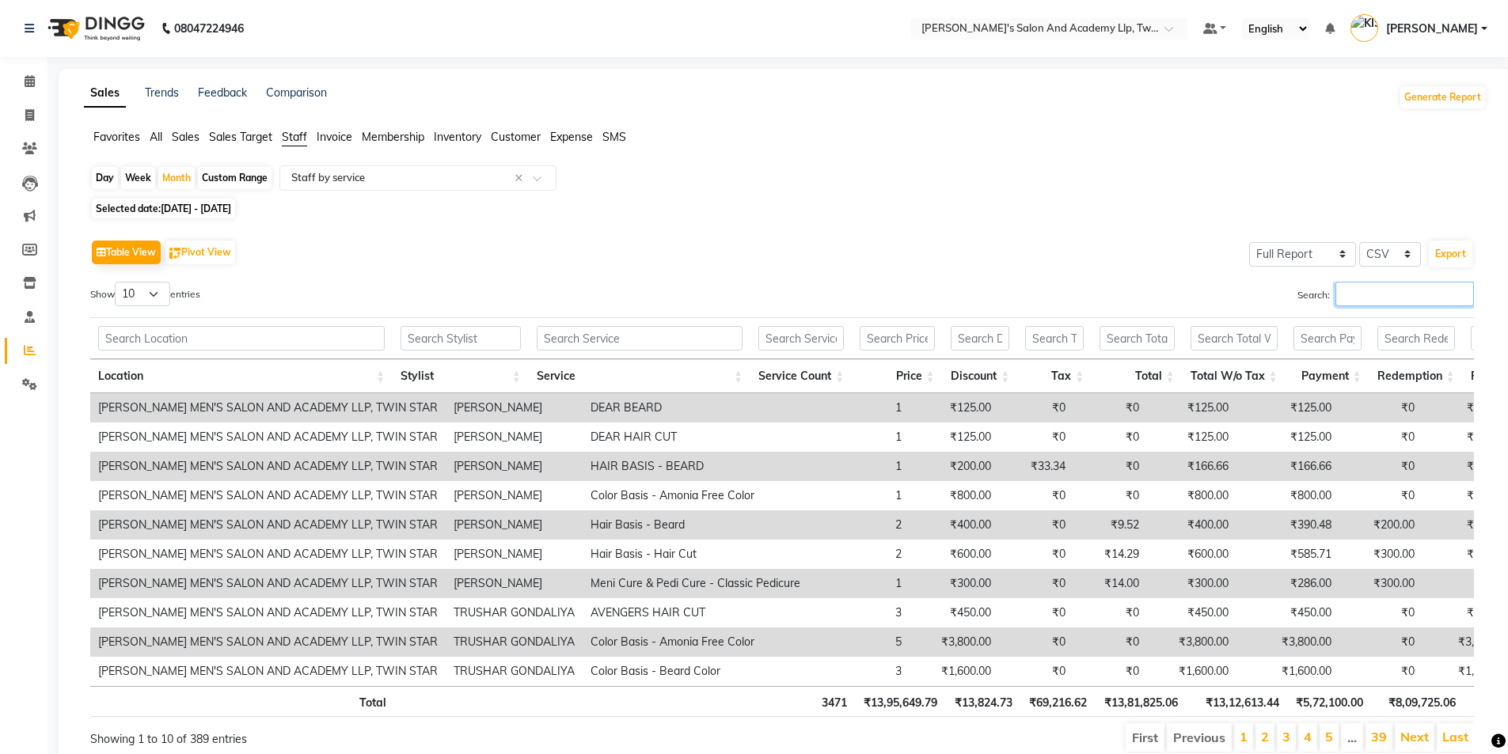
click at [1355, 289] on input "Search:" at bounding box center [1404, 294] width 139 height 25
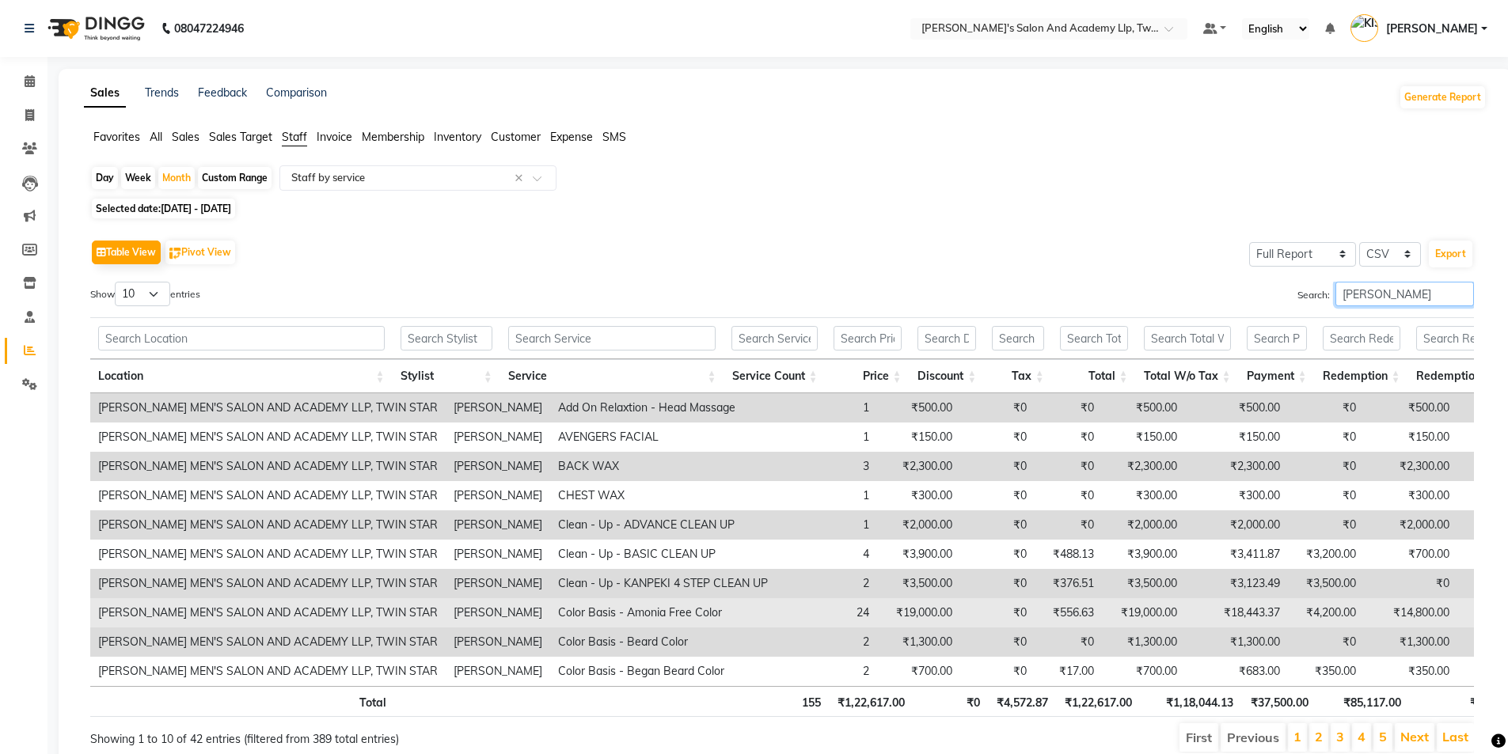
scroll to position [75, 0]
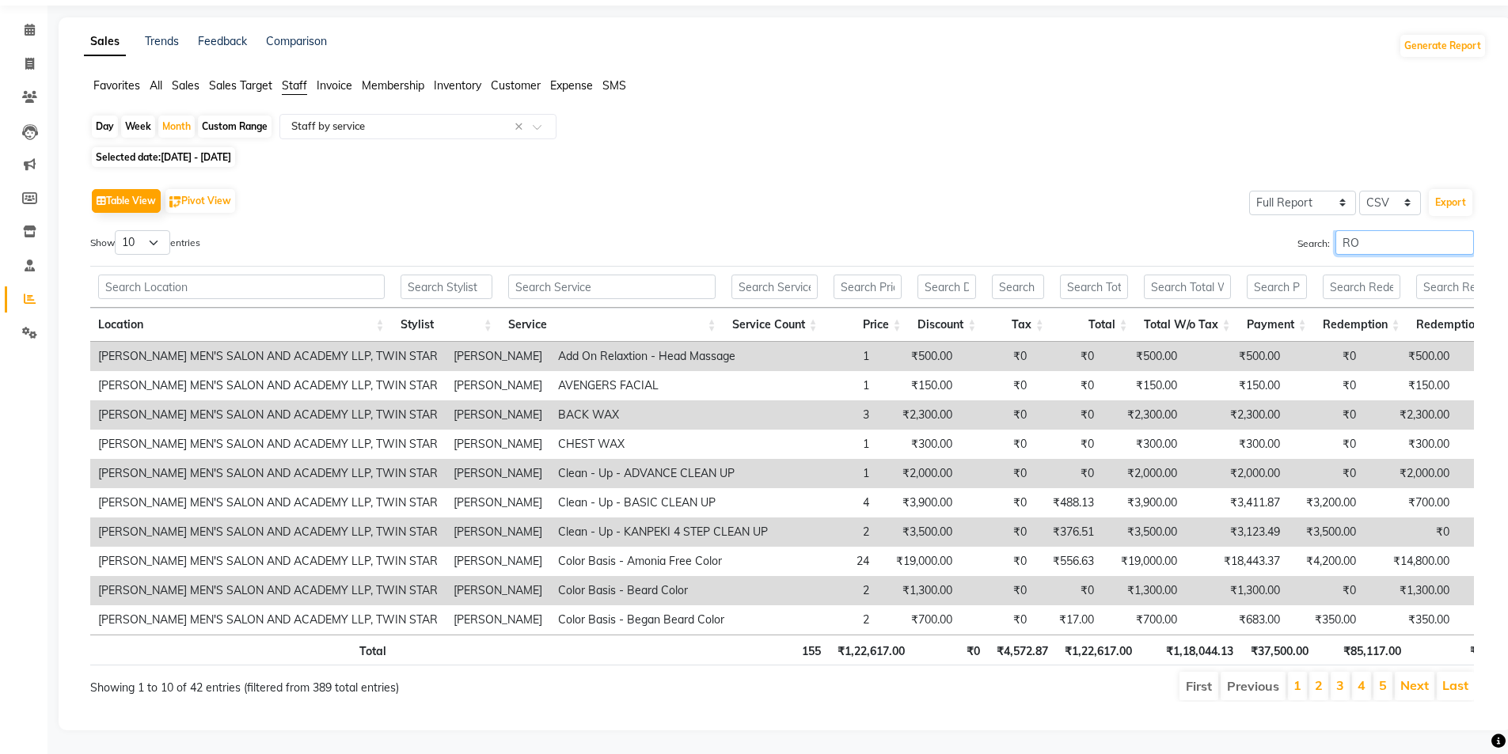
type input "R"
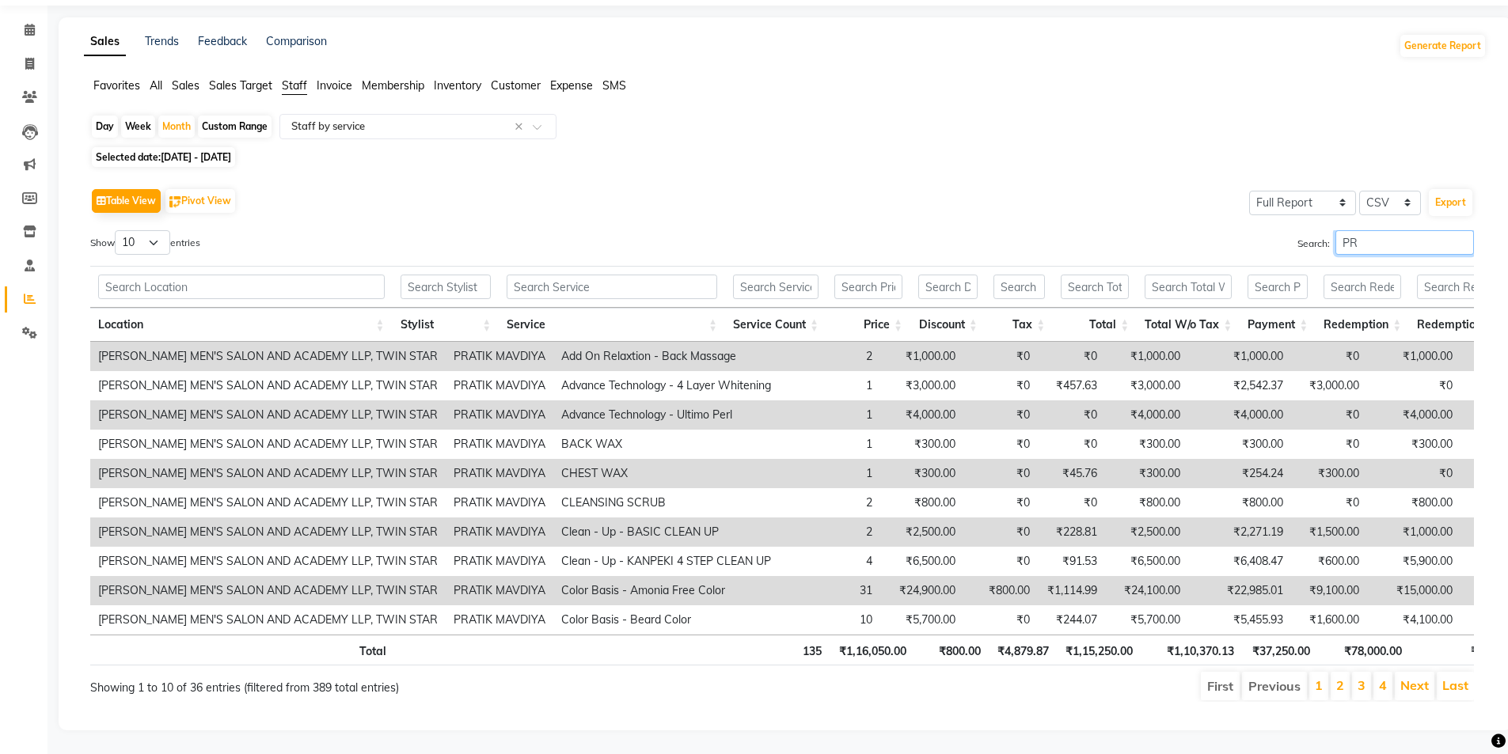
type input "P"
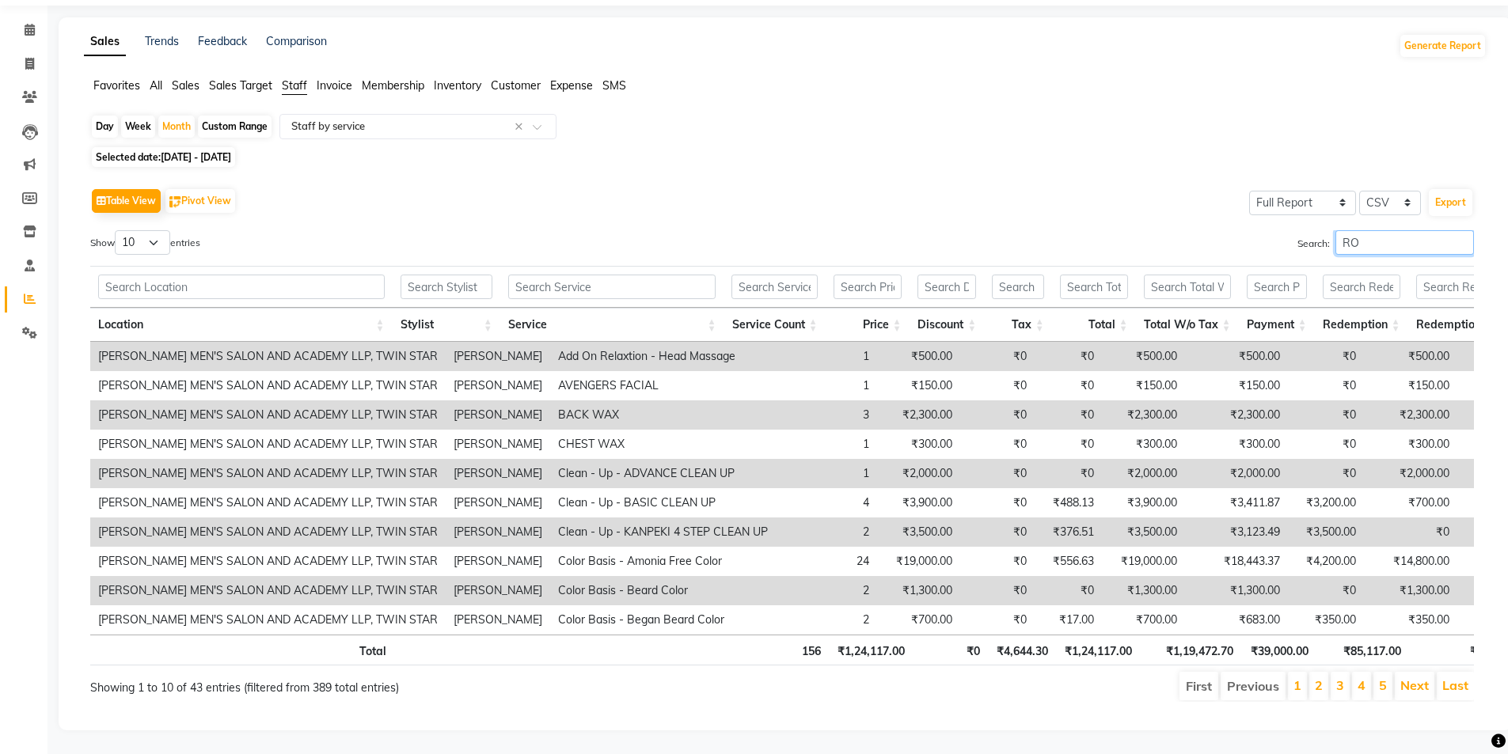
type input "R"
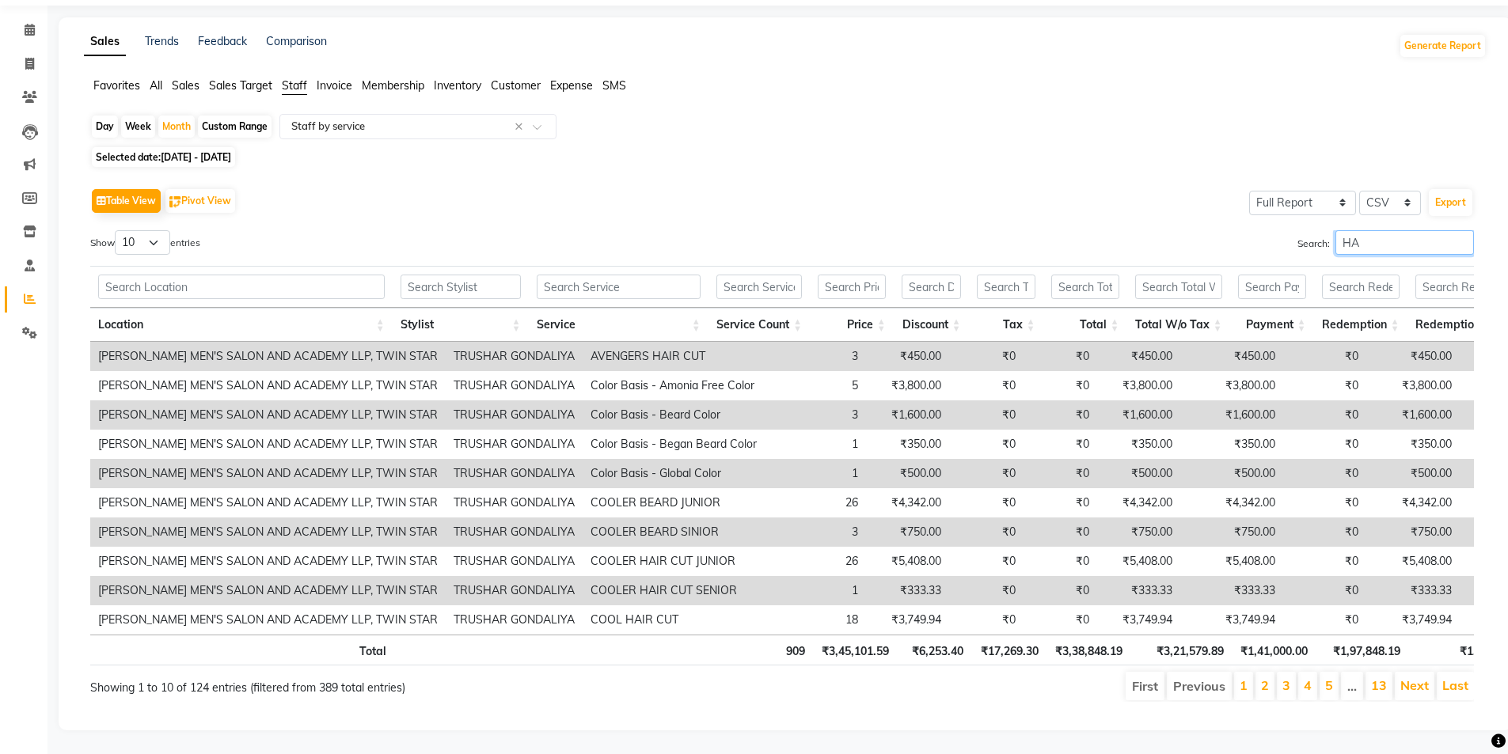
type input "H"
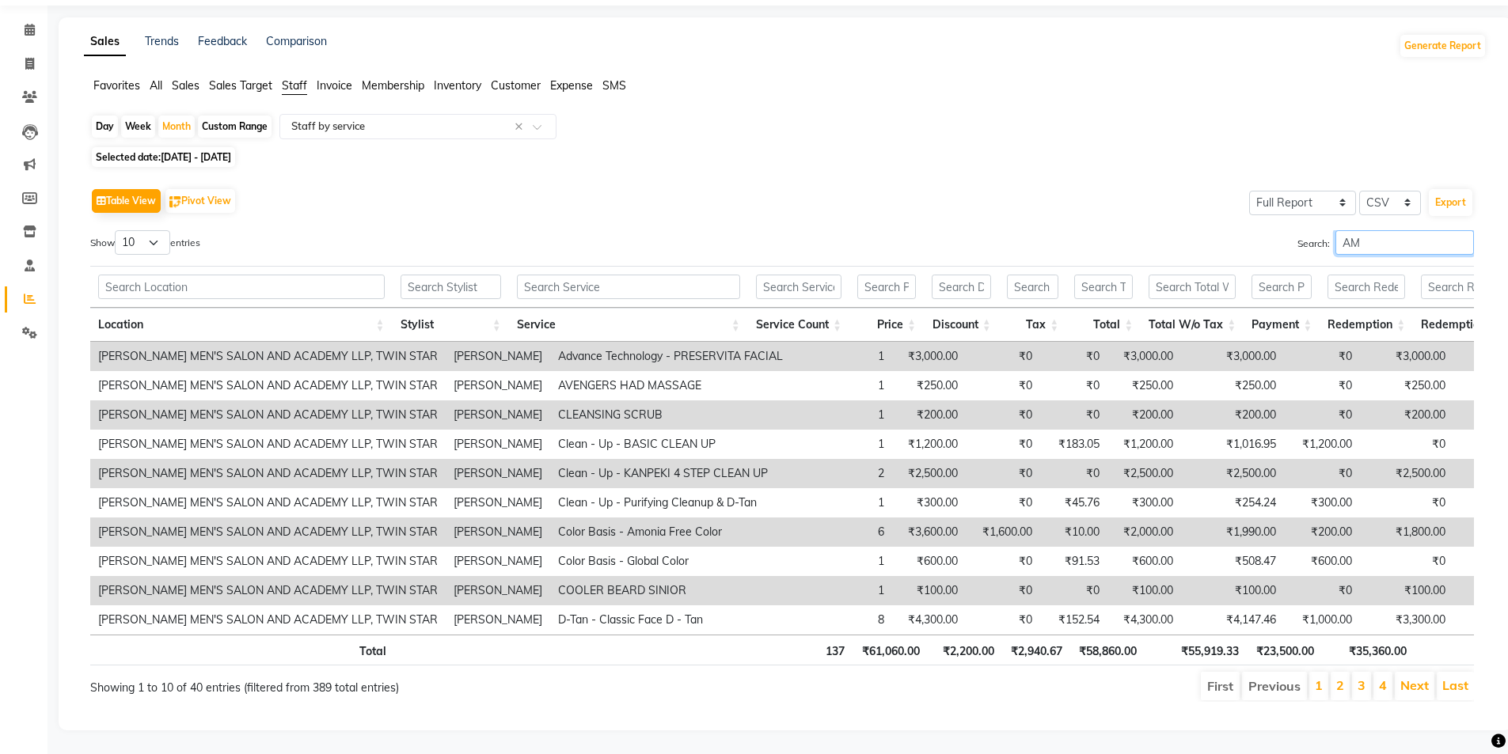
type input "A"
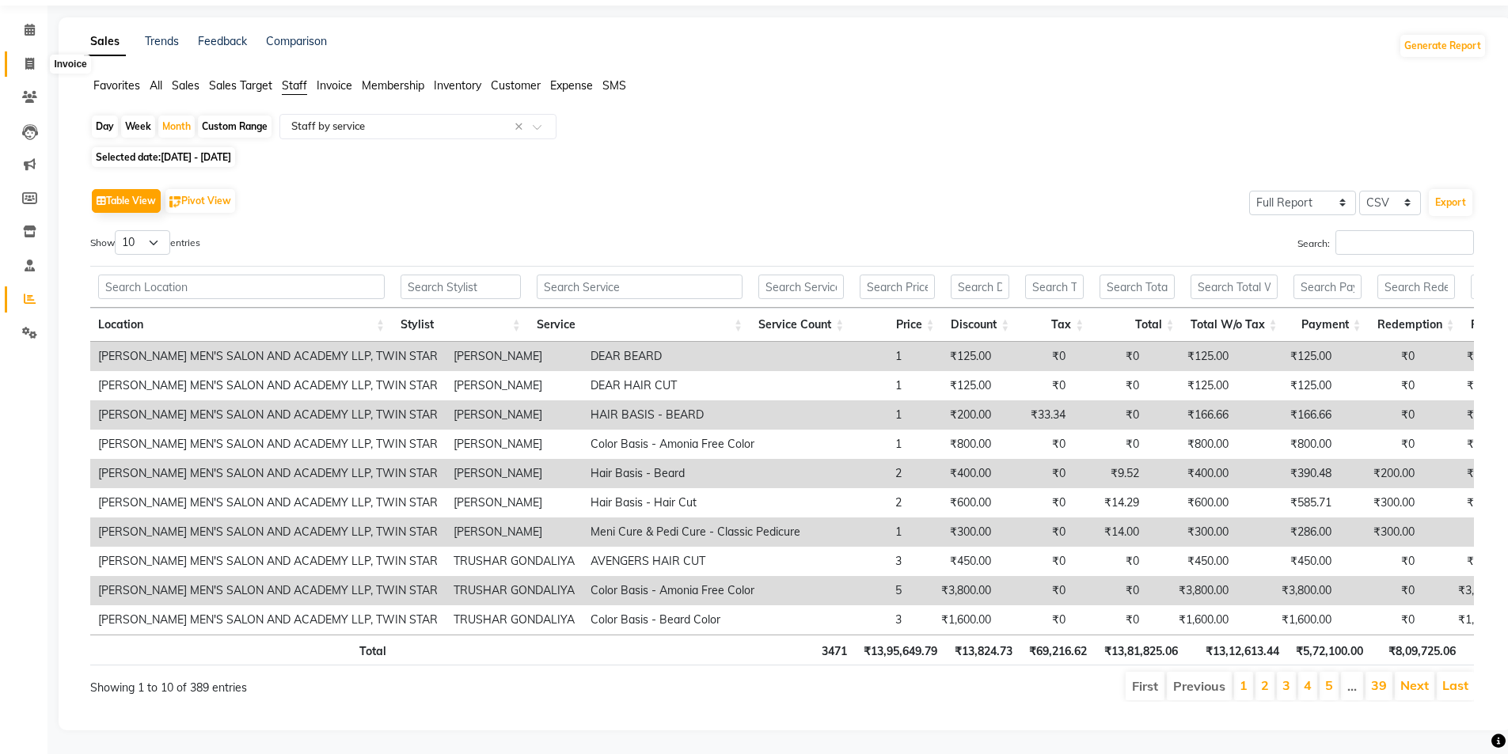
click at [32, 58] on icon at bounding box center [29, 64] width 9 height 12
select select "service"
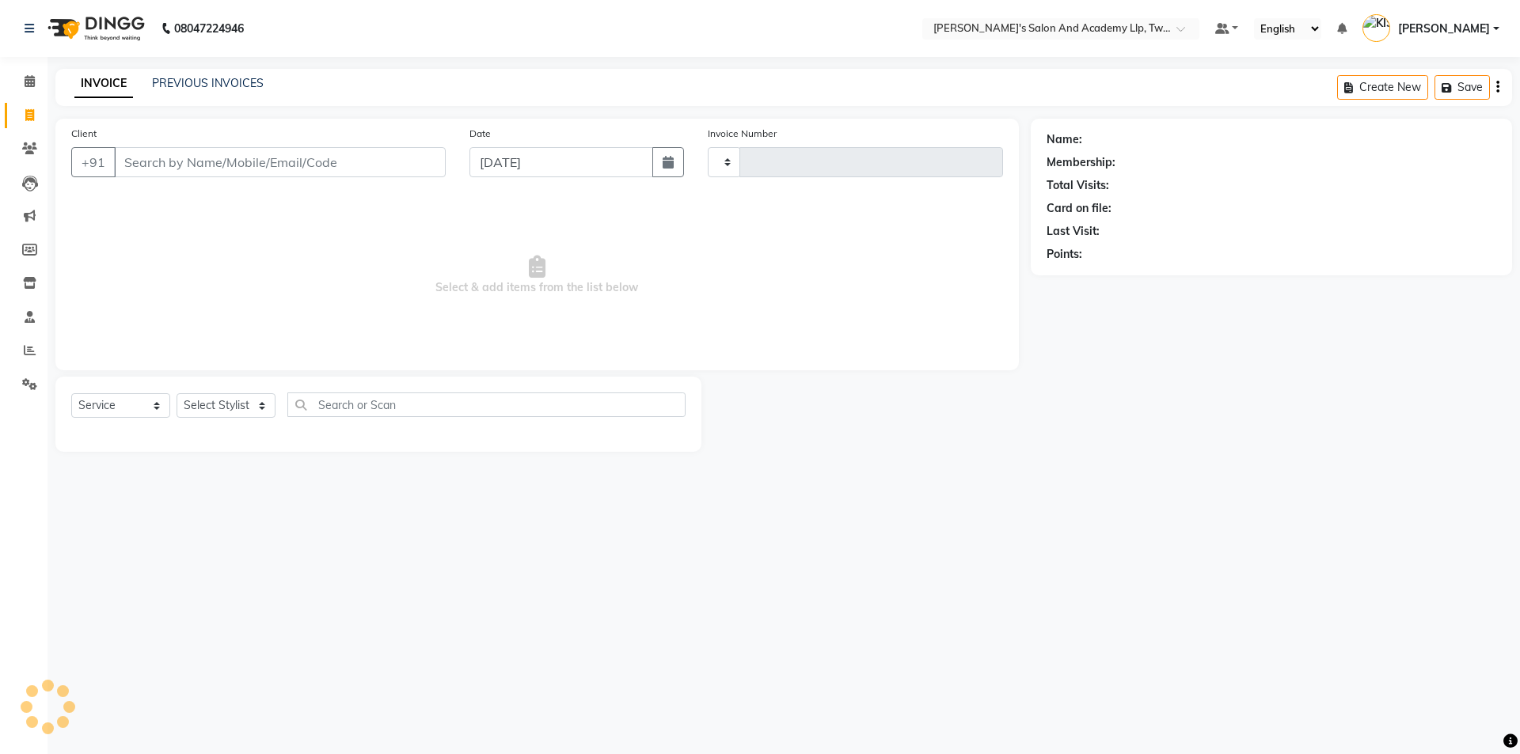
type input "11564"
select select "6985"
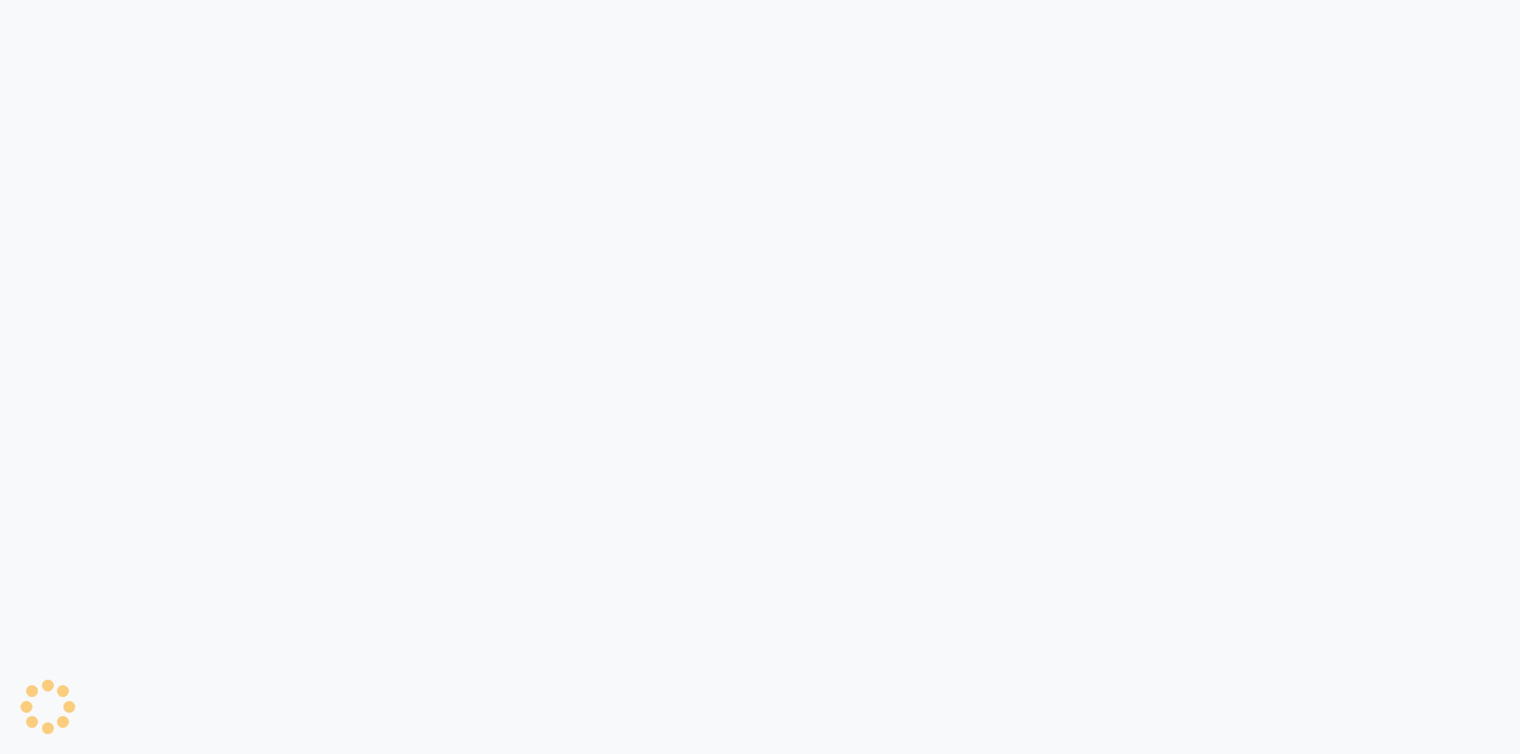
select select "service"
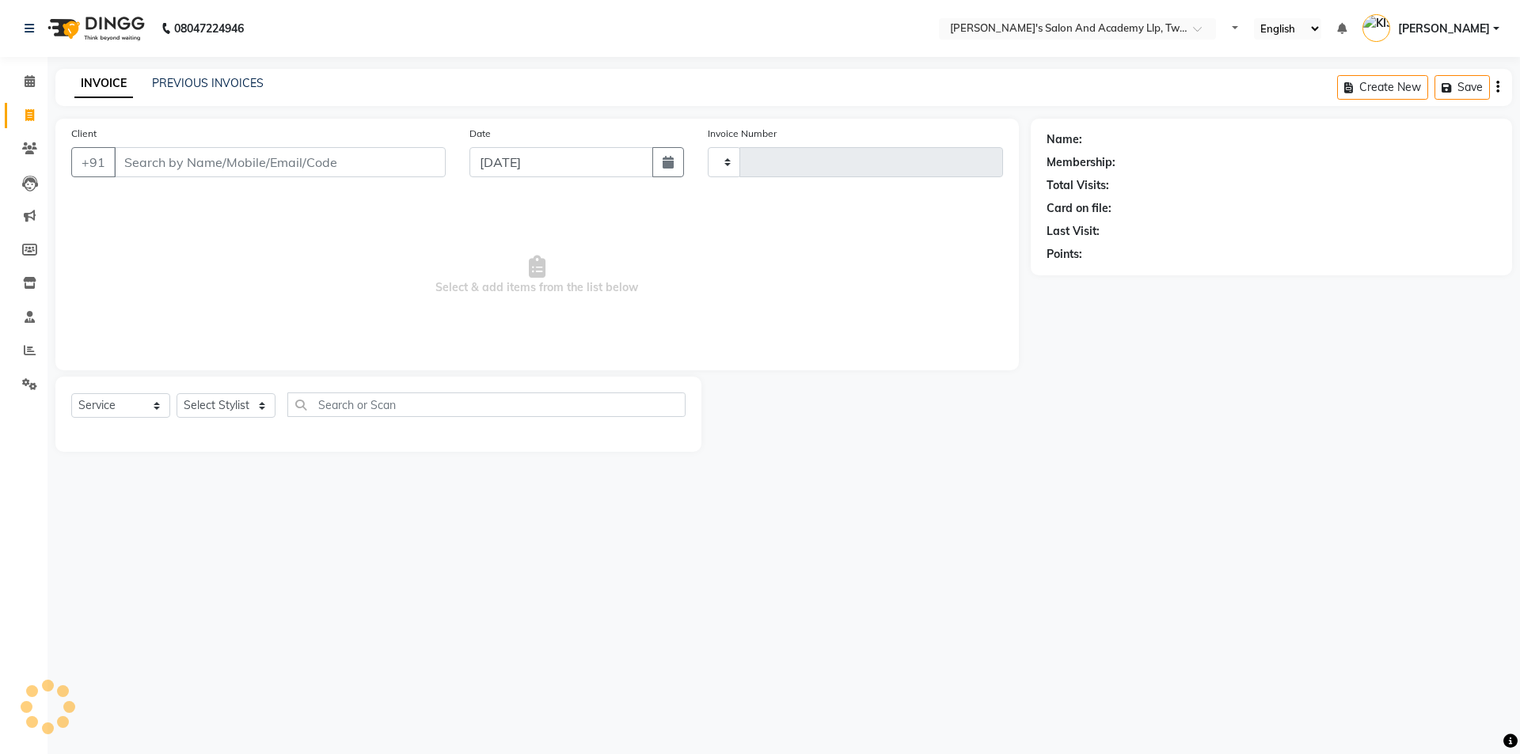
select select "en"
select select "6985"
type input "11562"
click at [382, 156] on input "Client" at bounding box center [280, 162] width 332 height 30
type input "9"
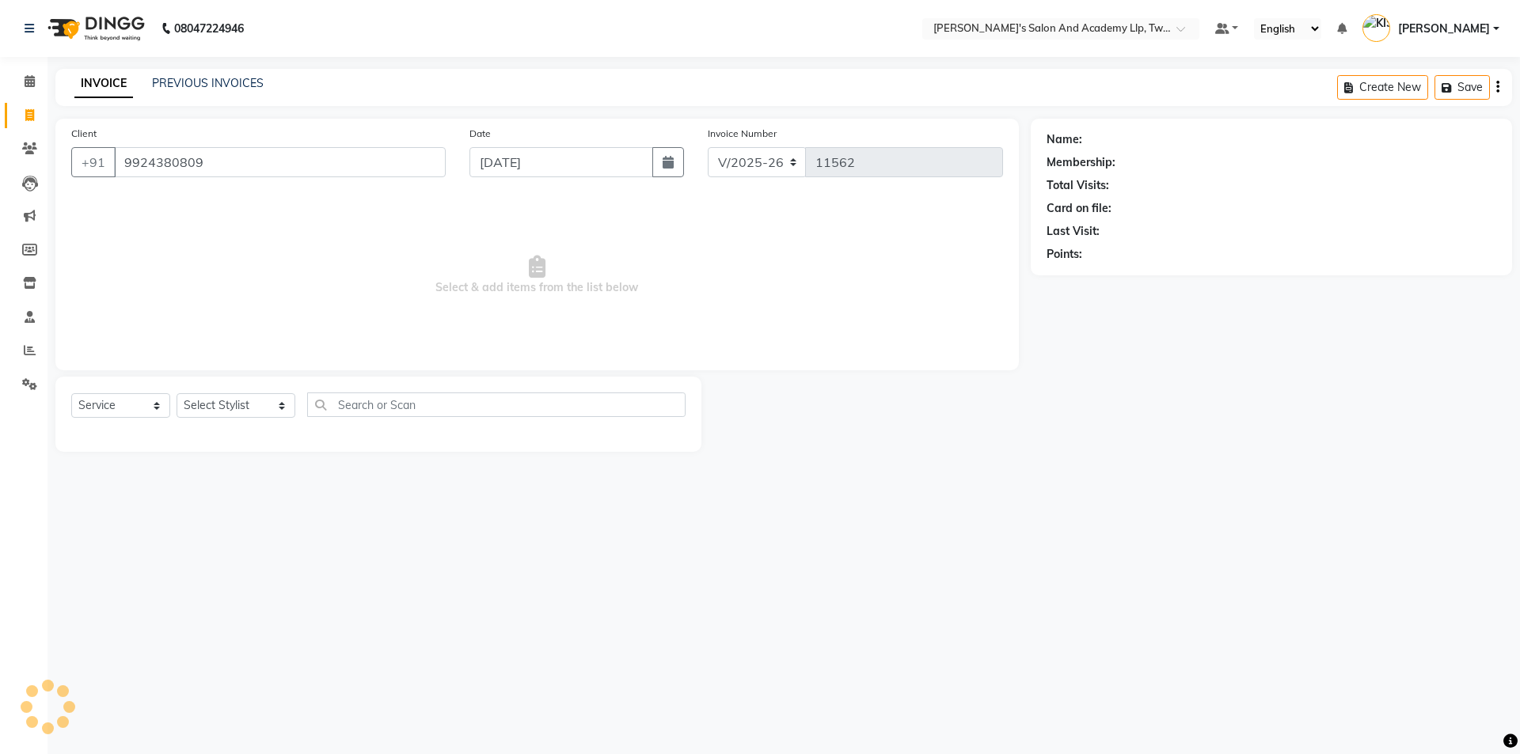
type input "9924380809"
click at [210, 400] on select "Select Stylist AADARSH [PERSON_NAME] [PERSON_NAME] AMIT BAGTHARIYA [PERSON_NAME…" at bounding box center [236, 405] width 119 height 25
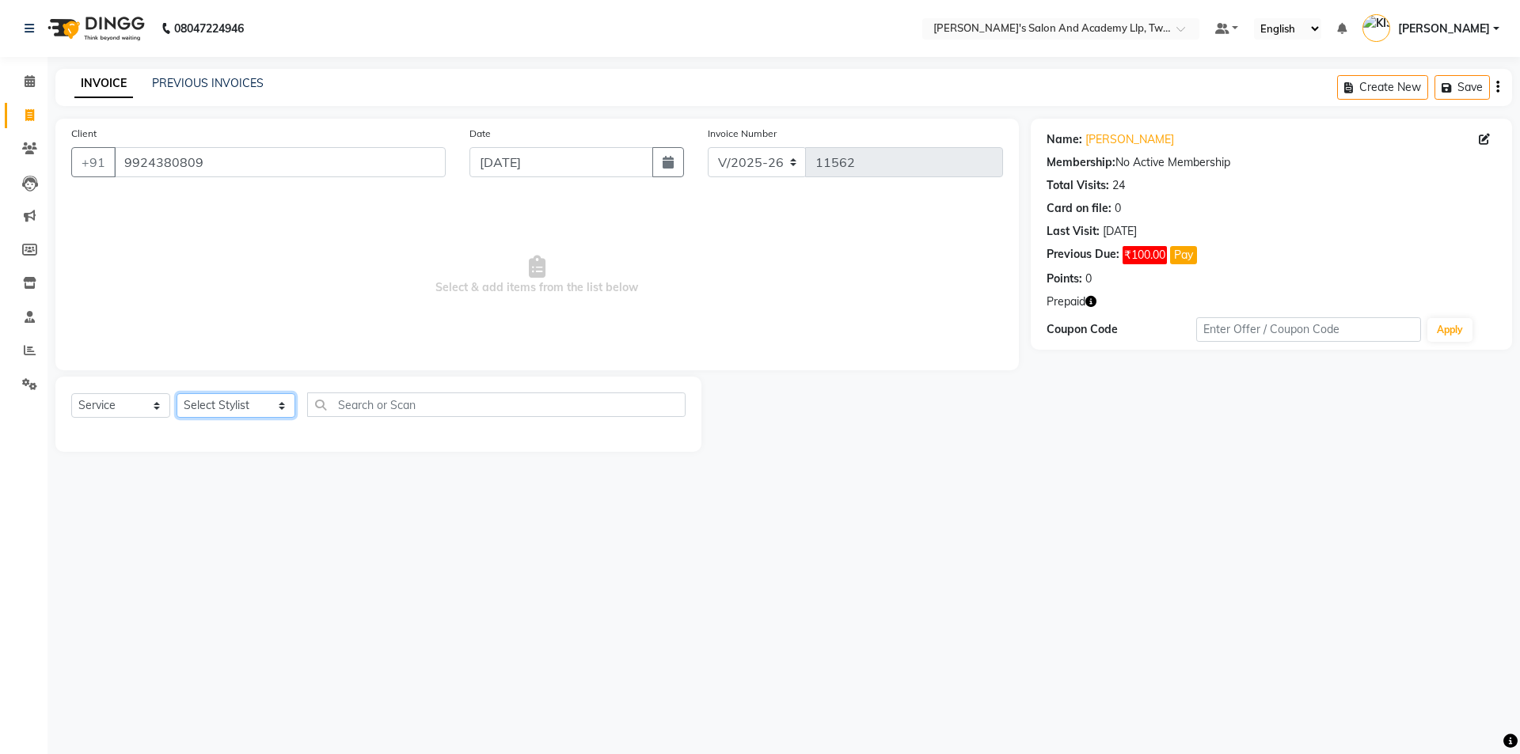
select select "91325"
click at [177, 393] on select "Select Stylist AADARSH [PERSON_NAME] [PERSON_NAME] AMIT BAGTHARIYA [PERSON_NAME…" at bounding box center [236, 405] width 119 height 25
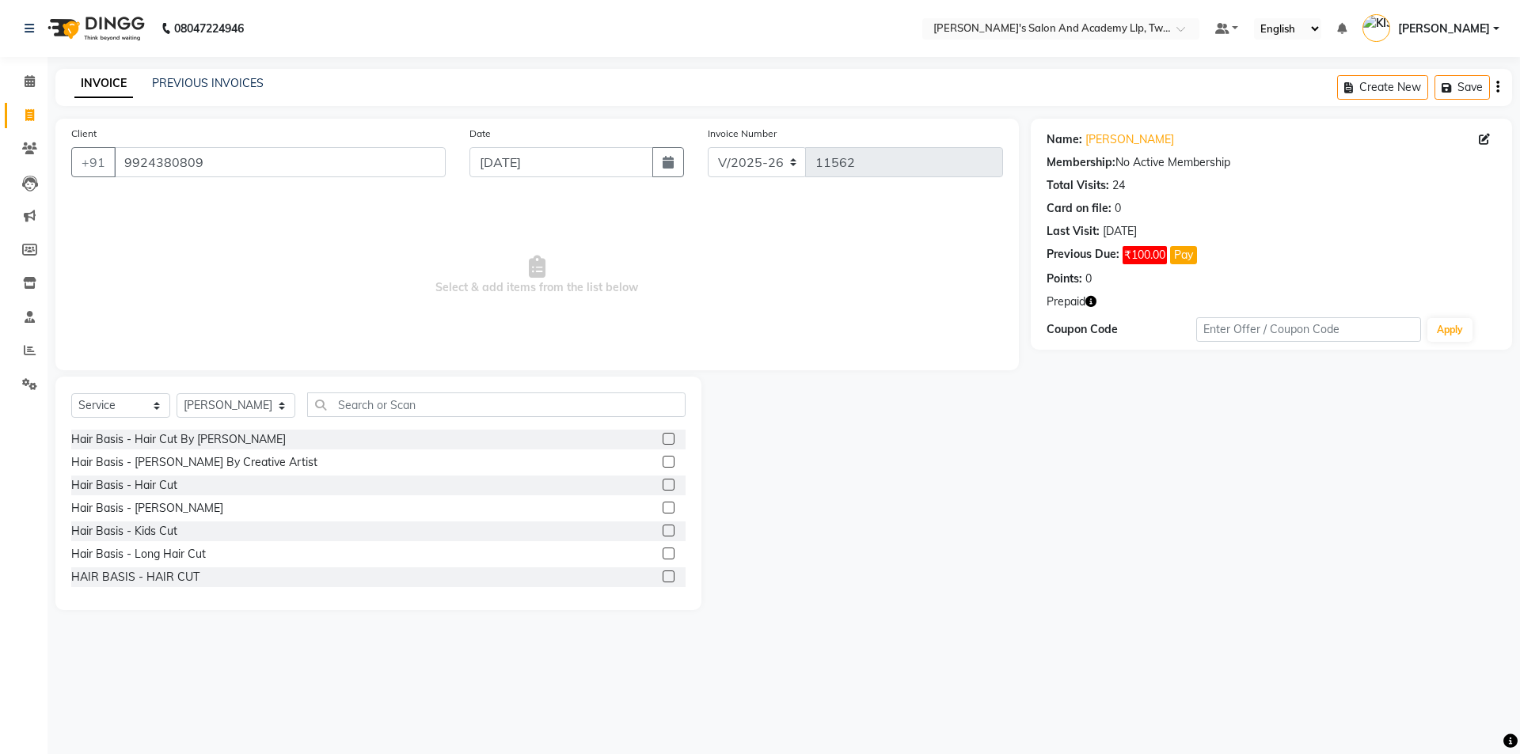
click at [664, 485] on div at bounding box center [674, 486] width 23 height 20
click at [663, 484] on label at bounding box center [669, 485] width 12 height 12
click at [663, 484] on input "checkbox" at bounding box center [668, 485] width 10 height 10
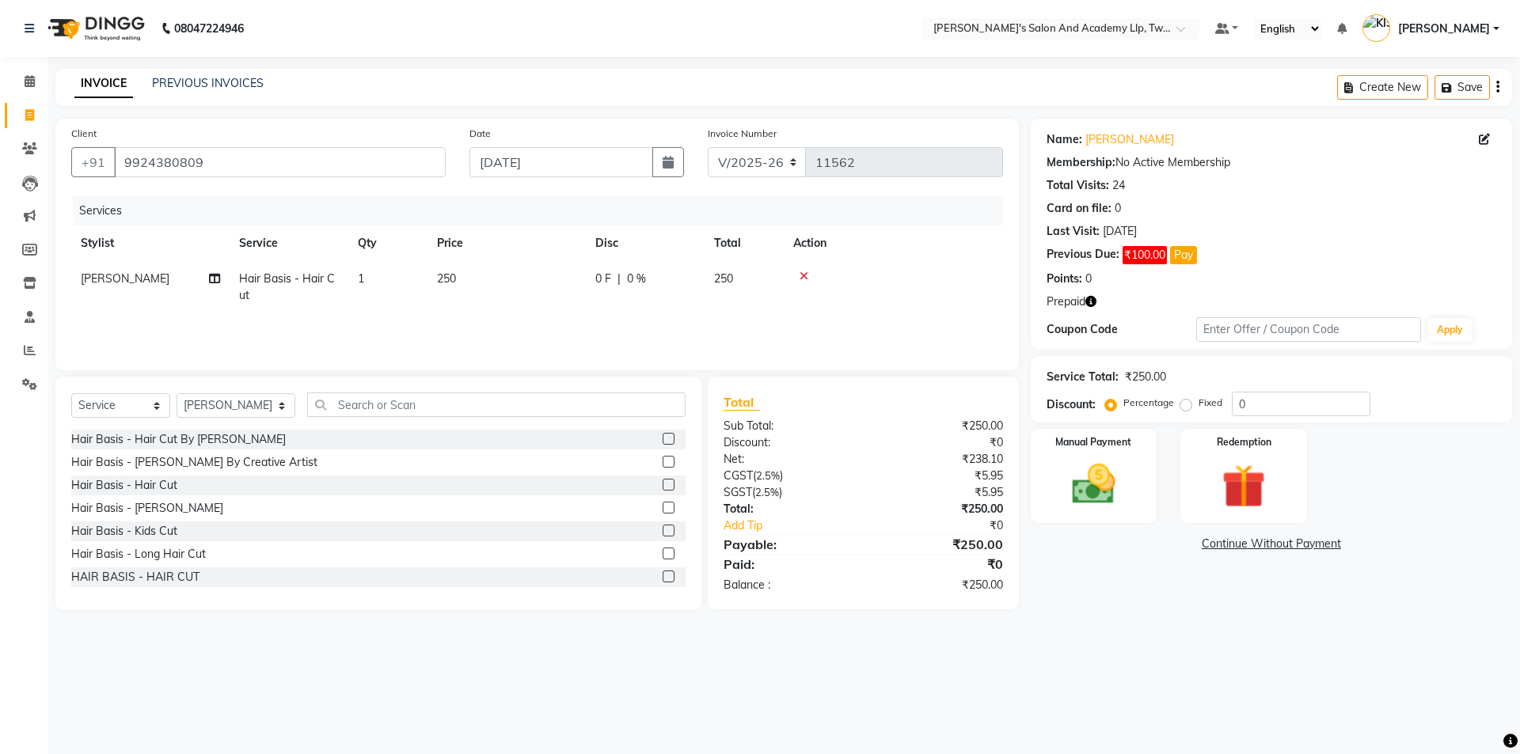
checkbox input "false"
click at [549, 289] on td "250" at bounding box center [506, 287] width 158 height 52
select select "91325"
click at [549, 289] on input "250" at bounding box center [580, 283] width 139 height 25
type input "2"
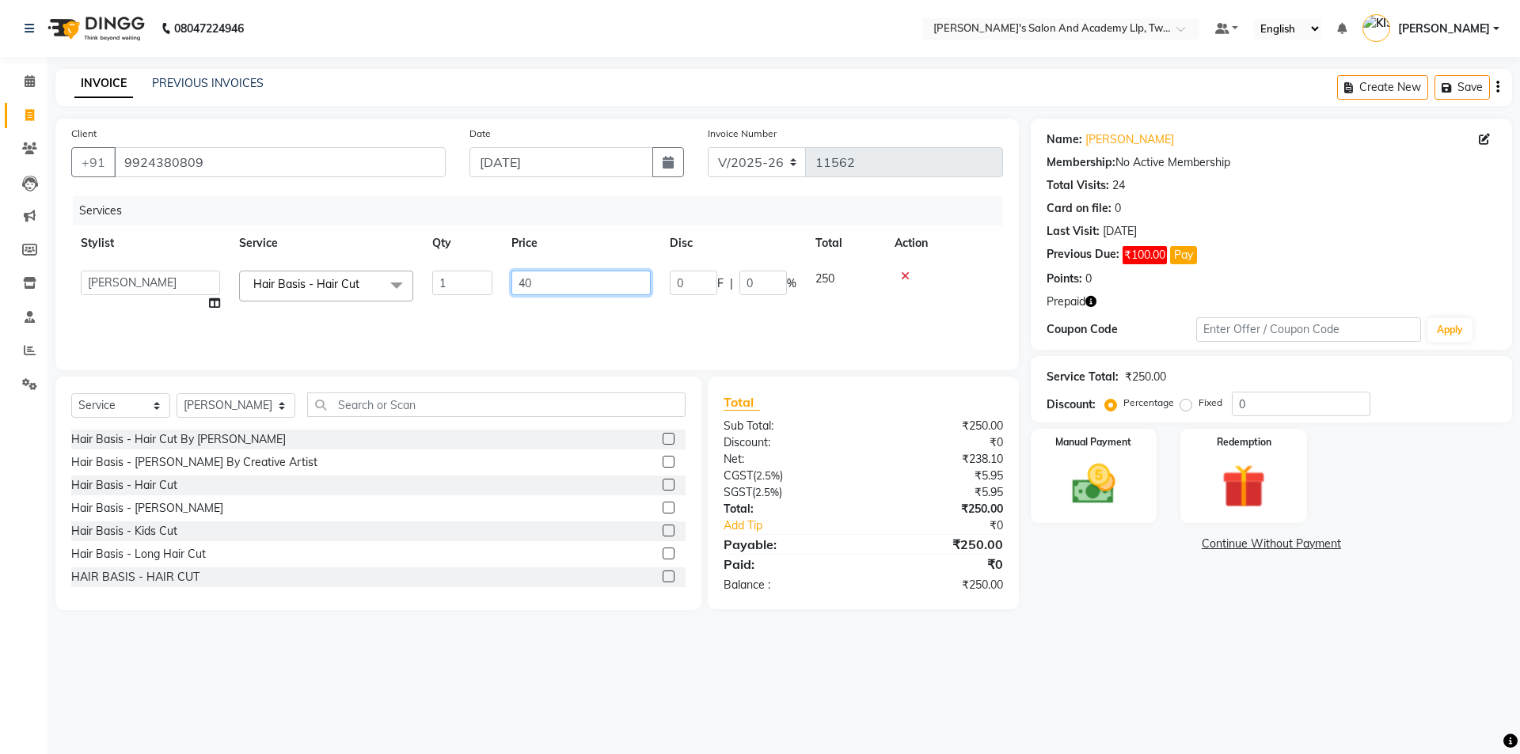
type input "400"
click at [1277, 507] on img at bounding box center [1243, 486] width 74 height 56
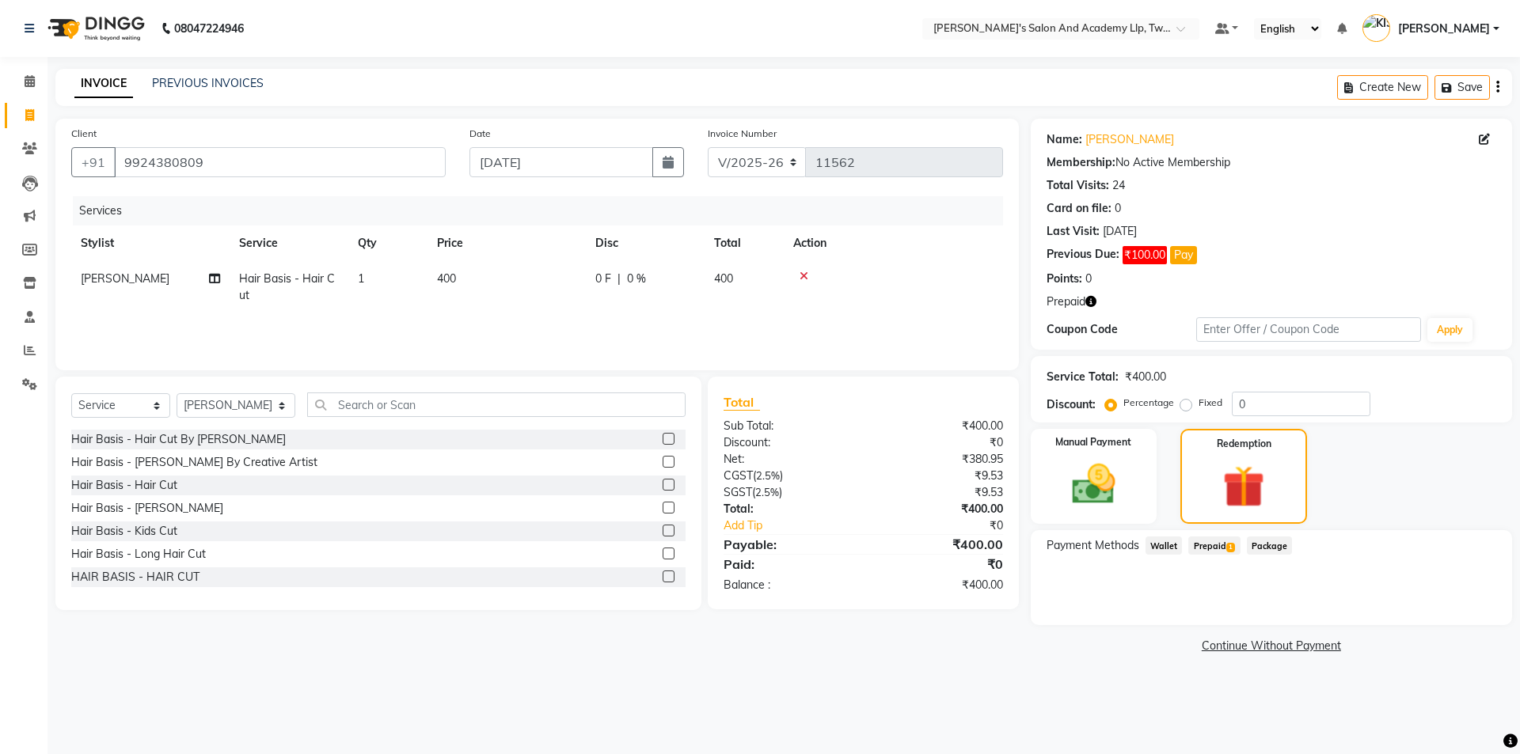
click at [1215, 543] on span "Prepaid 1" at bounding box center [1213, 546] width 51 height 18
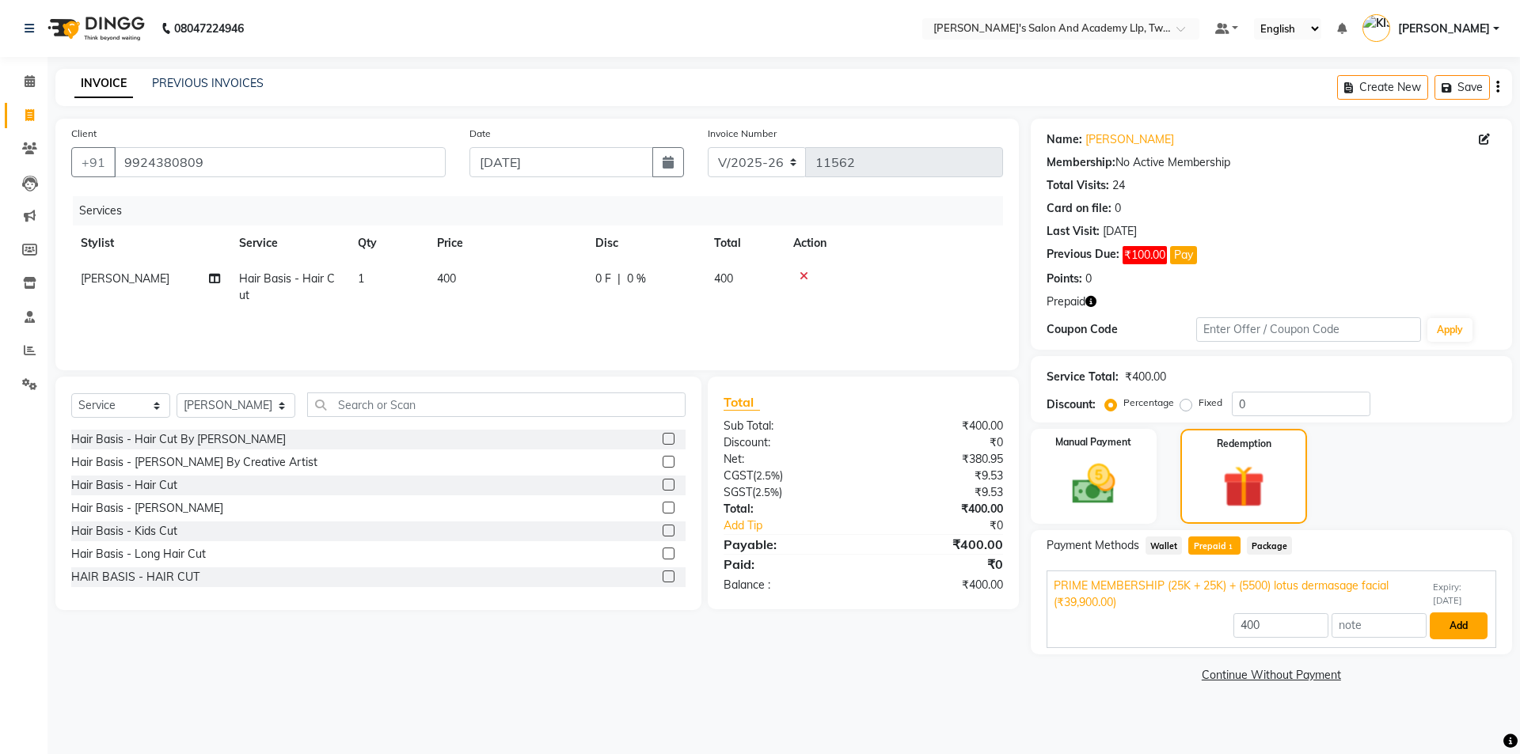
click at [1467, 621] on button "Add" at bounding box center [1458, 626] width 58 height 27
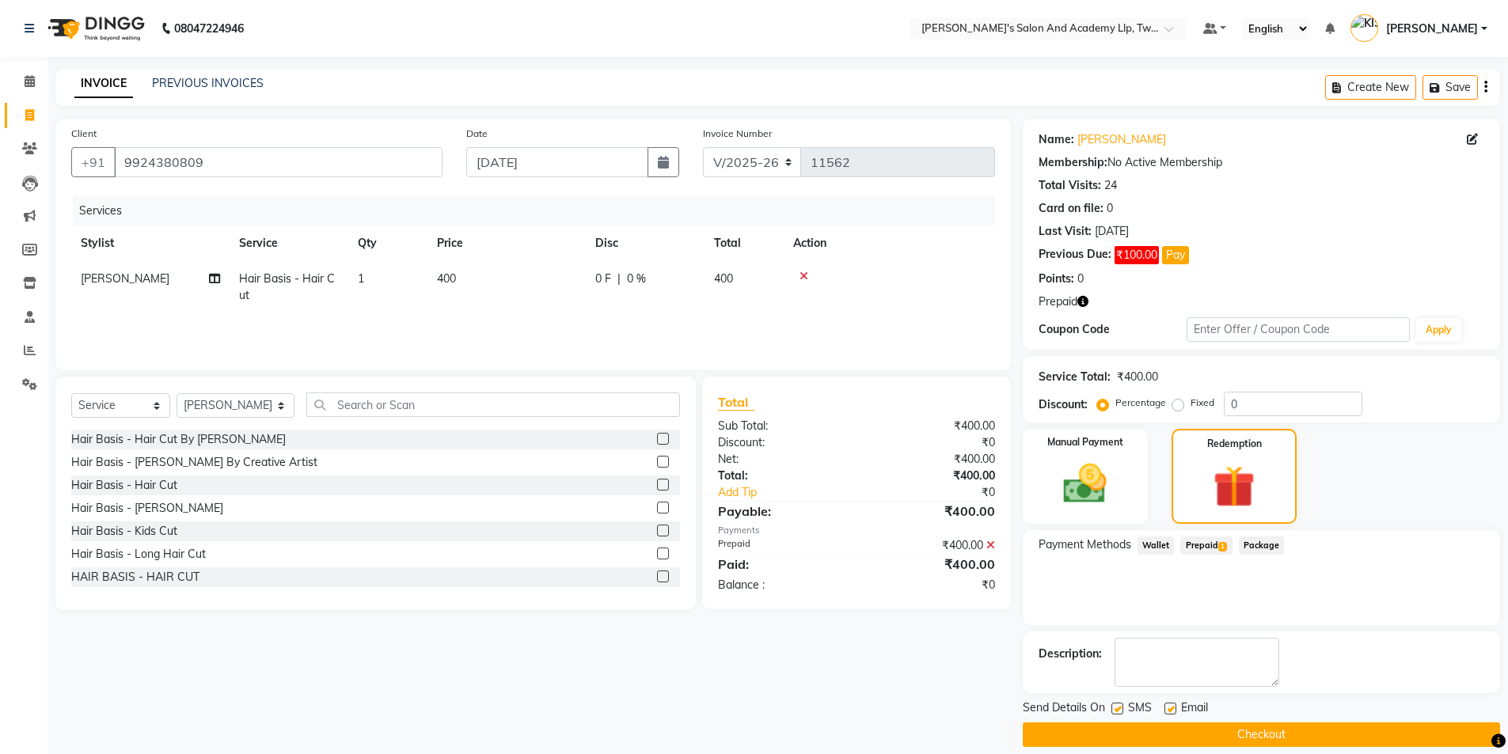
click at [1170, 708] on label at bounding box center [1170, 709] width 12 height 12
click at [1170, 708] on input "checkbox" at bounding box center [1169, 709] width 10 height 10
checkbox input "false"
click at [1111, 708] on label at bounding box center [1117, 709] width 12 height 12
click at [1111, 708] on input "checkbox" at bounding box center [1116, 709] width 10 height 10
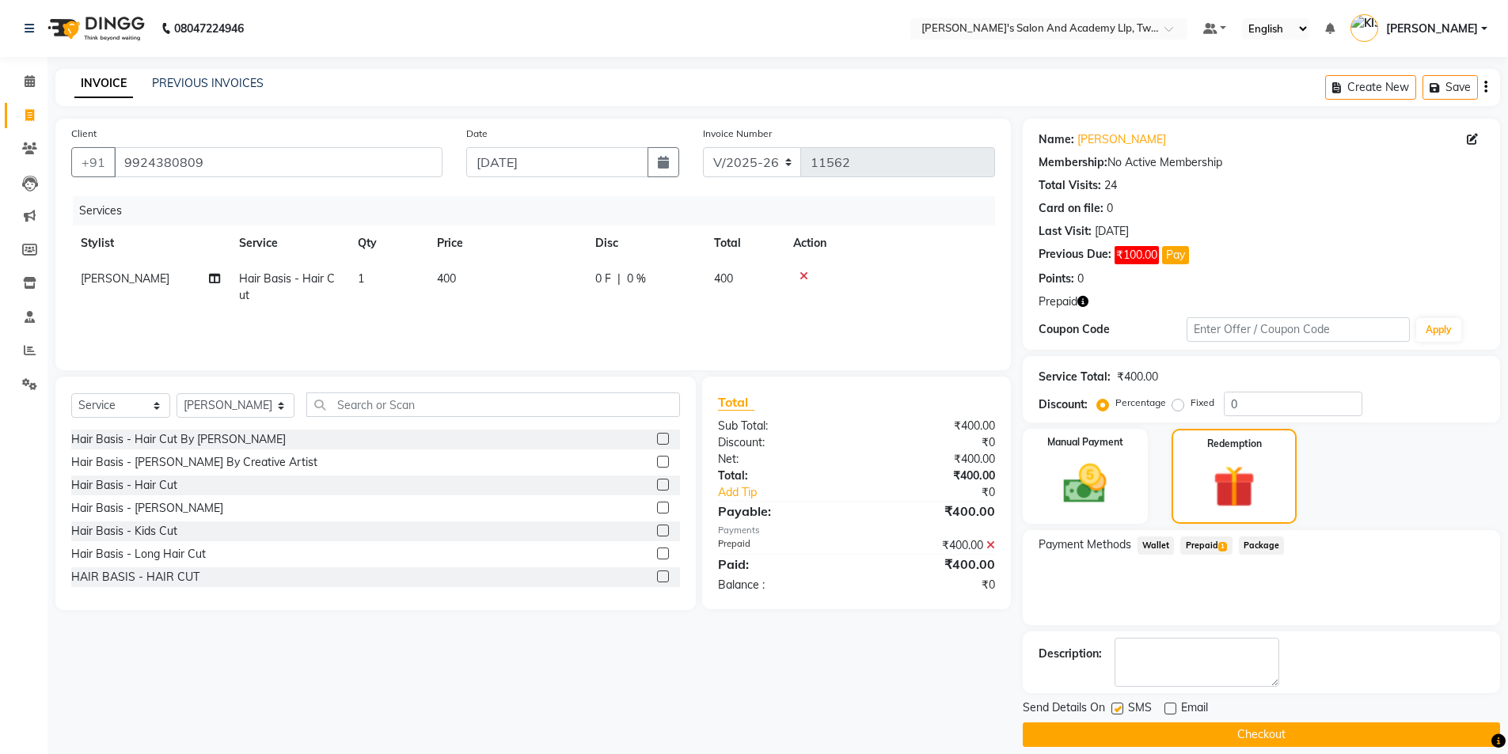
checkbox input "false"
click at [1135, 733] on button "Checkout" at bounding box center [1261, 735] width 477 height 25
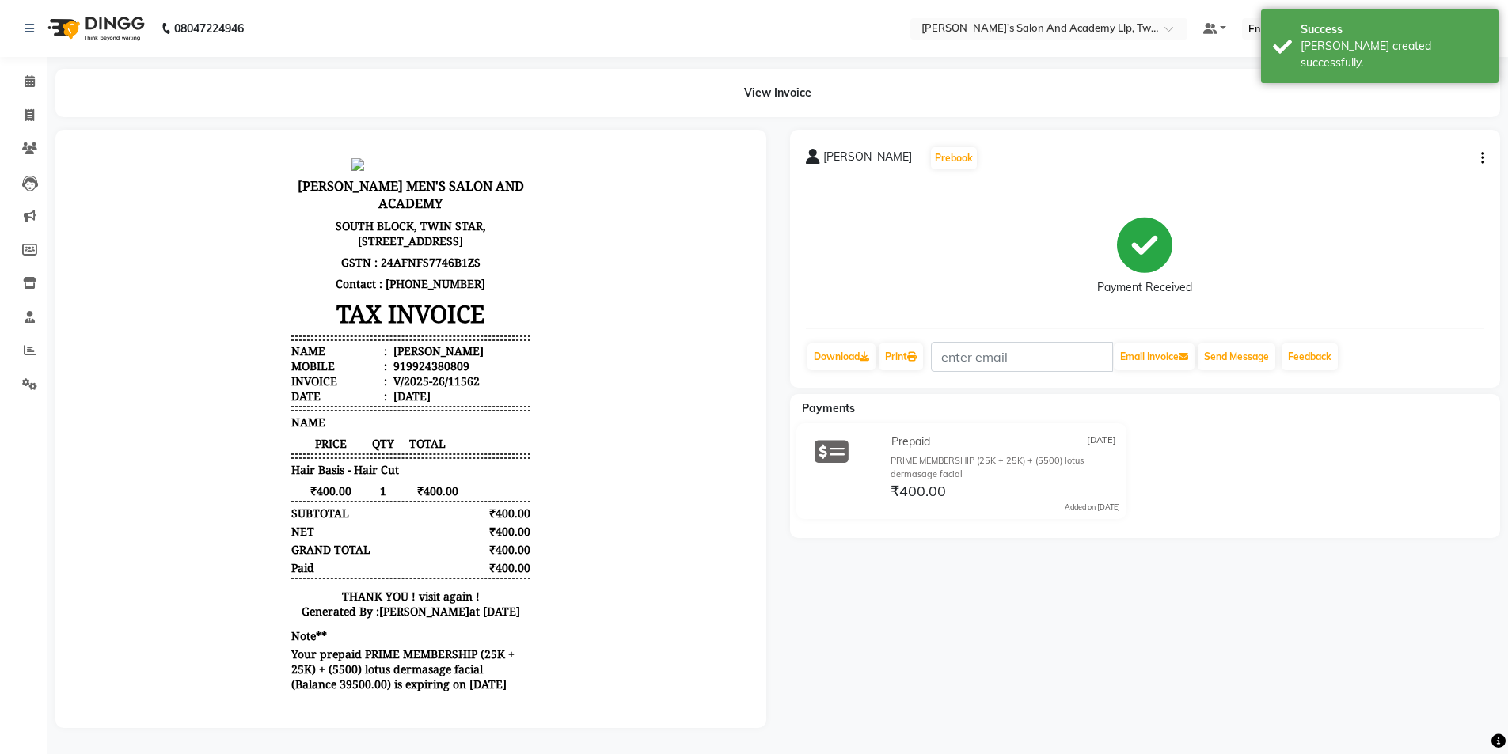
click at [1222, 343] on div "Send Message" at bounding box center [1236, 357] width 81 height 30
click at [1233, 353] on button "Send Message" at bounding box center [1237, 357] width 78 height 27
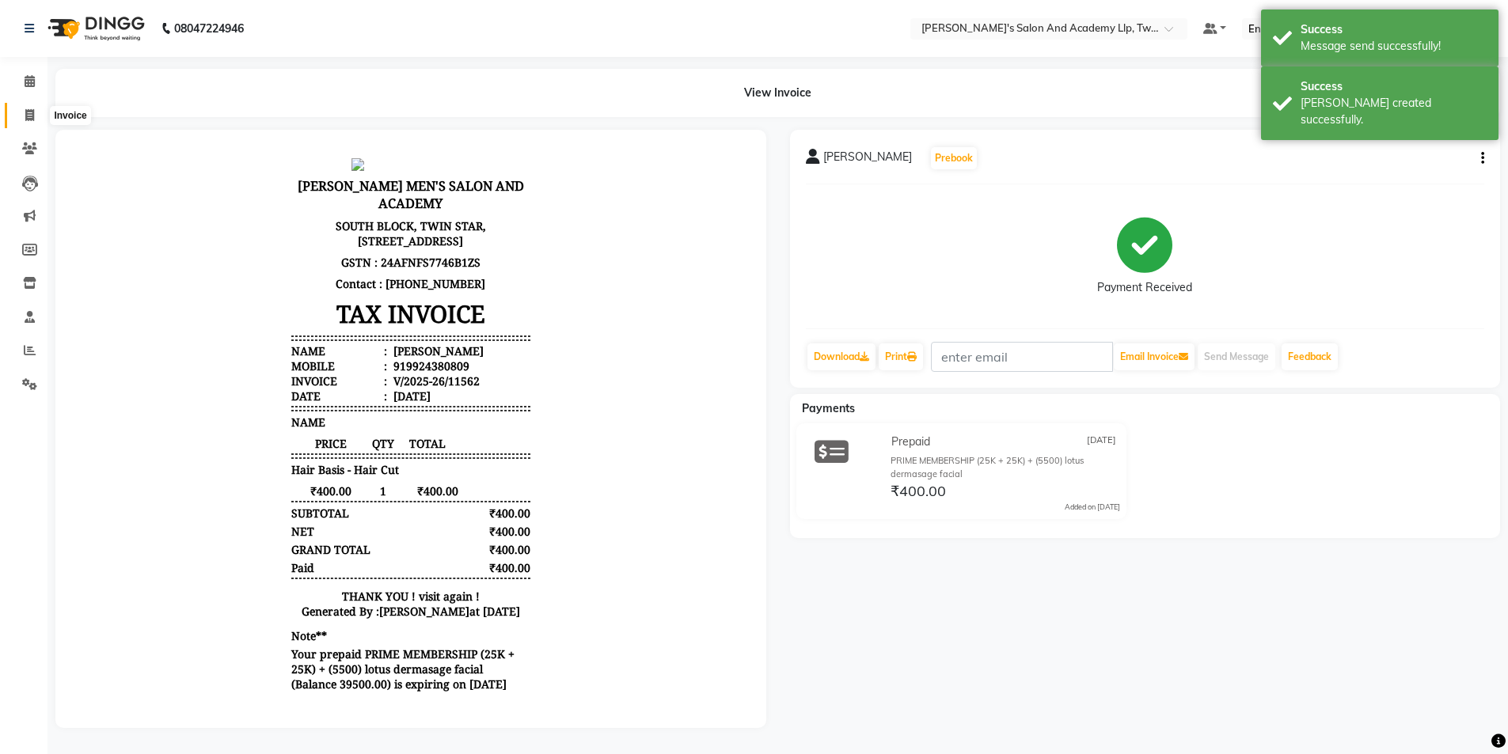
click at [33, 107] on span at bounding box center [30, 116] width 28 height 18
select select "service"
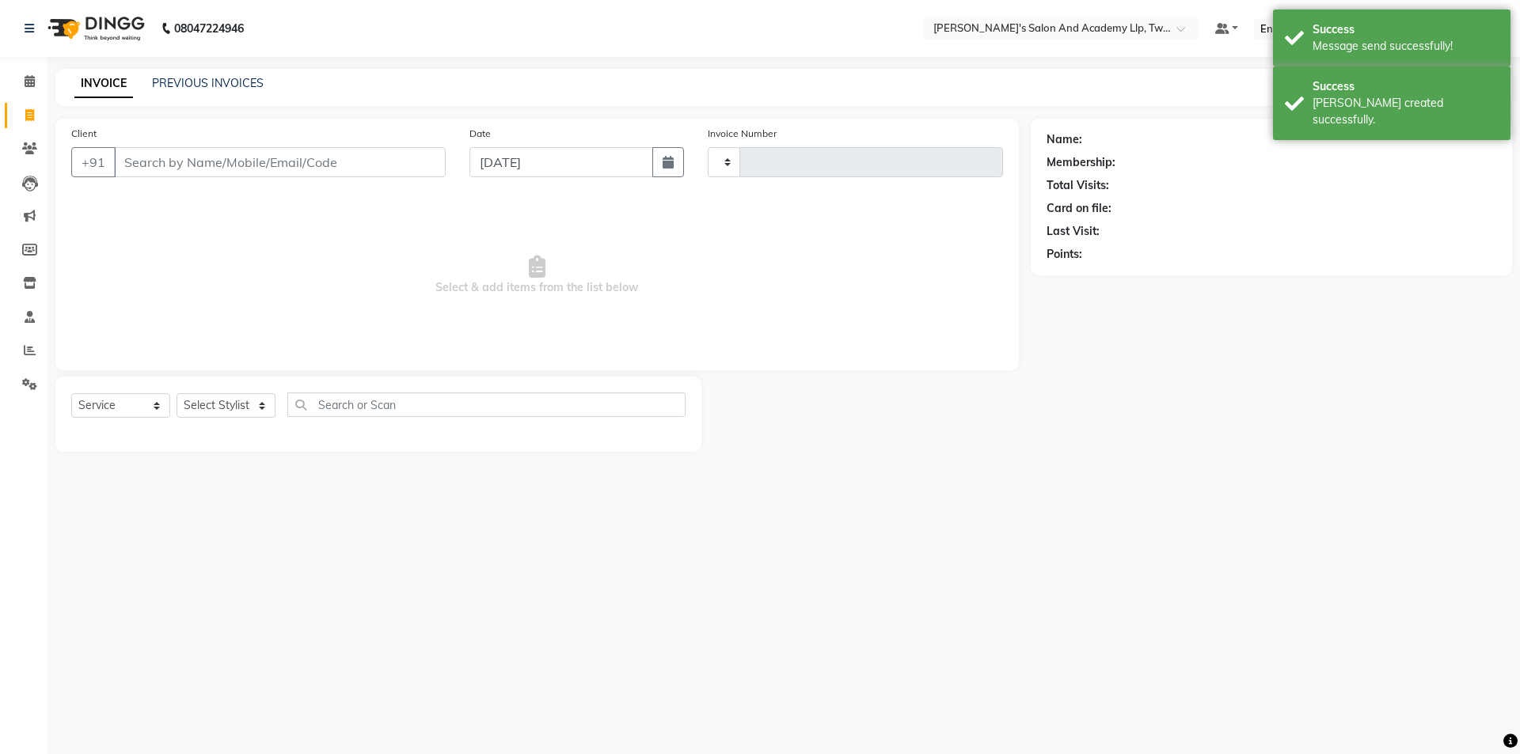
type input "11563"
select select "6985"
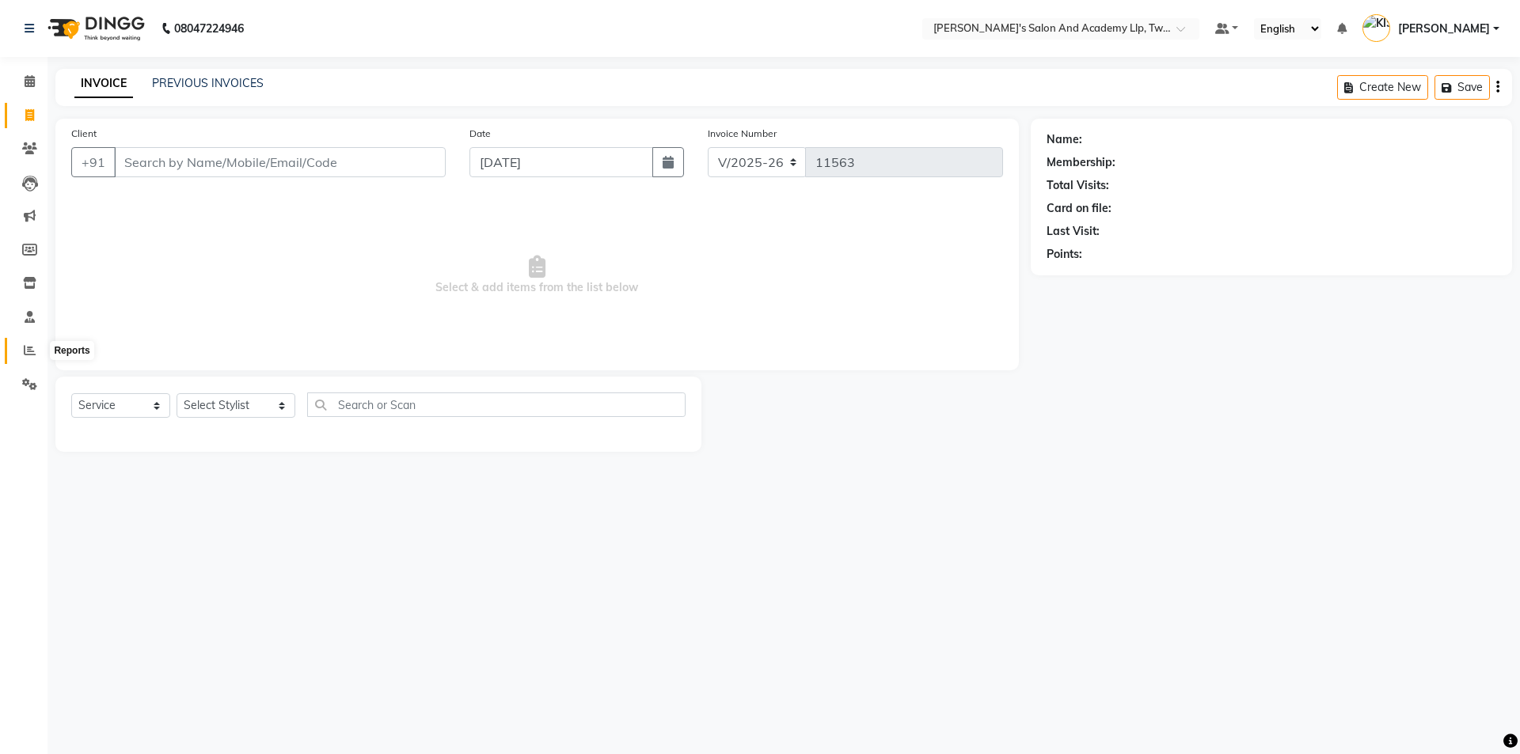
click at [36, 354] on span at bounding box center [30, 351] width 28 height 18
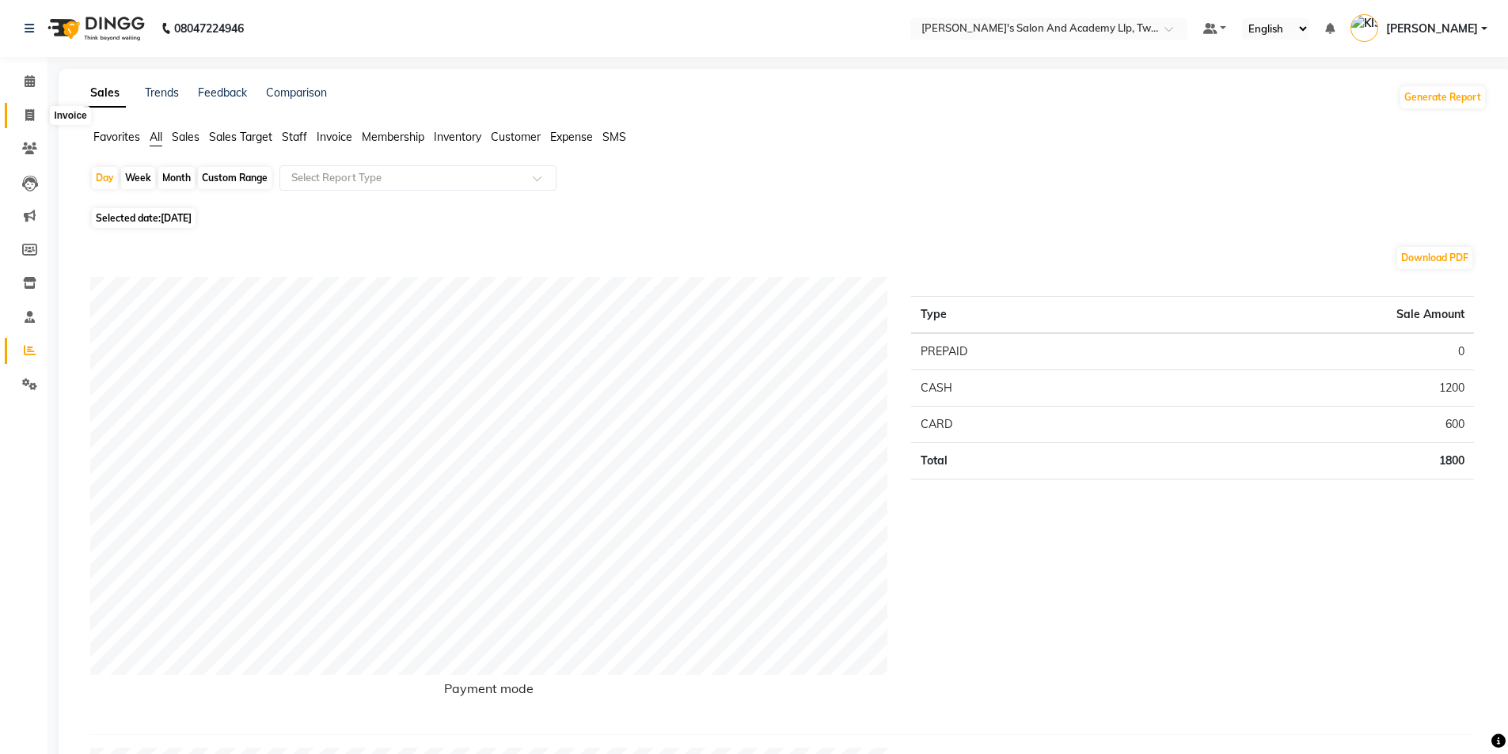
click at [33, 112] on icon at bounding box center [29, 115] width 9 height 12
select select "service"
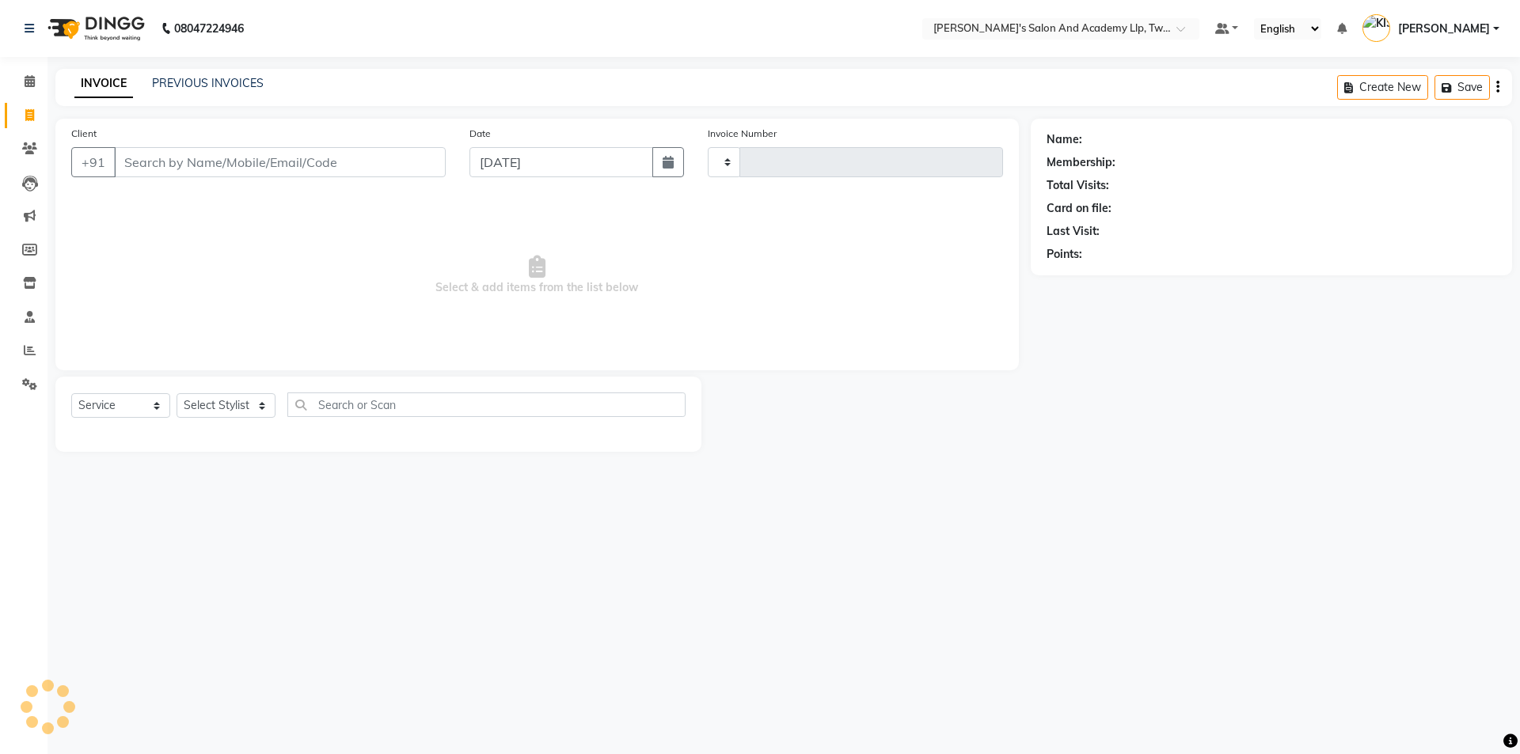
type input "11563"
select select "6985"
click at [33, 341] on link "Reports" at bounding box center [24, 351] width 38 height 26
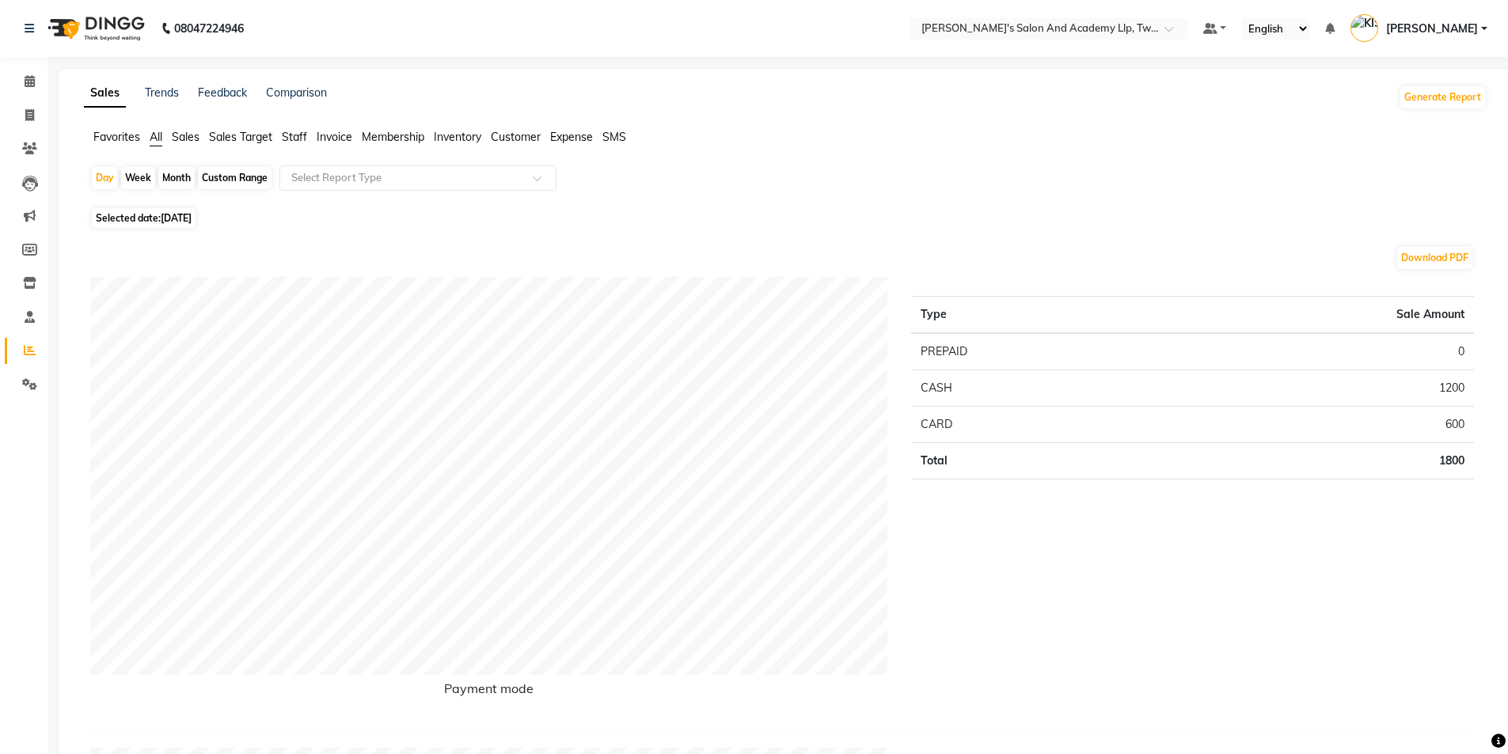
click at [180, 214] on span "02-10-2025" at bounding box center [176, 218] width 31 height 12
select select "10"
select select "2025"
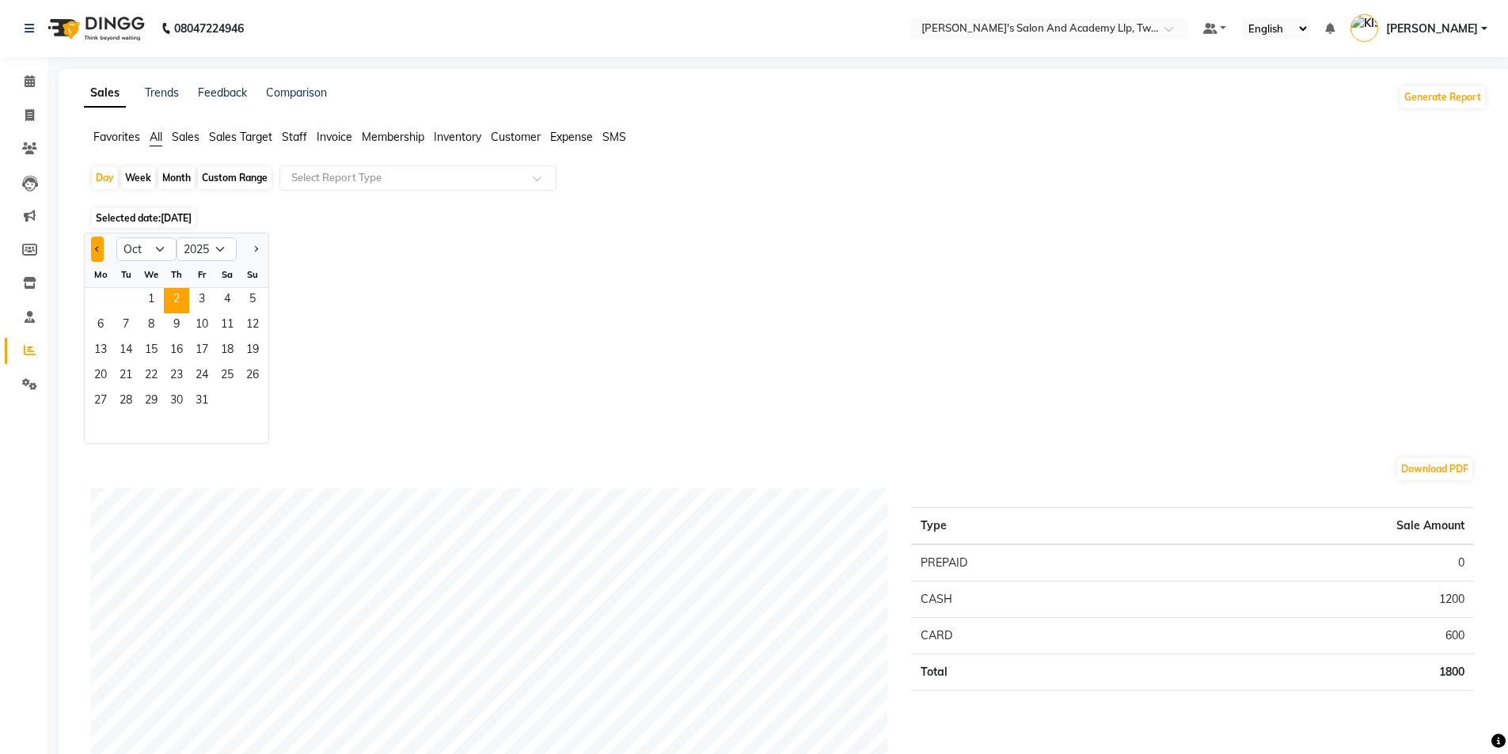
click at [93, 245] on button "Previous month" at bounding box center [97, 249] width 13 height 25
select select "9"
click at [99, 402] on span "29" at bounding box center [100, 401] width 25 height 25
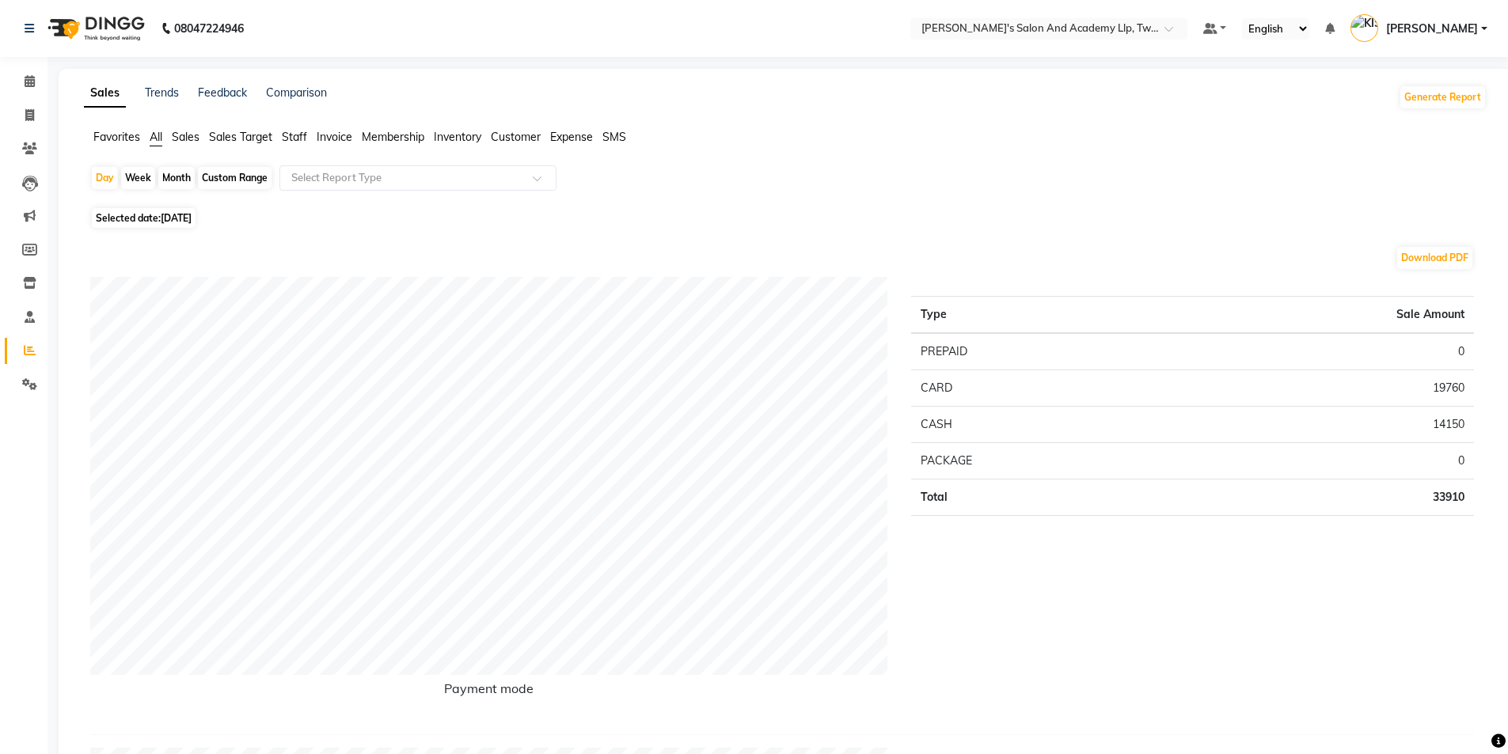
click at [302, 138] on span "Staff" at bounding box center [294, 137] width 25 height 14
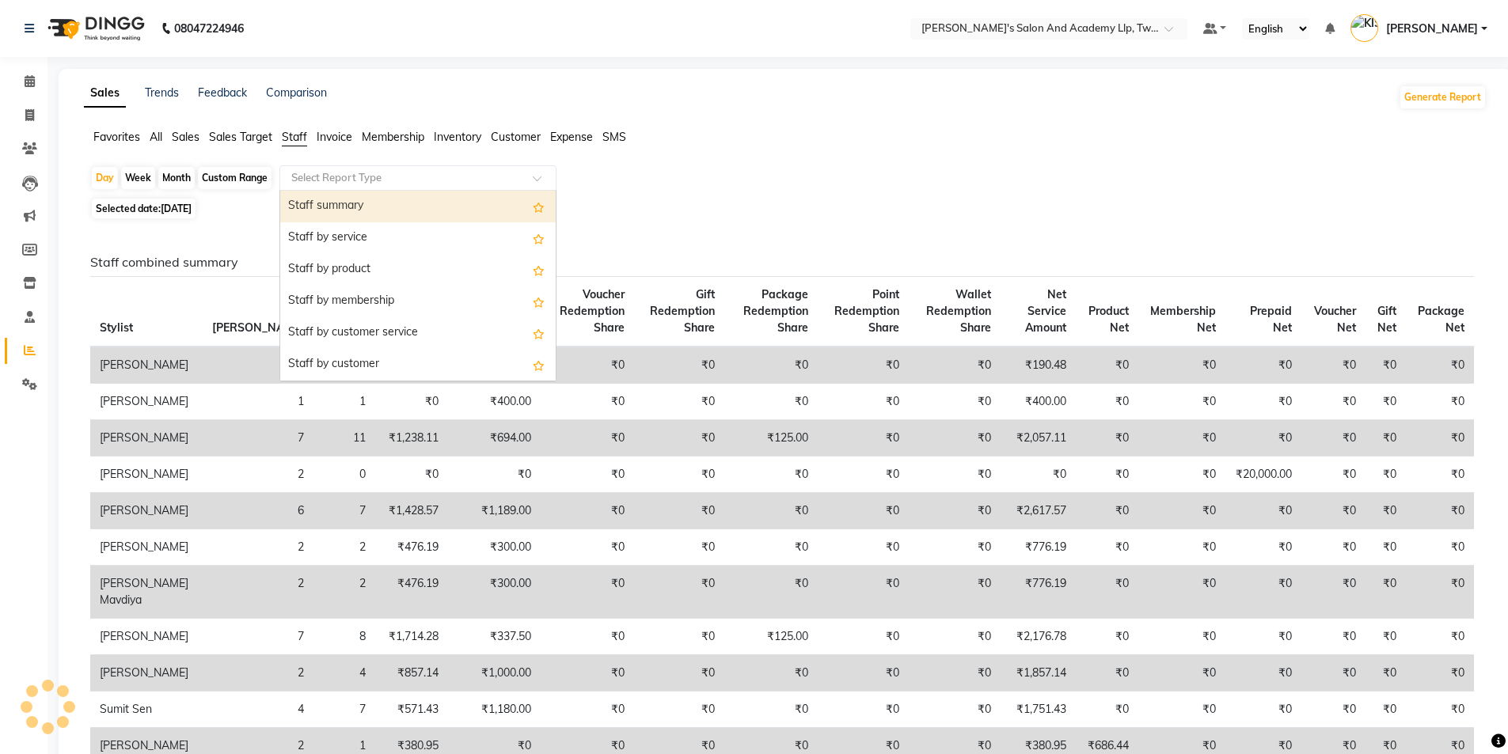
click at [369, 179] on input "text" at bounding box center [402, 178] width 228 height 16
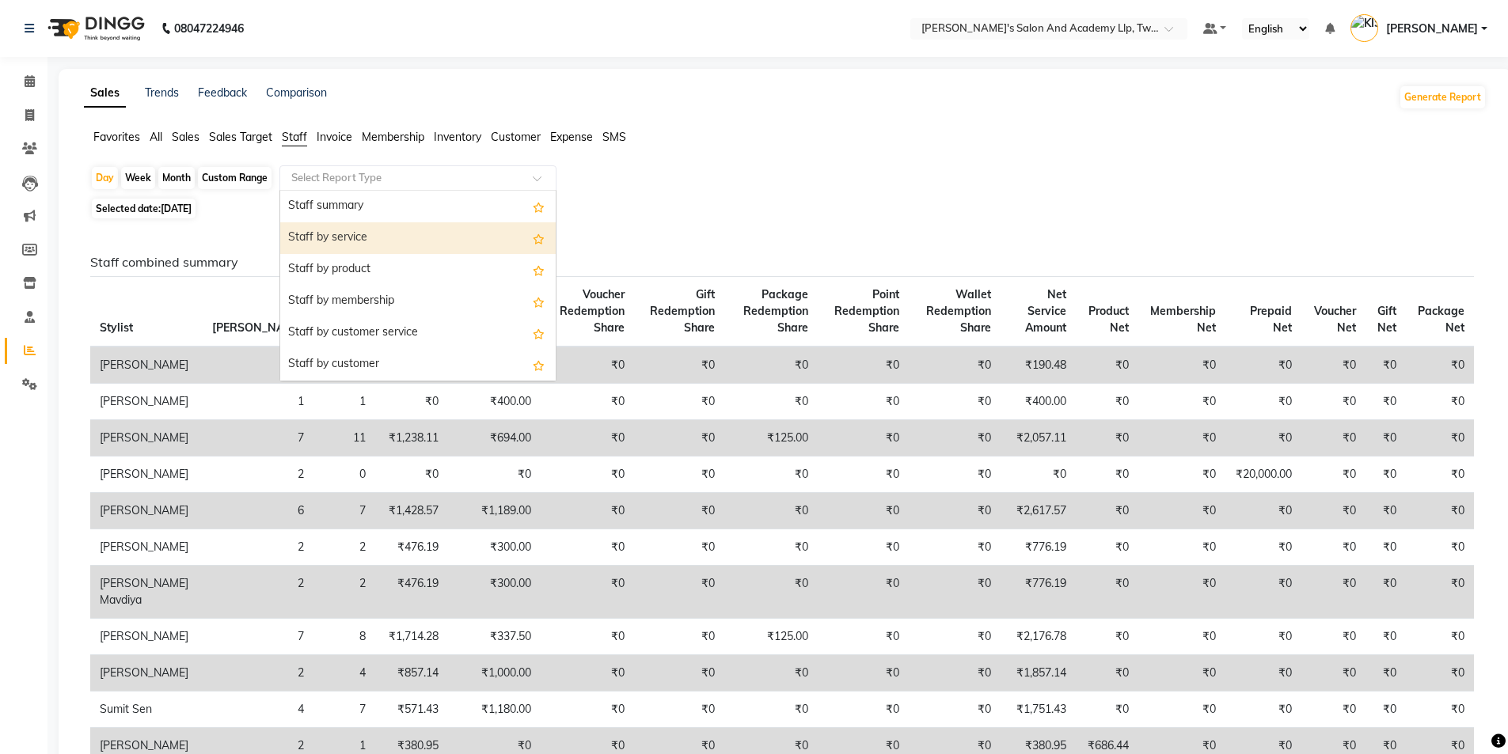
click at [402, 240] on div "Staff by service" at bounding box center [417, 238] width 275 height 32
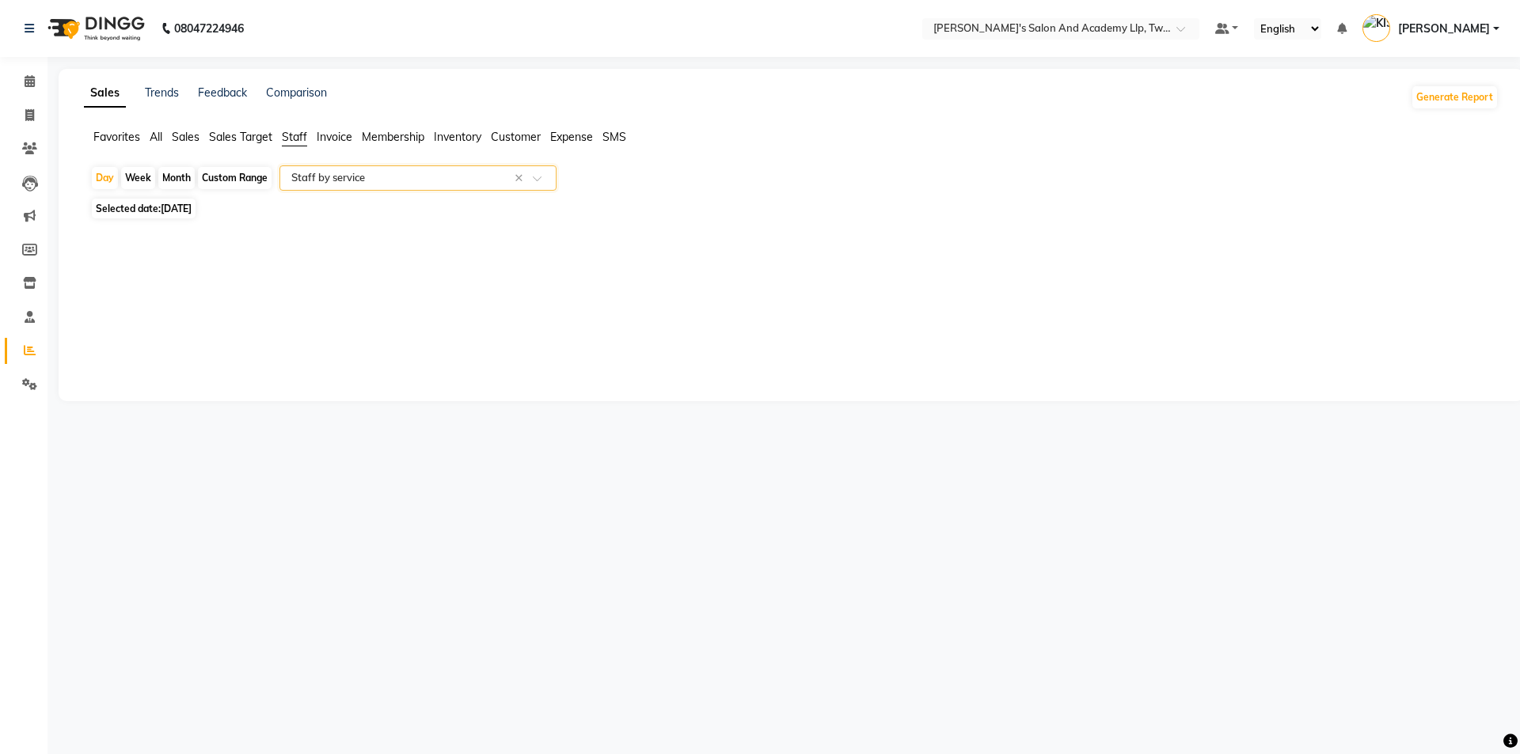
click at [161, 142] on span "All" at bounding box center [156, 137] width 13 height 14
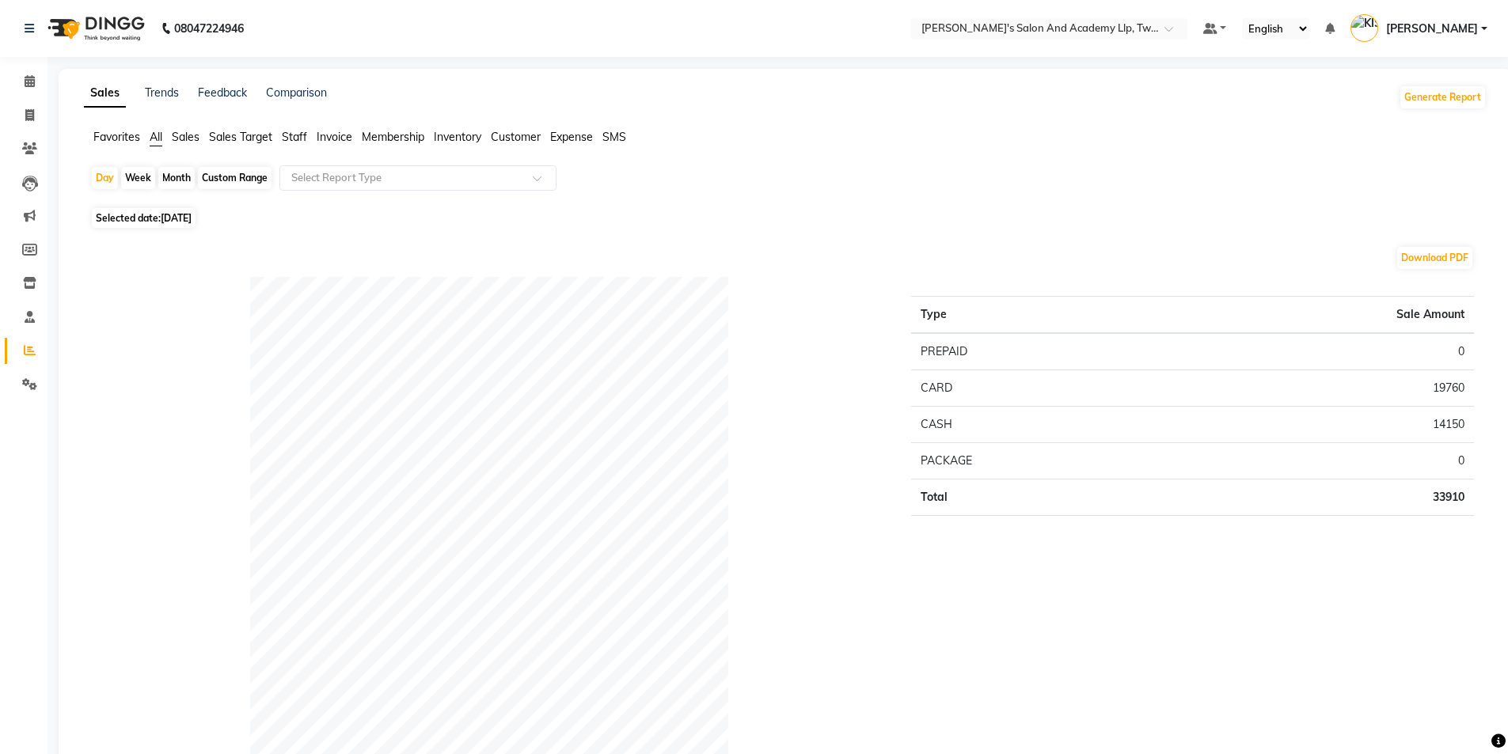
click at [293, 146] on ul "Favorites All Sales Sales Target Staff Invoice Membership Inventory Customer Ex…" at bounding box center [785, 137] width 1403 height 17
click at [304, 136] on span "Staff" at bounding box center [294, 137] width 25 height 14
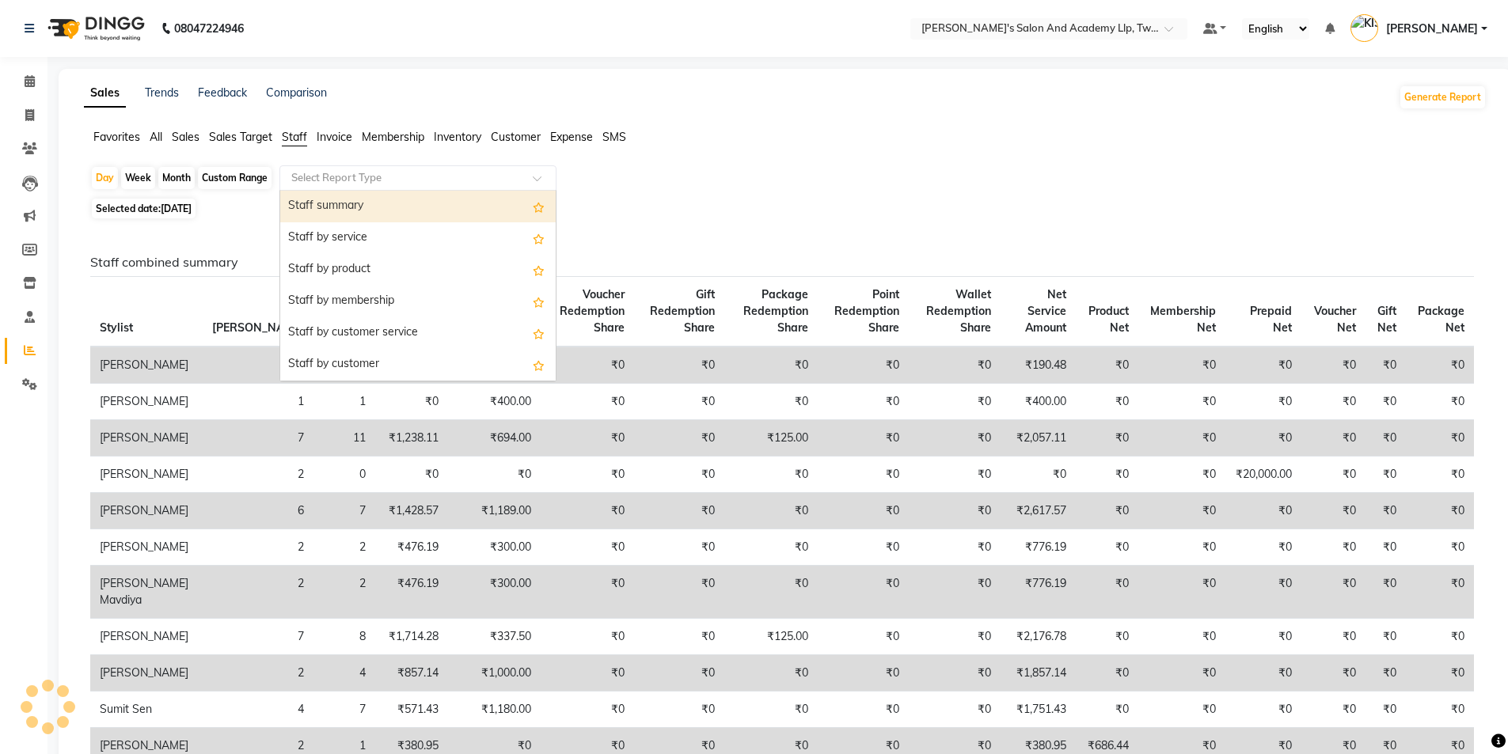
click at [336, 184] on input "text" at bounding box center [402, 178] width 228 height 16
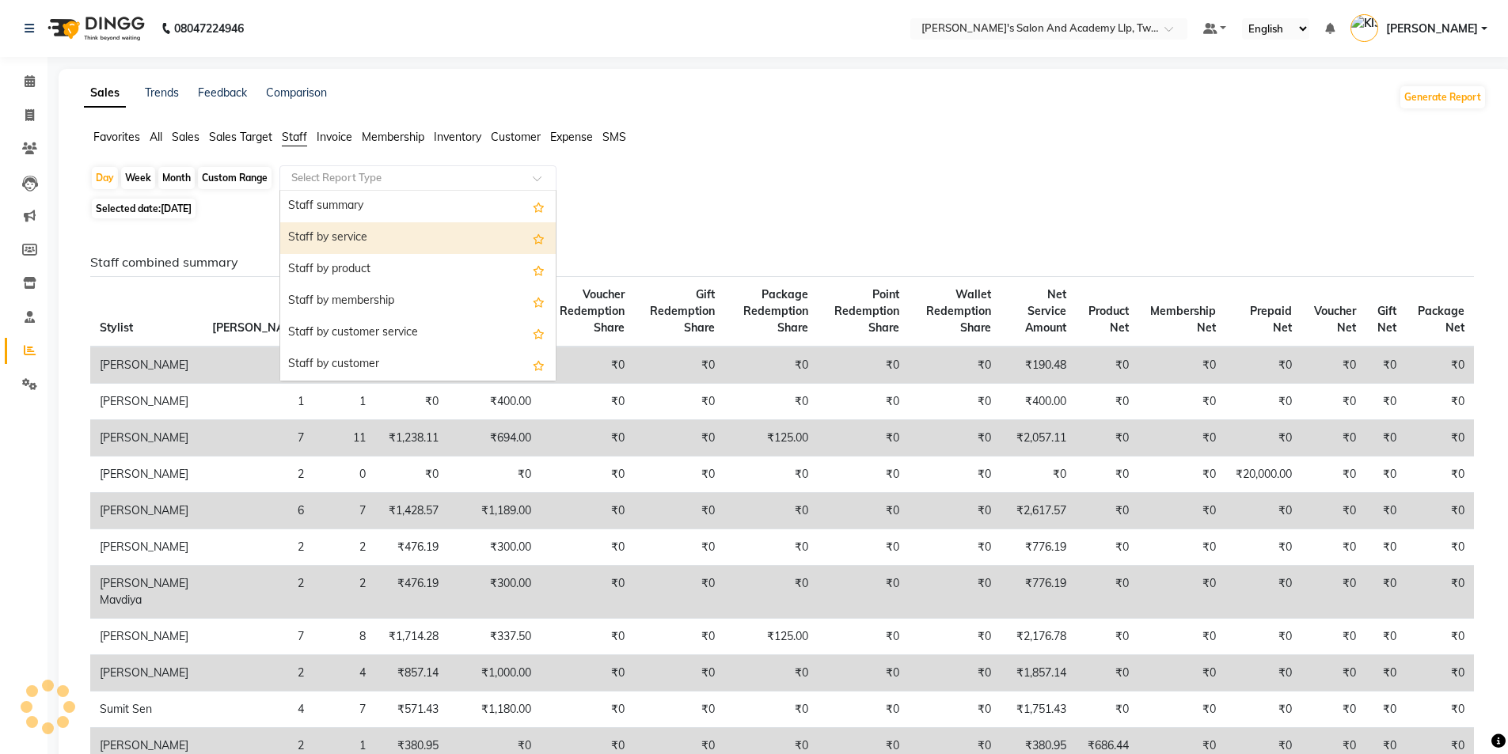
click at [367, 236] on div "Staff by service" at bounding box center [417, 238] width 275 height 32
select select "full_report"
select select "csv"
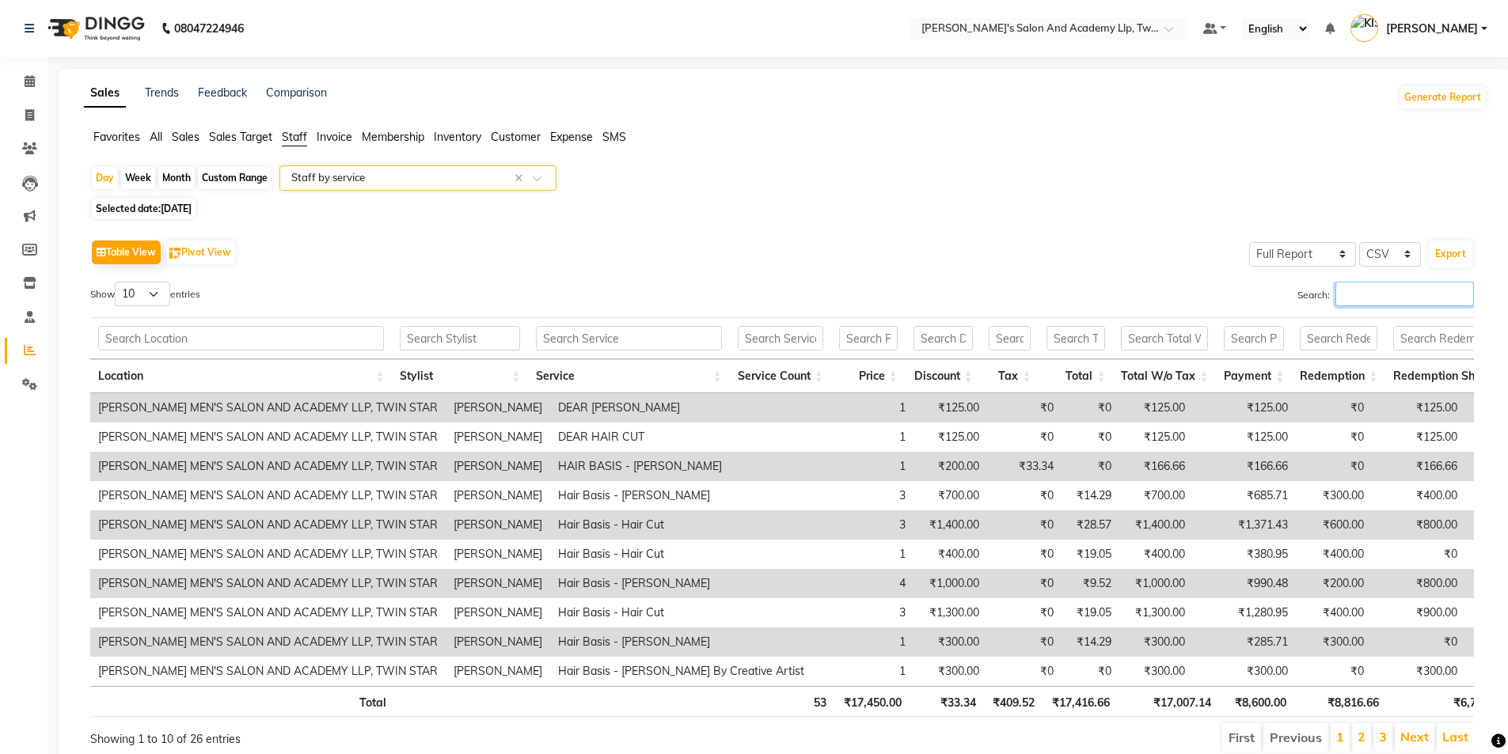
click at [1367, 285] on input "Search:" at bounding box center [1404, 294] width 139 height 25
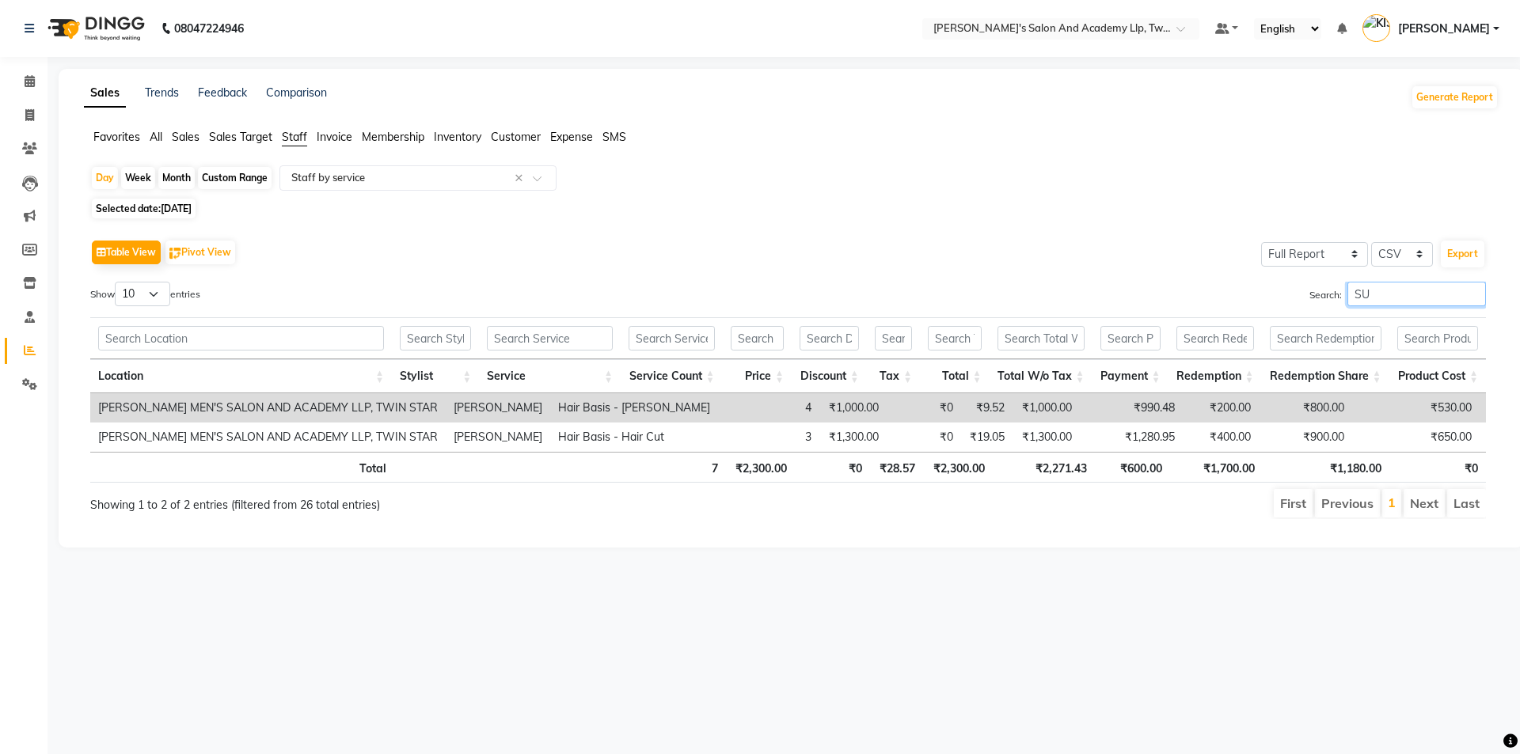
type input "S"
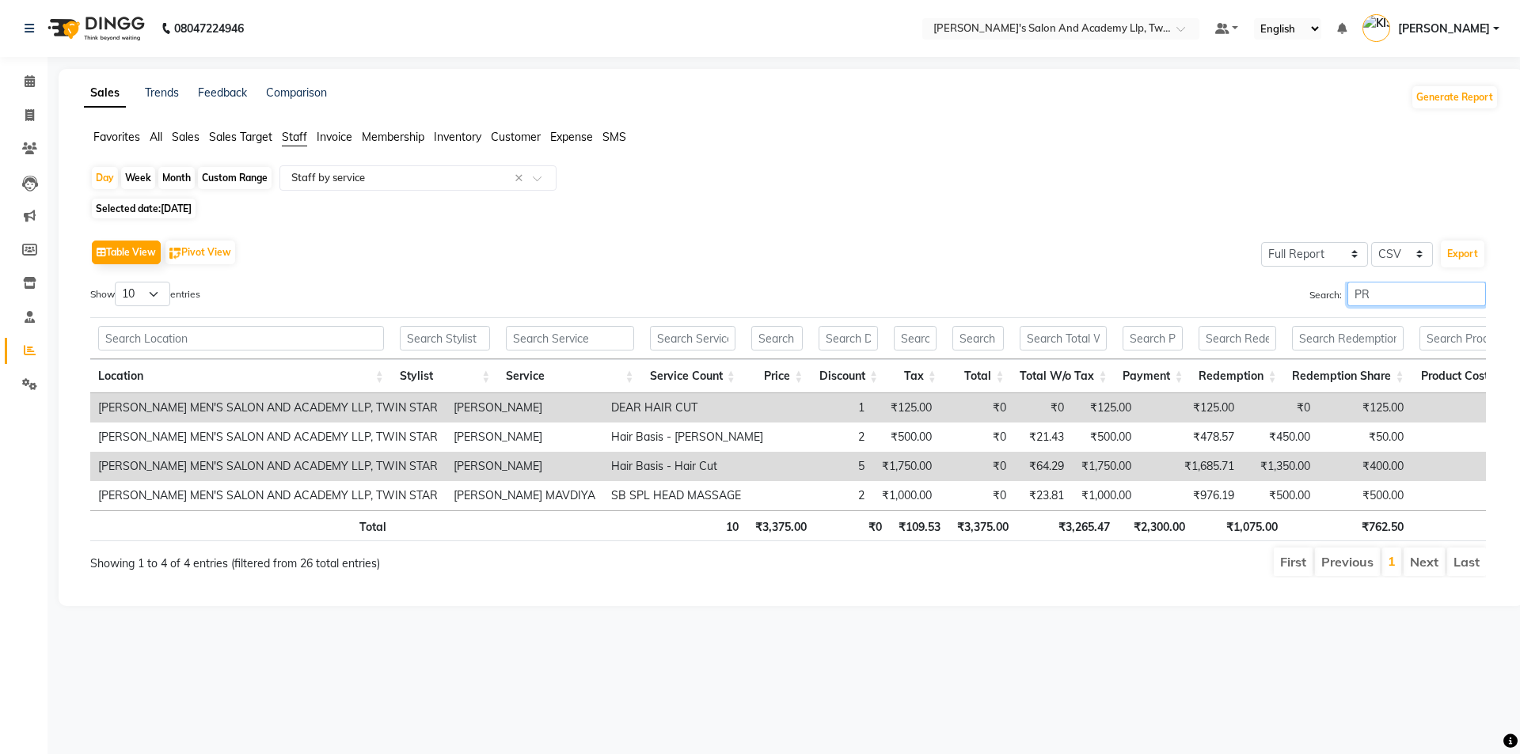
type input "P"
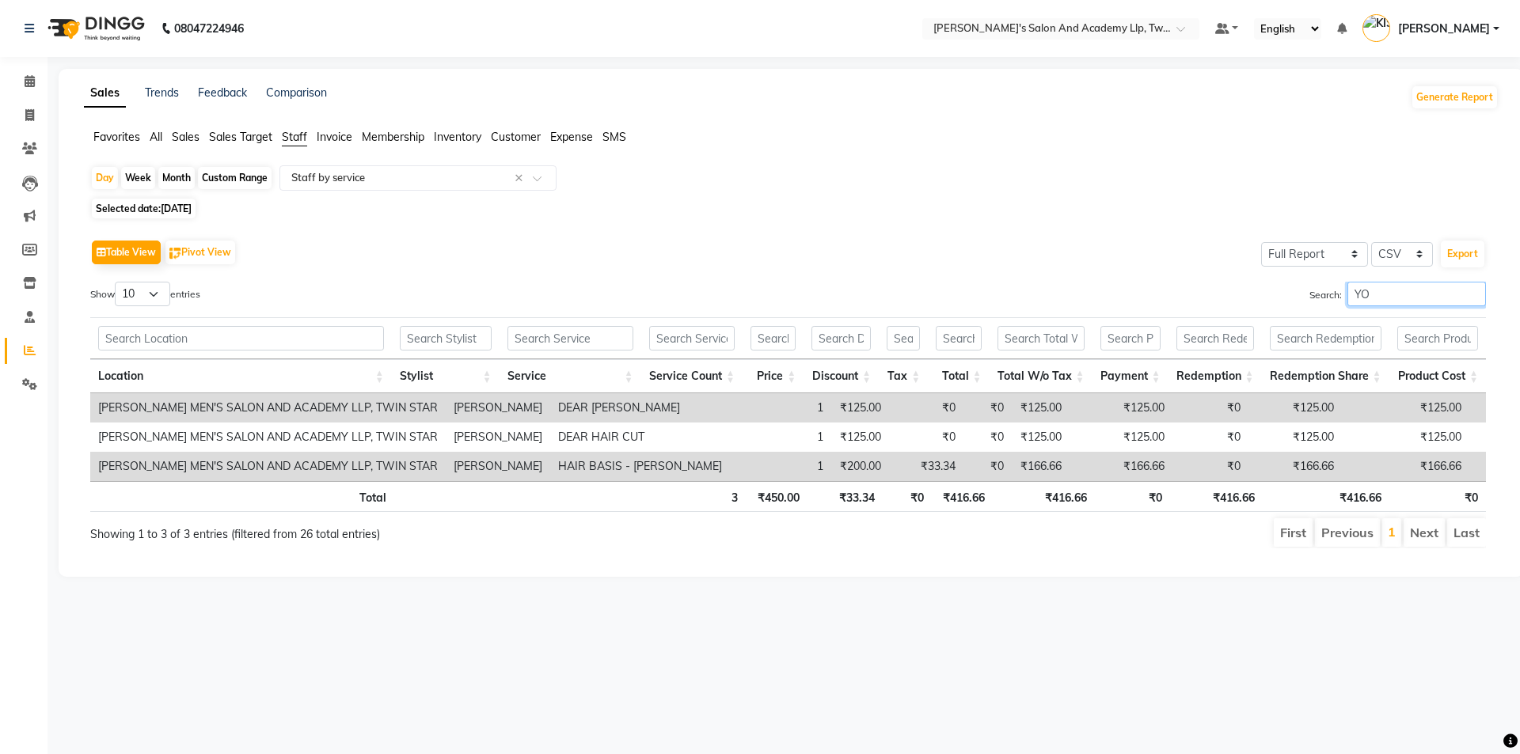
type input "Y"
type input "J"
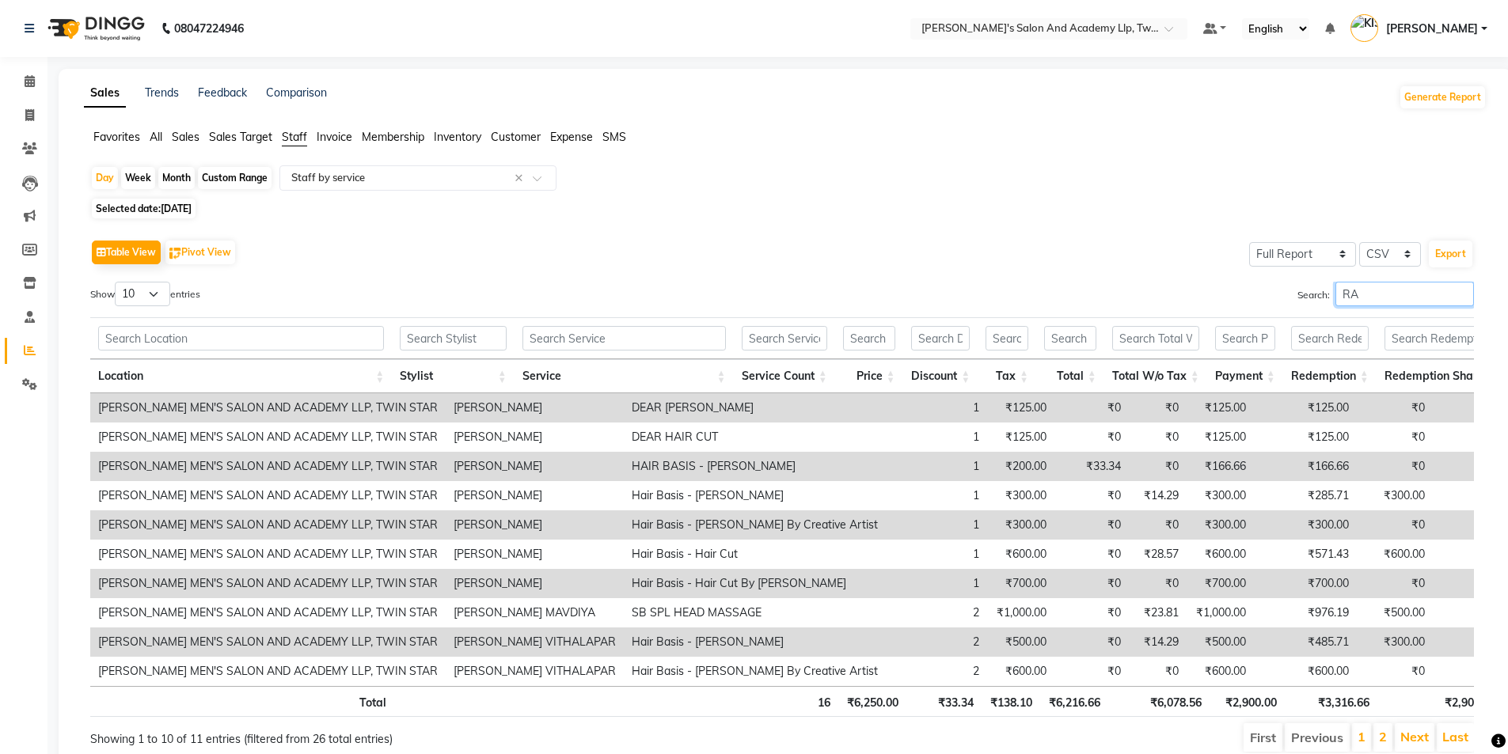
type input "R"
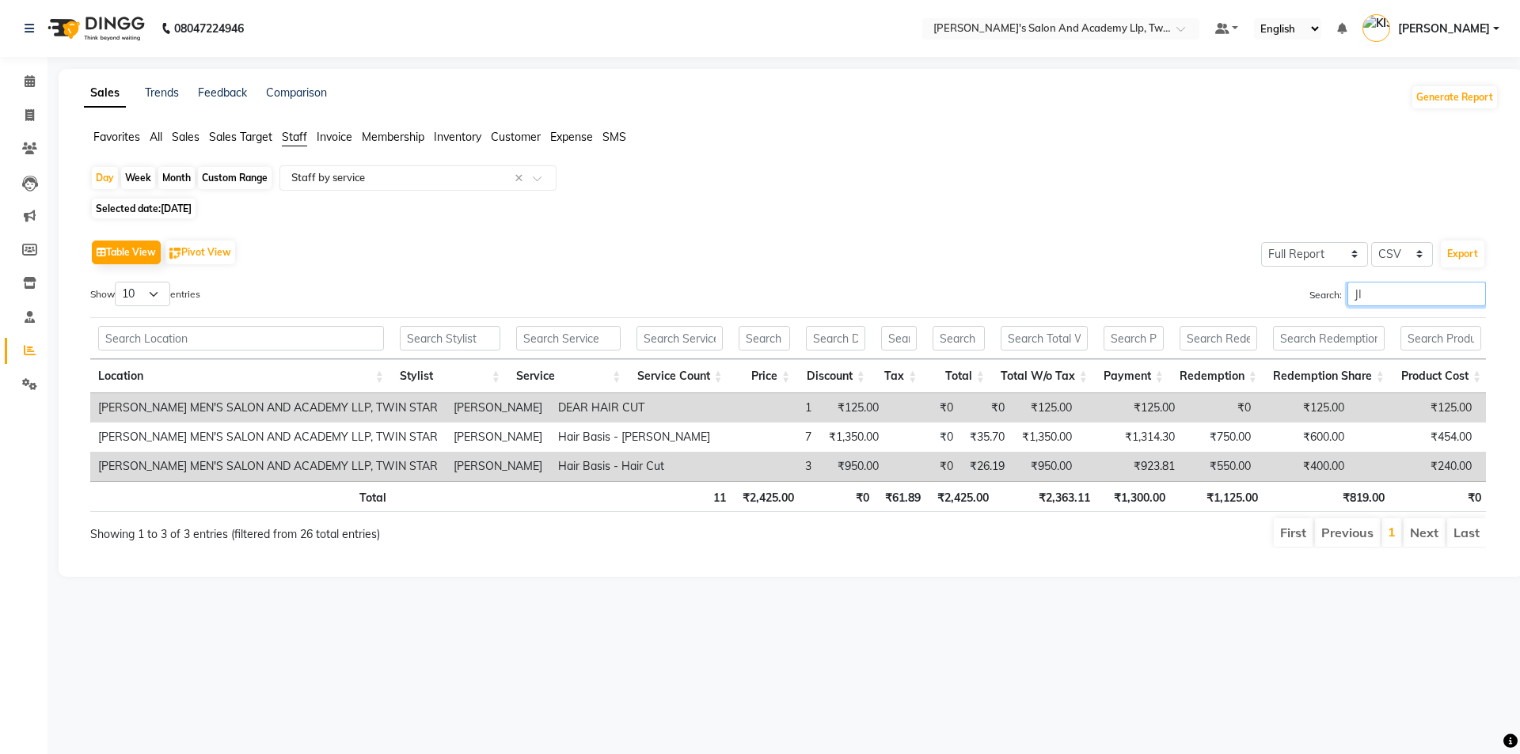
type input "J"
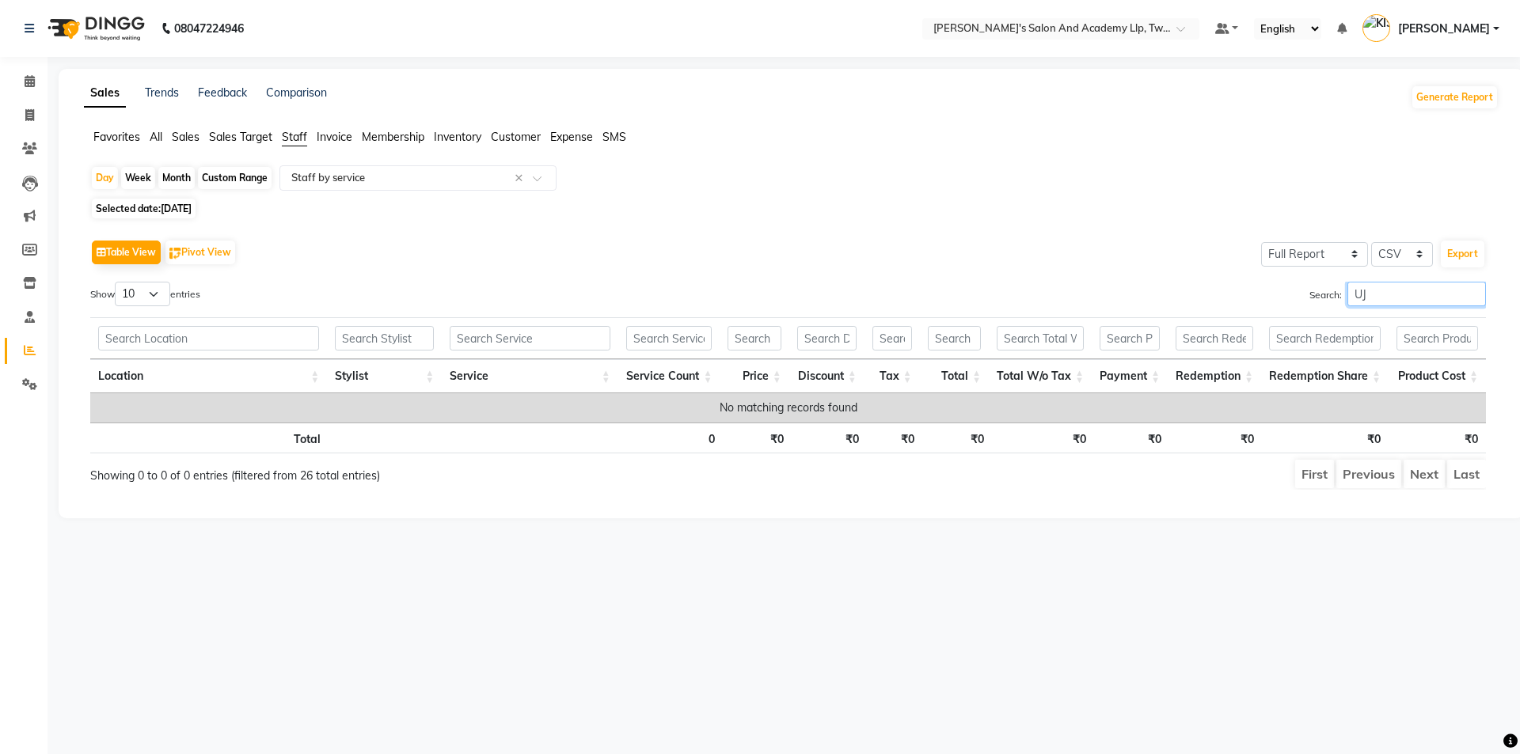
type input "U"
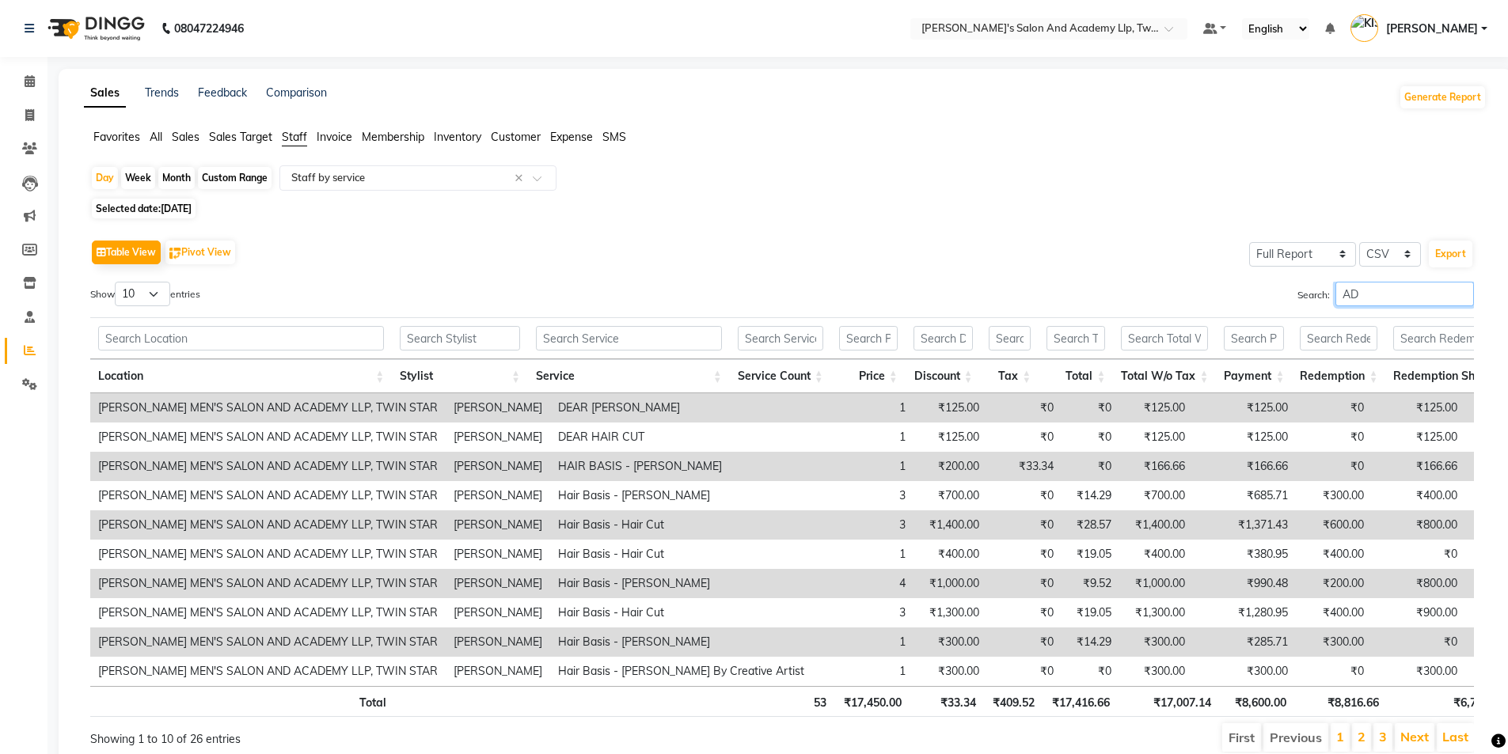
type input "A"
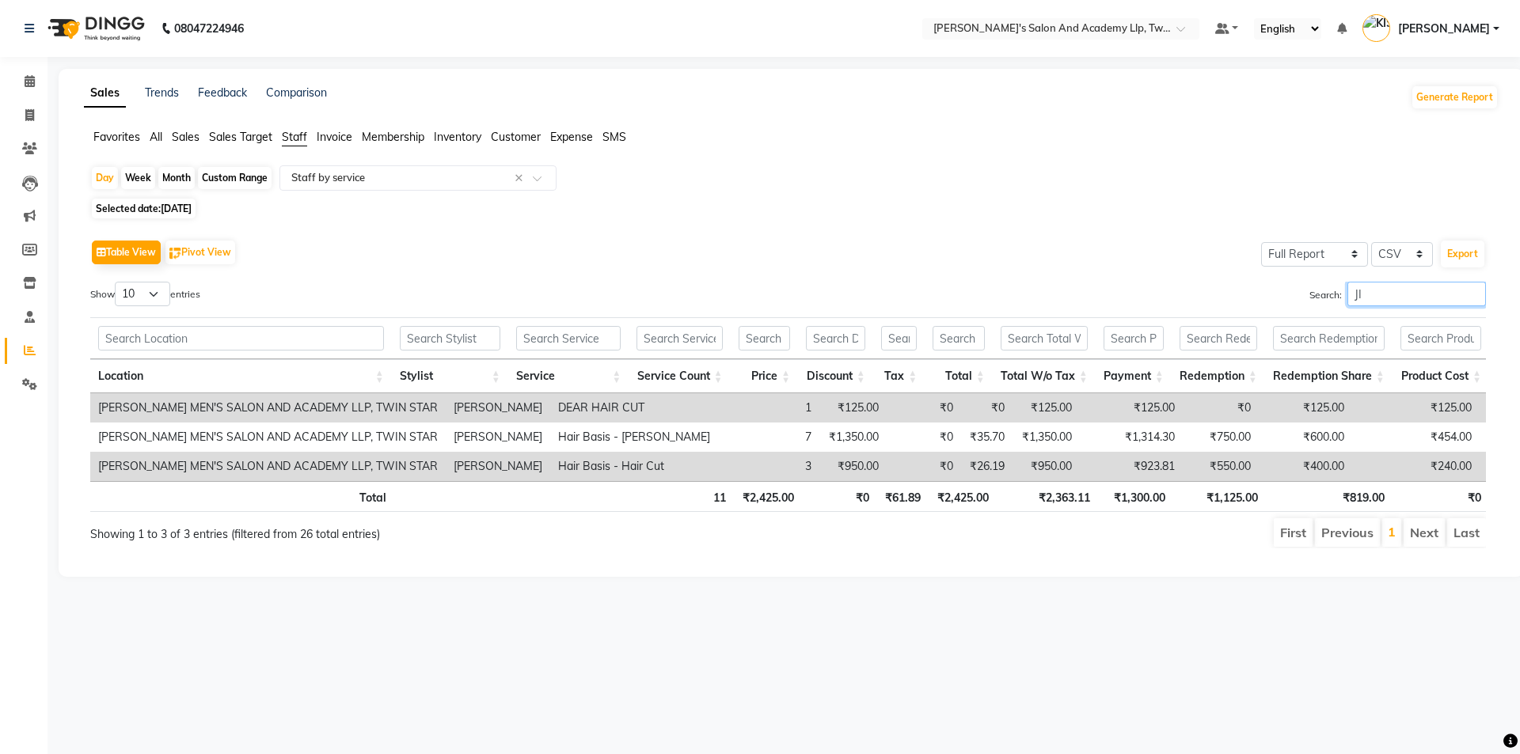
type input "J"
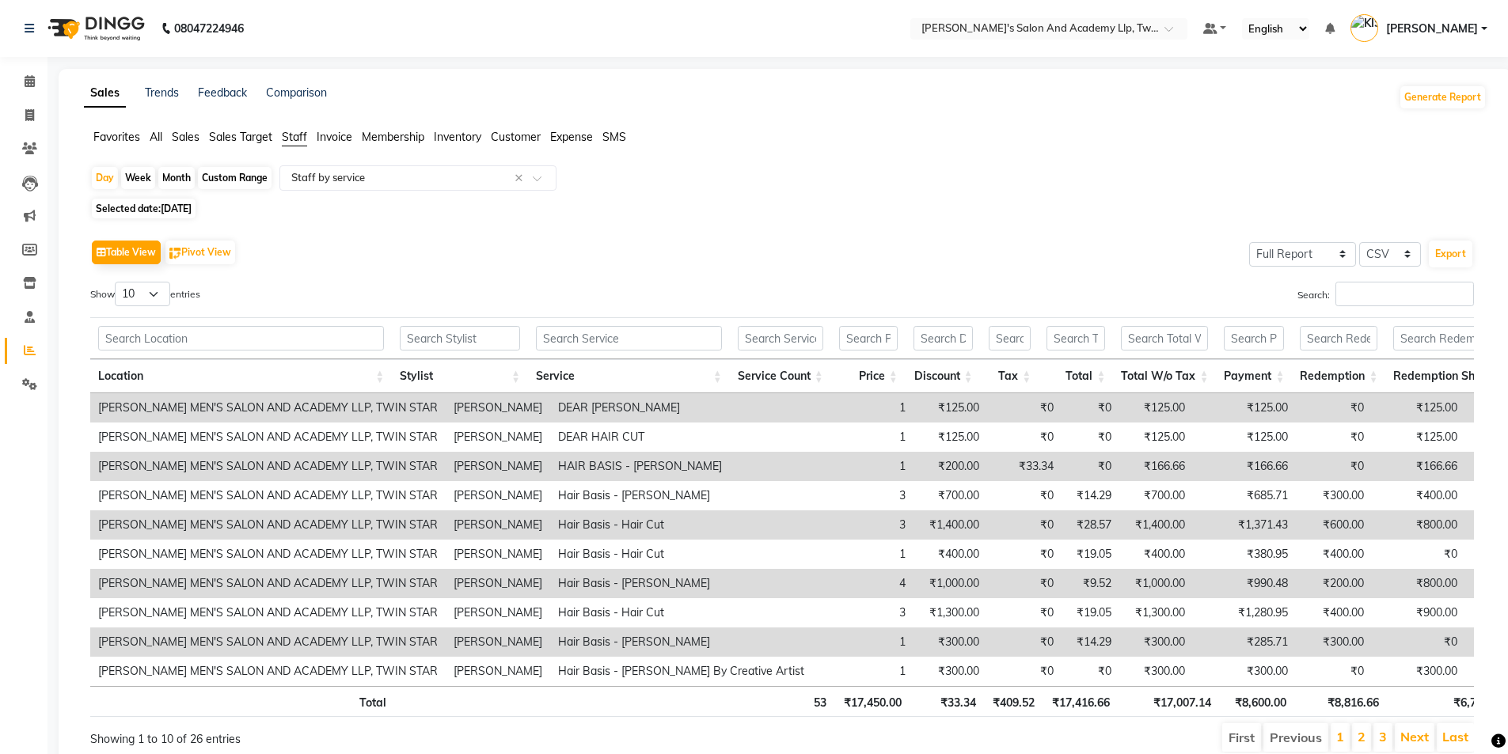
click at [174, 206] on span "29-09-2025" at bounding box center [176, 209] width 31 height 12
select select "9"
select select "2025"
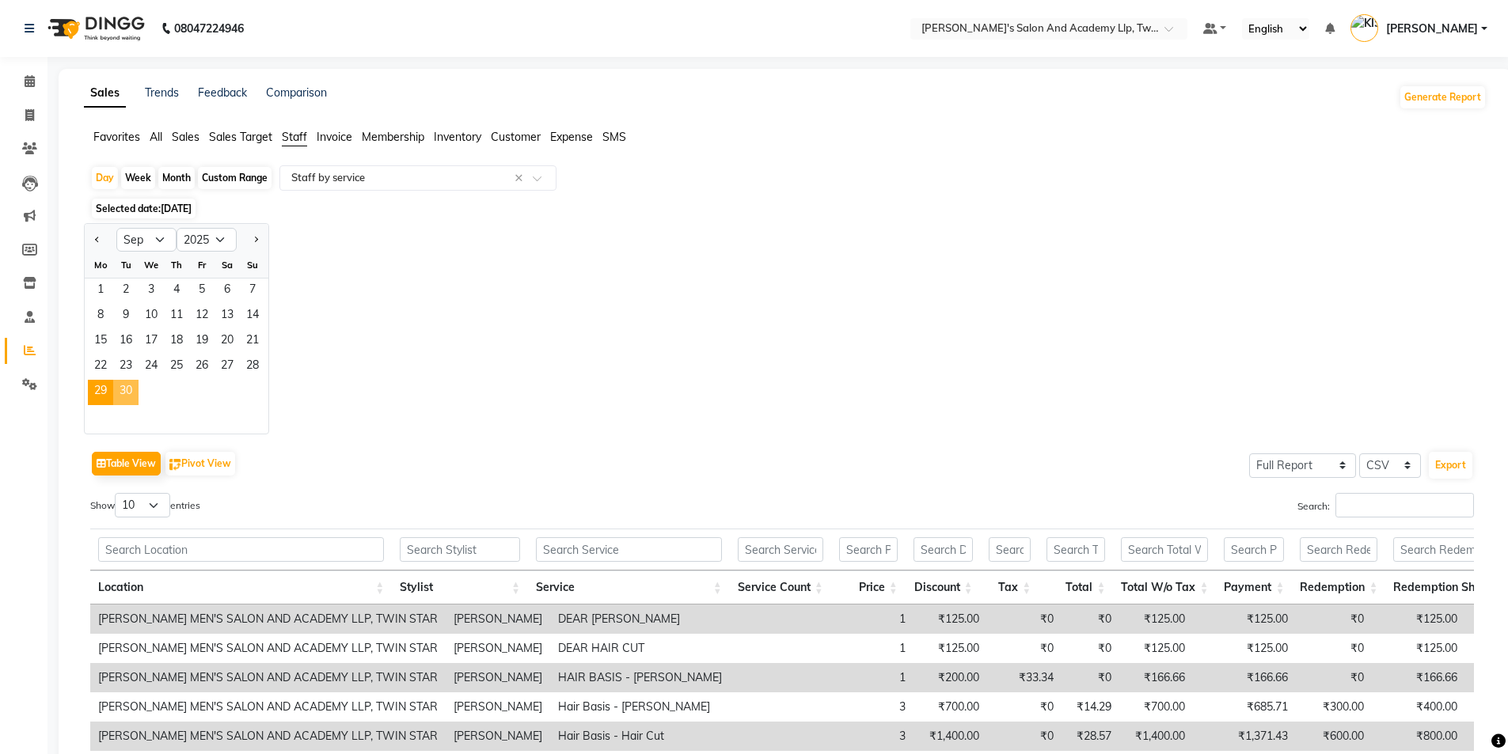
drag, startPoint x: 129, startPoint y: 393, endPoint x: 120, endPoint y: 394, distance: 8.7
click at [127, 393] on span "30" at bounding box center [125, 392] width 25 height 25
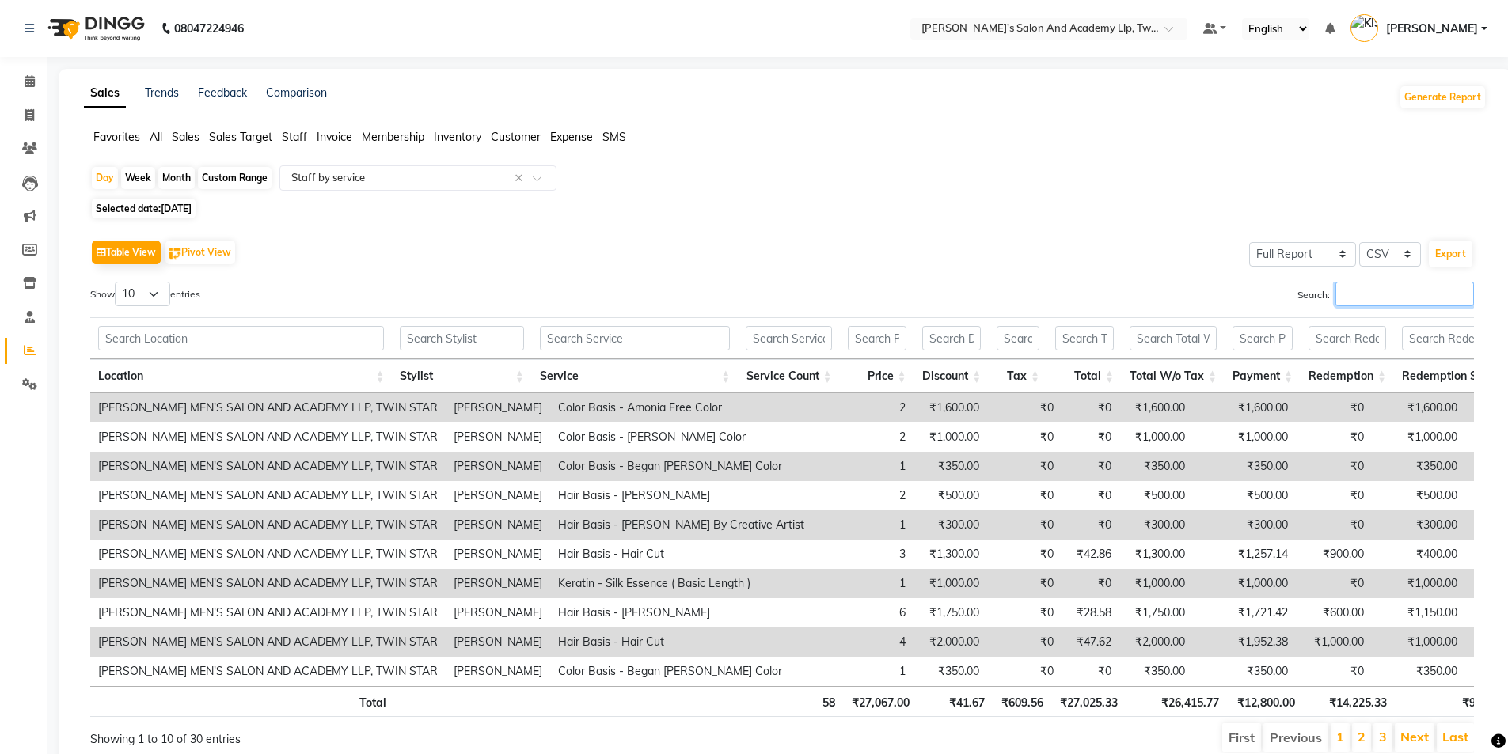
click at [1384, 303] on input "Search:" at bounding box center [1404, 294] width 139 height 25
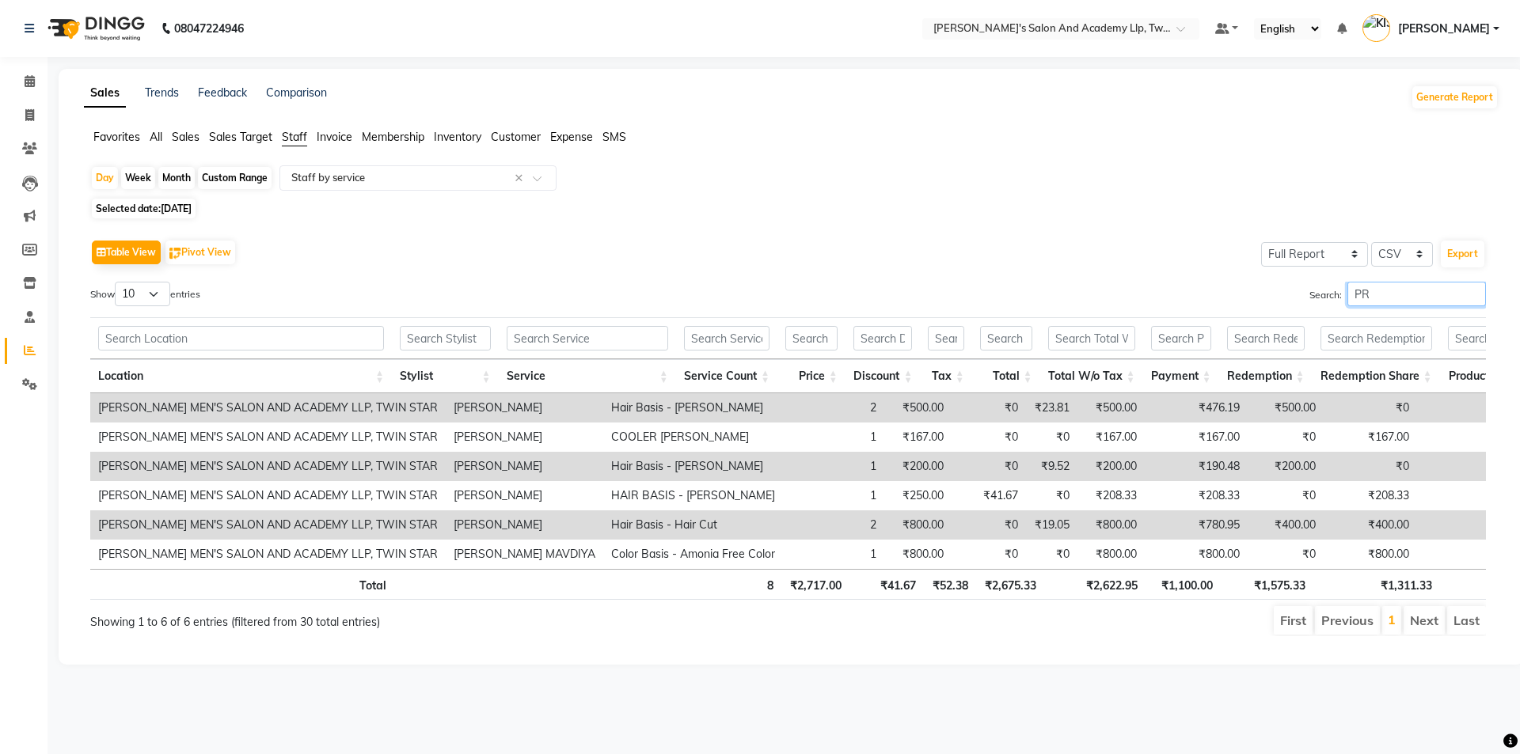
type input "P"
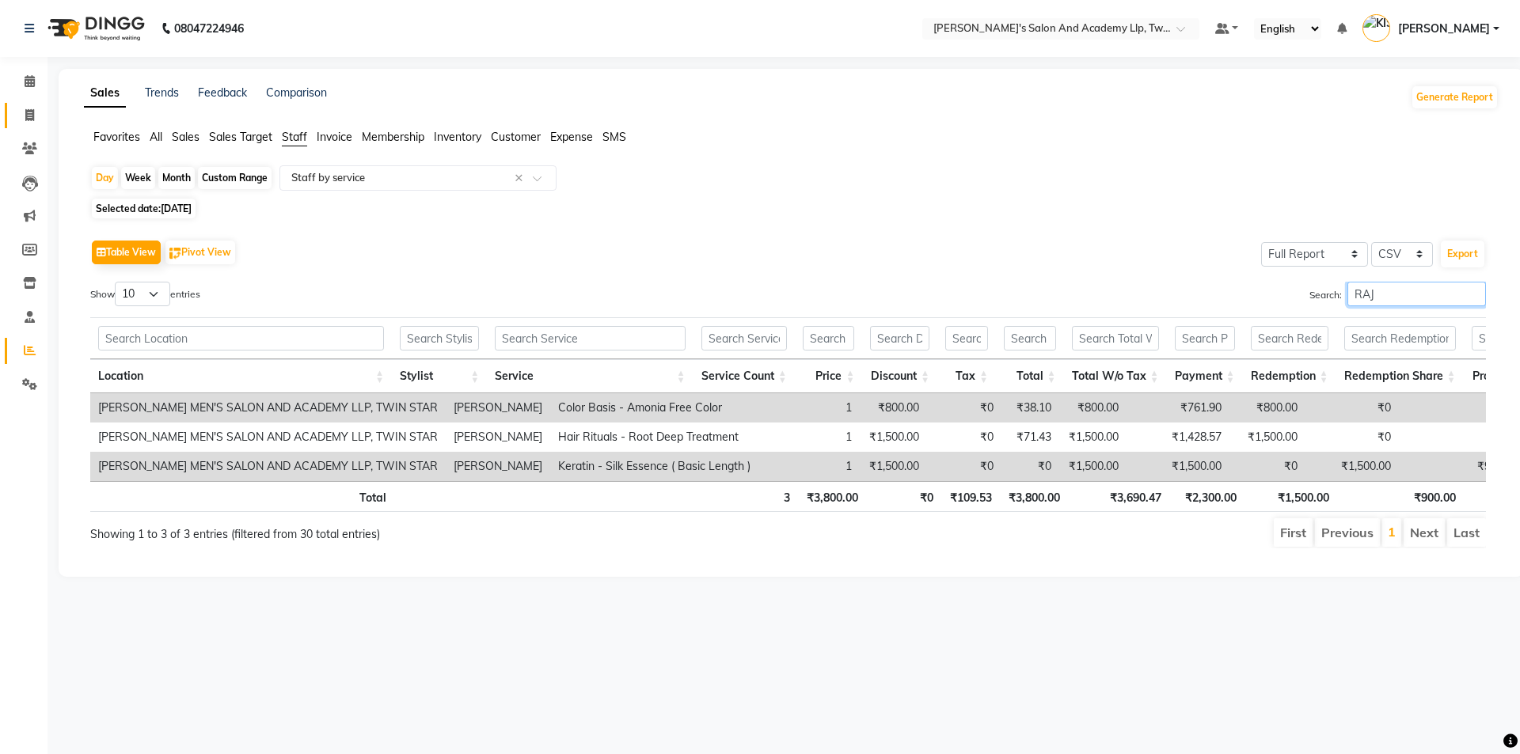
type input "RAJ"
click at [24, 112] on span at bounding box center [30, 116] width 28 height 18
select select "service"
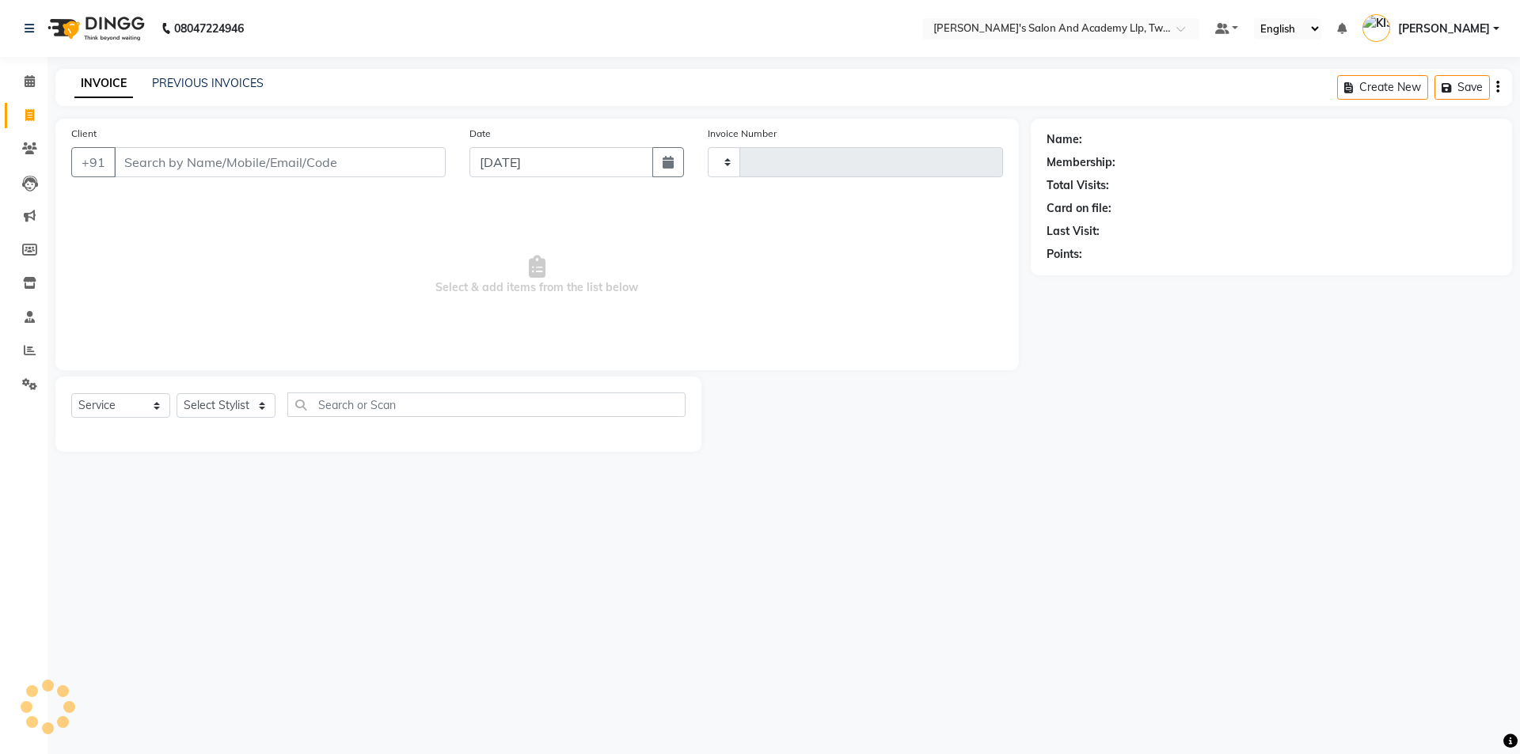
type input "11563"
select select "6985"
click at [236, 82] on link "PREVIOUS INVOICES" at bounding box center [208, 83] width 112 height 14
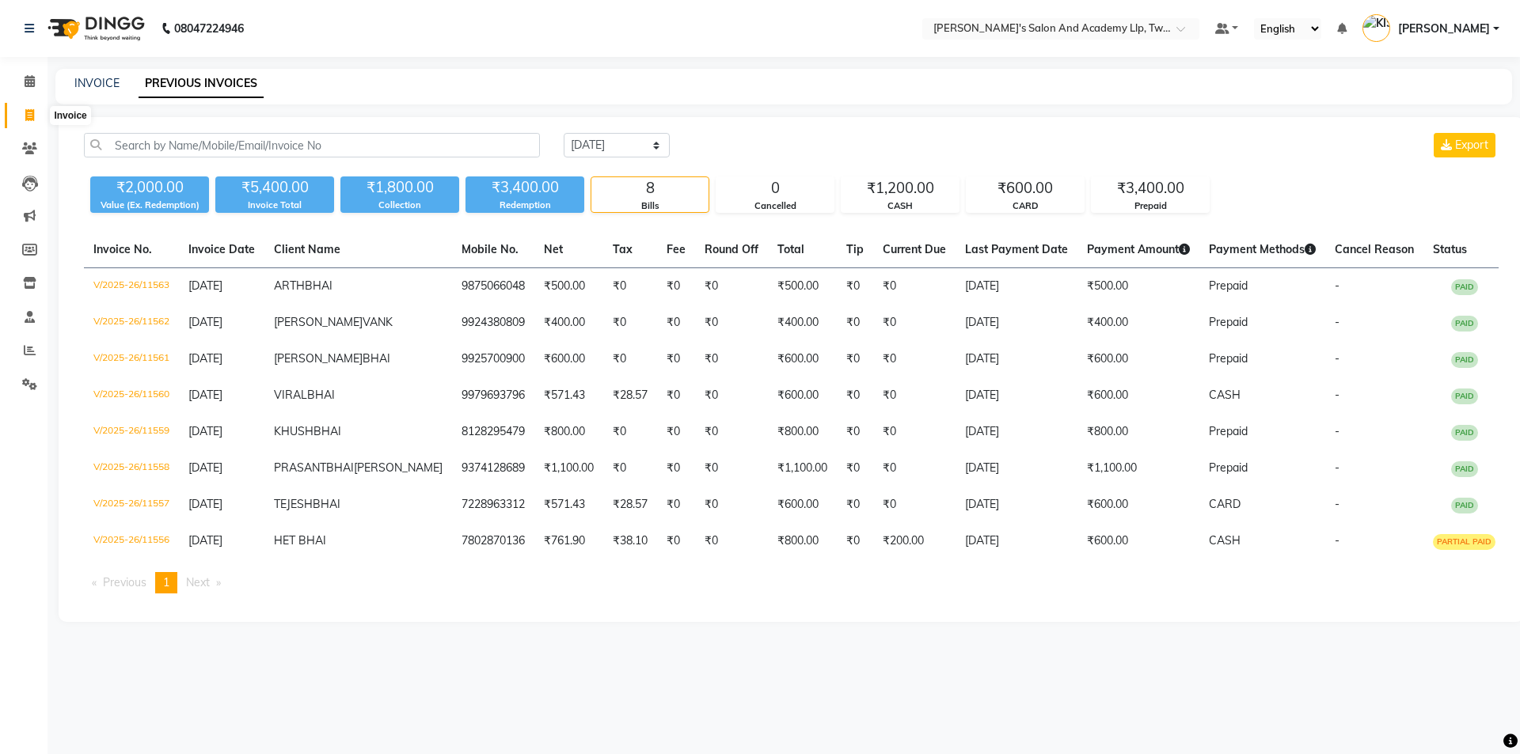
click at [28, 114] on icon at bounding box center [29, 115] width 9 height 12
select select "service"
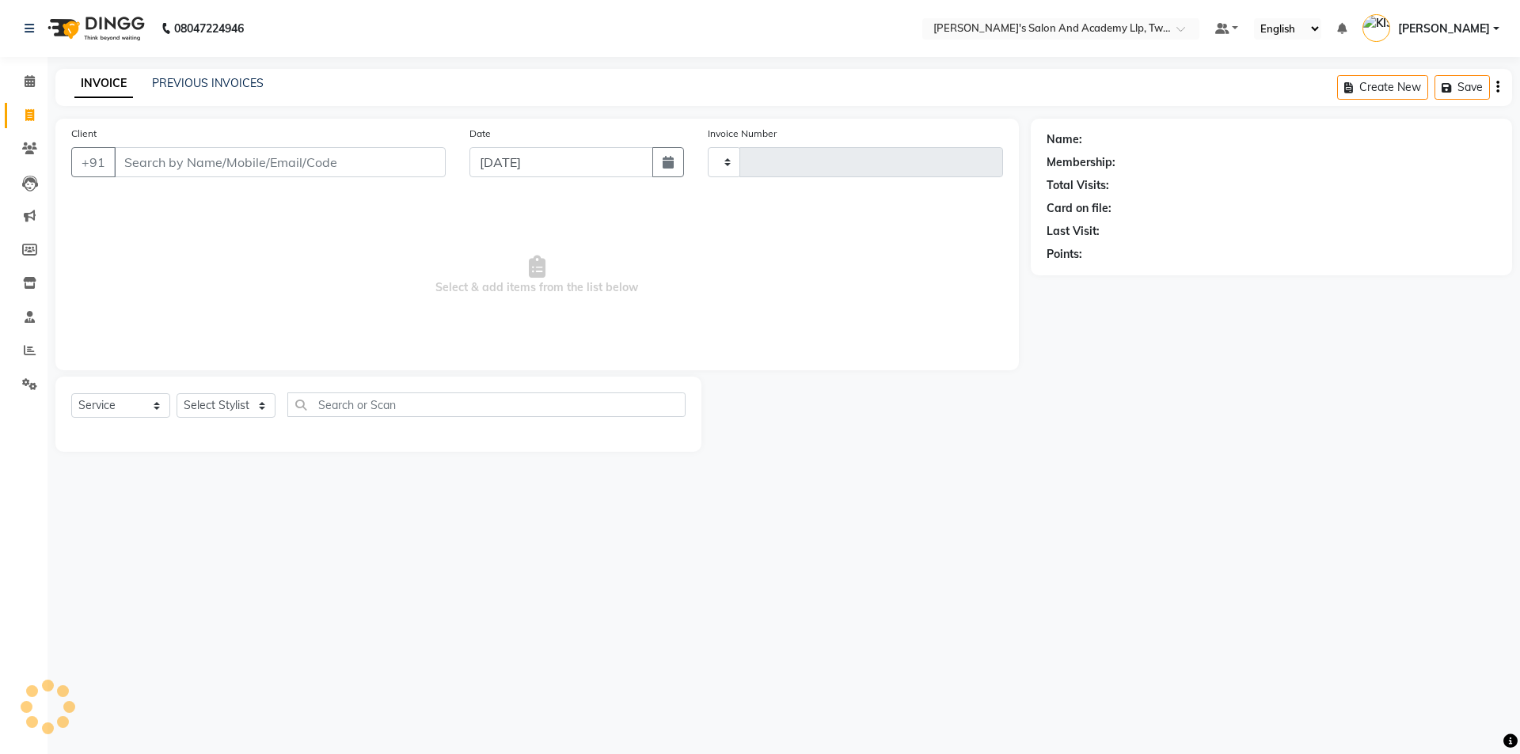
type input "11564"
select select "6985"
click at [196, 164] on input "Client" at bounding box center [280, 162] width 332 height 30
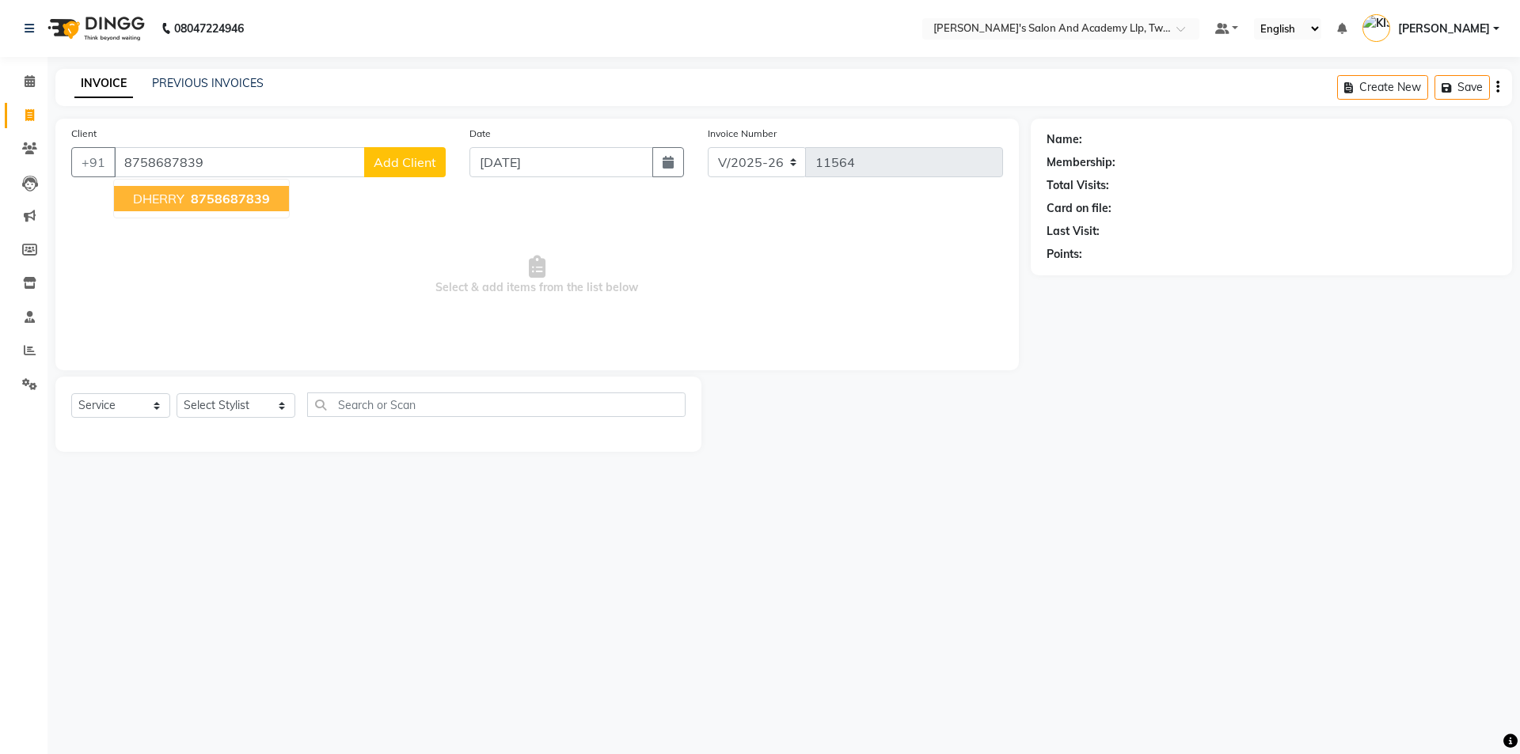
click at [157, 194] on span "DHERRY" at bounding box center [158, 199] width 51 height 16
type input "8758687839"
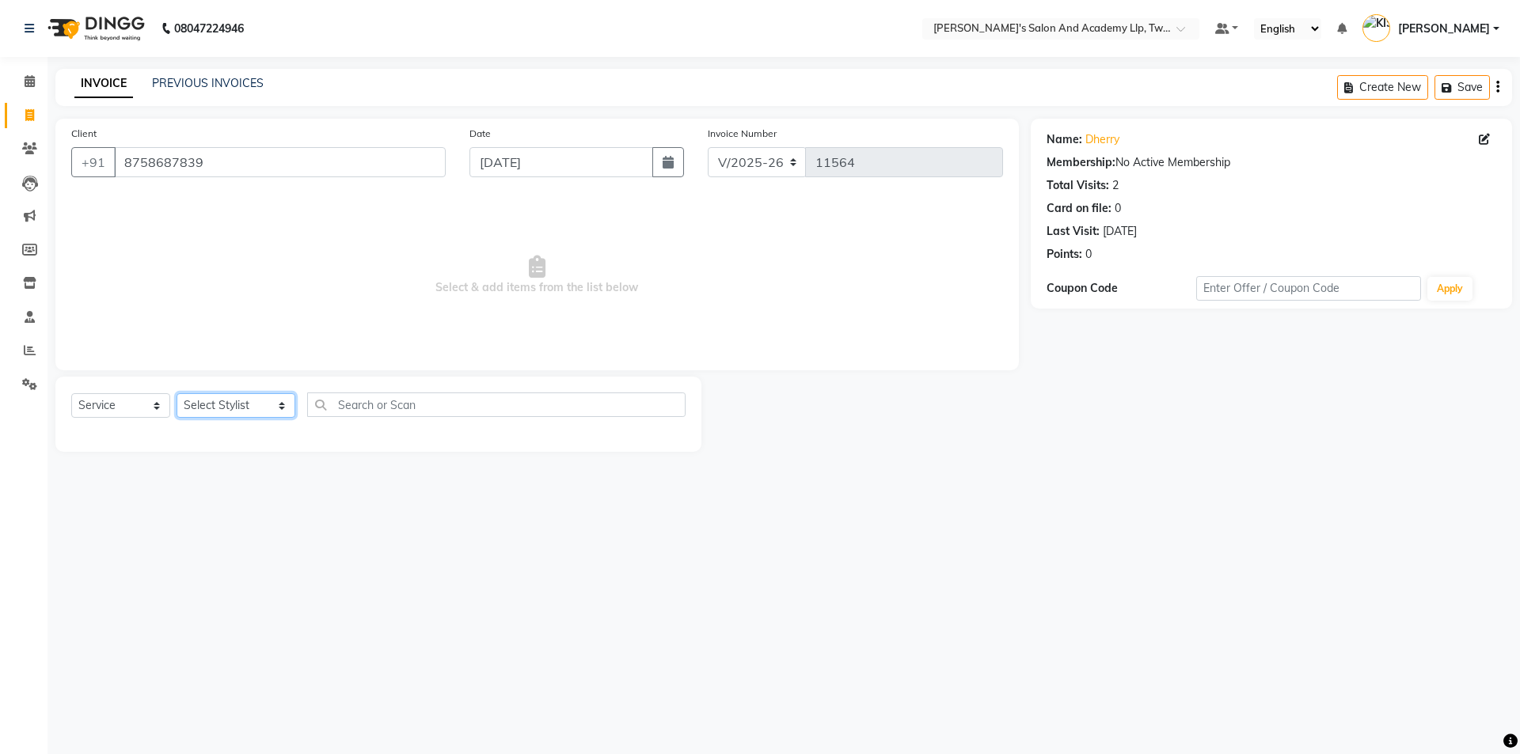
click at [218, 398] on select "Select Stylist [PERSON_NAME] [PERSON_NAME] [PERSON_NAME] [PERSON_NAME] [PERSON_…" at bounding box center [236, 405] width 119 height 25
select select "52741"
click at [177, 393] on select "Select Stylist [PERSON_NAME] [PERSON_NAME] [PERSON_NAME] [PERSON_NAME] [PERSON_…" at bounding box center [236, 405] width 119 height 25
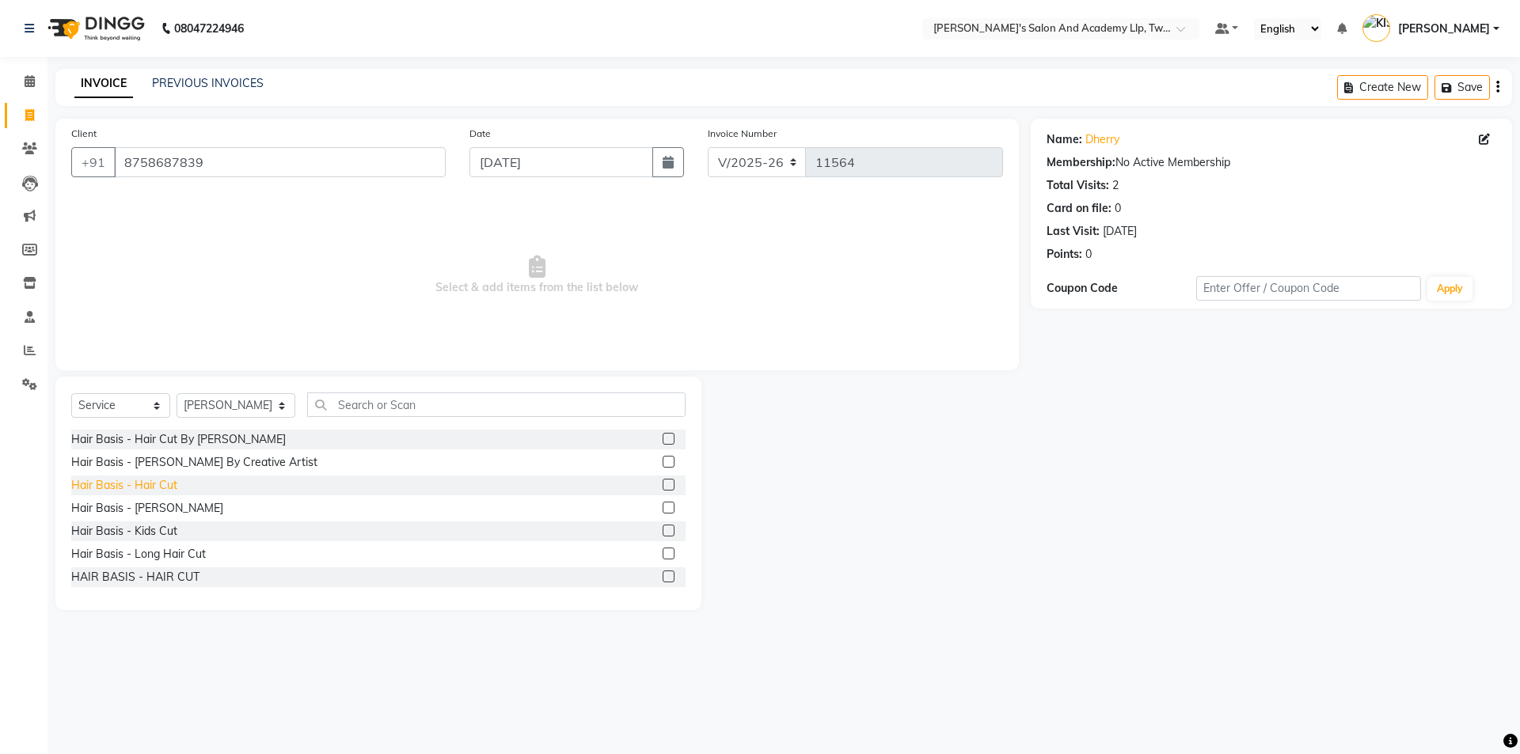
click at [150, 480] on div "Hair Basis - Hair Cut" at bounding box center [124, 485] width 106 height 17
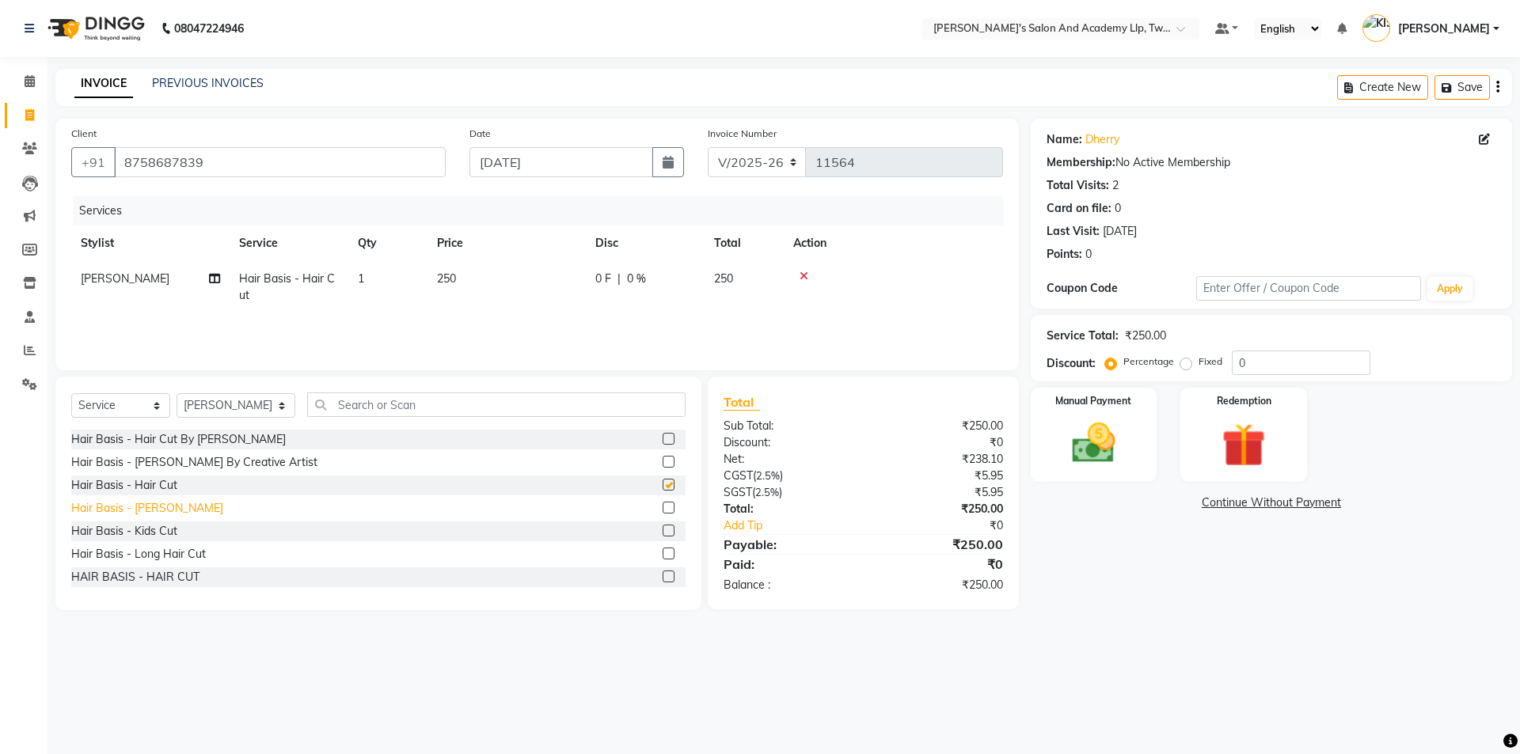
checkbox input "false"
click at [501, 270] on td "250" at bounding box center [506, 287] width 158 height 52
select select "52741"
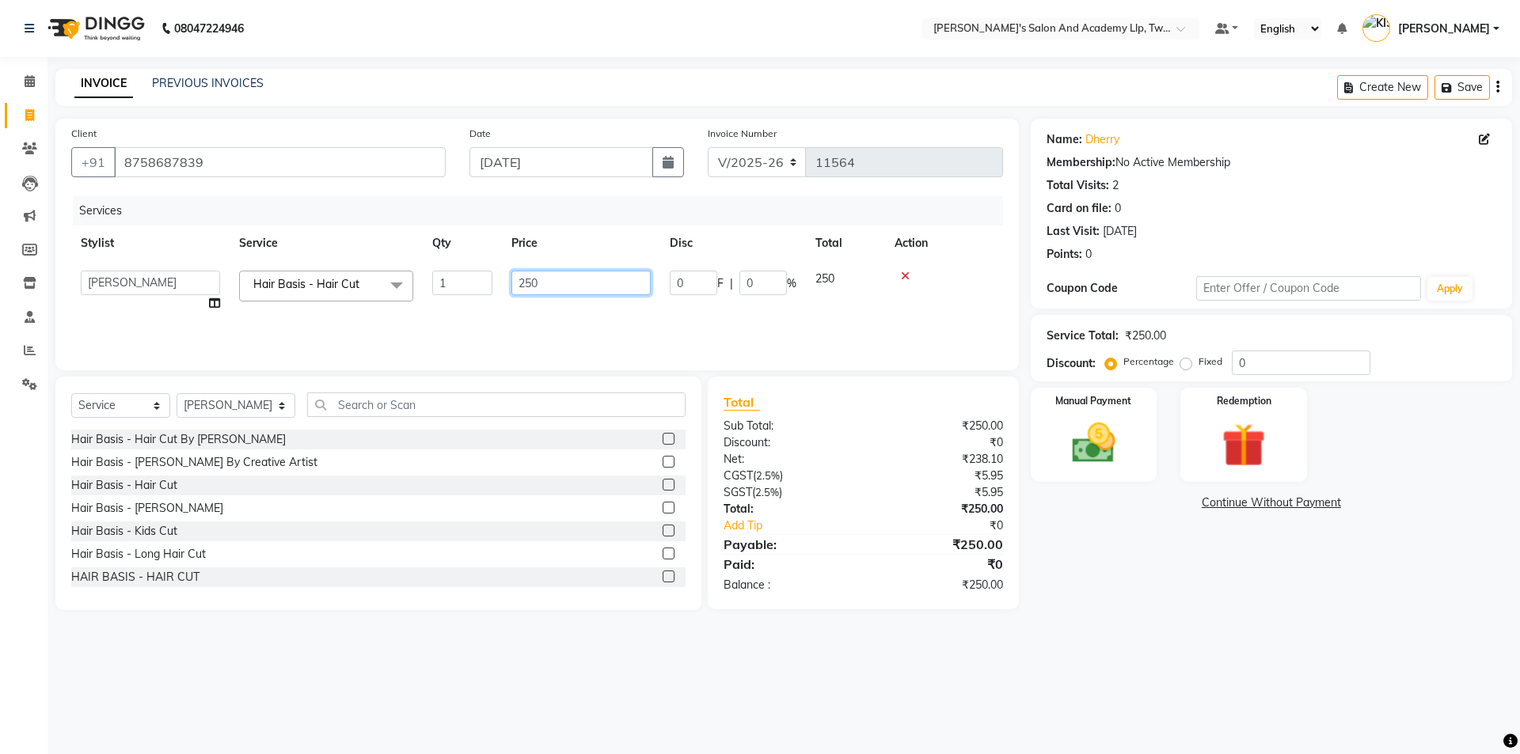
click at [557, 283] on input "250" at bounding box center [580, 283] width 139 height 25
type input "2"
type input "400"
click at [1091, 420] on img at bounding box center [1094, 443] width 74 height 52
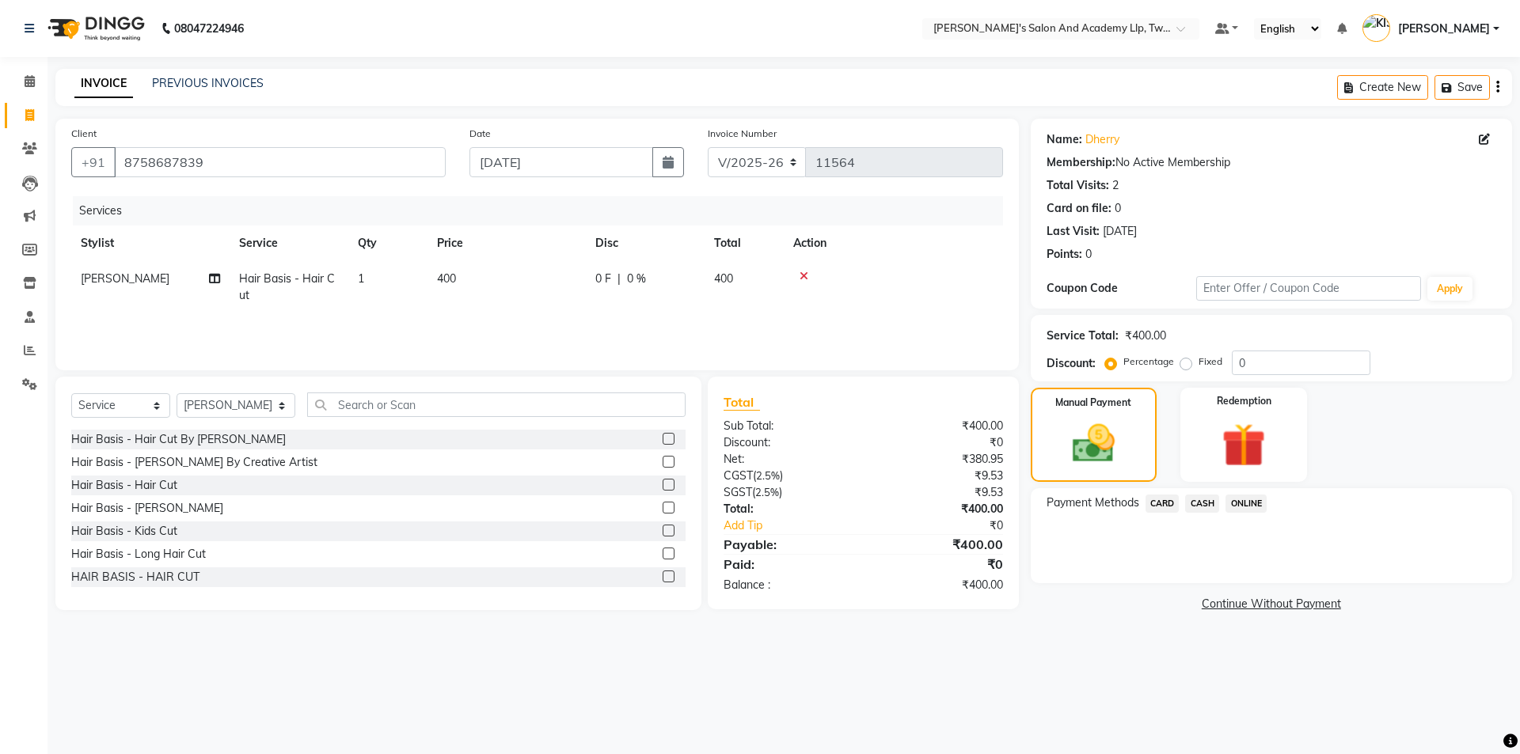
click at [1198, 501] on span "CASH" at bounding box center [1202, 504] width 34 height 18
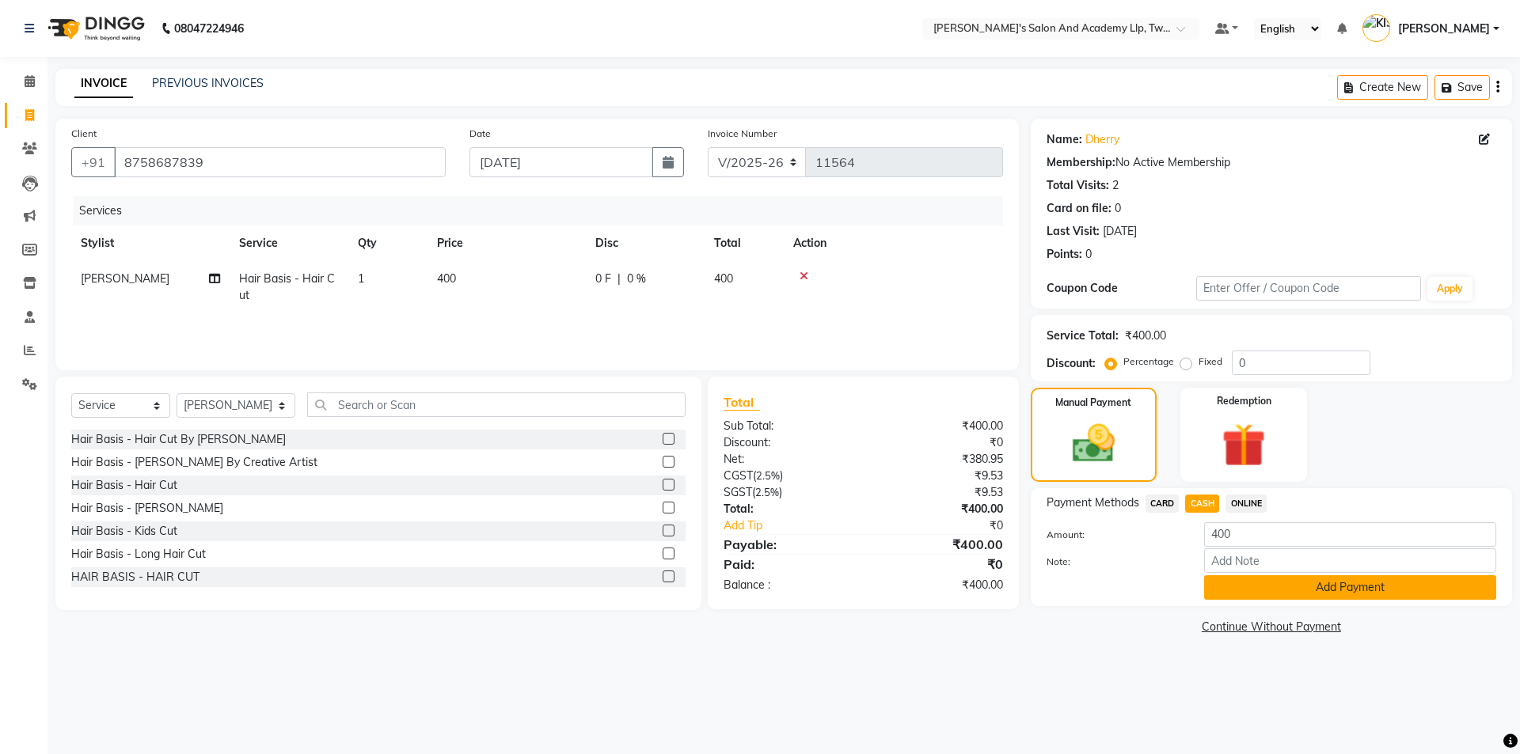
click at [1250, 594] on button "Add Payment" at bounding box center [1350, 587] width 292 height 25
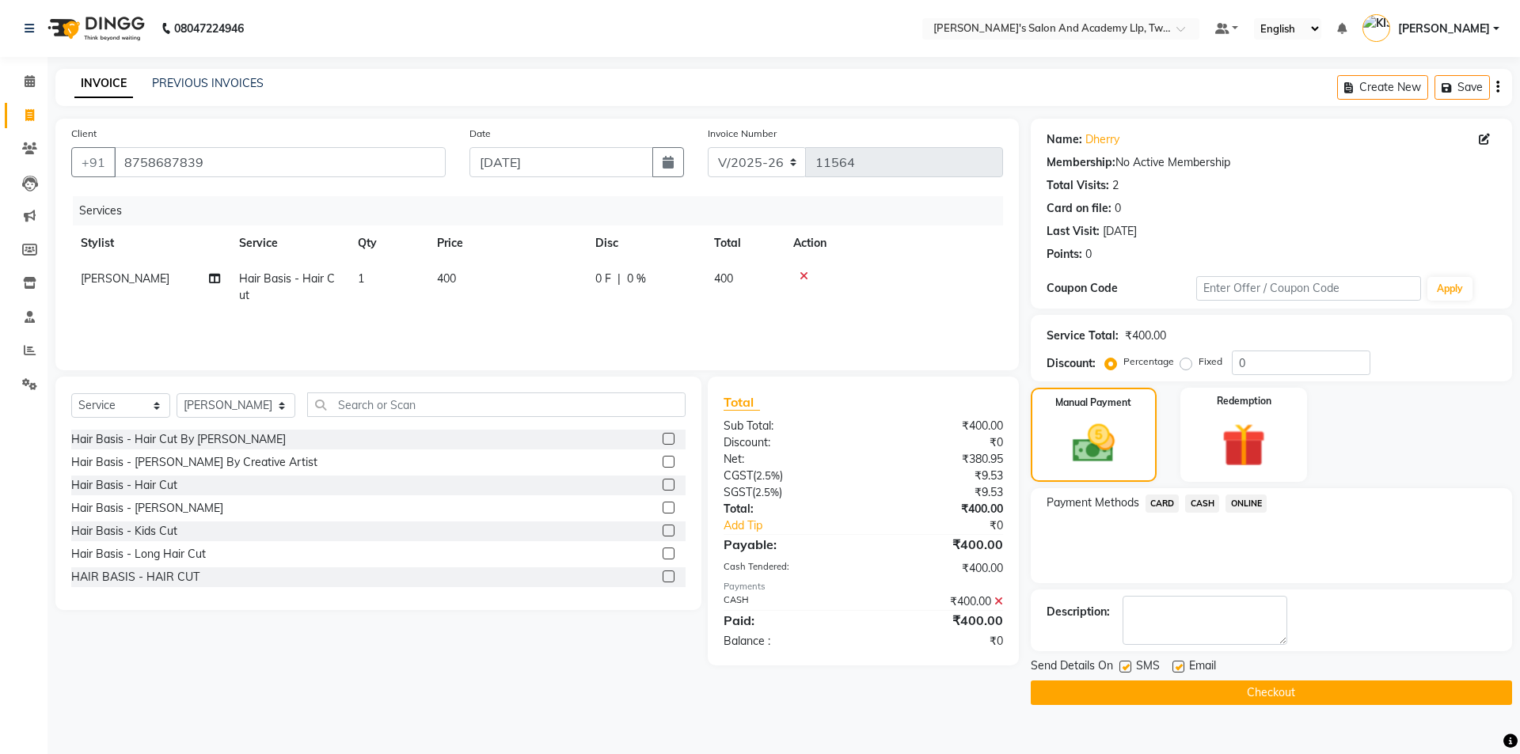
click at [1175, 666] on label at bounding box center [1178, 667] width 12 height 12
click at [1175, 666] on input "checkbox" at bounding box center [1177, 668] width 10 height 10
checkbox input "false"
click at [1126, 665] on label at bounding box center [1125, 667] width 12 height 12
click at [1126, 665] on input "checkbox" at bounding box center [1124, 668] width 10 height 10
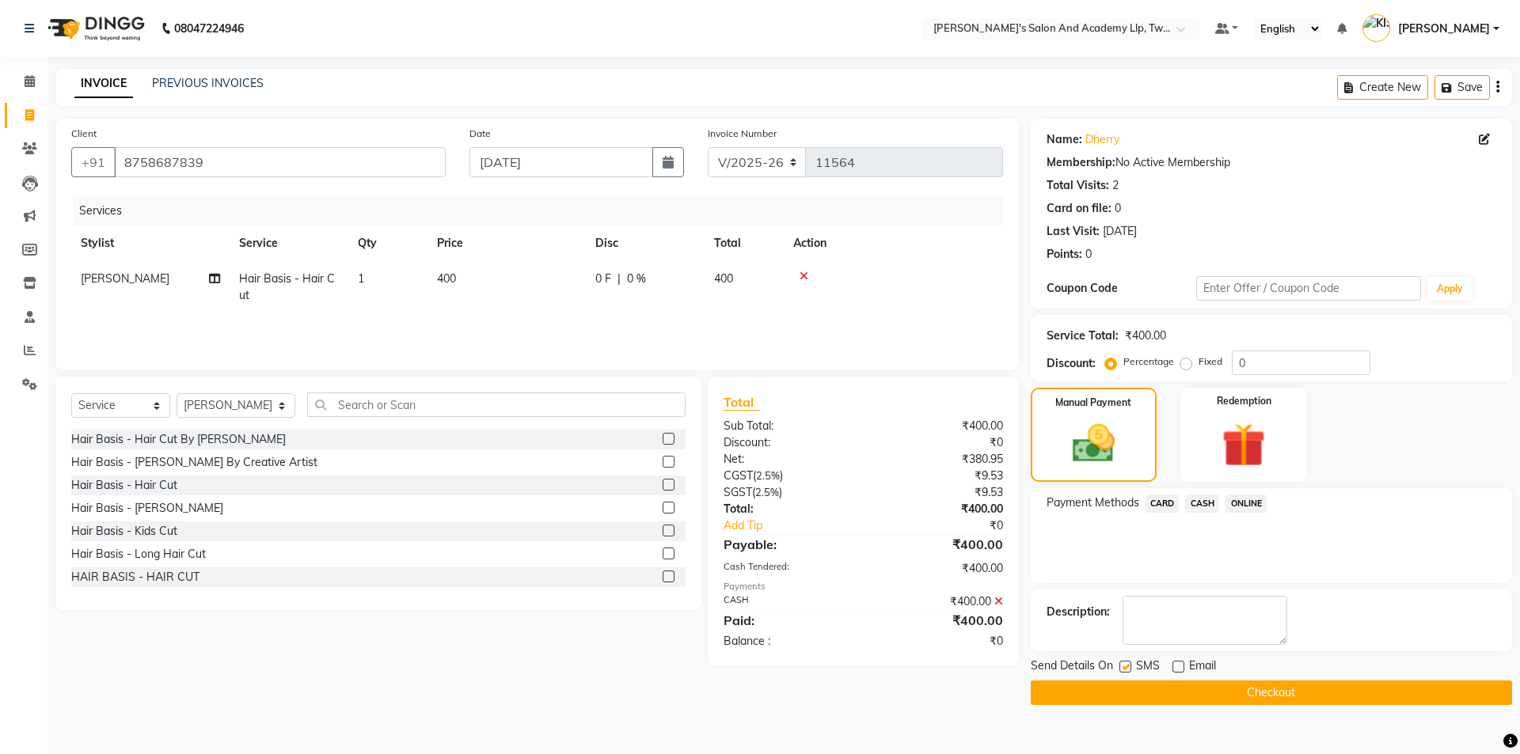
checkbox input "false"
click at [1122, 690] on button "Checkout" at bounding box center [1271, 693] width 481 height 25
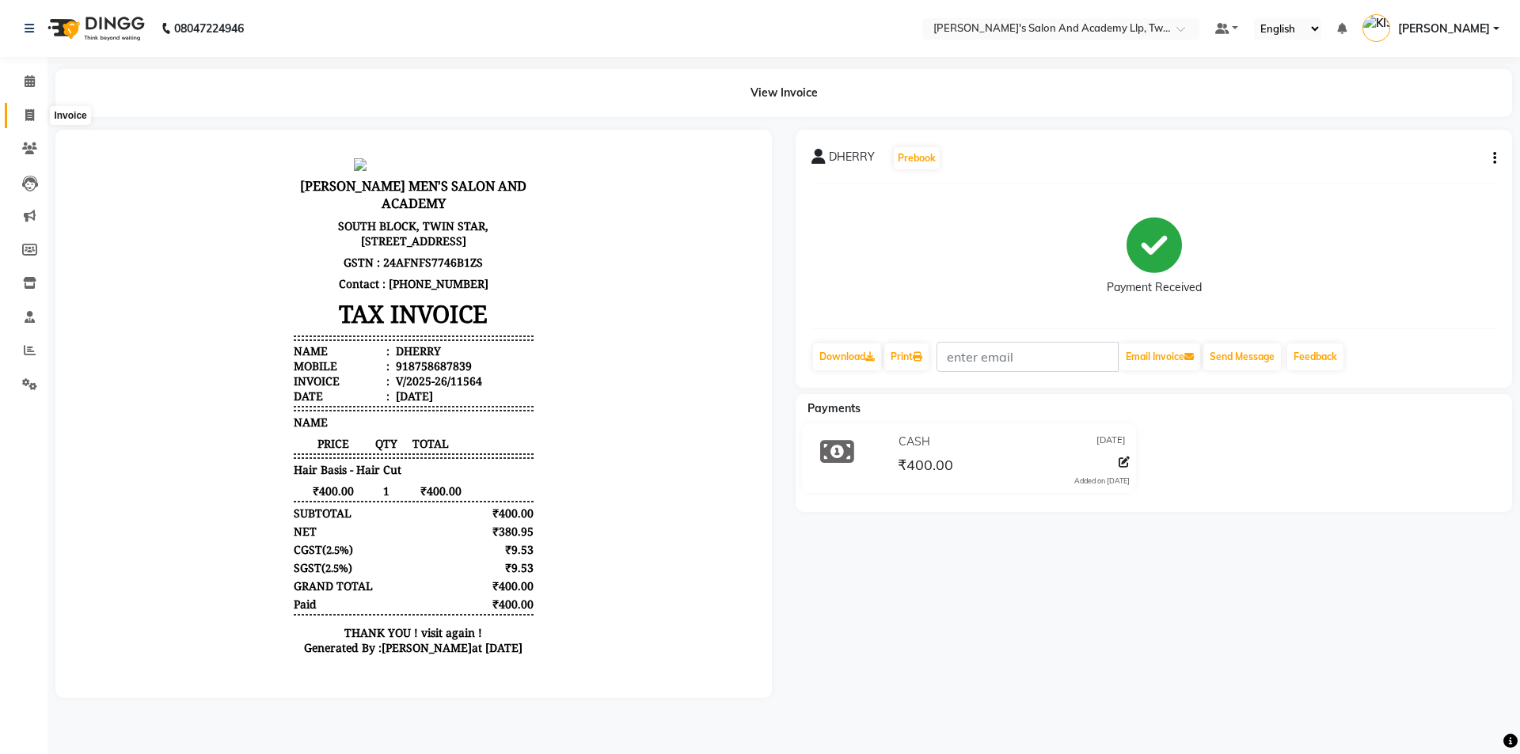
click at [27, 109] on icon at bounding box center [29, 115] width 9 height 12
select select "6985"
select select "service"
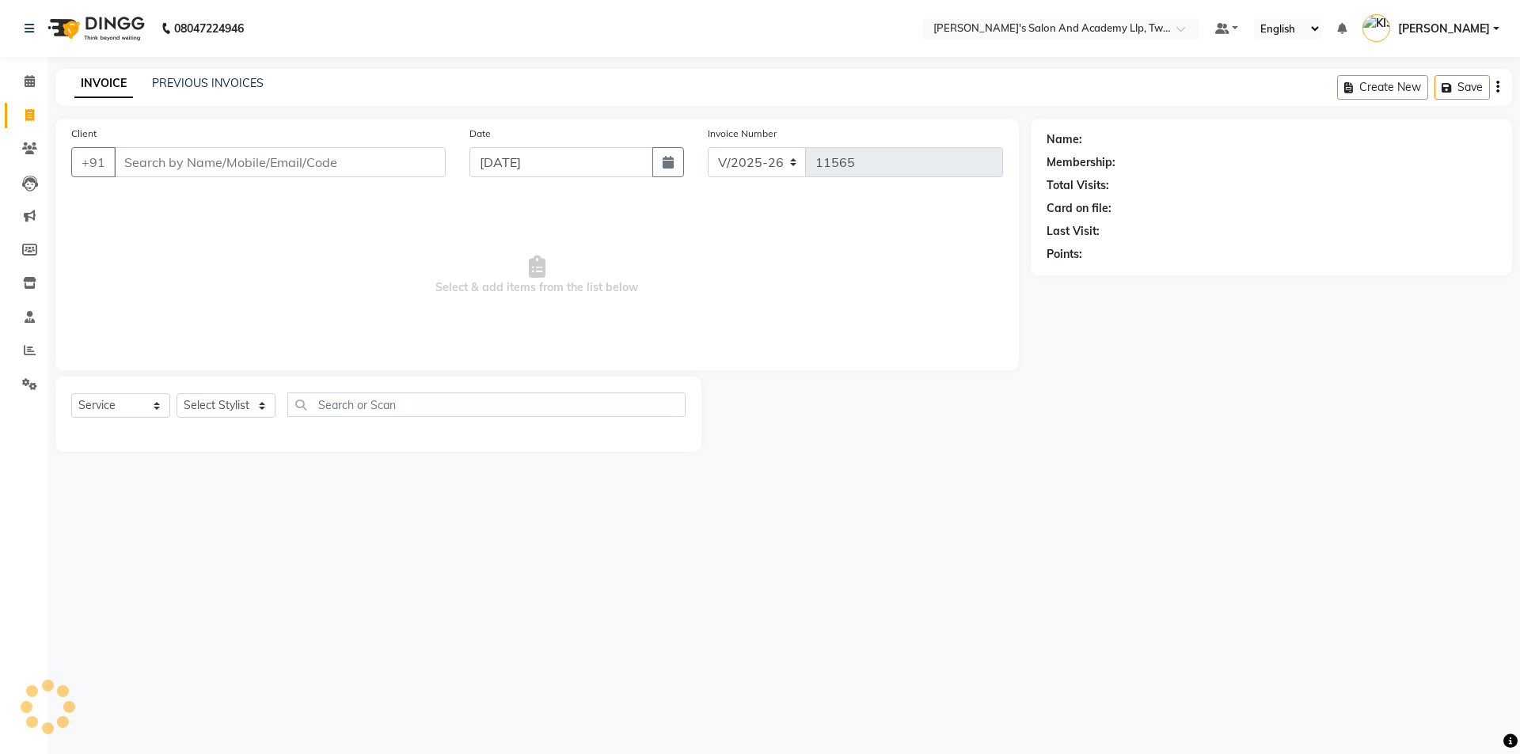
click at [150, 161] on input "Client" at bounding box center [280, 162] width 332 height 30
type input "9265912029"
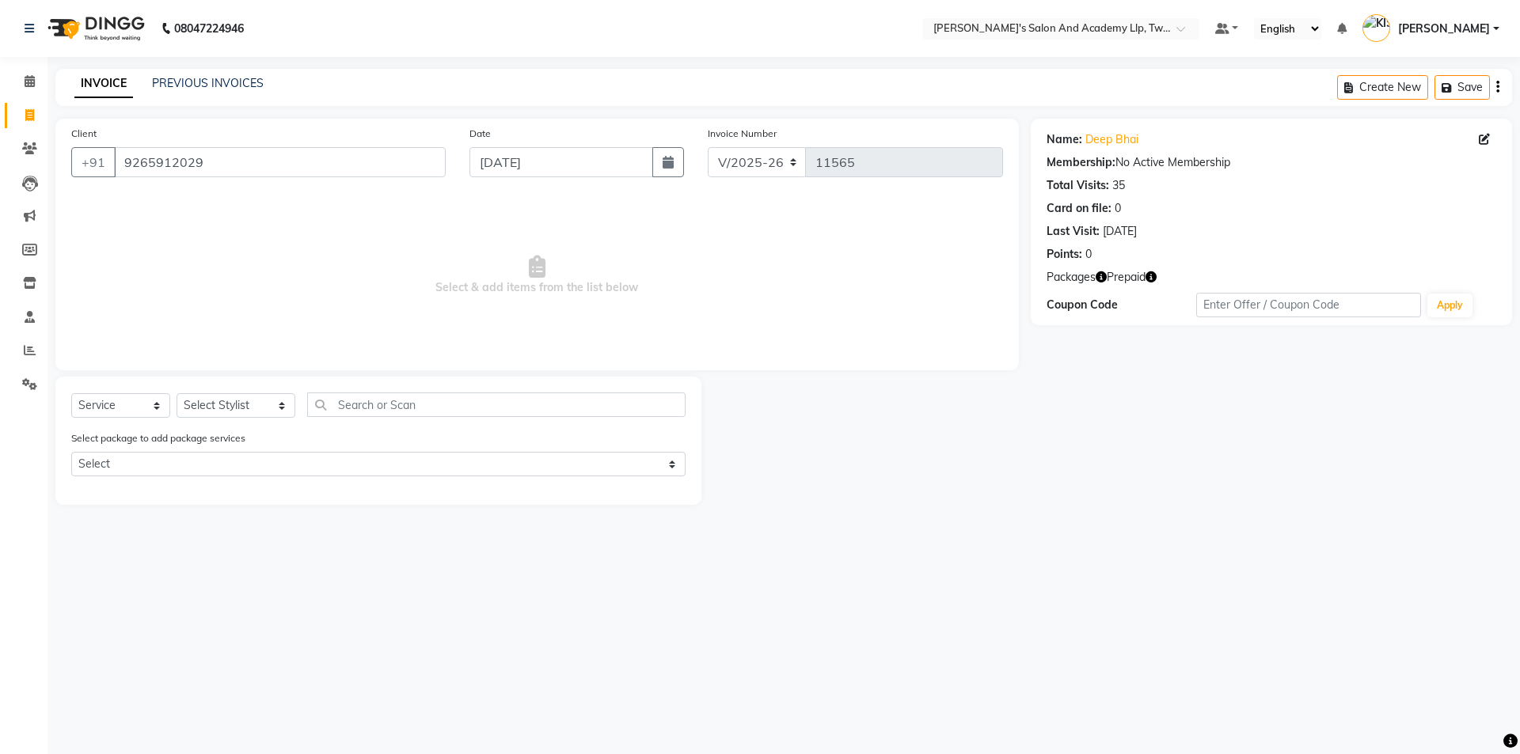
click at [1105, 279] on icon "button" at bounding box center [1100, 276] width 11 height 11
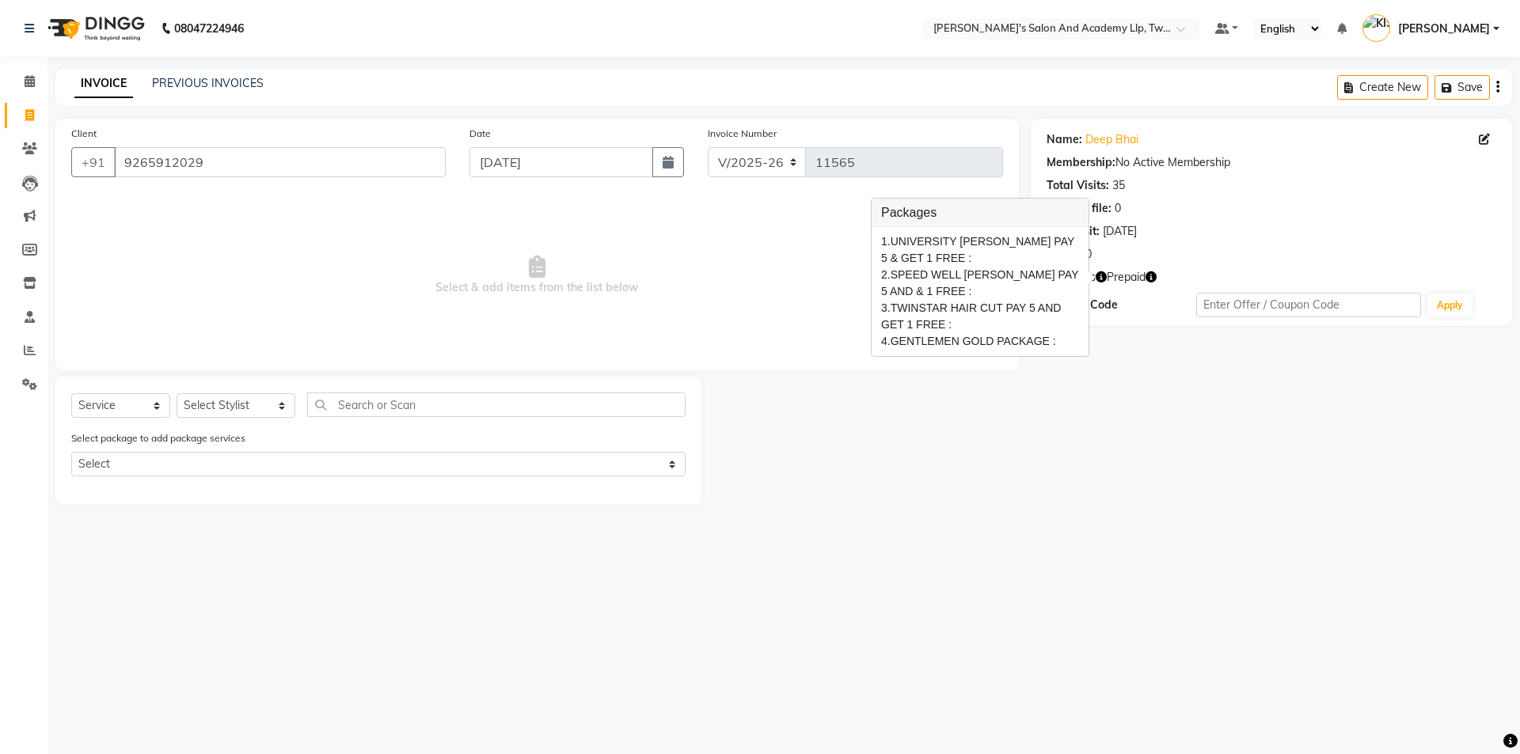
click at [1149, 275] on icon "button" at bounding box center [1150, 276] width 11 height 11
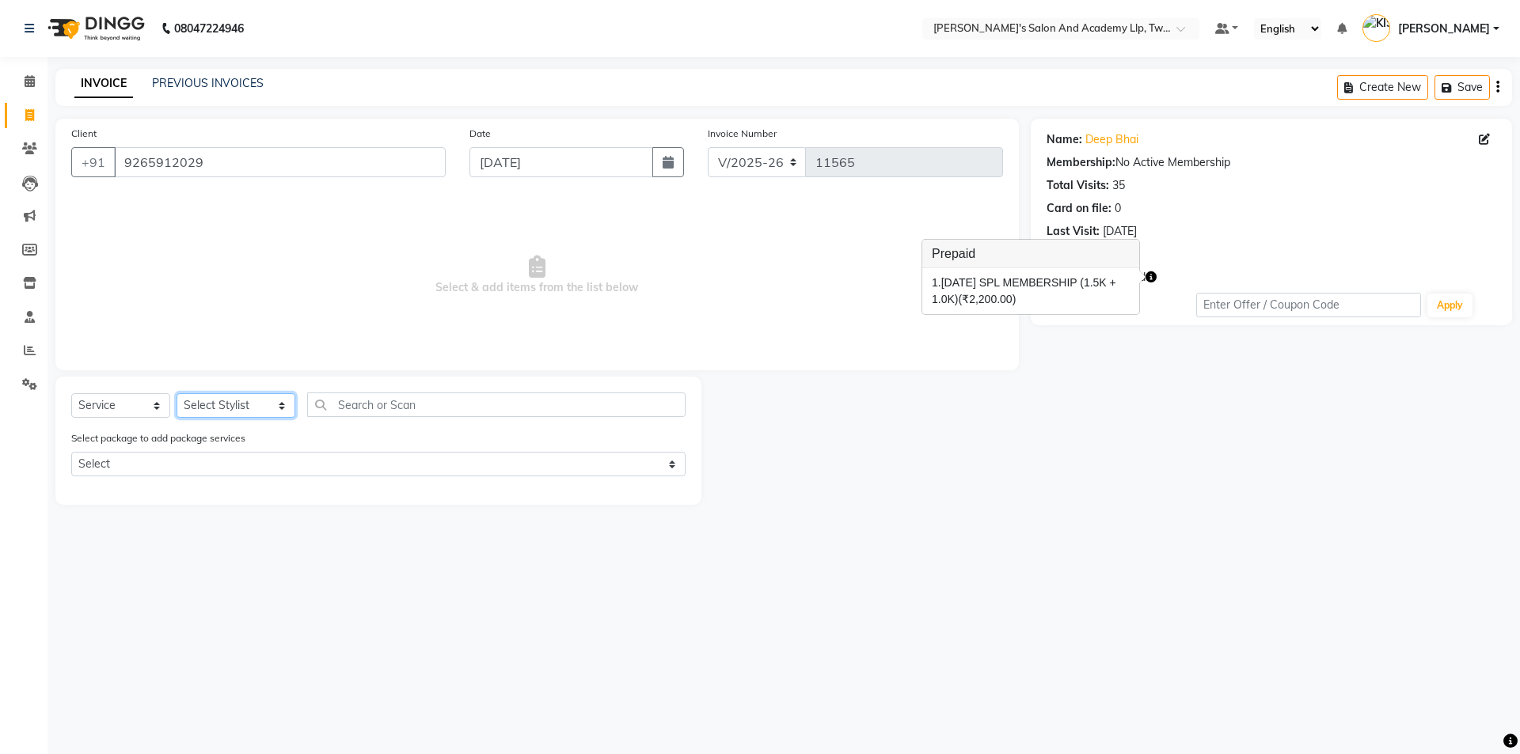
click at [217, 393] on select "Select Stylist [PERSON_NAME] [PERSON_NAME] [PERSON_NAME] [PERSON_NAME] [PERSON_…" at bounding box center [236, 405] width 119 height 25
select select "65231"
click at [177, 393] on select "Select Stylist [PERSON_NAME] [PERSON_NAME] [PERSON_NAME] [PERSON_NAME] [PERSON_…" at bounding box center [236, 405] width 119 height 25
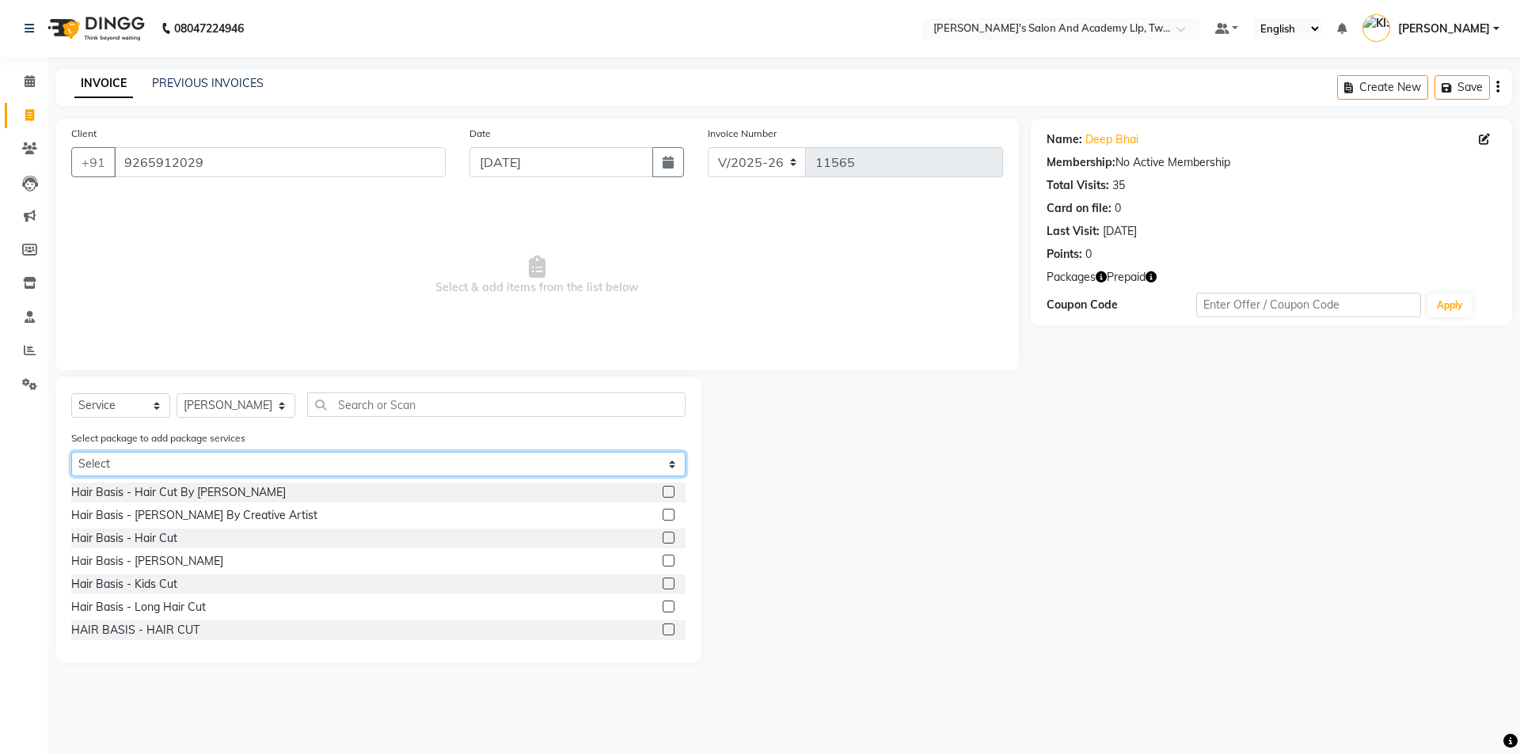
click at [456, 465] on select "Select UNIVERSITY BEARD PAY 5 & GET 1 FREE SPEED WELL BEARD PAY 5 AND & 1 FREE …" at bounding box center [378, 464] width 614 height 25
click at [71, 452] on select "Select UNIVERSITY BEARD PAY 5 & GET 1 FREE SPEED WELL BEARD PAY 5 AND & 1 FREE …" at bounding box center [378, 464] width 614 height 25
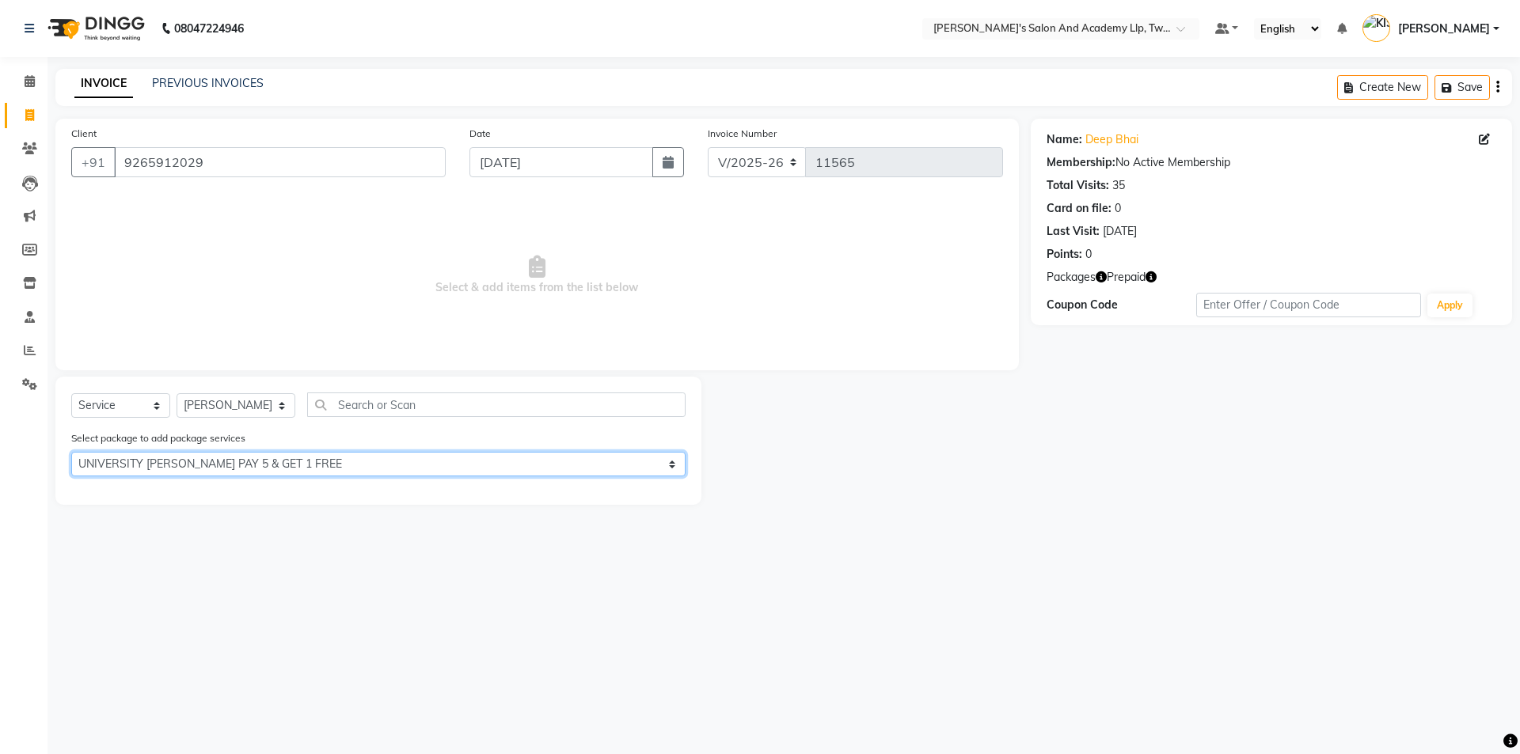
drag, startPoint x: 431, startPoint y: 466, endPoint x: 429, endPoint y: 475, distance: 8.8
click at [430, 466] on select "Select UNIVERSITY BEARD PAY 5 & GET 1 FREE SPEED WELL BEARD PAY 5 AND & 1 FREE …" at bounding box center [378, 464] width 614 height 25
click at [71, 452] on select "Select UNIVERSITY BEARD PAY 5 & GET 1 FREE SPEED WELL BEARD PAY 5 AND & 1 FREE …" at bounding box center [378, 464] width 614 height 25
click at [413, 473] on select "Select UNIVERSITY BEARD PAY 5 & GET 1 FREE SPEED WELL BEARD PAY 5 AND & 1 FREE …" at bounding box center [378, 464] width 614 height 25
select select "0: undefined"
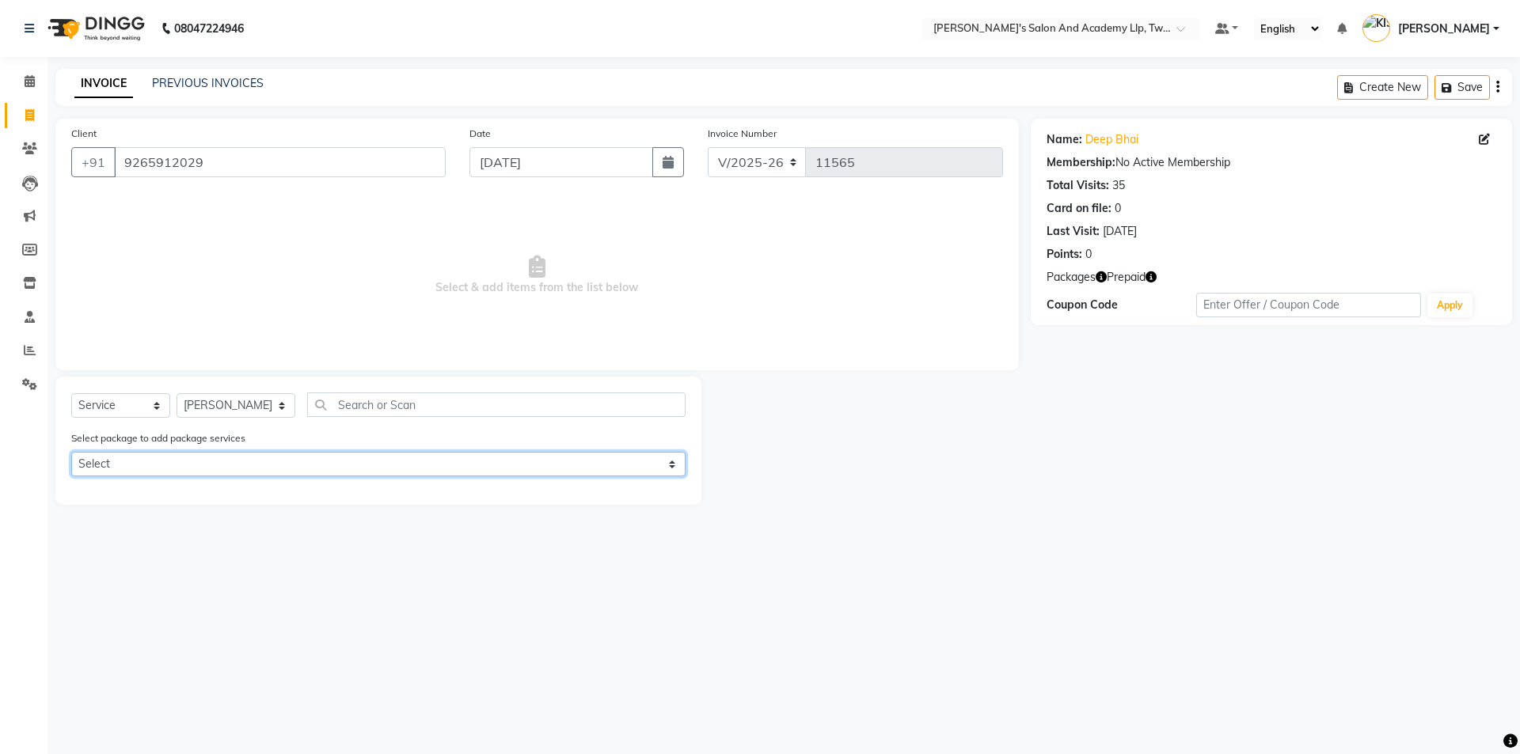
click at [71, 452] on select "Select UNIVERSITY BEARD PAY 5 & GET 1 FREE SPEED WELL BEARD PAY 5 AND & 1 FREE …" at bounding box center [378, 464] width 614 height 25
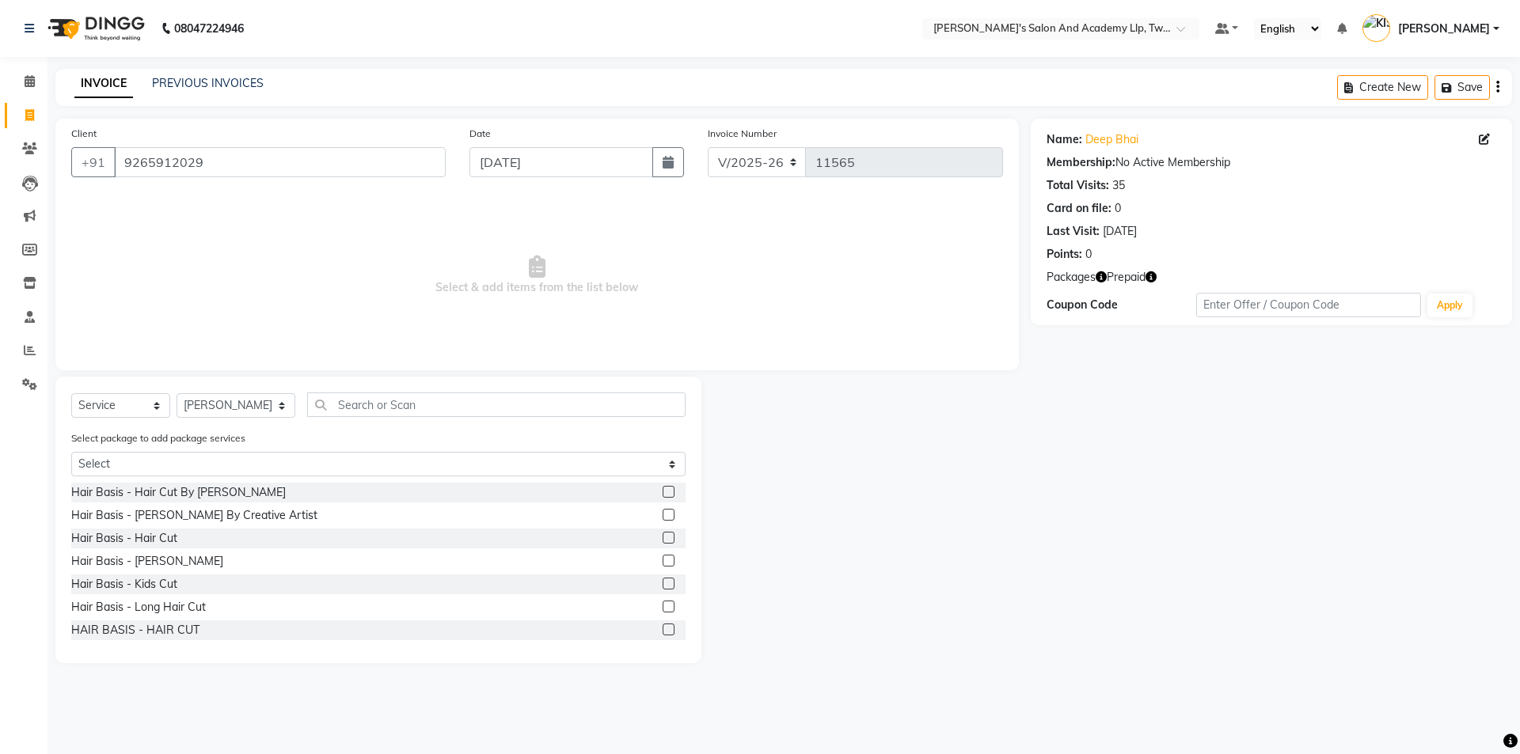
click at [663, 516] on label at bounding box center [669, 515] width 12 height 12
click at [663, 516] on input "checkbox" at bounding box center [668, 516] width 10 height 10
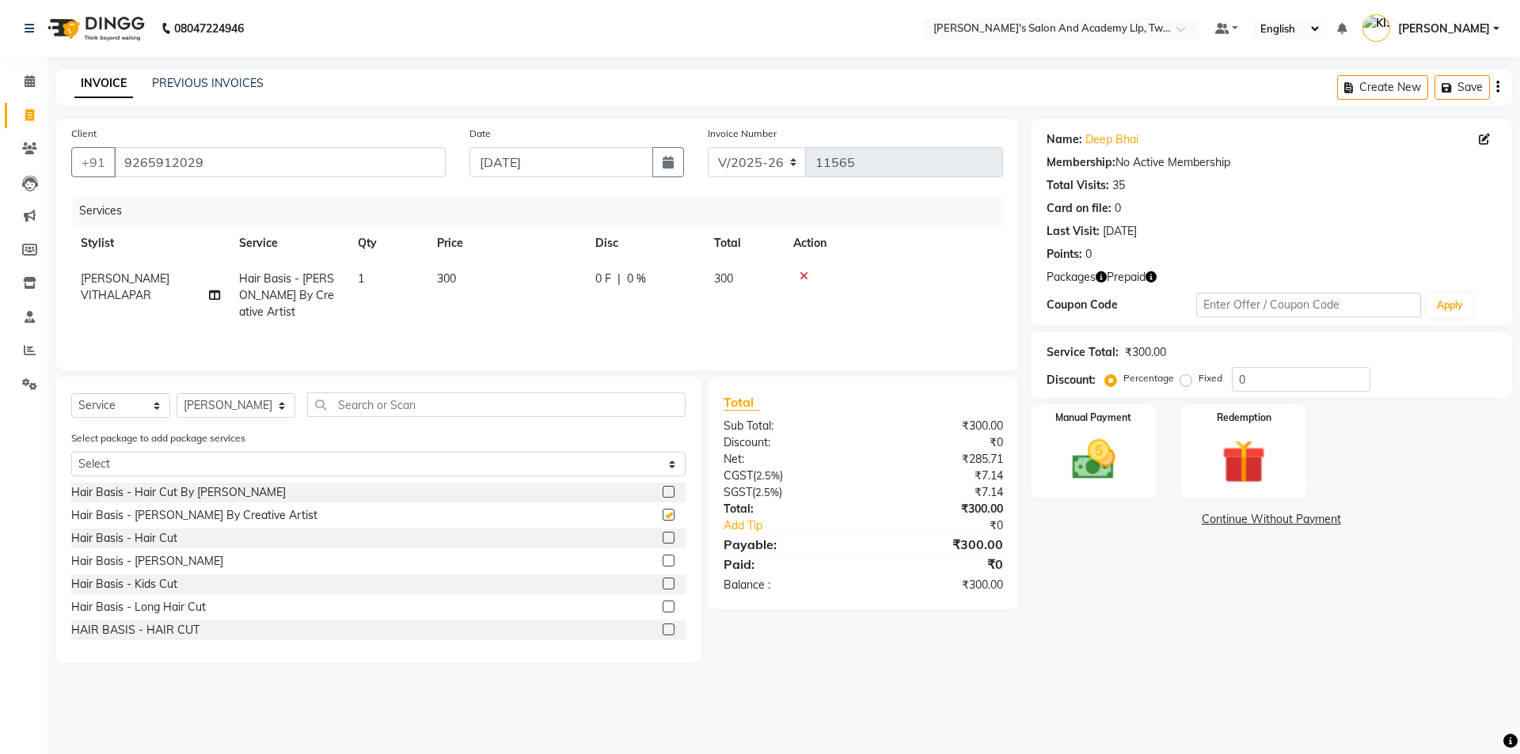
checkbox input "false"
click at [1221, 464] on img at bounding box center [1243, 462] width 74 height 56
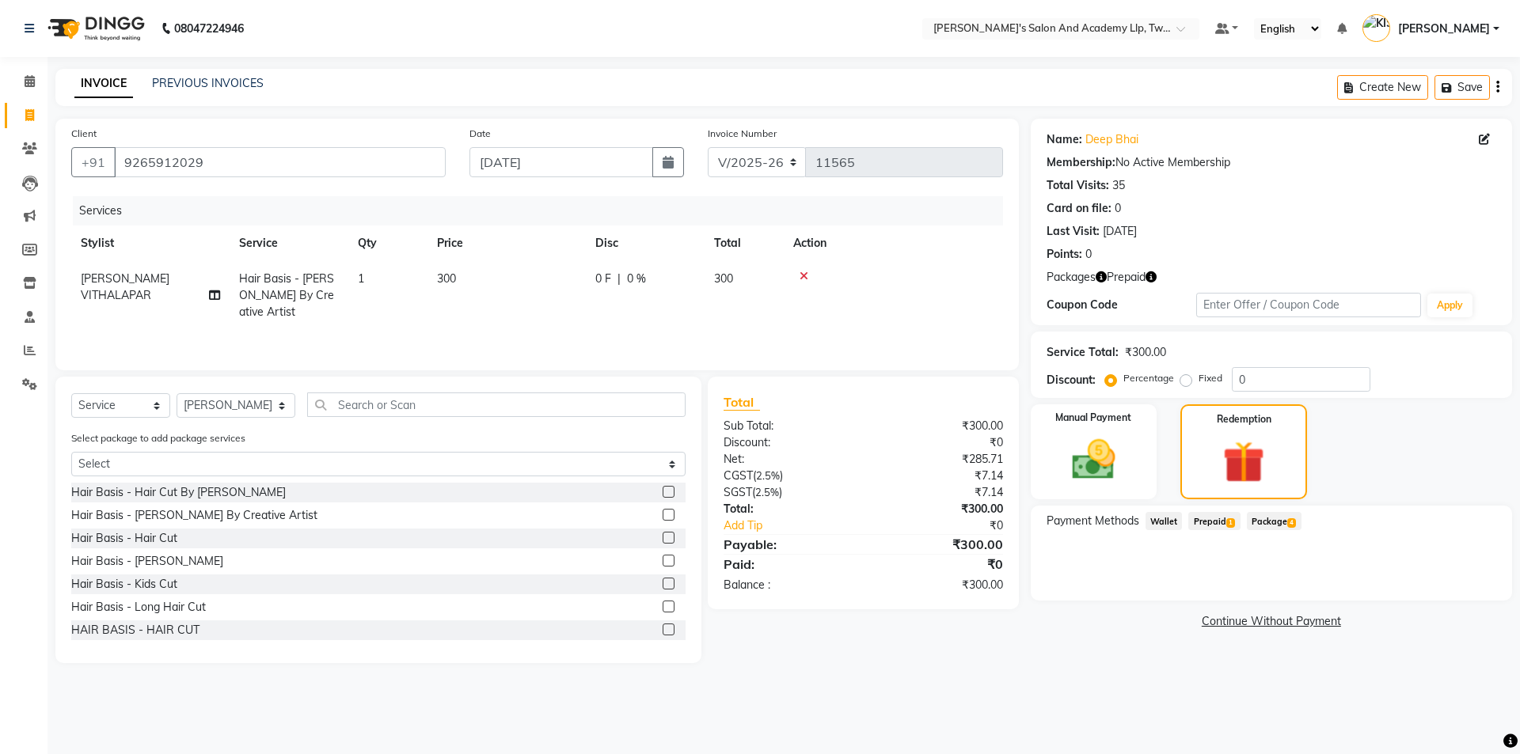
click at [1221, 525] on span "Prepaid 1" at bounding box center [1213, 521] width 51 height 18
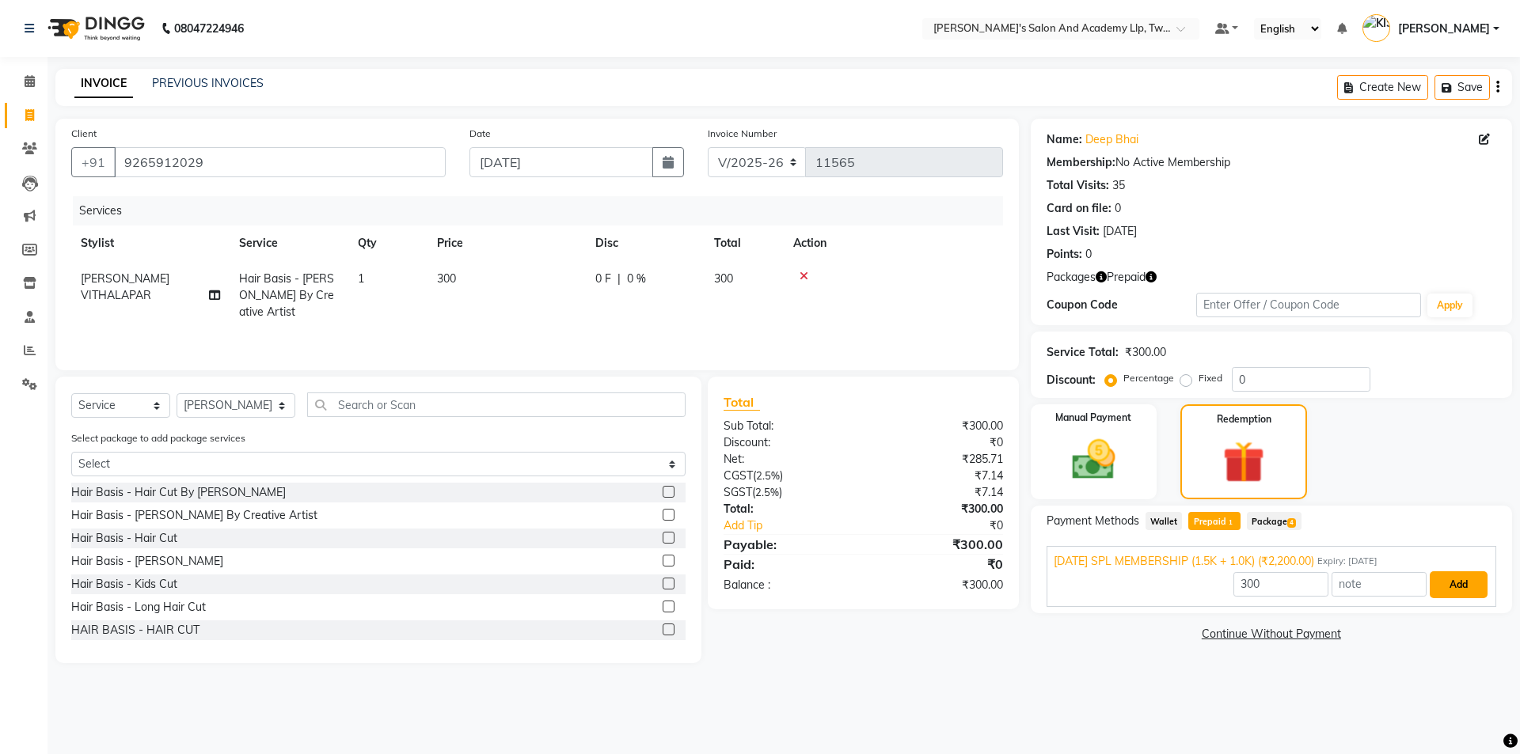
click at [1434, 580] on button "Add" at bounding box center [1458, 584] width 58 height 27
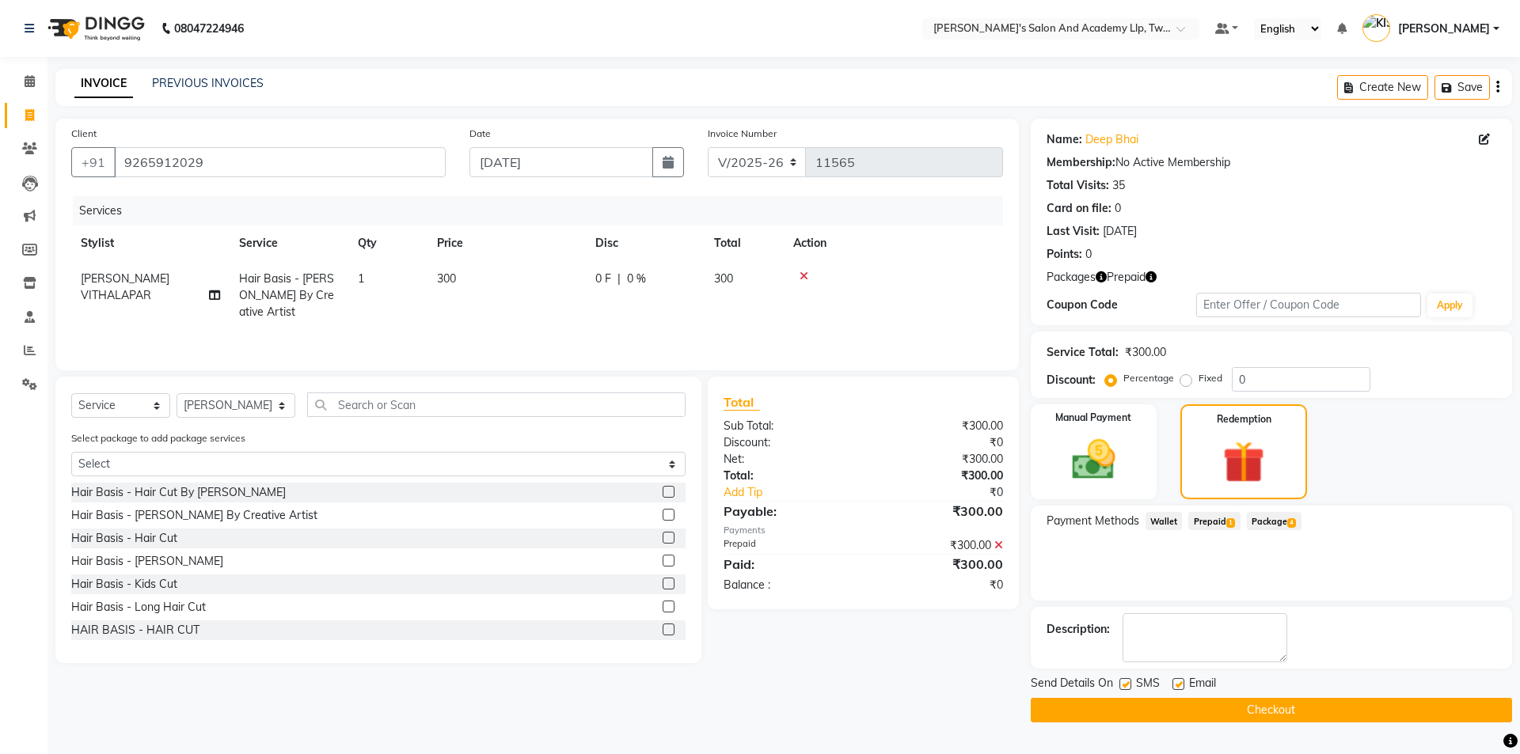
click at [1175, 683] on label at bounding box center [1178, 684] width 12 height 12
click at [1175, 683] on input "checkbox" at bounding box center [1177, 685] width 10 height 10
checkbox input "false"
drag, startPoint x: 1132, startPoint y: 710, endPoint x: 1150, endPoint y: 708, distance: 18.3
click at [1133, 710] on button "Checkout" at bounding box center [1271, 710] width 481 height 25
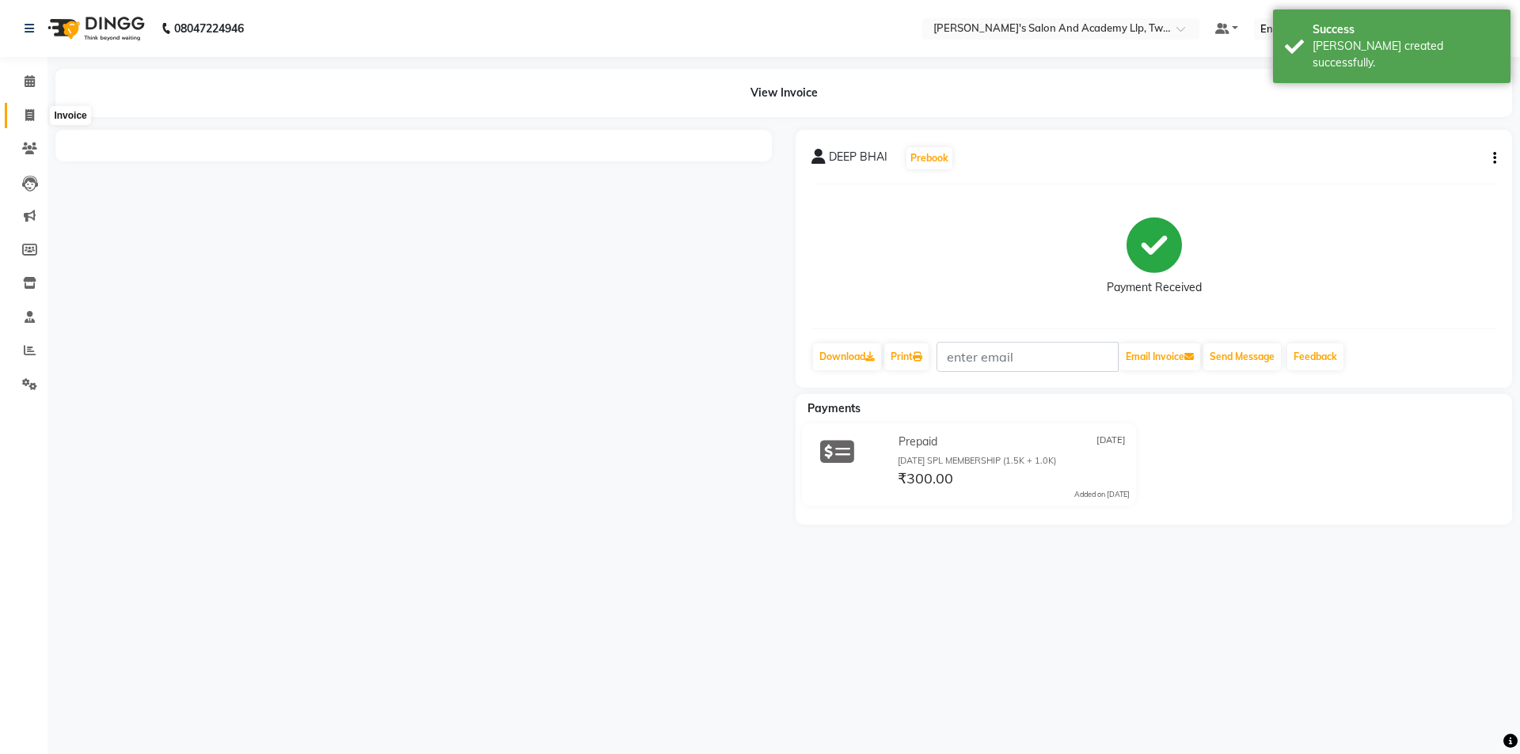
click at [28, 118] on icon at bounding box center [29, 115] width 9 height 12
select select "service"
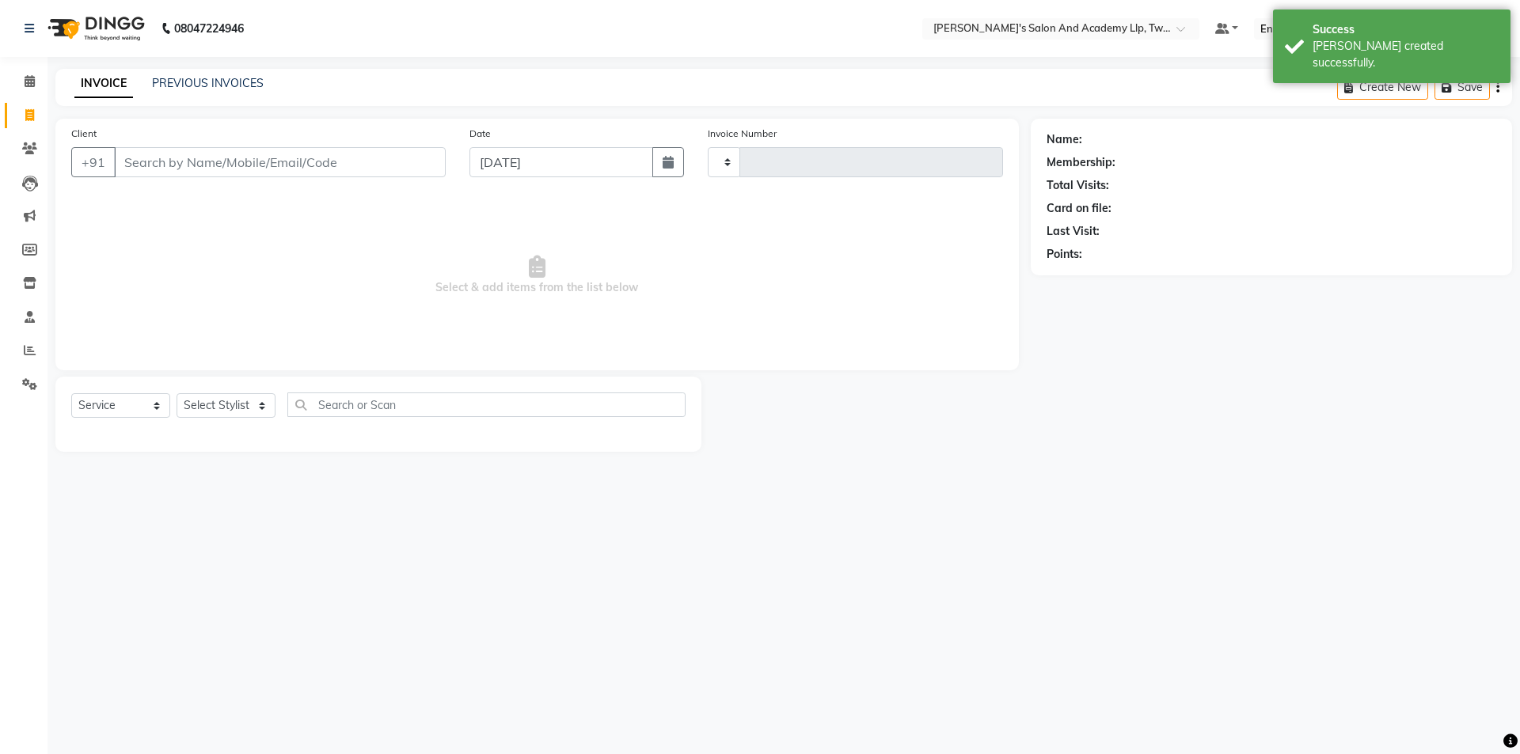
type input "11566"
select select "6985"
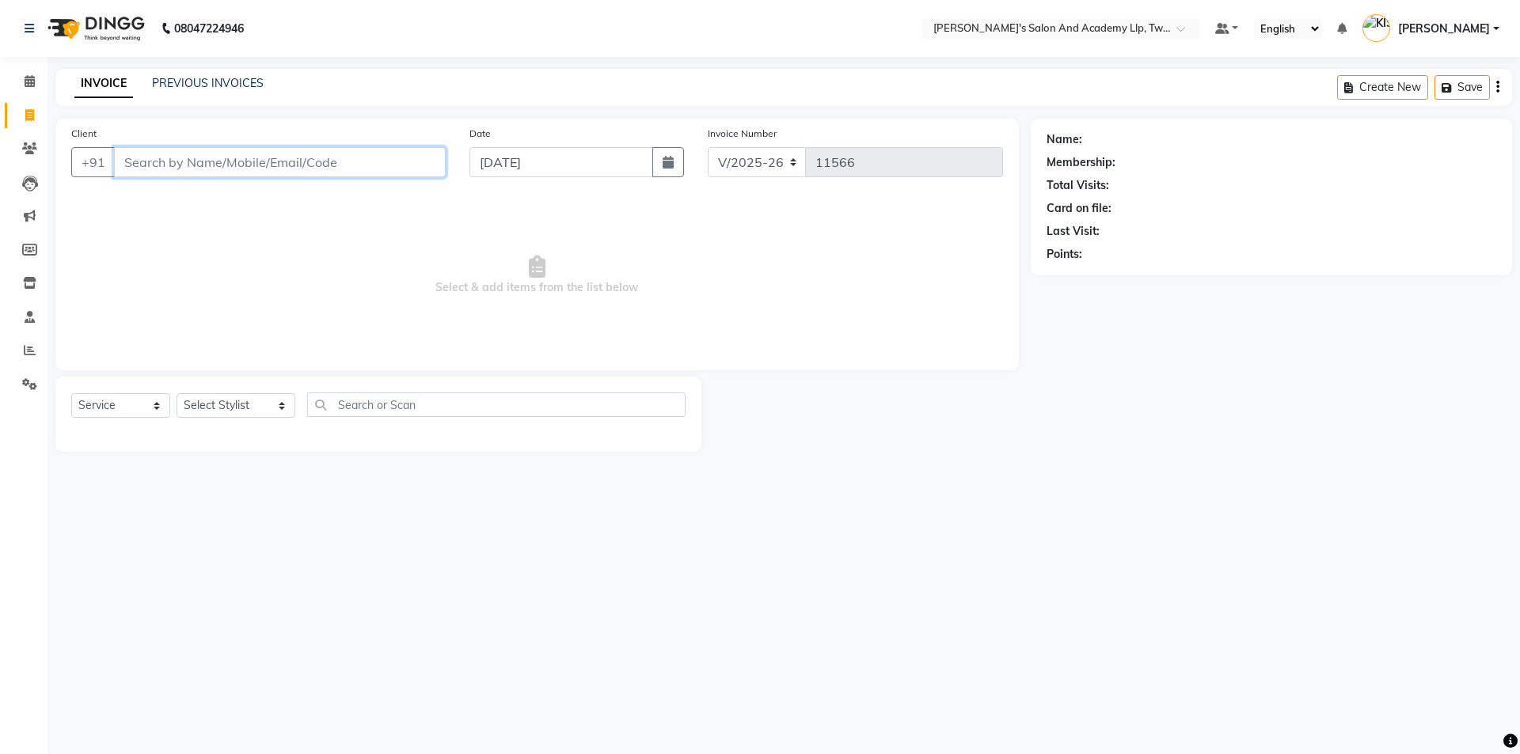
click at [219, 150] on input "Client" at bounding box center [280, 162] width 332 height 30
type input "7567019052"
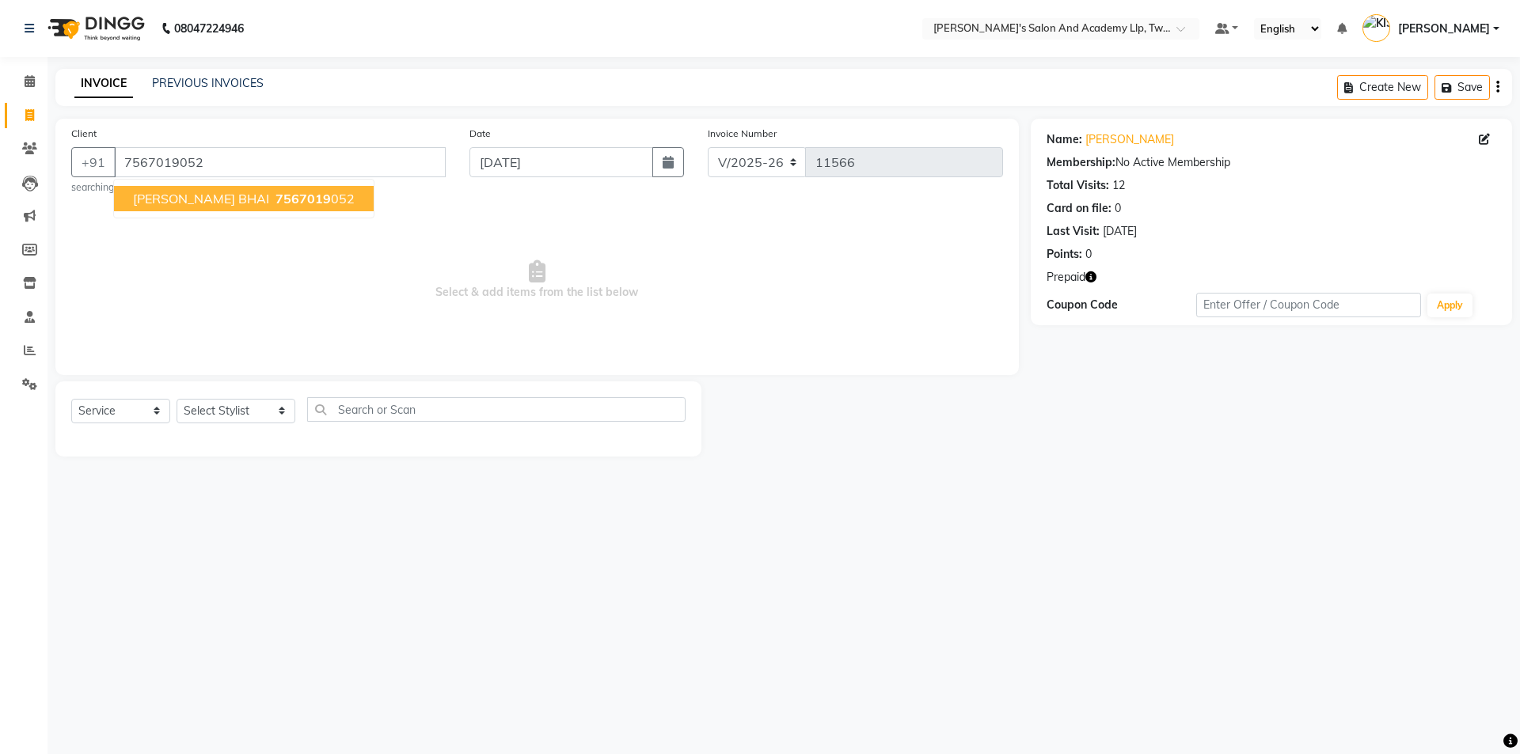
click at [1092, 276] on icon "button" at bounding box center [1090, 276] width 11 height 11
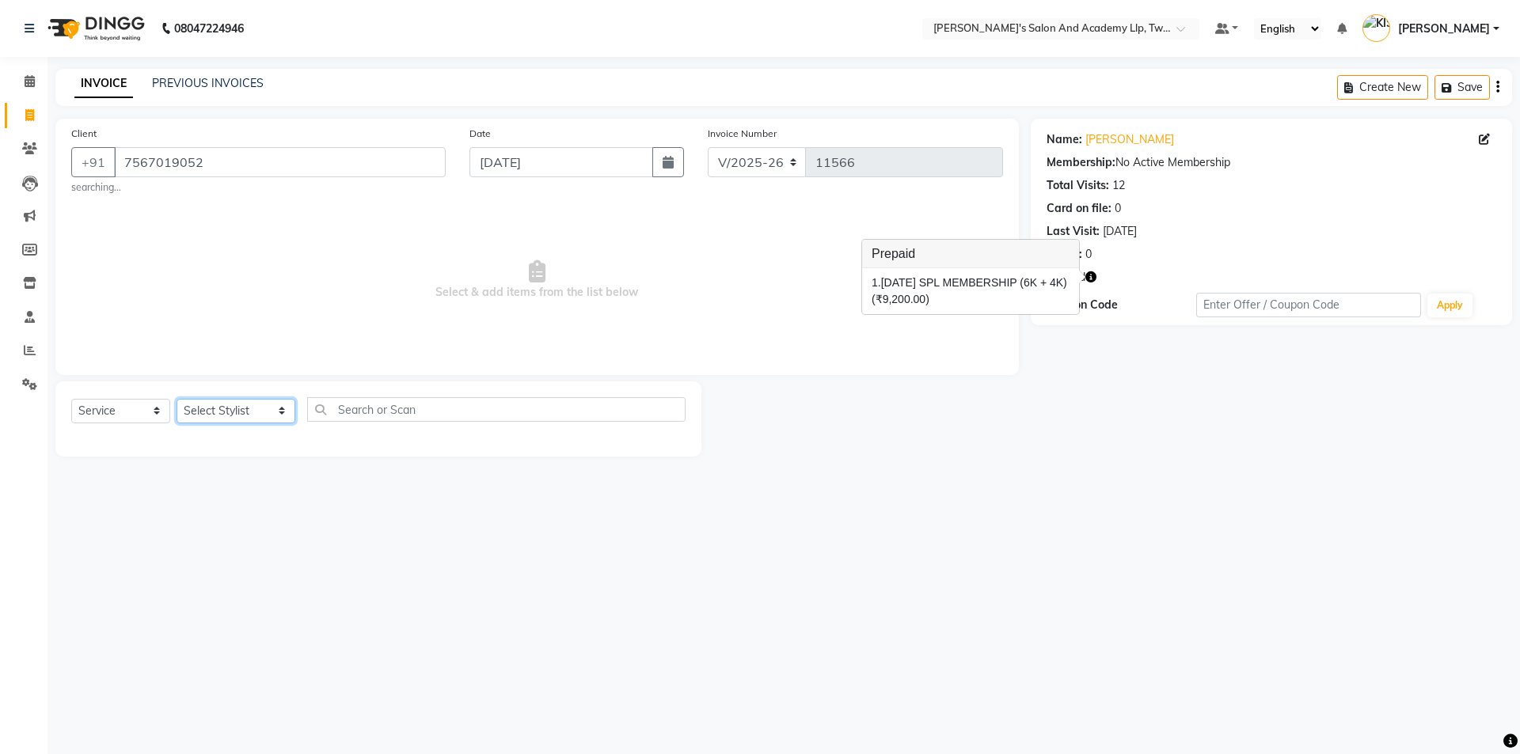
click at [232, 408] on select "Select Stylist [PERSON_NAME] [PERSON_NAME] [PERSON_NAME] [PERSON_NAME] [PERSON_…" at bounding box center [236, 411] width 119 height 25
click at [177, 399] on select "Select Stylist [PERSON_NAME] [PERSON_NAME] [PERSON_NAME] [PERSON_NAME] [PERSON_…" at bounding box center [236, 411] width 119 height 25
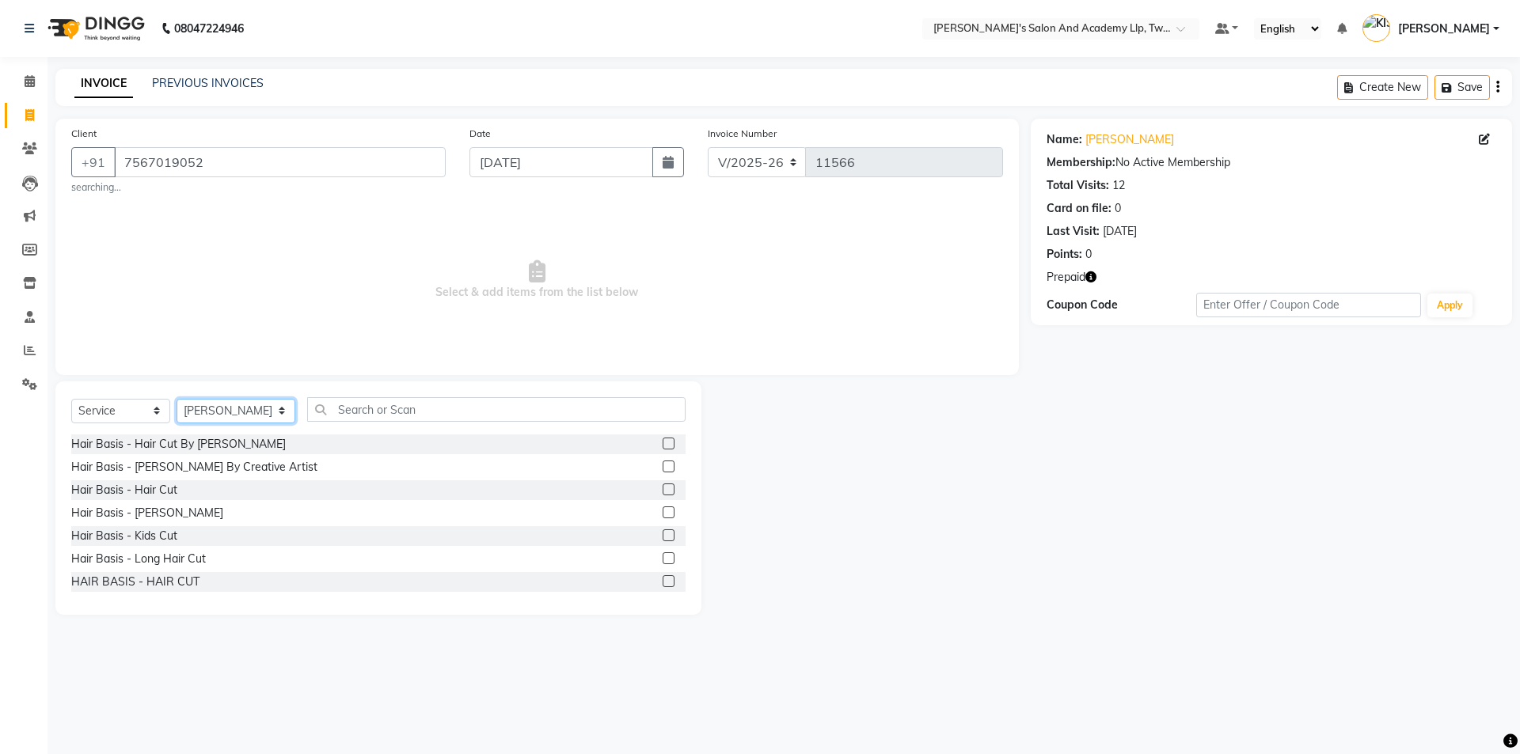
select select "65231"
click at [663, 488] on label at bounding box center [669, 490] width 12 height 12
click at [663, 488] on input "checkbox" at bounding box center [668, 490] width 10 height 10
checkbox input "true"
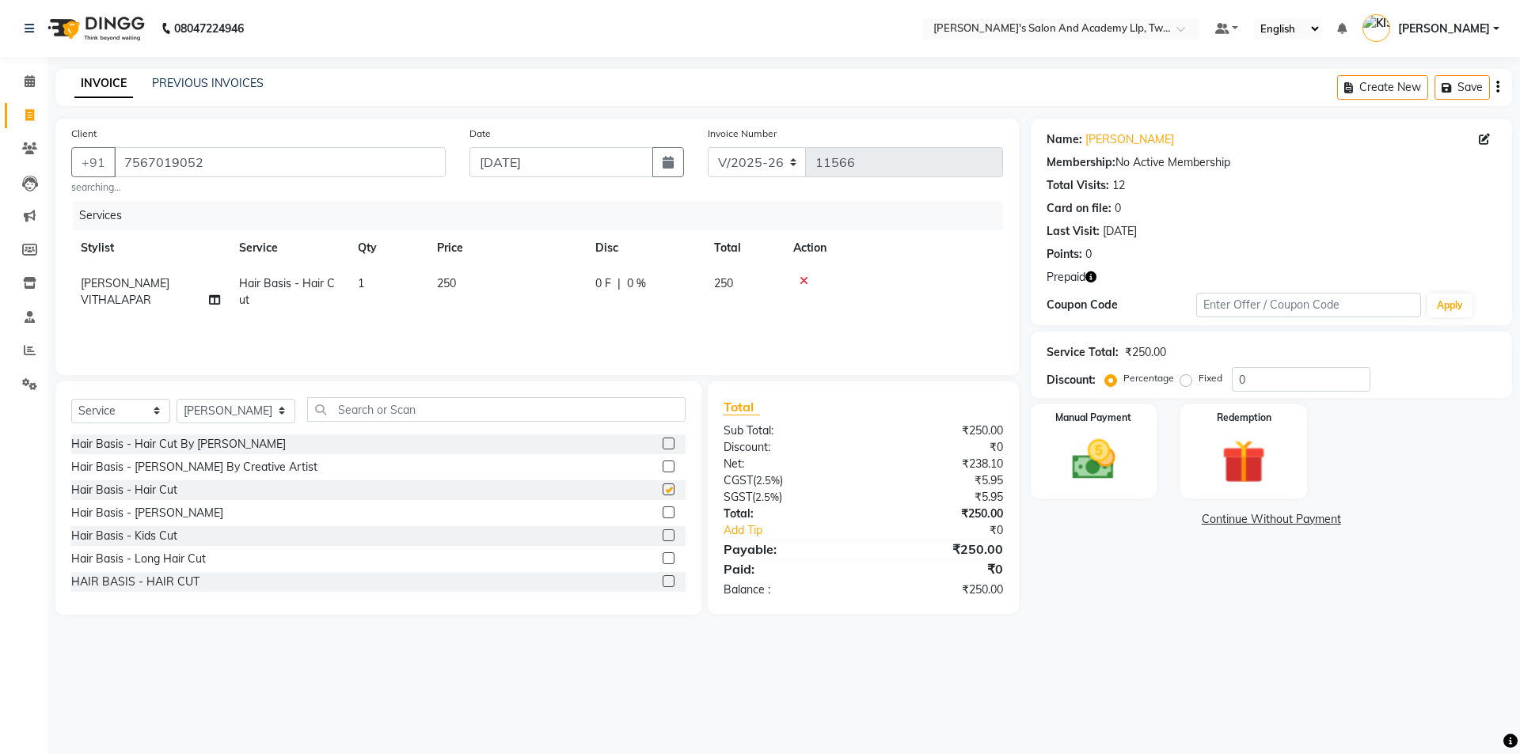
click at [663, 465] on label at bounding box center [669, 467] width 12 height 12
click at [663, 465] on input "checkbox" at bounding box center [668, 467] width 10 height 10
checkbox input "true"
checkbox input "false"
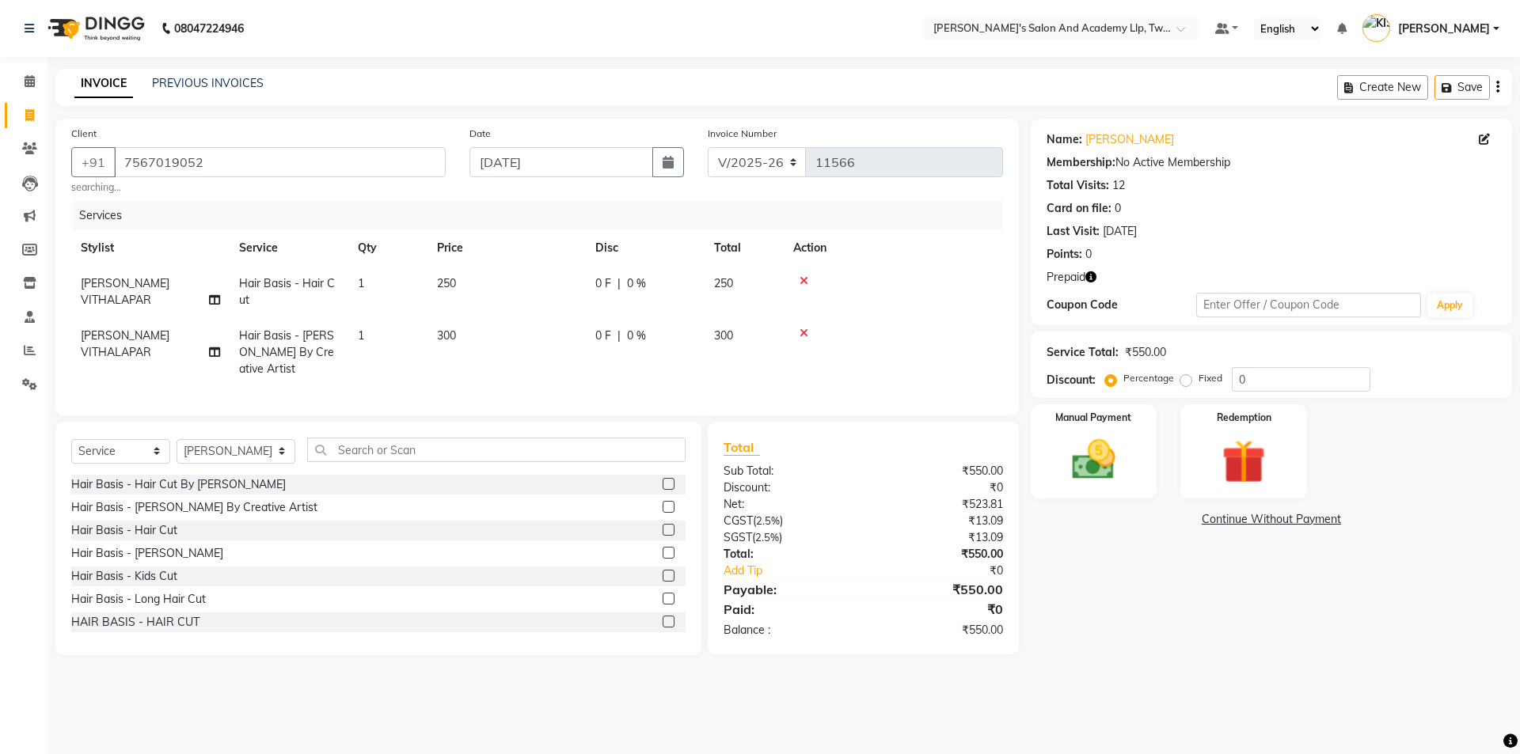
checkbox input "false"
click at [549, 335] on td "300" at bounding box center [506, 352] width 158 height 69
select select "65231"
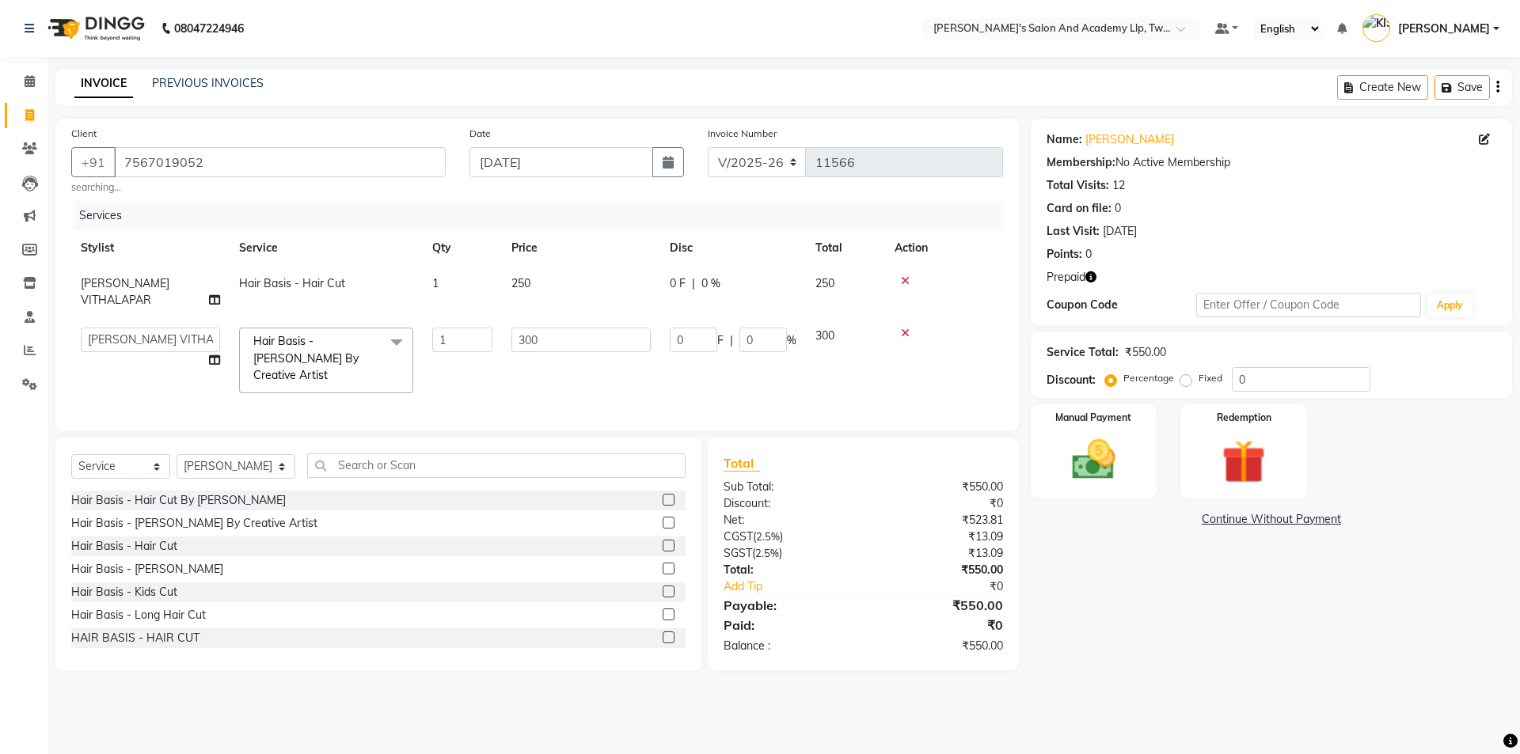
click at [567, 286] on td "250" at bounding box center [581, 292] width 158 height 52
select select "65231"
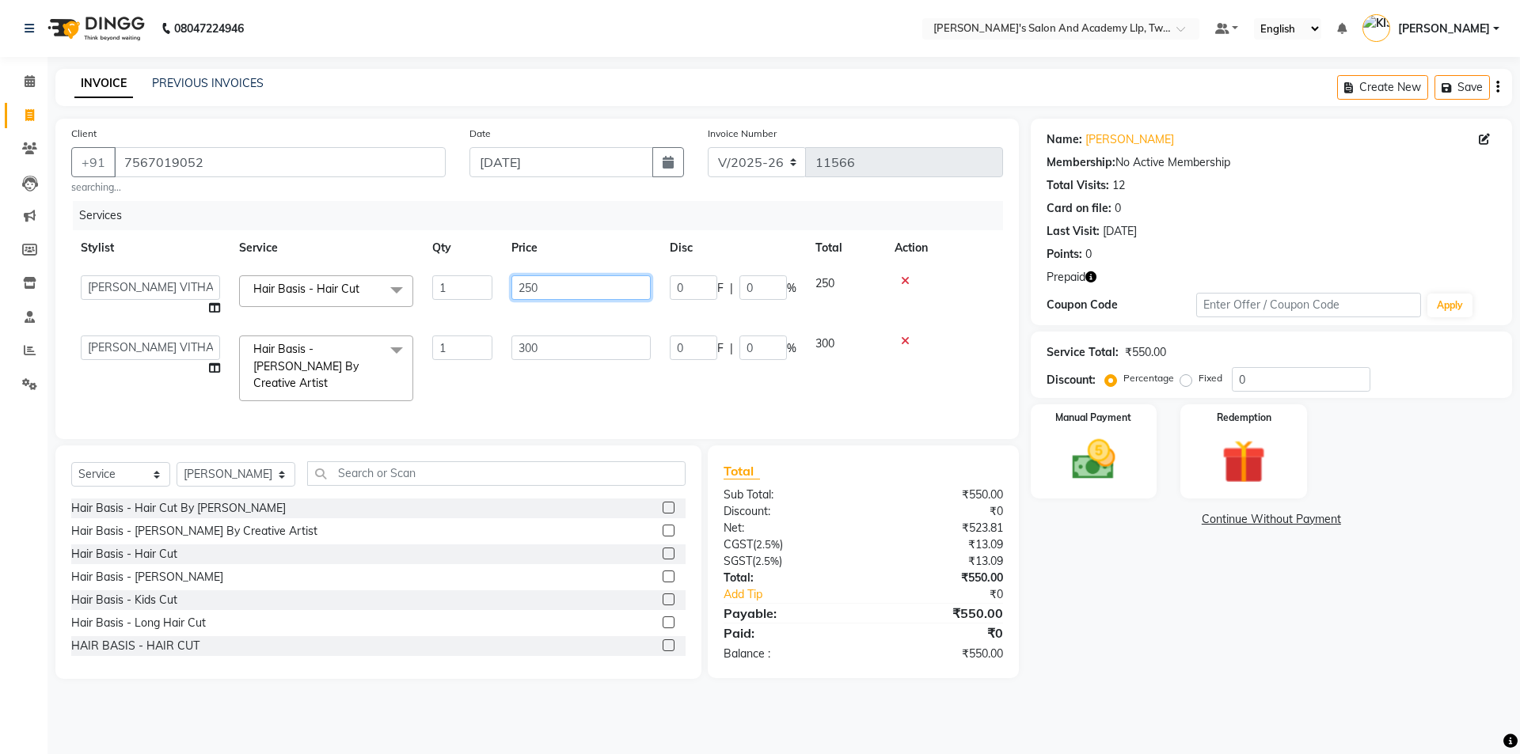
click at [567, 286] on input "250" at bounding box center [580, 287] width 139 height 25
type input "2"
type input "500"
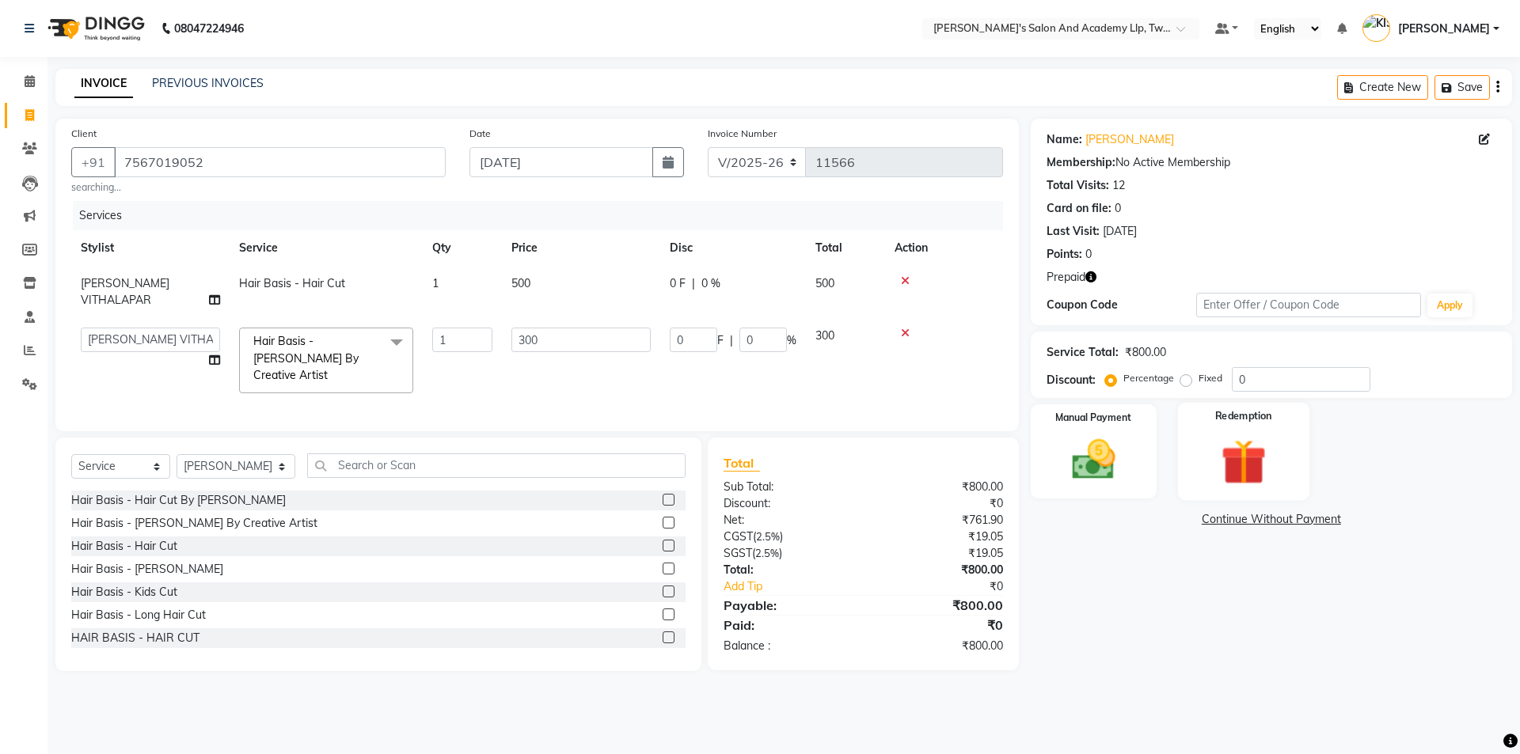
click at [1211, 466] on img at bounding box center [1243, 462] width 74 height 56
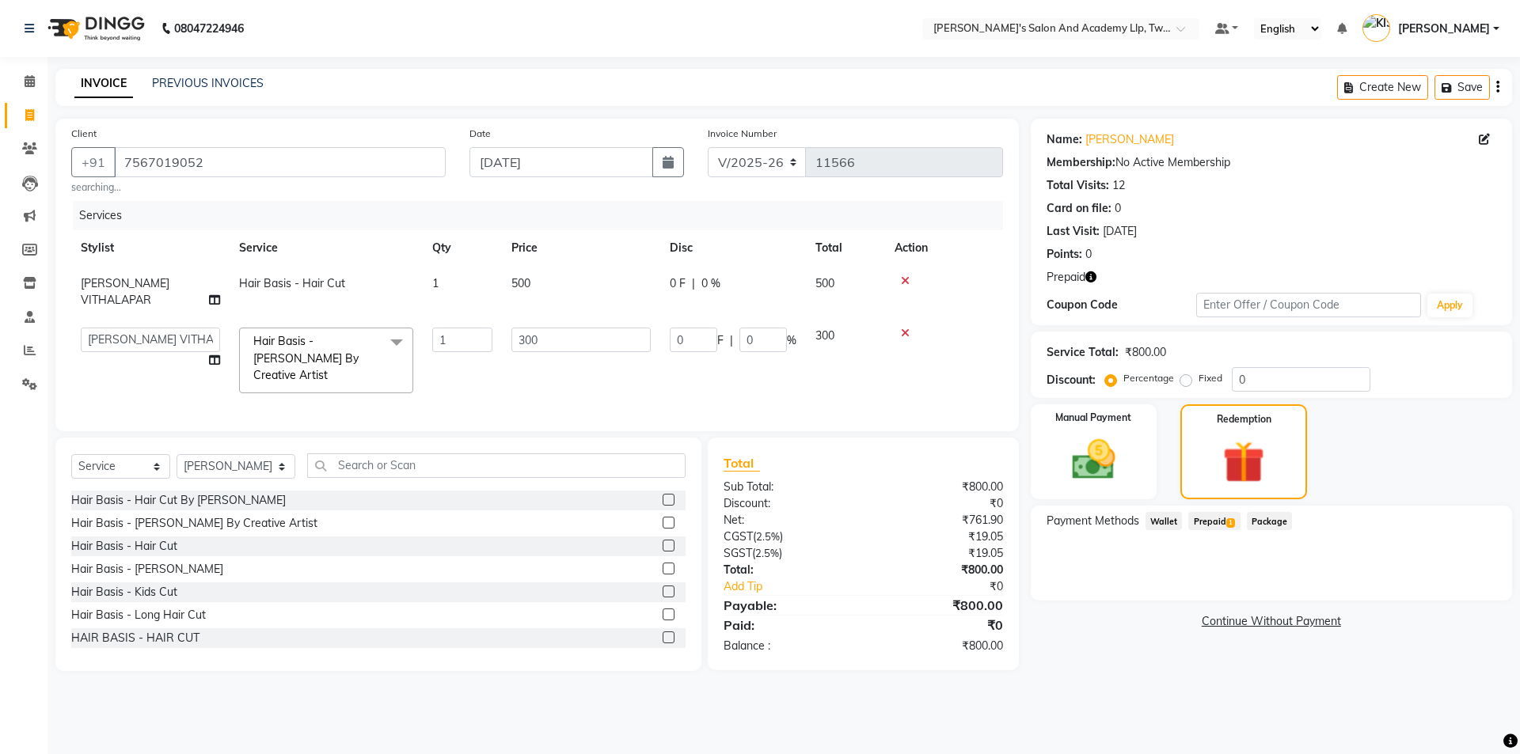
click at [1223, 518] on span "Prepaid 1" at bounding box center [1213, 521] width 51 height 18
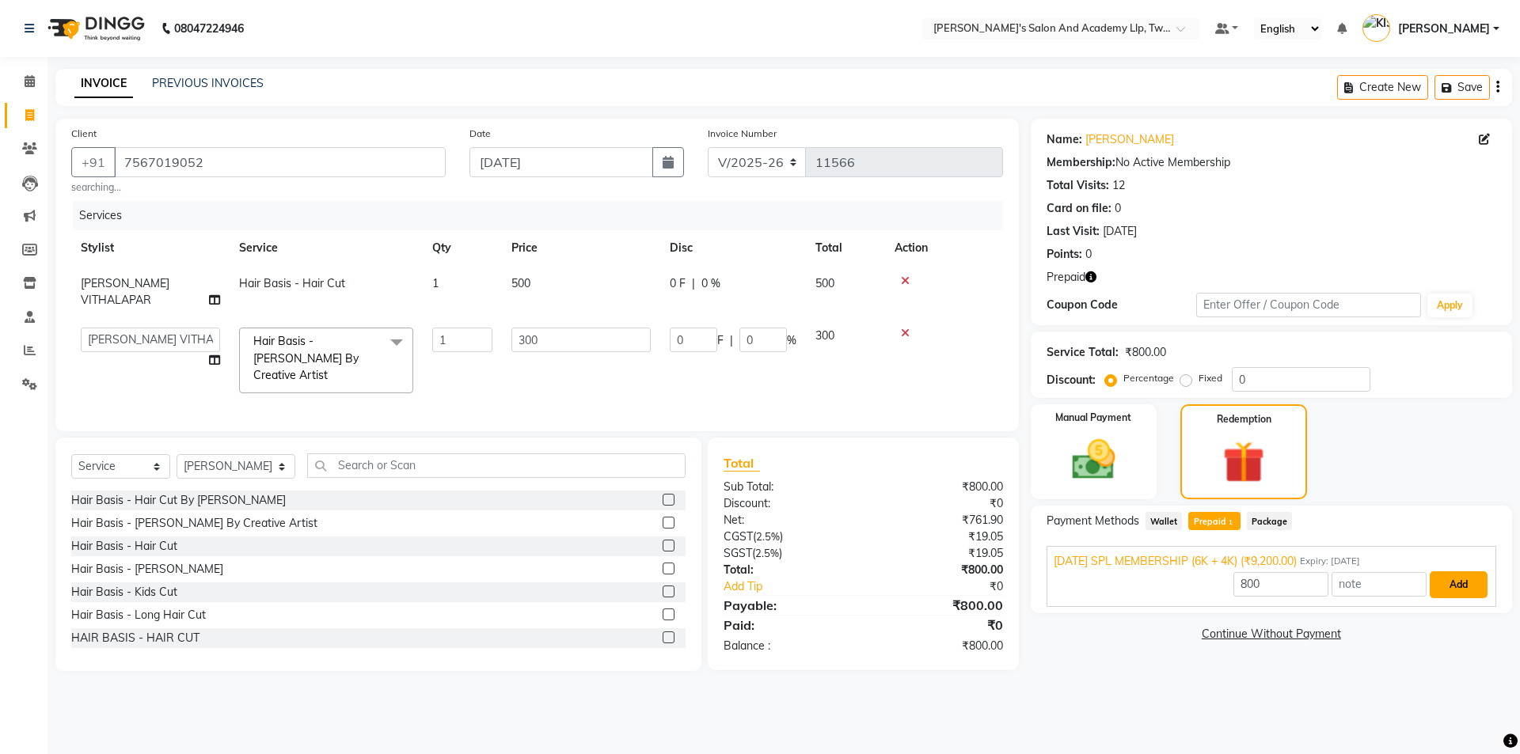
click at [1464, 579] on button "Add" at bounding box center [1458, 584] width 58 height 27
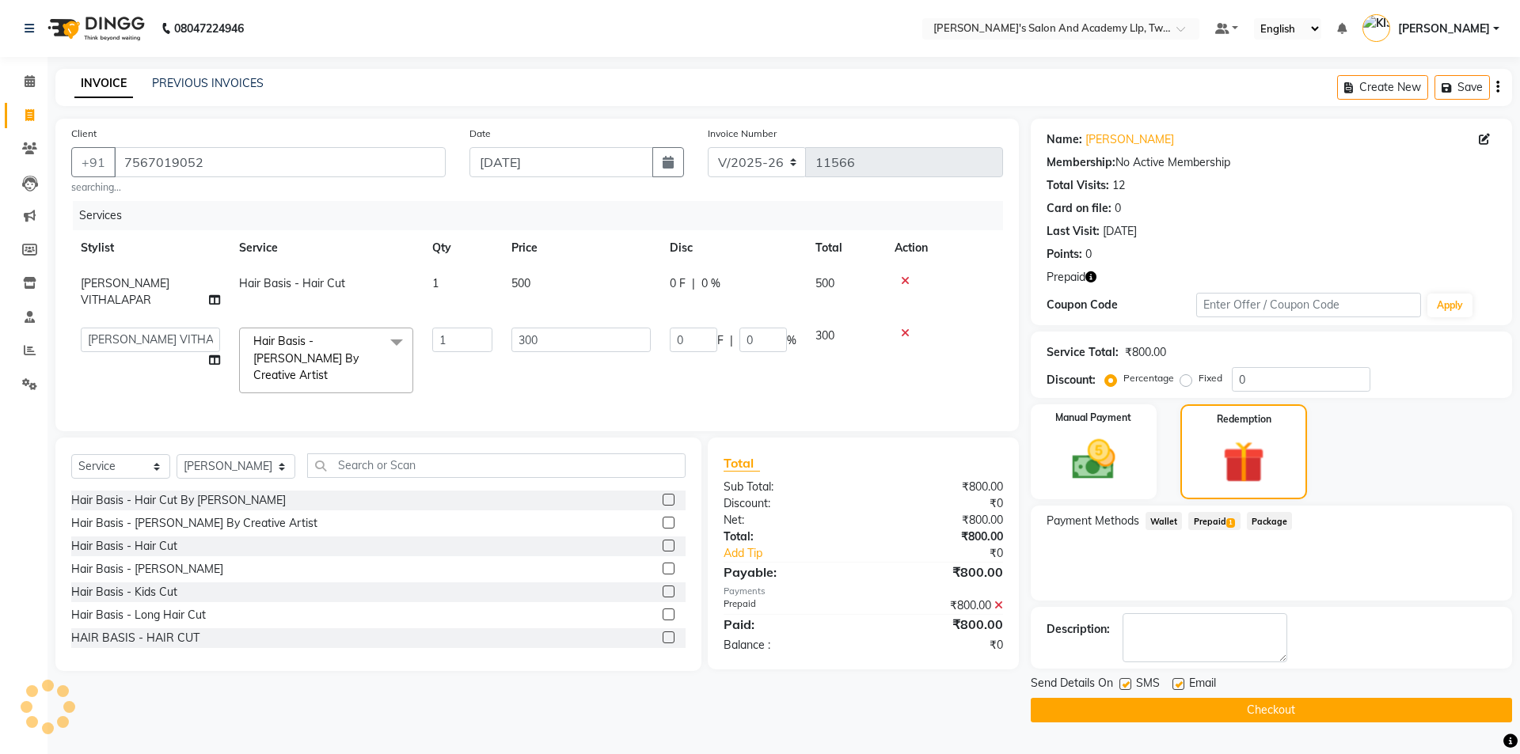
click at [1177, 682] on label at bounding box center [1178, 684] width 12 height 12
click at [1177, 682] on input "checkbox" at bounding box center [1177, 685] width 10 height 10
checkbox input "false"
click at [1190, 704] on button "Checkout" at bounding box center [1271, 710] width 481 height 25
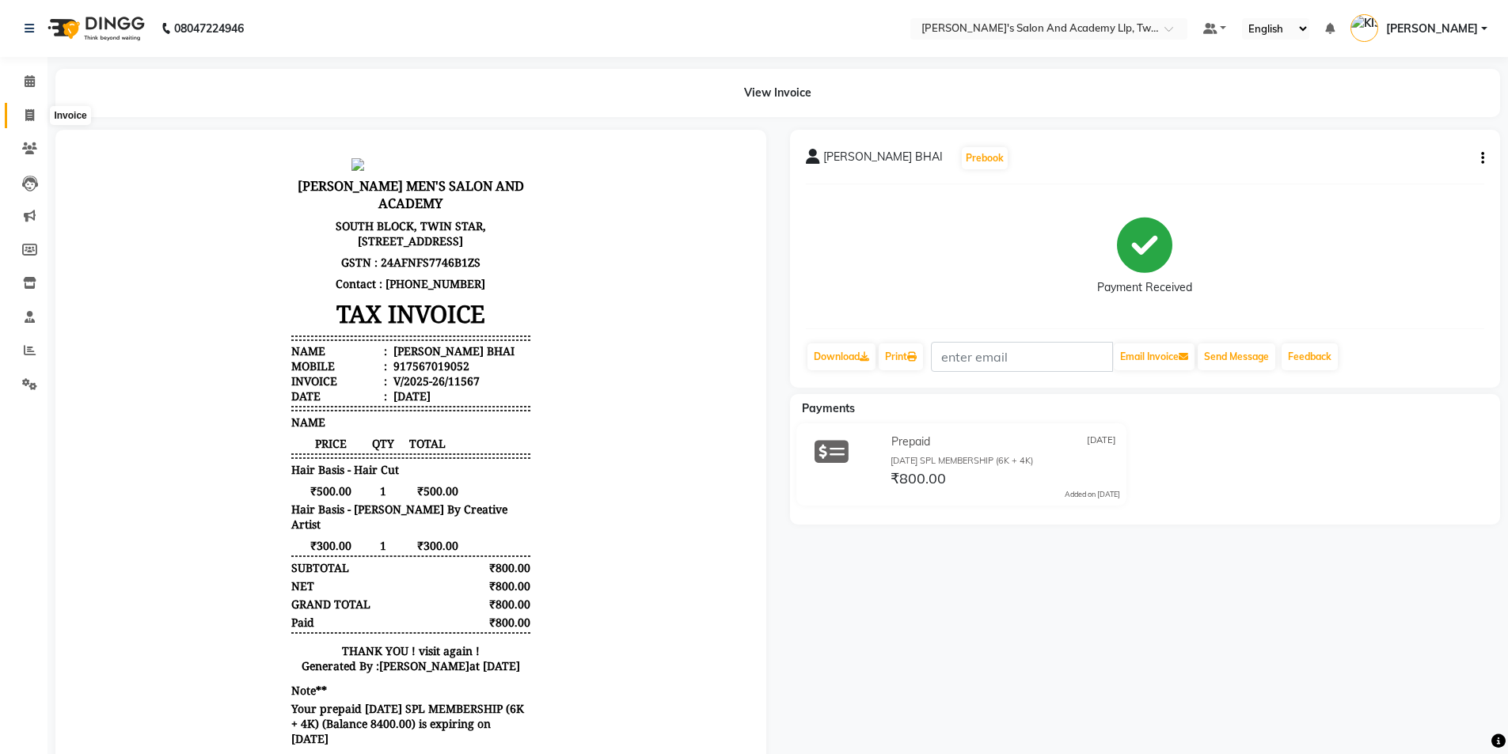
click at [33, 119] on icon at bounding box center [29, 115] width 9 height 12
select select "service"
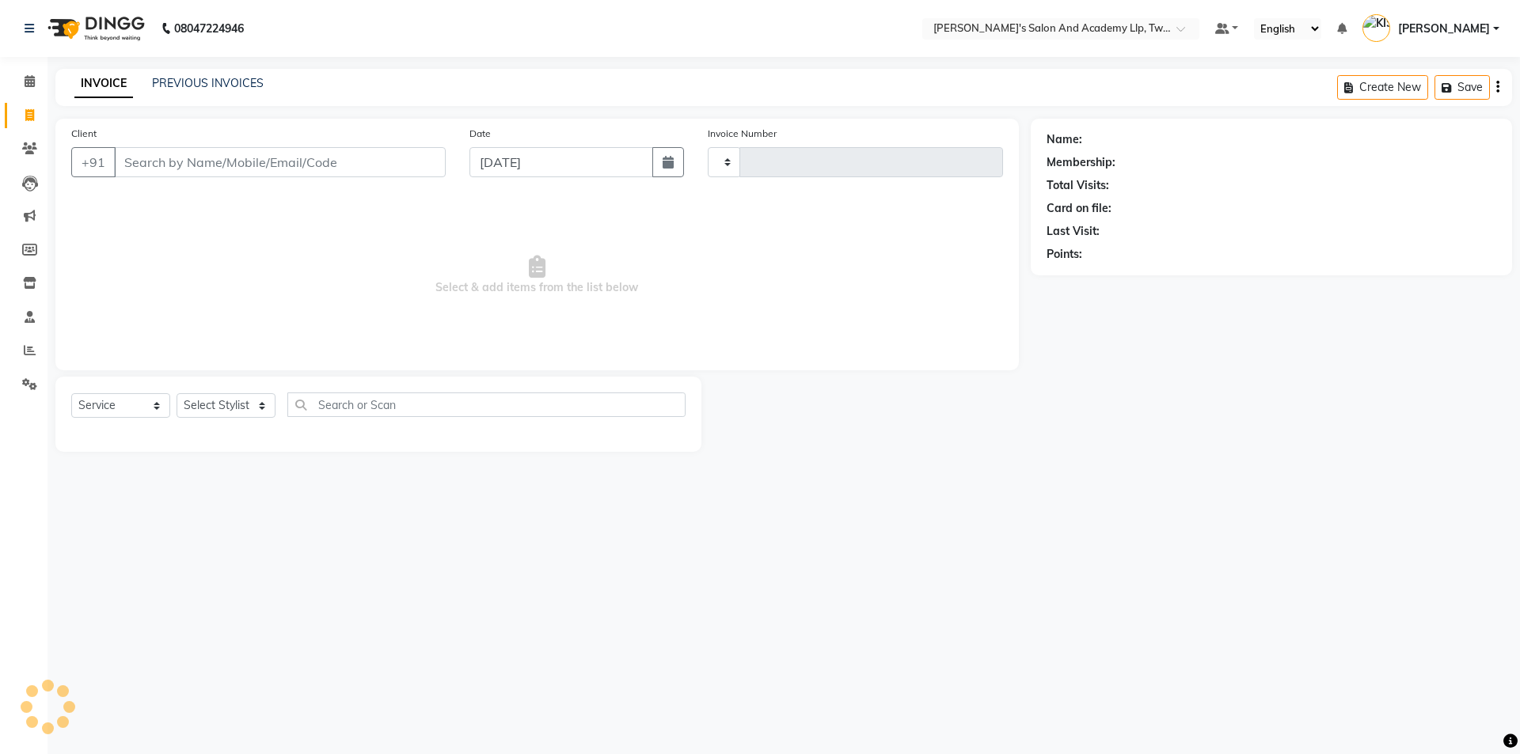
type input "11568"
select select "6985"
type input "8320817953"
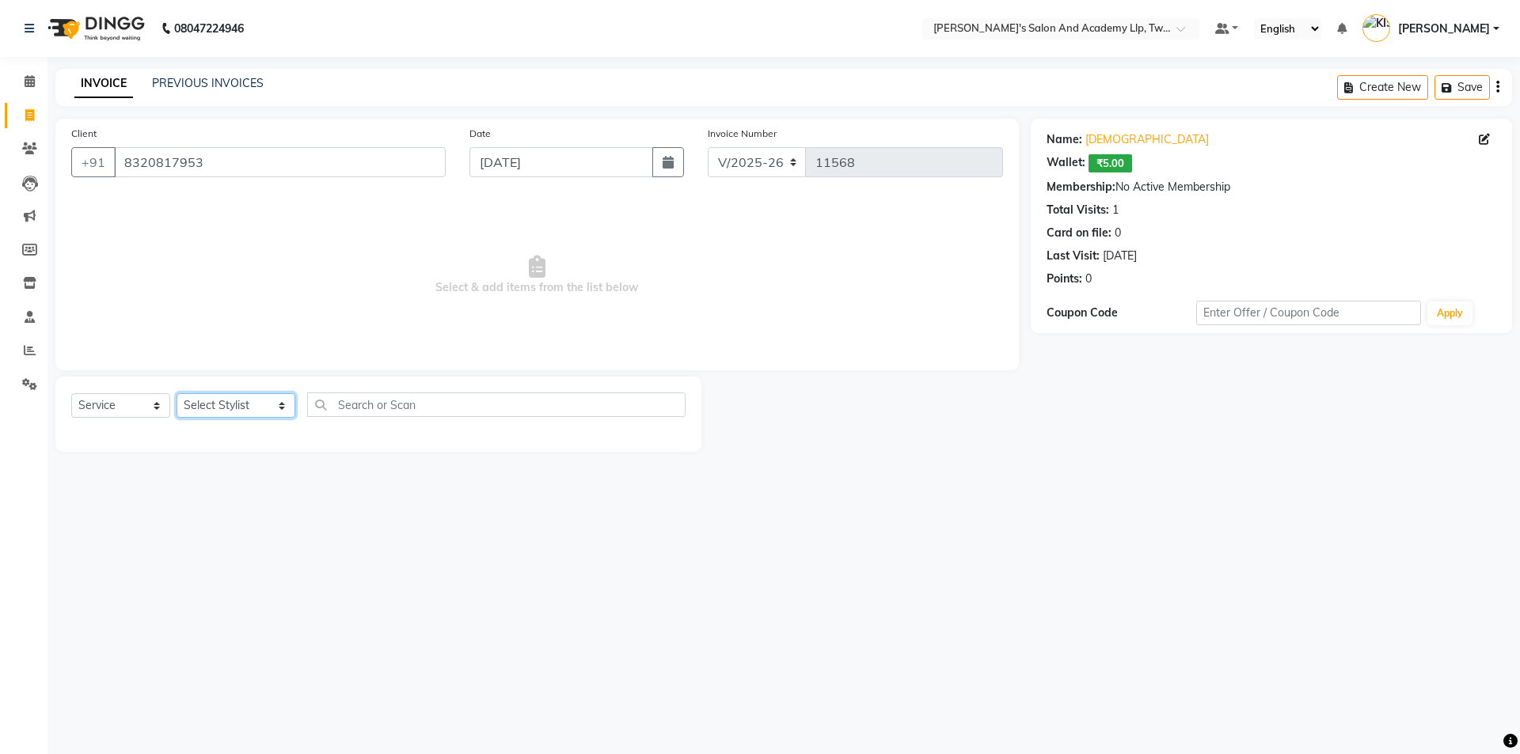
click at [223, 404] on select "Select Stylist [PERSON_NAME] [PERSON_NAME] [PERSON_NAME] [PERSON_NAME] [PERSON_…" at bounding box center [236, 405] width 119 height 25
click at [230, 406] on select "Select Stylist [PERSON_NAME] [PERSON_NAME] [PERSON_NAME] [PERSON_NAME] [PERSON_…" at bounding box center [236, 405] width 119 height 25
select select "91325"
click at [177, 393] on select "Select Stylist [PERSON_NAME] [PERSON_NAME] [PERSON_NAME] [PERSON_NAME] [PERSON_…" at bounding box center [236, 405] width 119 height 25
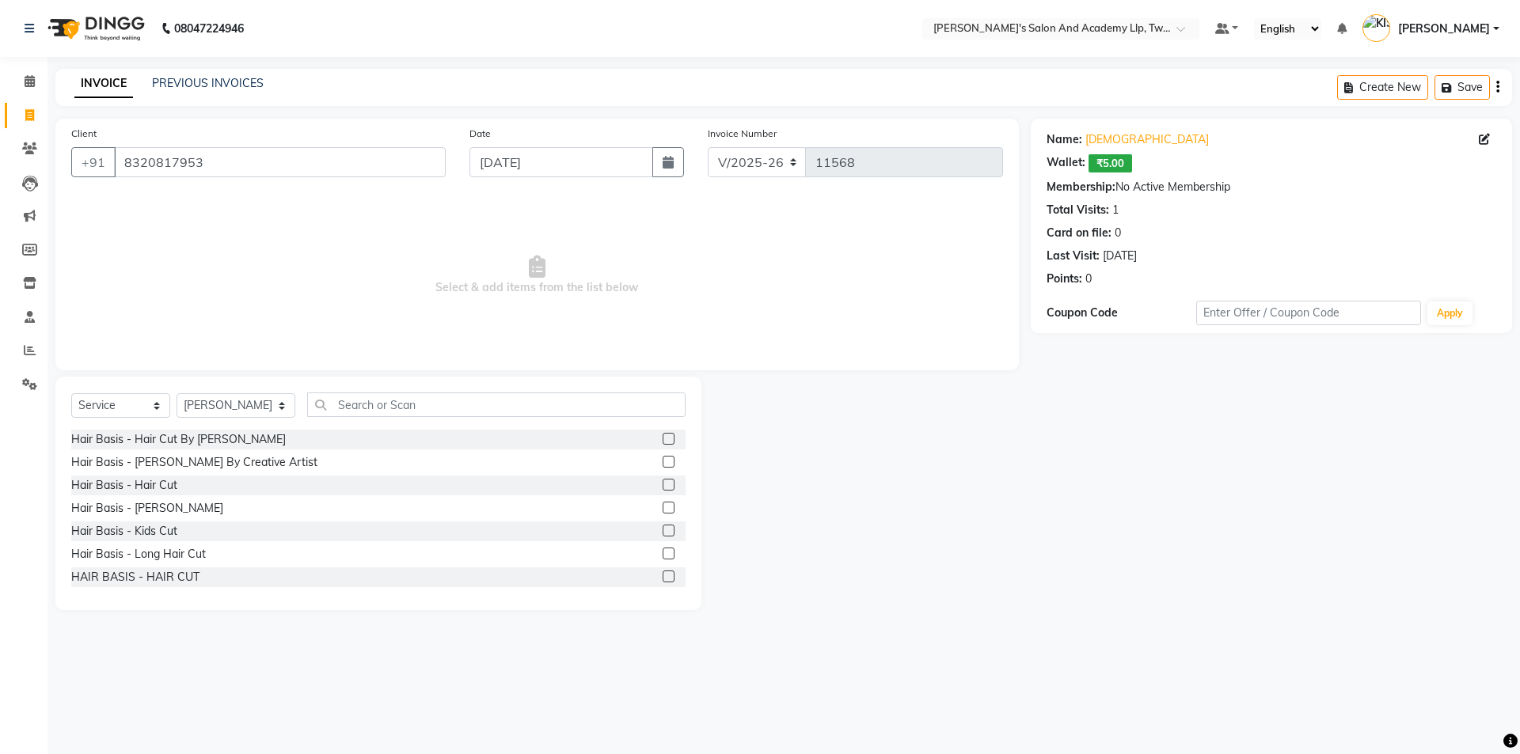
click at [663, 508] on label at bounding box center [669, 508] width 12 height 12
click at [663, 508] on input "checkbox" at bounding box center [668, 508] width 10 height 10
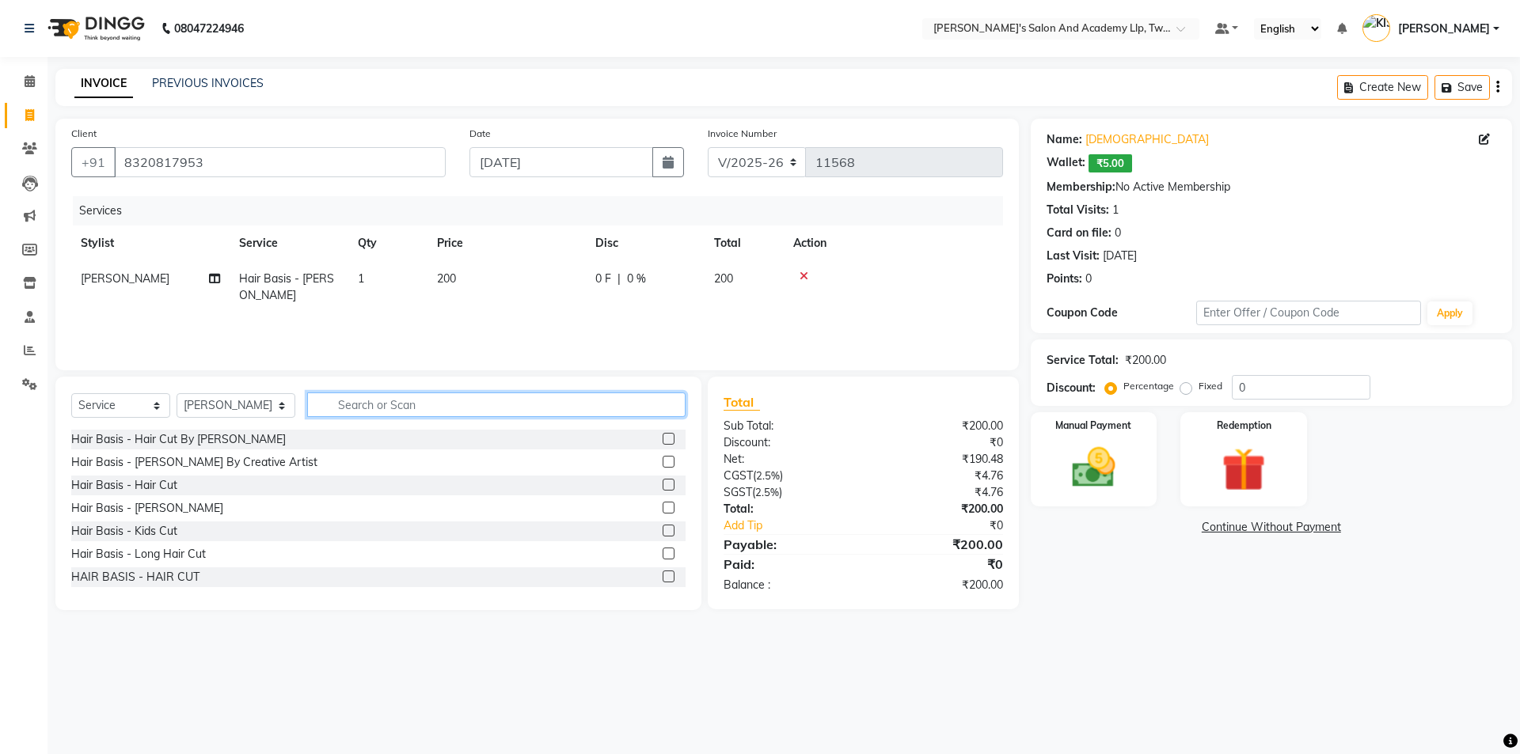
checkbox input "false"
click at [524, 406] on input "text" at bounding box center [496, 405] width 379 height 25
click at [103, 396] on select "Select Service Product Membership Package Voucher Prepaid Gift Card" at bounding box center [120, 405] width 99 height 25
select select "product"
click at [71, 393] on select "Select Service Product Membership Package Voucher Prepaid Gift Card" at bounding box center [120, 405] width 99 height 25
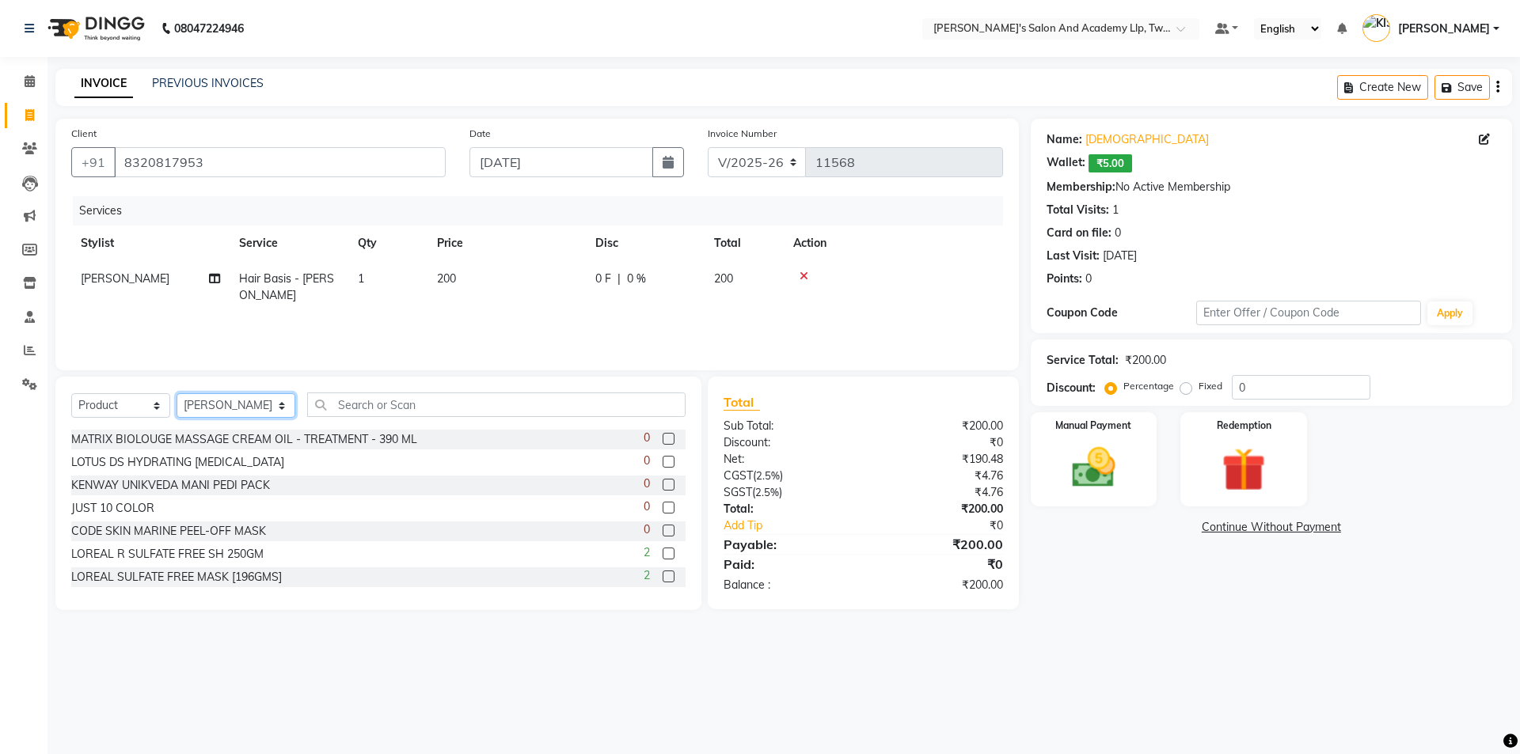
click at [232, 401] on select "Select Stylist [PERSON_NAME] [PERSON_NAME] [PERSON_NAME] [PERSON_NAME] [PERSON_…" at bounding box center [236, 405] width 119 height 25
select select "53991"
click at [177, 393] on select "Select Stylist [PERSON_NAME] [PERSON_NAME] [PERSON_NAME] [PERSON_NAME] [PERSON_…" at bounding box center [236, 405] width 119 height 25
click at [400, 395] on input "text" at bounding box center [496, 405] width 379 height 25
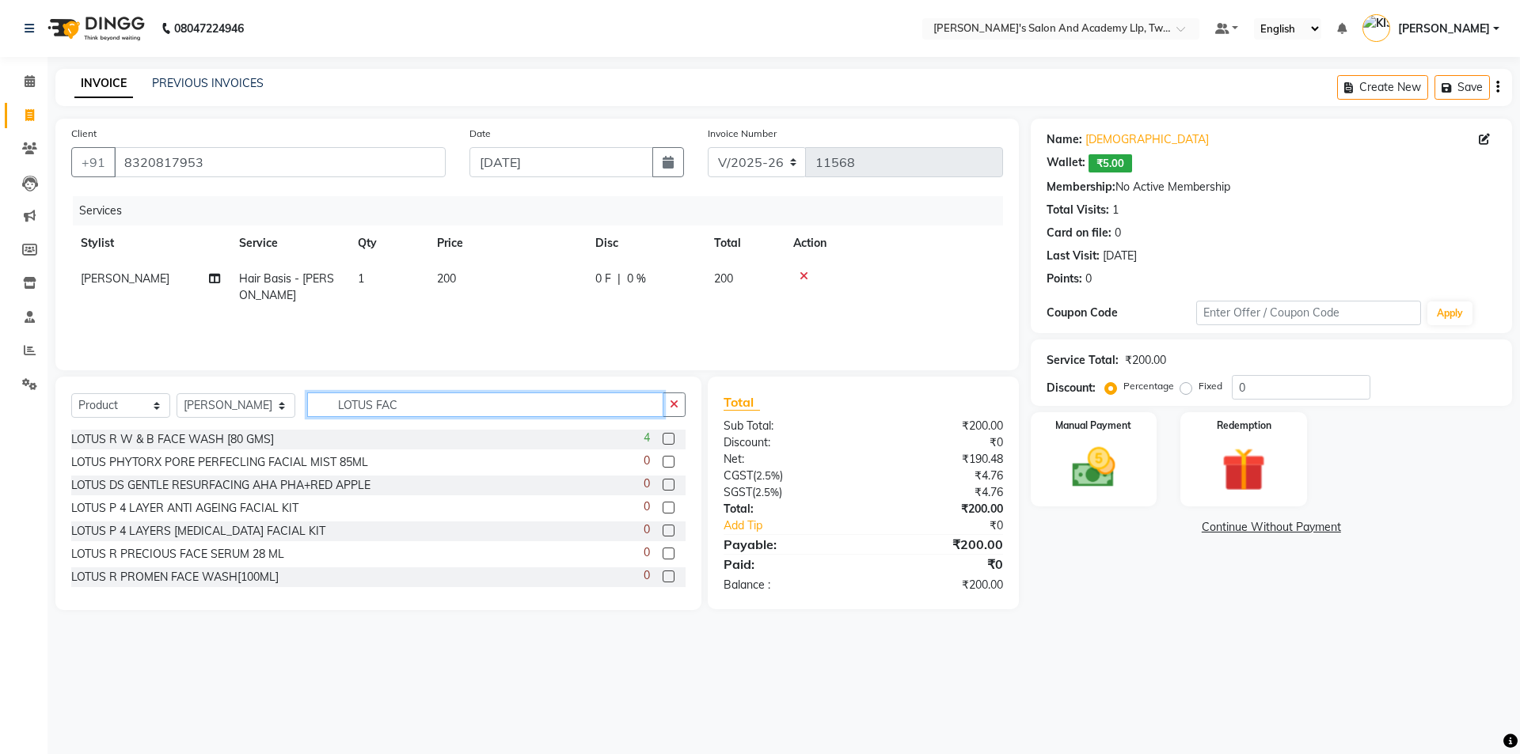
click at [417, 413] on input "LOTUS FAC" at bounding box center [485, 405] width 357 height 25
type input "L"
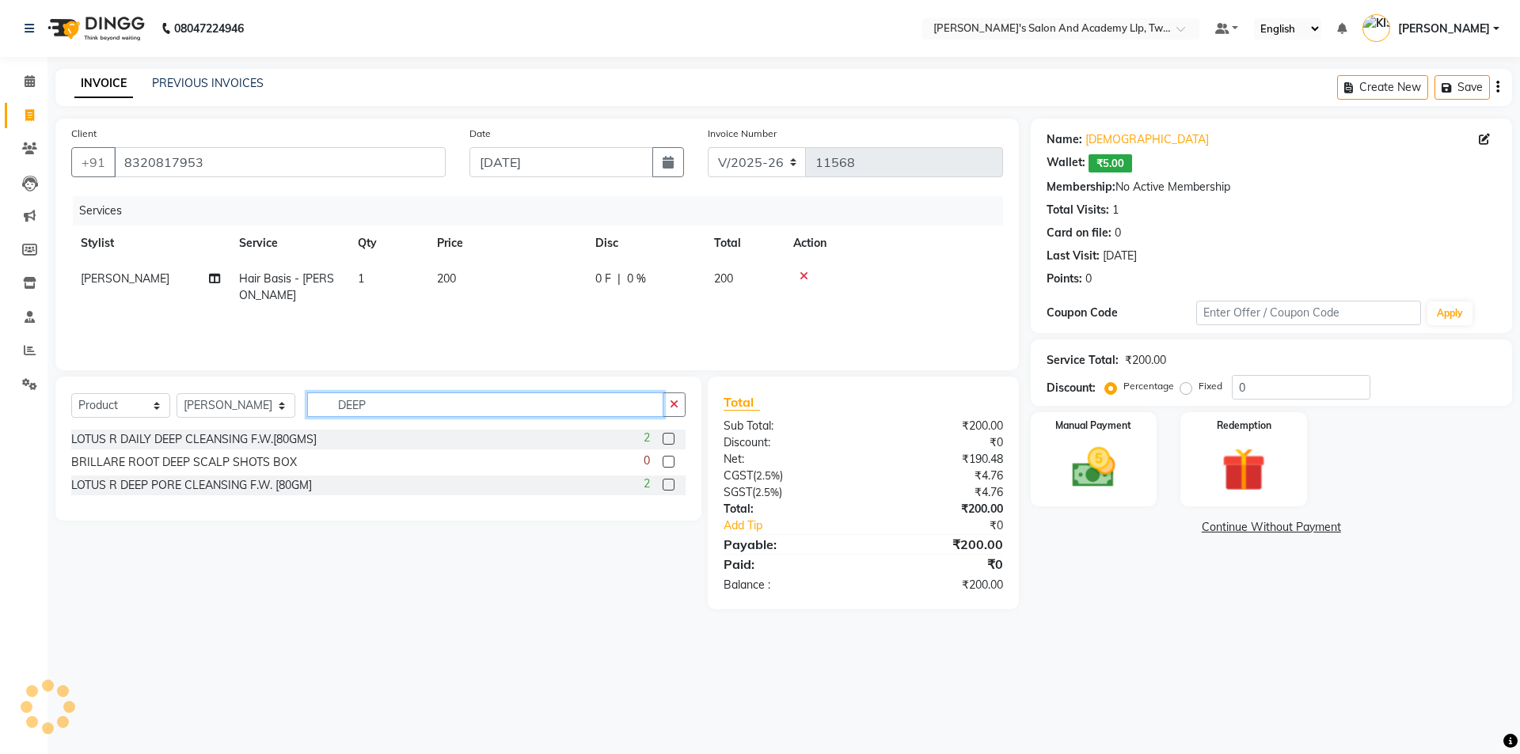
type input "DEEP"
click at [666, 483] on label at bounding box center [669, 485] width 12 height 12
click at [666, 483] on input "checkbox" at bounding box center [668, 485] width 10 height 10
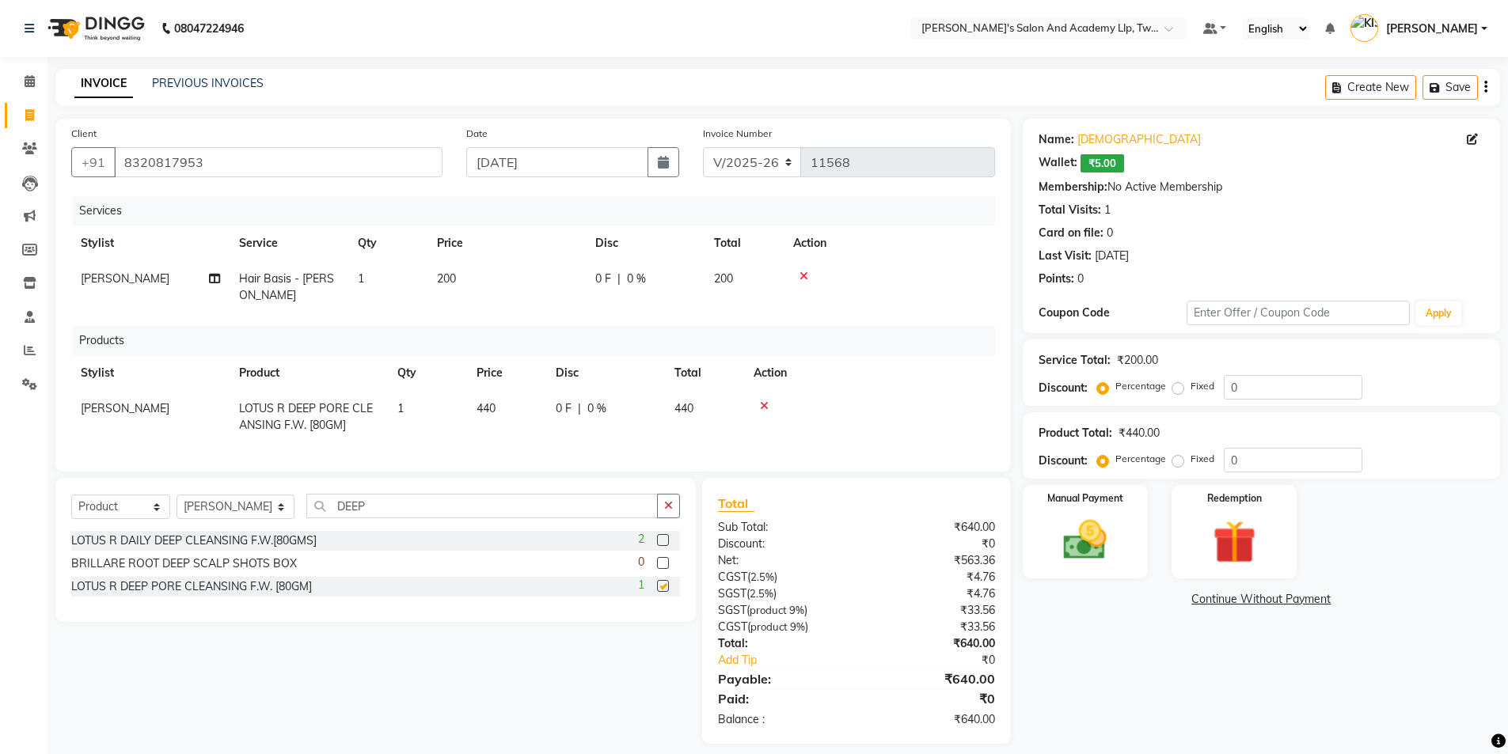
checkbox input "false"
click at [518, 391] on td "440" at bounding box center [506, 417] width 79 height 52
select select "53991"
click at [521, 401] on input "440" at bounding box center [506, 413] width 60 height 25
type input "475"
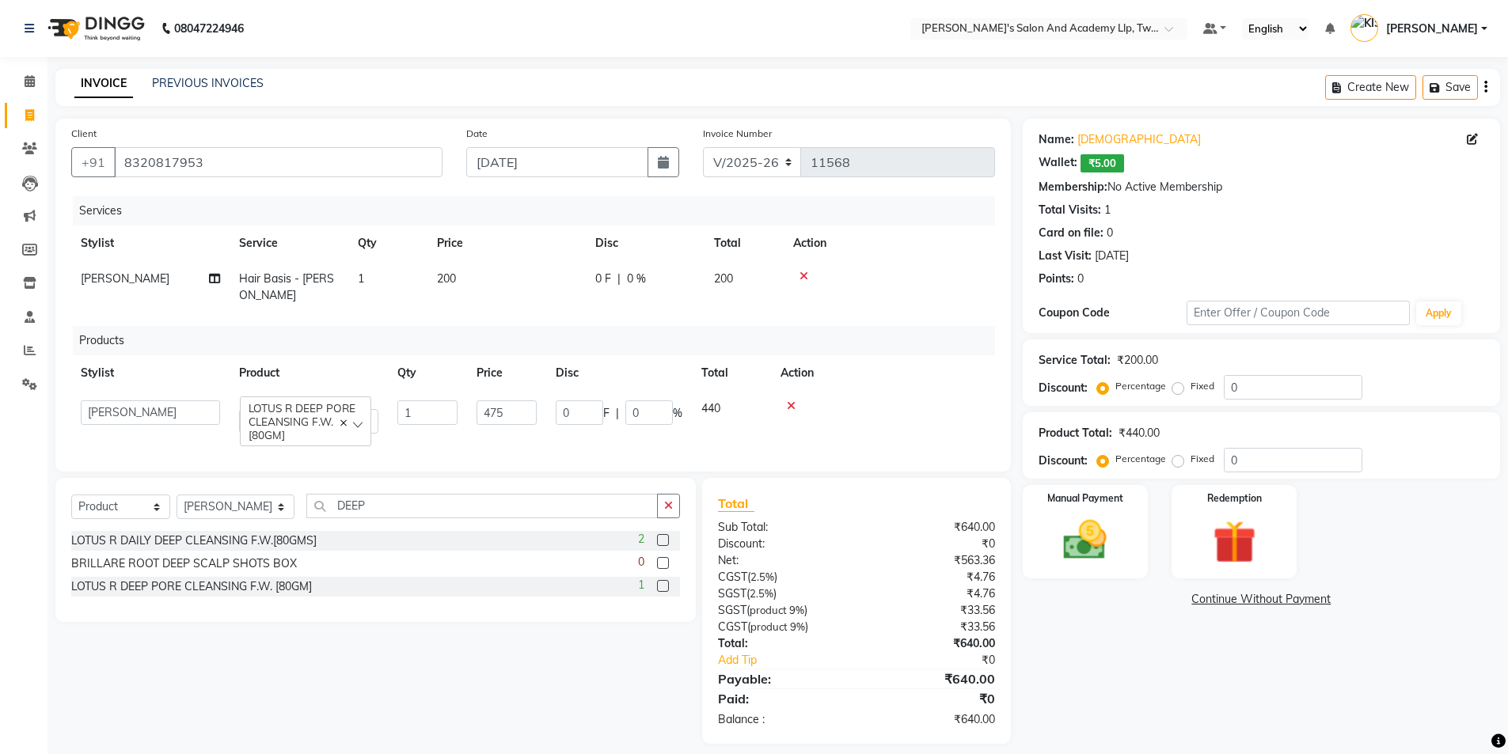
click at [513, 429] on div "Services Stylist Service Qty Price Disc Total Action AAKASH SOLANKI Hair Basis …" at bounding box center [533, 326] width 924 height 260
click at [1192, 551] on div "Redemption" at bounding box center [1234, 532] width 131 height 97
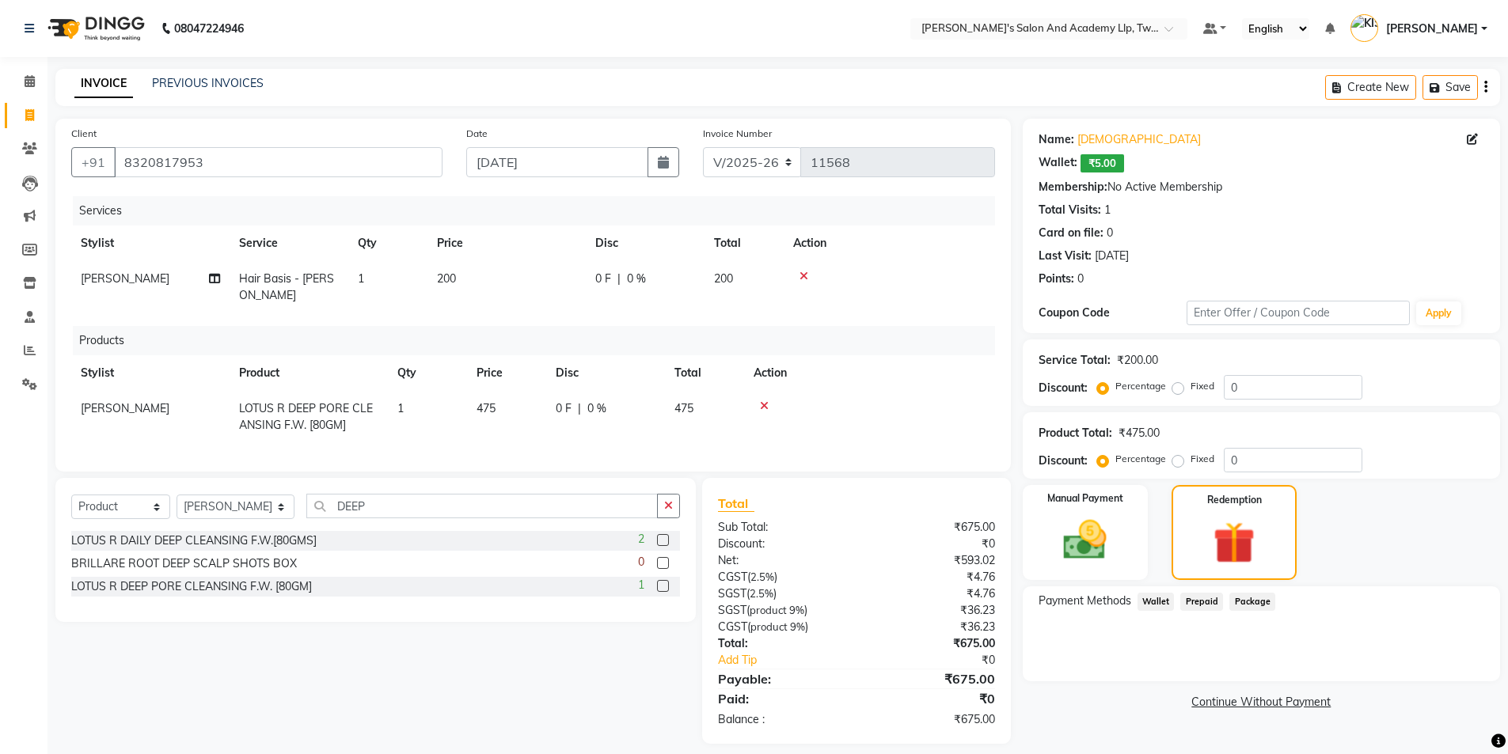
click at [1152, 602] on span "Wallet" at bounding box center [1155, 602] width 37 height 18
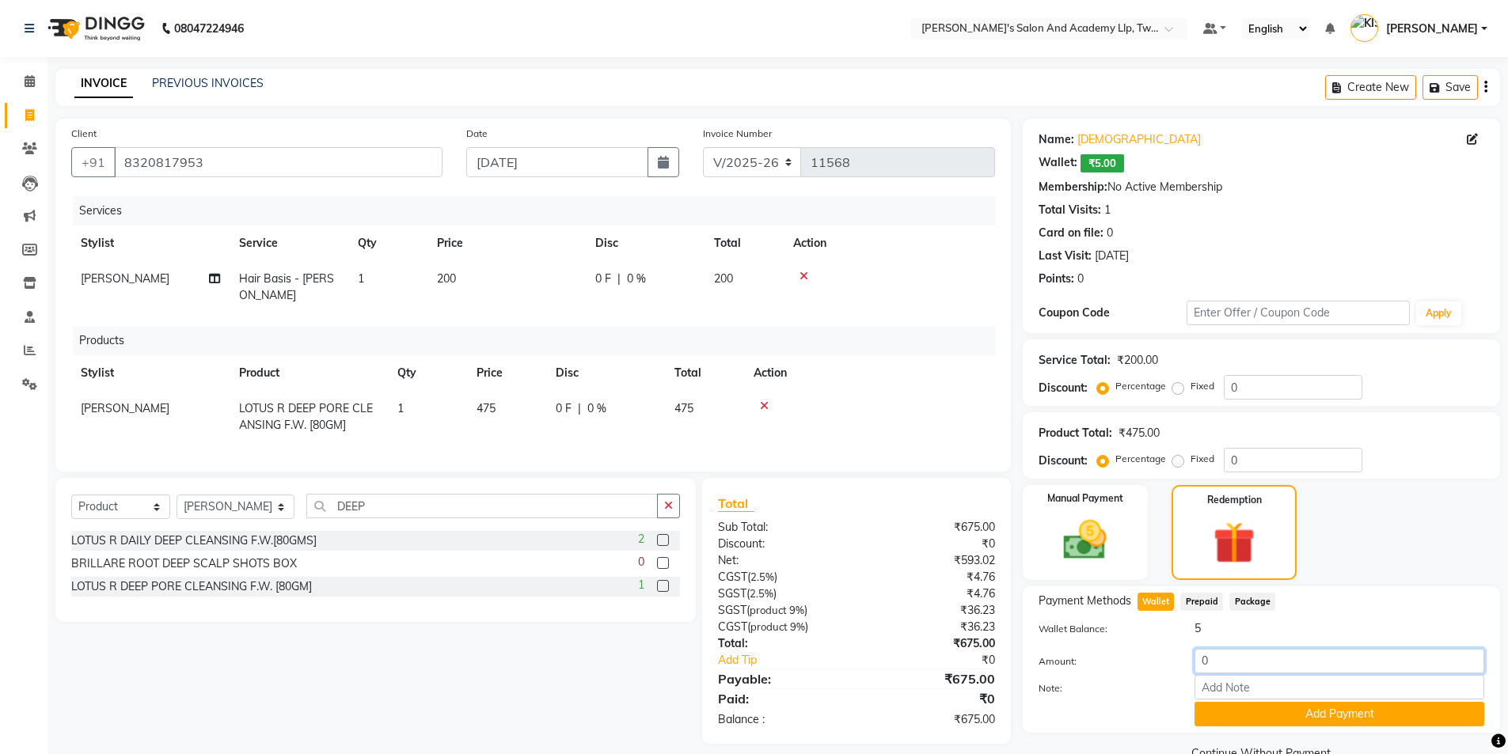
drag, startPoint x: 1228, startPoint y: 654, endPoint x: 1221, endPoint y: 659, distance: 8.6
click at [1228, 654] on input "0" at bounding box center [1339, 661] width 290 height 25
type input "5"
click at [1222, 719] on button "Add Payment" at bounding box center [1339, 714] width 290 height 25
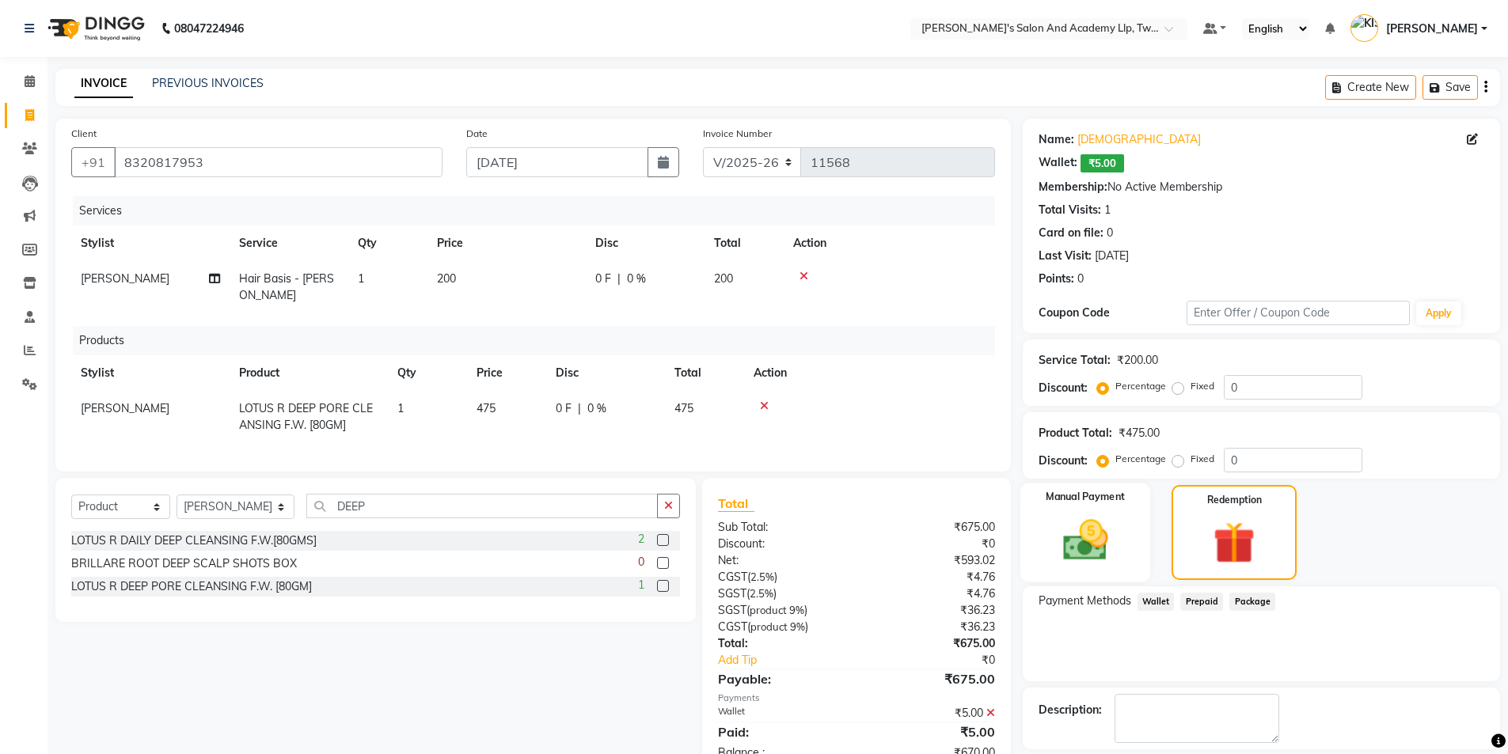
click at [1098, 545] on img at bounding box center [1085, 539] width 73 height 51
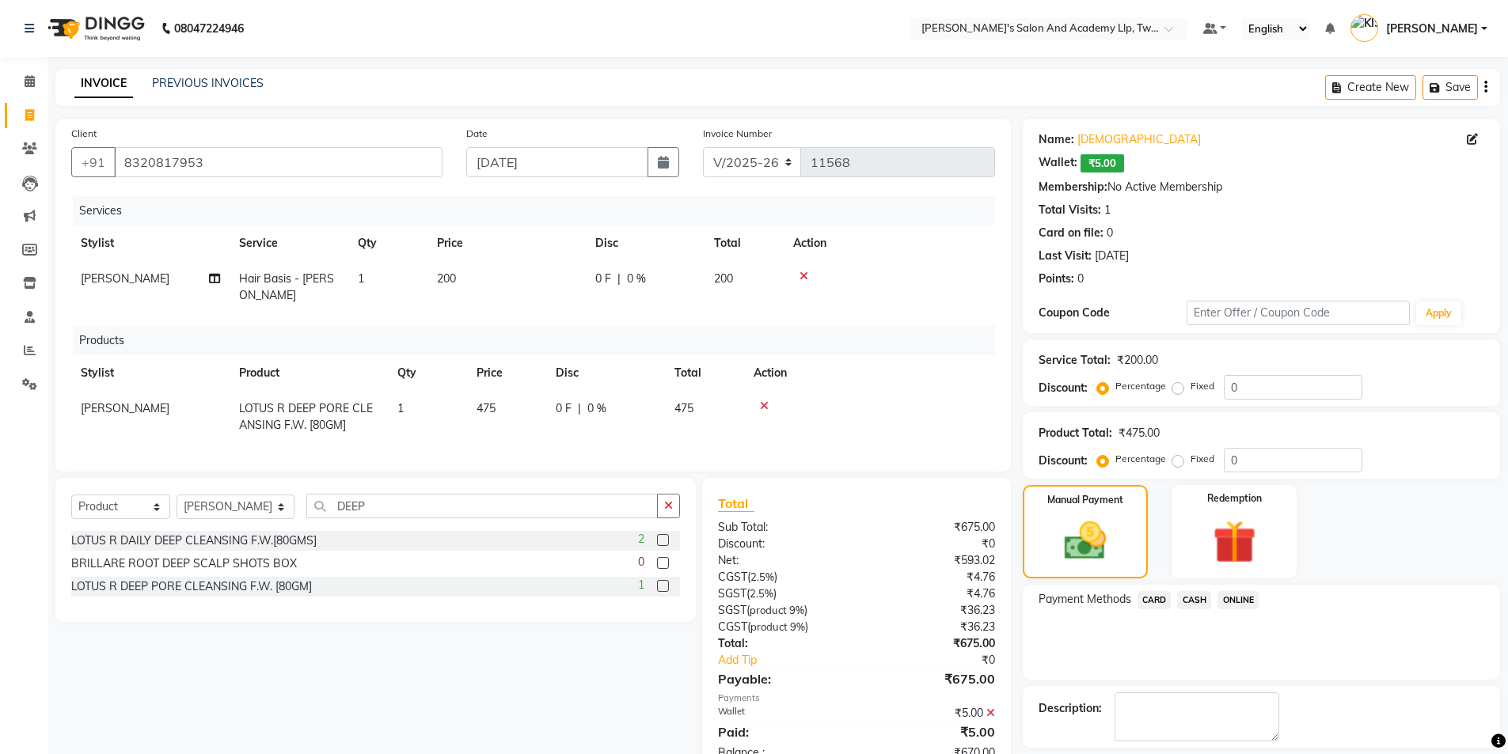
click at [1186, 599] on span "CASH" at bounding box center [1194, 600] width 34 height 18
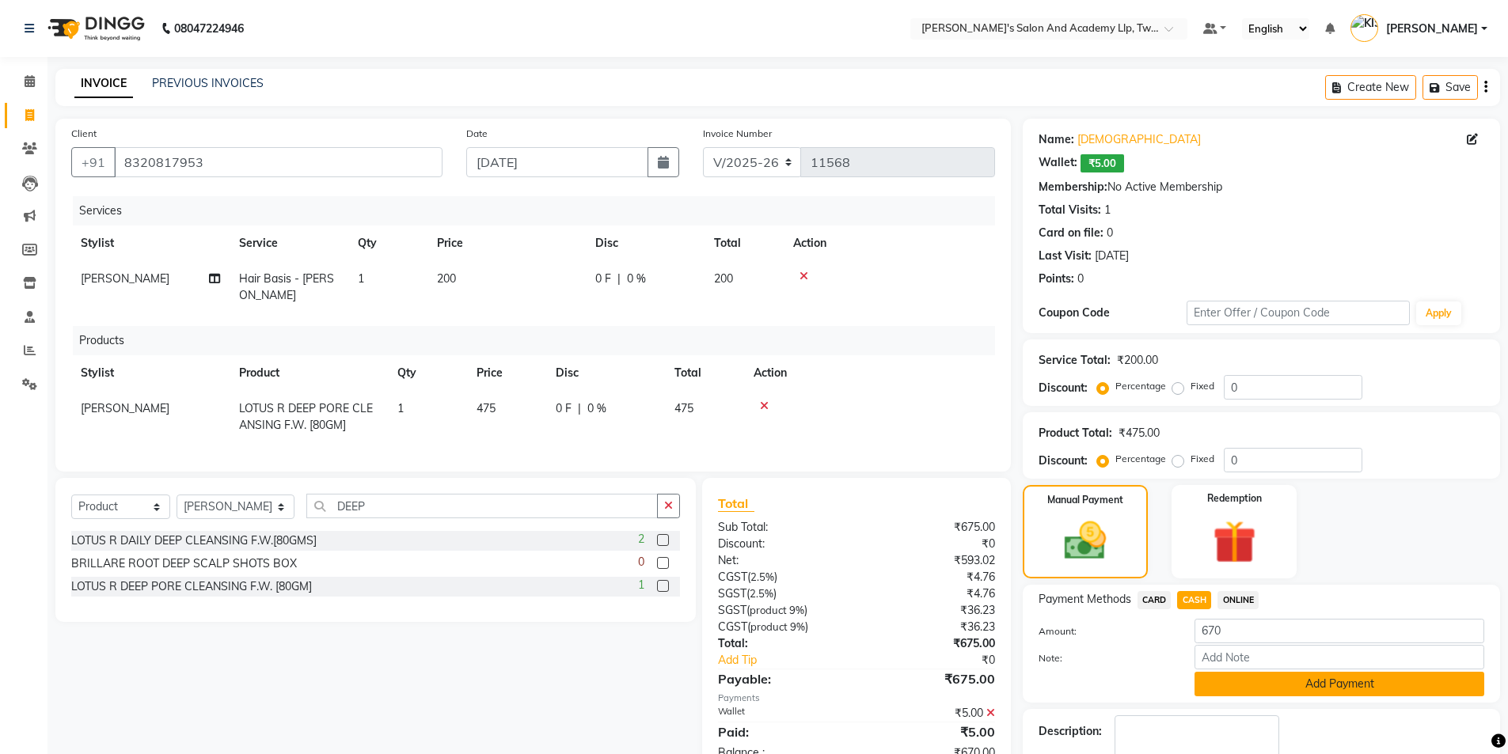
click at [1220, 680] on button "Add Payment" at bounding box center [1339, 684] width 290 height 25
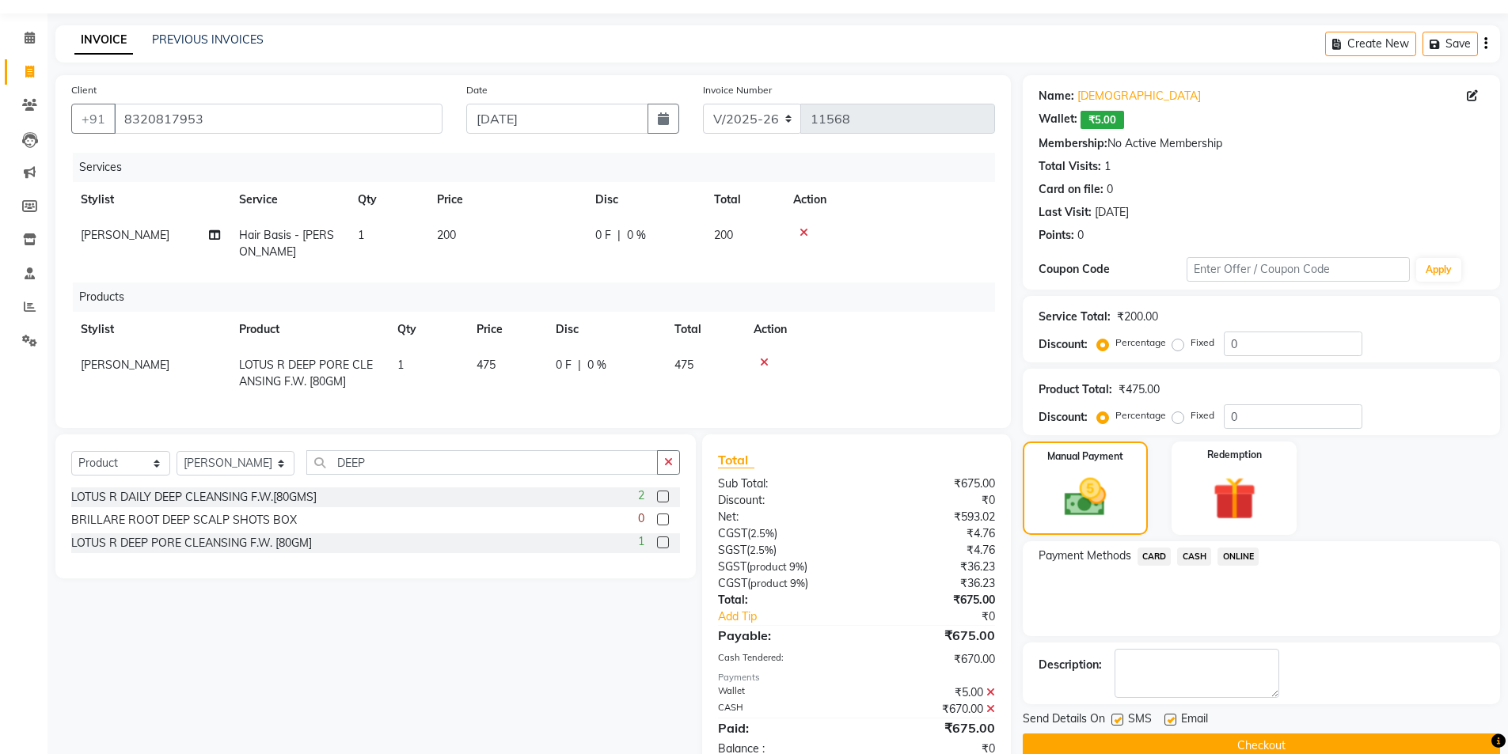
scroll to position [82, 0]
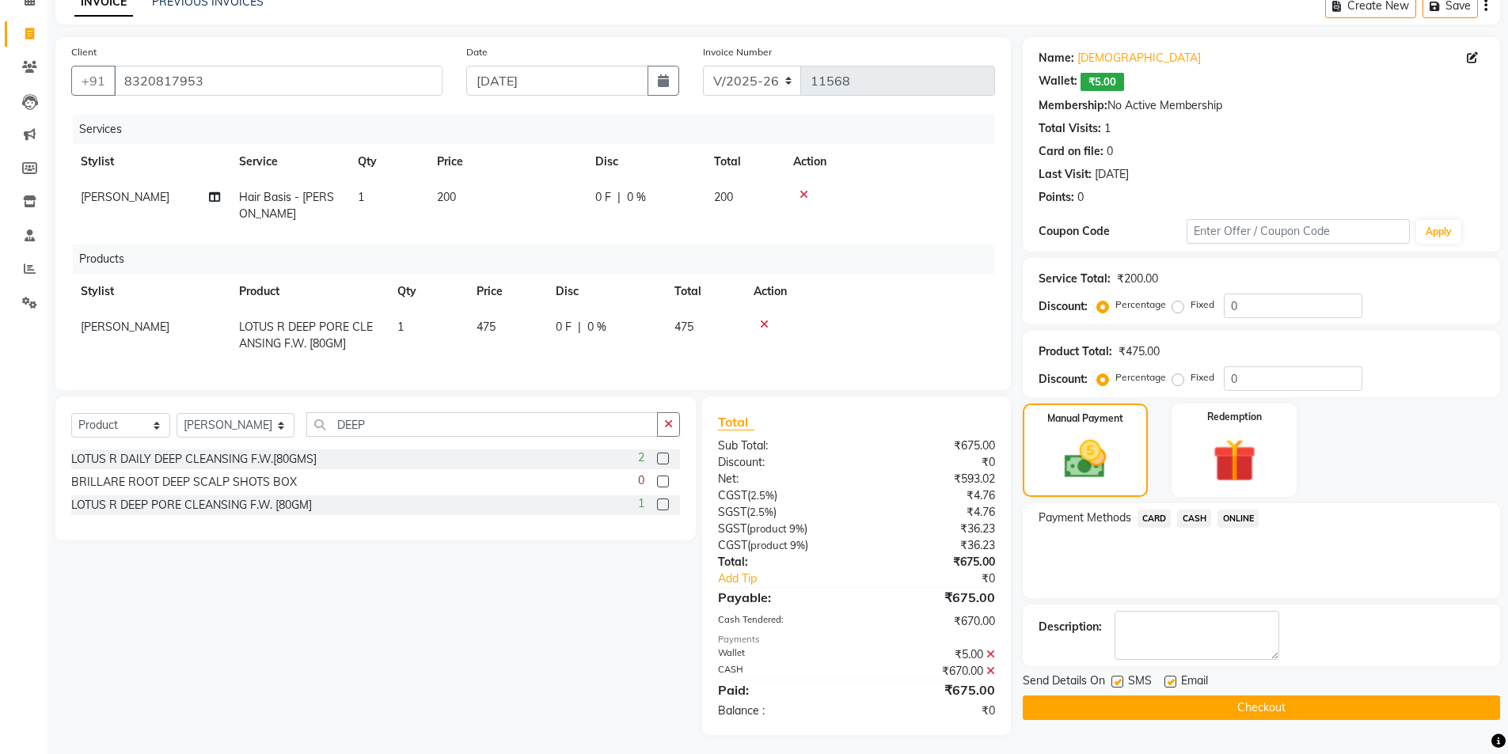
click at [1171, 681] on label at bounding box center [1170, 682] width 12 height 12
click at [1171, 681] on input "checkbox" at bounding box center [1169, 683] width 10 height 10
checkbox input "false"
click at [1113, 682] on label at bounding box center [1117, 682] width 12 height 12
click at [1113, 682] on input "checkbox" at bounding box center [1116, 683] width 10 height 10
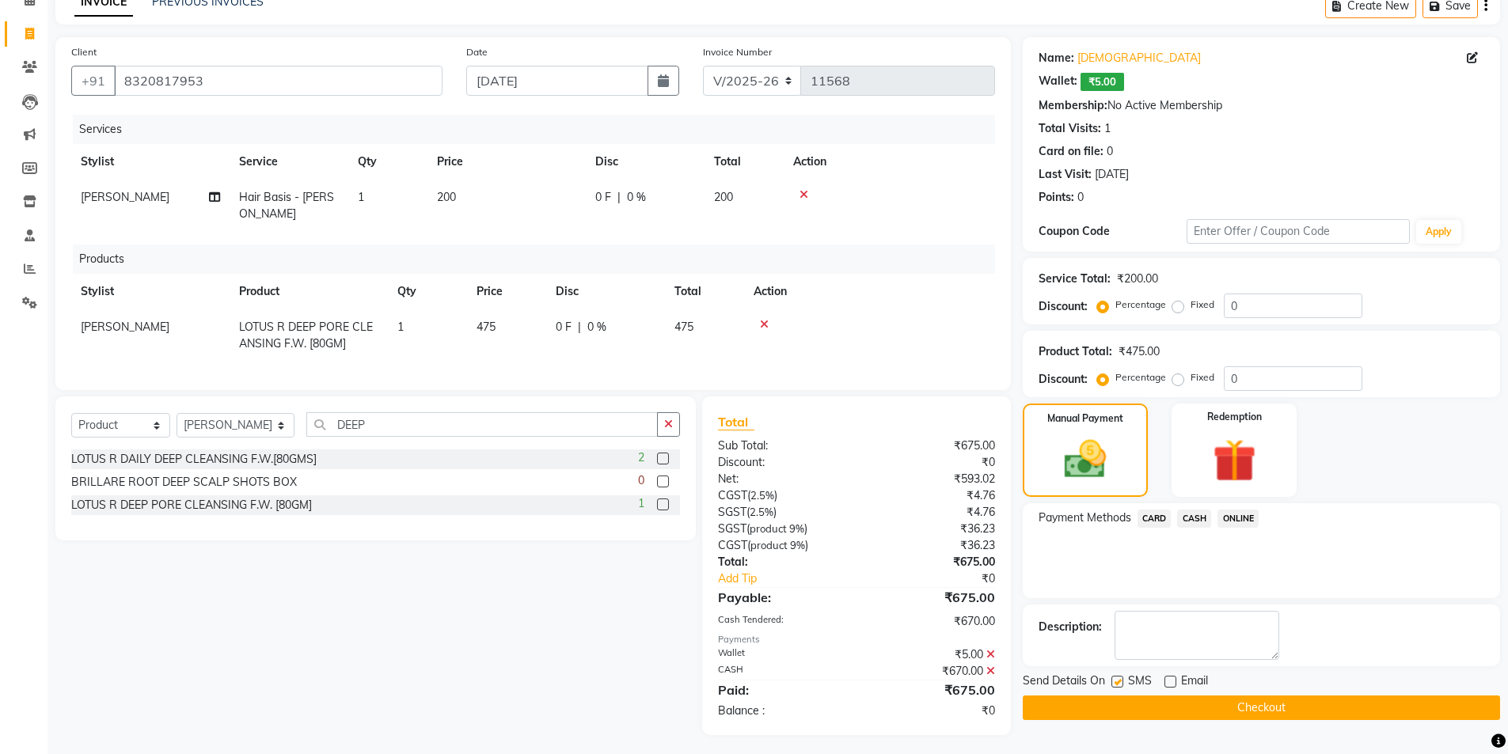
checkbox input "false"
click at [1171, 715] on button "Checkout" at bounding box center [1261, 708] width 477 height 25
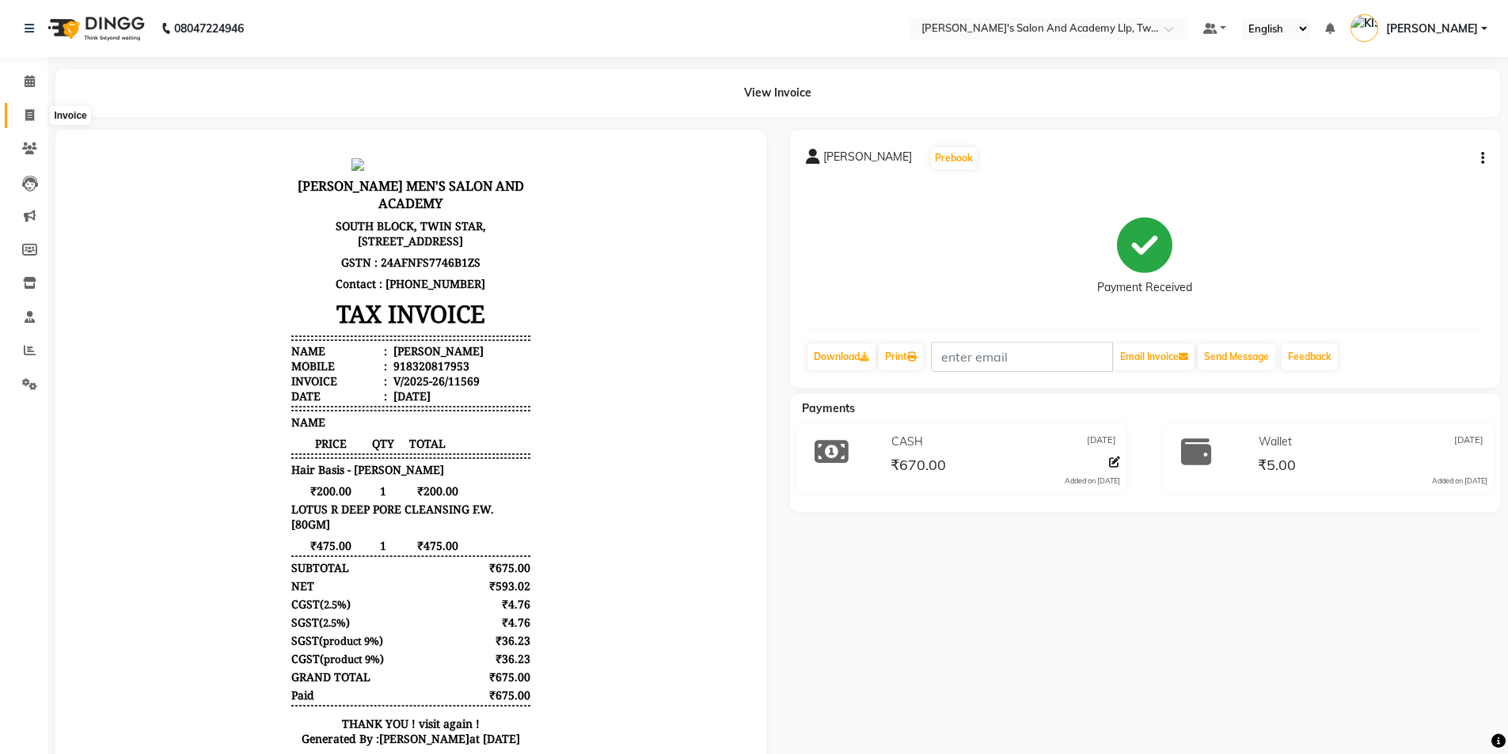
click at [22, 114] on span at bounding box center [30, 116] width 28 height 18
select select "service"
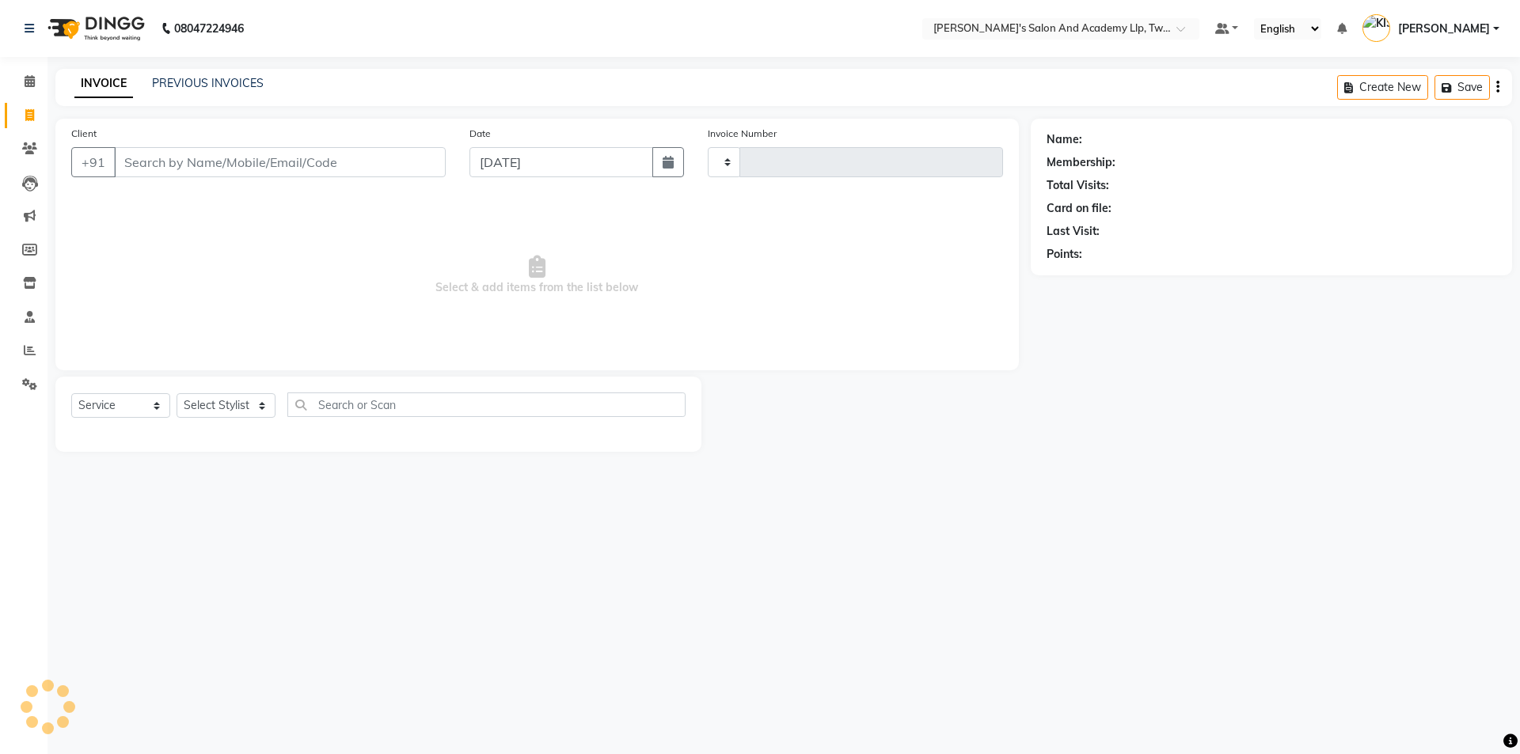
type input "11570"
select select "6985"
click at [287, 158] on input "Client" at bounding box center [280, 162] width 332 height 30
type input "9426203332"
click at [405, 161] on span "Add Client" at bounding box center [405, 162] width 63 height 16
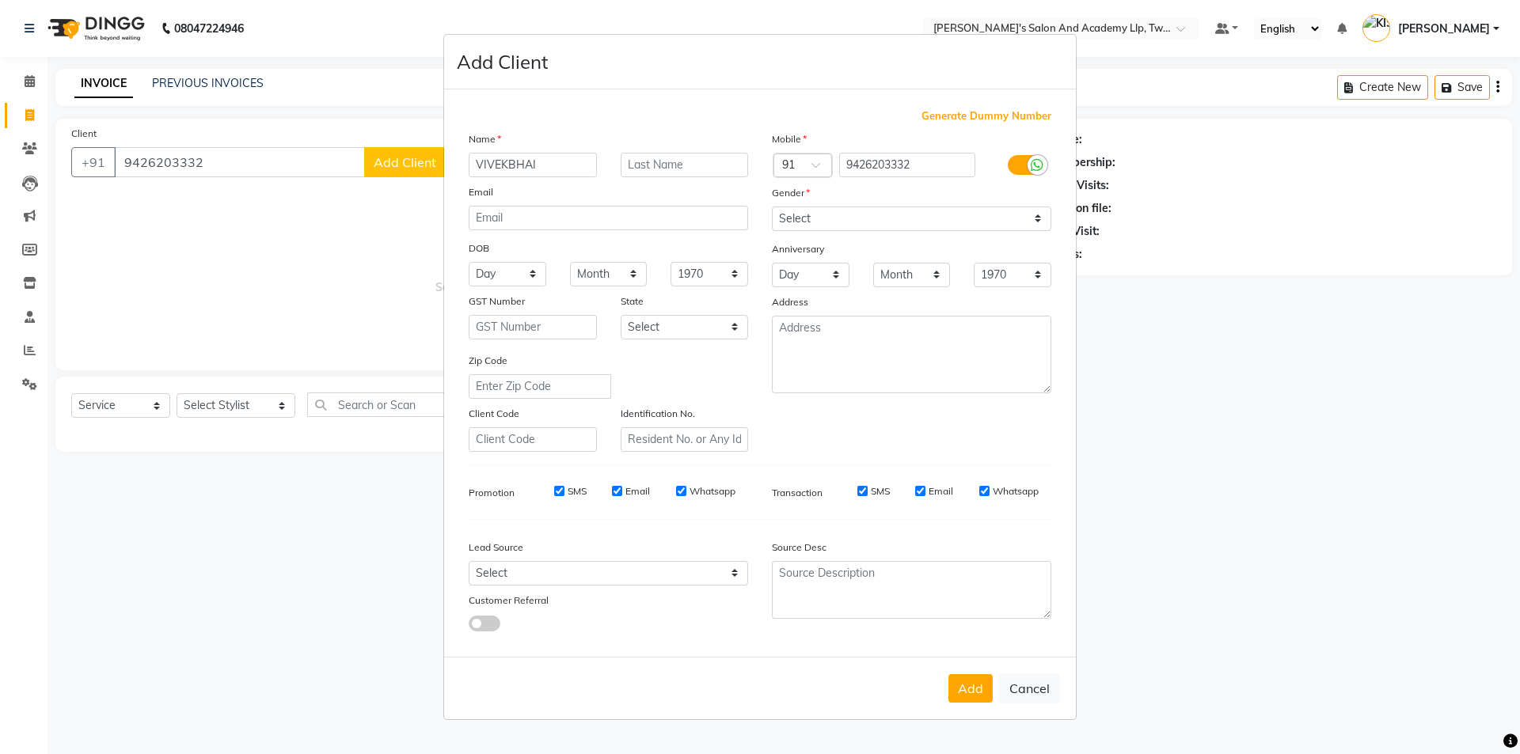
type input "VIVEKBHAI"
click at [829, 207] on select "Select Male Female Other Prefer Not To Say" at bounding box center [911, 219] width 279 height 25
select select "male"
click at [772, 207] on select "Select Male Female Other Prefer Not To Say" at bounding box center [911, 219] width 279 height 25
click at [971, 692] on button "Add" at bounding box center [970, 688] width 44 height 28
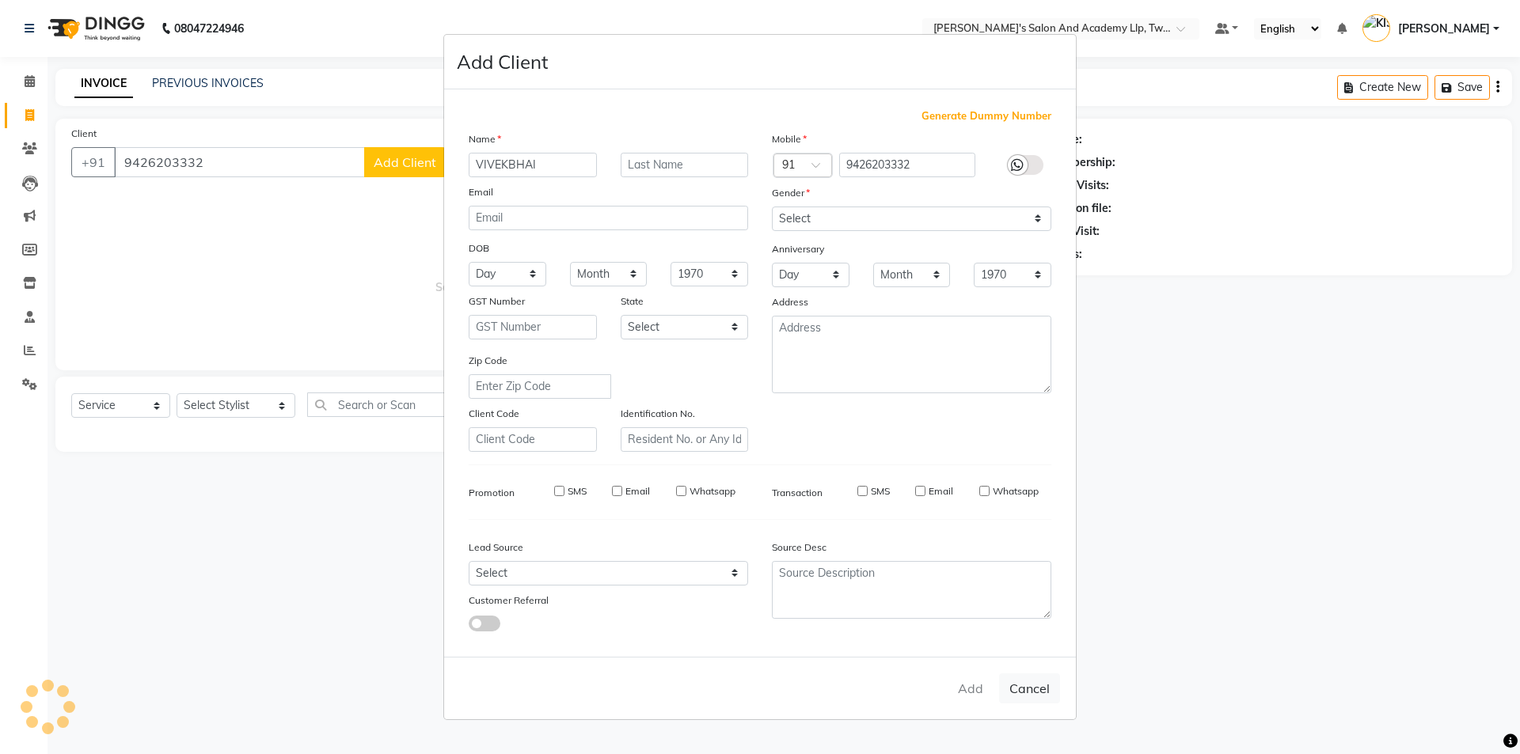
select select
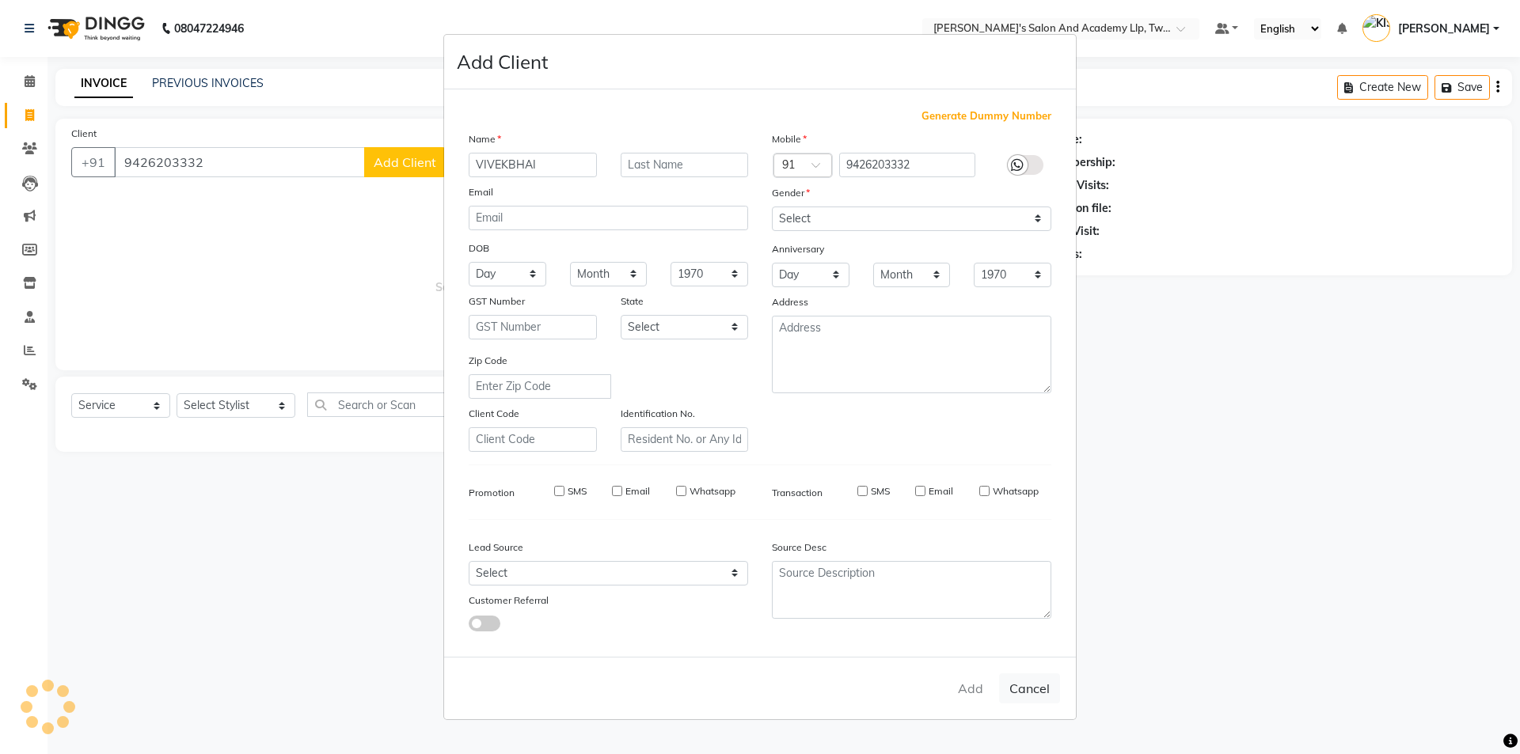
select select
checkbox input "false"
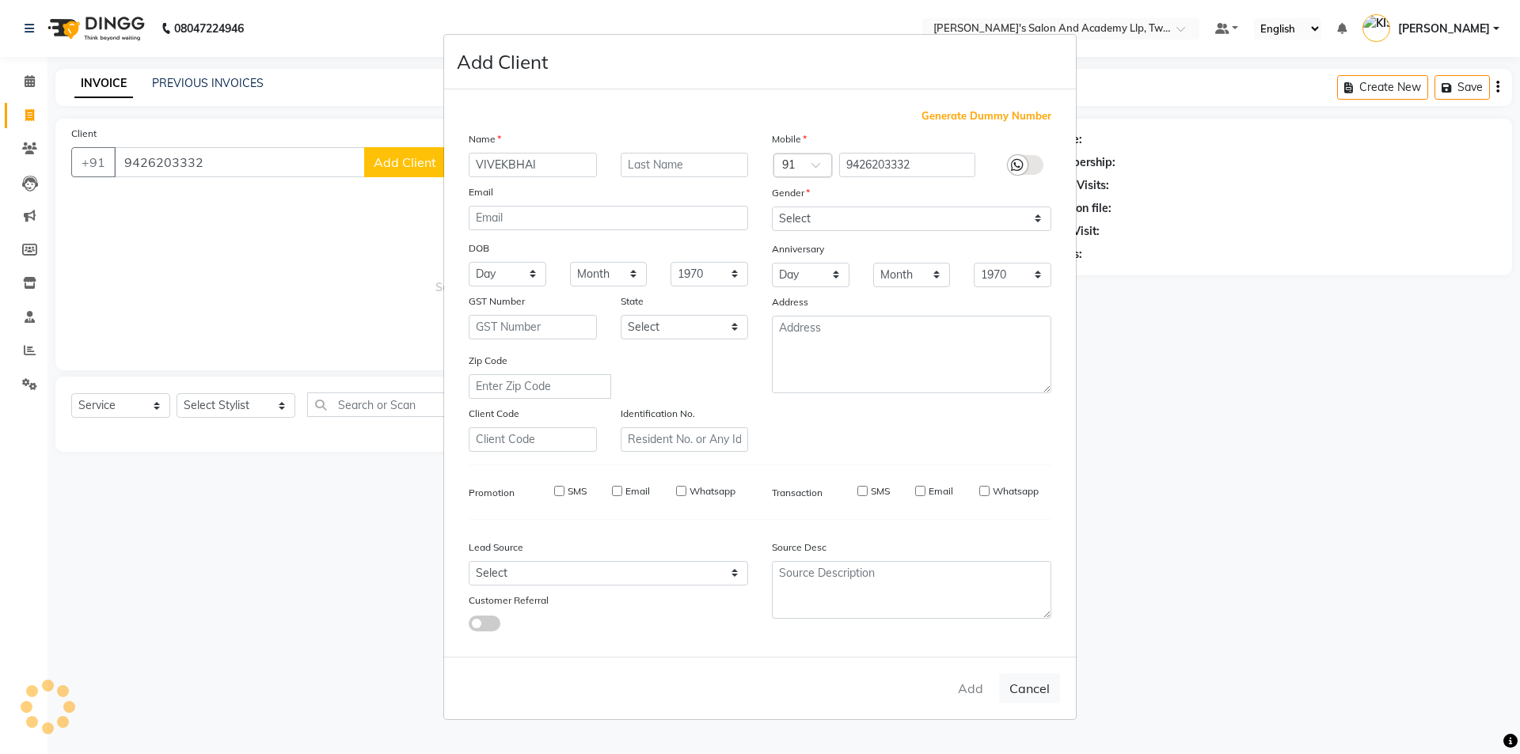
checkbox input "false"
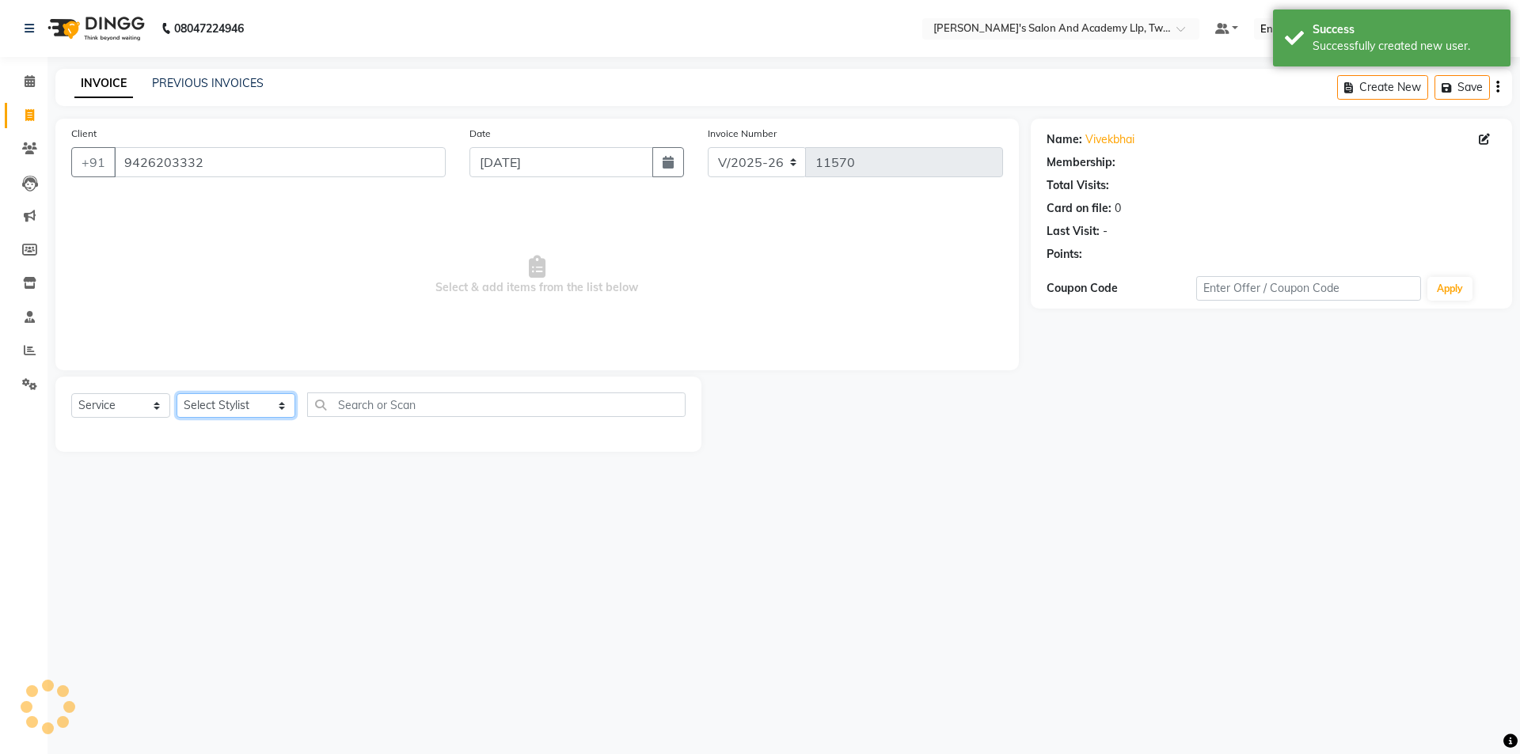
click at [212, 409] on select "Select Stylist [PERSON_NAME] [PERSON_NAME] [PERSON_NAME] [PERSON_NAME] [PERSON_…" at bounding box center [236, 405] width 119 height 25
click at [177, 393] on select "Select Stylist [PERSON_NAME] [PERSON_NAME] [PERSON_NAME] [PERSON_NAME] [PERSON_…" at bounding box center [236, 405] width 119 height 25
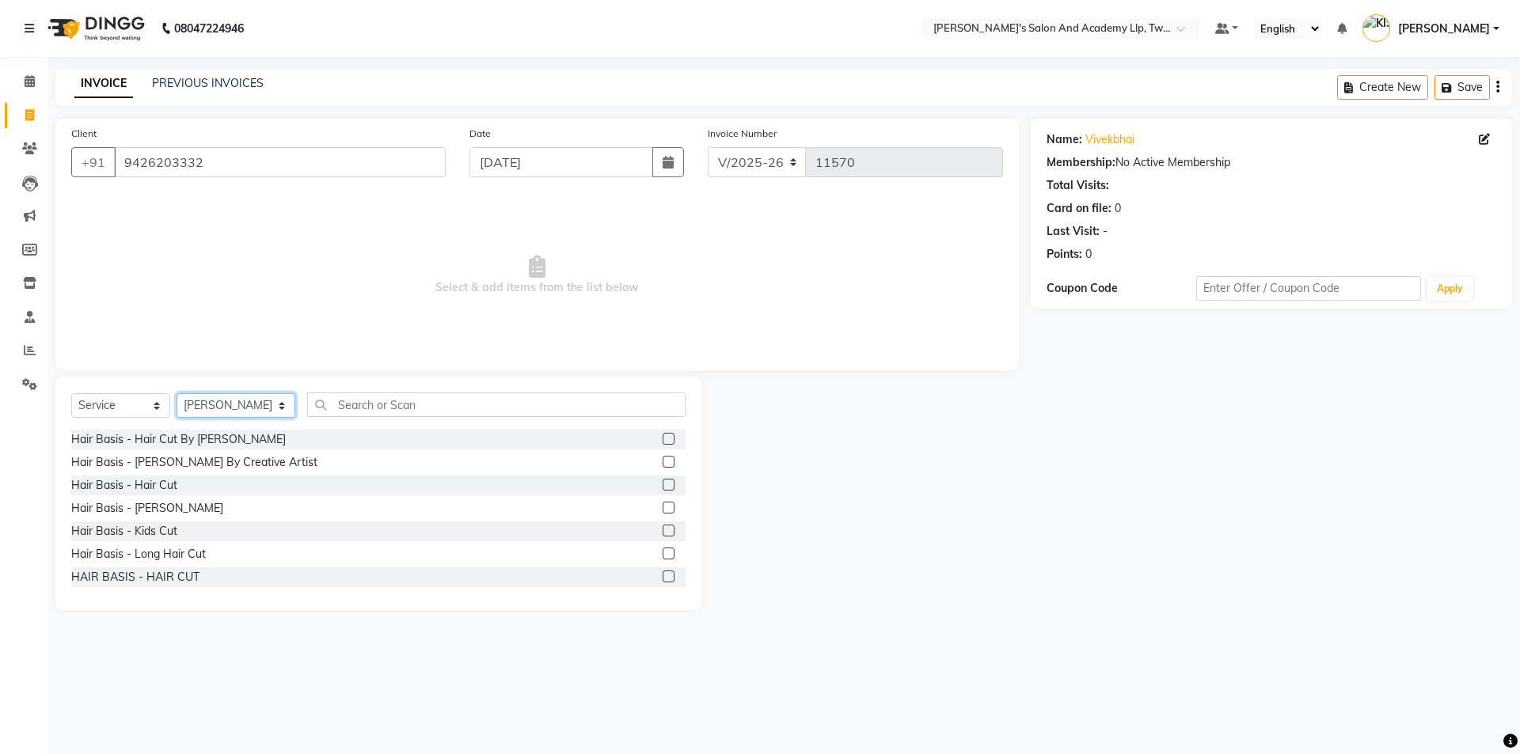
click at [227, 408] on select "Select Stylist [PERSON_NAME] [PERSON_NAME] [PERSON_NAME] [PERSON_NAME] [PERSON_…" at bounding box center [236, 405] width 119 height 25
select select "52734"
click at [177, 393] on select "Select Stylist [PERSON_NAME] [PERSON_NAME] [PERSON_NAME] [PERSON_NAME] [PERSON_…" at bounding box center [236, 405] width 119 height 25
click at [371, 408] on input "text" at bounding box center [496, 405] width 379 height 25
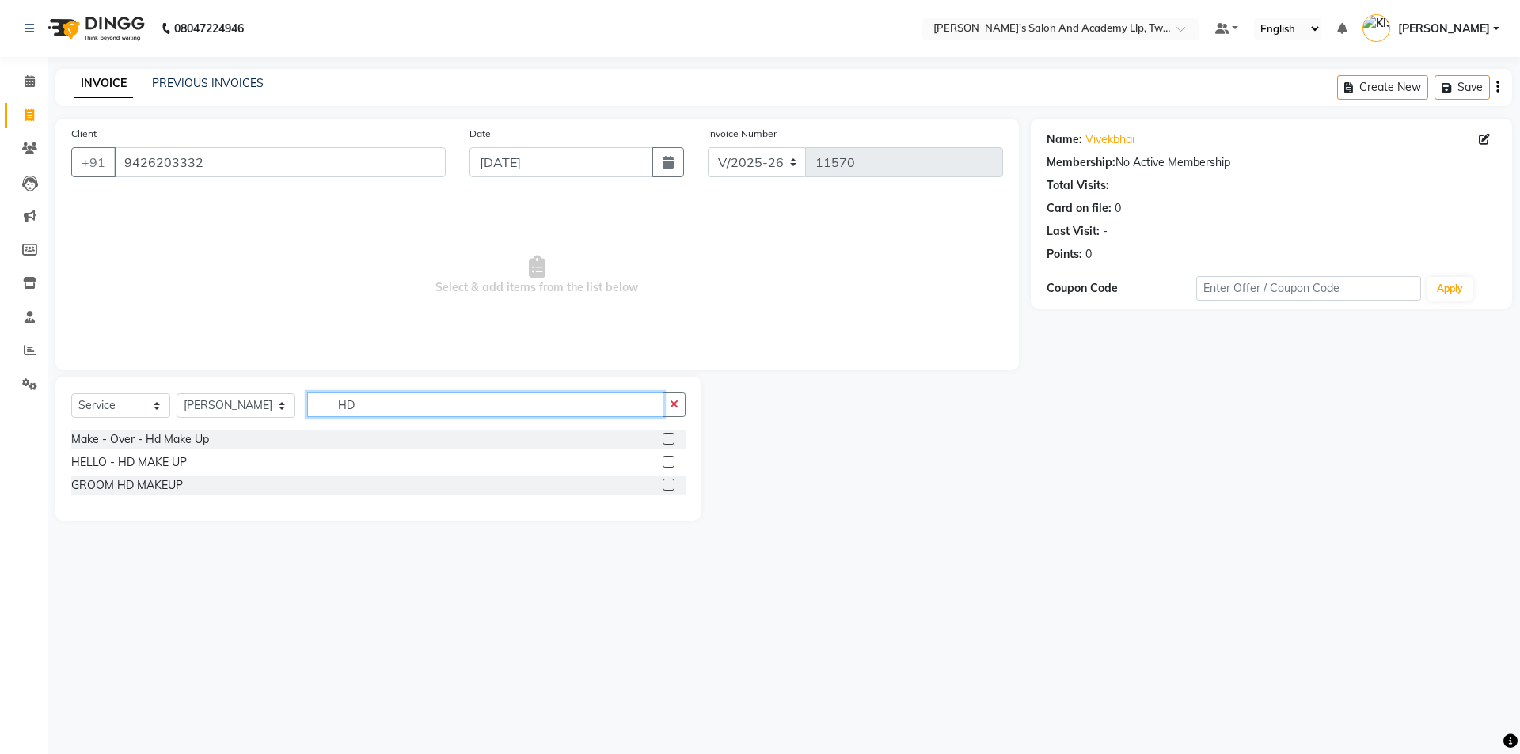
type input "HD"
click at [667, 439] on label at bounding box center [669, 439] width 12 height 12
click at [667, 439] on input "checkbox" at bounding box center [668, 440] width 10 height 10
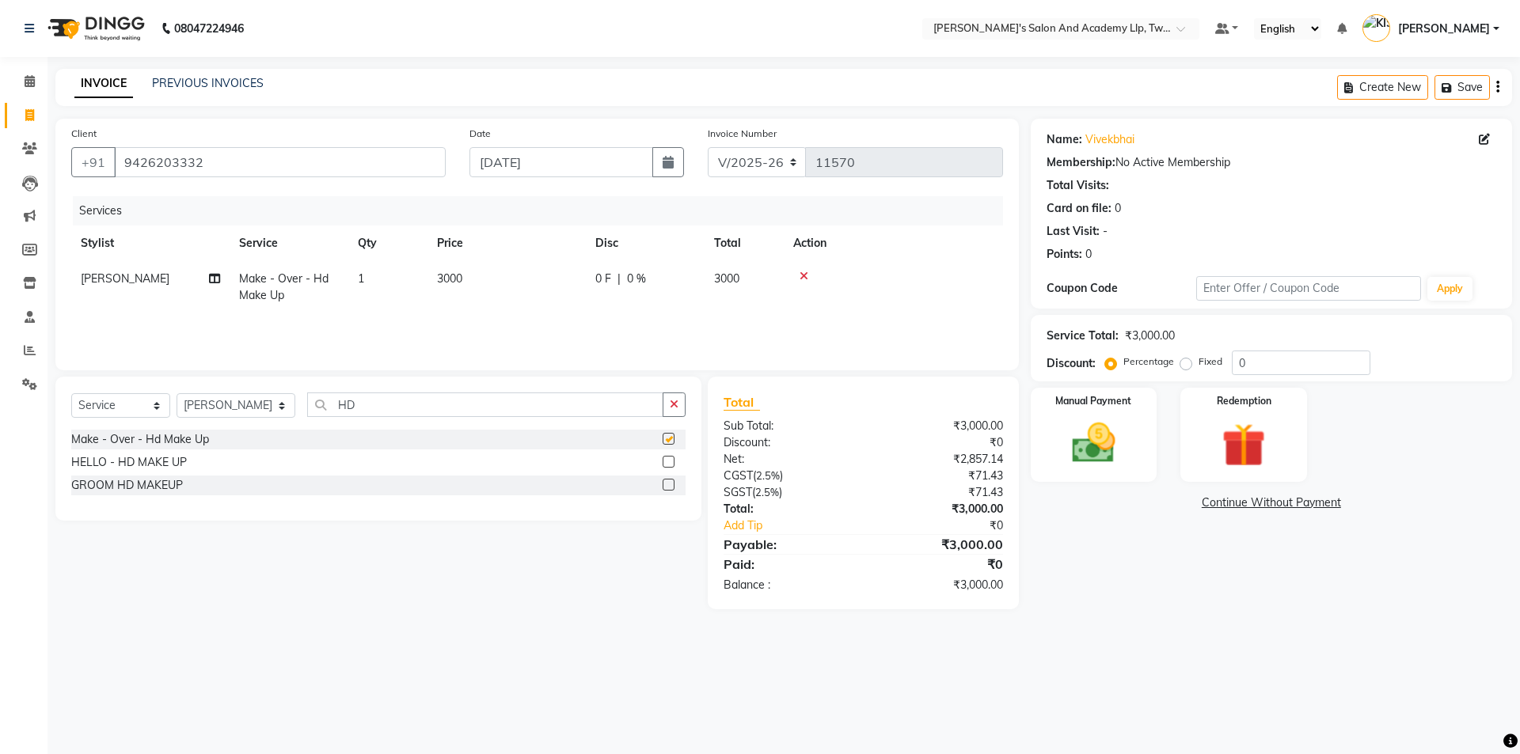
checkbox input "false"
click at [554, 283] on td "3000" at bounding box center [506, 287] width 158 height 52
select select "52734"
click at [1124, 419] on img at bounding box center [1094, 443] width 74 height 52
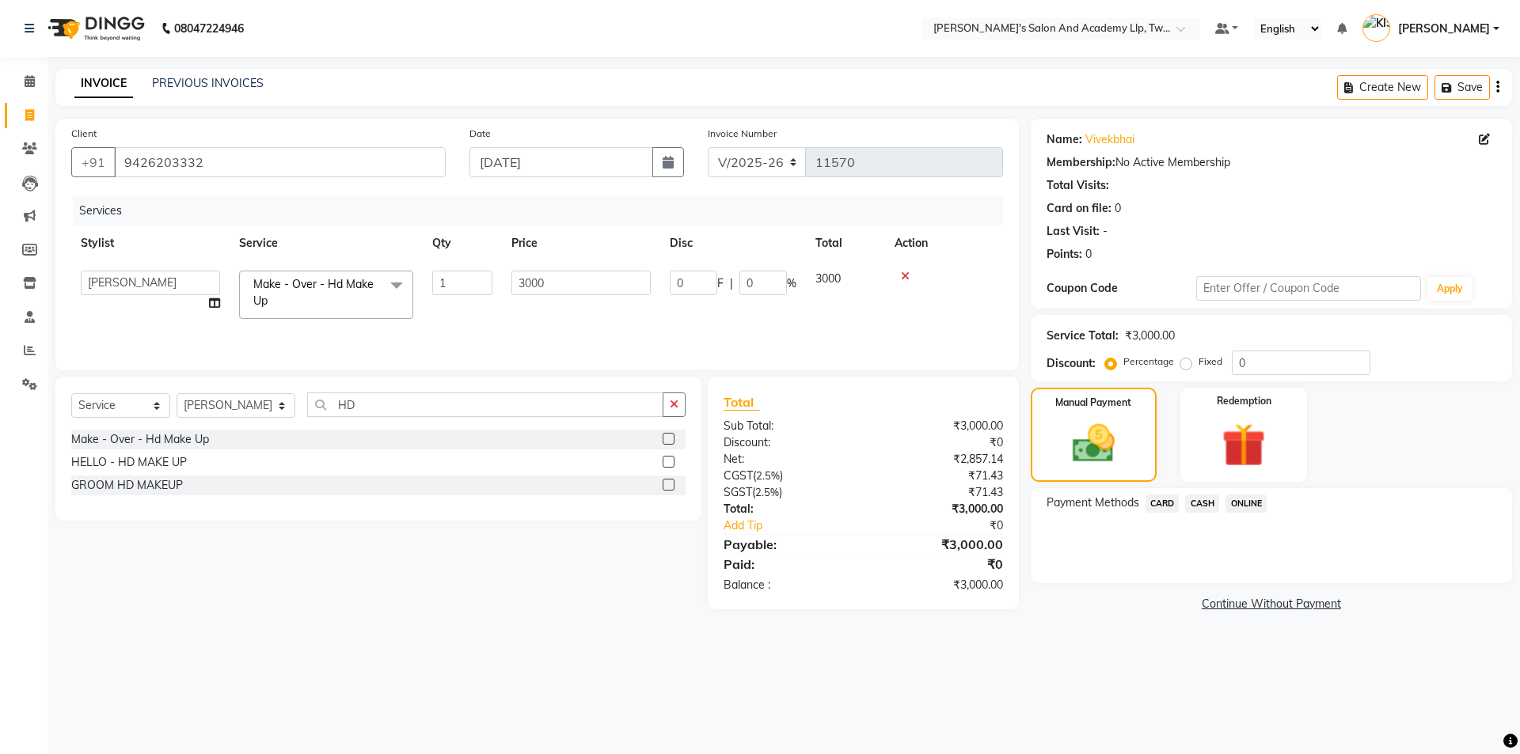
click at [1213, 500] on span "CASH" at bounding box center [1202, 504] width 34 height 18
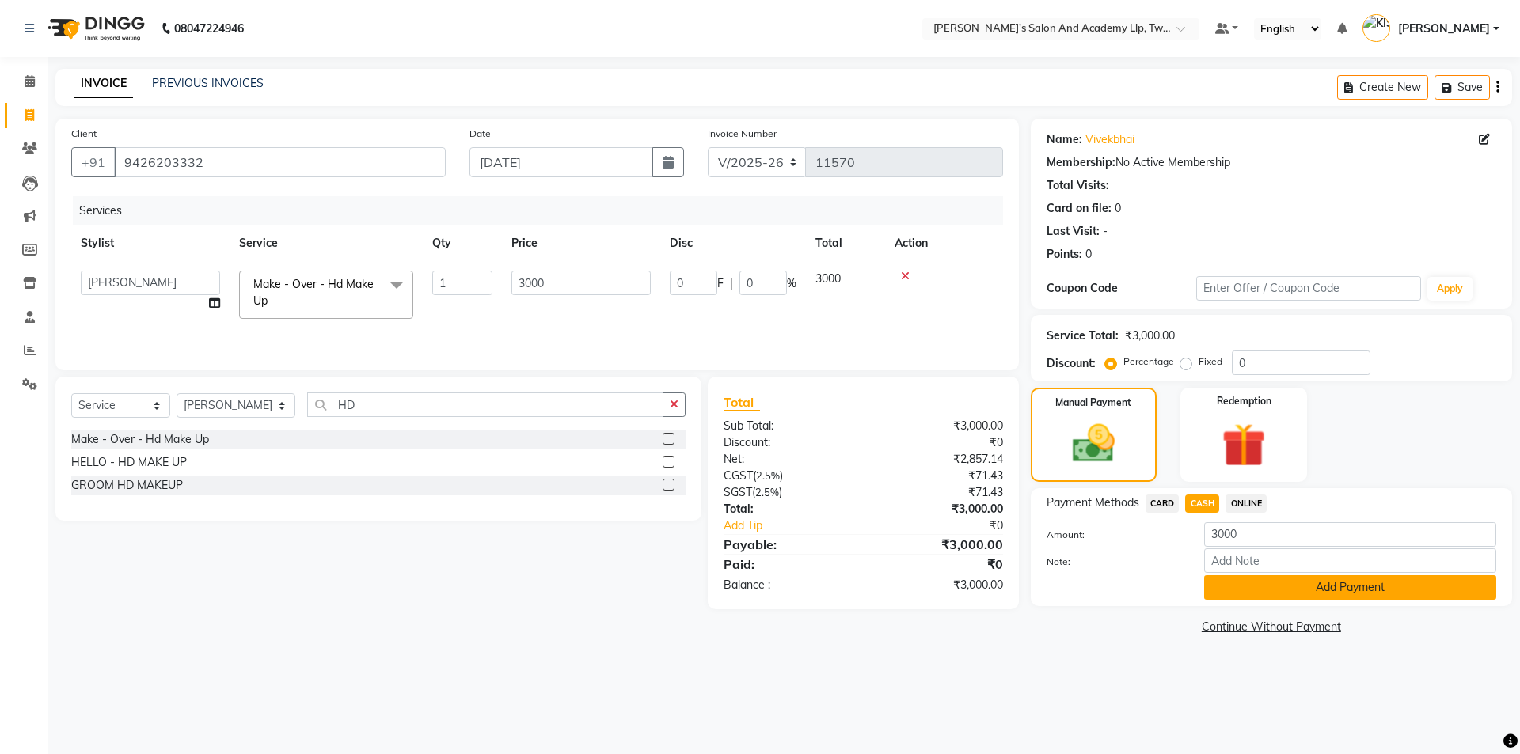
click at [1252, 597] on button "Add Payment" at bounding box center [1350, 587] width 292 height 25
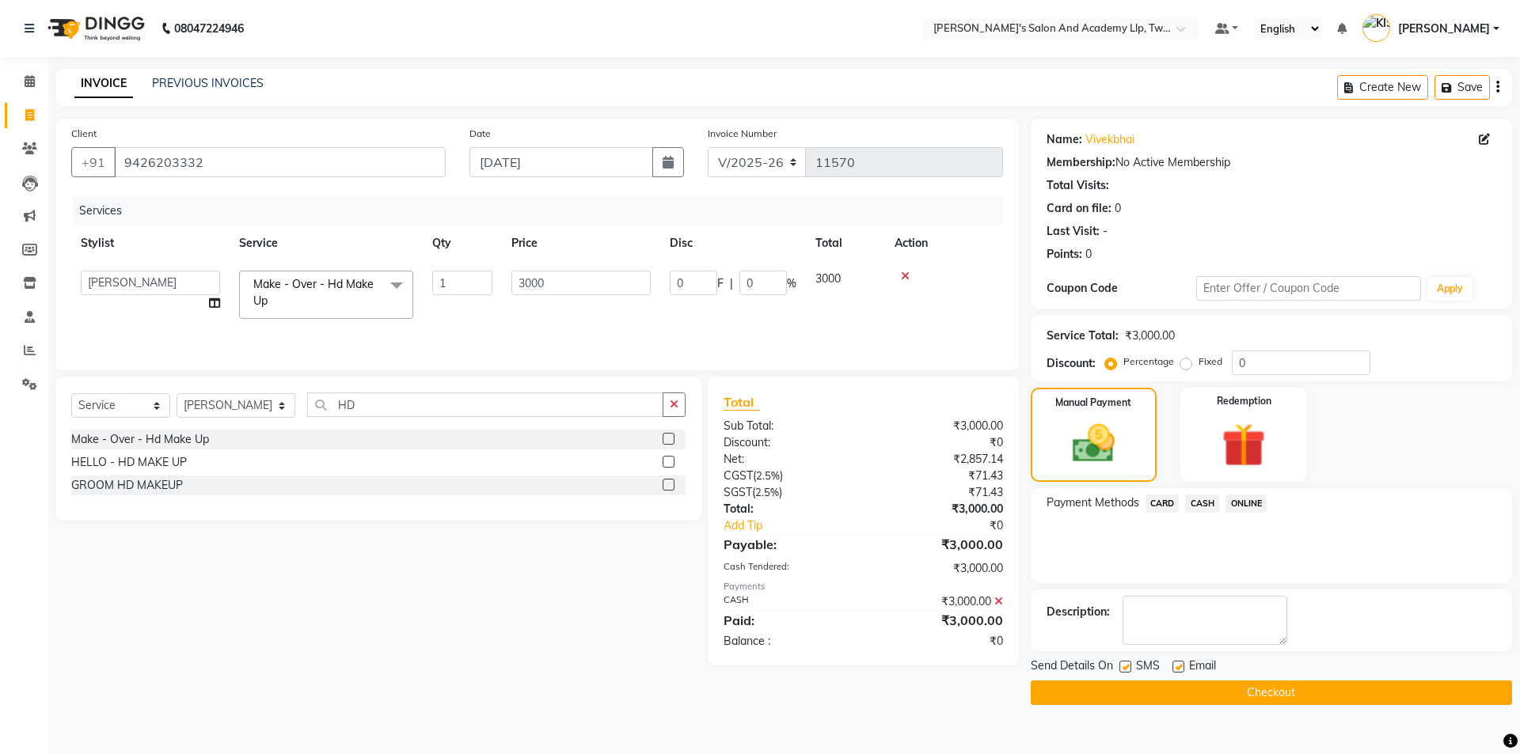
click at [1176, 664] on label at bounding box center [1178, 667] width 12 height 12
click at [1176, 664] on input "checkbox" at bounding box center [1177, 668] width 10 height 10
checkbox input "false"
drag, startPoint x: 1126, startPoint y: 668, endPoint x: 1133, endPoint y: 686, distance: 19.5
click at [1130, 677] on div "SMS" at bounding box center [1145, 668] width 53 height 20
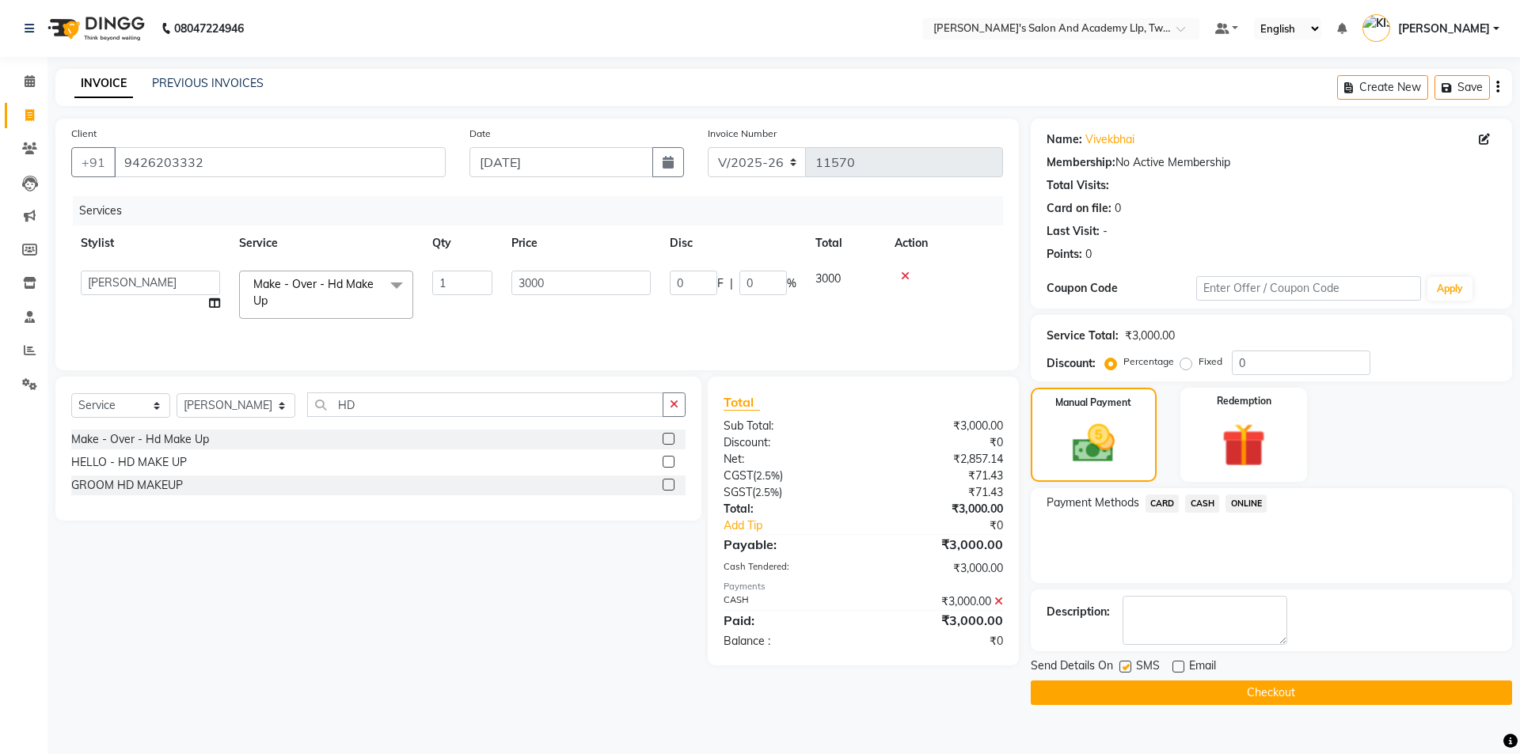
click at [1126, 668] on label at bounding box center [1125, 667] width 12 height 12
click at [1126, 668] on input "checkbox" at bounding box center [1124, 668] width 10 height 10
checkbox input "false"
click at [1136, 686] on button "Checkout" at bounding box center [1271, 693] width 481 height 25
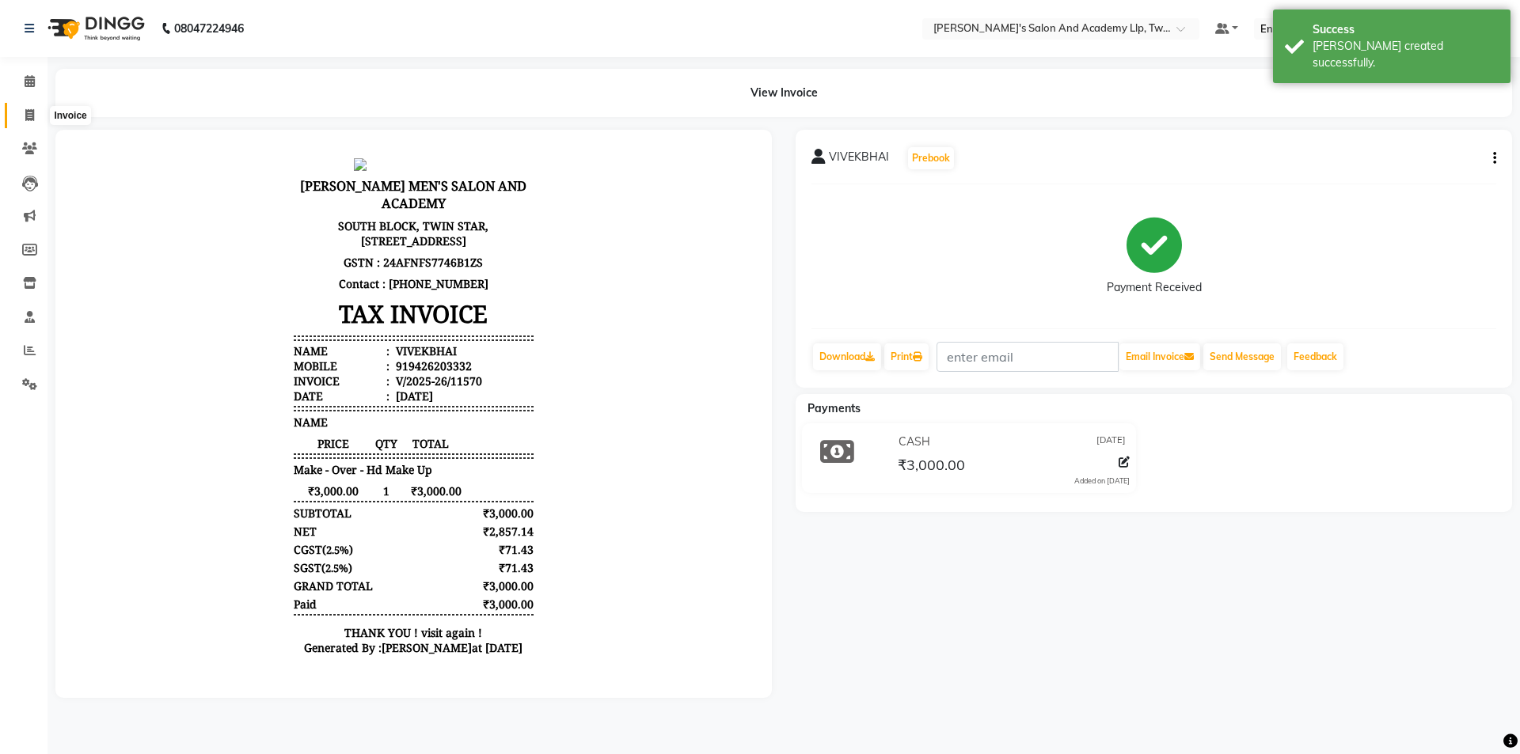
click at [21, 116] on span at bounding box center [30, 116] width 28 height 18
select select "service"
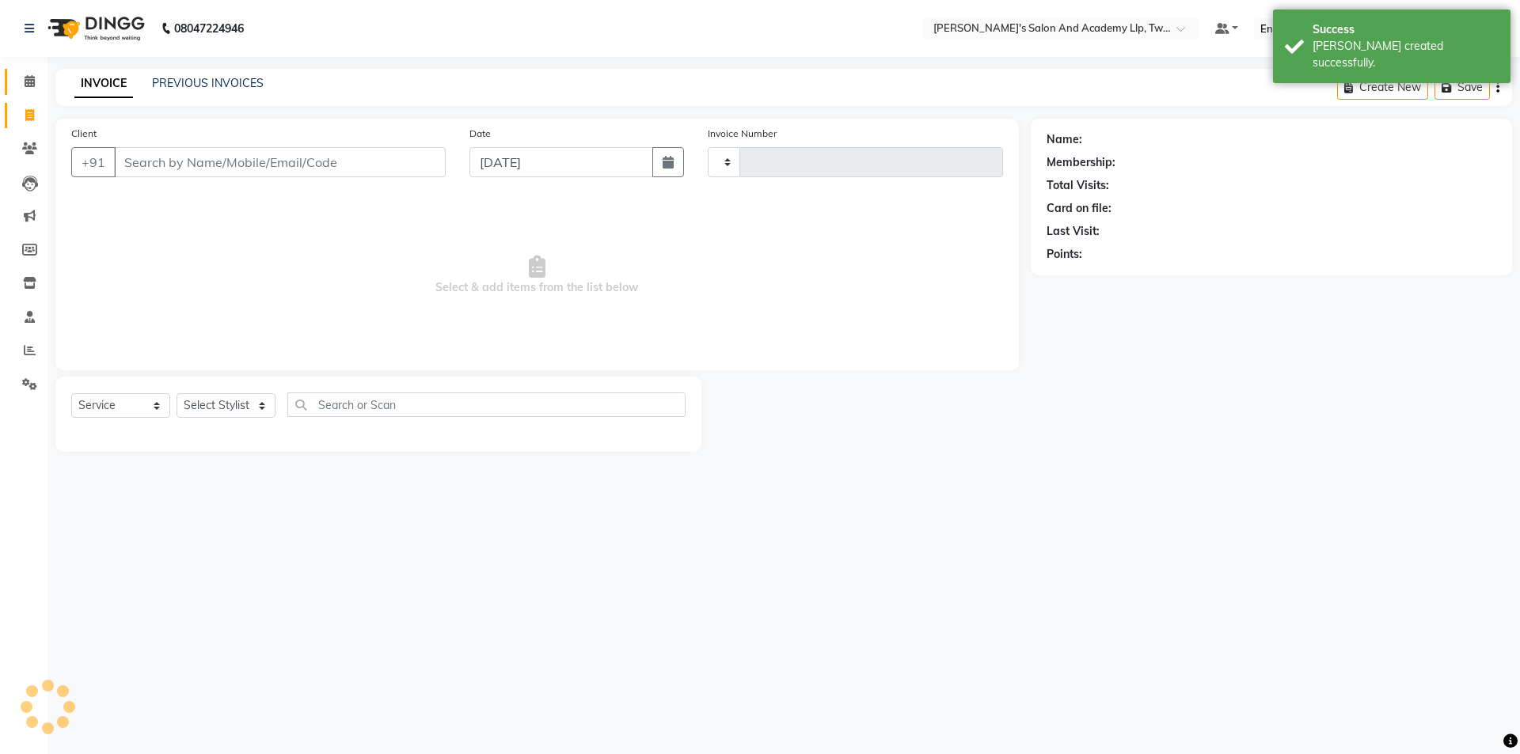
type input "11571"
select select "6985"
click at [33, 79] on icon at bounding box center [30, 81] width 10 height 12
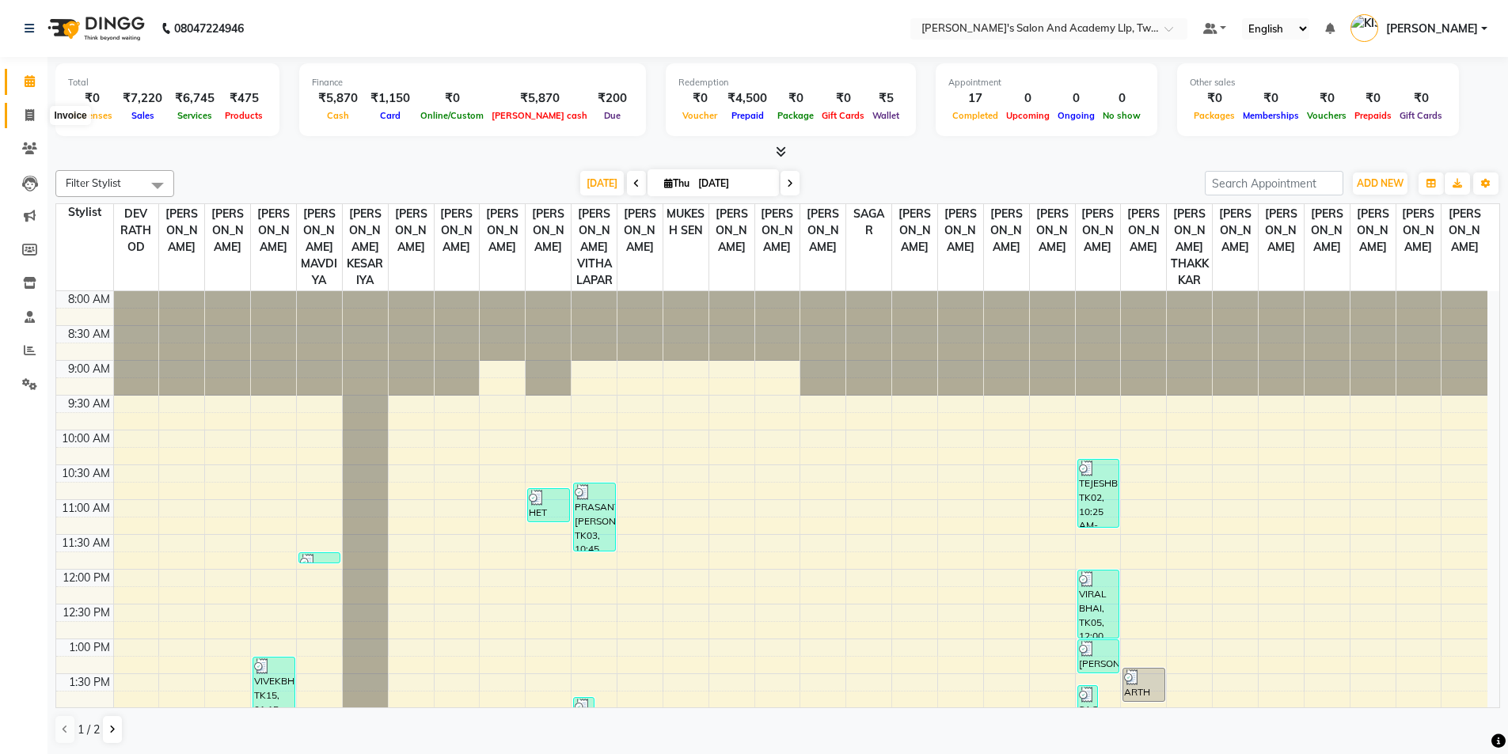
click at [29, 114] on icon at bounding box center [29, 115] width 9 height 12
select select "service"
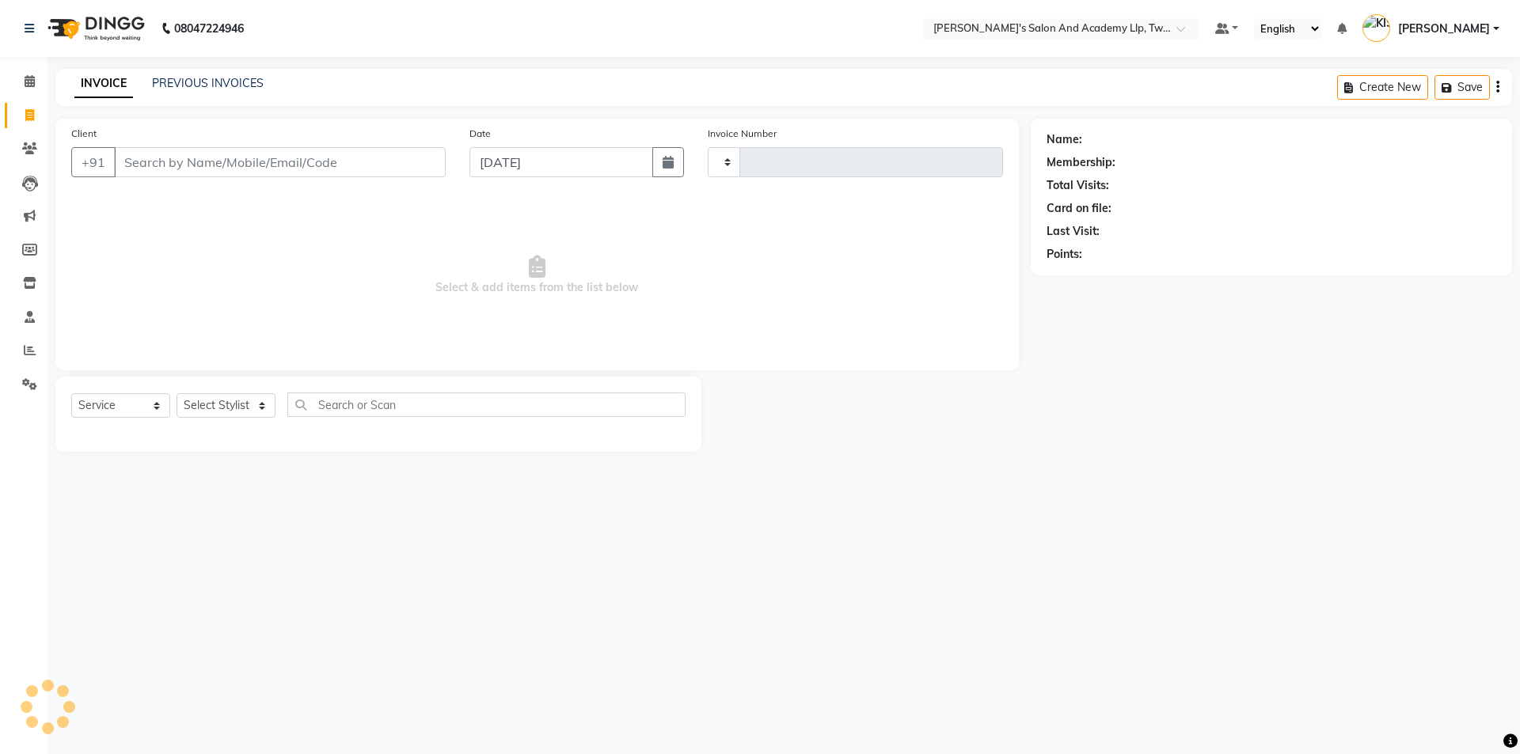
type input "11571"
select select "6985"
click at [188, 75] on div "PREVIOUS INVOICES" at bounding box center [208, 83] width 112 height 17
click at [177, 83] on link "PREVIOUS INVOICES" at bounding box center [208, 83] width 112 height 14
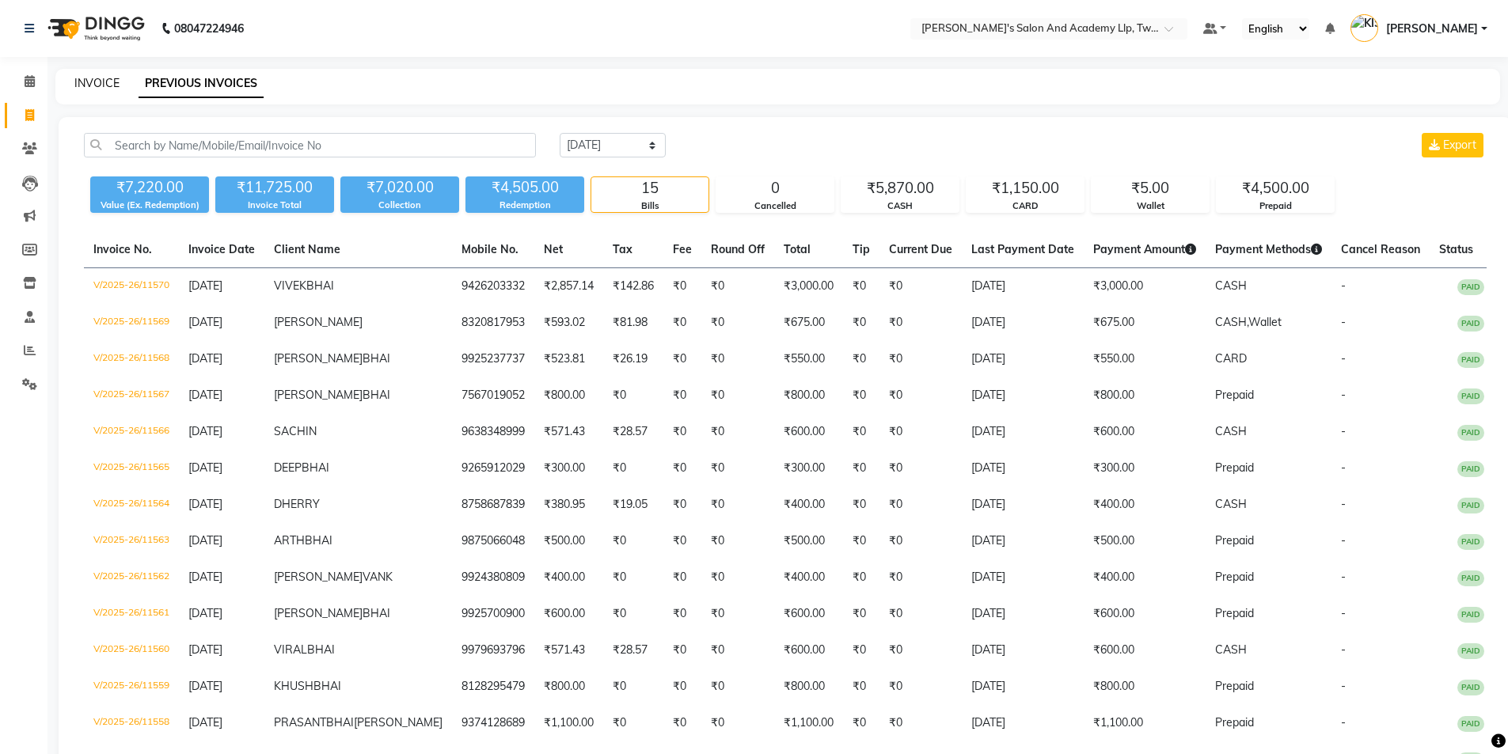
click at [103, 83] on link "INVOICE" at bounding box center [96, 83] width 45 height 14
select select "service"
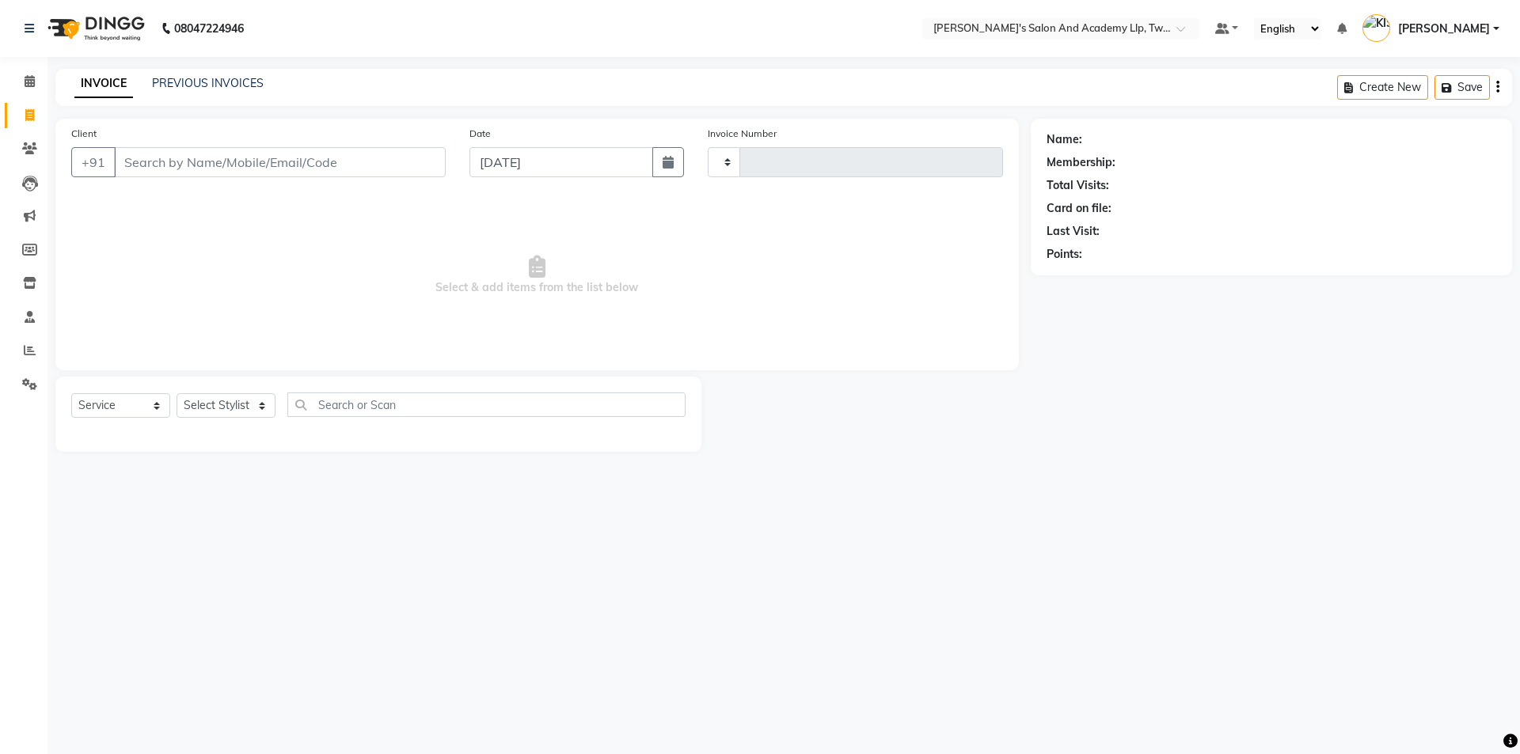
type input "11571"
select select "6985"
select select "service"
click at [200, 183] on div "Client +91" at bounding box center [258, 157] width 398 height 65
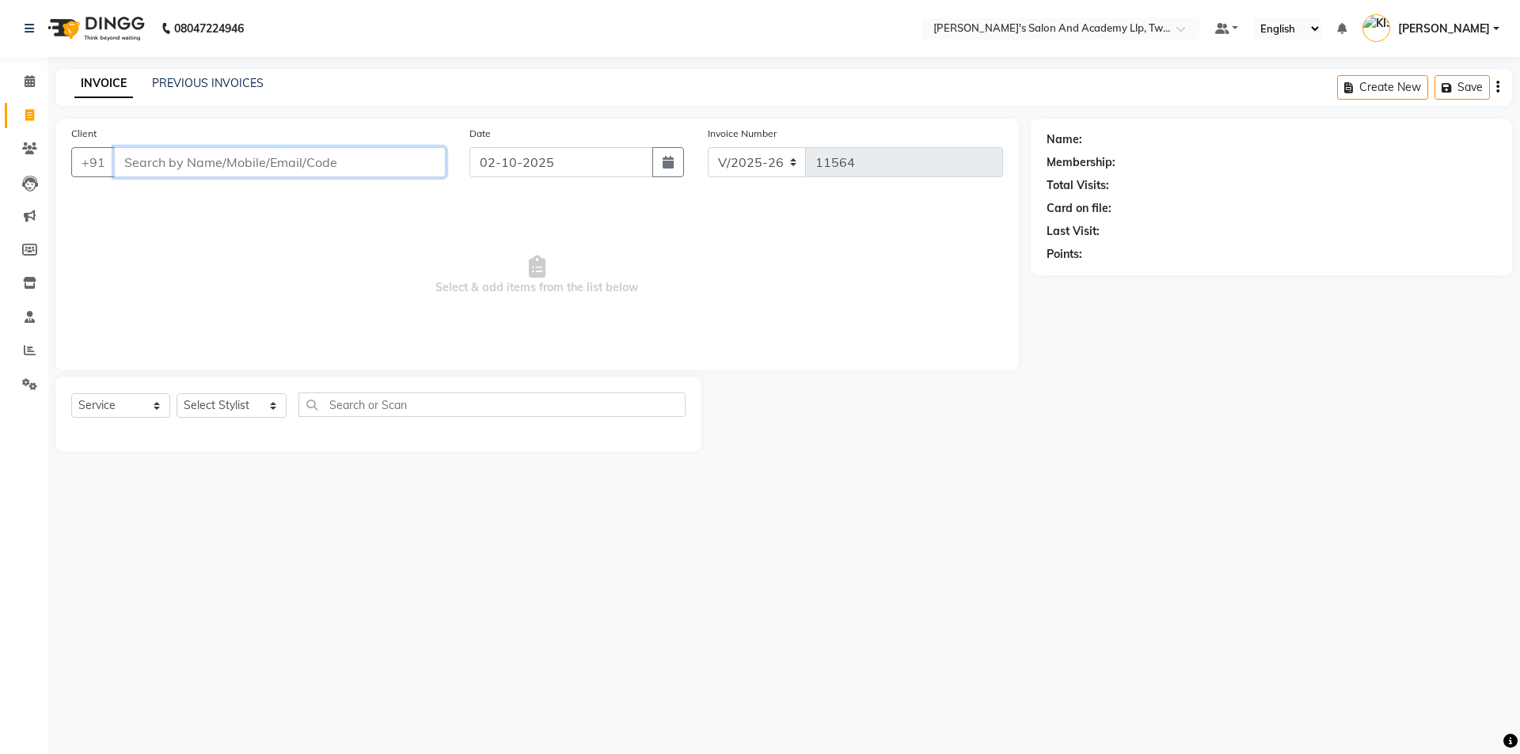
click at [286, 161] on input "Client" at bounding box center [280, 162] width 332 height 30
type input "9638348999"
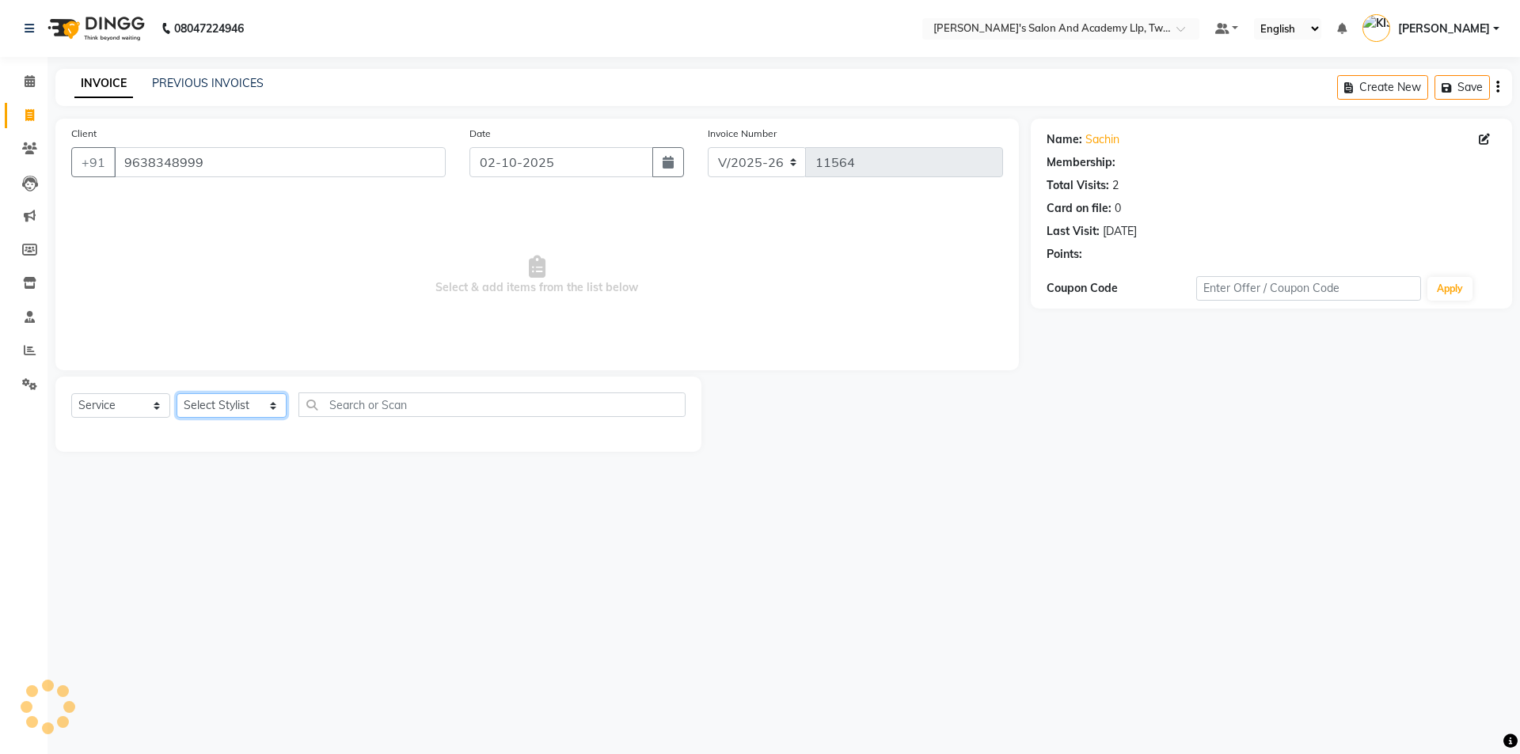
drag, startPoint x: 226, startPoint y: 399, endPoint x: 218, endPoint y: 400, distance: 8.0
click at [222, 399] on select "Select Stylist [PERSON_NAME] [PERSON_NAME] [PERSON_NAME] [PERSON_NAME] [PERSON_…" at bounding box center [232, 405] width 110 height 25
select select "91325"
click at [177, 393] on select "Select Stylist [PERSON_NAME] [PERSON_NAME] [PERSON_NAME] [PERSON_NAME] [PERSON_…" at bounding box center [232, 405] width 110 height 25
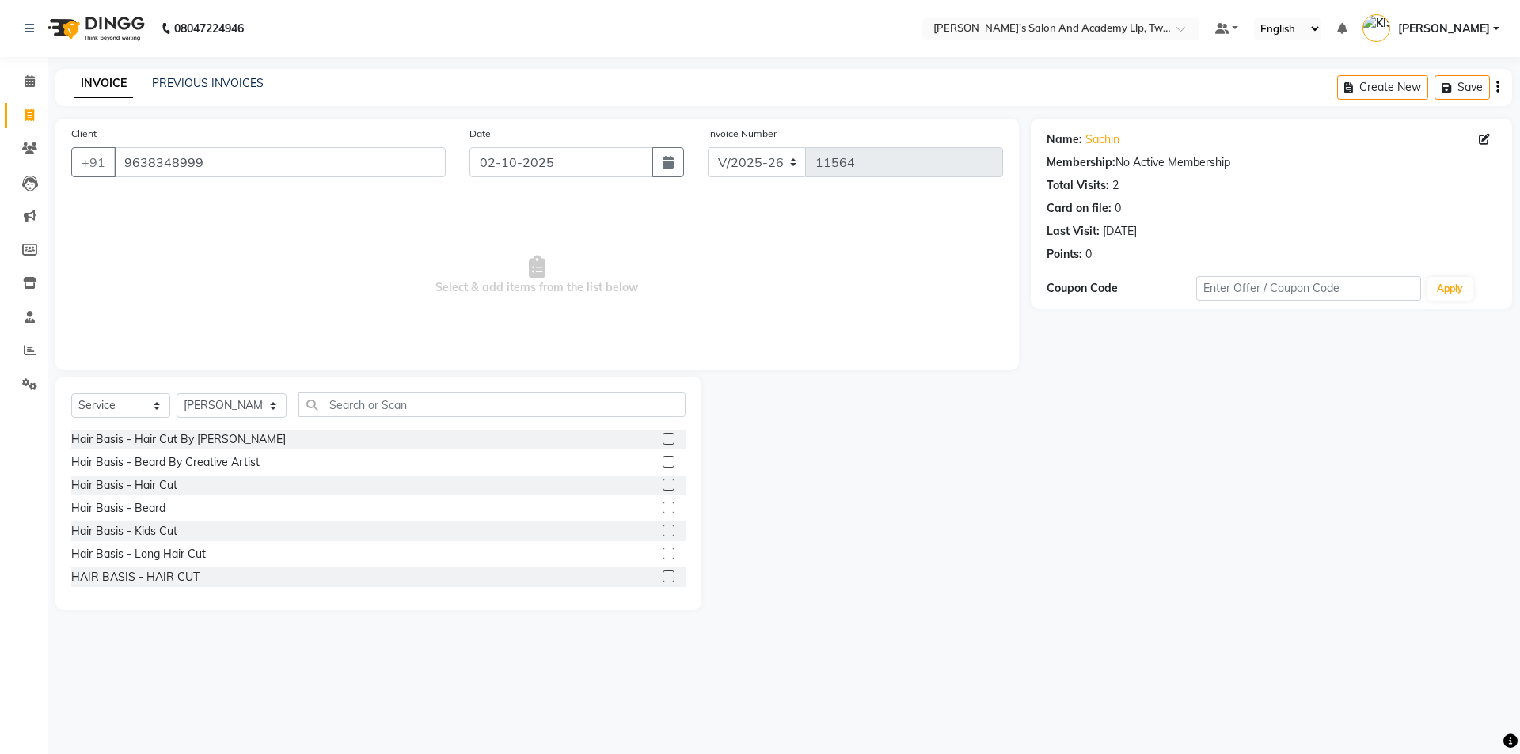
drag, startPoint x: 656, startPoint y: 480, endPoint x: 660, endPoint y: 488, distance: 8.1
click at [663, 482] on label at bounding box center [669, 485] width 12 height 12
click at [663, 482] on input "checkbox" at bounding box center [668, 485] width 10 height 10
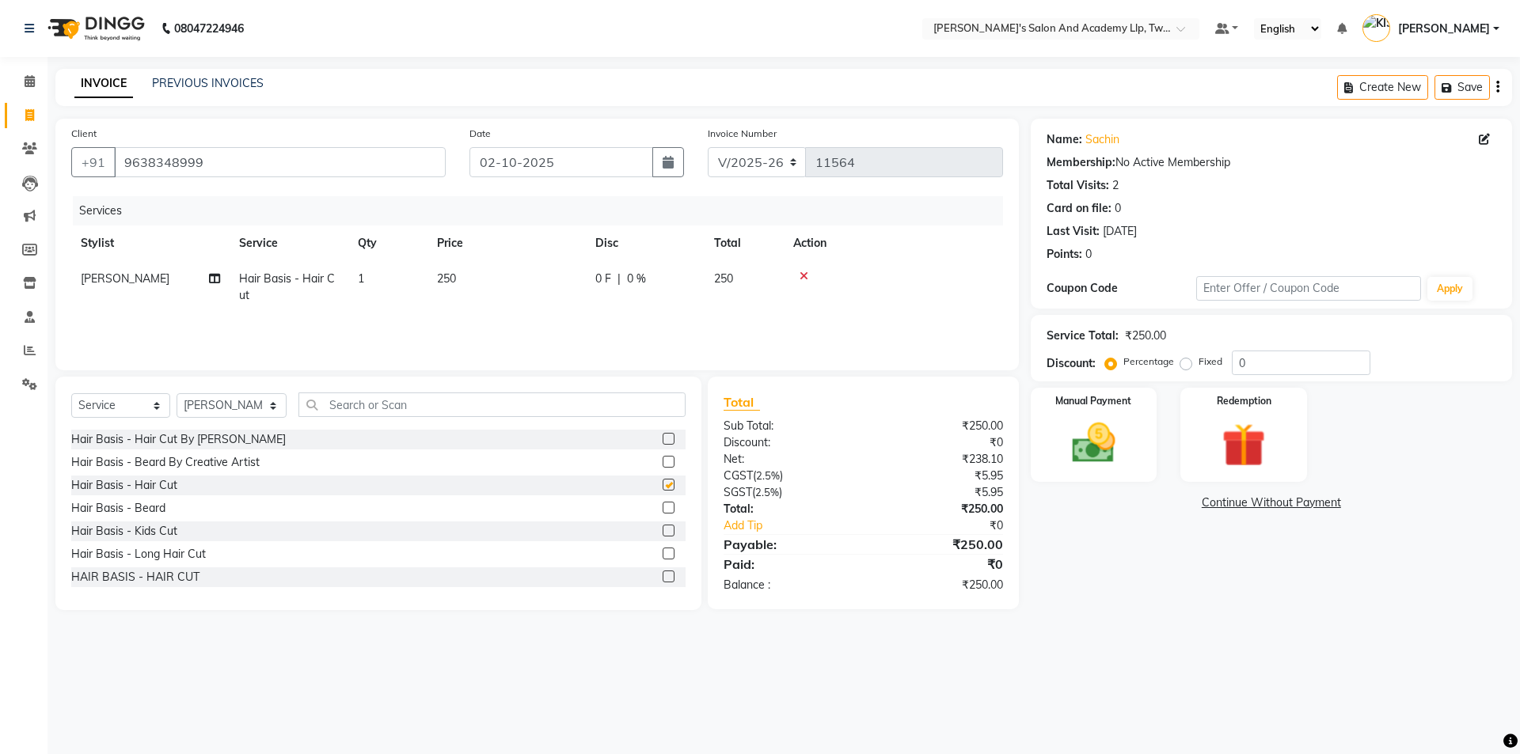
checkbox input "false"
click at [663, 507] on label at bounding box center [669, 508] width 12 height 12
click at [663, 507] on input "checkbox" at bounding box center [668, 508] width 10 height 10
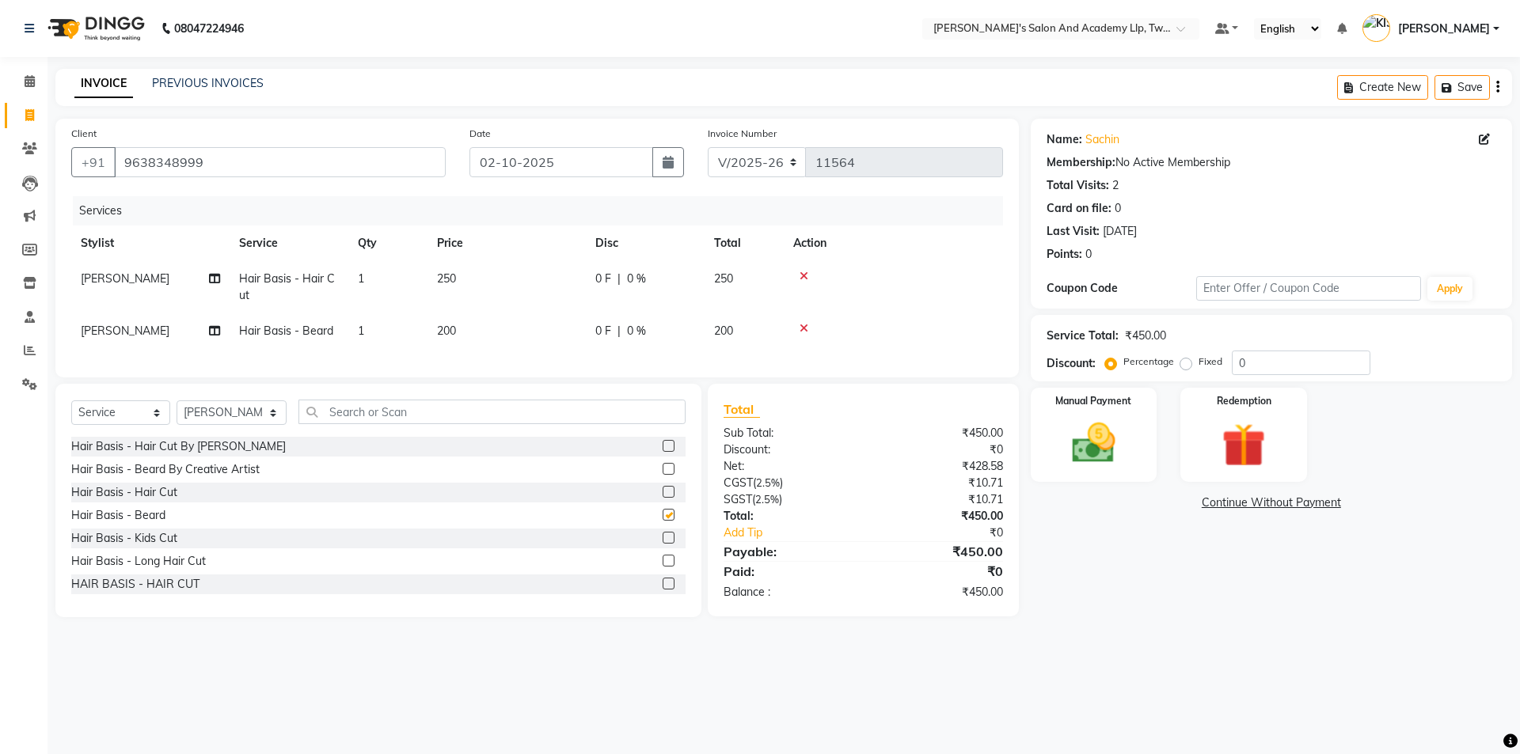
checkbox input "false"
click at [564, 271] on td "250" at bounding box center [506, 287] width 158 height 52
select select "91325"
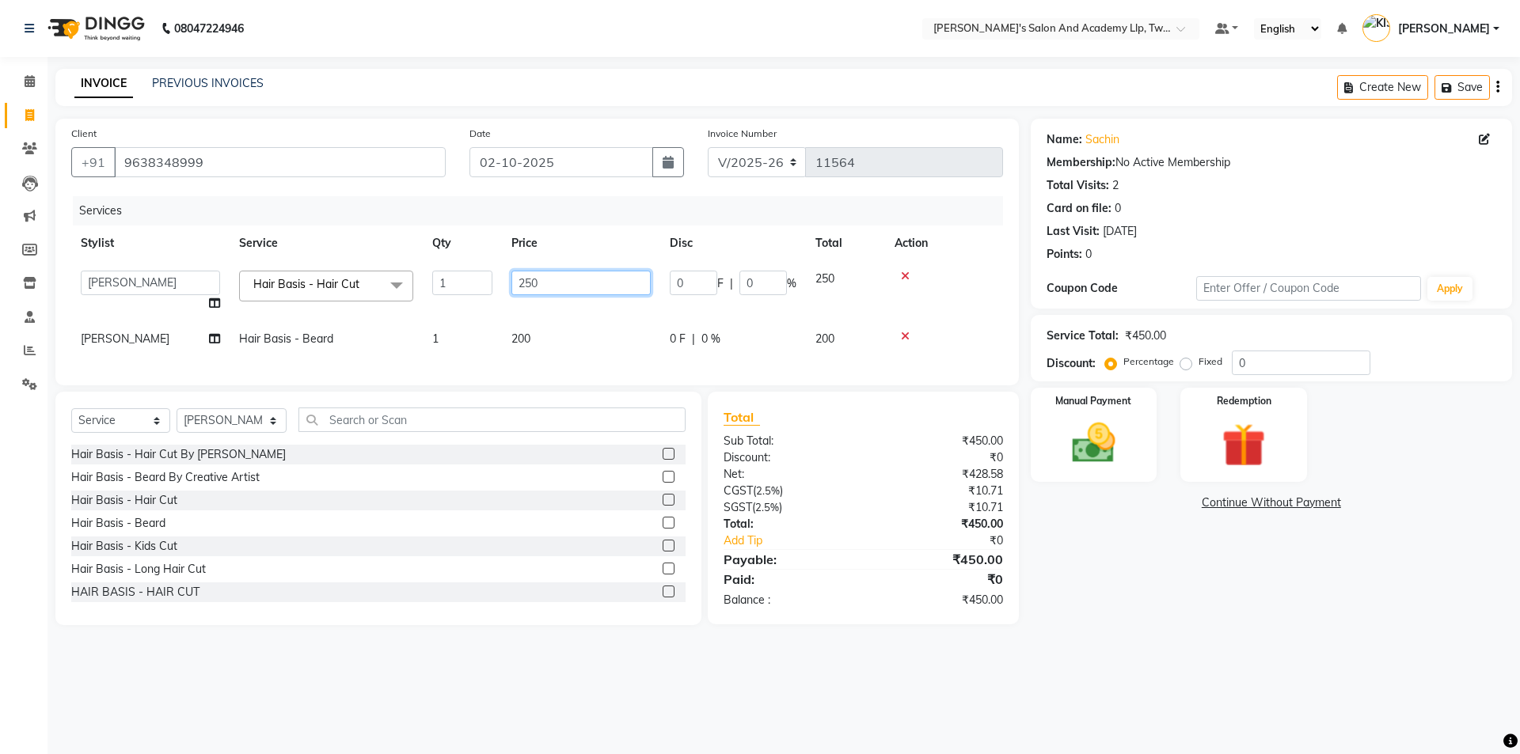
click at [576, 284] on input "250" at bounding box center [580, 283] width 139 height 25
type input "2"
type input "400"
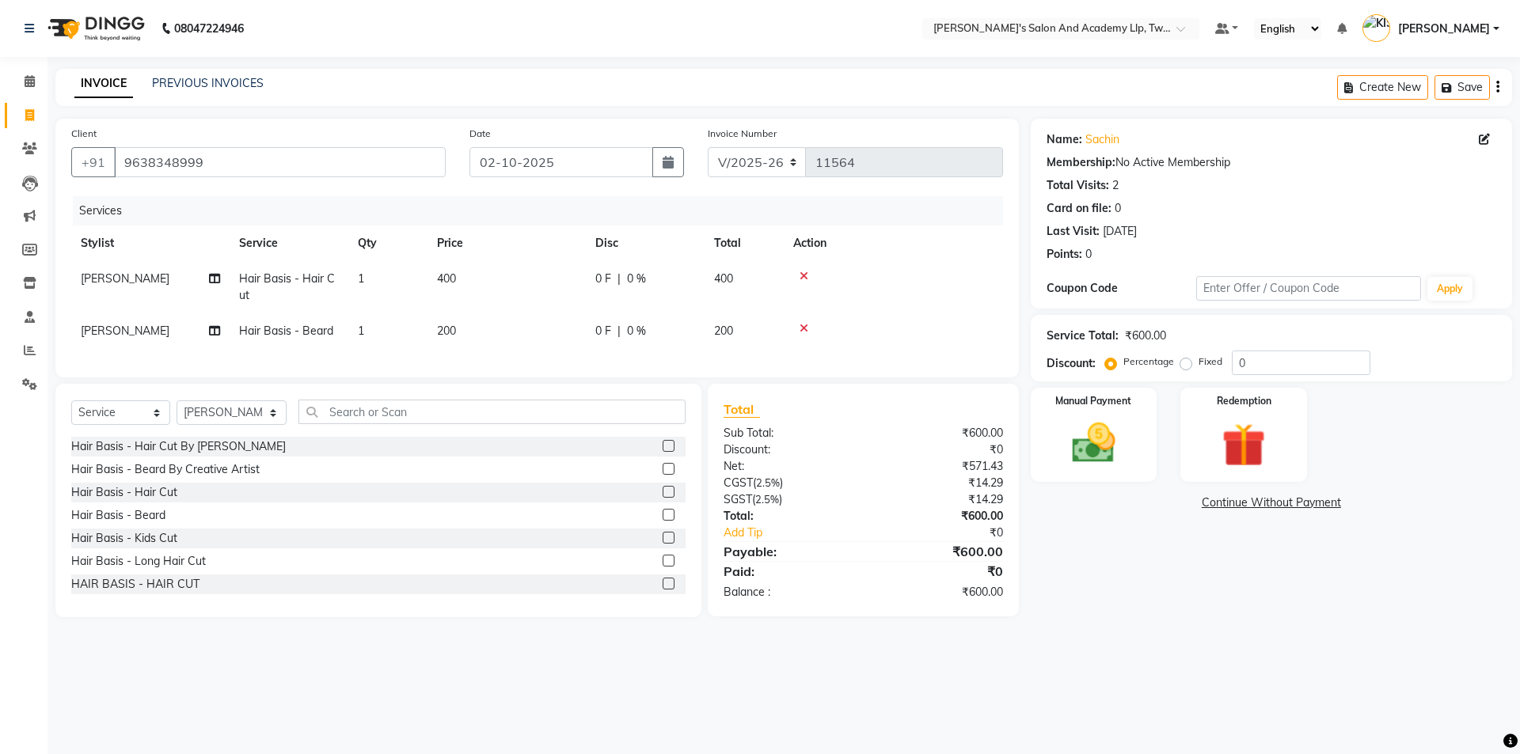
click at [573, 326] on td "200" at bounding box center [506, 331] width 158 height 36
select select "91325"
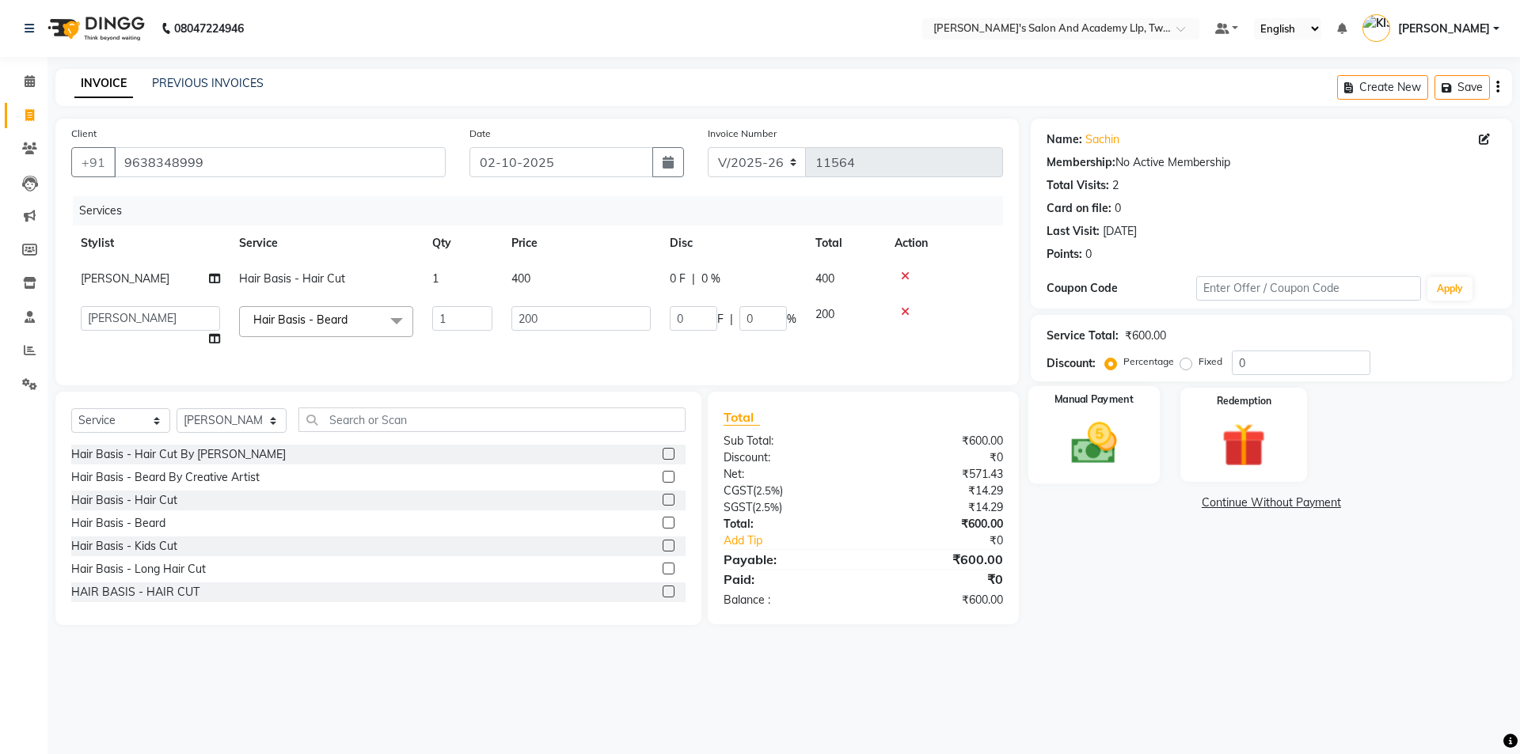
click at [1084, 463] on img at bounding box center [1094, 443] width 74 height 52
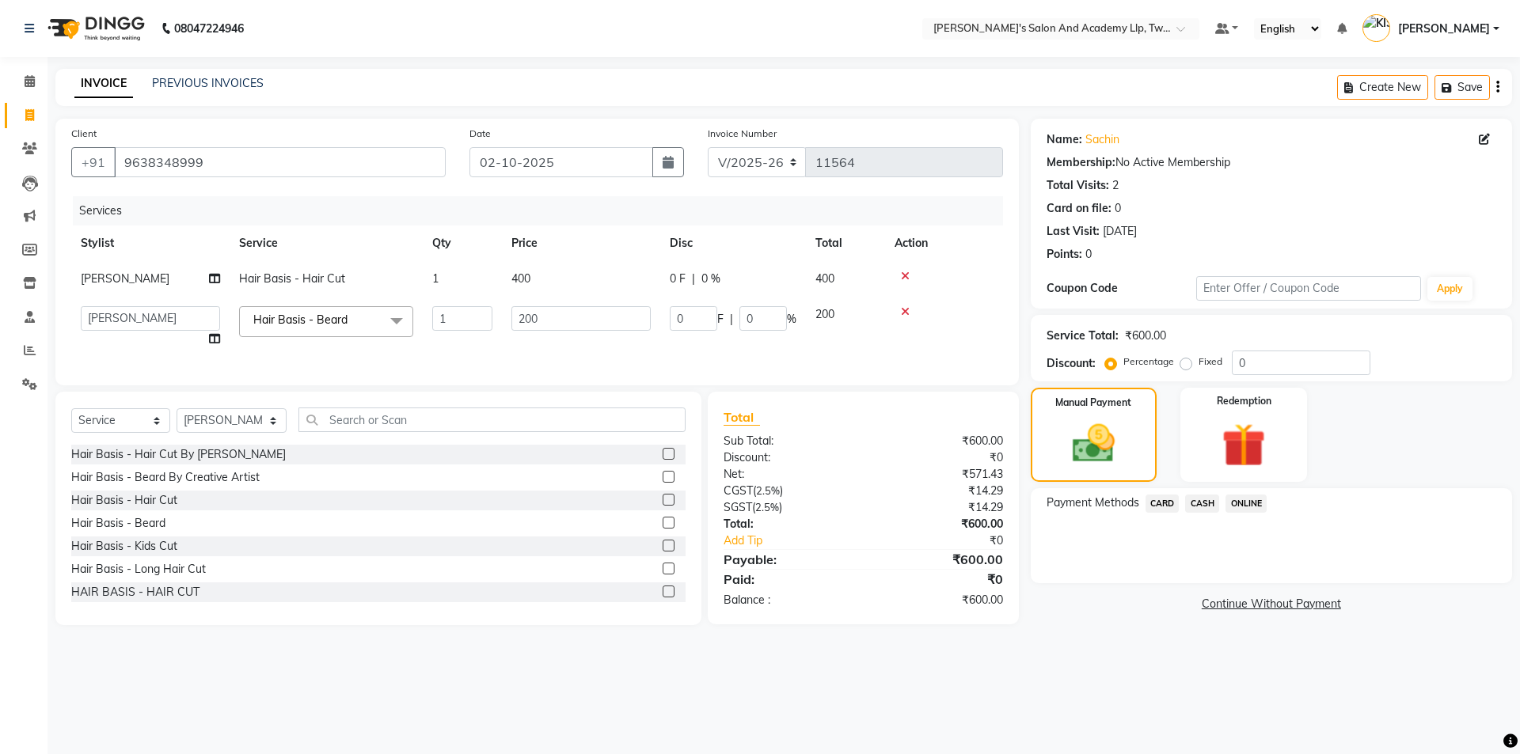
click at [1196, 504] on span "CASH" at bounding box center [1202, 504] width 34 height 18
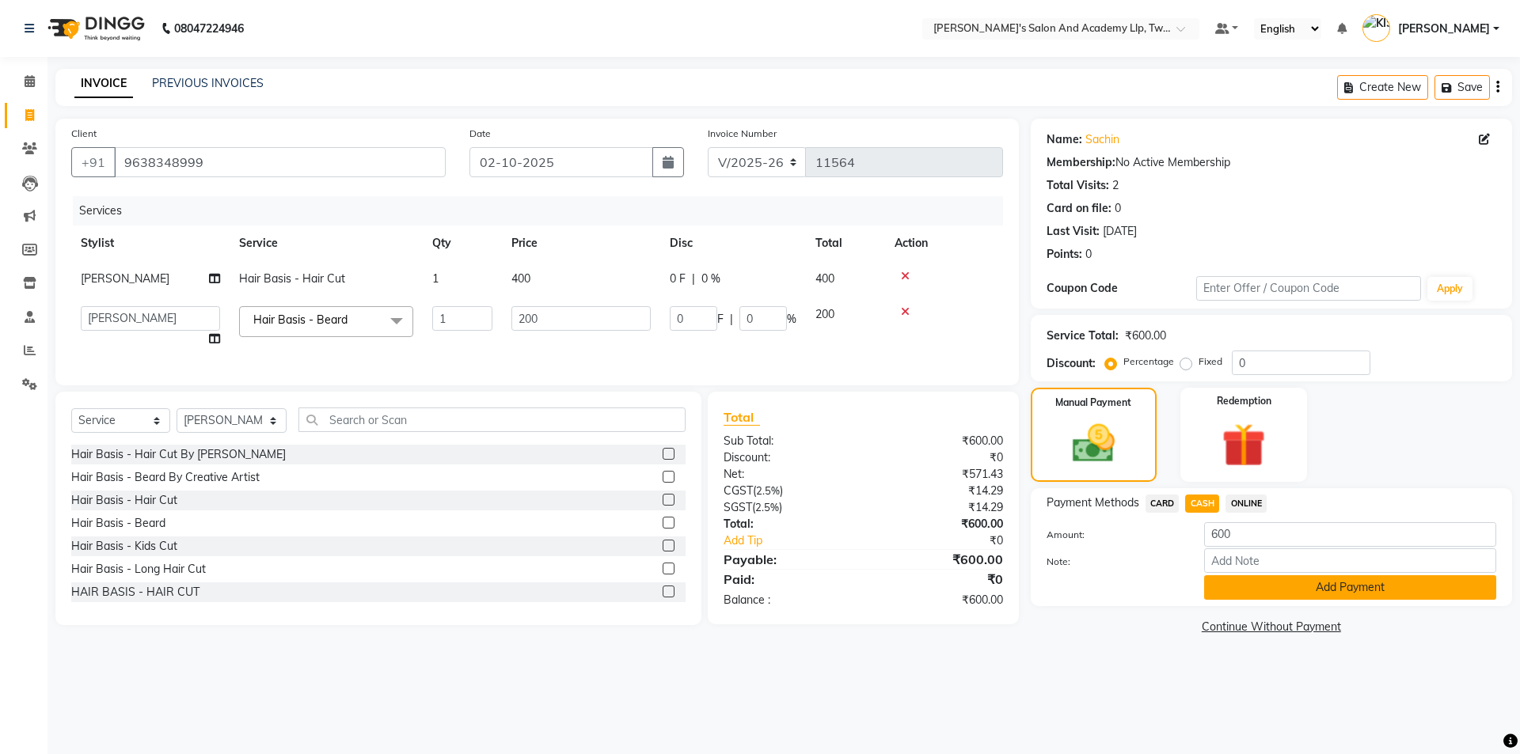
click at [1229, 597] on button "Add Payment" at bounding box center [1350, 587] width 292 height 25
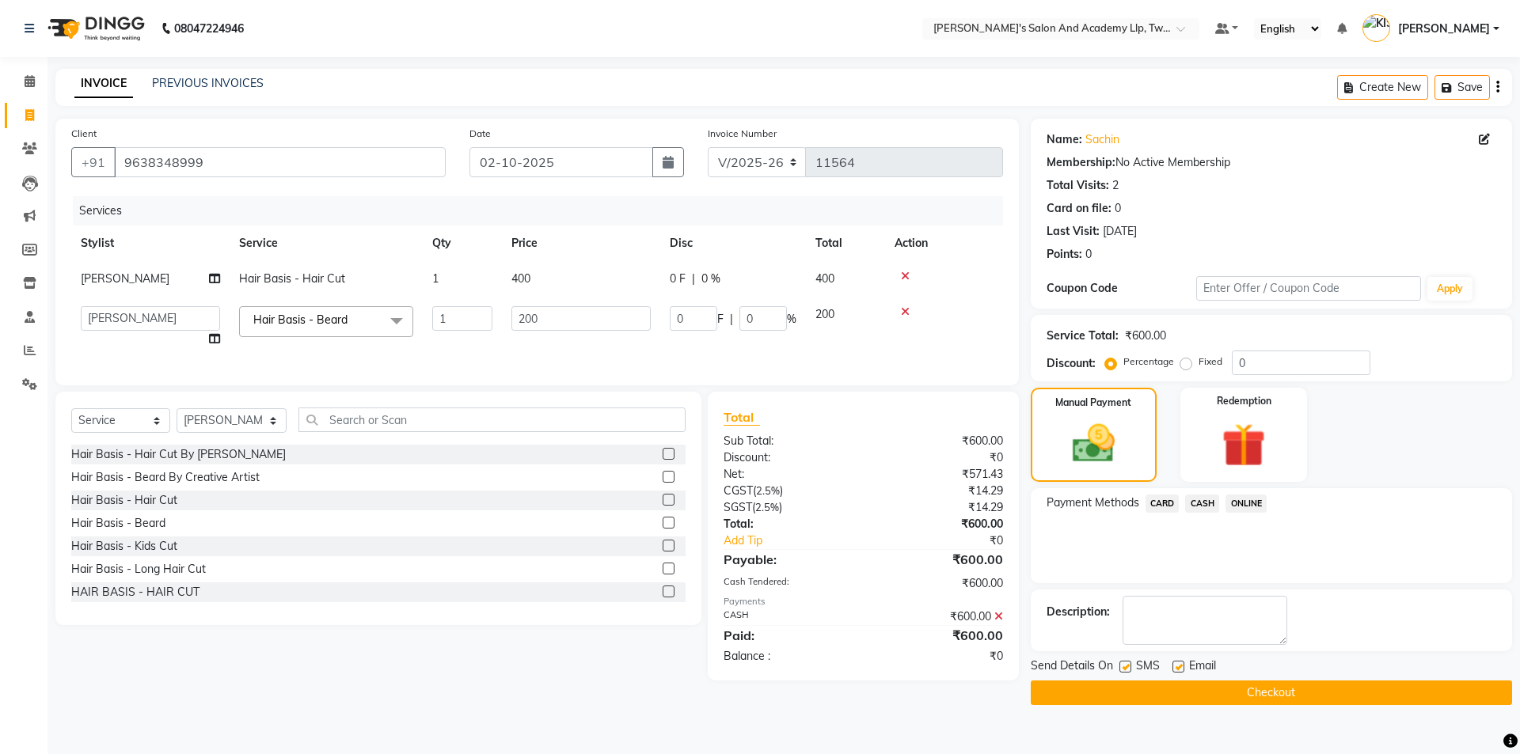
drag, startPoint x: 1177, startPoint y: 663, endPoint x: 1145, endPoint y: 667, distance: 31.9
click at [1174, 664] on label at bounding box center [1178, 667] width 12 height 12
click at [1174, 664] on input "checkbox" at bounding box center [1177, 668] width 10 height 10
checkbox input "false"
drag, startPoint x: 1117, startPoint y: 667, endPoint x: 1145, endPoint y: 724, distance: 63.7
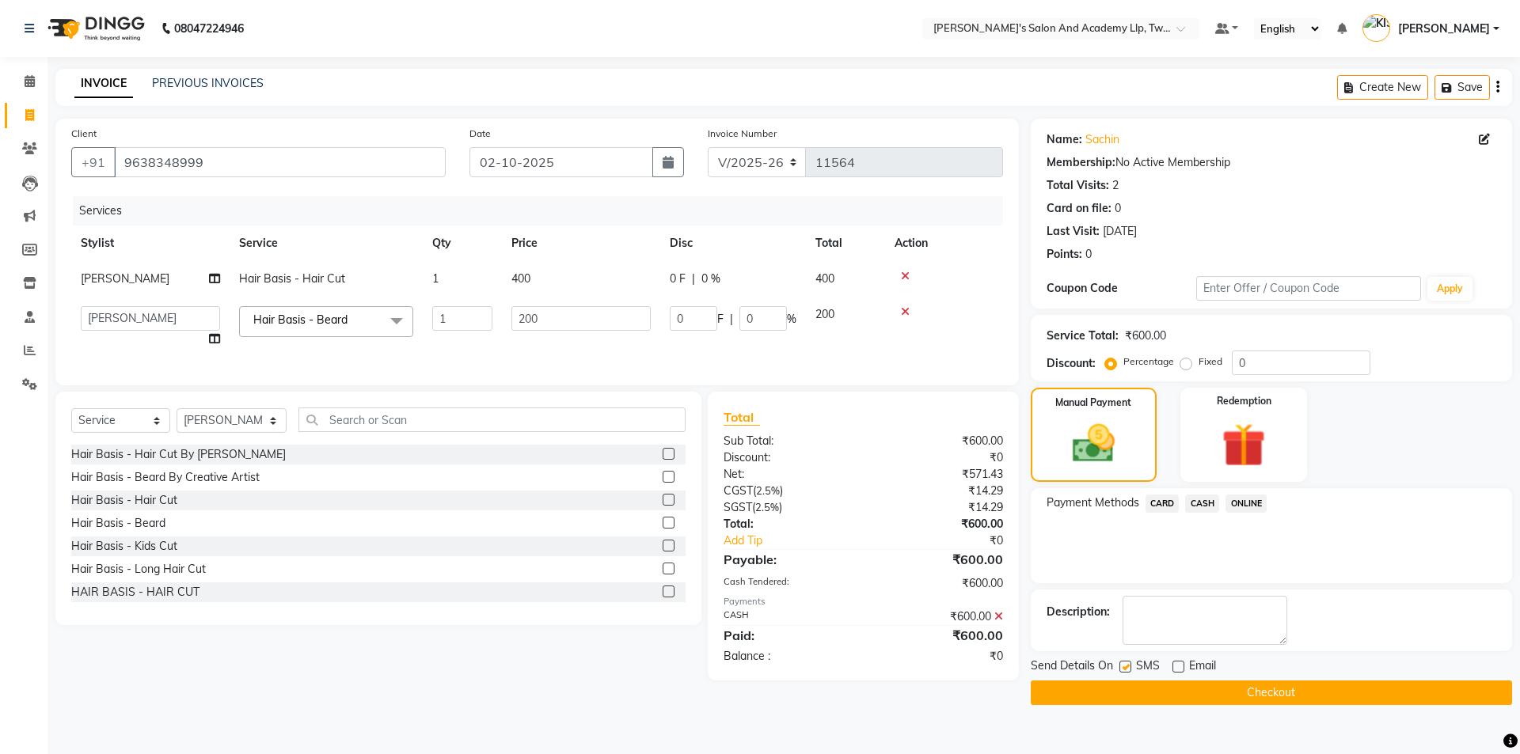
click at [1118, 669] on div "Send Details On SMS Email" at bounding box center [1271, 668] width 481 height 20
drag, startPoint x: 1122, startPoint y: 660, endPoint x: 1128, endPoint y: 667, distance: 9.5
click at [1128, 665] on label at bounding box center [1125, 667] width 12 height 12
click at [1128, 665] on input "checkbox" at bounding box center [1124, 668] width 10 height 10
checkbox input "false"
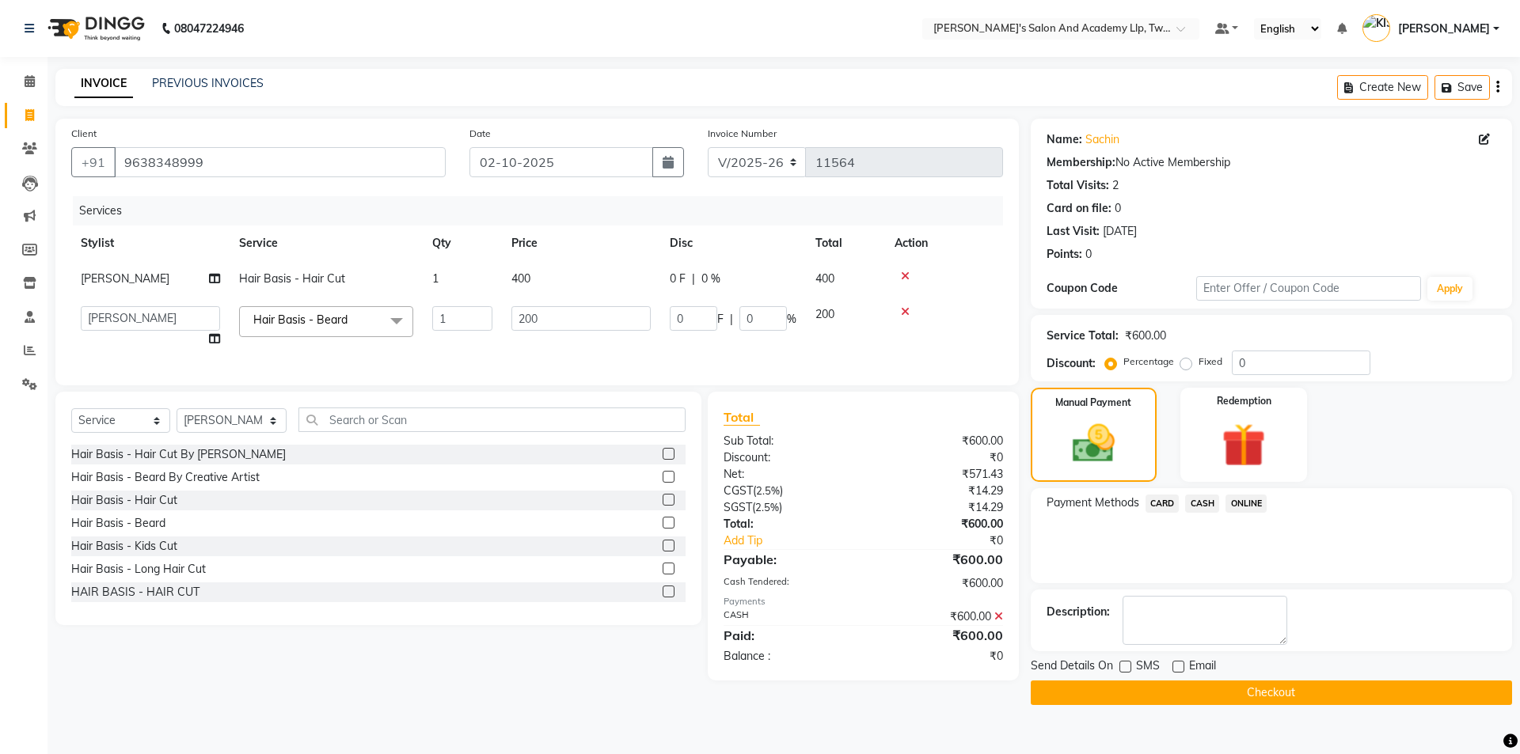
click at [1130, 697] on button "Checkout" at bounding box center [1271, 693] width 481 height 25
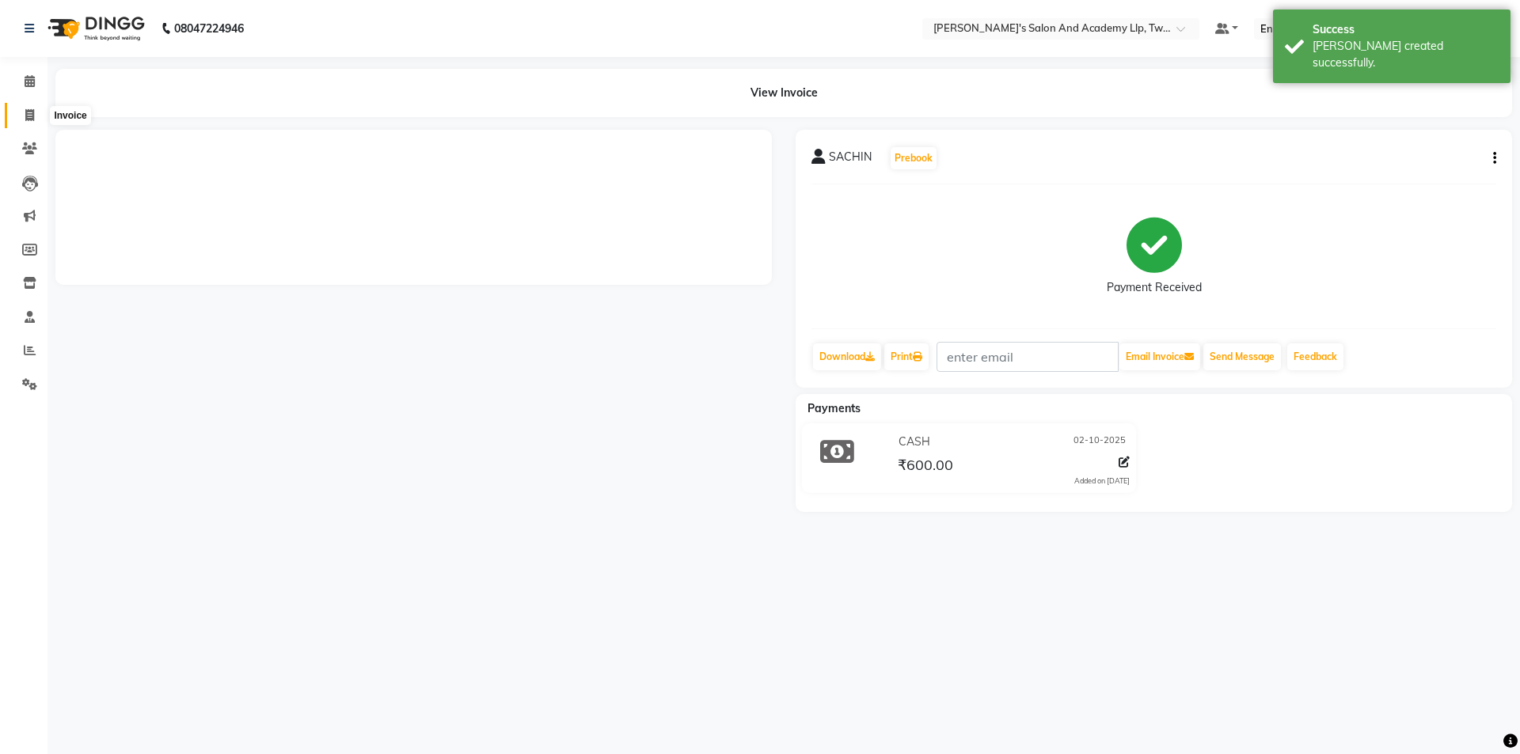
click at [26, 113] on icon at bounding box center [29, 115] width 9 height 12
select select "service"
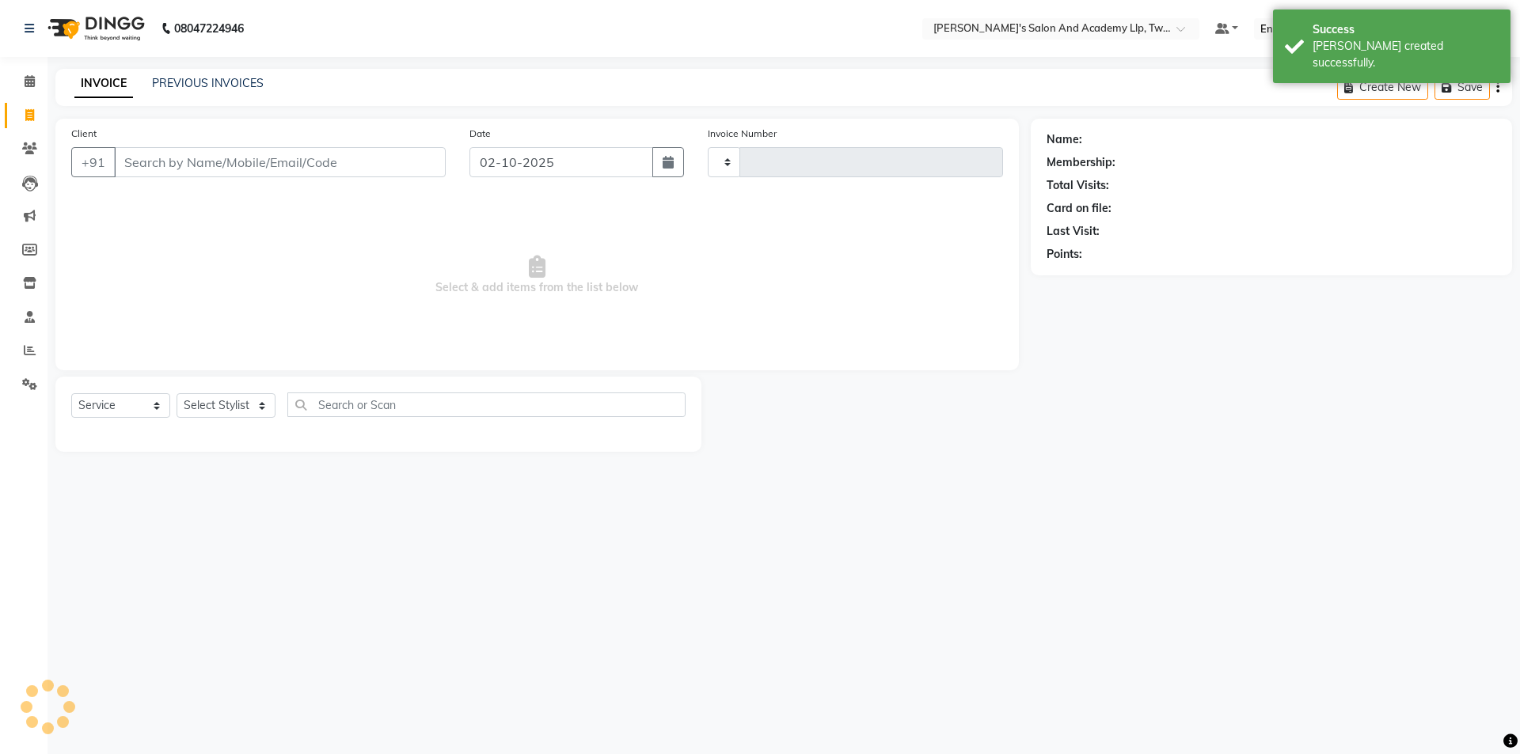
type input "11567"
select select "6985"
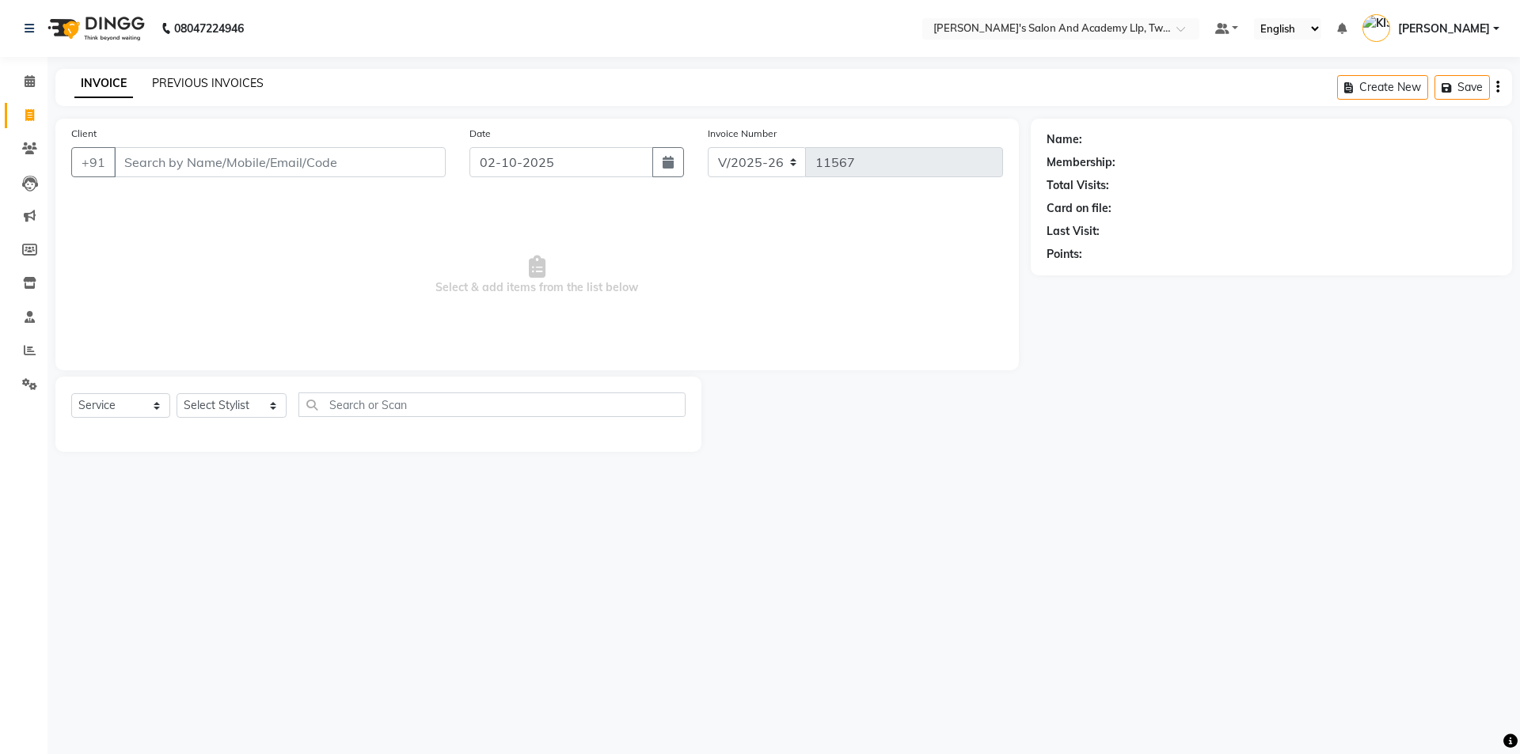
click at [197, 79] on link "PREVIOUS INVOICES" at bounding box center [208, 83] width 112 height 14
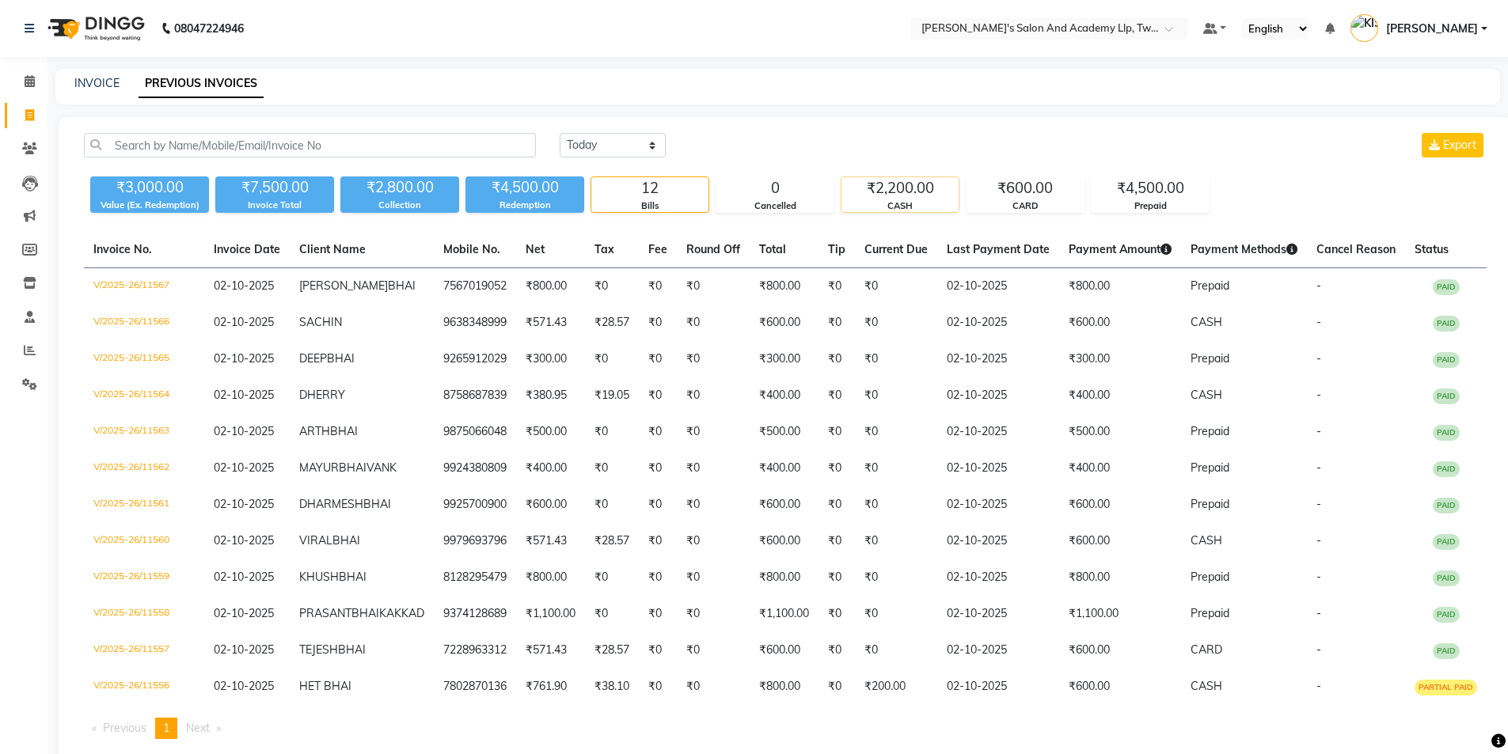
click at [919, 191] on div "₹2,200.00" at bounding box center [899, 188] width 117 height 22
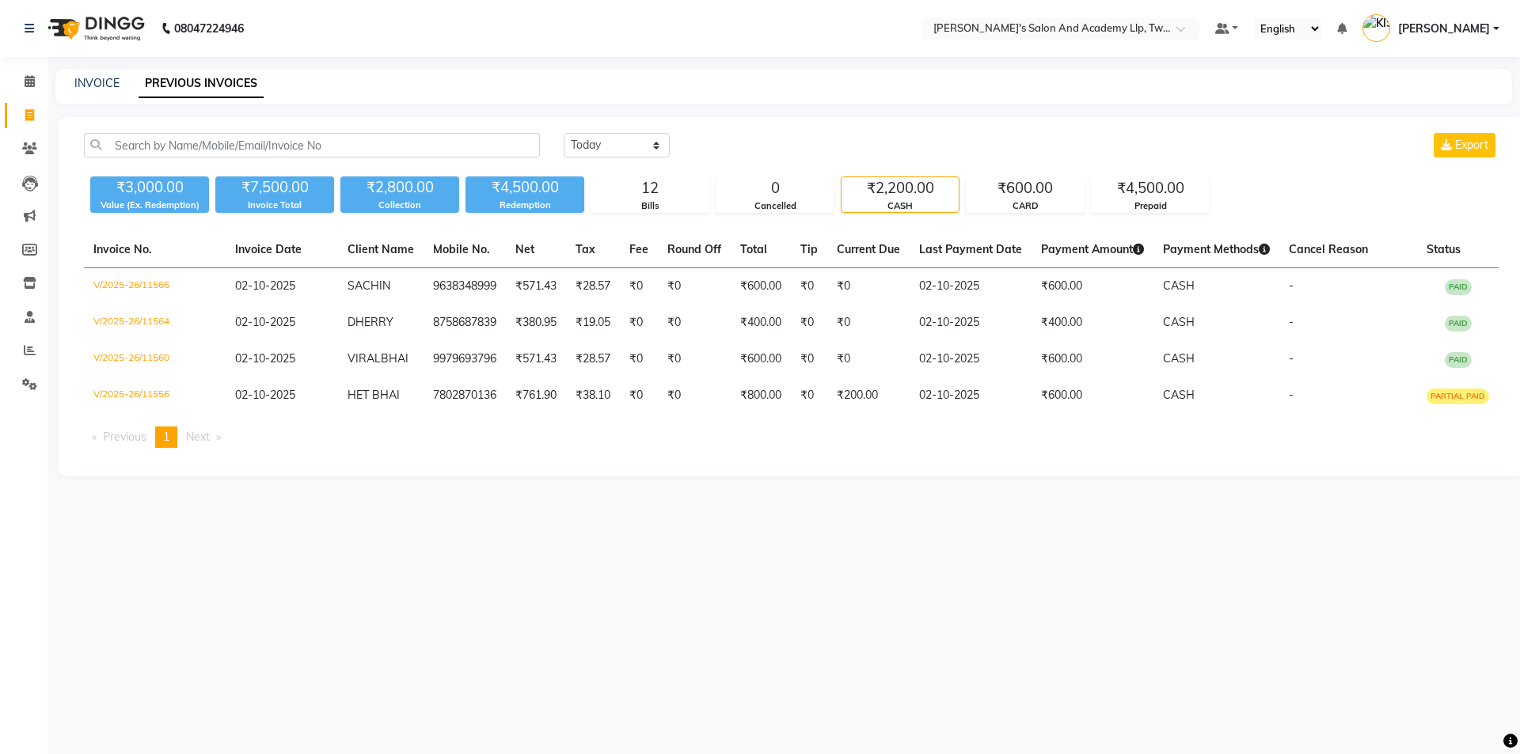
click at [920, 191] on div "₹2,200.00" at bounding box center [899, 188] width 117 height 22
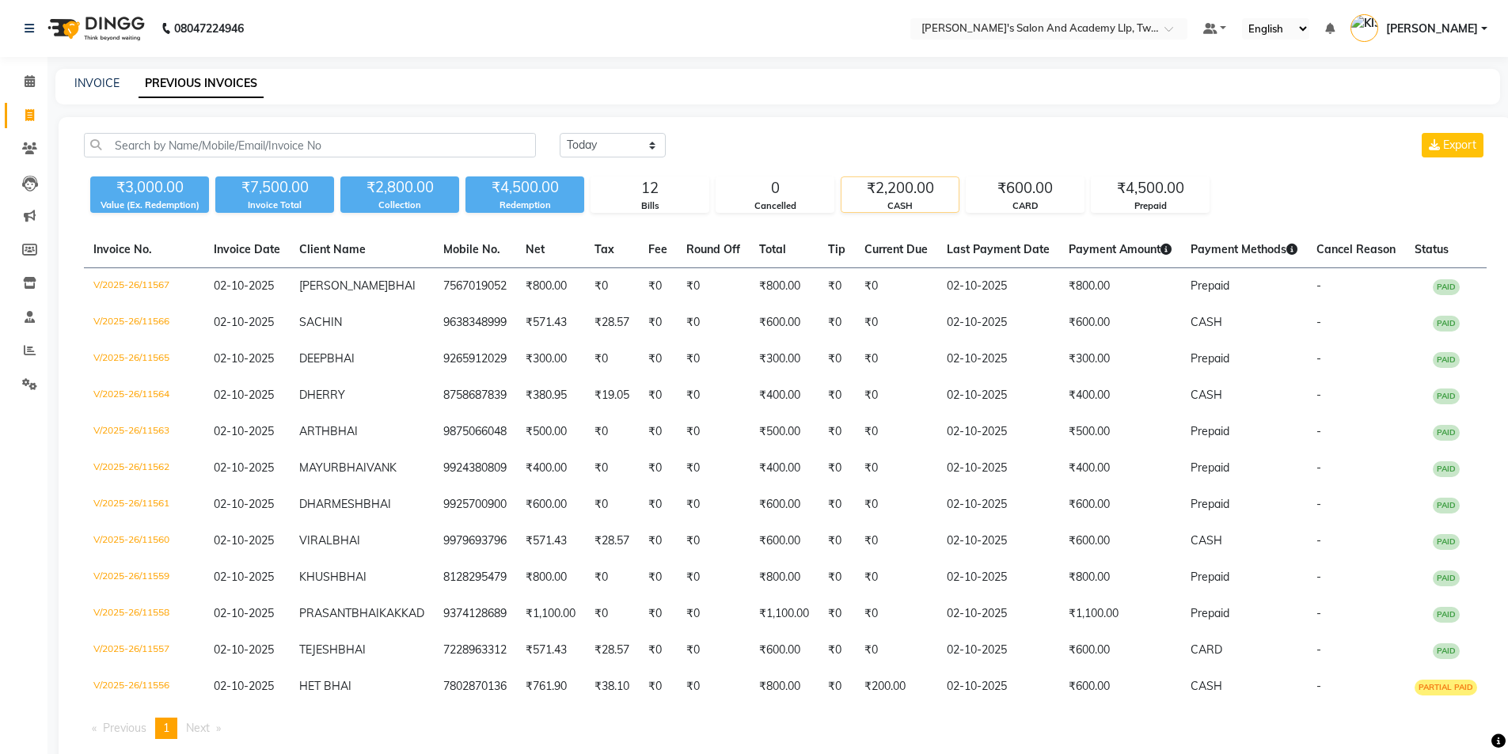
click at [920, 191] on div "₹2,200.00" at bounding box center [899, 188] width 117 height 22
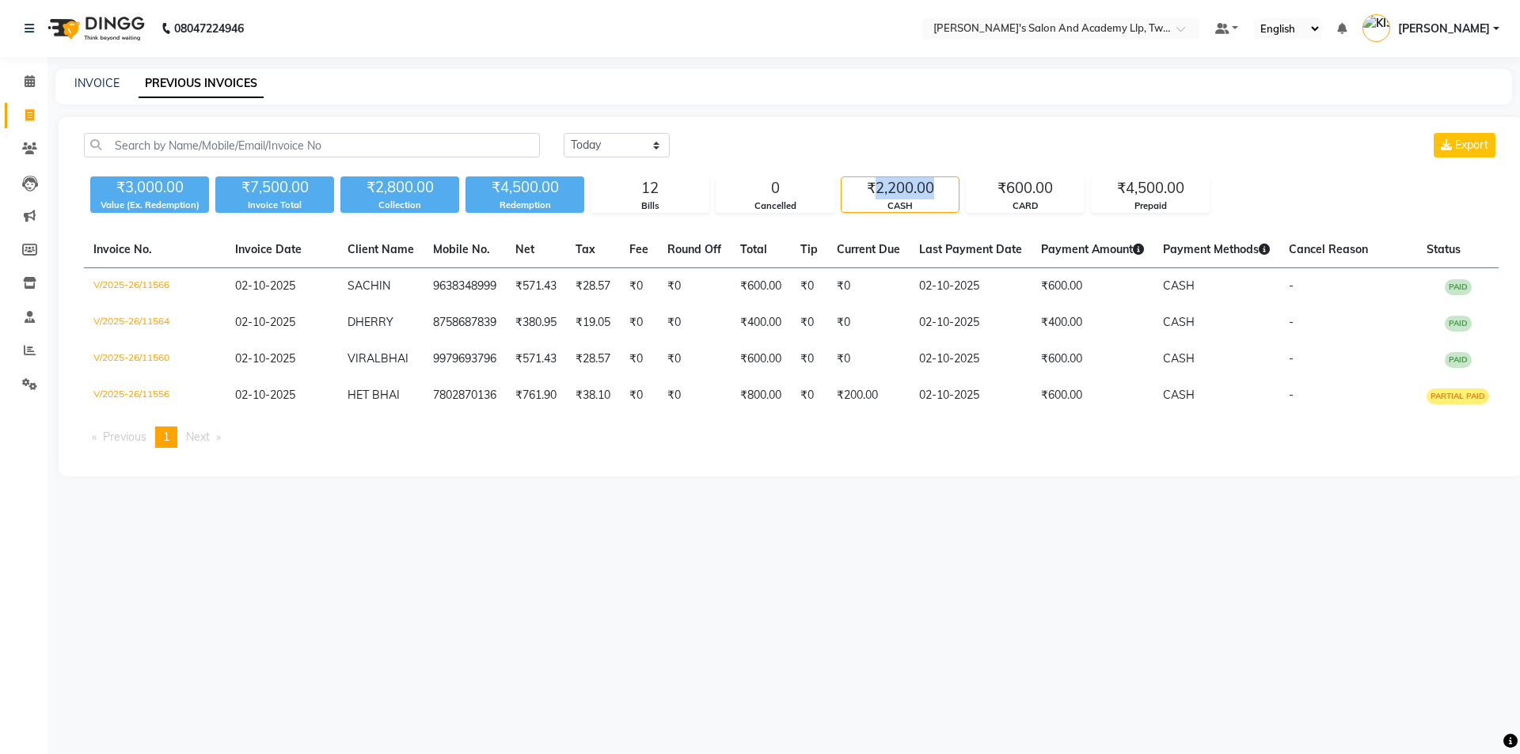
click at [920, 191] on div "₹2,200.00" at bounding box center [899, 188] width 117 height 22
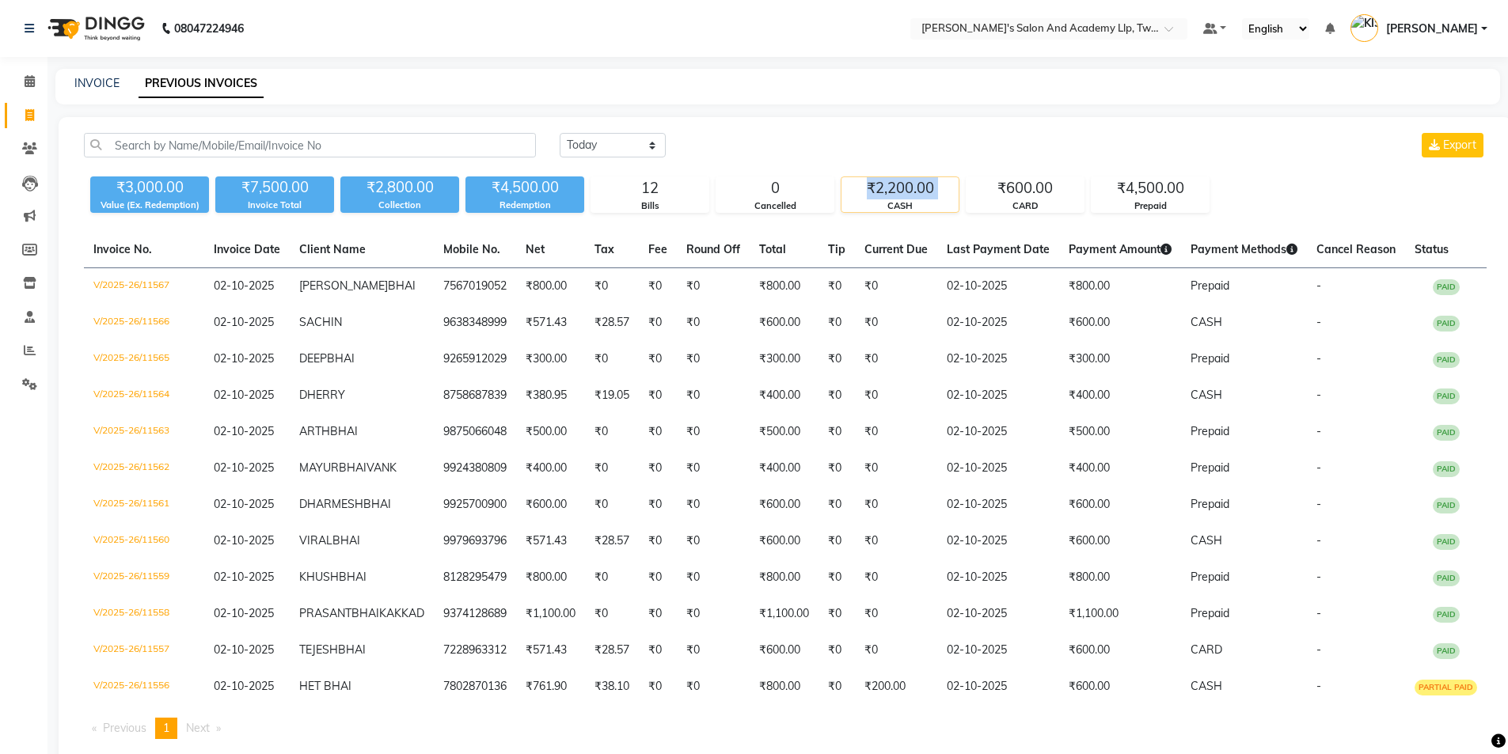
click at [920, 191] on div "₹2,200.00" at bounding box center [899, 188] width 117 height 22
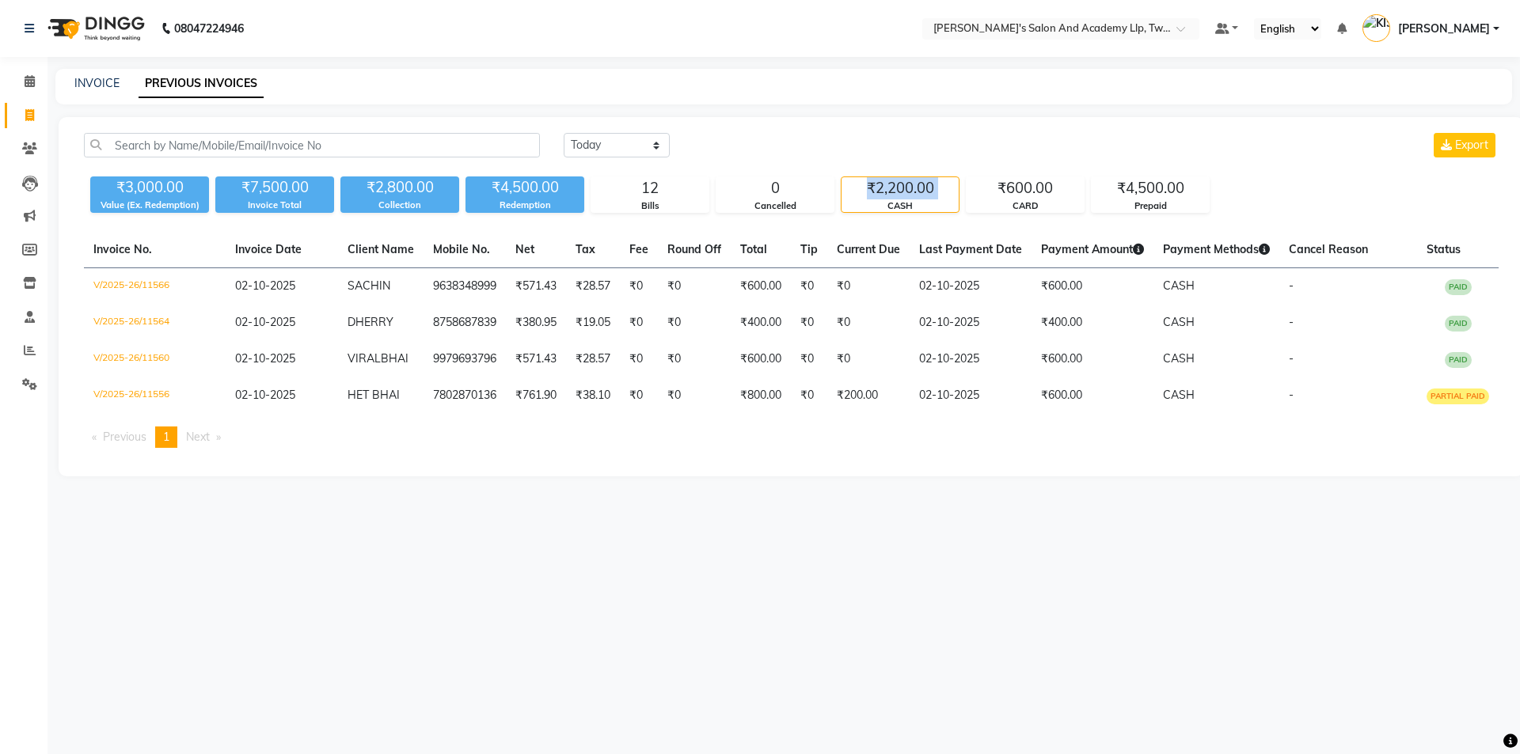
click at [920, 191] on div "₹2,200.00" at bounding box center [899, 188] width 117 height 22
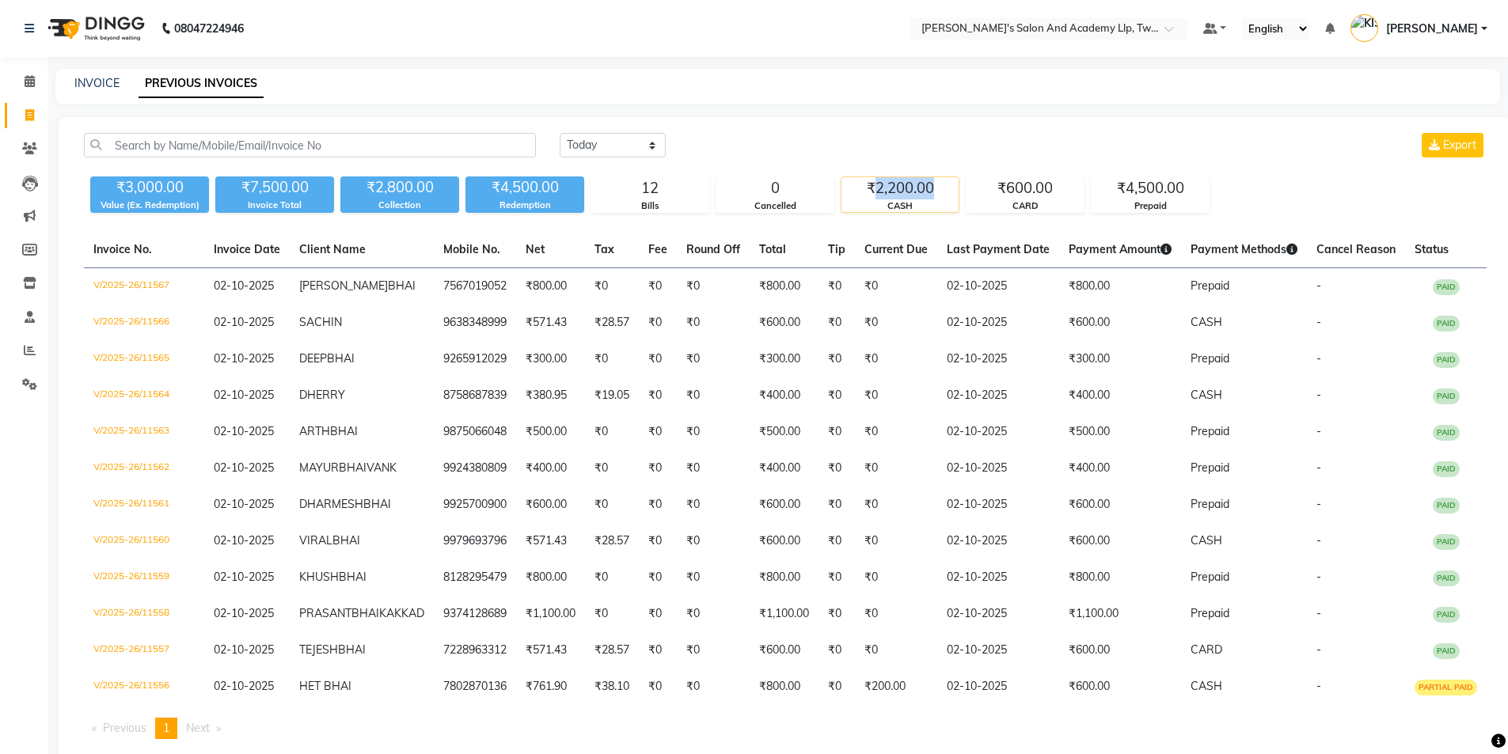
click at [920, 191] on div "₹2,200.00" at bounding box center [899, 188] width 117 height 22
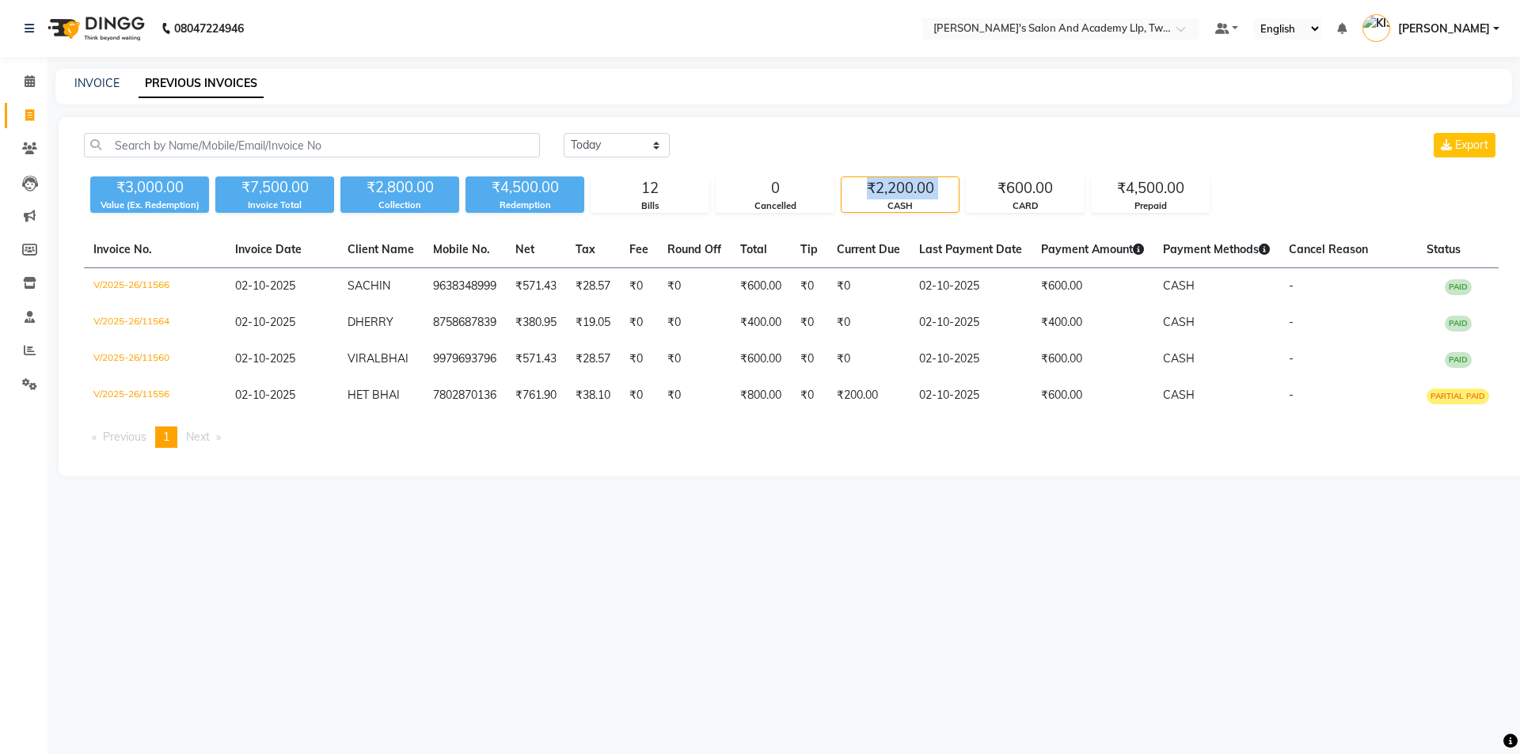
click at [920, 191] on div "₹2,200.00" at bounding box center [899, 188] width 117 height 22
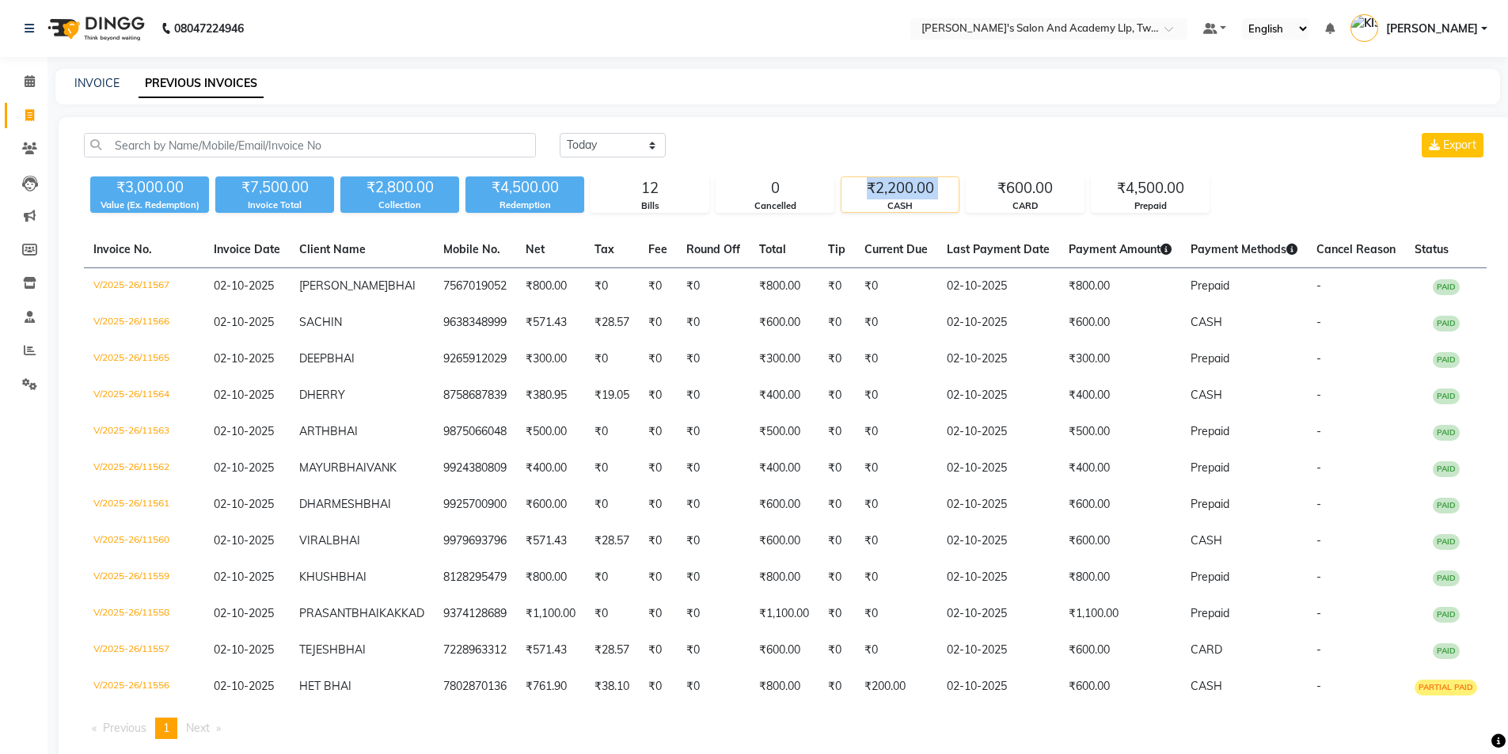
click at [920, 191] on div "₹2,200.00" at bounding box center [899, 188] width 117 height 22
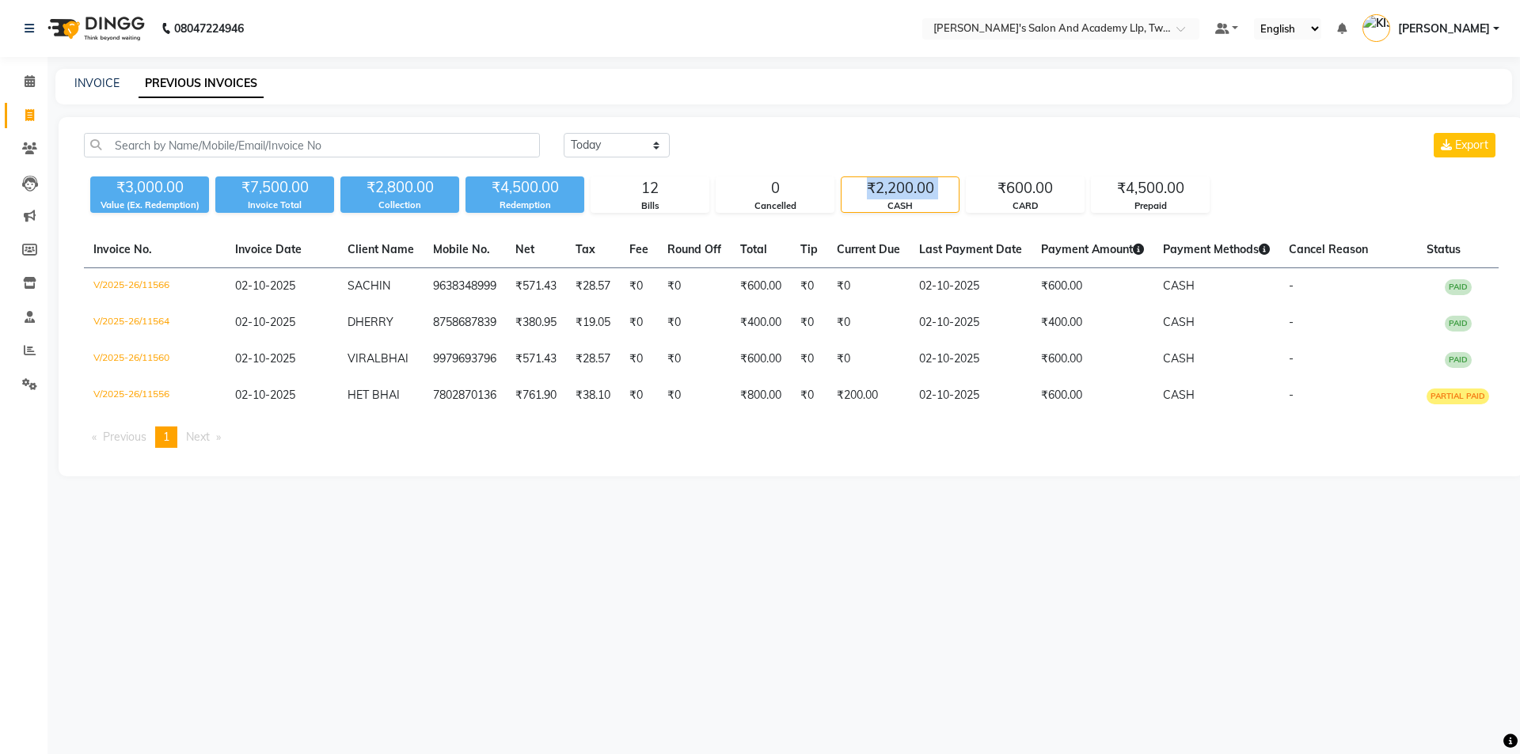
click at [920, 191] on div "₹2,200.00" at bounding box center [899, 188] width 117 height 22
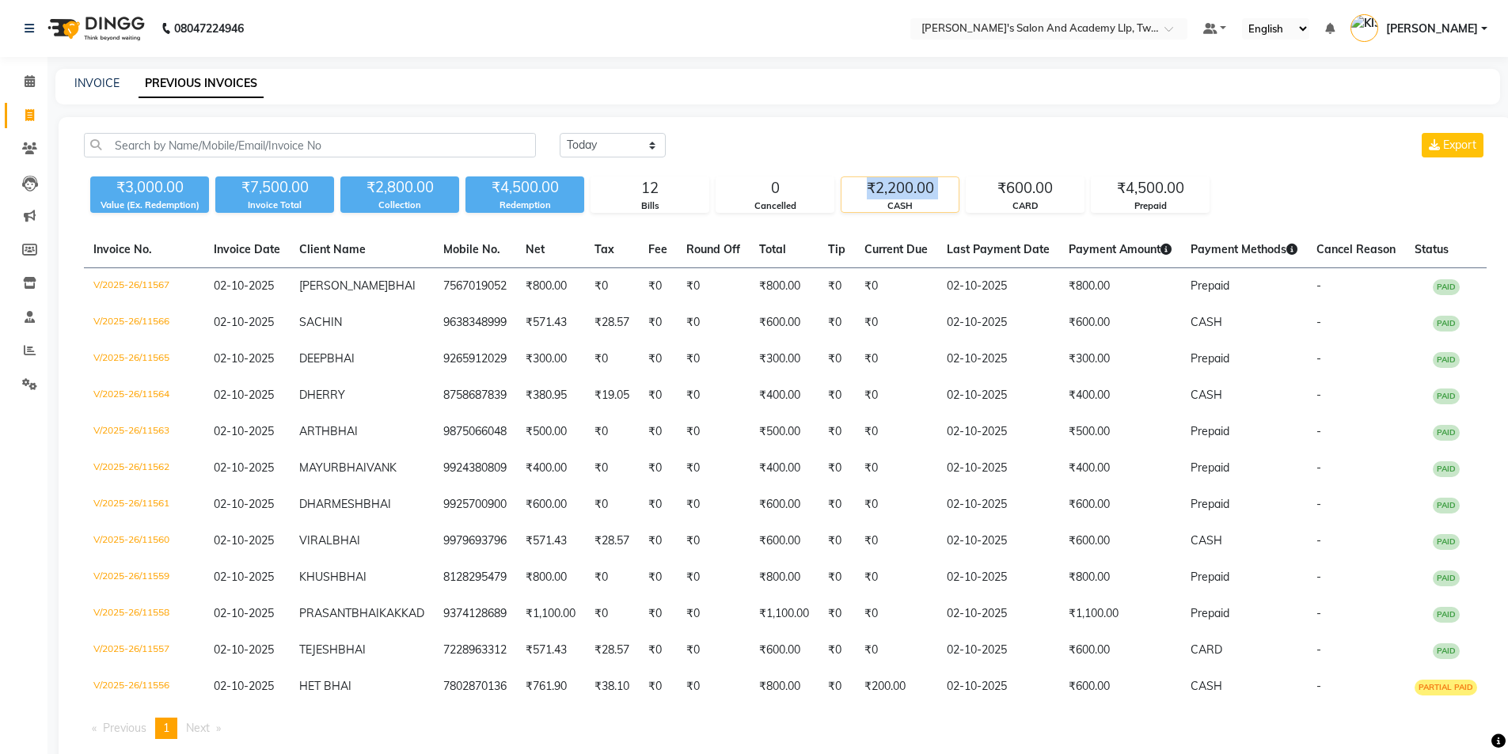
click at [920, 191] on div "₹2,200.00" at bounding box center [899, 188] width 117 height 22
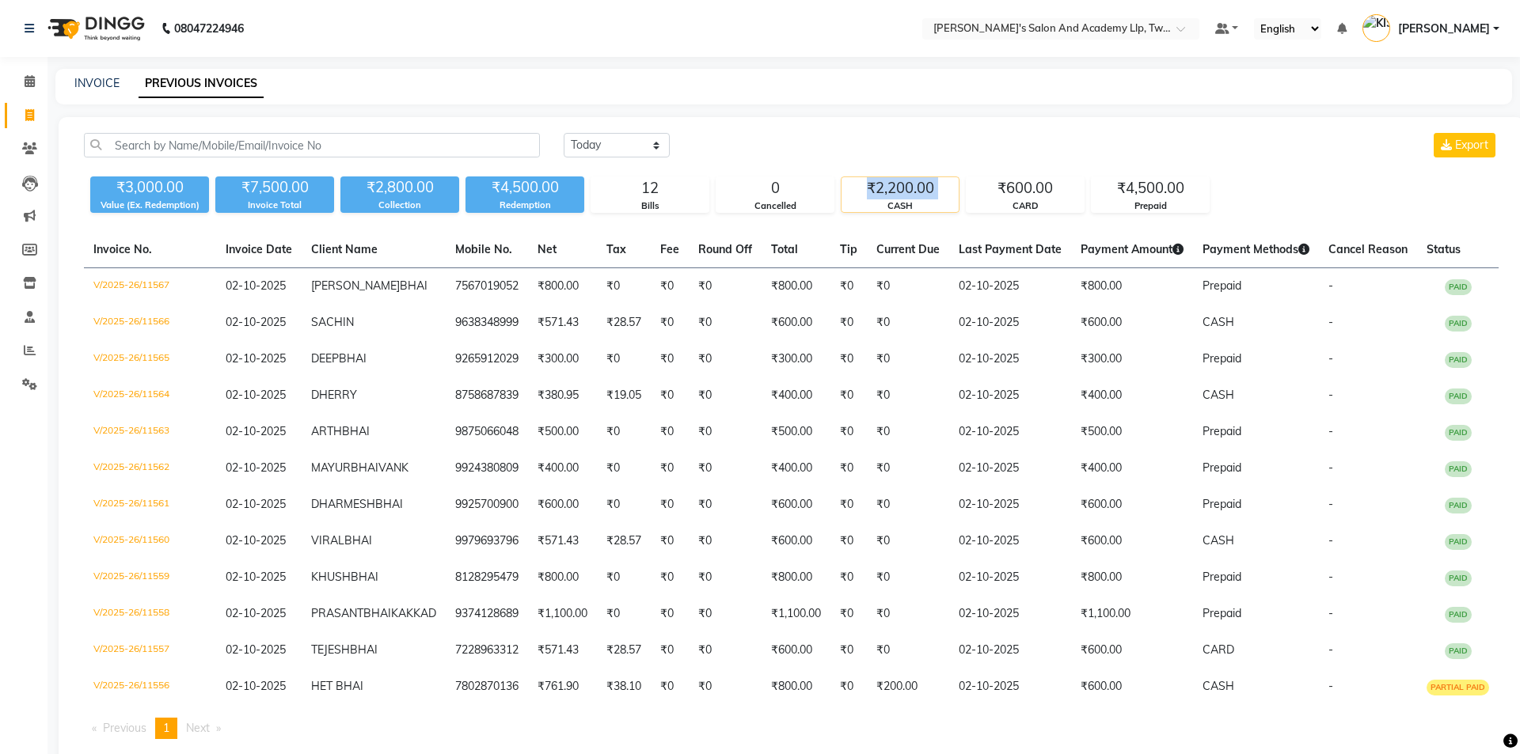
click at [920, 191] on div "₹2,200.00" at bounding box center [899, 188] width 117 height 22
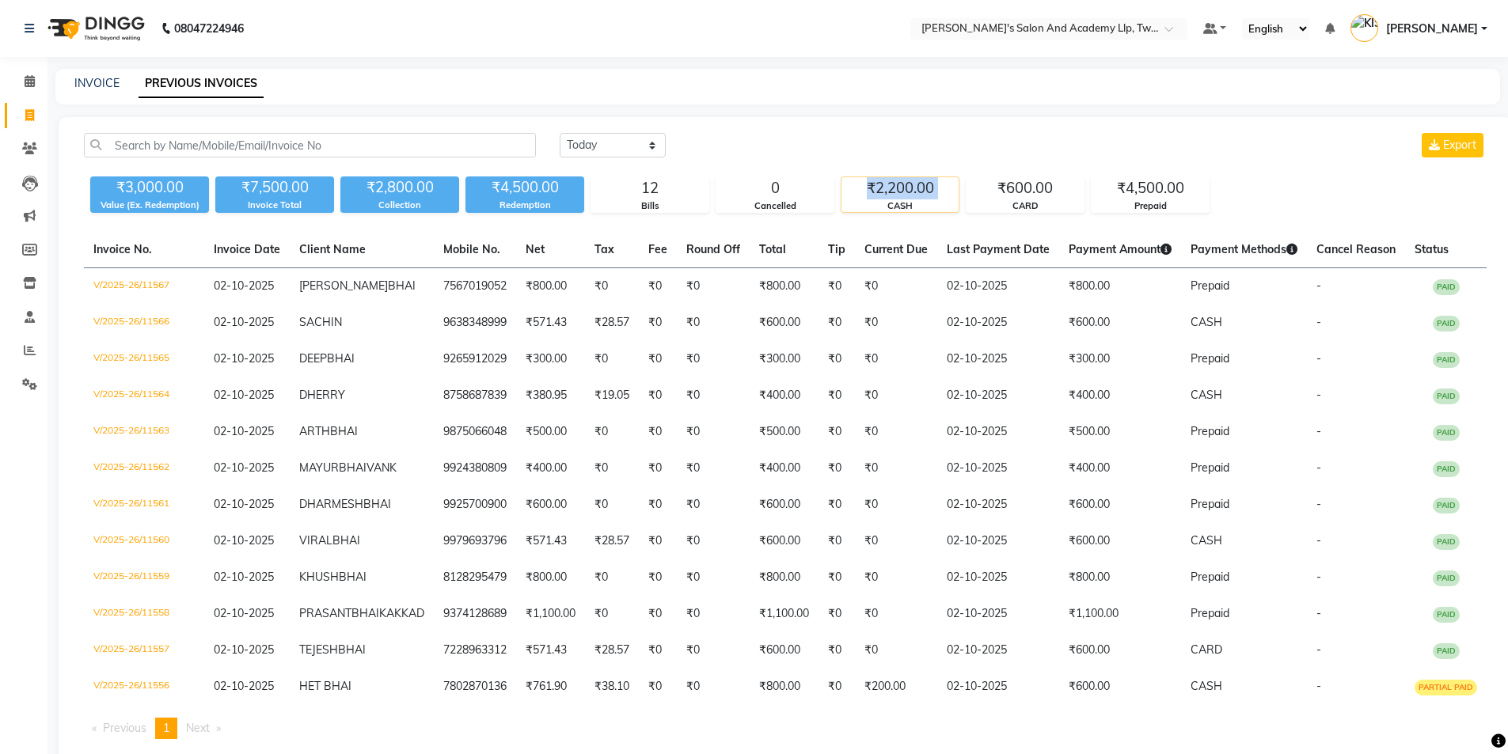
click at [920, 191] on div "₹2,200.00" at bounding box center [899, 188] width 117 height 22
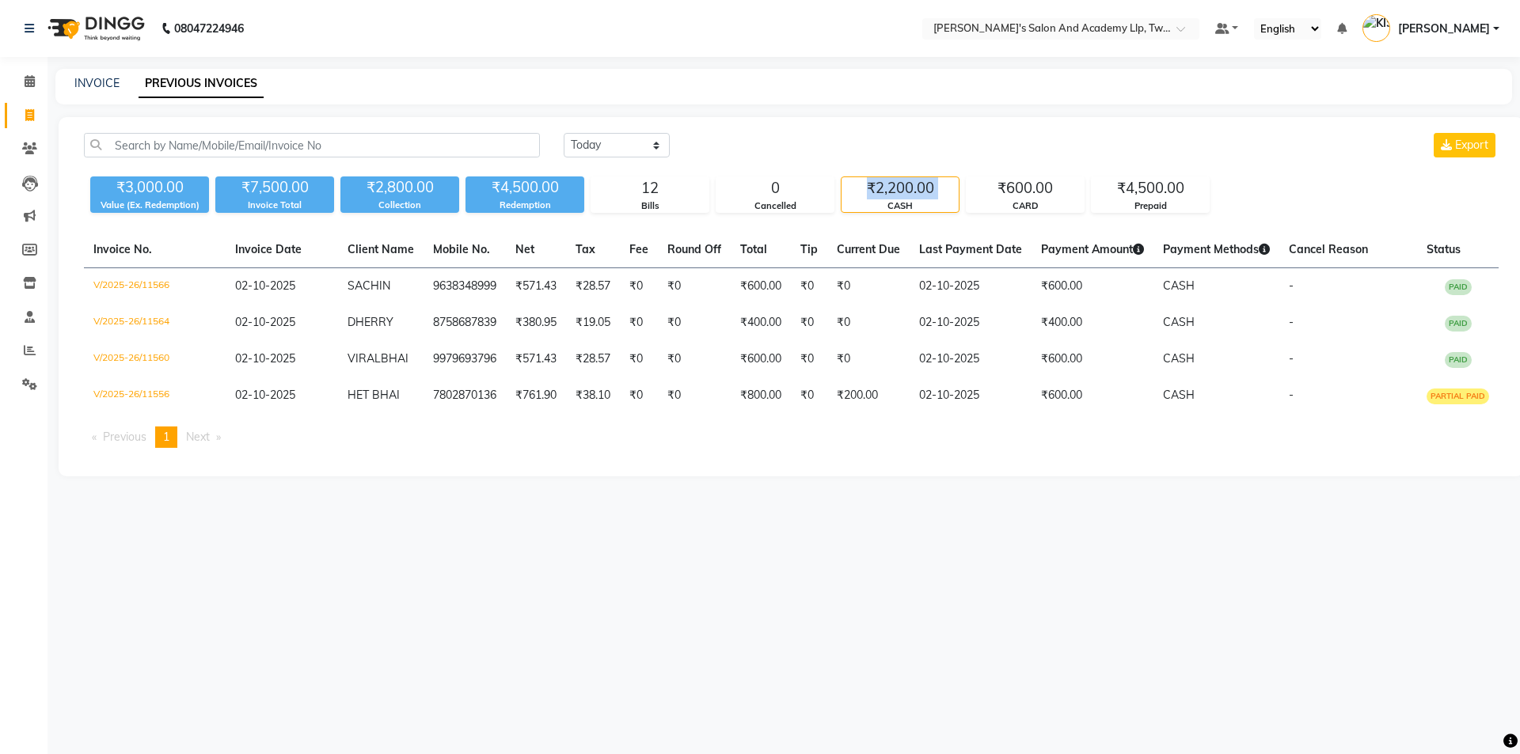
click at [920, 191] on div "₹2,200.00" at bounding box center [899, 188] width 117 height 22
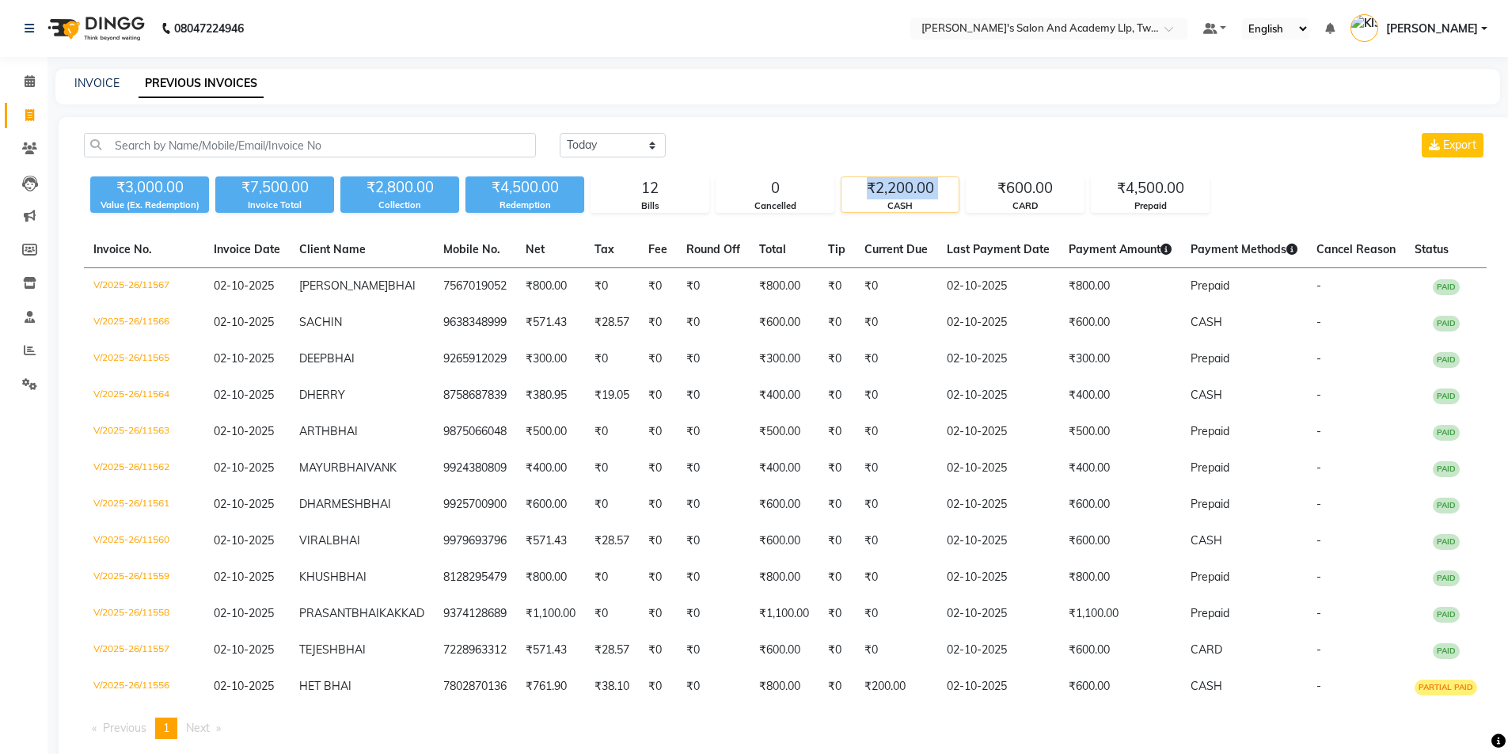
click at [920, 191] on div "₹2,200.00" at bounding box center [899, 188] width 117 height 22
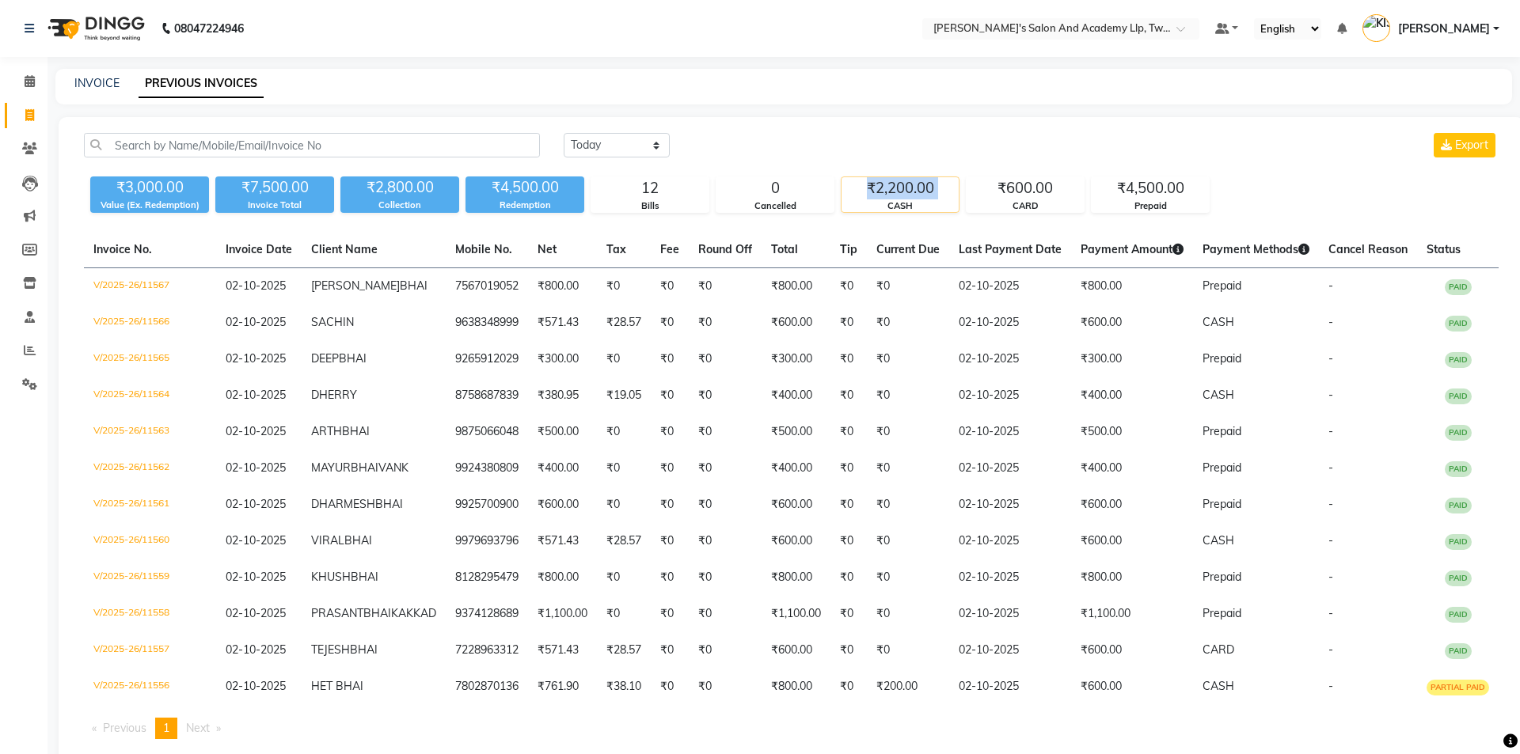
click at [920, 191] on div "₹2,200.00" at bounding box center [899, 188] width 117 height 22
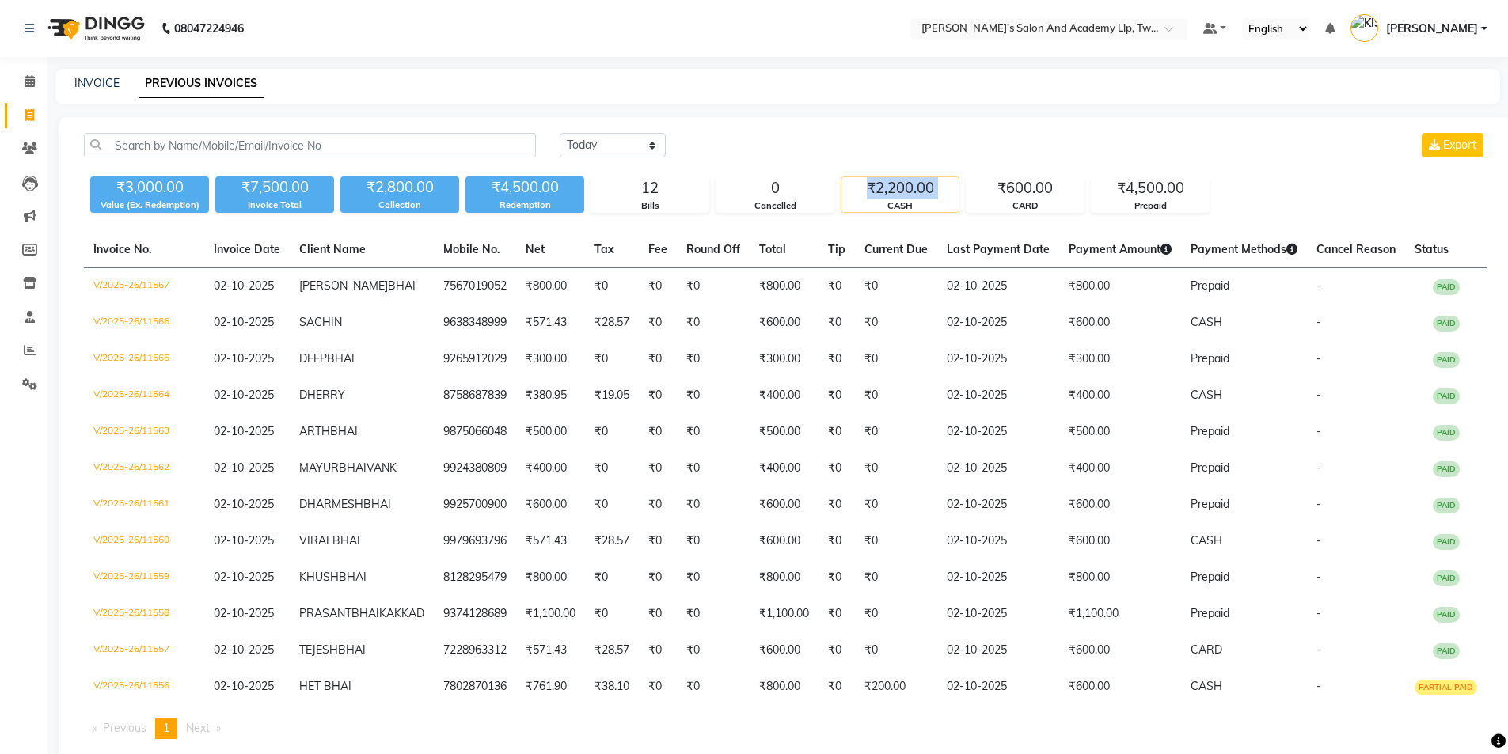
click at [920, 191] on div "₹2,200.00" at bounding box center [899, 188] width 117 height 22
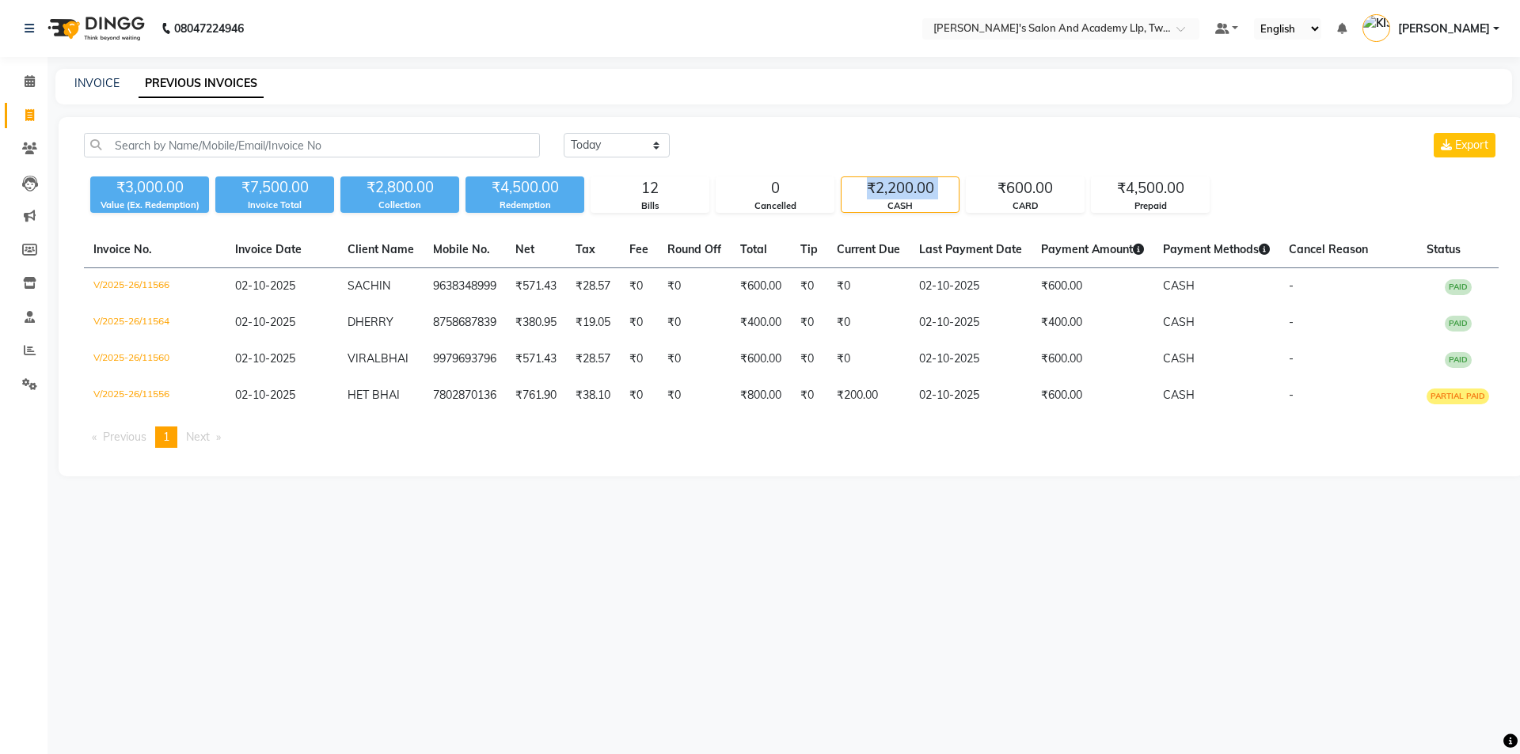
click at [920, 191] on div "₹2,200.00" at bounding box center [899, 188] width 117 height 22
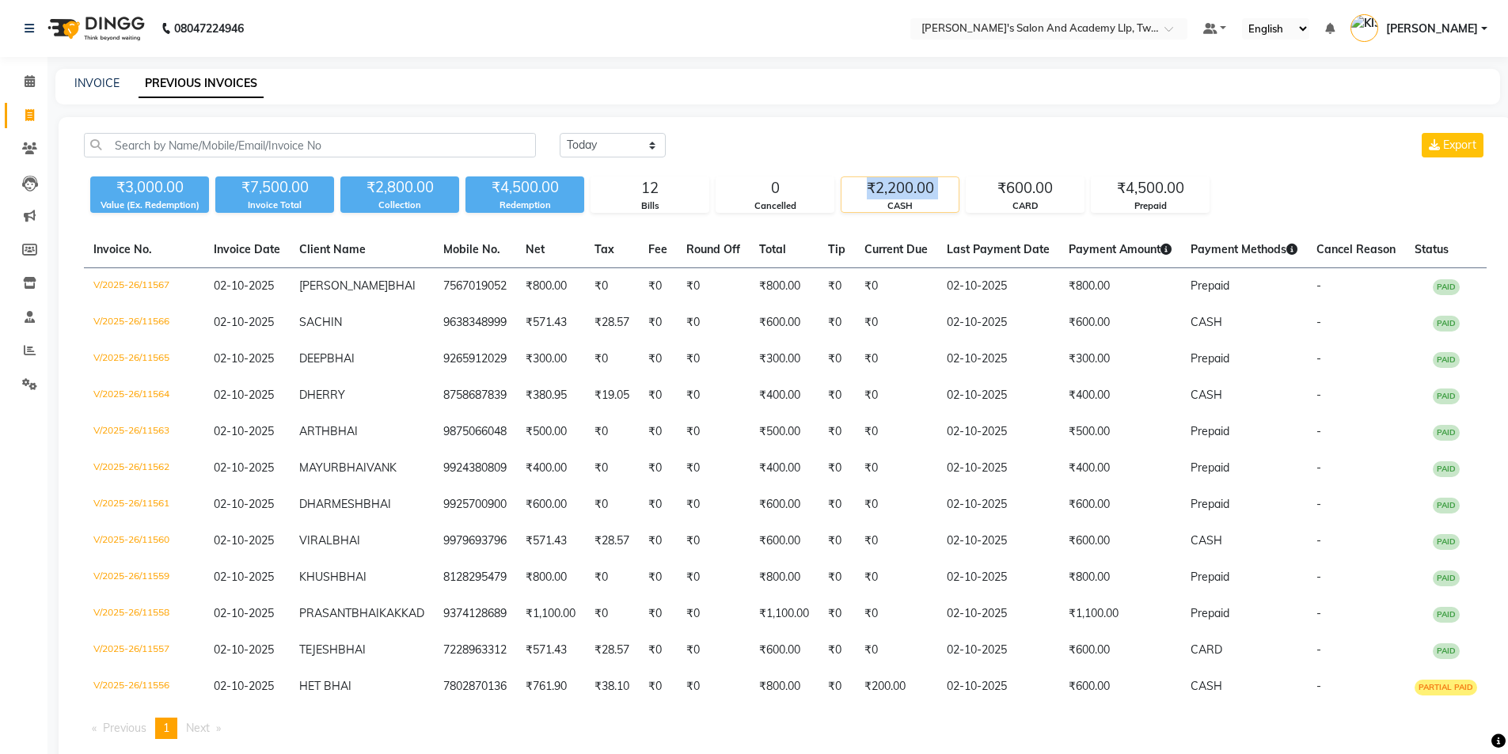
click at [920, 191] on div "₹2,200.00" at bounding box center [899, 188] width 117 height 22
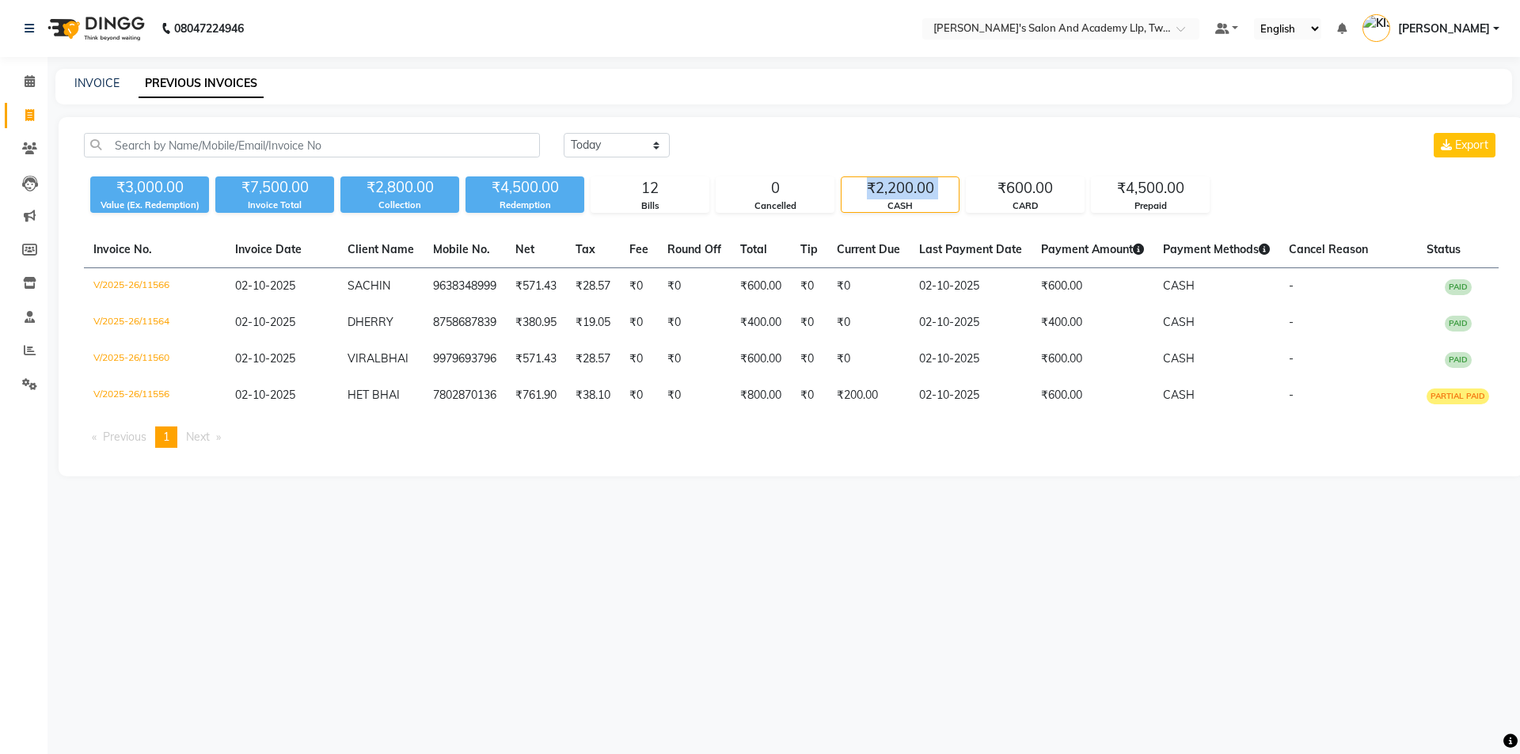
click at [920, 191] on div "₹2,200.00" at bounding box center [899, 188] width 117 height 22
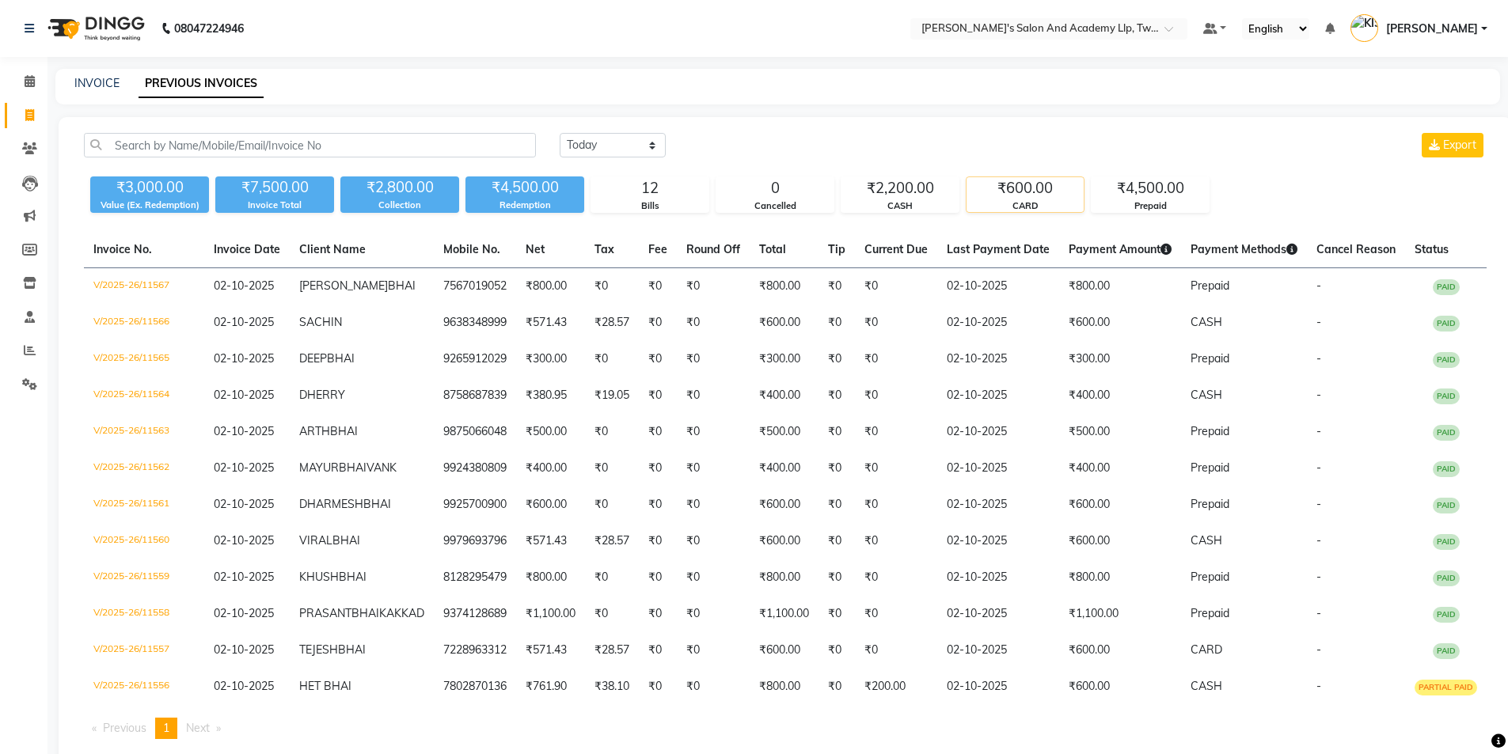
click at [1042, 193] on div "₹600.00" at bounding box center [1024, 188] width 117 height 22
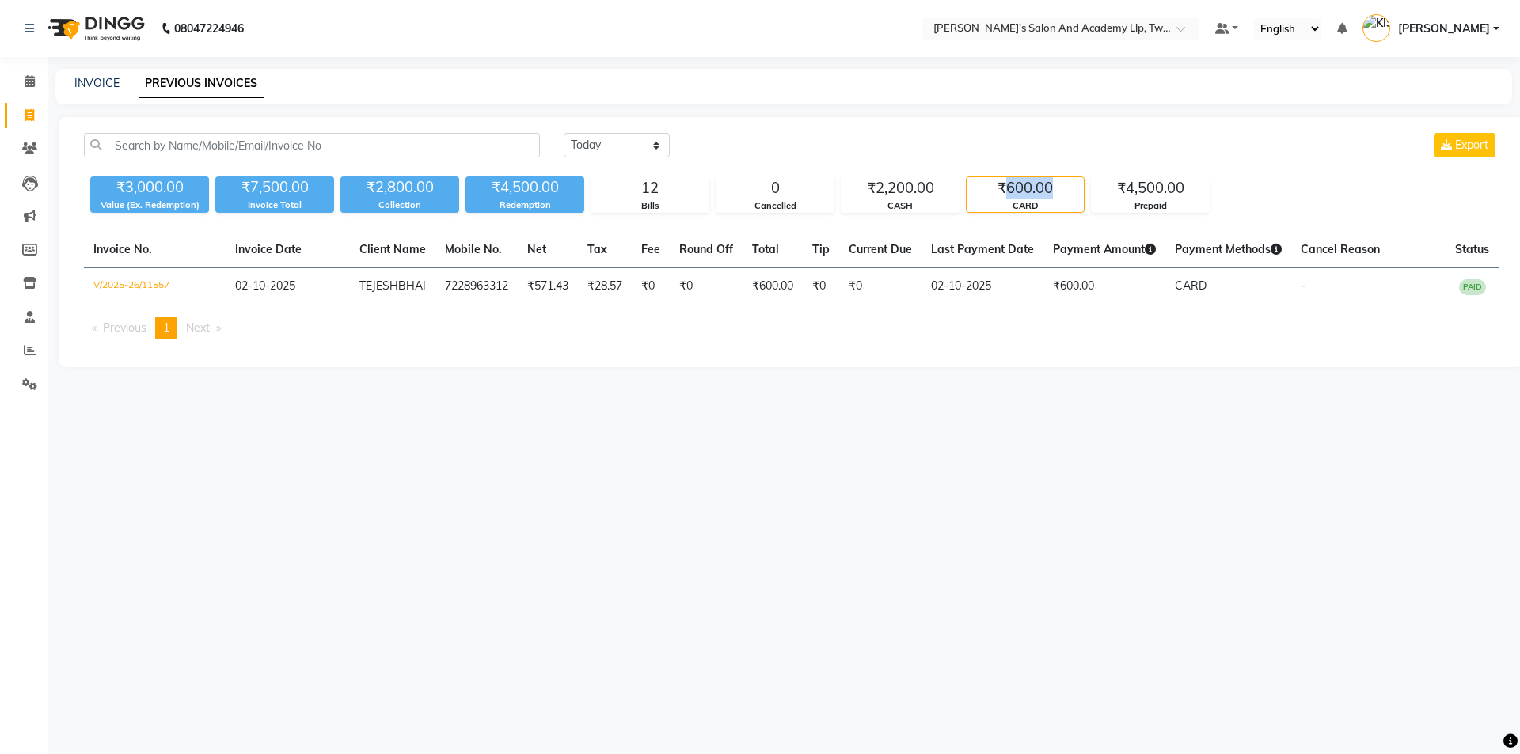
click at [1042, 193] on div "₹600.00" at bounding box center [1024, 188] width 117 height 22
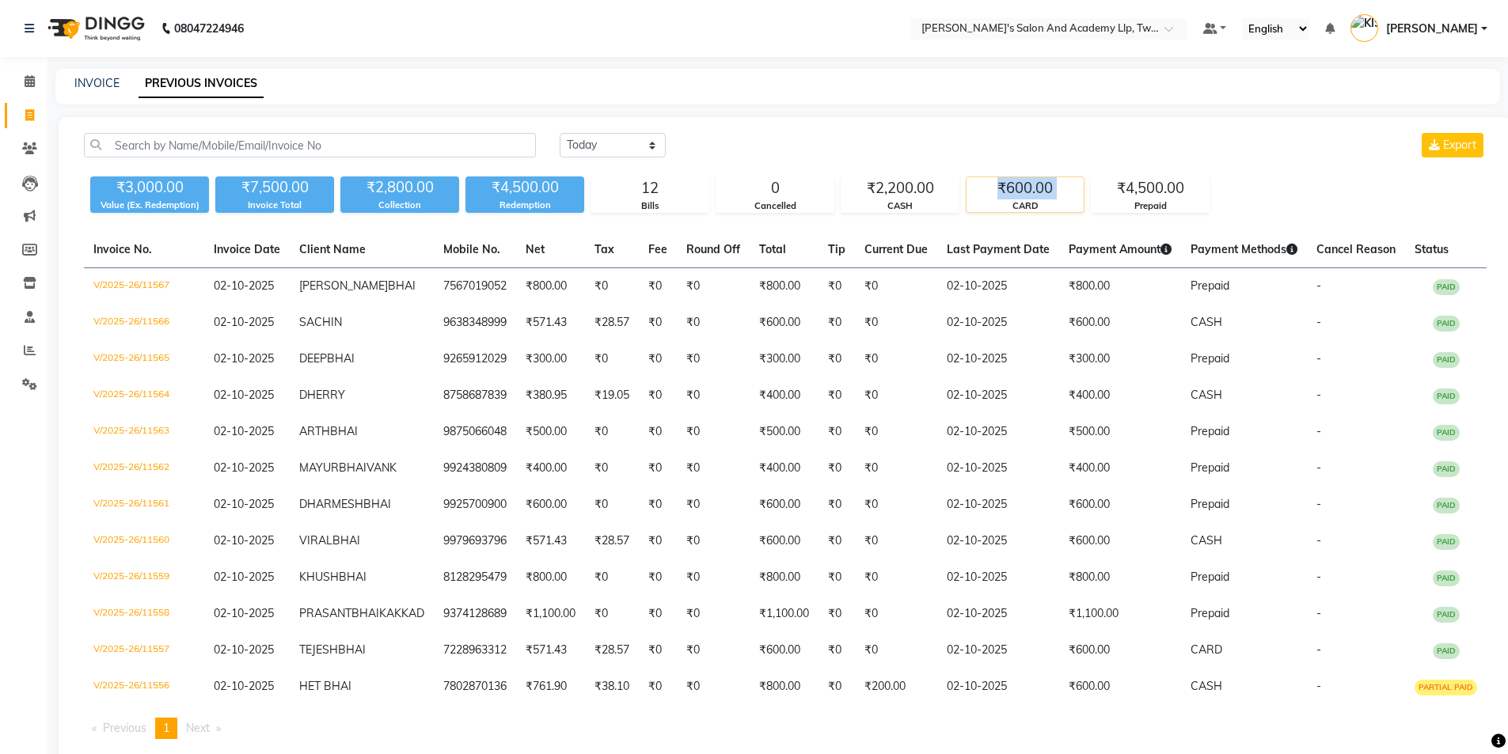
click at [1042, 193] on div "₹600.00" at bounding box center [1024, 188] width 117 height 22
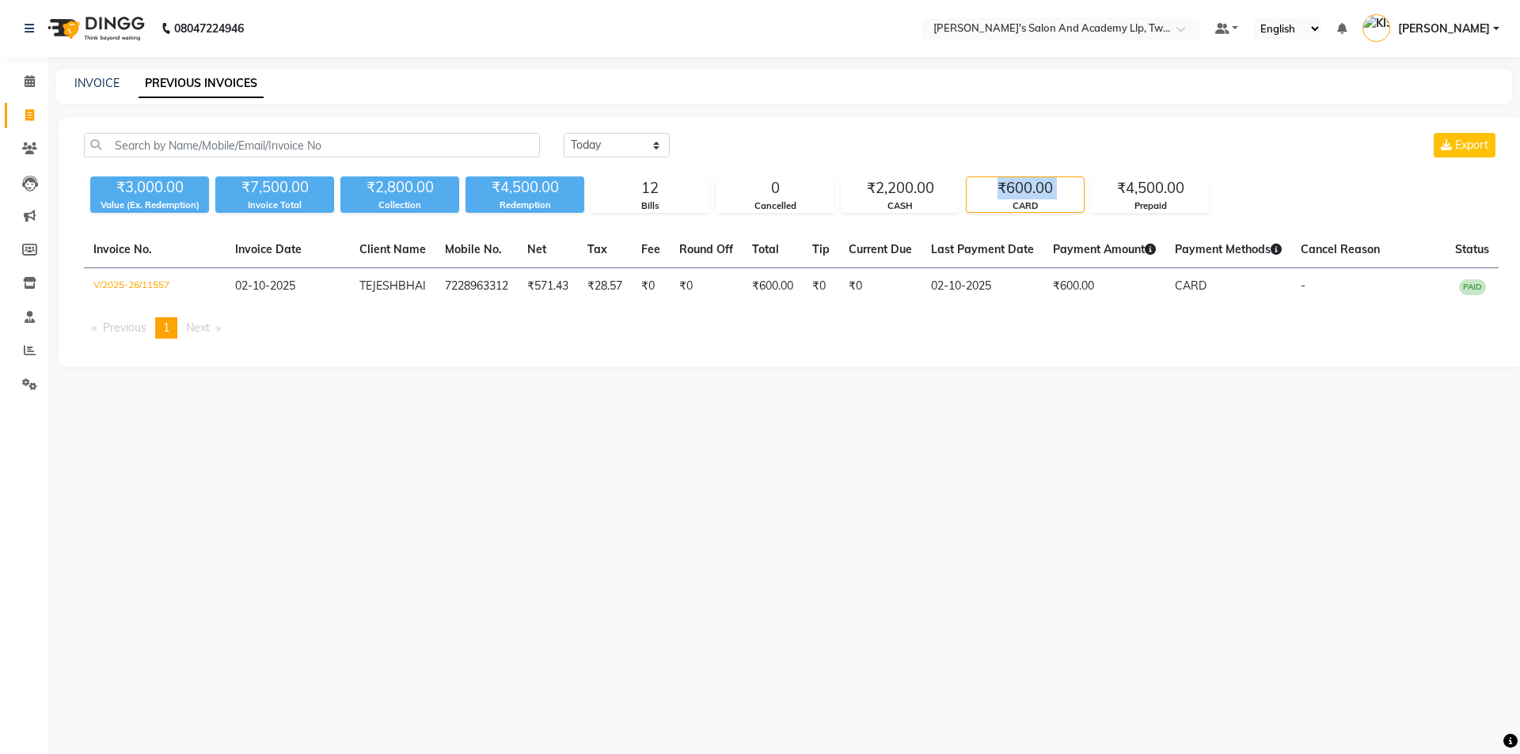
click at [1042, 193] on div "₹600.00" at bounding box center [1024, 188] width 117 height 22
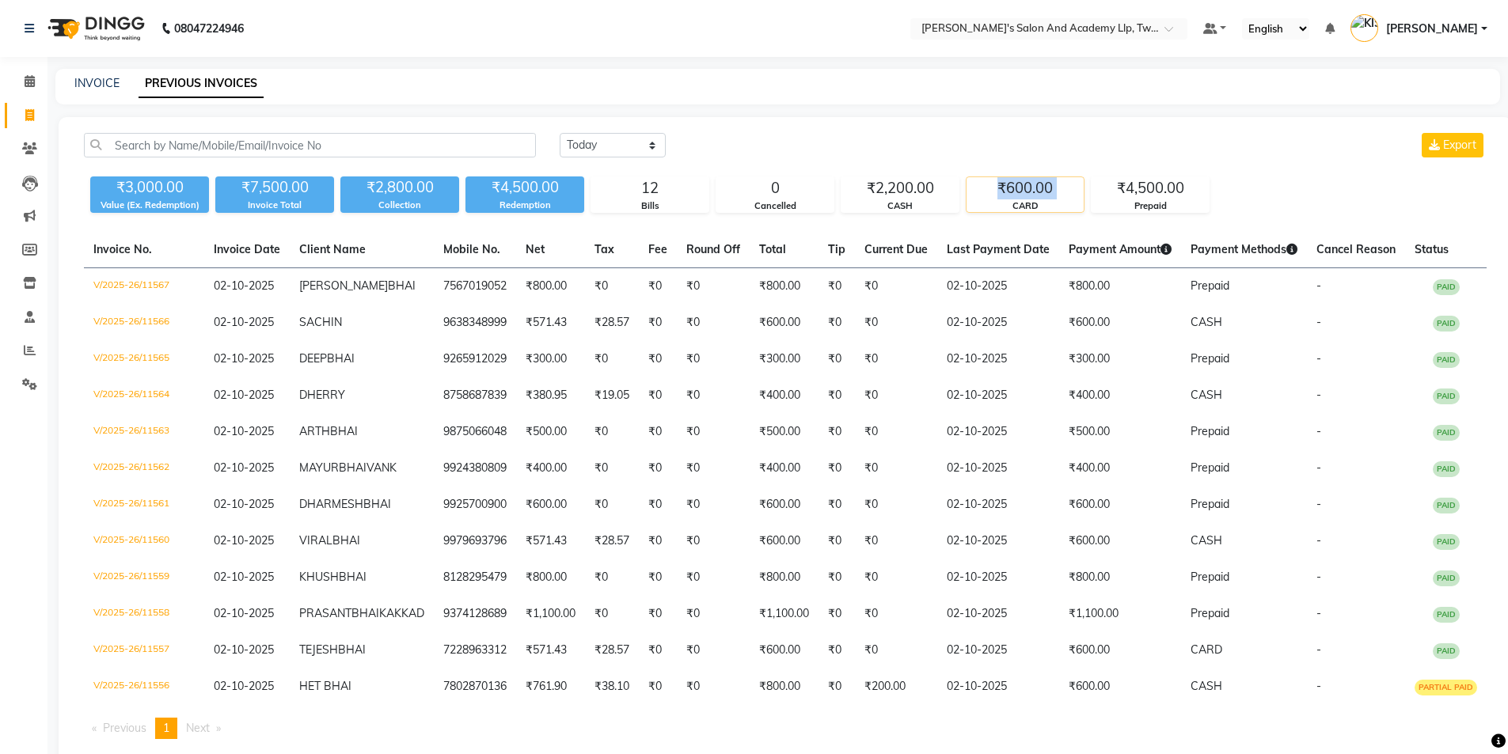
click at [1042, 193] on div "₹600.00" at bounding box center [1024, 188] width 117 height 22
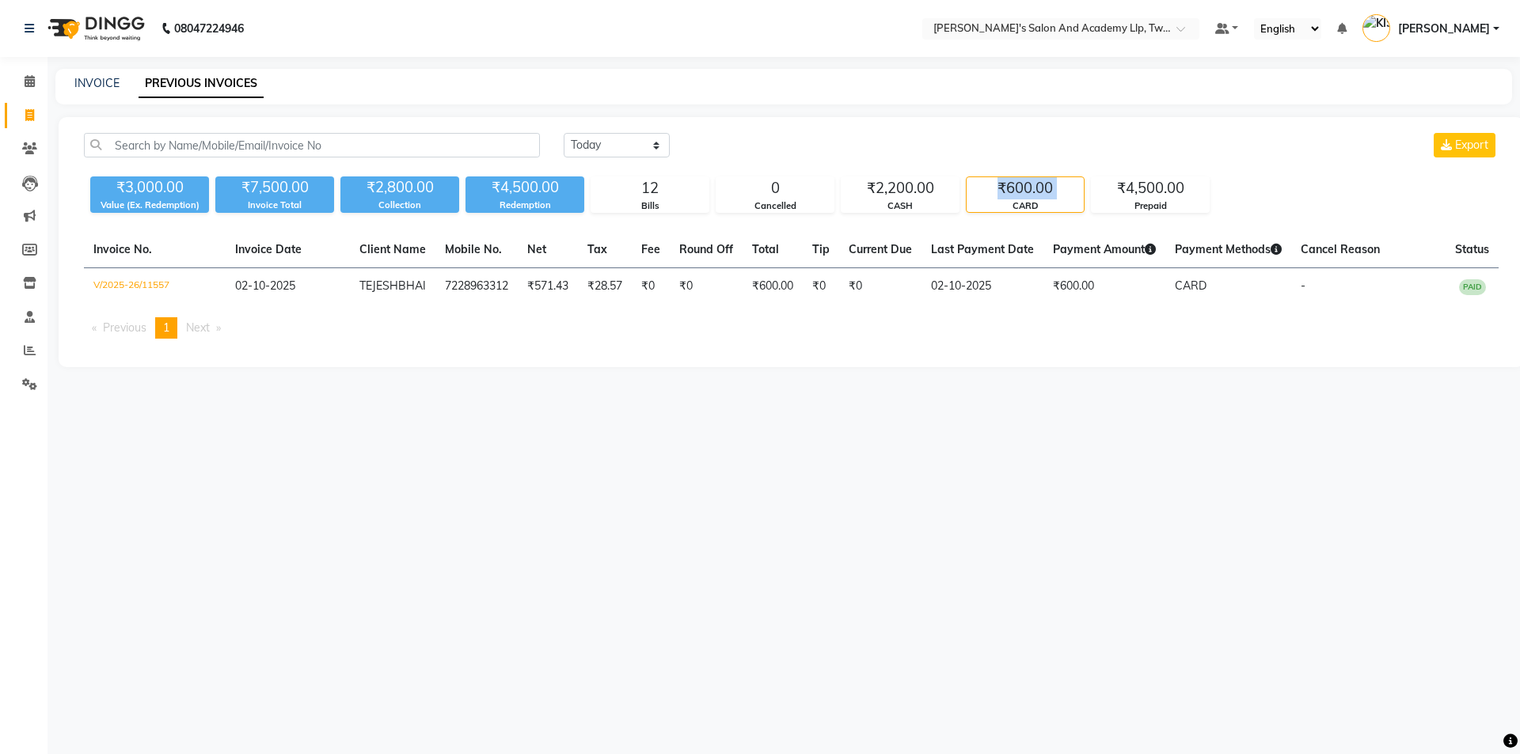
click at [1042, 193] on div "₹600.00" at bounding box center [1024, 188] width 117 height 22
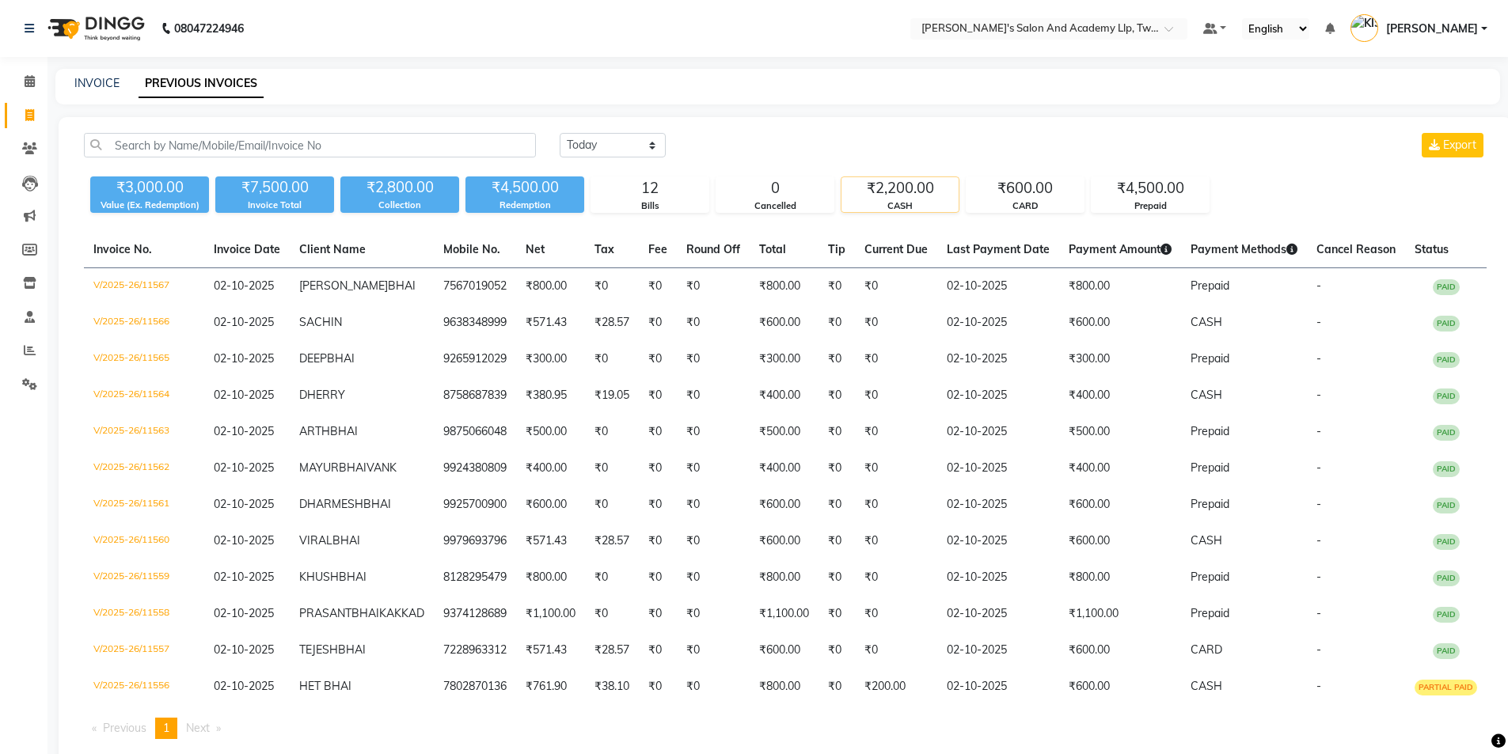
click at [894, 193] on div "₹2,200.00" at bounding box center [899, 188] width 117 height 22
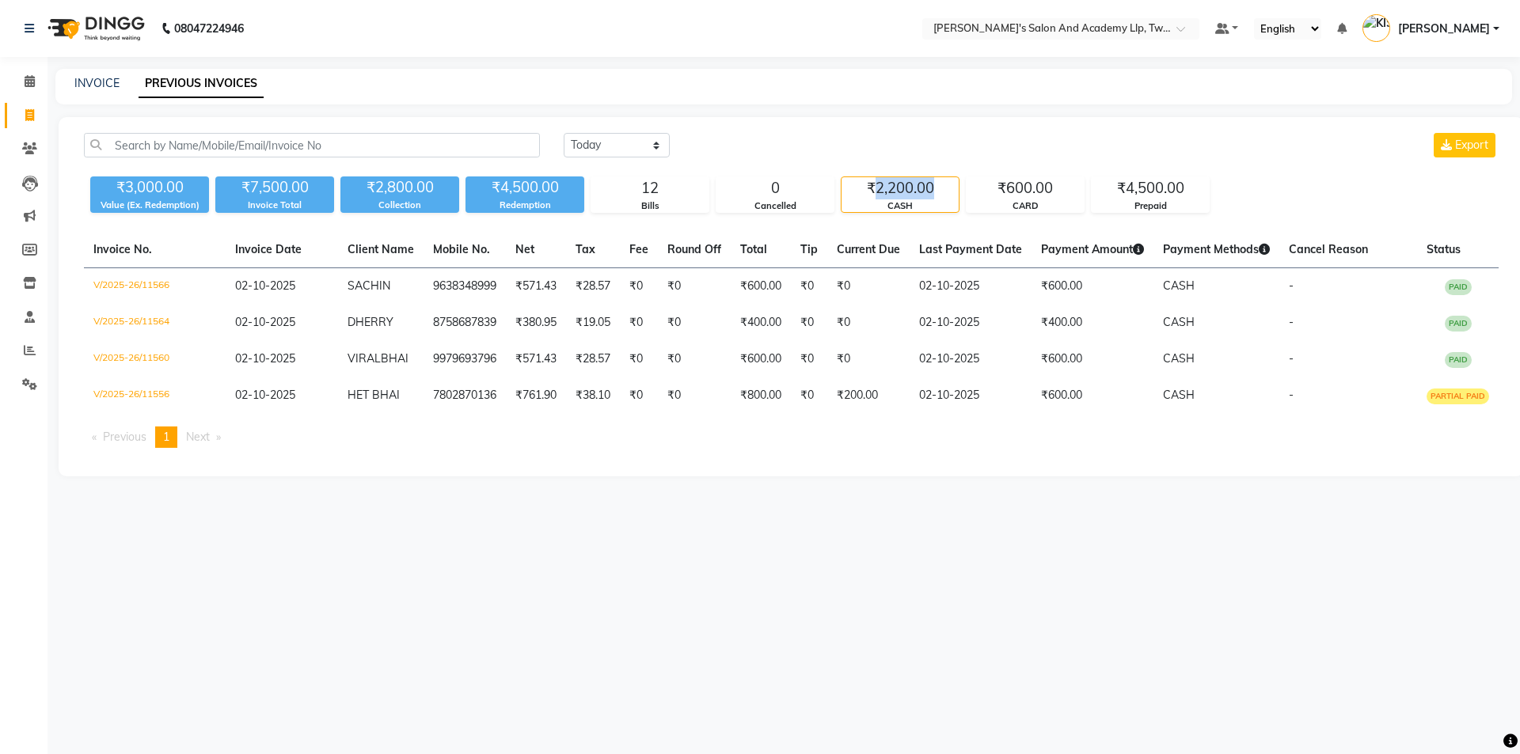
click at [894, 193] on div "₹2,200.00" at bounding box center [899, 188] width 117 height 22
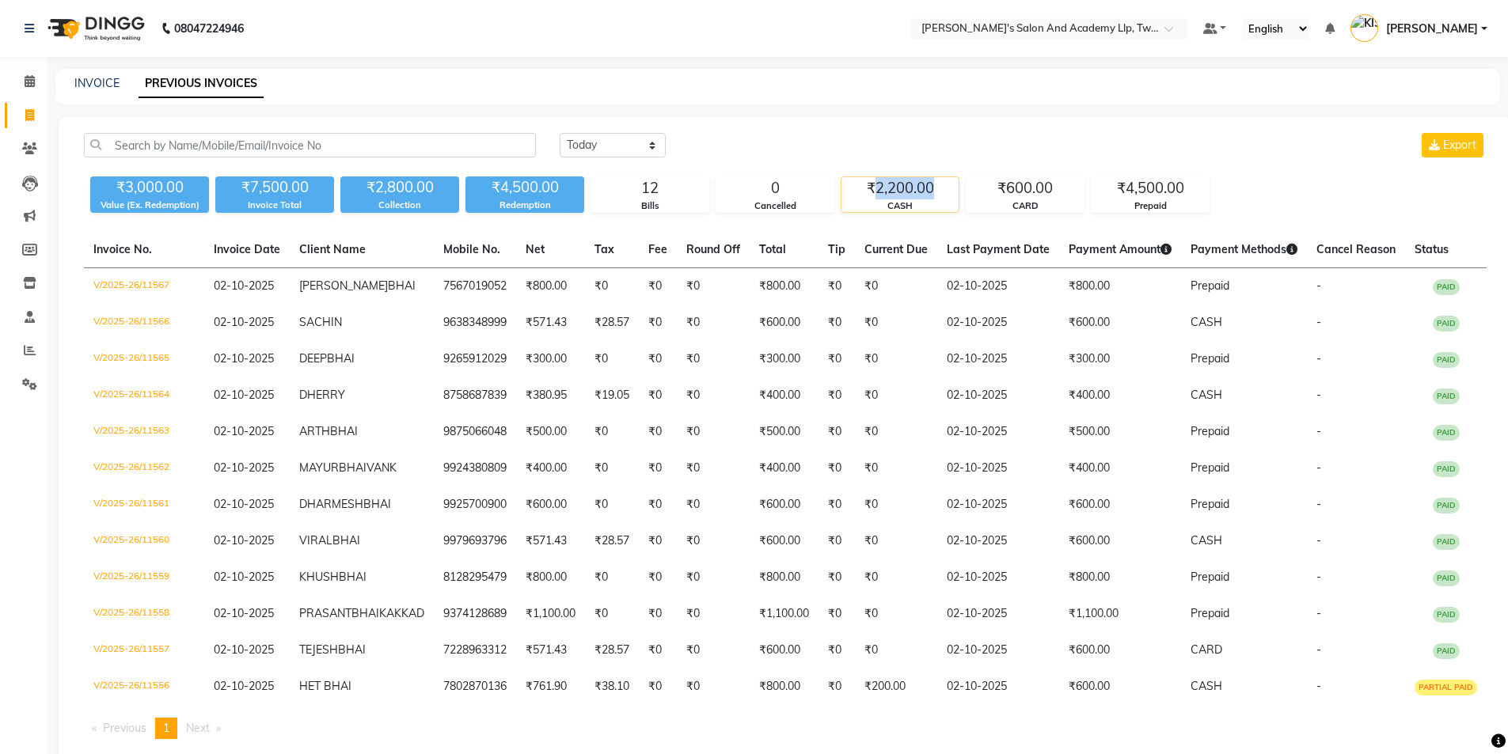
click at [894, 193] on div "₹2,200.00" at bounding box center [899, 188] width 117 height 22
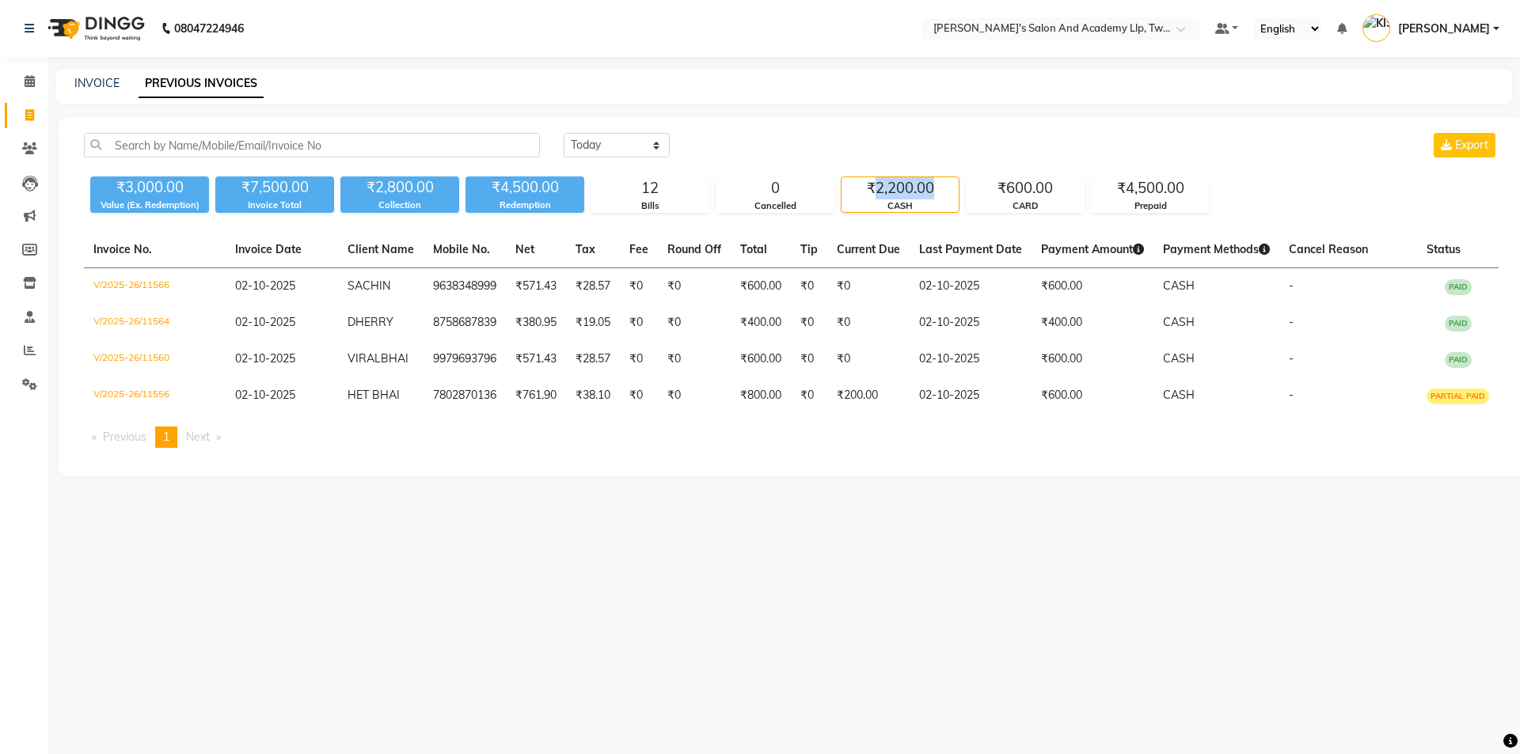
click at [894, 193] on div "₹2,200.00" at bounding box center [899, 188] width 117 height 22
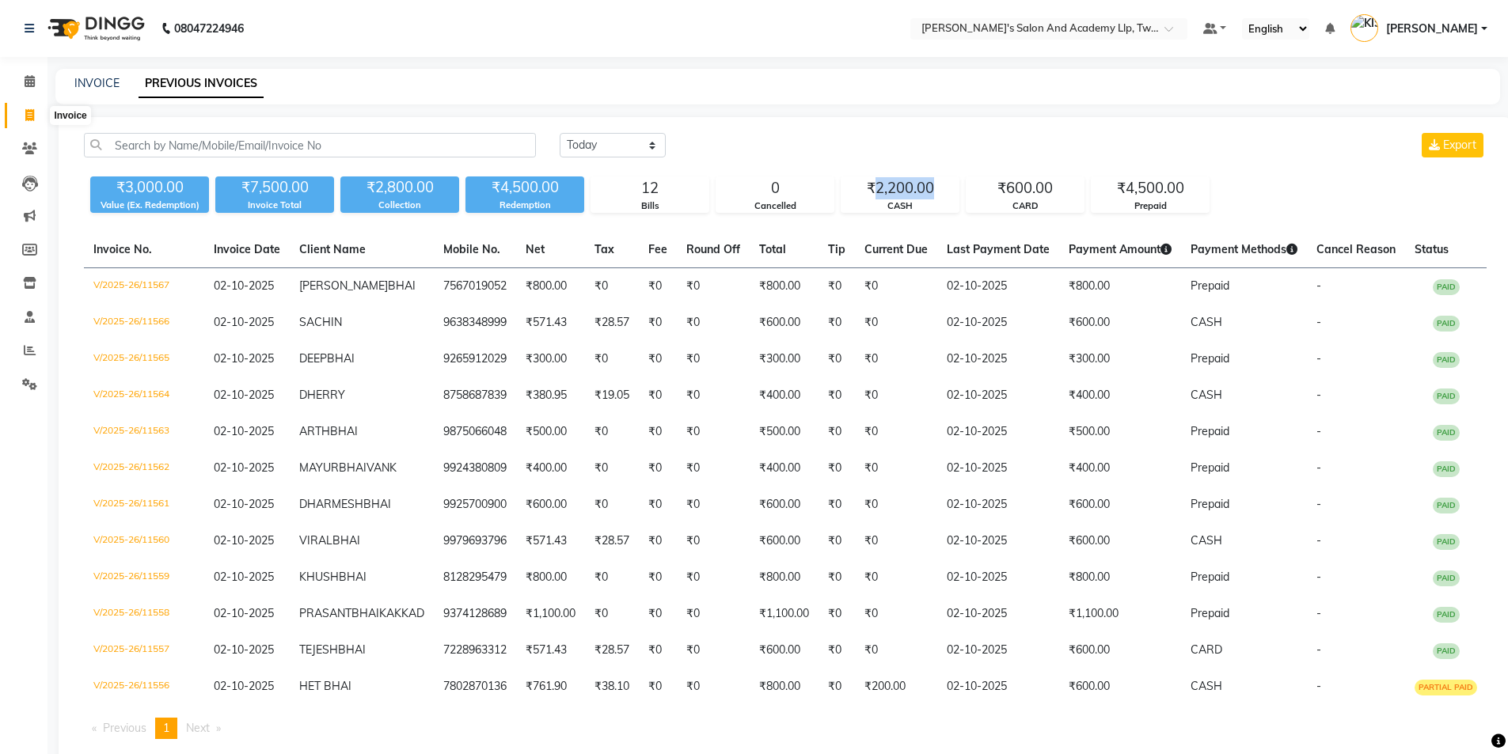
click at [18, 115] on span at bounding box center [30, 116] width 28 height 18
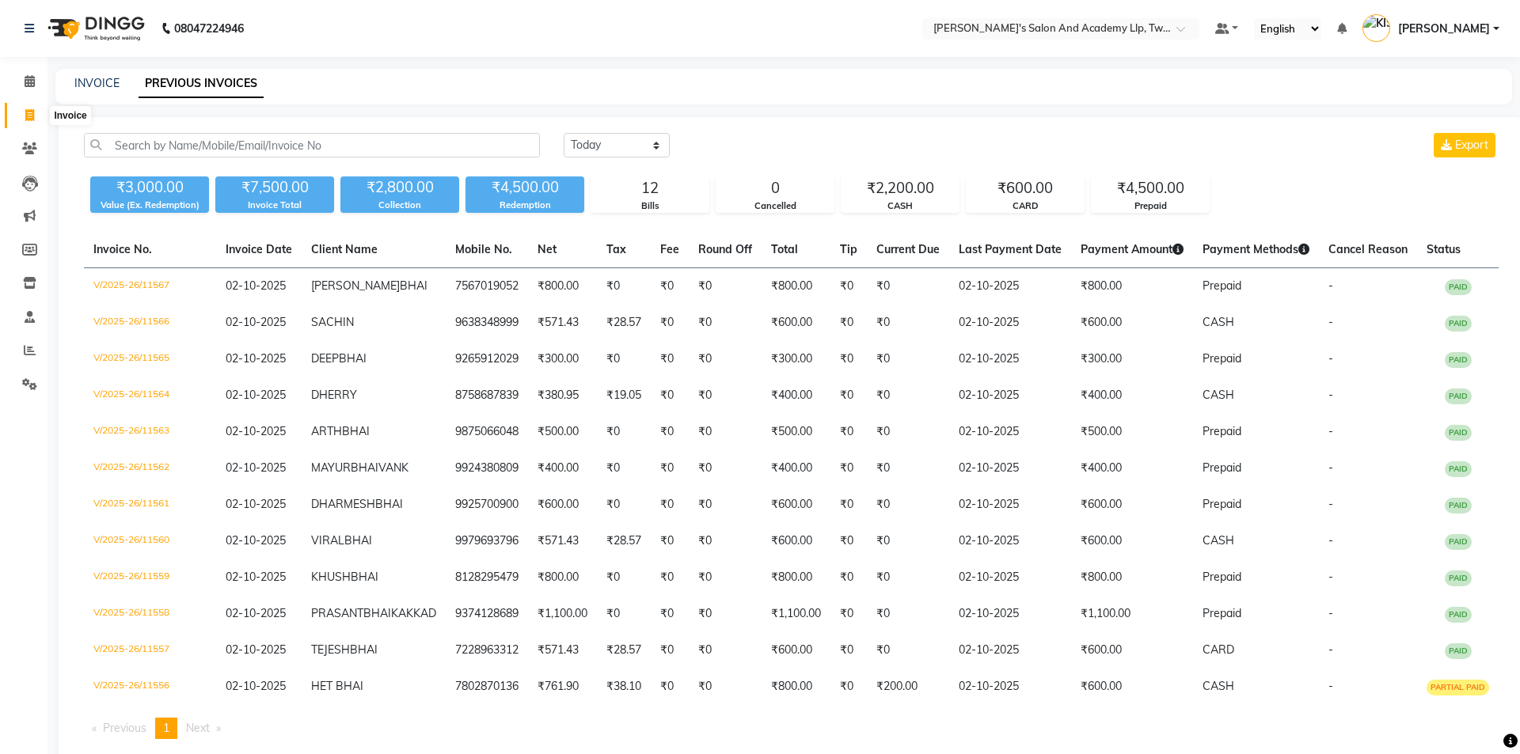
select select "service"
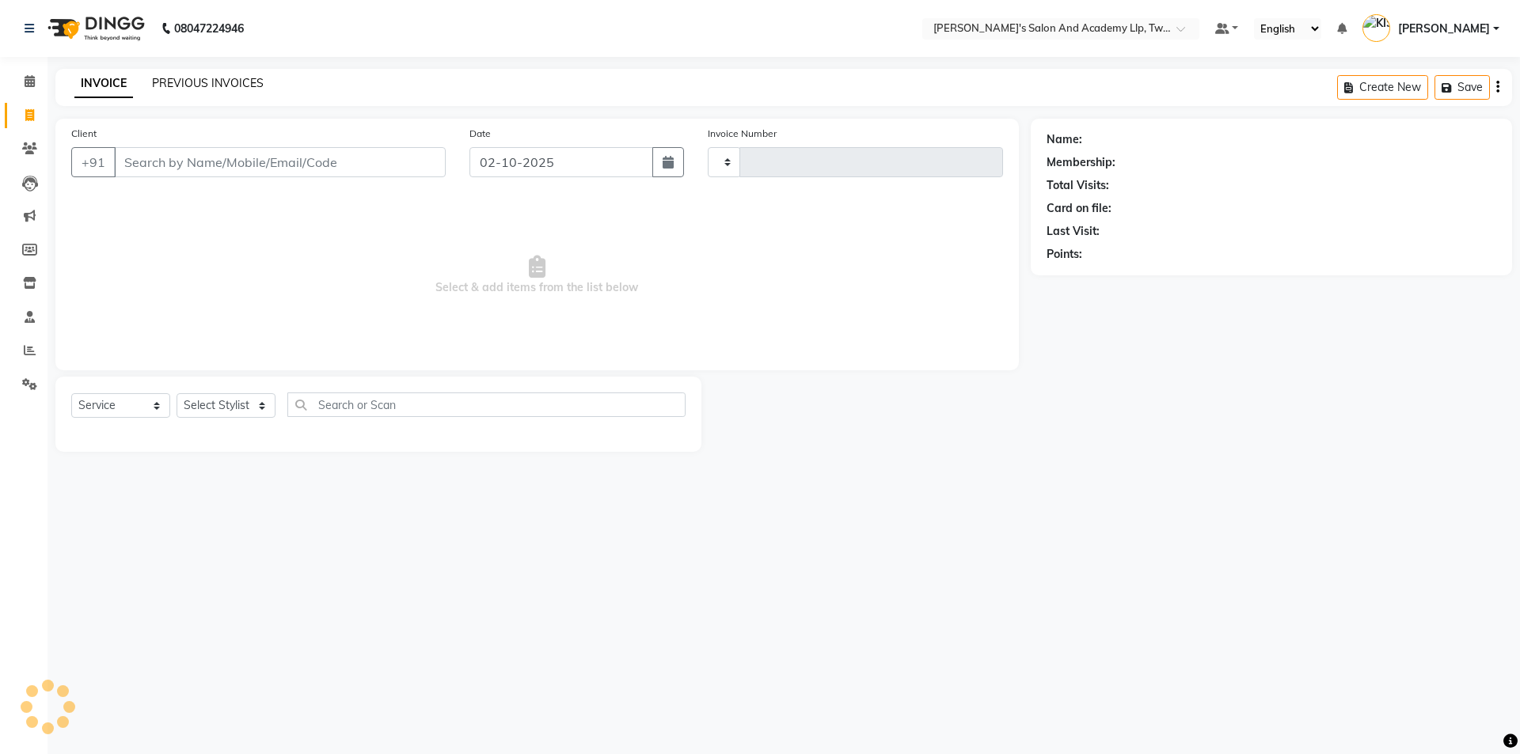
click at [181, 82] on link "PREVIOUS INVOICES" at bounding box center [208, 83] width 112 height 14
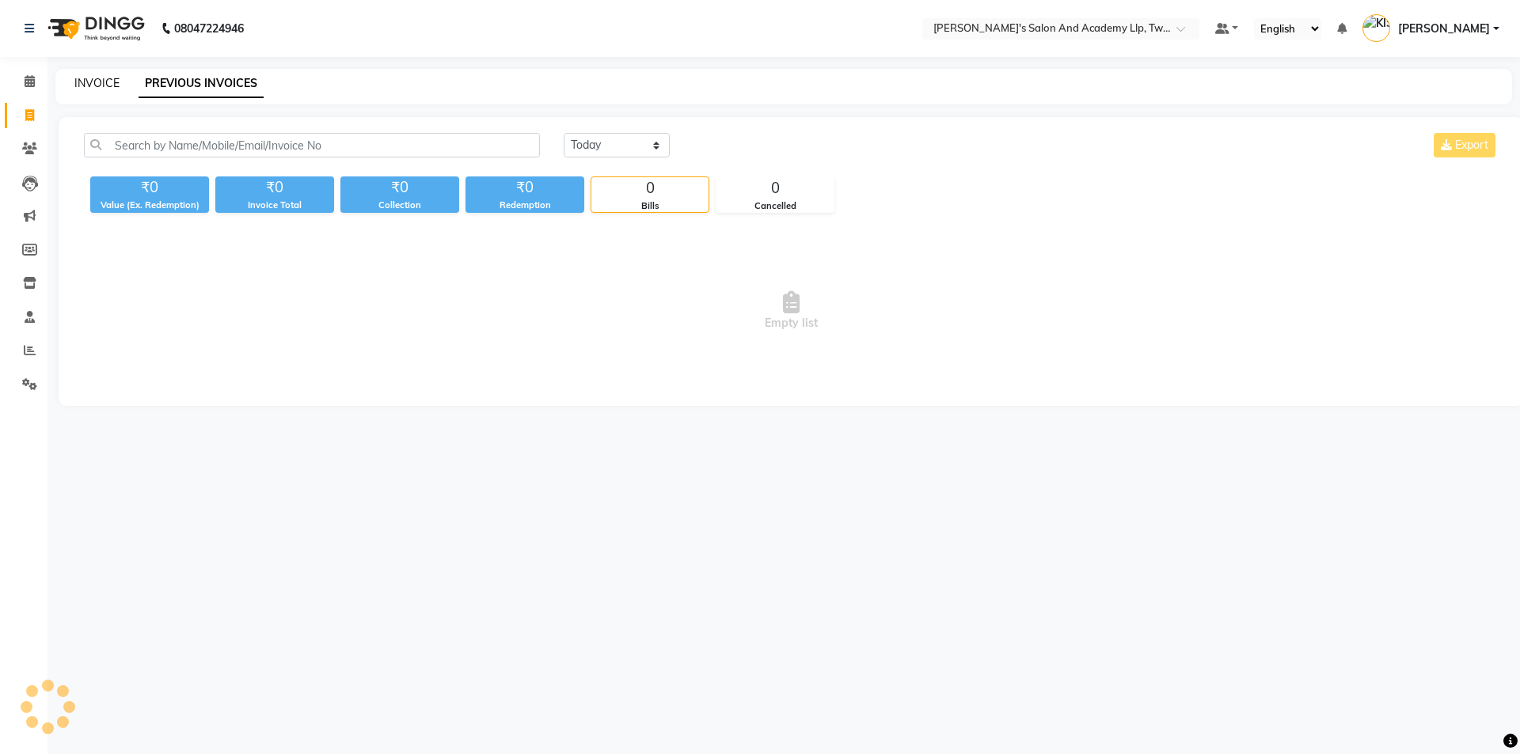
click at [97, 78] on link "INVOICE" at bounding box center [96, 83] width 45 height 14
select select "service"
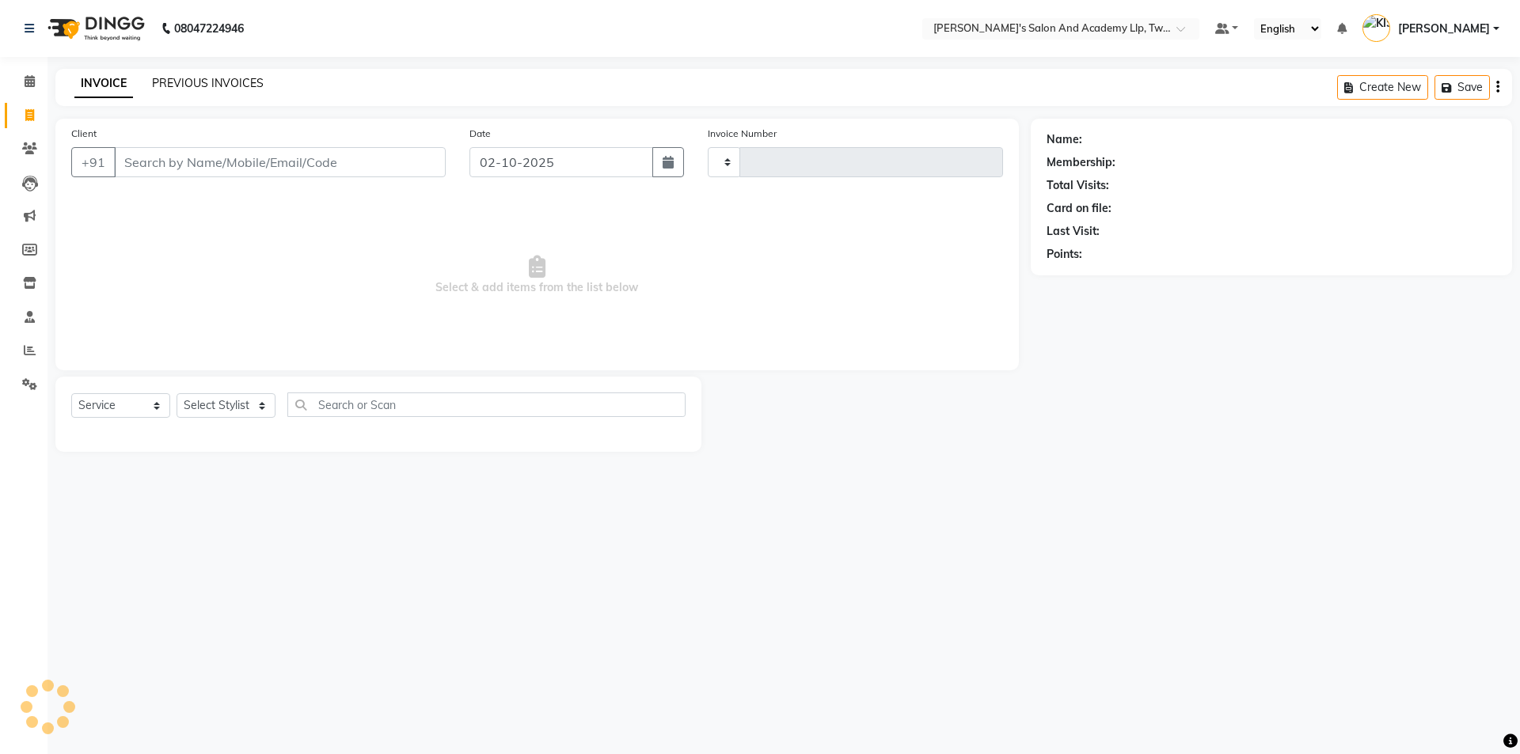
click at [218, 82] on link "PREVIOUS INVOICES" at bounding box center [208, 83] width 112 height 14
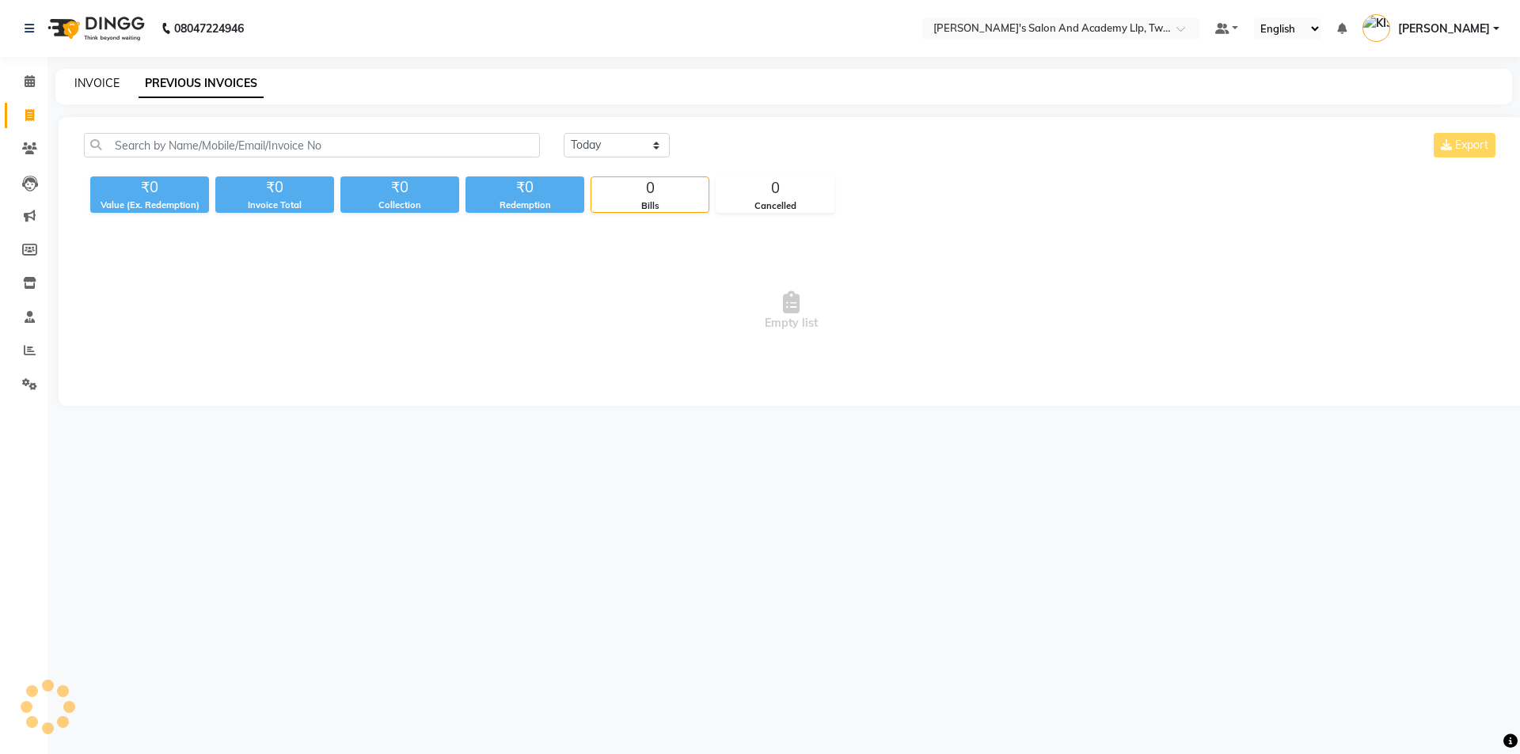
click at [81, 87] on link "INVOICE" at bounding box center [96, 83] width 45 height 14
select select "service"
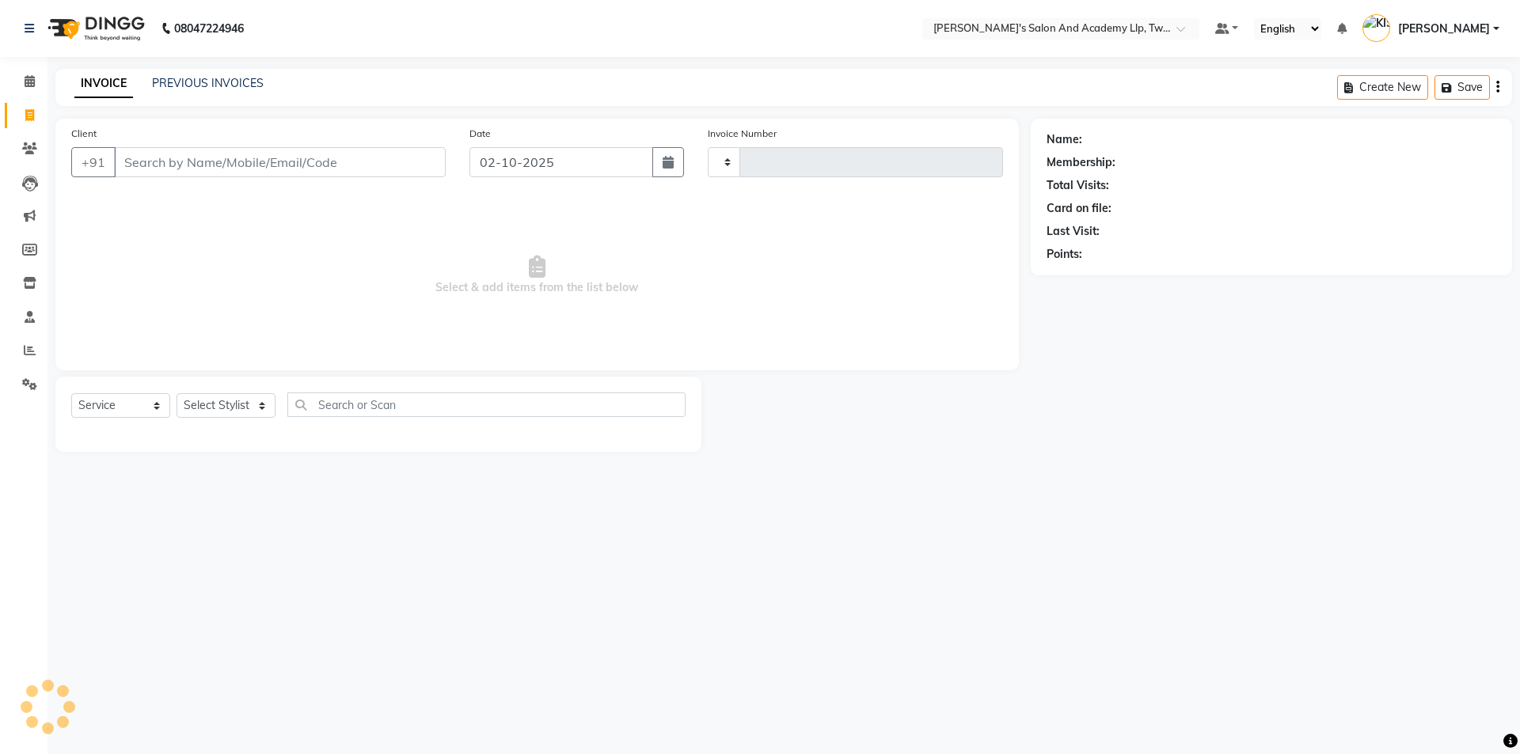
type input "11568"
select select "6985"
click at [218, 156] on input "Client" at bounding box center [280, 162] width 332 height 30
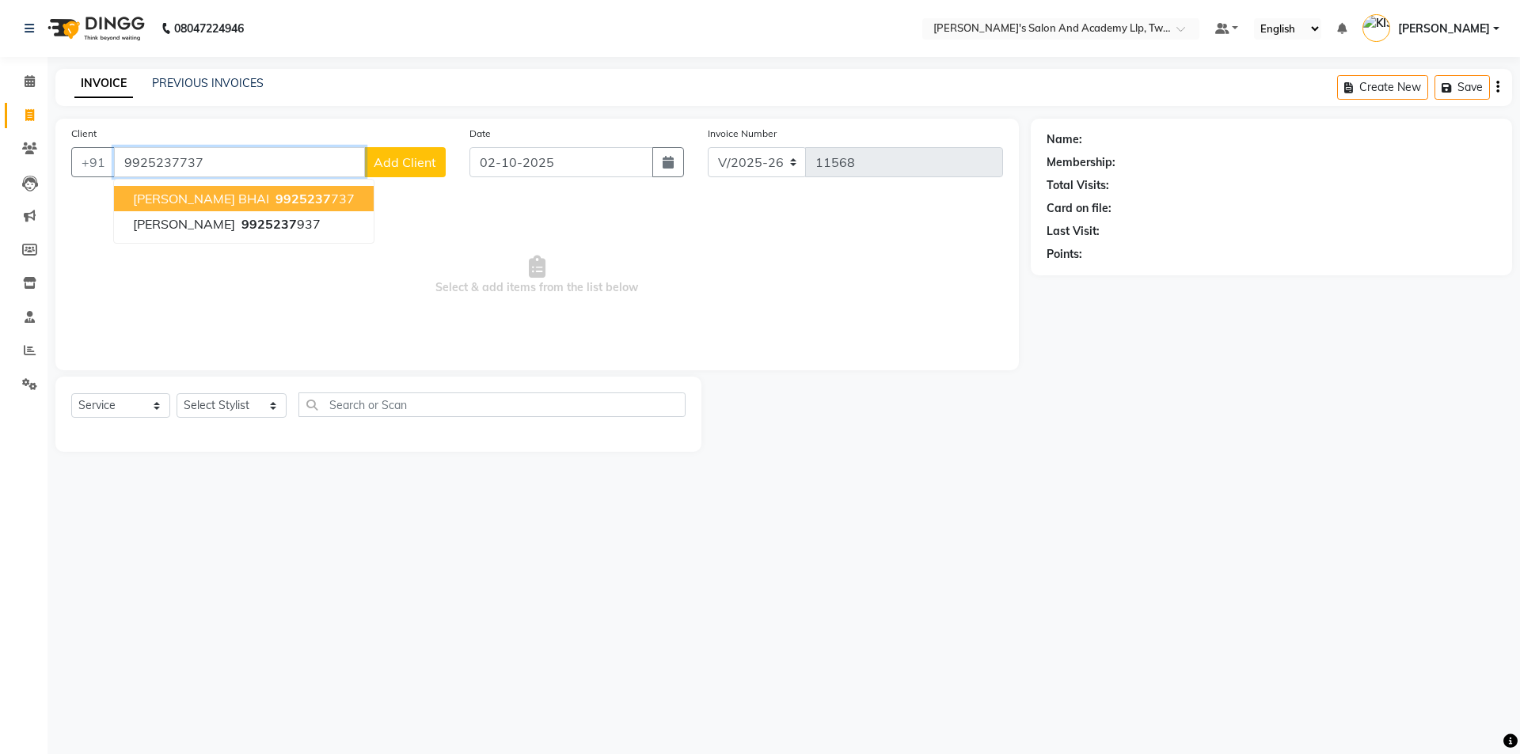
type input "9925237737"
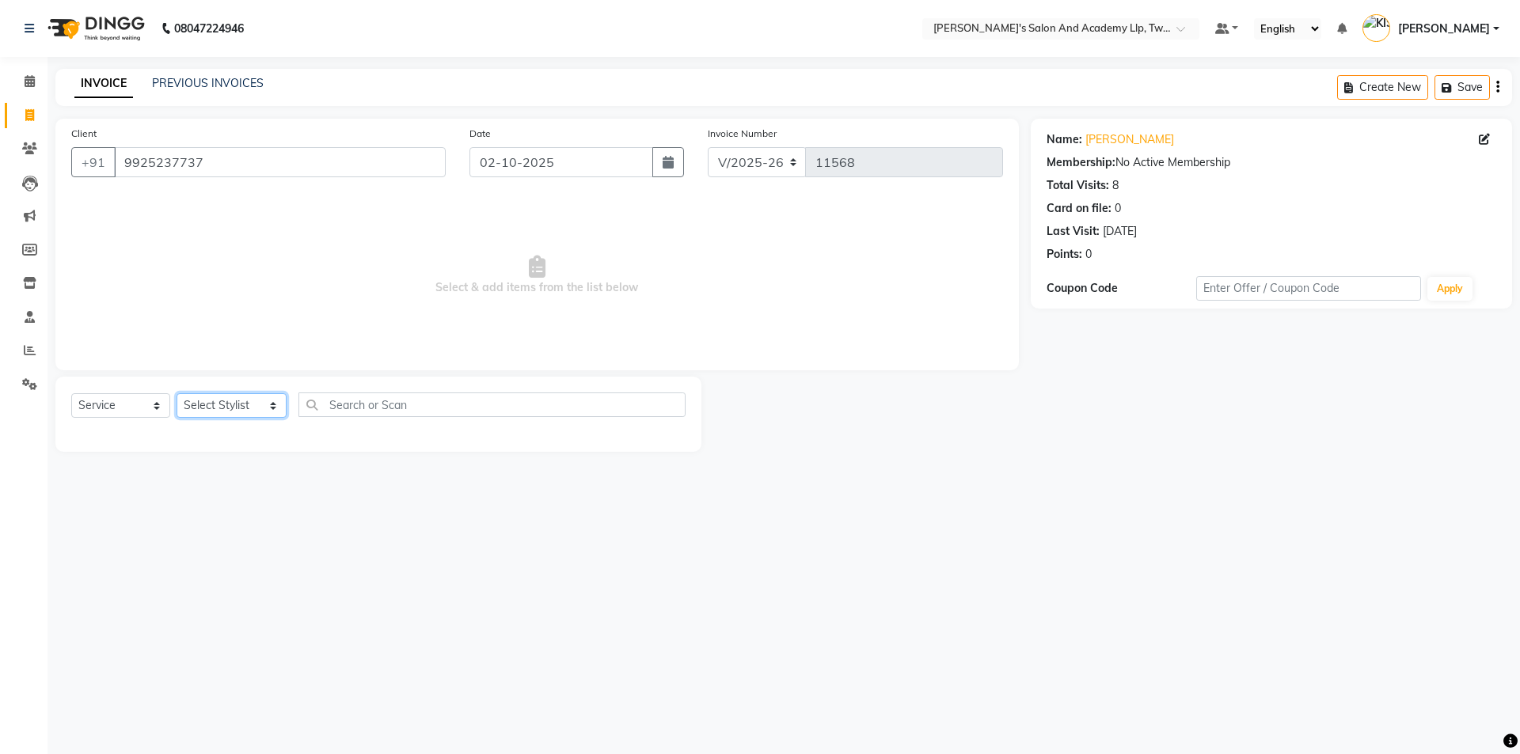
click at [194, 412] on select "Select Stylist [PERSON_NAME] [PERSON_NAME] [PERSON_NAME] [PERSON_NAME] [PERSON_…" at bounding box center [232, 405] width 110 height 25
select select "52741"
click at [177, 393] on select "Select Stylist [PERSON_NAME] [PERSON_NAME] [PERSON_NAME] [PERSON_NAME] [PERSON_…" at bounding box center [232, 405] width 110 height 25
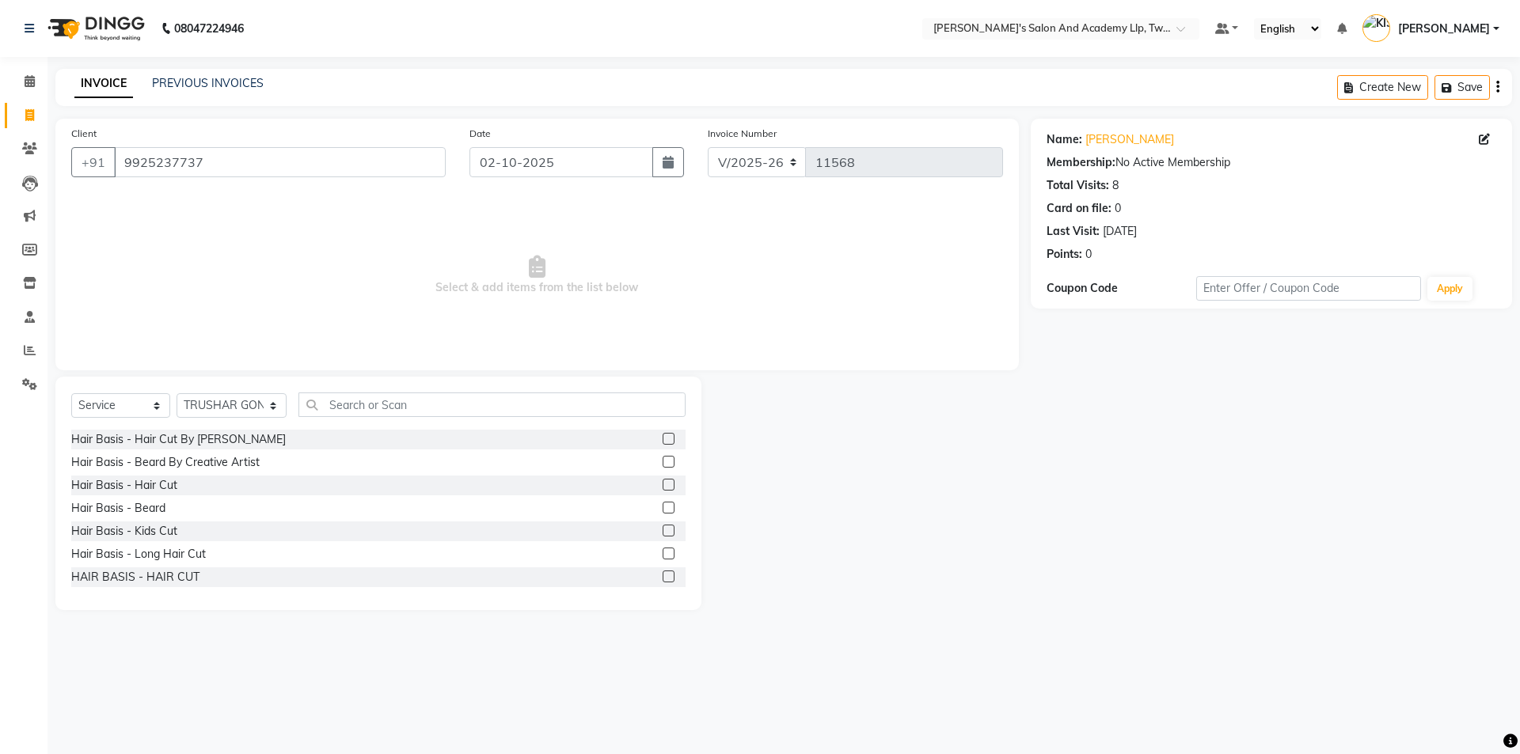
click at [663, 481] on label at bounding box center [669, 485] width 12 height 12
click at [663, 481] on input "checkbox" at bounding box center [668, 485] width 10 height 10
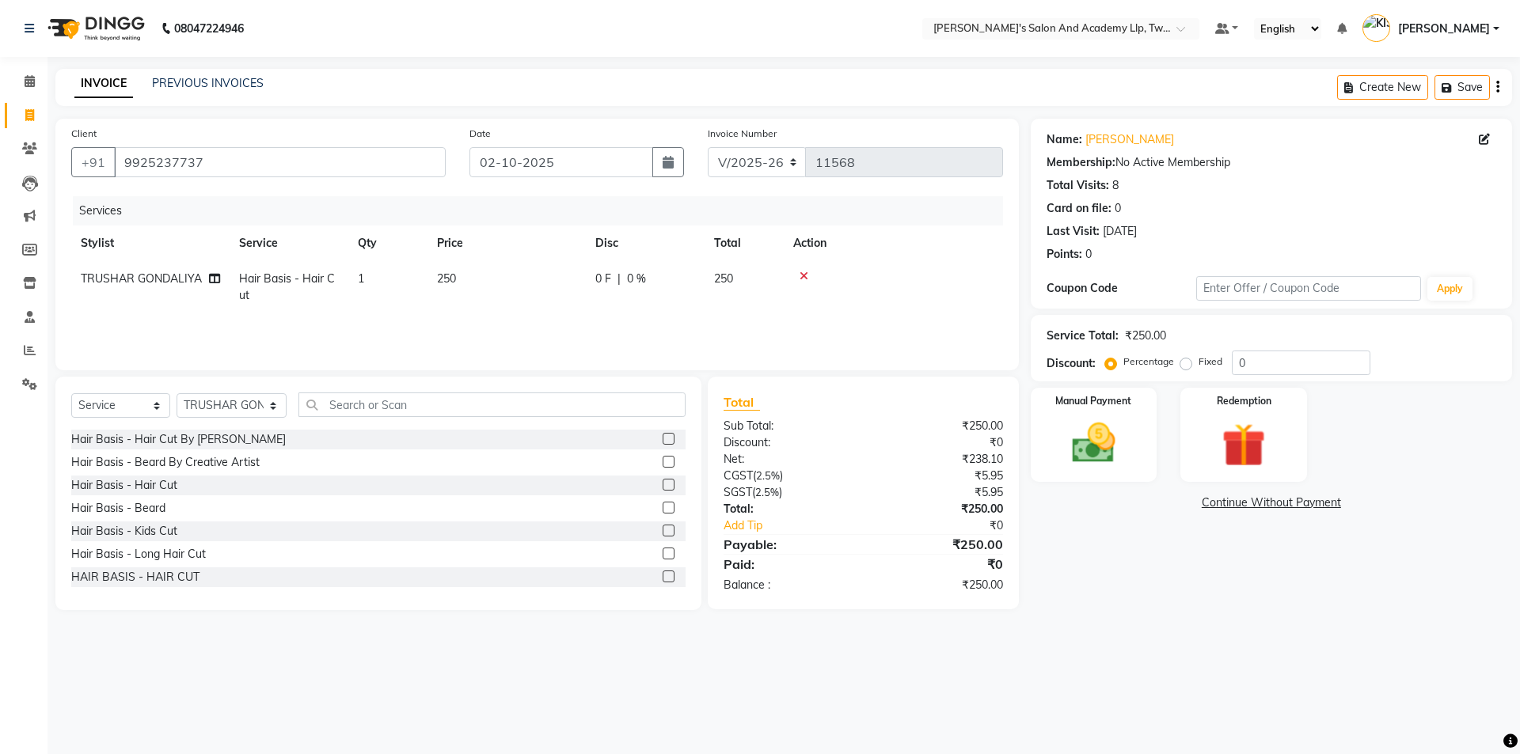
checkbox input "false"
click at [663, 508] on label at bounding box center [669, 508] width 12 height 12
click at [663, 508] on input "checkbox" at bounding box center [668, 508] width 10 height 10
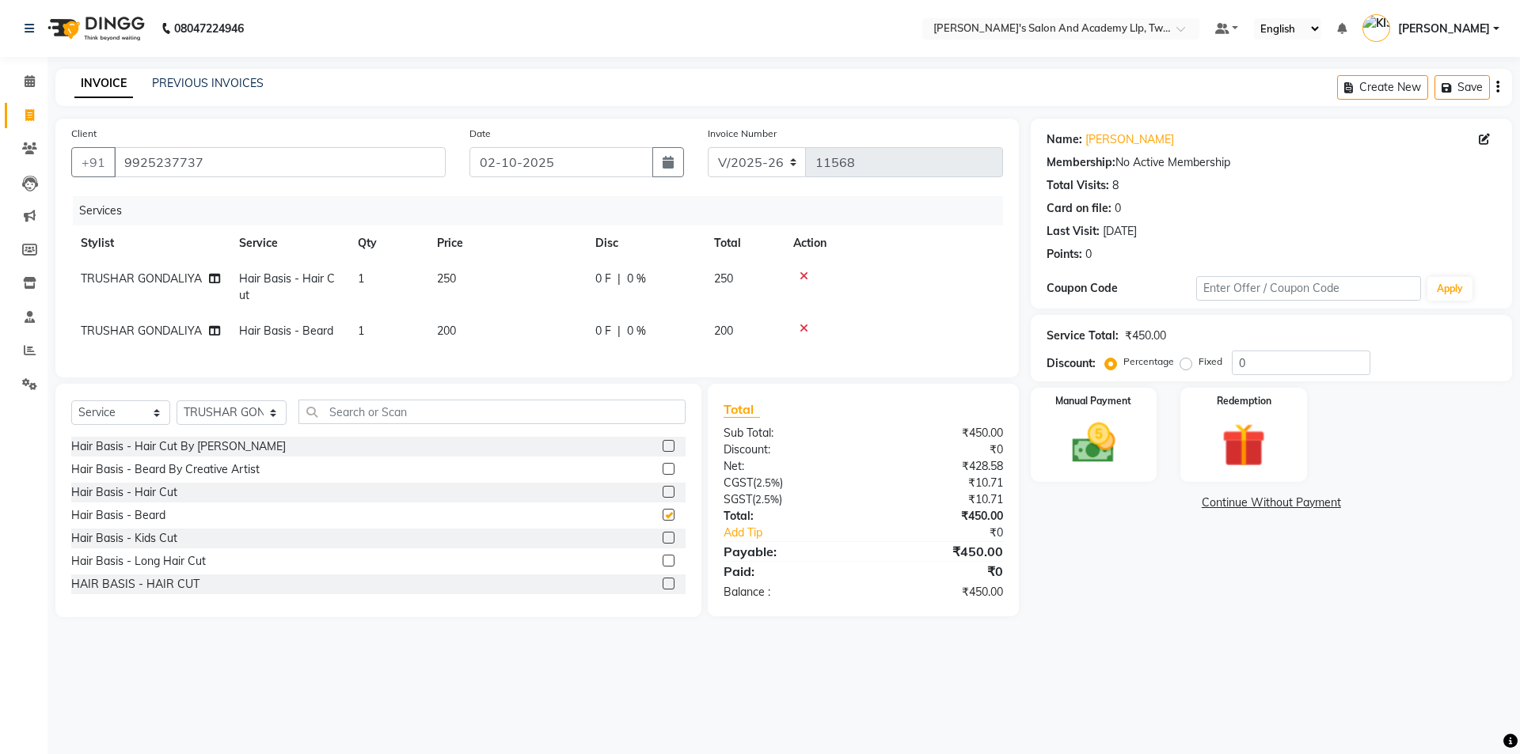
checkbox input "false"
click at [564, 281] on td "250" at bounding box center [506, 287] width 158 height 52
select select "52741"
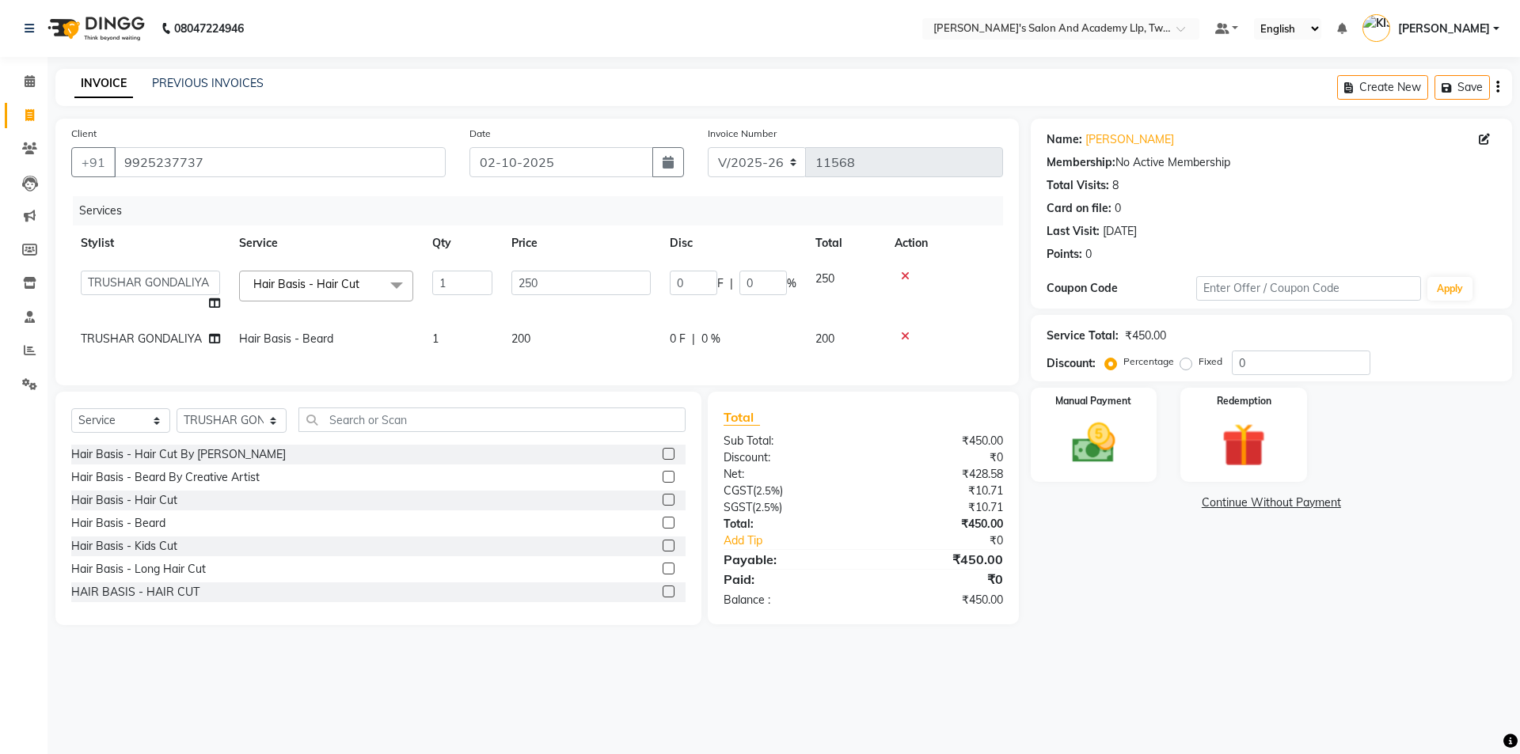
click at [564, 281] on input "250" at bounding box center [580, 283] width 139 height 25
type input "2"
type input "350"
click at [557, 319] on tbody "[PERSON_NAME] [PERSON_NAME] [PERSON_NAME] [PERSON_NAME] [PERSON_NAME] [PERSON_N…" at bounding box center [537, 309] width 932 height 96
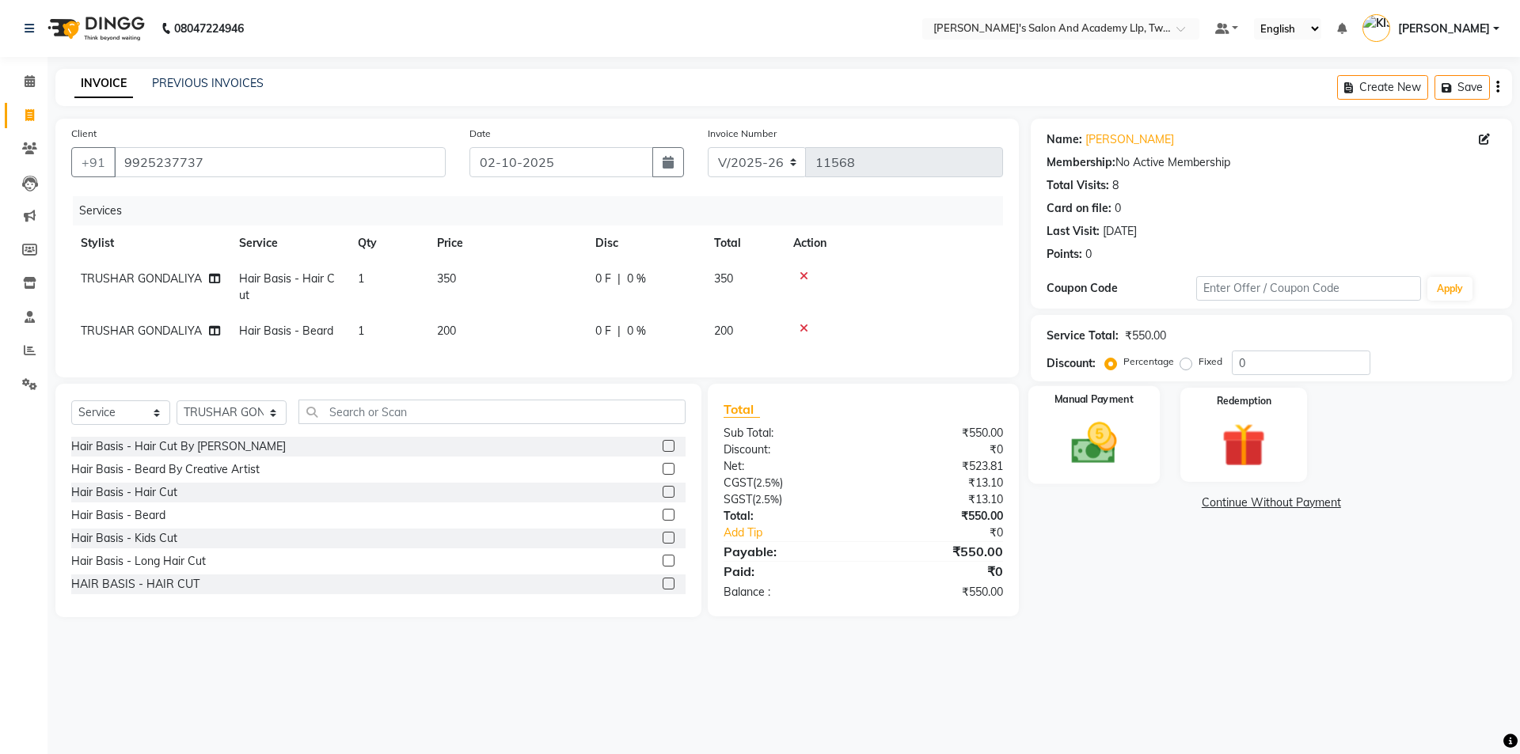
click at [1116, 457] on img at bounding box center [1094, 443] width 74 height 52
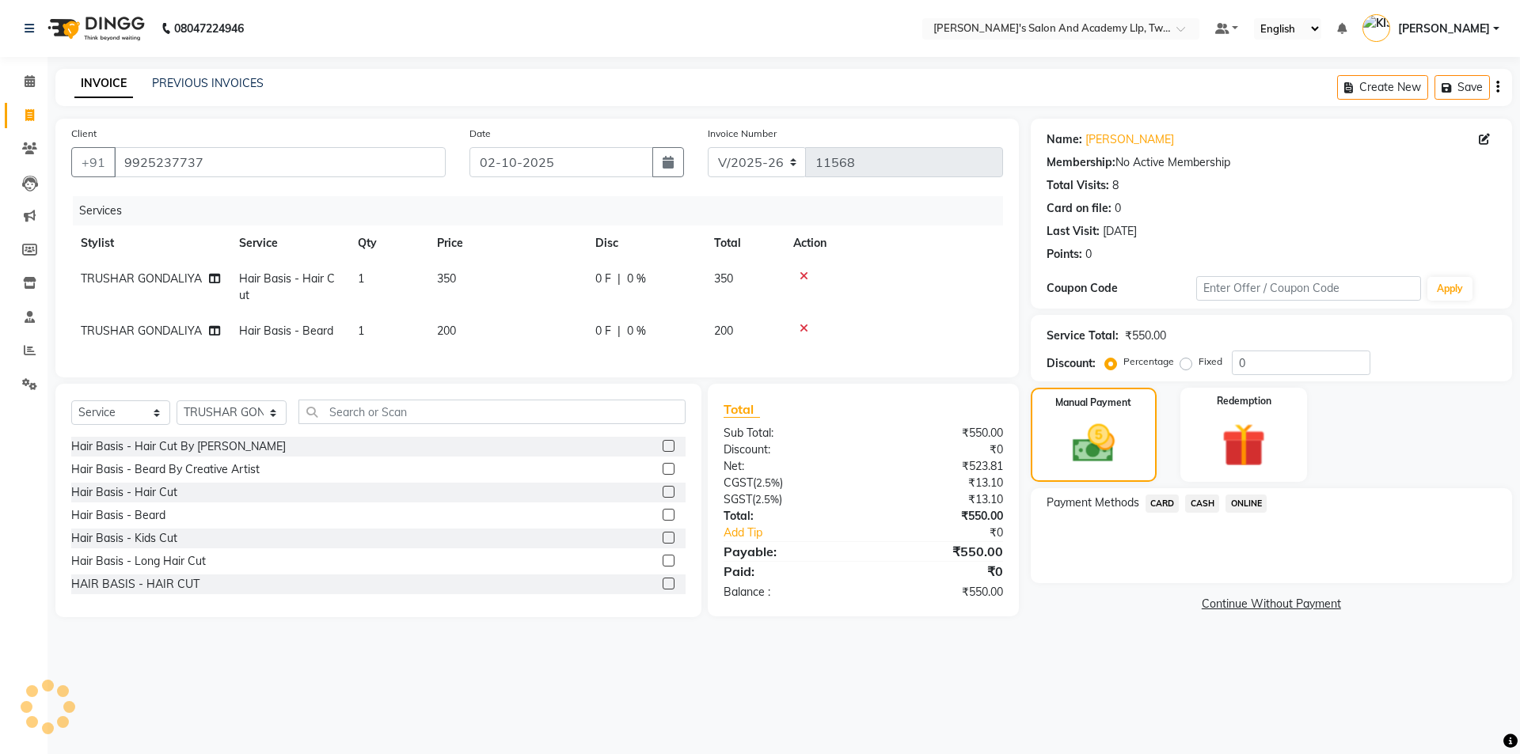
click at [1156, 499] on span "CARD" at bounding box center [1162, 504] width 34 height 18
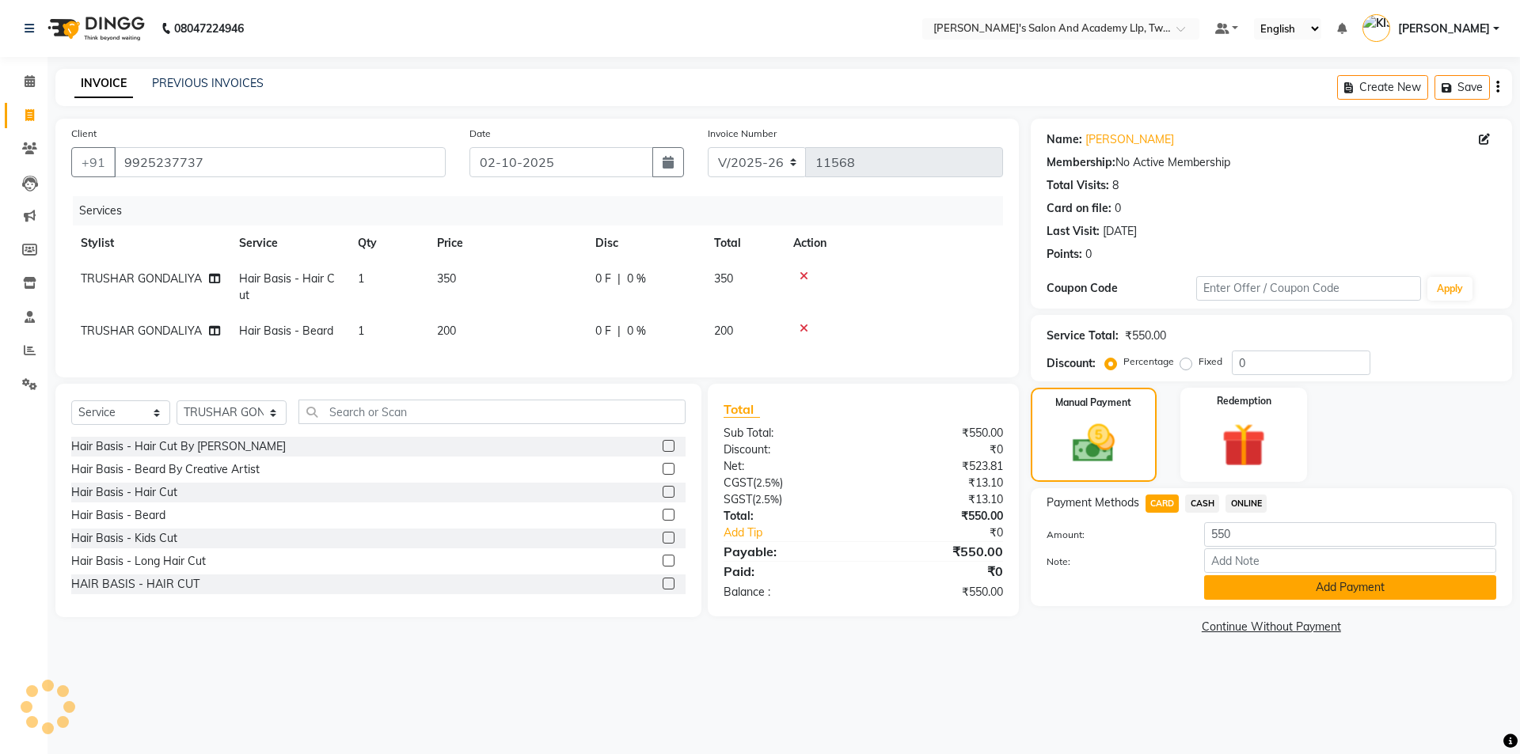
click at [1232, 587] on button "Add Payment" at bounding box center [1350, 587] width 292 height 25
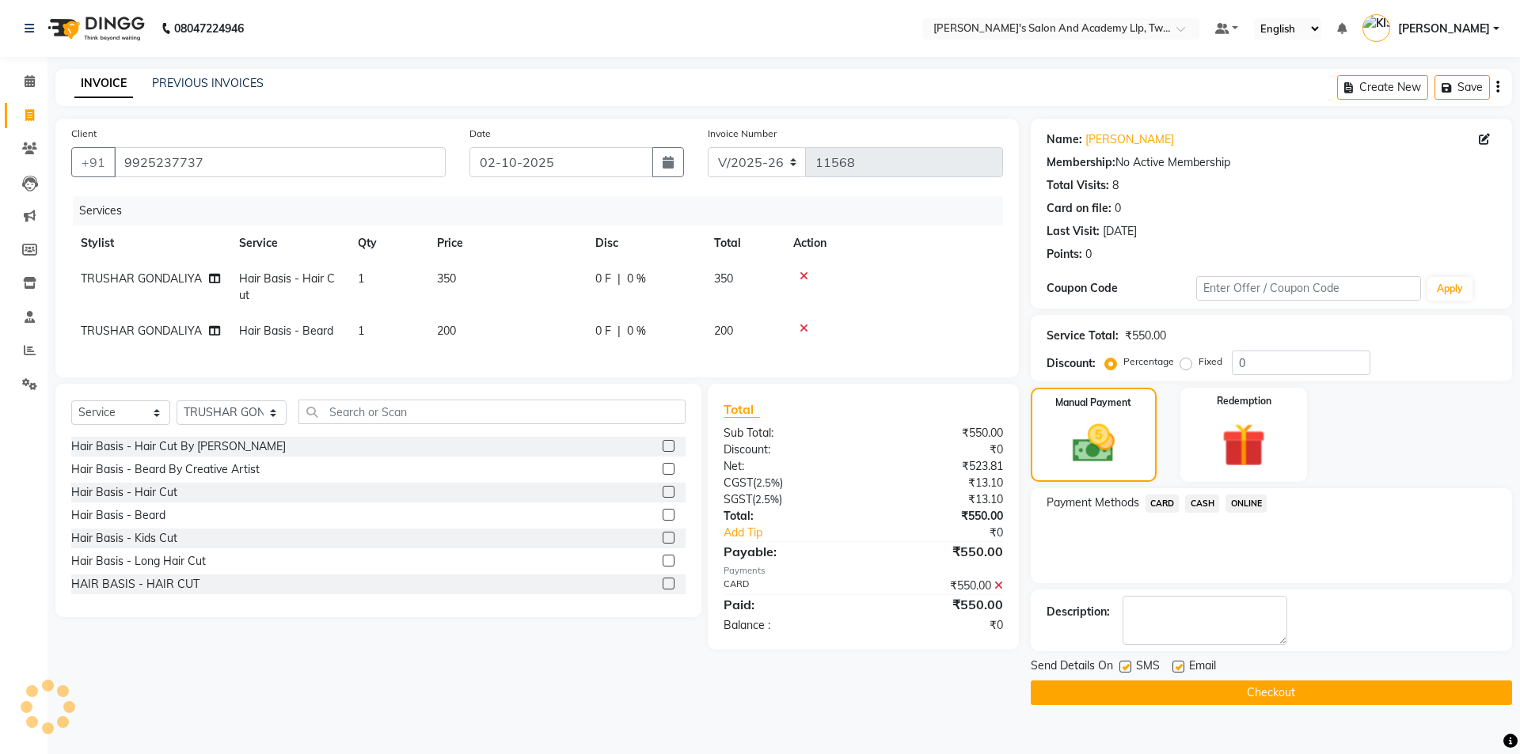
click at [1178, 668] on label at bounding box center [1178, 667] width 12 height 12
click at [1178, 668] on input "checkbox" at bounding box center [1177, 668] width 10 height 10
checkbox input "false"
click at [1128, 668] on label at bounding box center [1125, 667] width 12 height 12
click at [1128, 668] on input "checkbox" at bounding box center [1124, 668] width 10 height 10
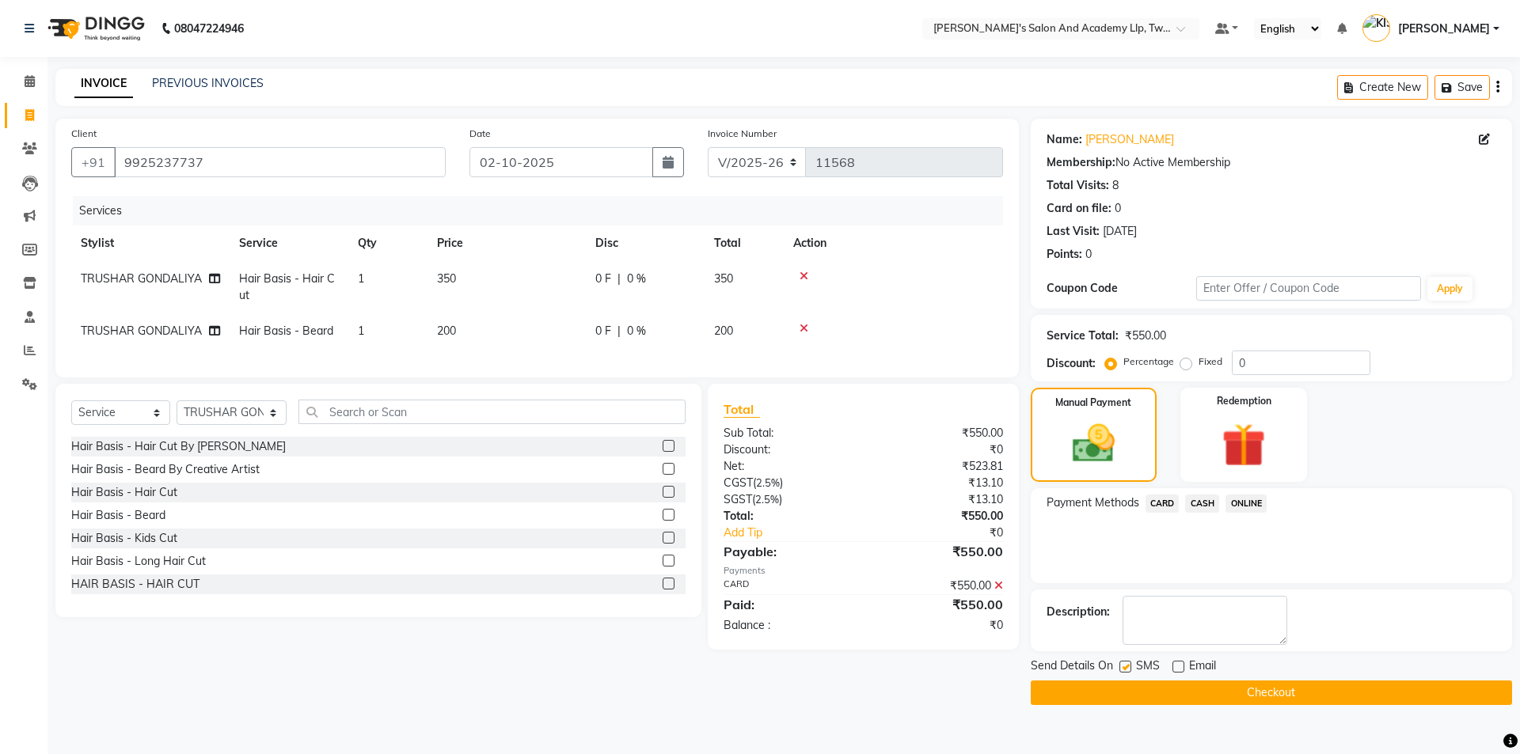
checkbox input "false"
click at [1136, 696] on button "Checkout" at bounding box center [1271, 693] width 481 height 25
